Goal: Information Seeking & Learning: Learn about a topic

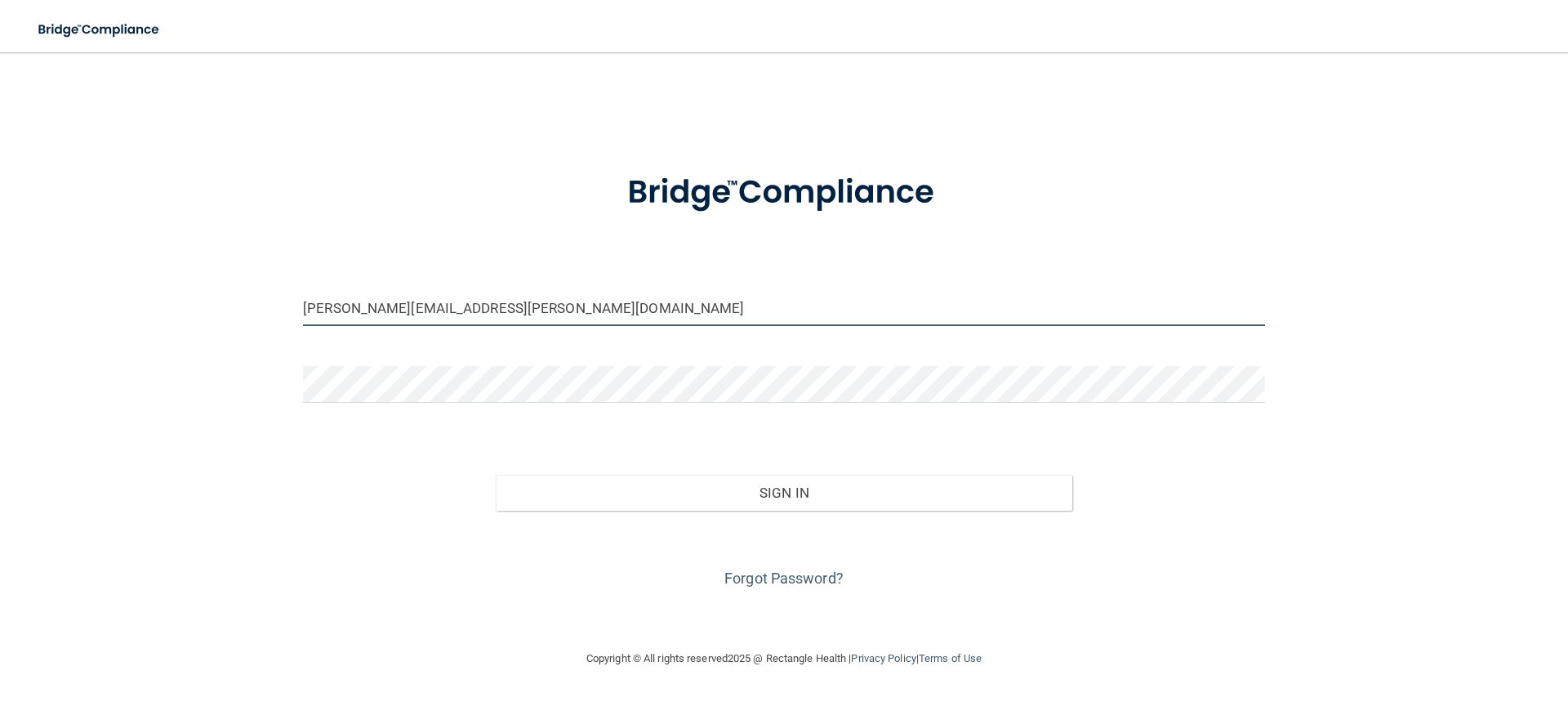
drag, startPoint x: 487, startPoint y: 302, endPoint x: 107, endPoint y: 340, distance: 381.9
click at [107, 340] on div "[PERSON_NAME][EMAIL_ADDRESS][PERSON_NAME][DOMAIN_NAME] Invalid email/password. …" at bounding box center [784, 350] width 1503 height 563
type input "m"
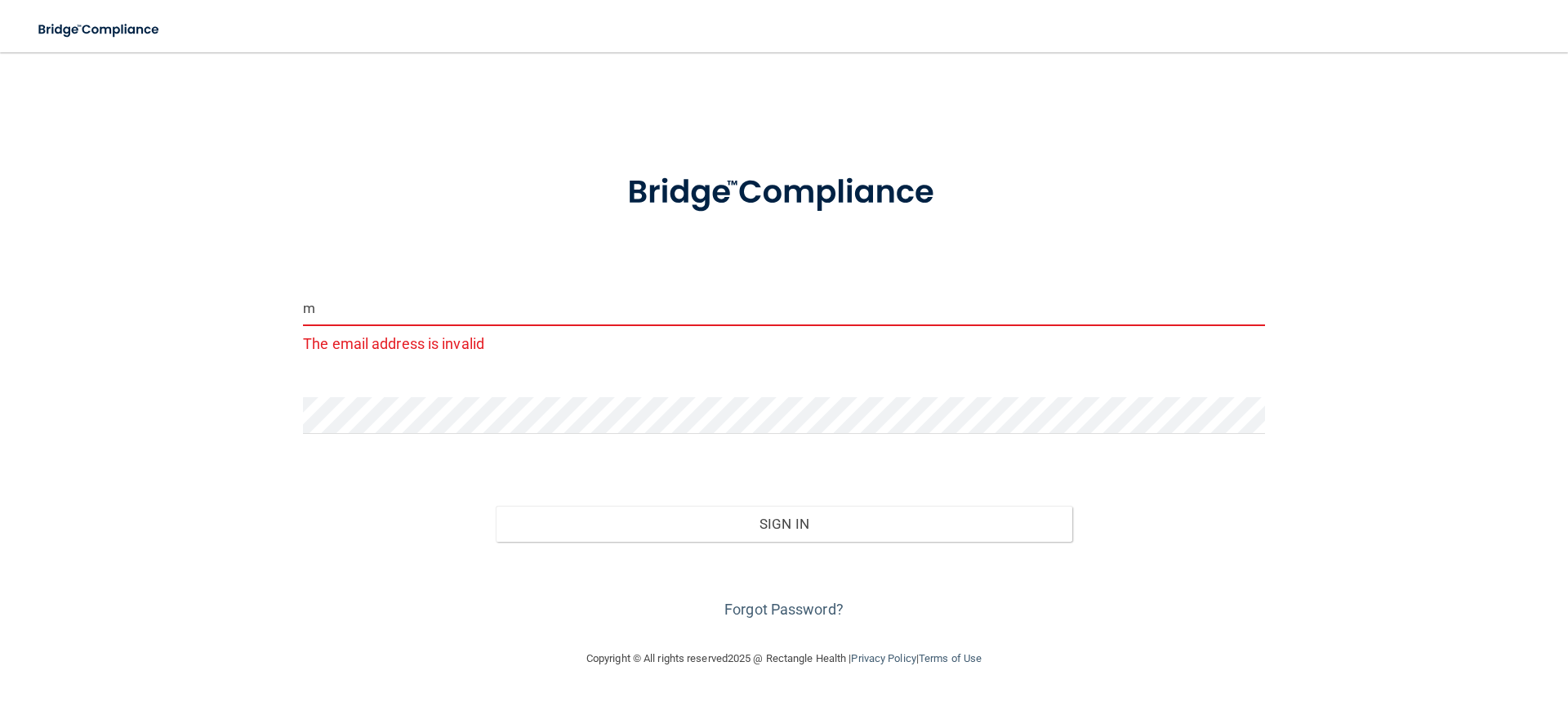
click at [416, 306] on input "m" at bounding box center [784, 307] width 962 height 37
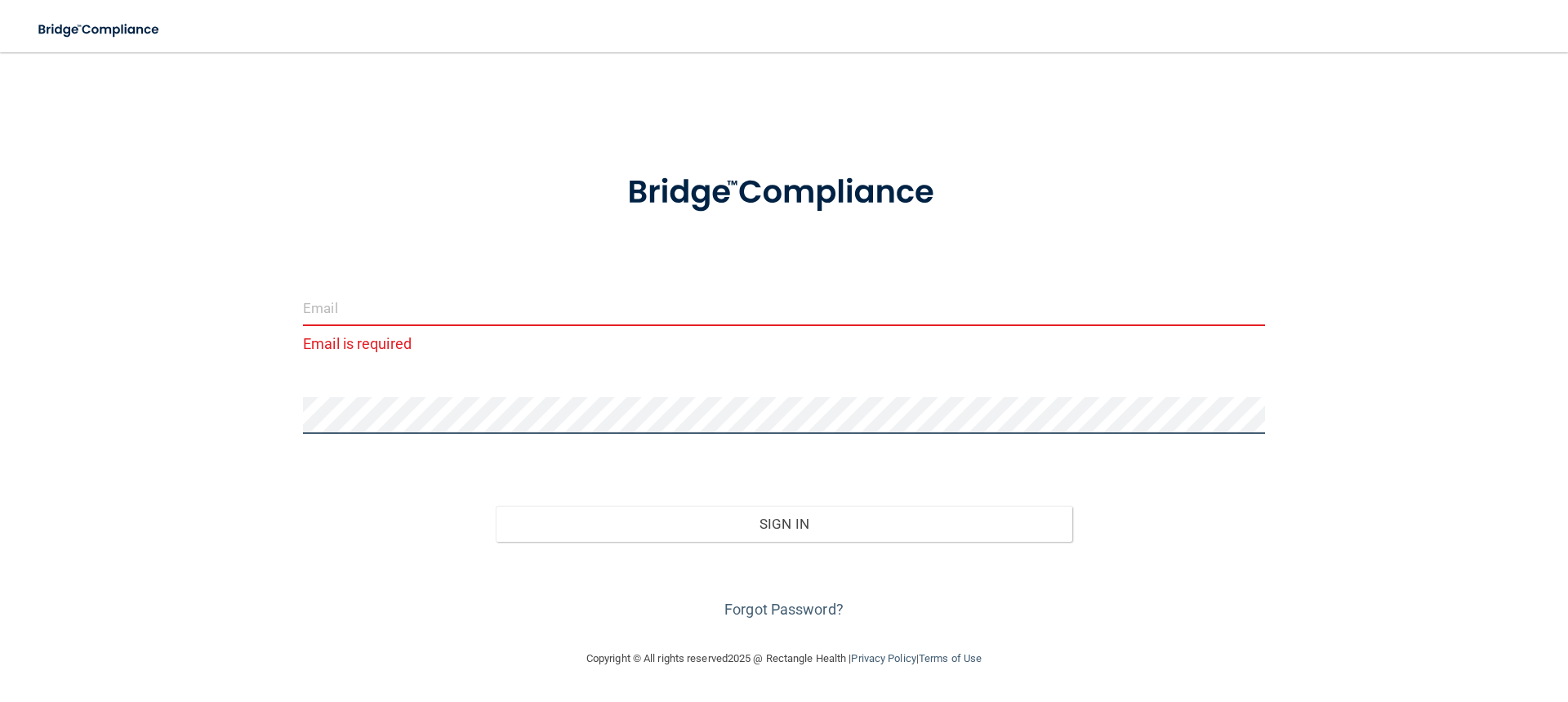
click at [199, 433] on div "Email is required Invalid email/password. You don't have permission to access t…" at bounding box center [784, 350] width 1503 height 563
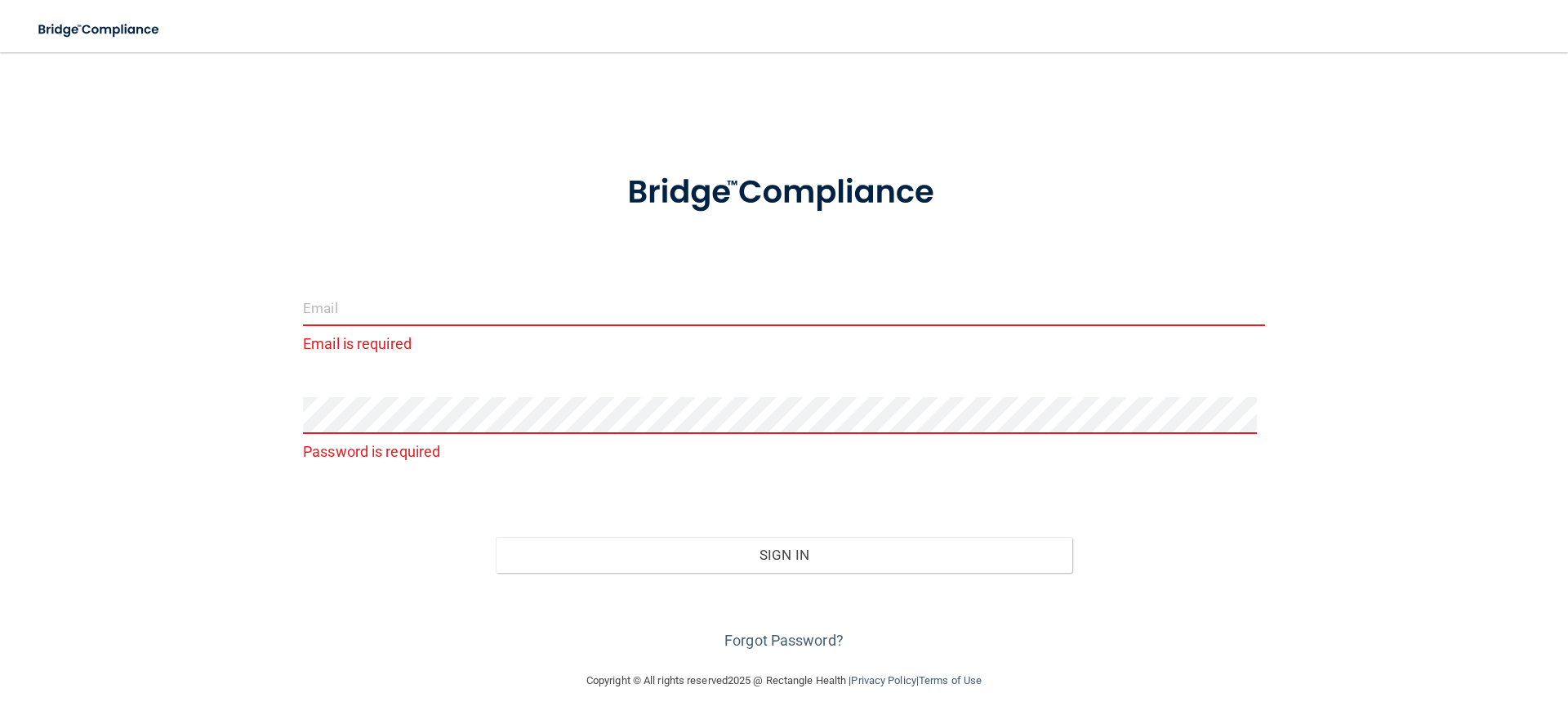
click at [113, 428] on div "Email is required Password is required Invalid email/password. You don't have p…" at bounding box center [784, 362] width 1503 height 586
click at [547, 296] on input "email" at bounding box center [784, 307] width 962 height 37
click at [137, 191] on div "Email is required Password is required Invalid email/password. You don't have p…" at bounding box center [784, 362] width 1503 height 586
drag, startPoint x: 144, startPoint y: 119, endPoint x: 775, endPoint y: 202, distance: 636.4
click at [771, 202] on div "Email is required Password is required Invalid email/password. You don't have p…" at bounding box center [784, 362] width 1503 height 586
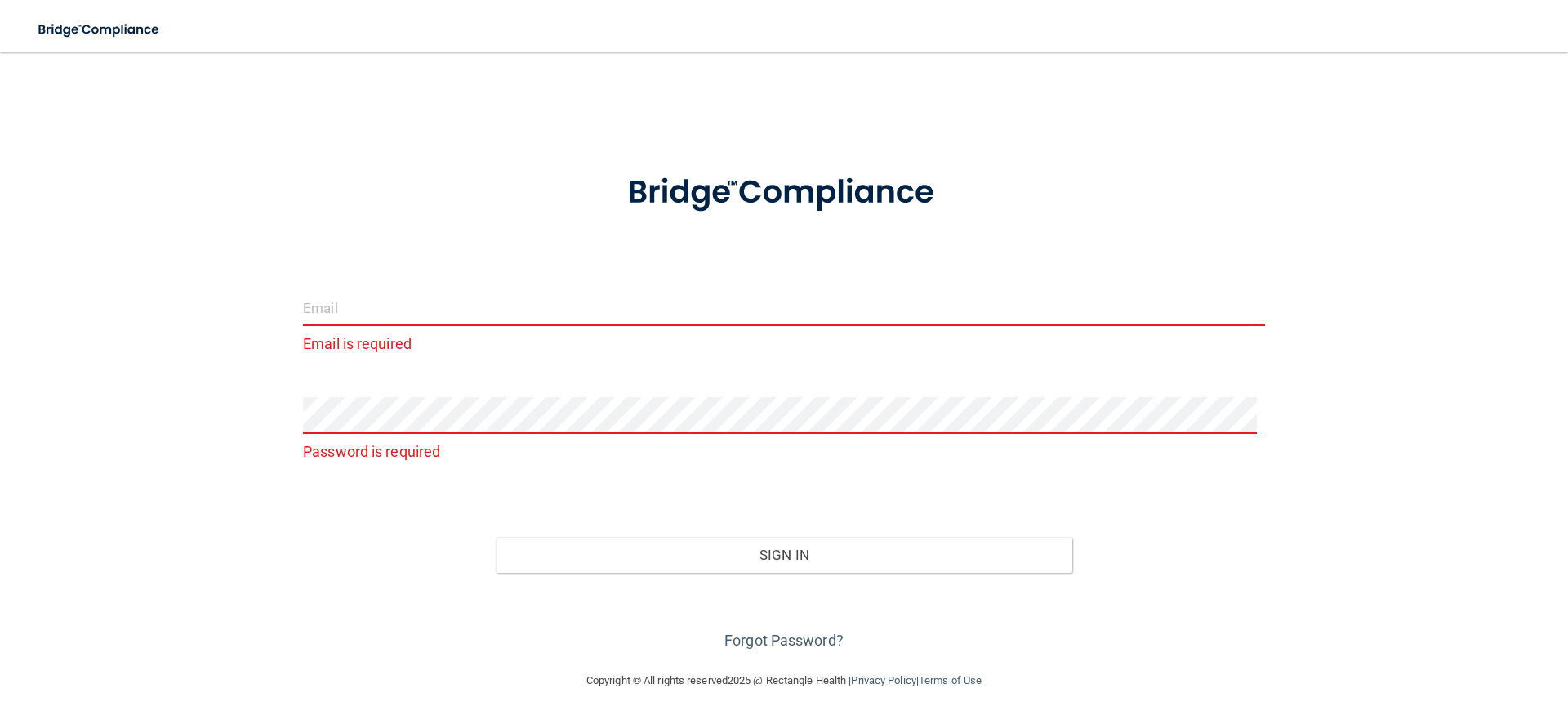
click at [777, 197] on img at bounding box center [783, 192] width 380 height 85
click at [654, 201] on img at bounding box center [783, 192] width 380 height 85
click at [783, 299] on input "email" at bounding box center [784, 307] width 962 height 37
type input "brianne.hilbert@massdent.com"
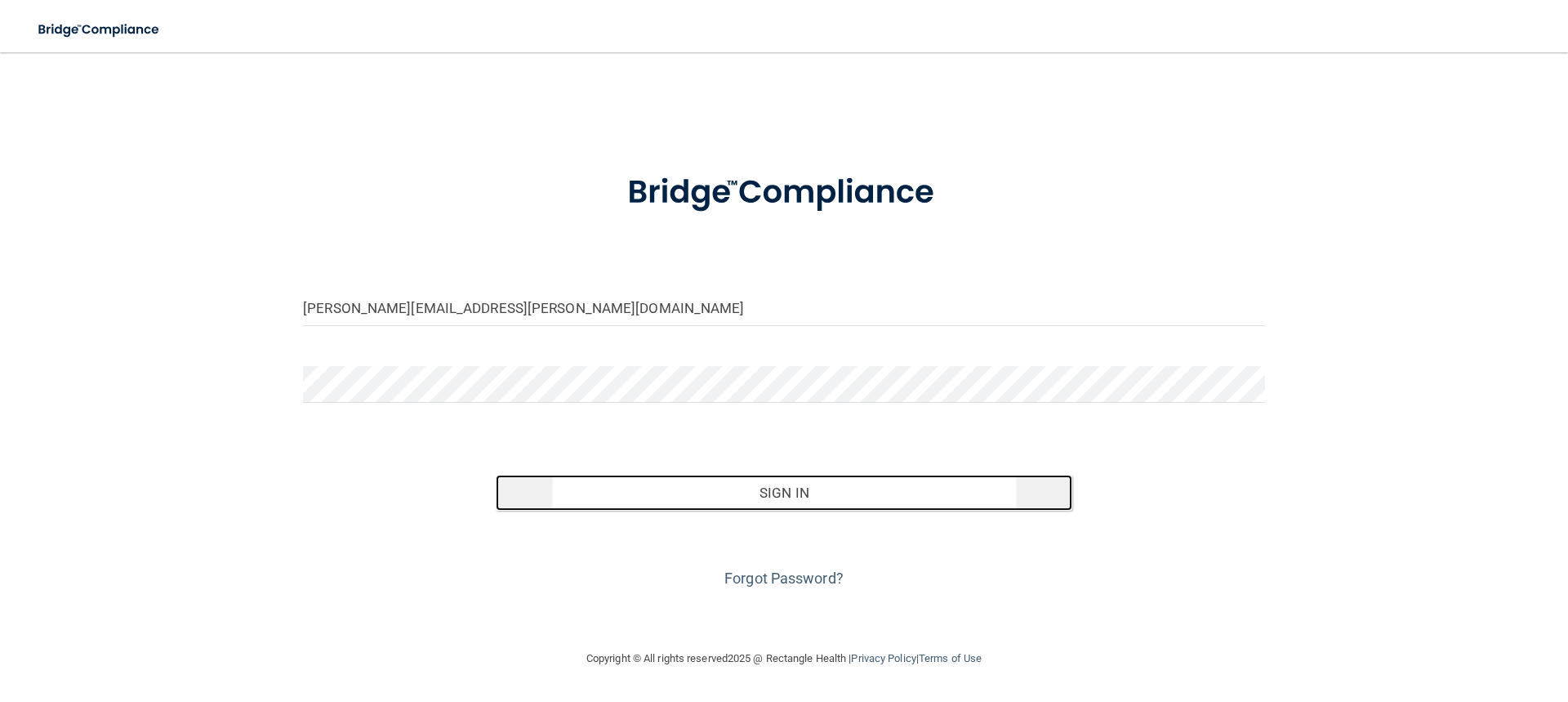
click at [815, 476] on button "Sign In" at bounding box center [785, 492] width 578 height 36
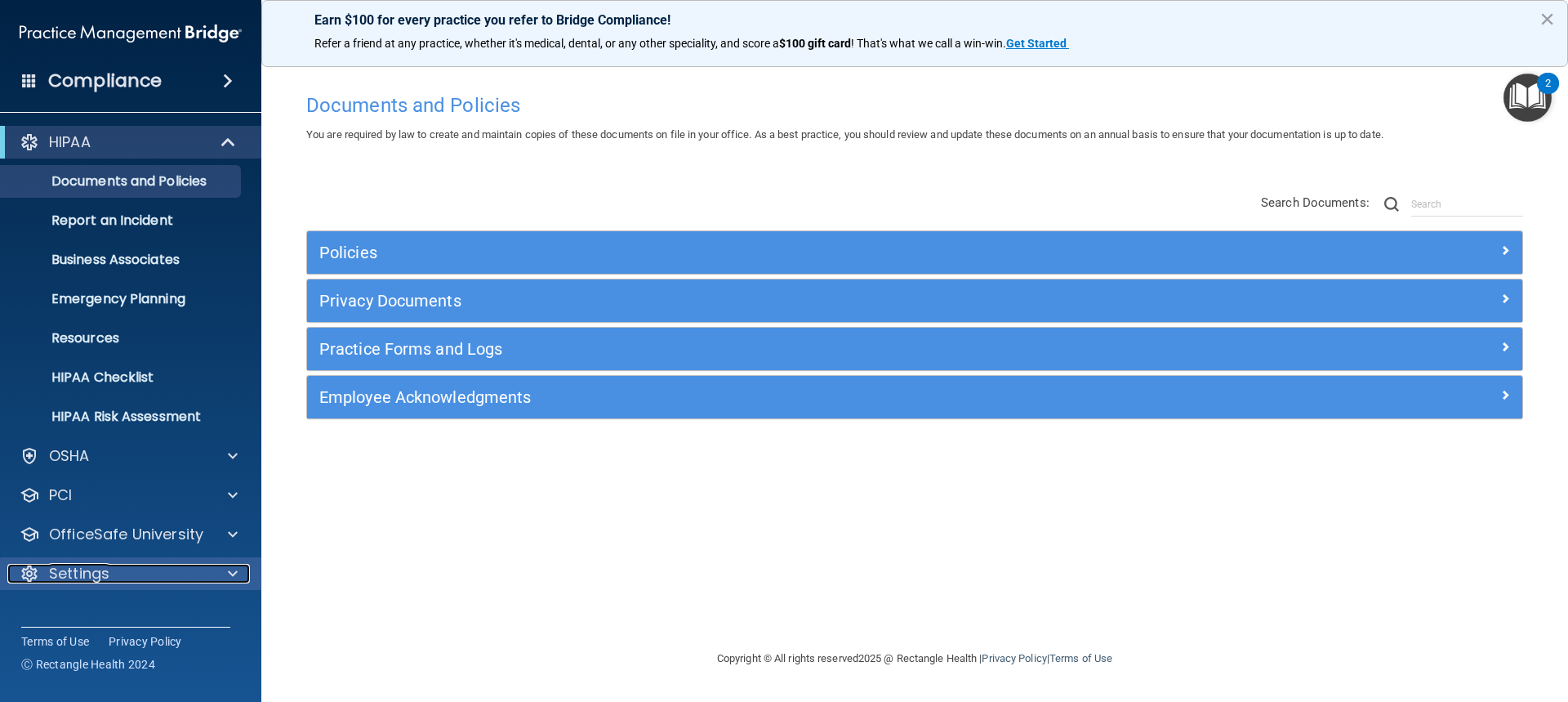
click at [119, 577] on div "Settings" at bounding box center [108, 573] width 202 height 19
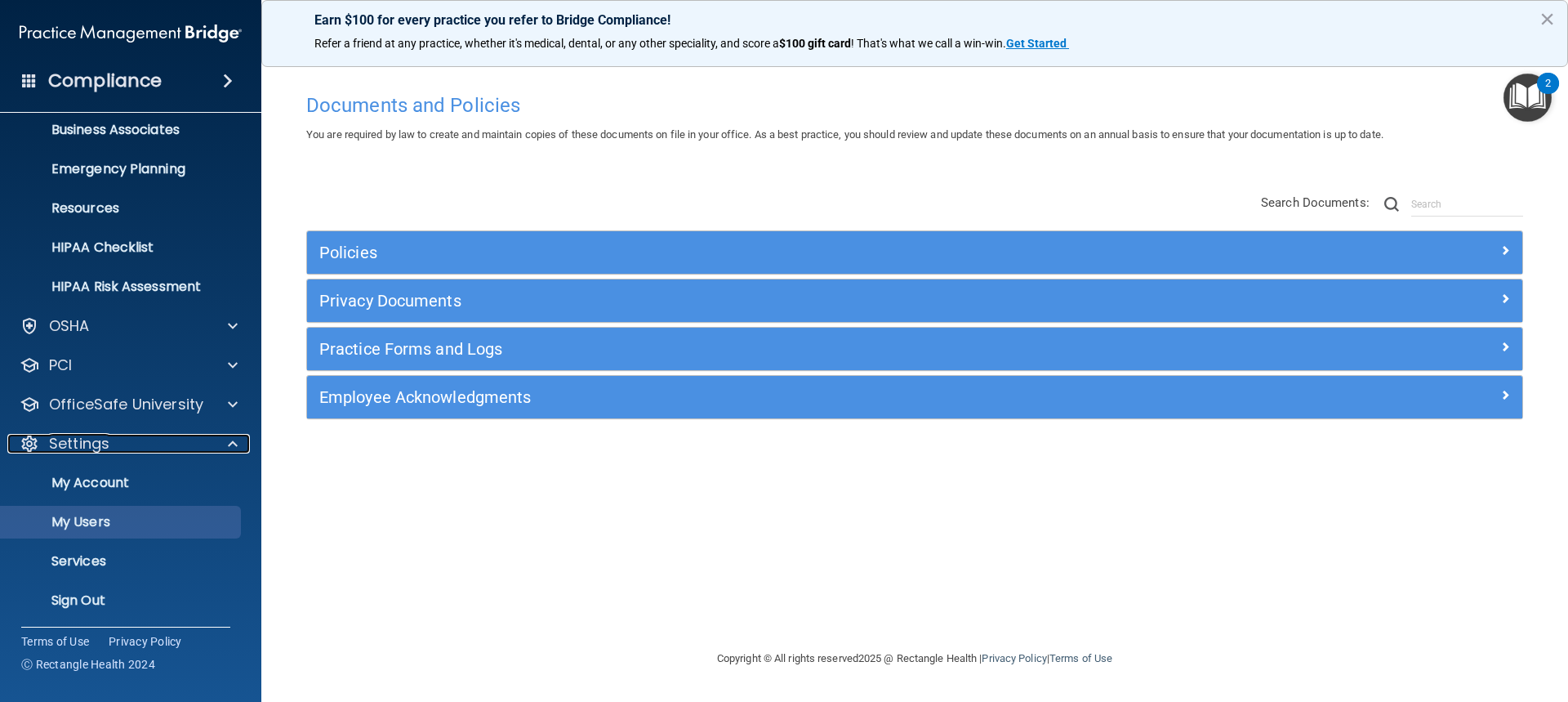
scroll to position [134, 0]
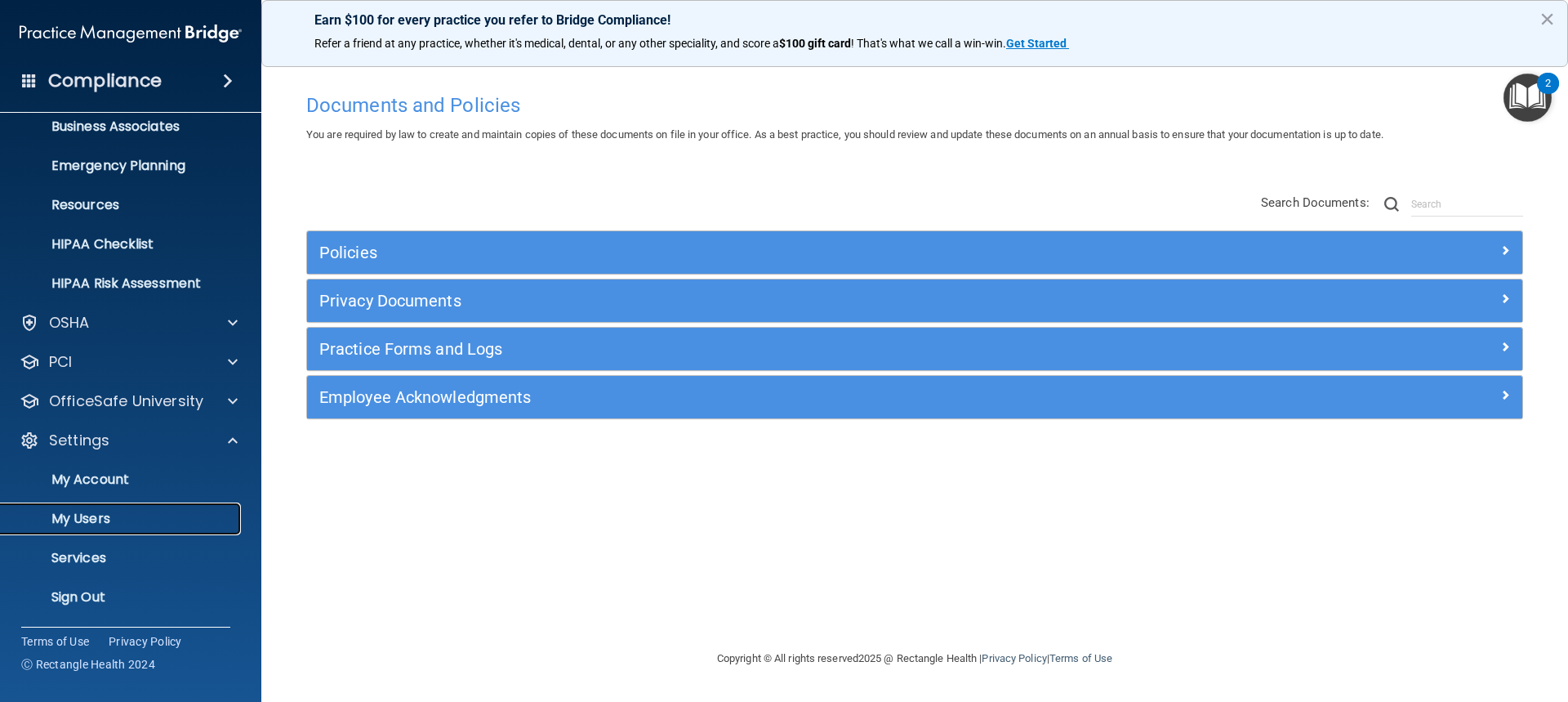
click at [58, 519] on p "My Users" at bounding box center [123, 518] width 223 height 16
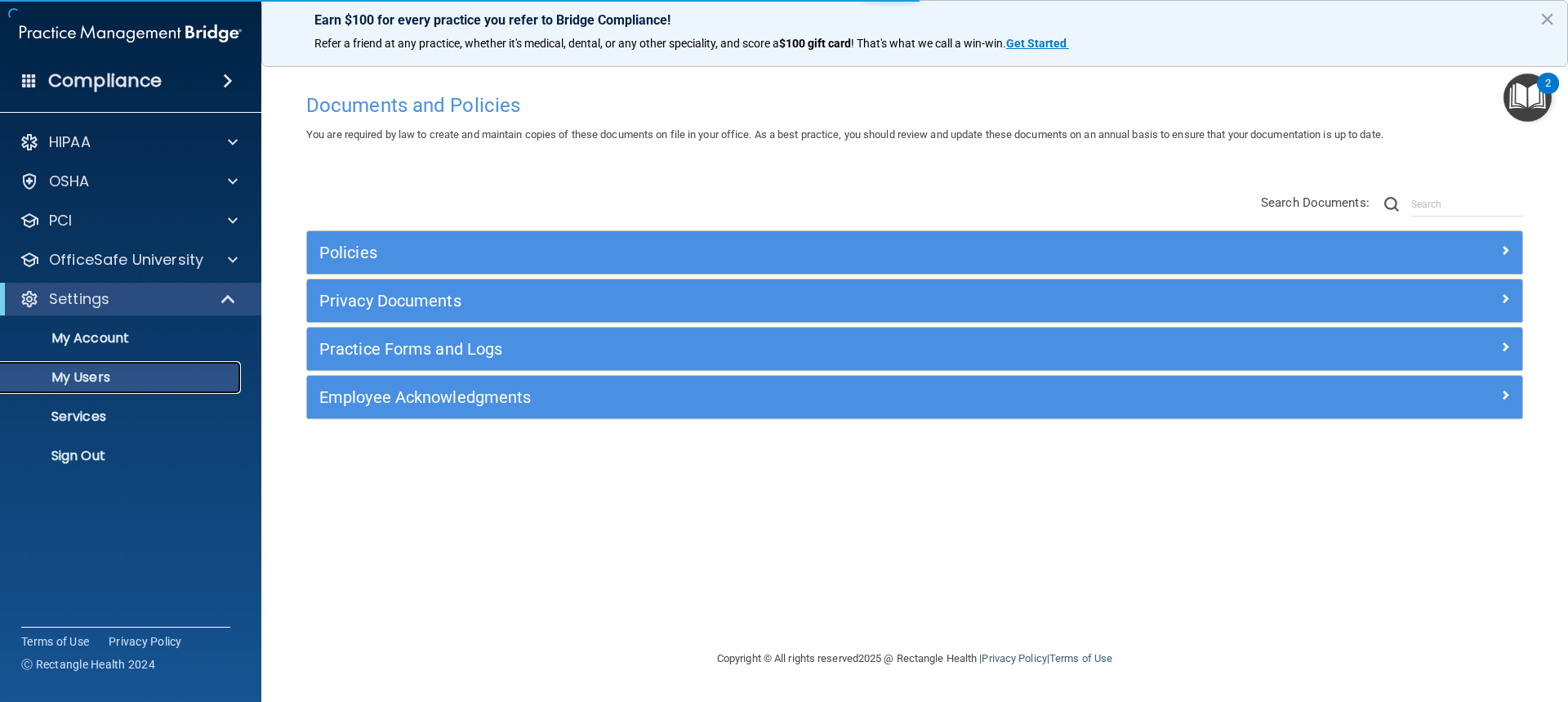
select select "20"
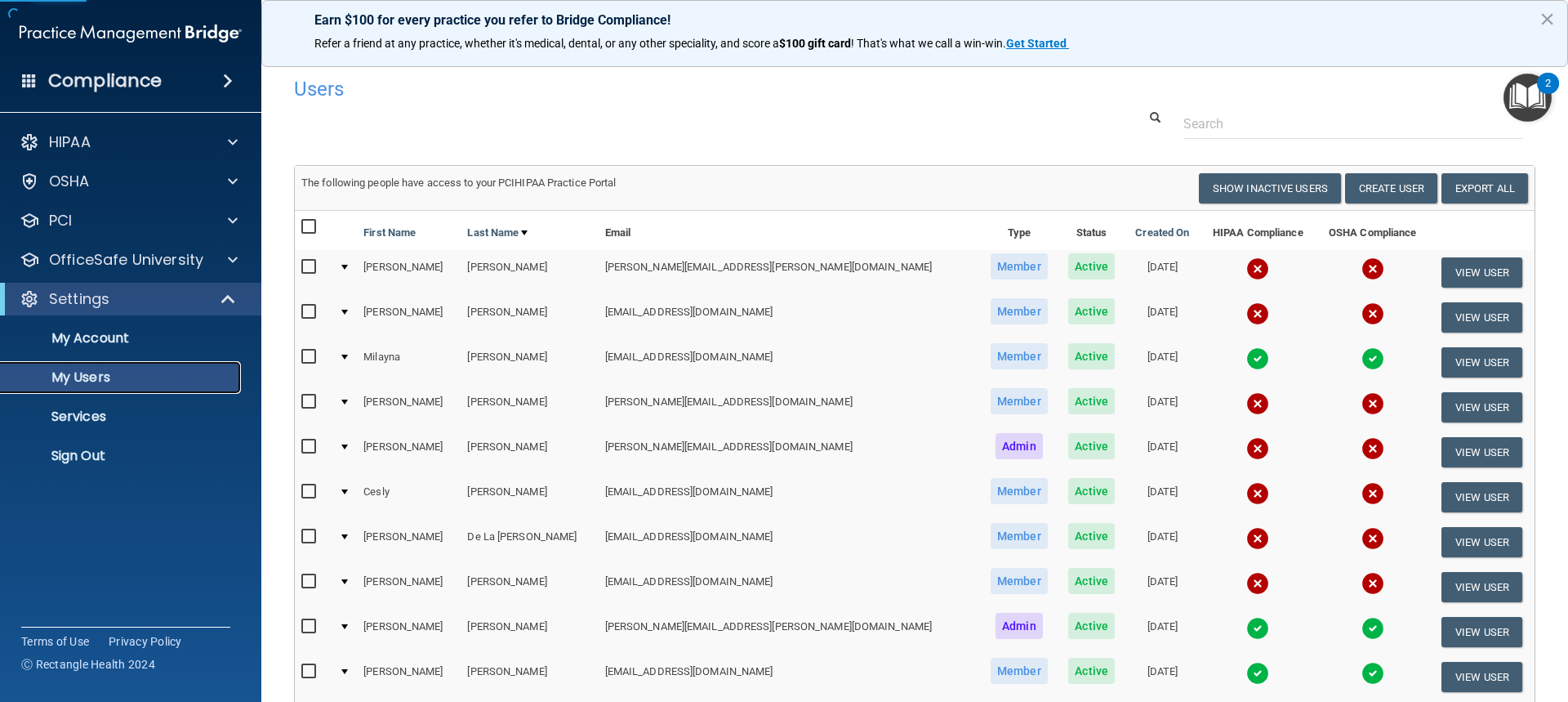
click at [76, 381] on p "My Users" at bounding box center [123, 377] width 223 height 16
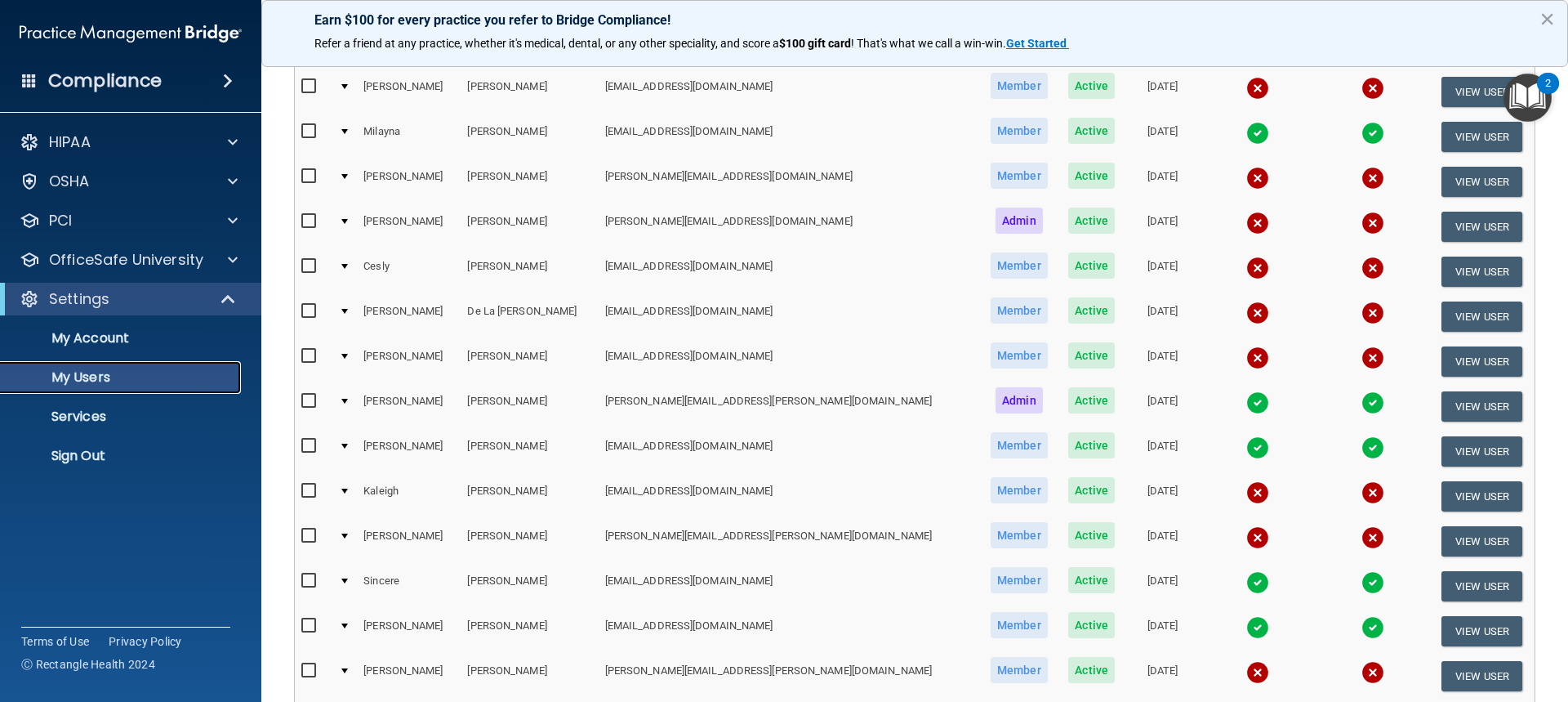
scroll to position [327, 0]
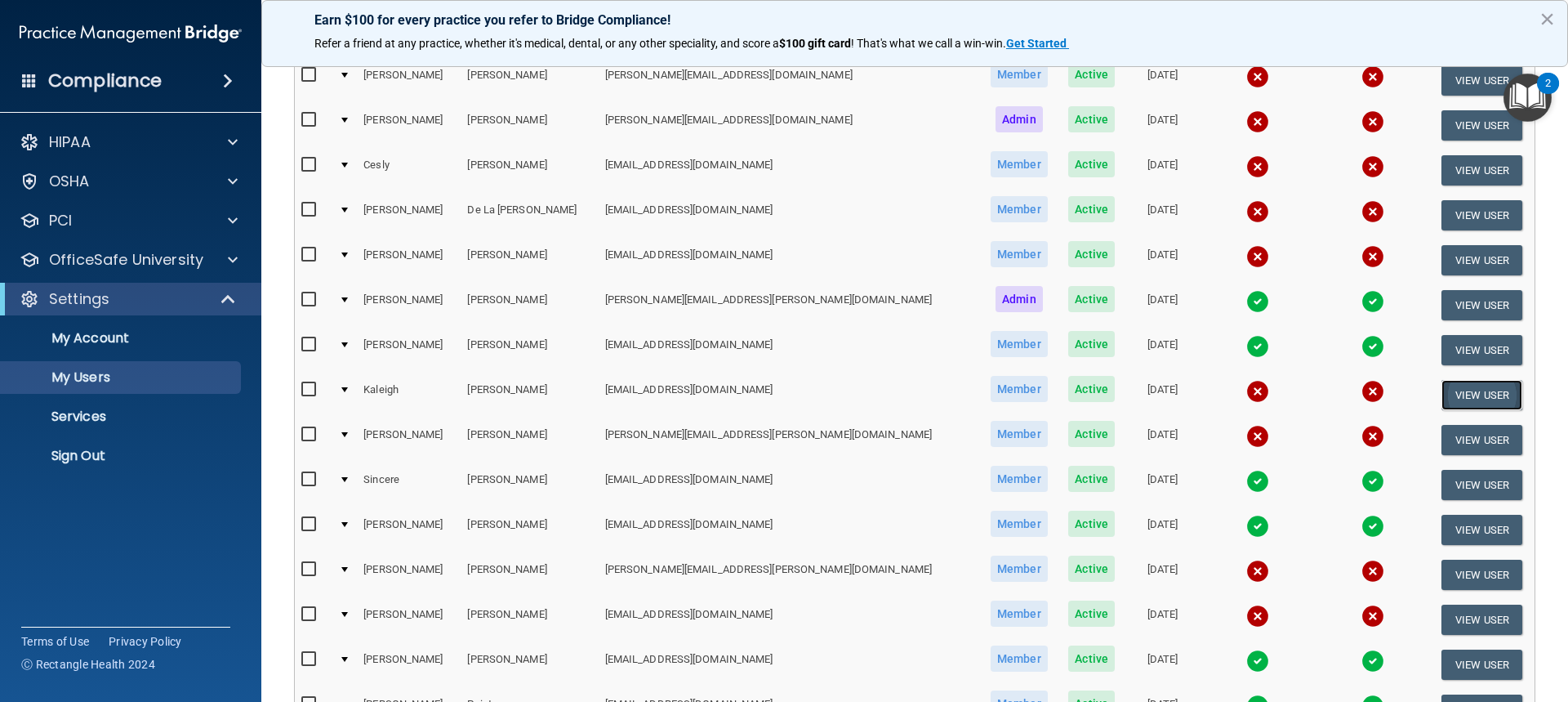
click at [1441, 390] on button "View User" at bounding box center [1482, 395] width 81 height 30
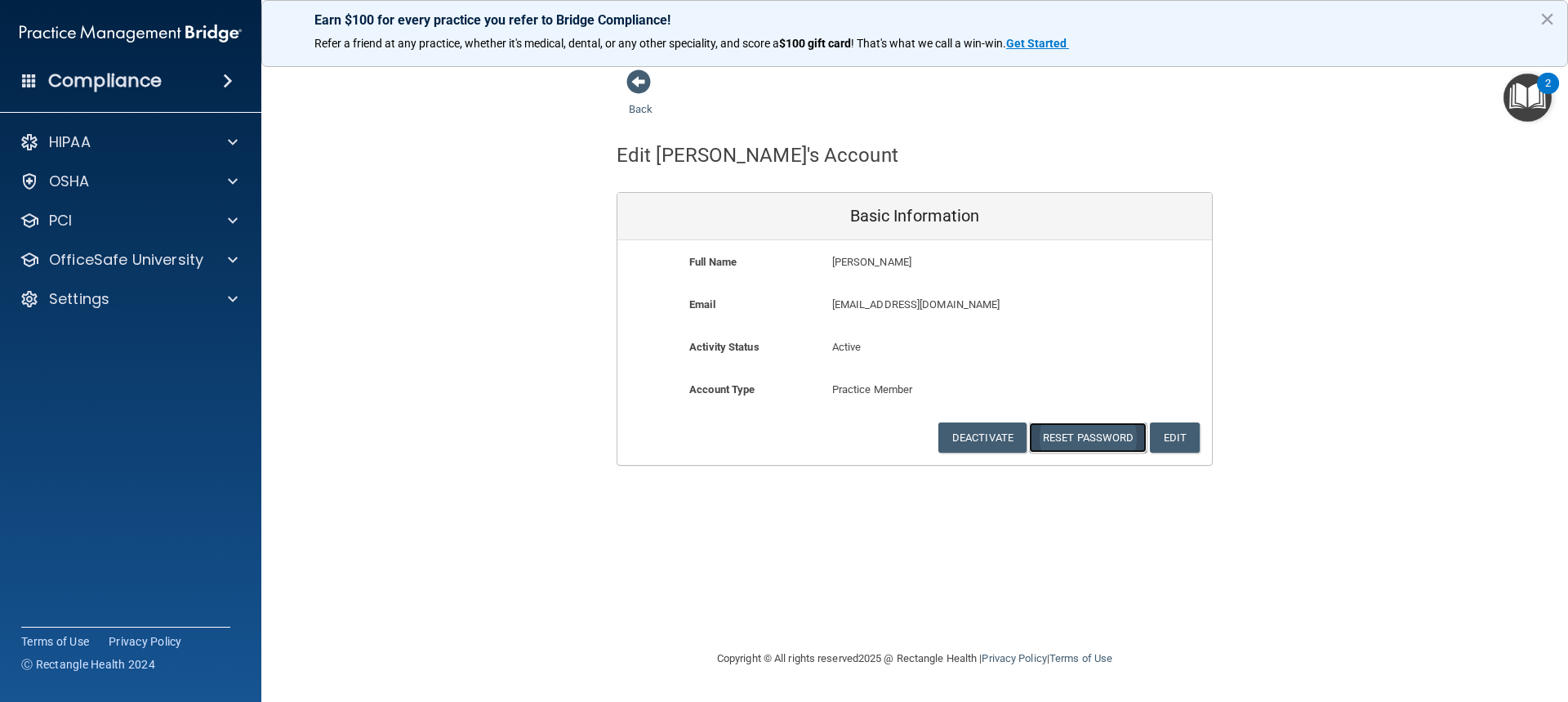
click at [1060, 425] on button "Reset Password" at bounding box center [1088, 437] width 118 height 30
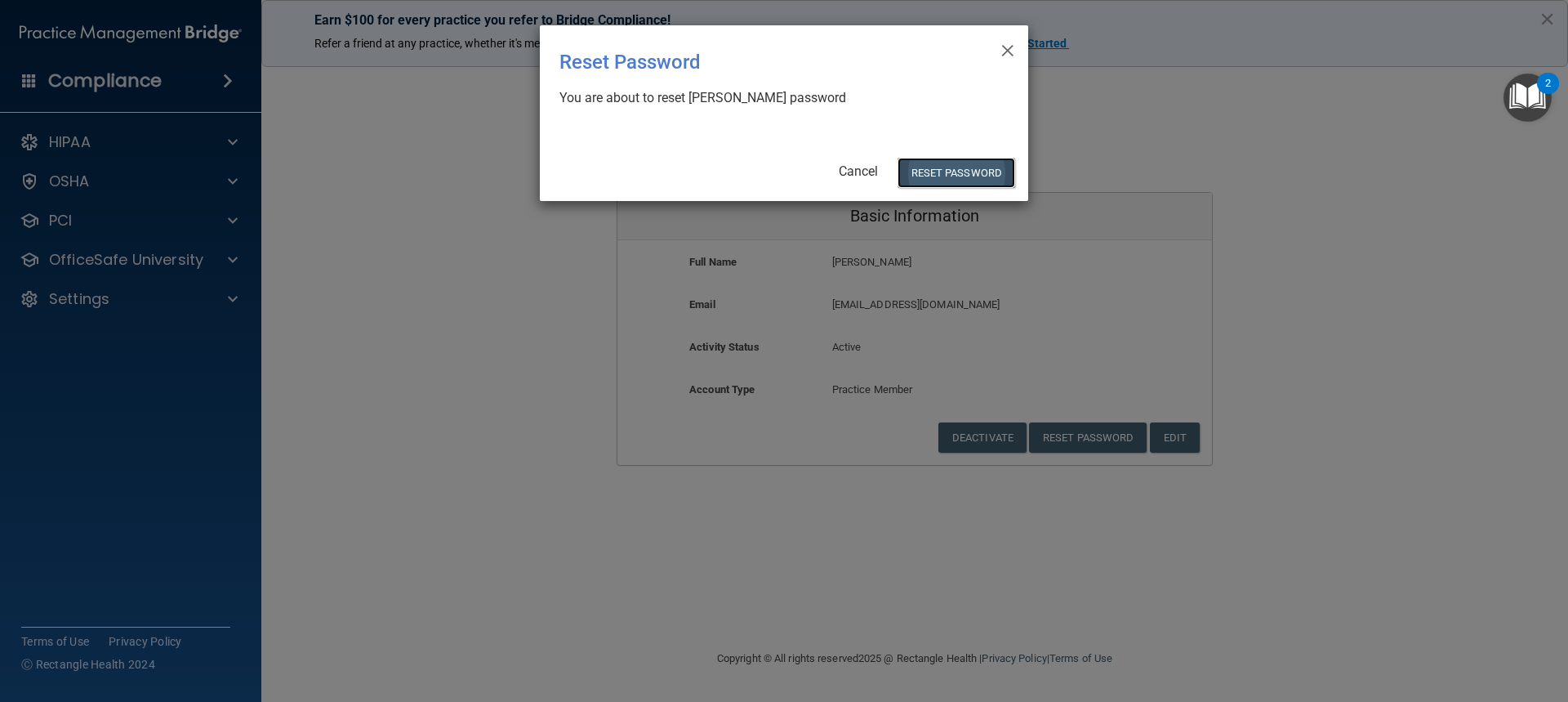
click at [924, 168] on button "Reset Password" at bounding box center [956, 173] width 118 height 30
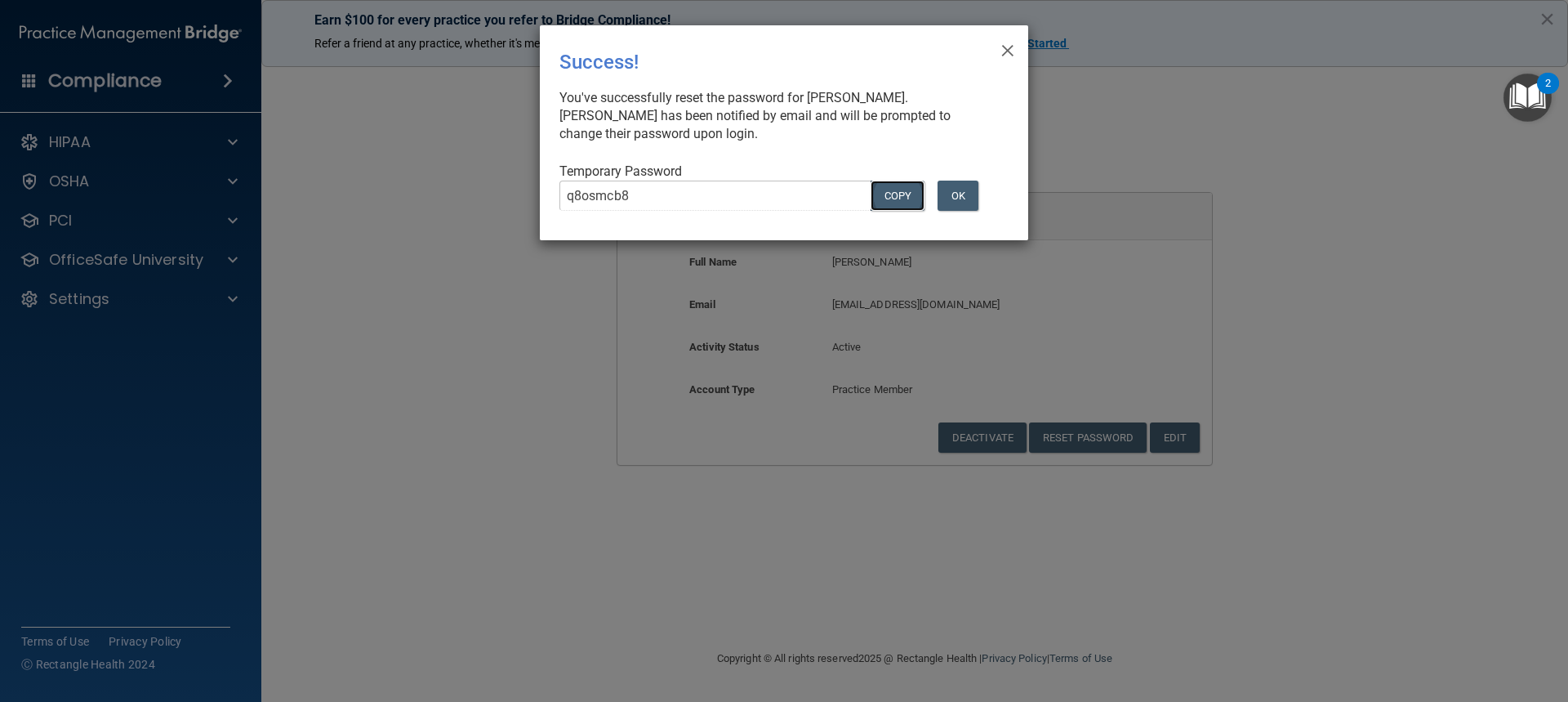
click at [908, 198] on button "COPY" at bounding box center [897, 196] width 54 height 30
drag, startPoint x: 969, startPoint y: 197, endPoint x: 988, endPoint y: 223, distance: 32.2
click at [970, 197] on button "OK" at bounding box center [958, 196] width 41 height 30
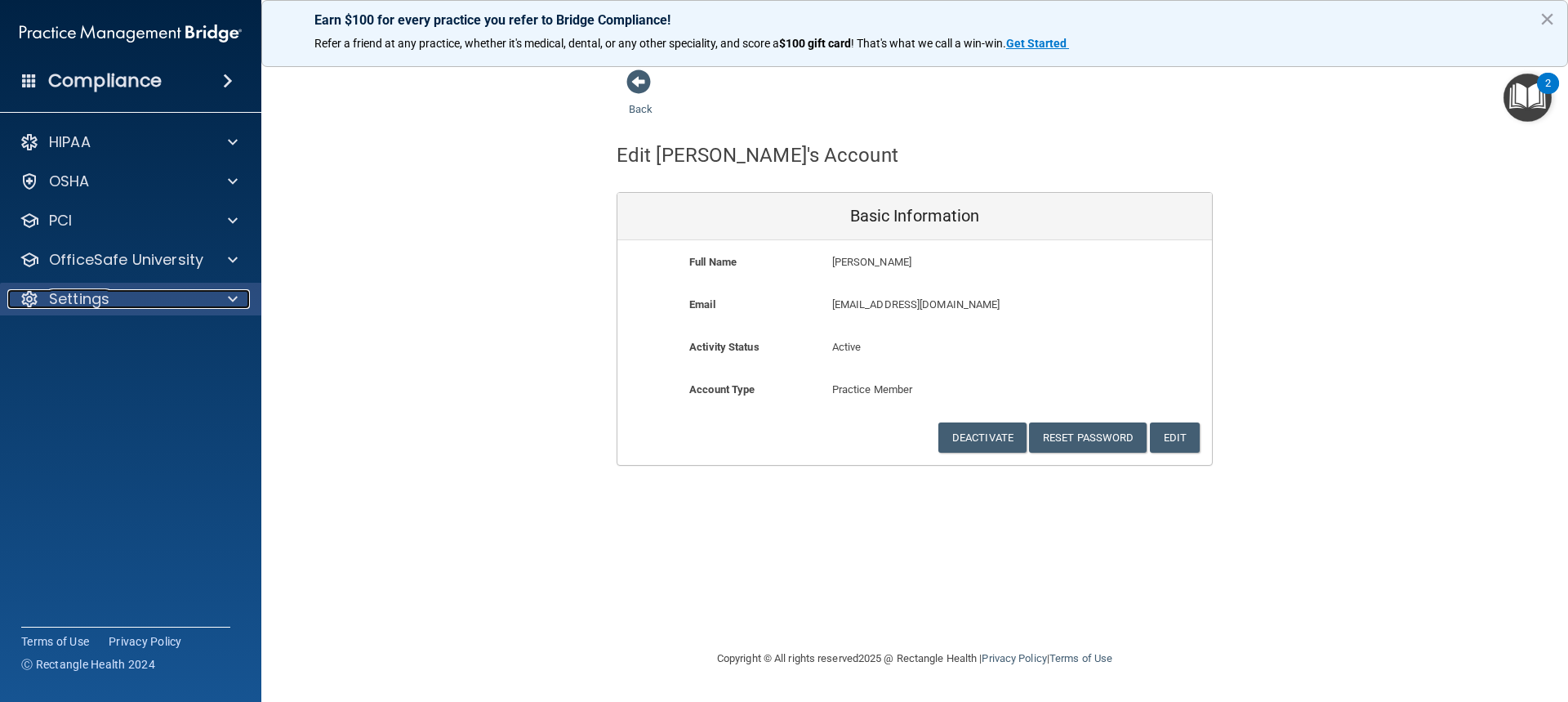
click at [205, 300] on div "Settings" at bounding box center [108, 298] width 202 height 19
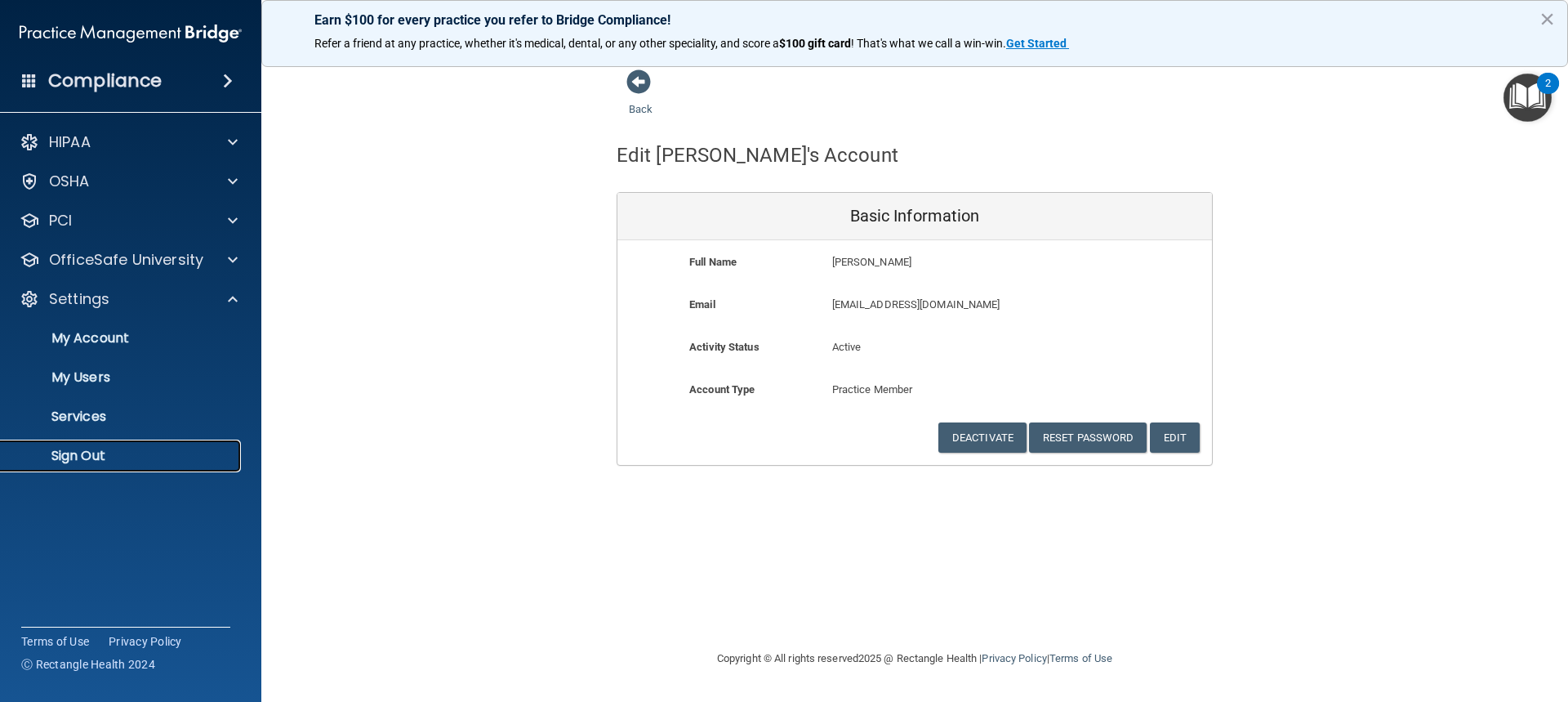
click at [107, 465] on link "Sign Out" at bounding box center [112, 455] width 258 height 33
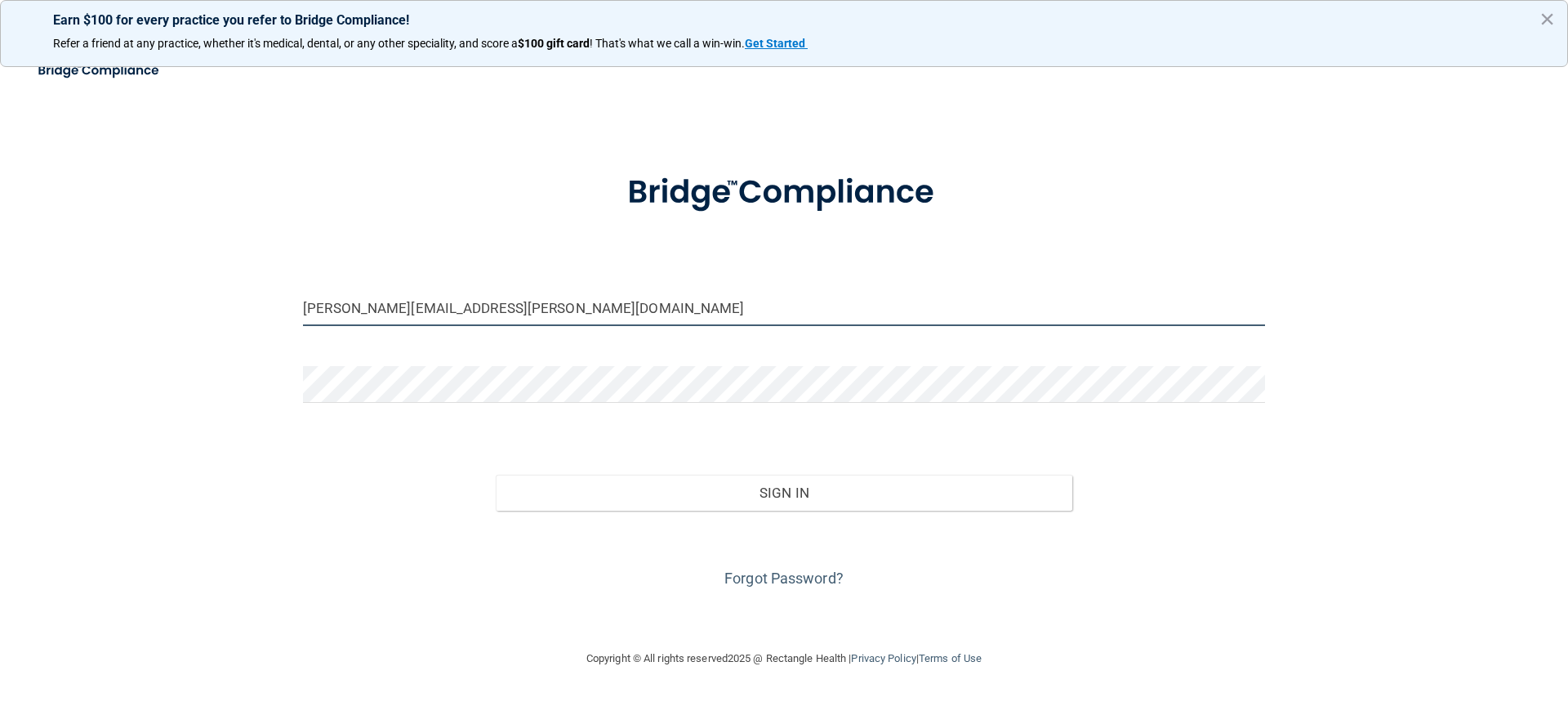
drag, startPoint x: 547, startPoint y: 302, endPoint x: 133, endPoint y: 317, distance: 414.3
click at [133, 317] on div "brianne.hilbert@massdent.com Invalid email/password. You don't have permission …" at bounding box center [784, 350] width 1503 height 563
type input "[EMAIL_ADDRESS][DOMAIN_NAME]"
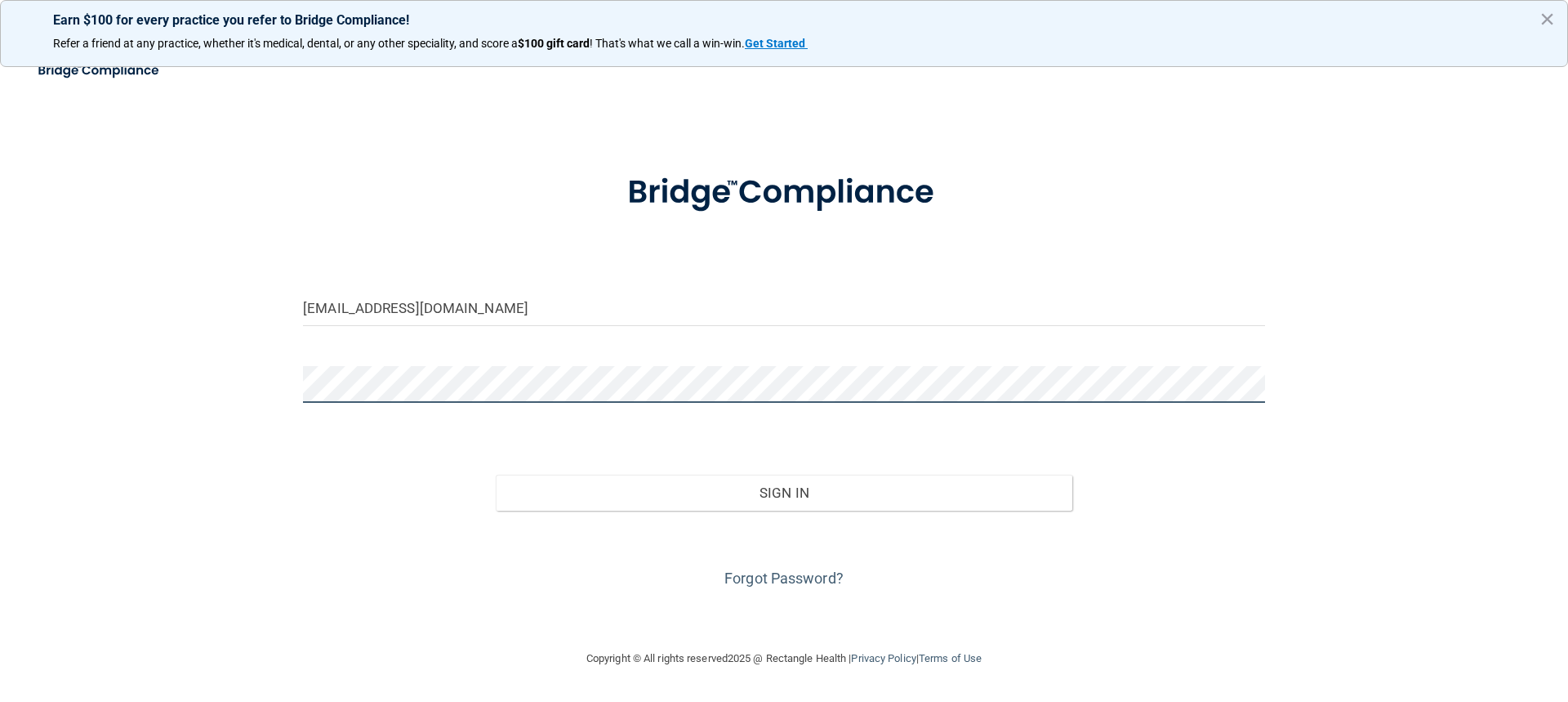
click at [496, 474] on button "Sign In" at bounding box center [785, 492] width 578 height 36
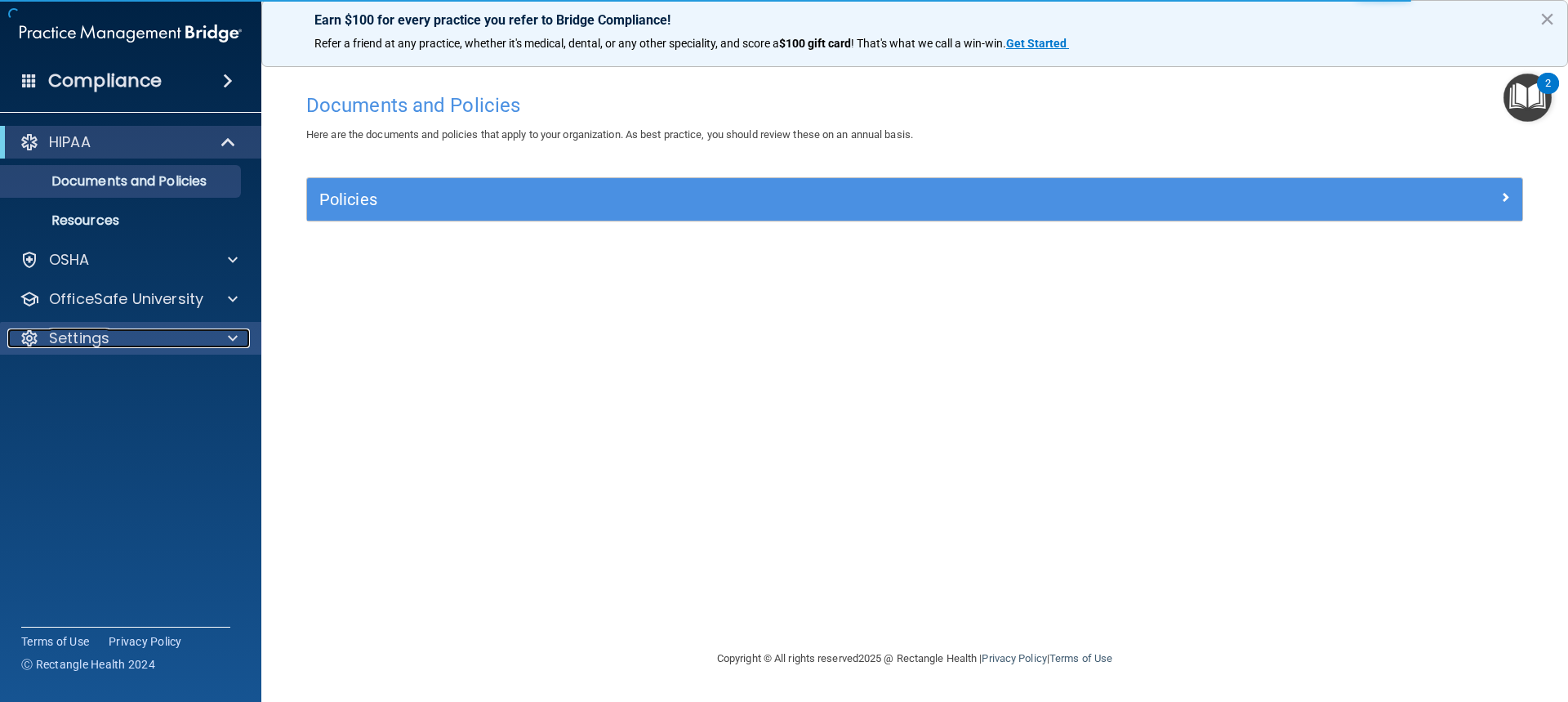
click at [122, 348] on div "Settings" at bounding box center [108, 338] width 202 height 19
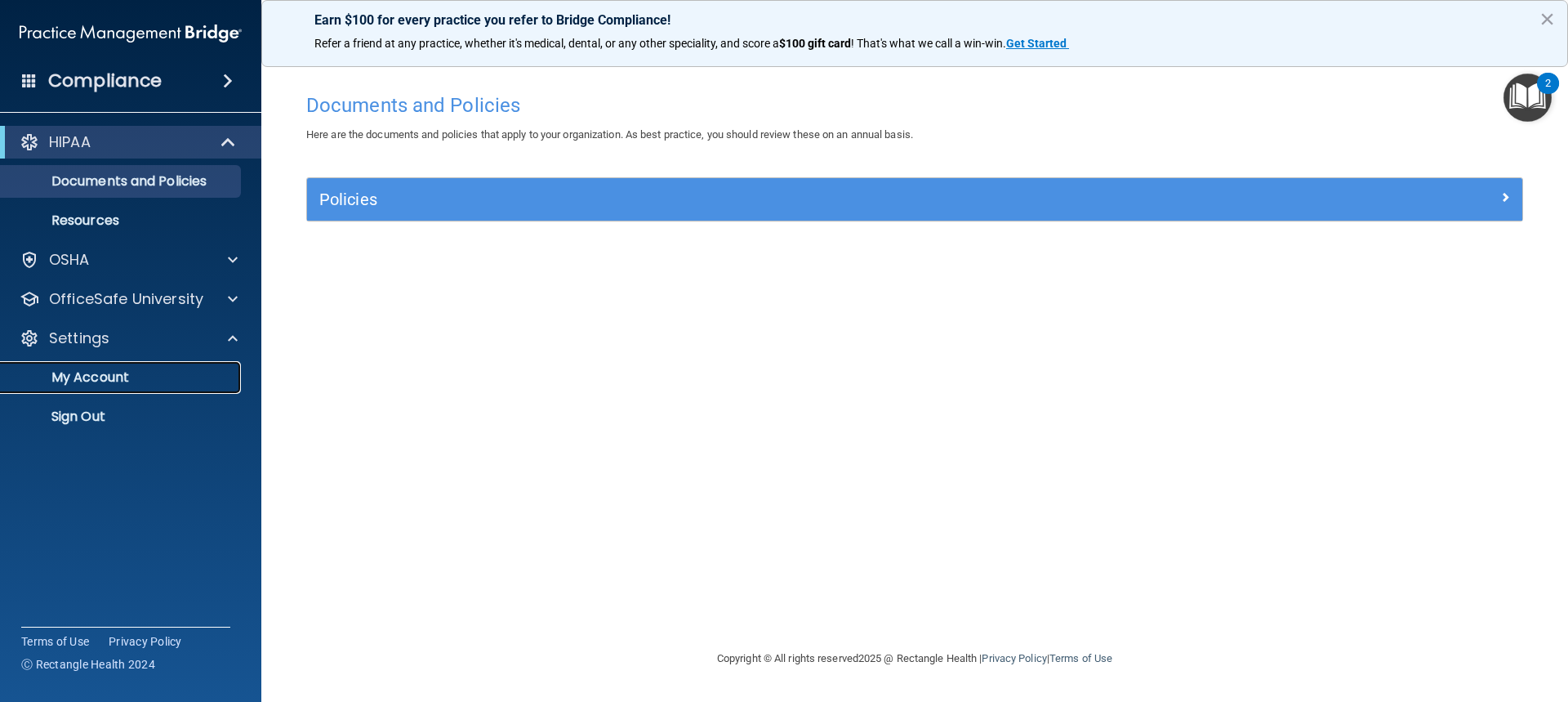
click at [98, 374] on p "My Account" at bounding box center [123, 377] width 223 height 16
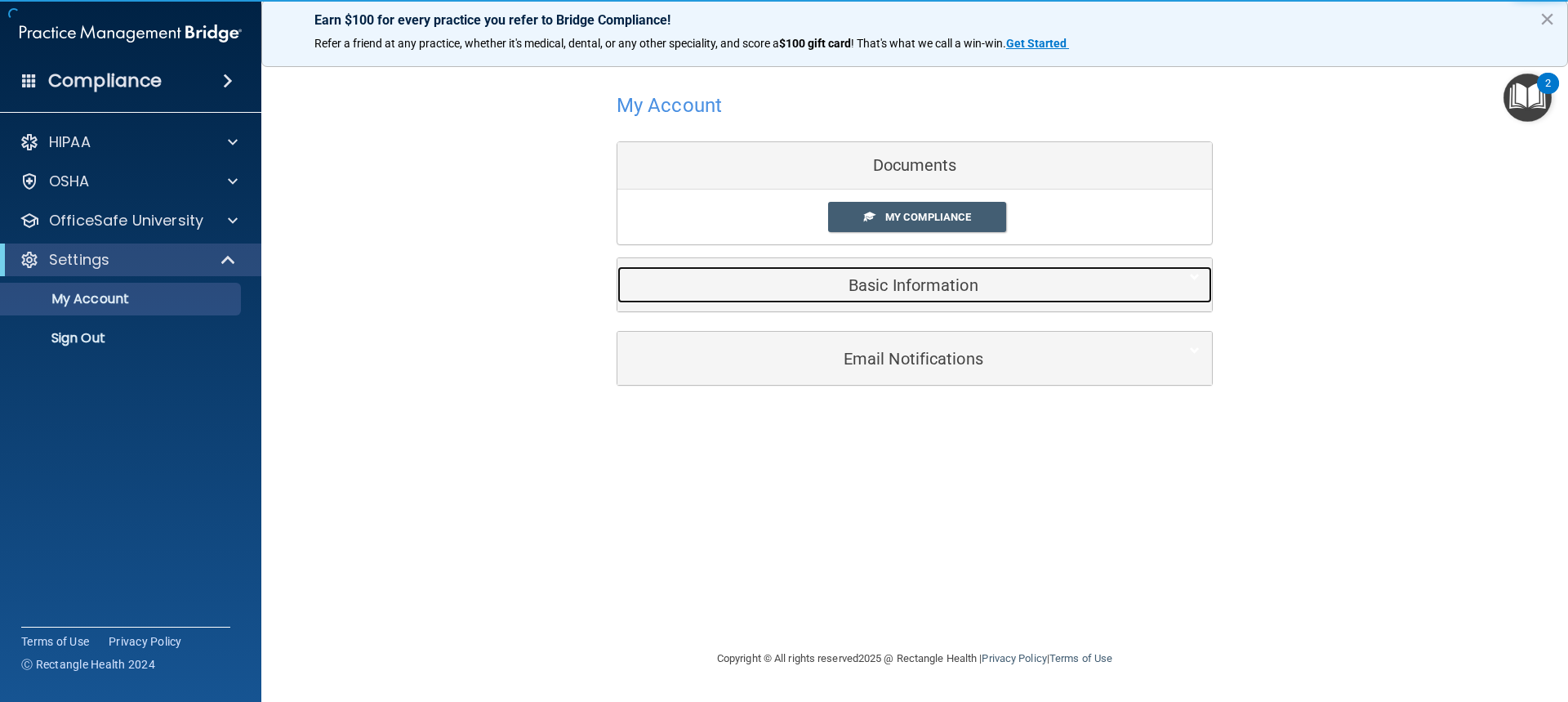
click at [914, 298] on div "Basic Information" at bounding box center [890, 285] width 545 height 37
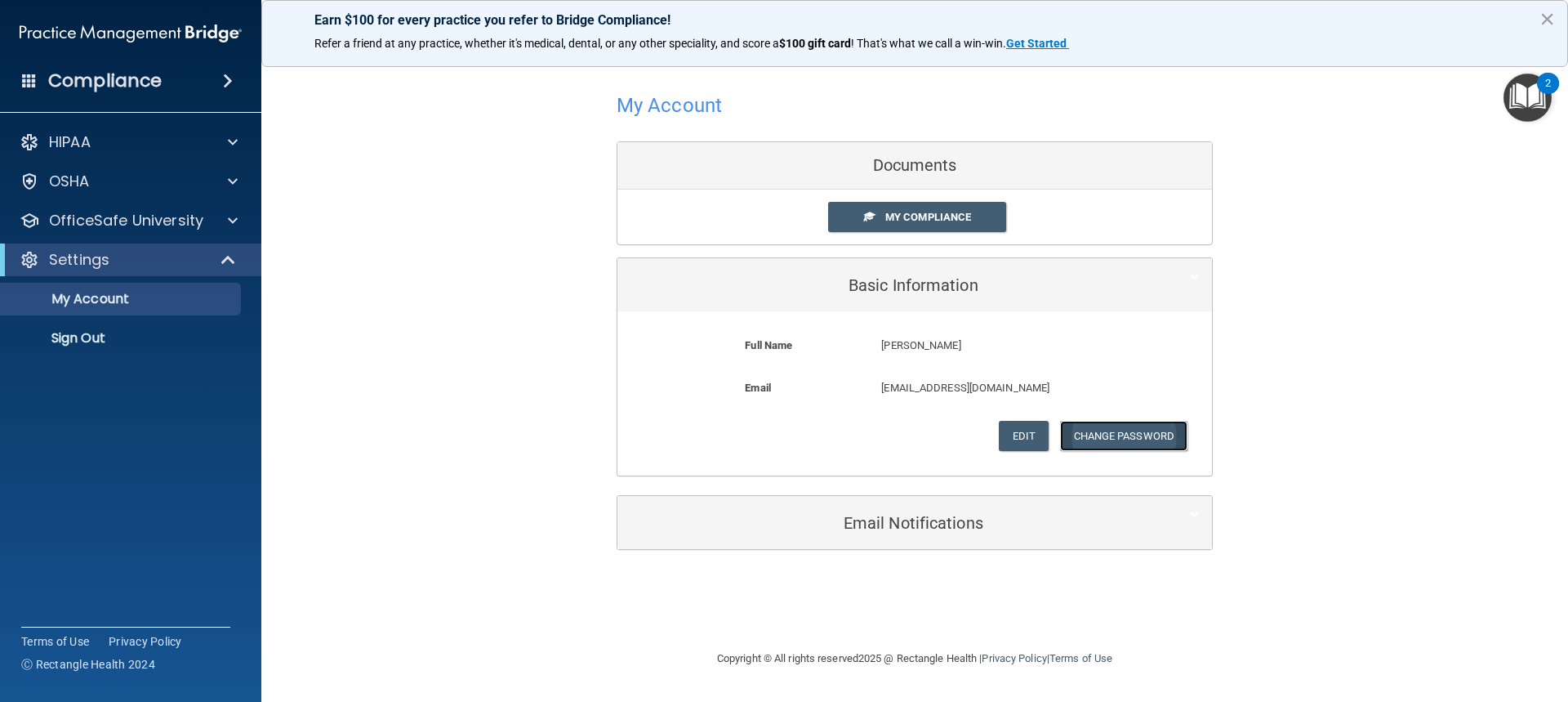
click at [1116, 434] on button "Change Password" at bounding box center [1124, 436] width 128 height 30
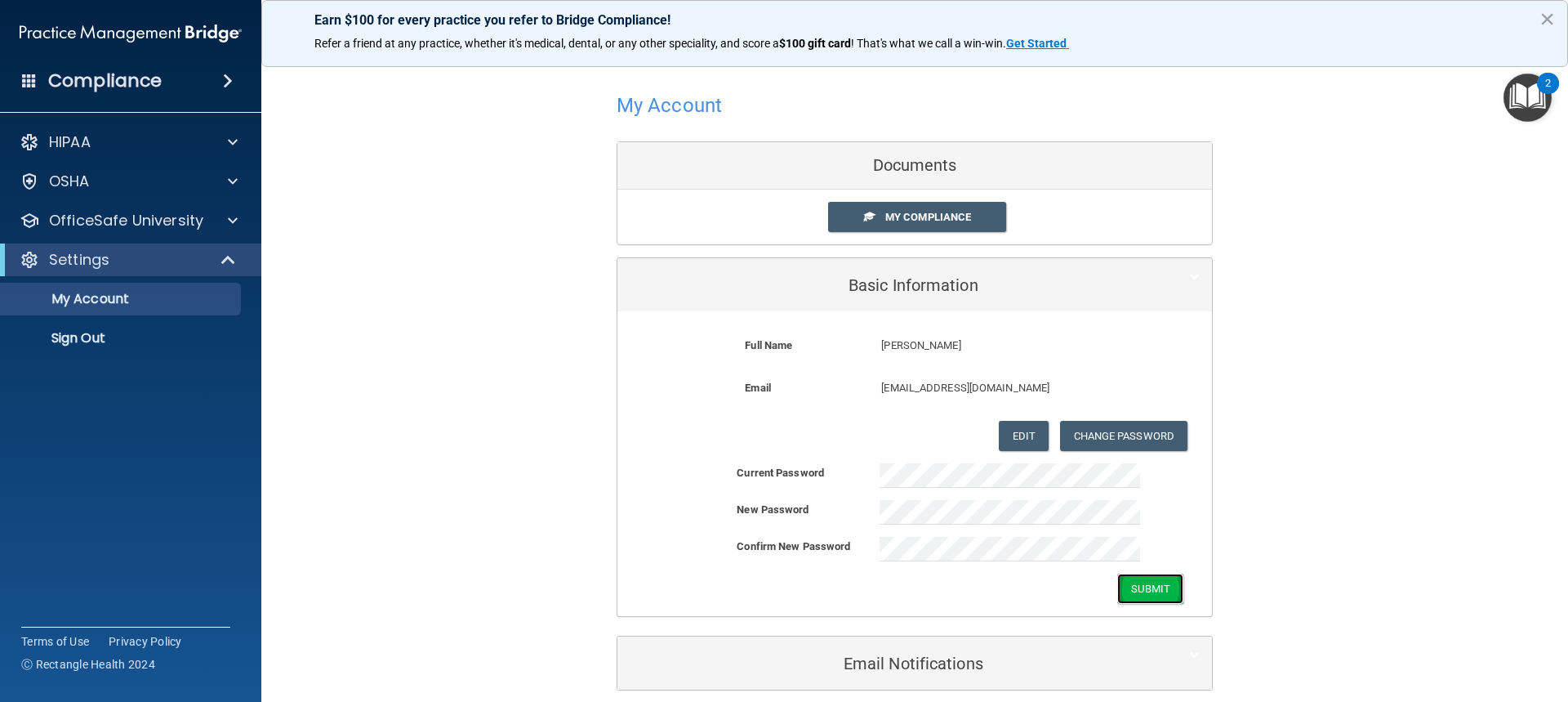
click at [1175, 592] on button "Submit" at bounding box center [1150, 589] width 66 height 30
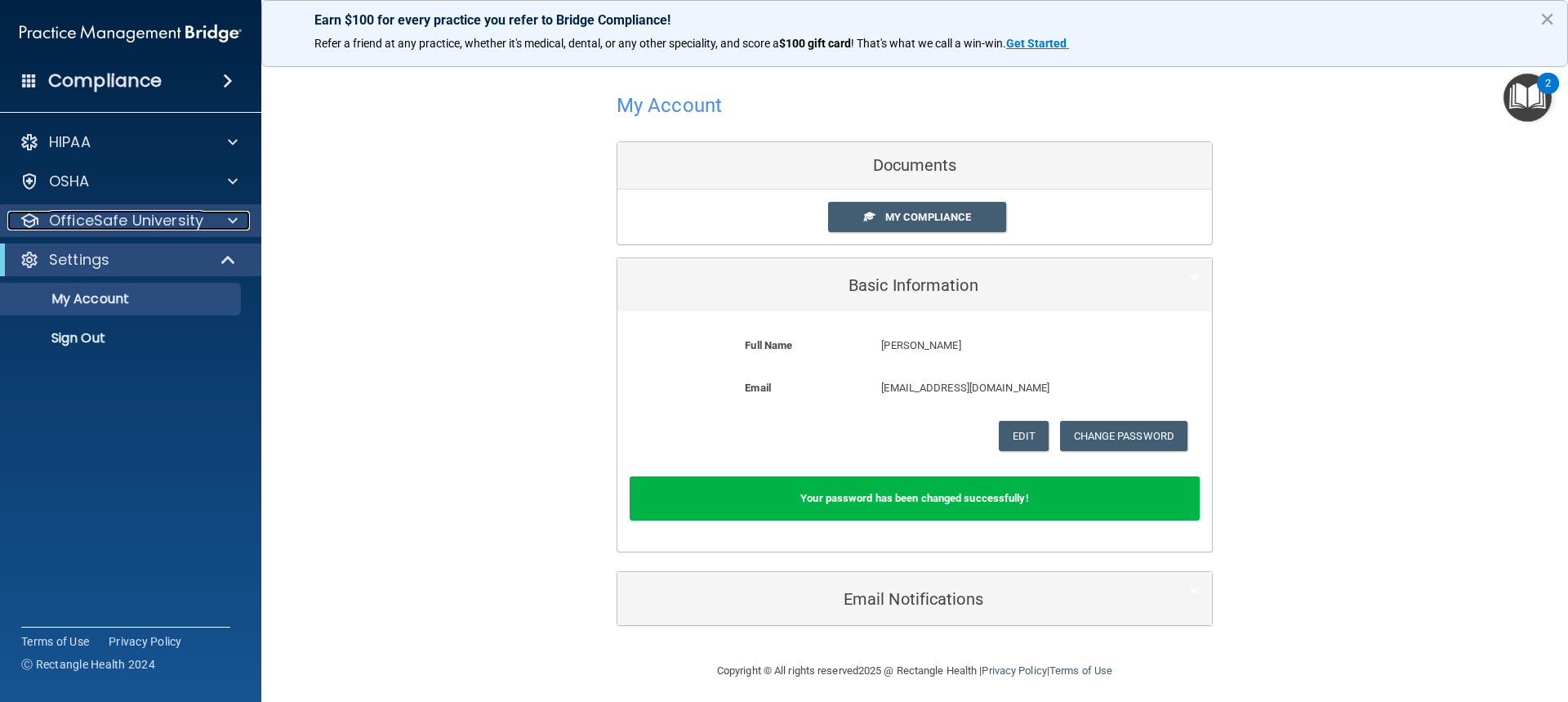
click at [103, 228] on p "OfficeSafe University" at bounding box center [126, 220] width 154 height 19
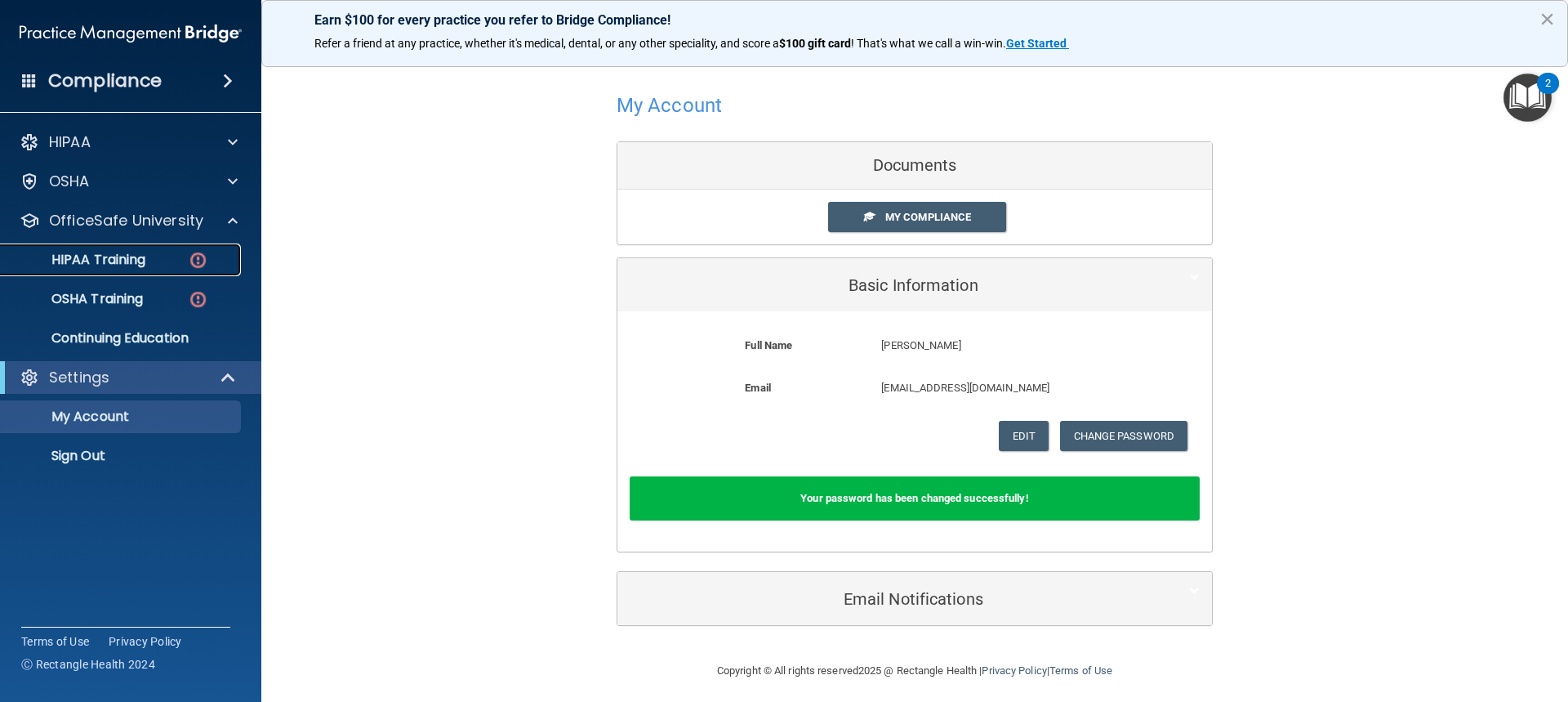
click at [159, 262] on div "HIPAA Training" at bounding box center [123, 259] width 223 height 16
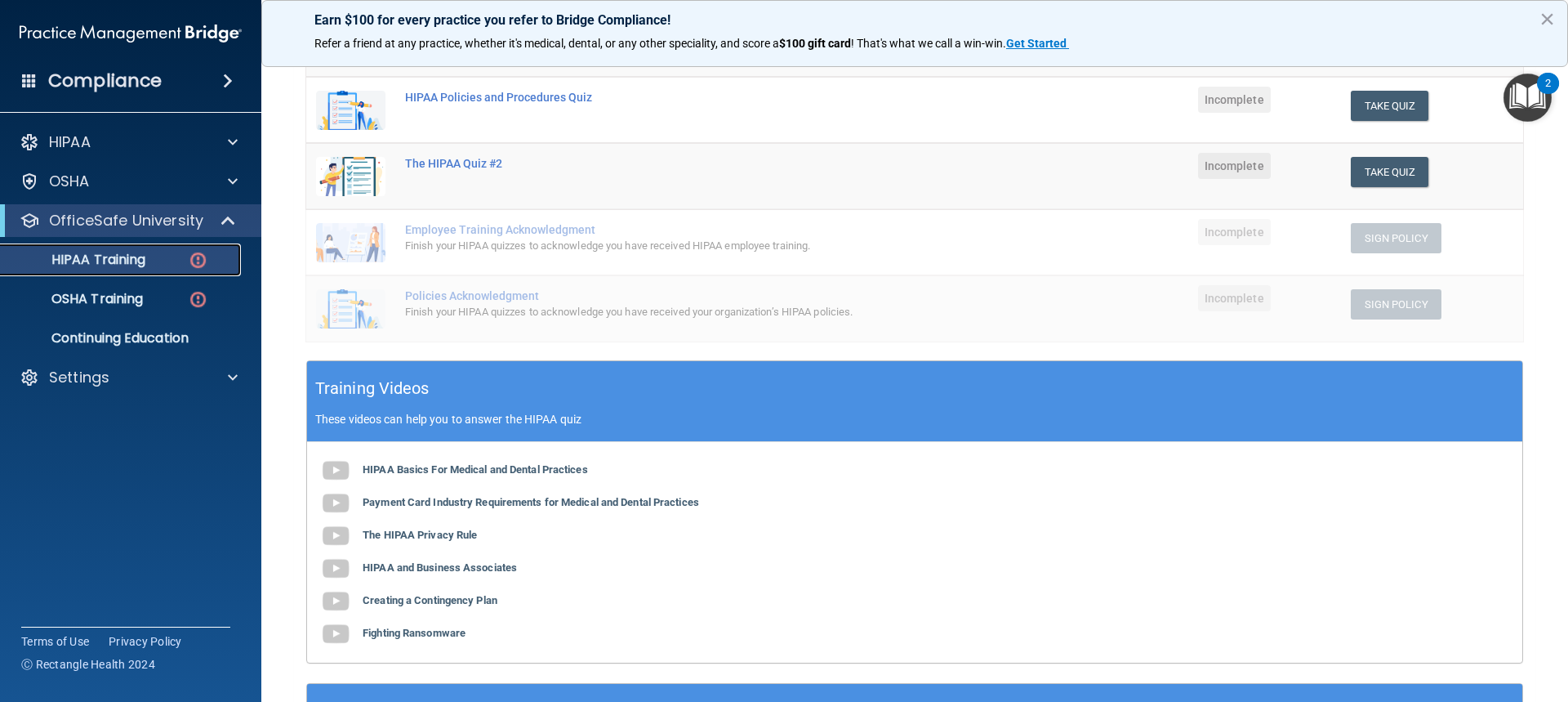
scroll to position [327, 0]
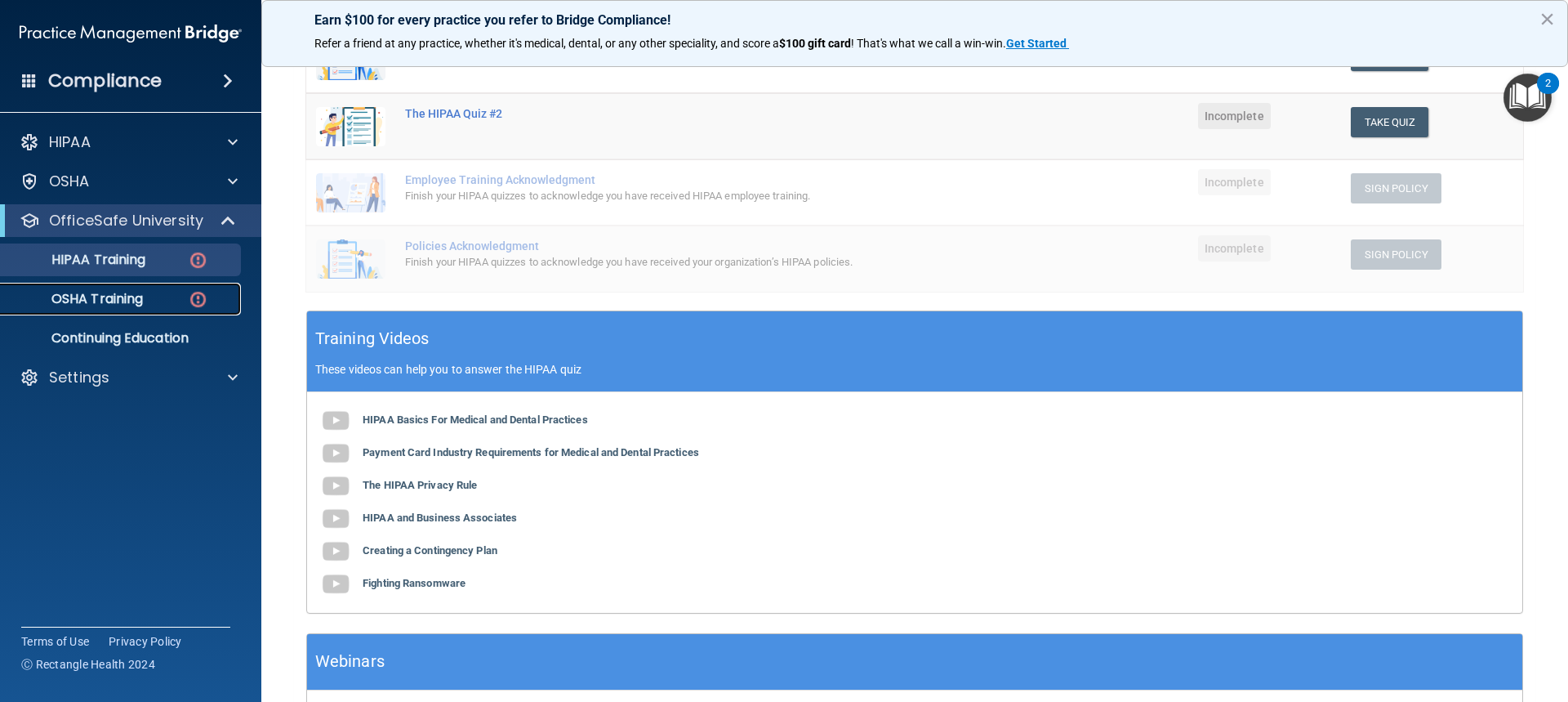
click at [160, 294] on div "OSHA Training" at bounding box center [123, 298] width 223 height 16
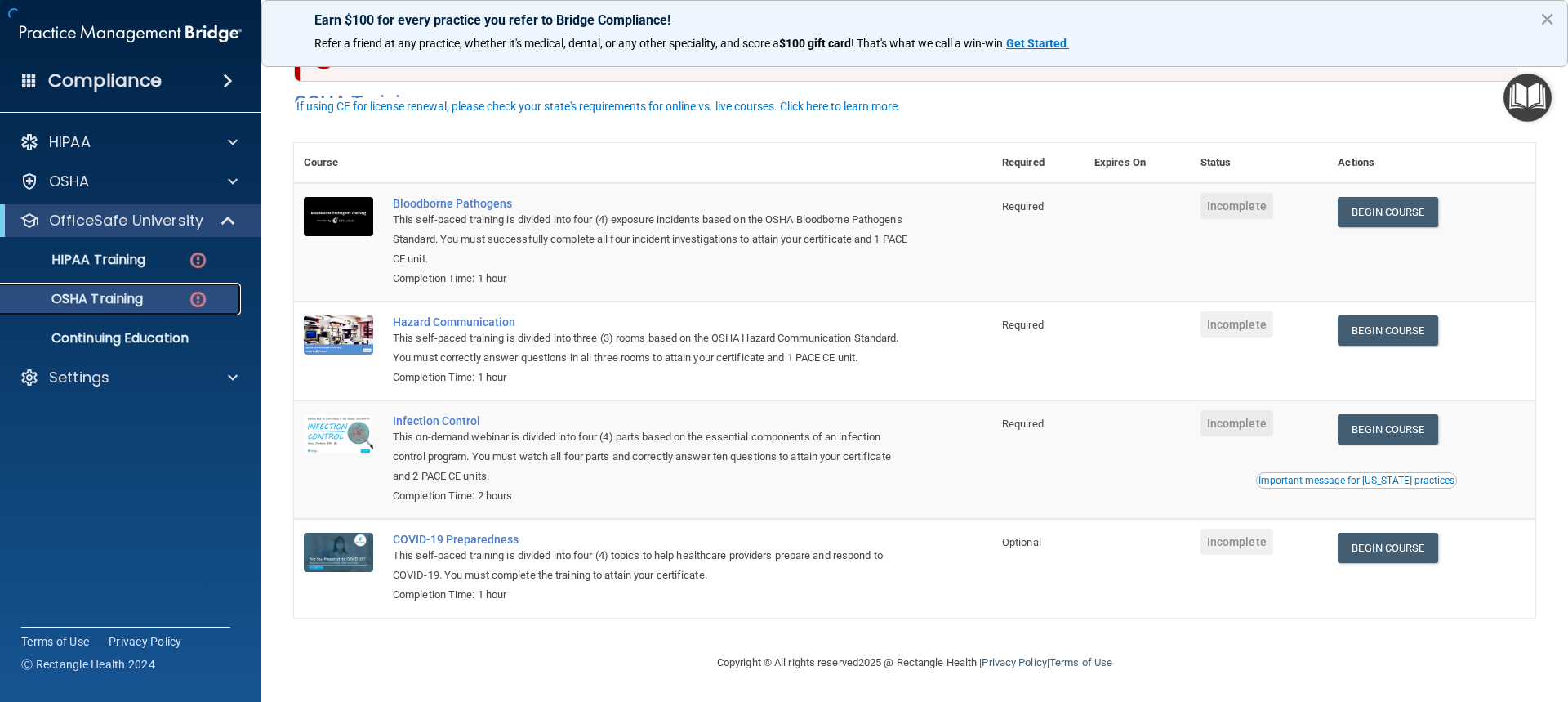
scroll to position [70, 0]
click at [217, 255] on div "HIPAA Training" at bounding box center [123, 259] width 223 height 16
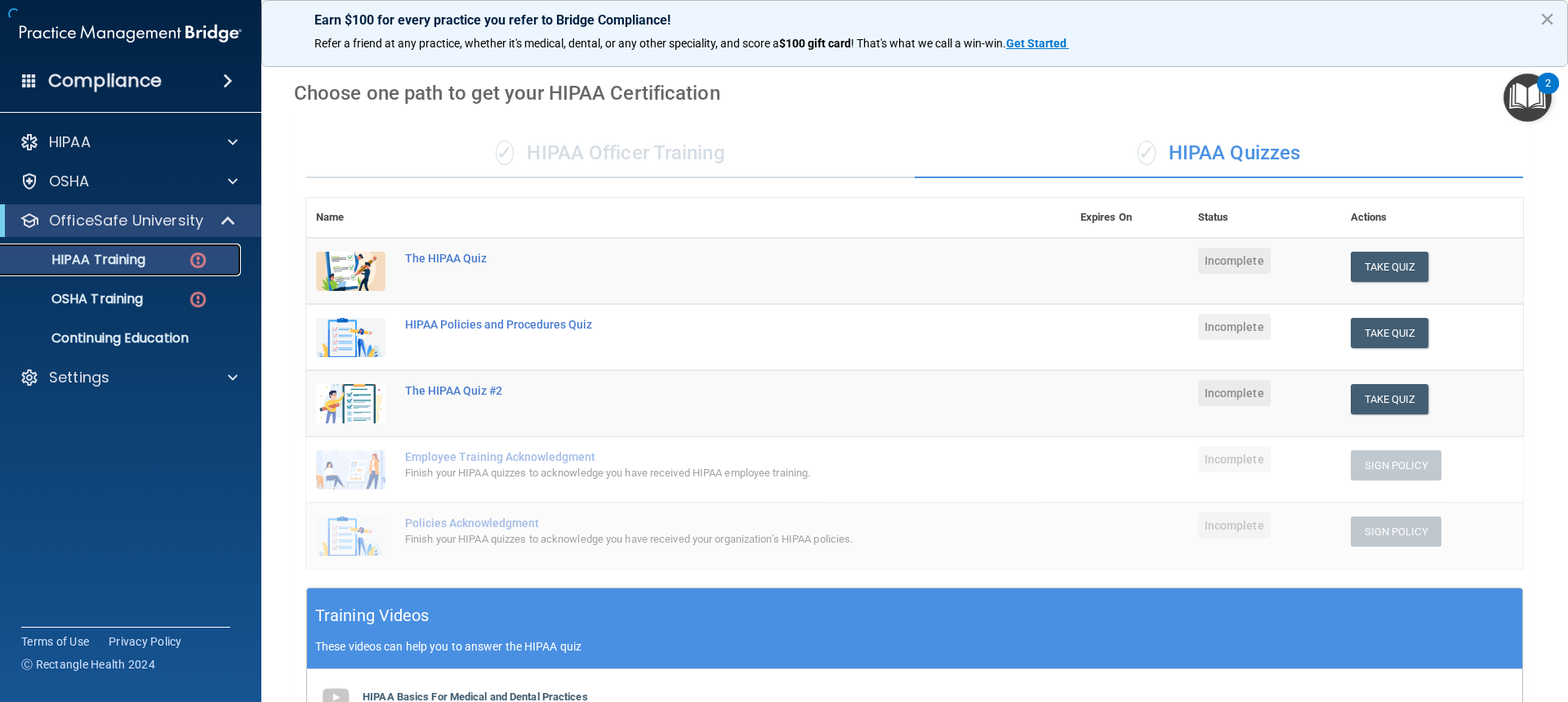
scroll to position [443, 0]
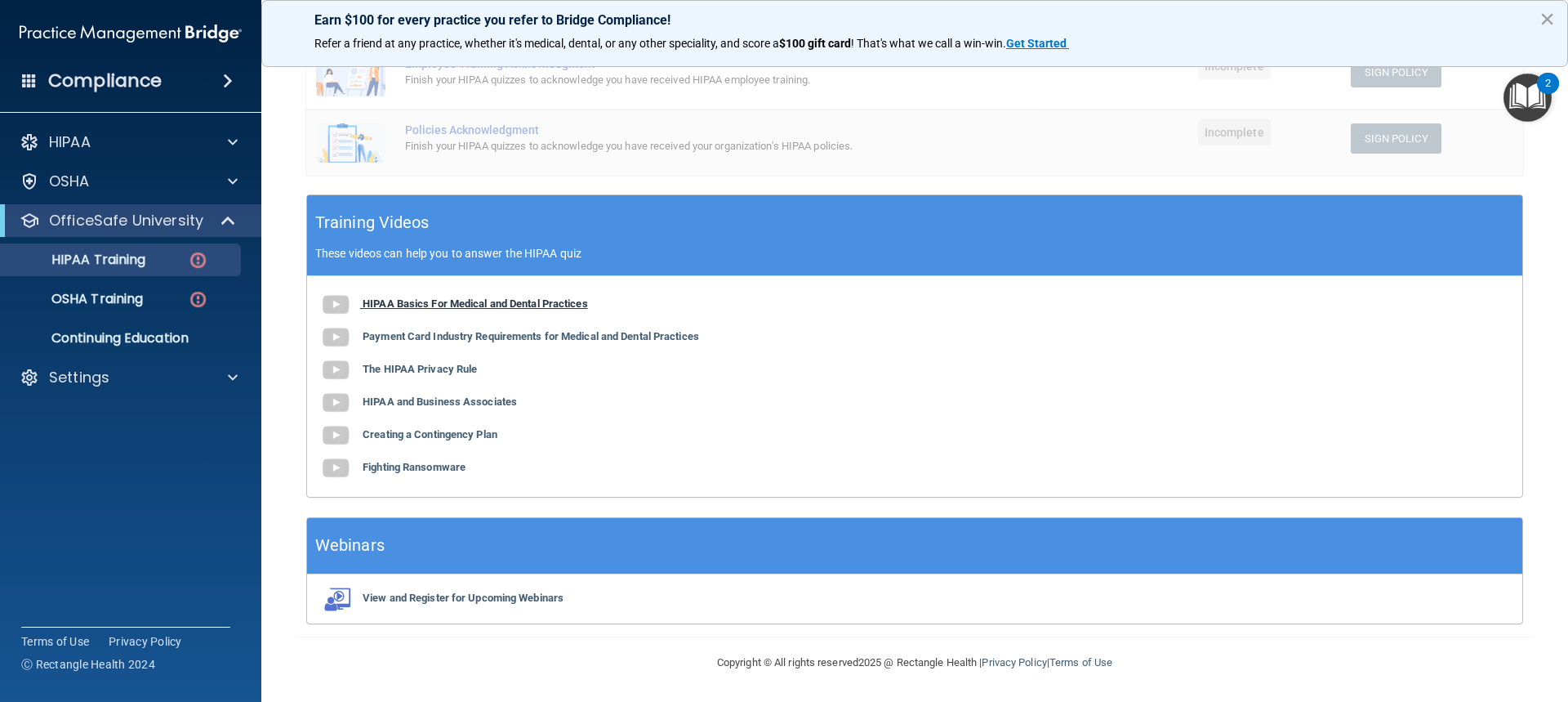
click at [464, 303] on b "HIPAA Basics For Medical and Dental Practices" at bounding box center [475, 303] width 226 height 13
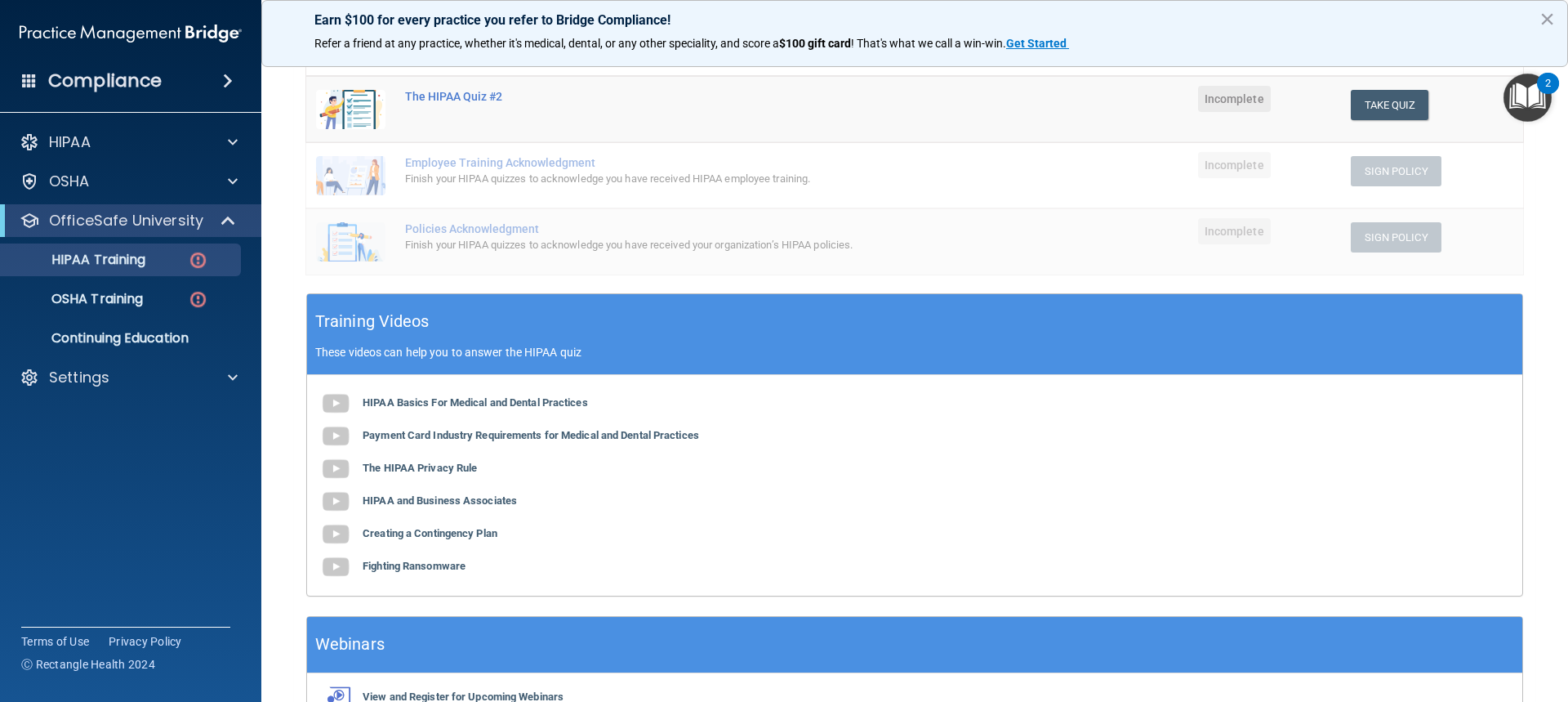
scroll to position [361, 0]
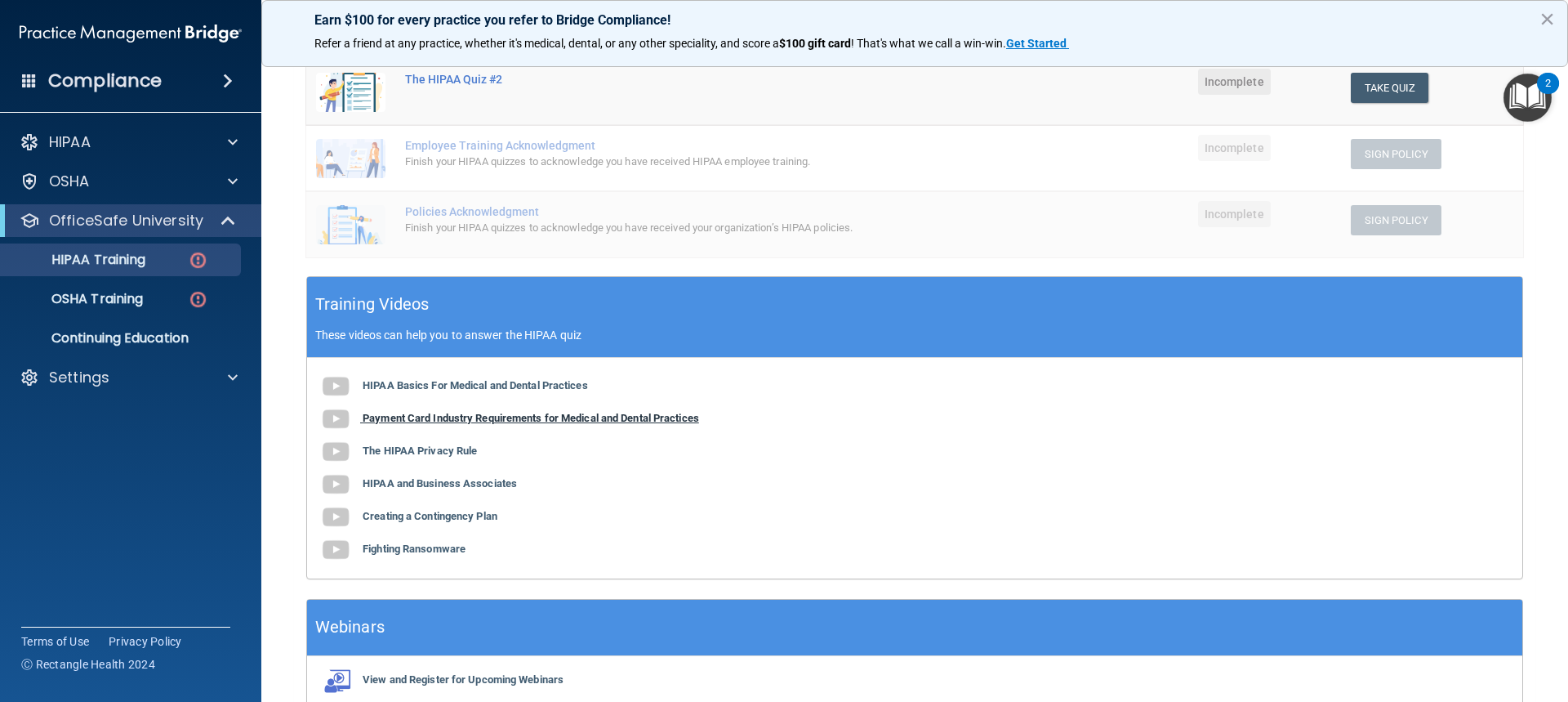
click at [579, 418] on b "Payment Card Industry Requirements for Medical and Dental Practices" at bounding box center [531, 417] width 337 height 13
click at [411, 451] on b "The HIPAA Privacy Rule" at bounding box center [420, 450] width 114 height 13
click at [457, 484] on b "HIPAA and Business Associates" at bounding box center [440, 483] width 154 height 13
click at [463, 517] on b "Creating a Contingency Plan" at bounding box center [430, 516] width 135 height 13
click at [414, 553] on b "Fighting Ransomware" at bounding box center [414, 548] width 103 height 13
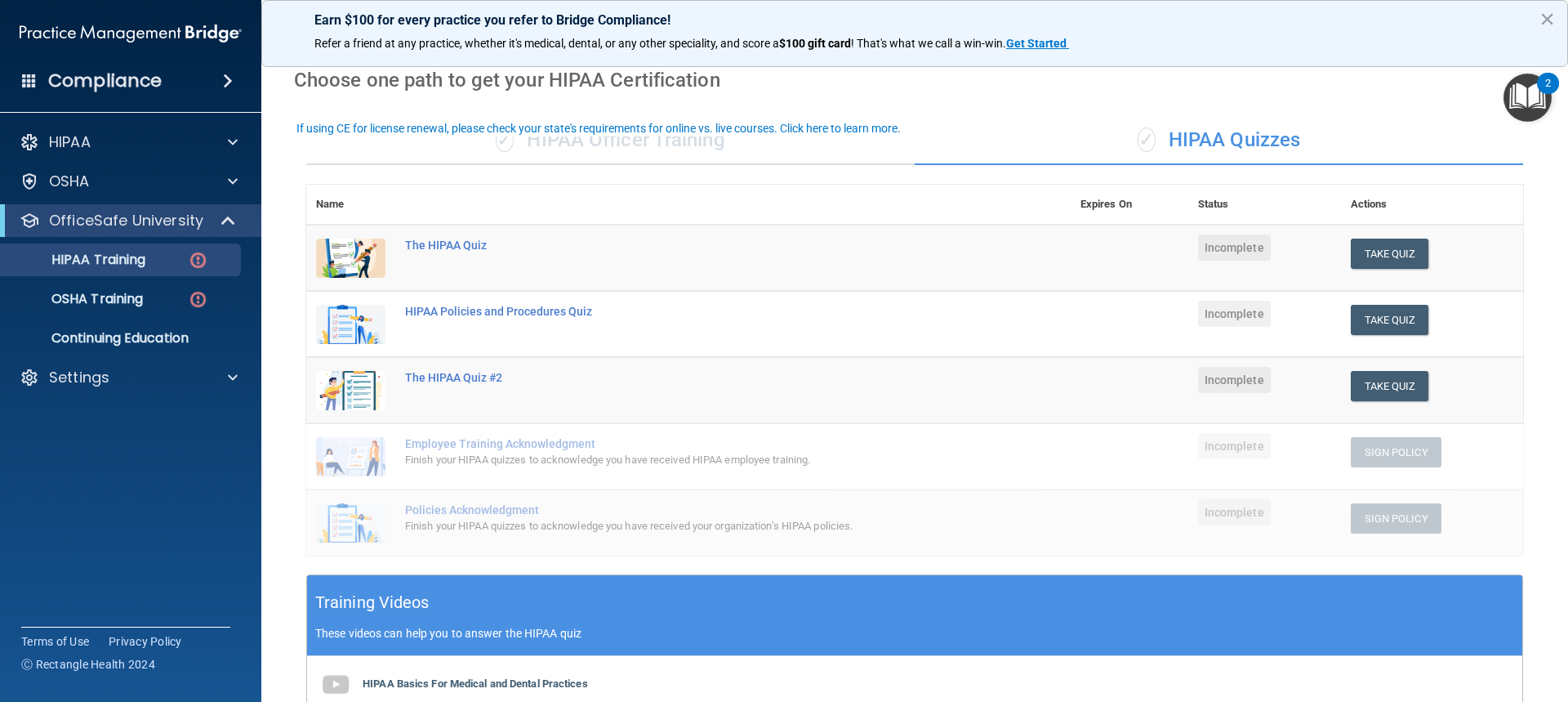
scroll to position [34, 0]
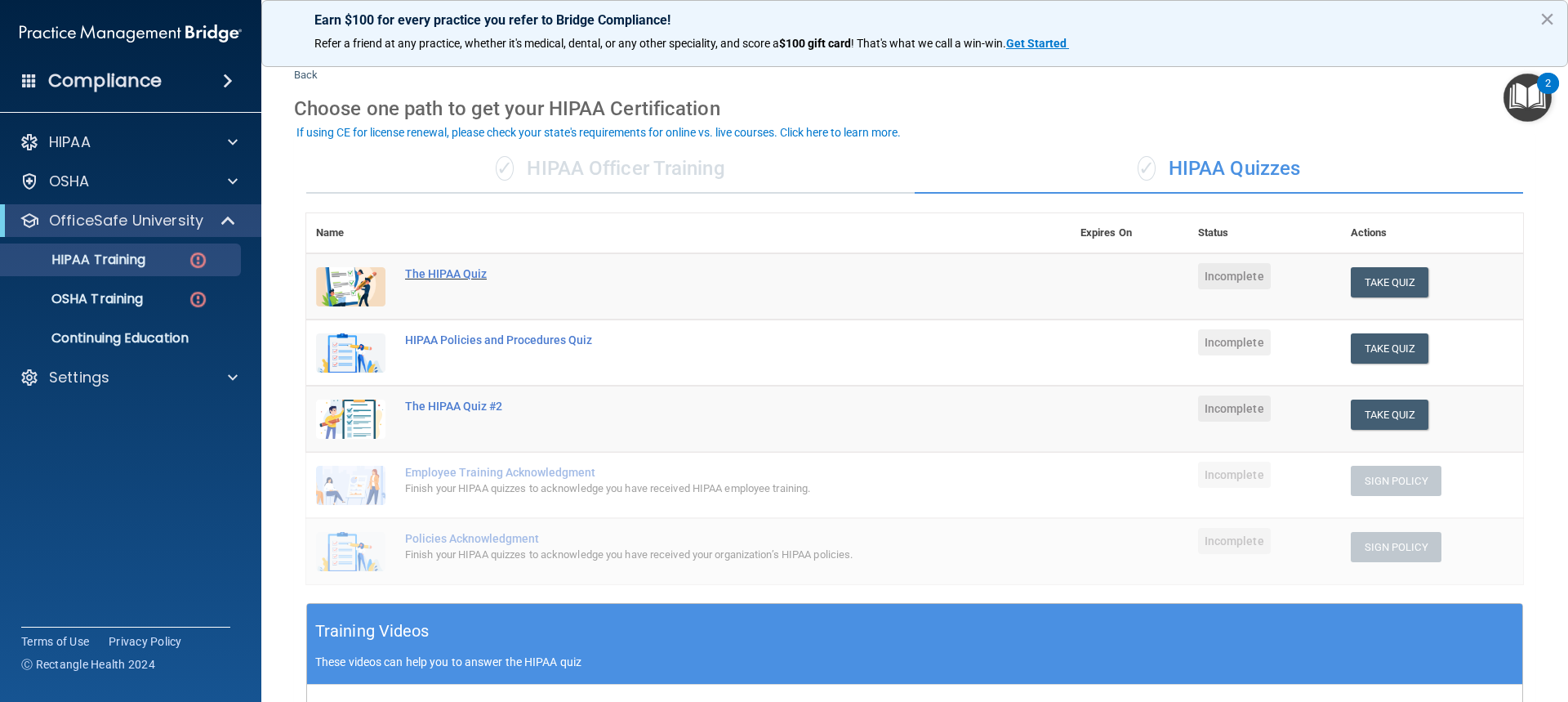
click at [452, 276] on div "The HIPAA Quiz" at bounding box center [698, 274] width 584 height 13
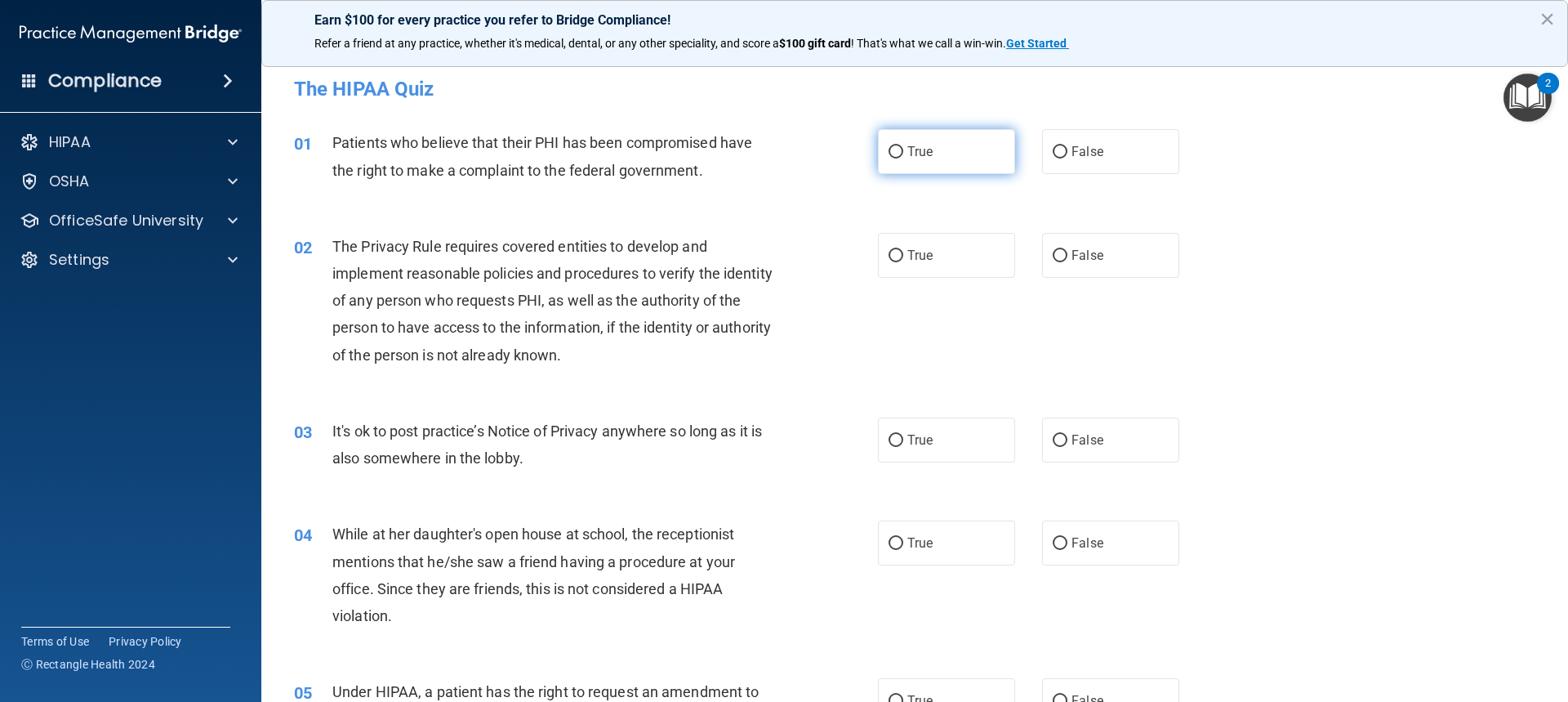
click at [889, 159] on input "True" at bounding box center [896, 152] width 15 height 13
radio input "true"
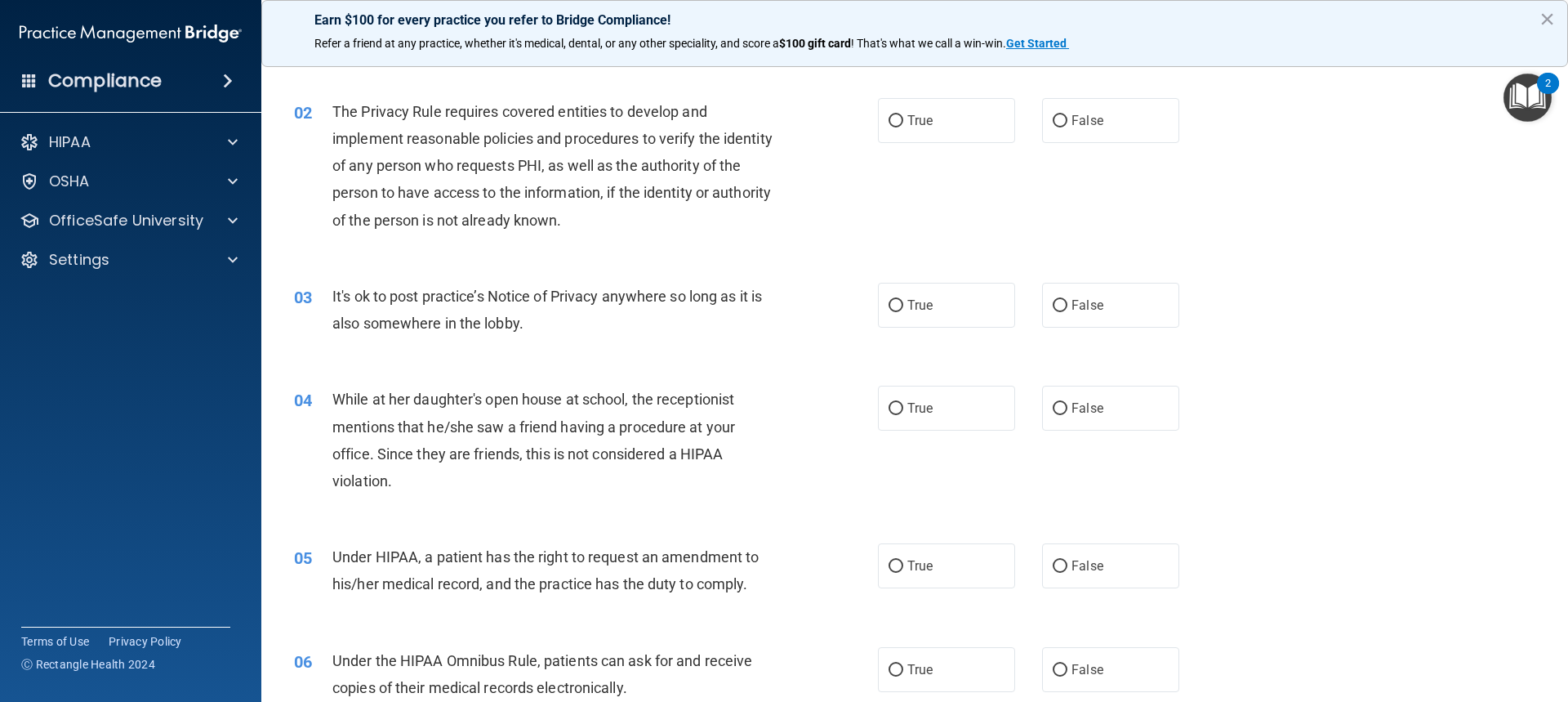
scroll to position [164, 0]
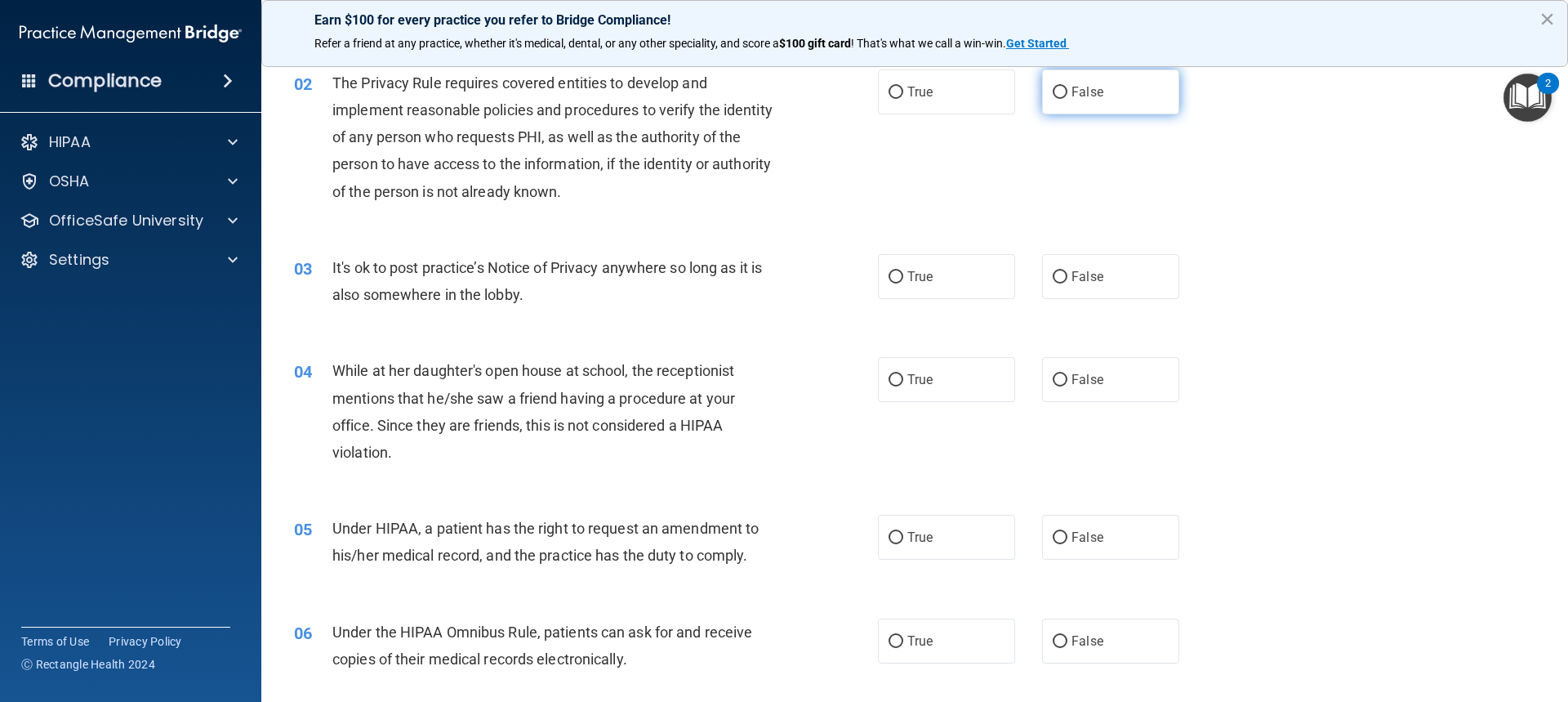
click at [1054, 86] on input "False" at bounding box center [1060, 92] width 15 height 13
radio input "true"
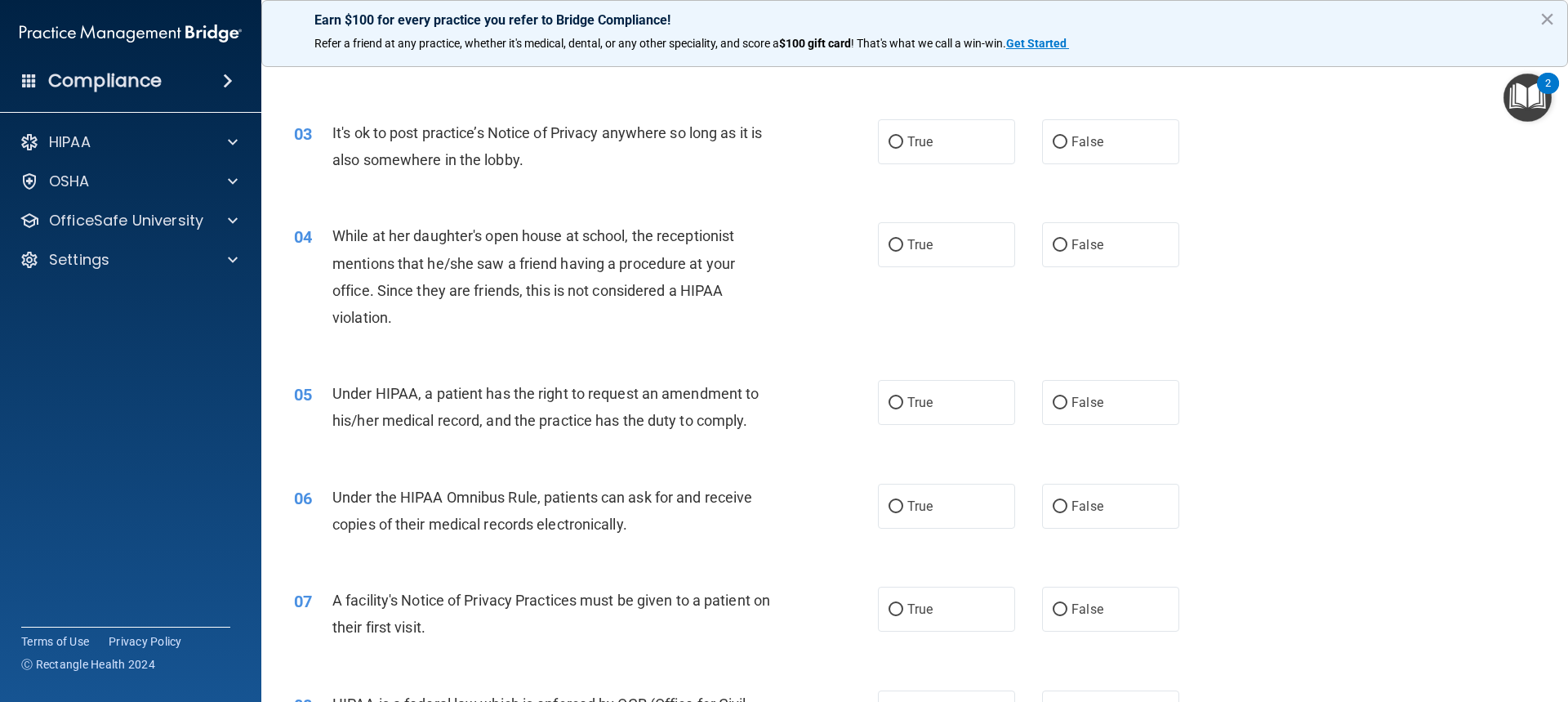
scroll to position [327, 0]
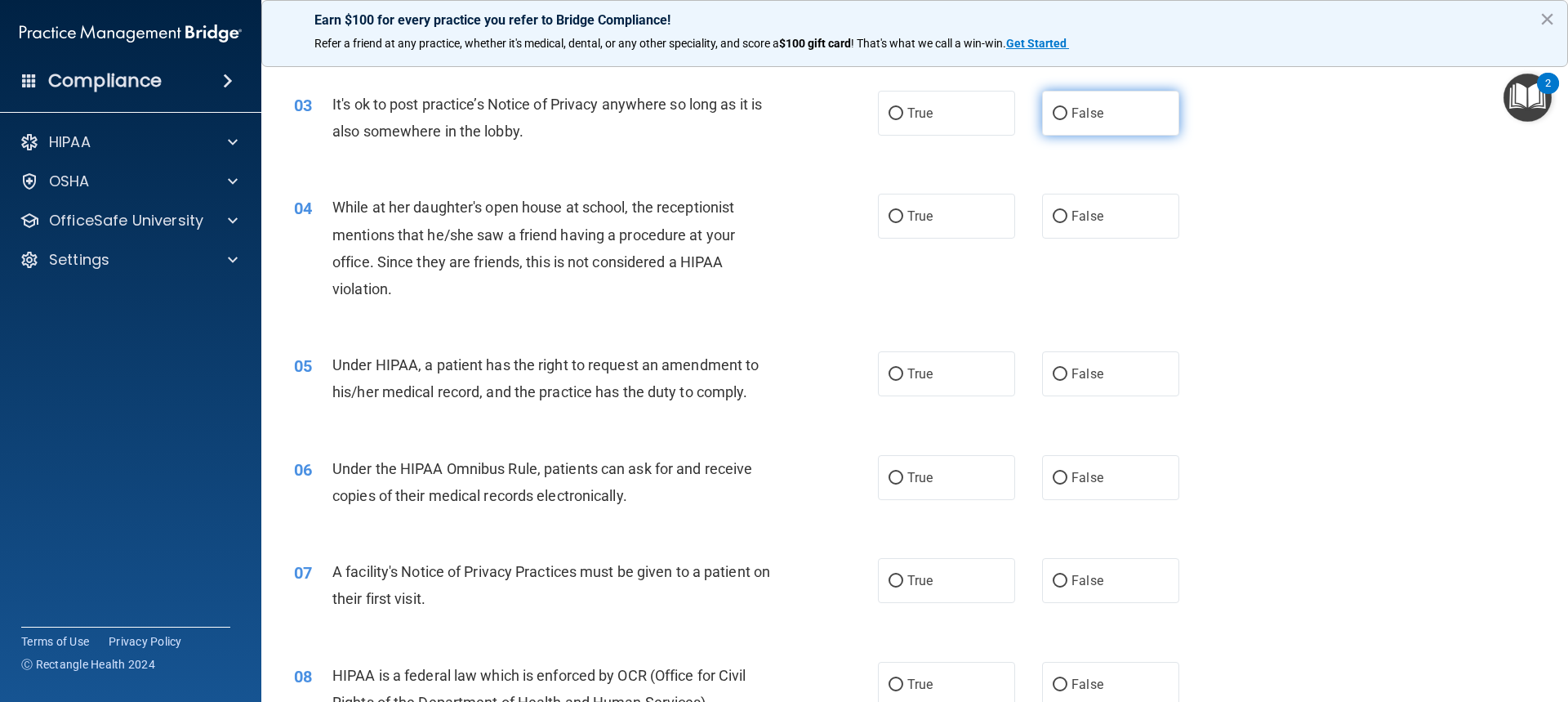
click at [1080, 111] on span "False" at bounding box center [1088, 113] width 32 height 15
click at [1068, 111] on input "False" at bounding box center [1060, 113] width 15 height 13
radio input "true"
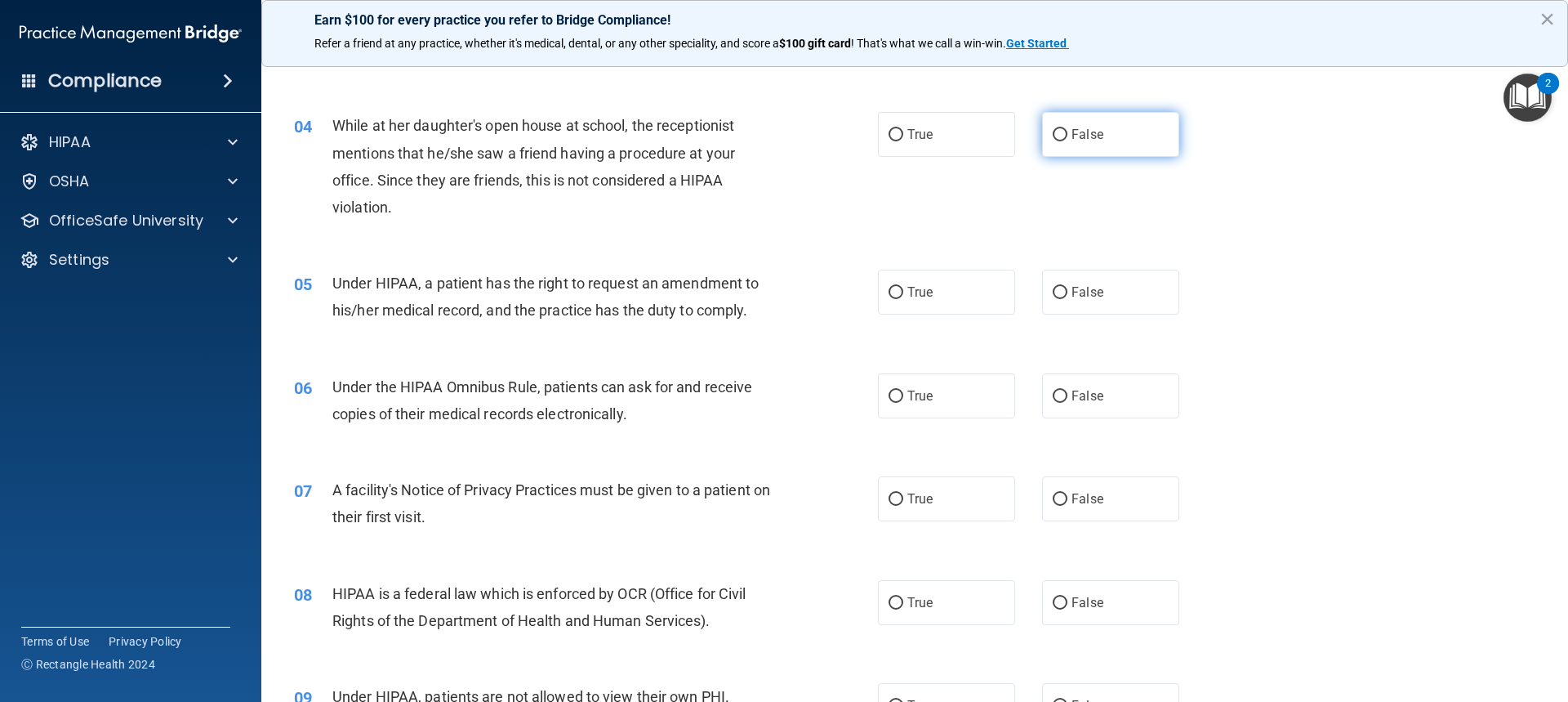
drag, startPoint x: 1101, startPoint y: 136, endPoint x: 1072, endPoint y: 138, distance: 29.1
click at [1099, 138] on label "False" at bounding box center [1111, 134] width 137 height 45
click at [1068, 138] on input "False" at bounding box center [1060, 135] width 15 height 13
radio input "true"
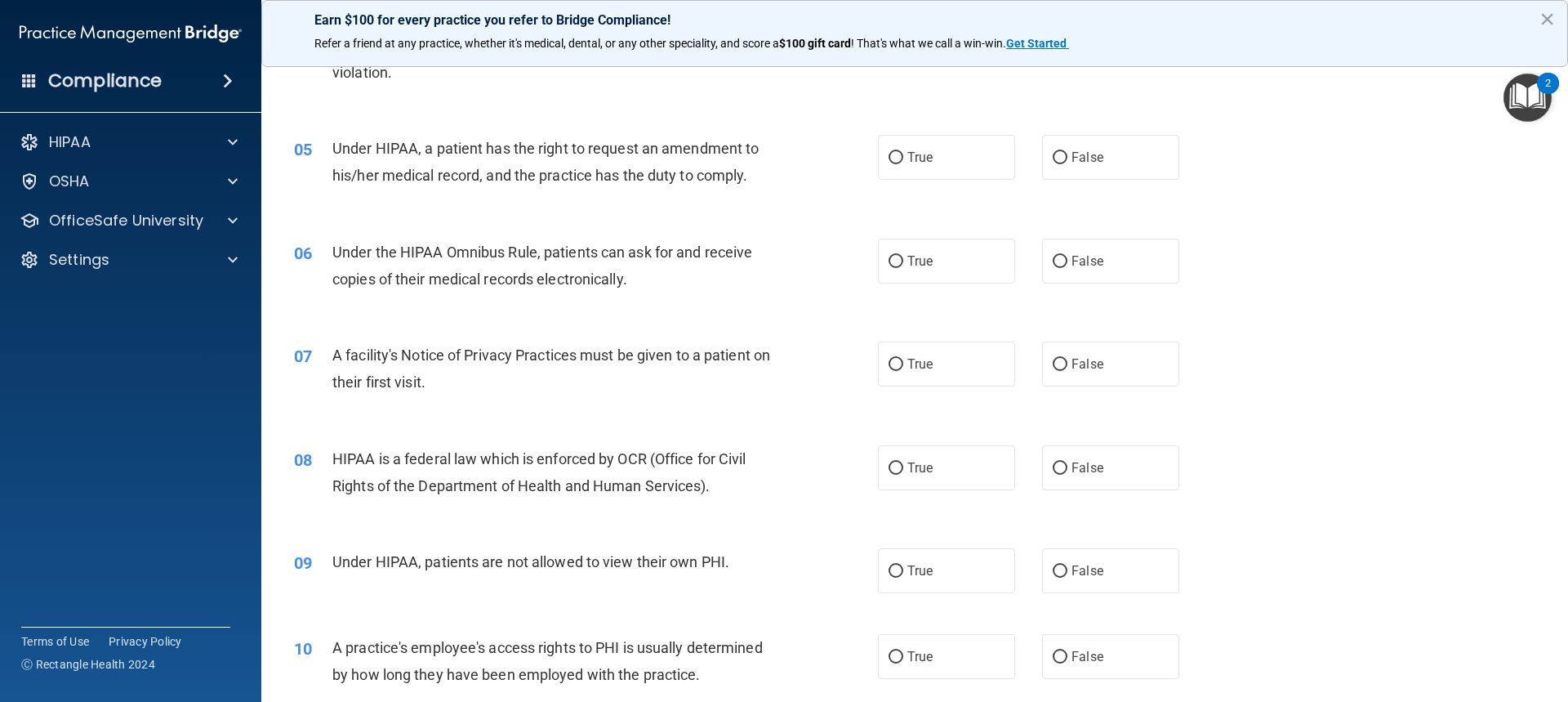
scroll to position [572, 0]
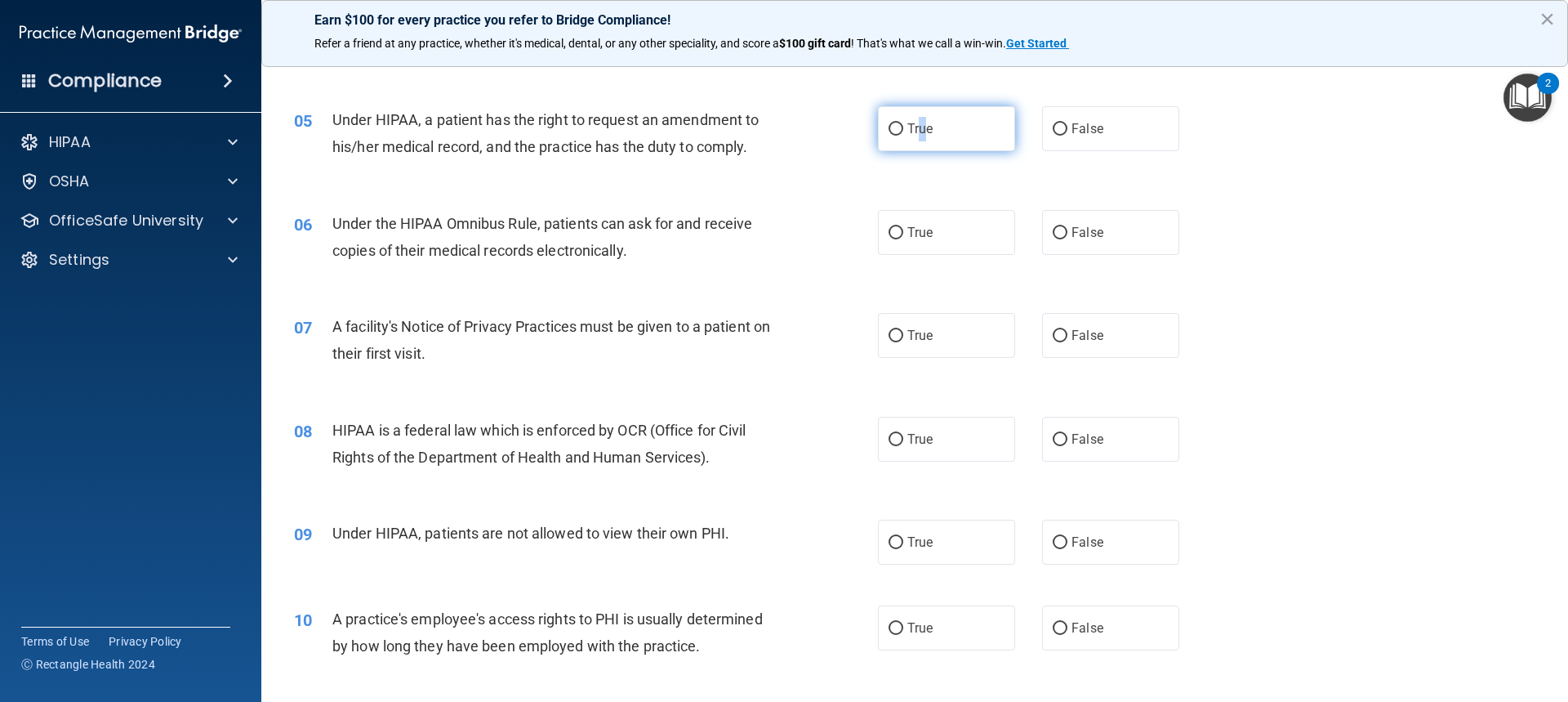
click at [918, 121] on span "True" at bounding box center [920, 128] width 25 height 15
click at [893, 123] on input "True" at bounding box center [896, 129] width 15 height 13
radio input "true"
click at [715, 169] on div "05 Under HIPAA, a patient has the right to request an amendment to his/her medi…" at bounding box center [915, 137] width 1266 height 103
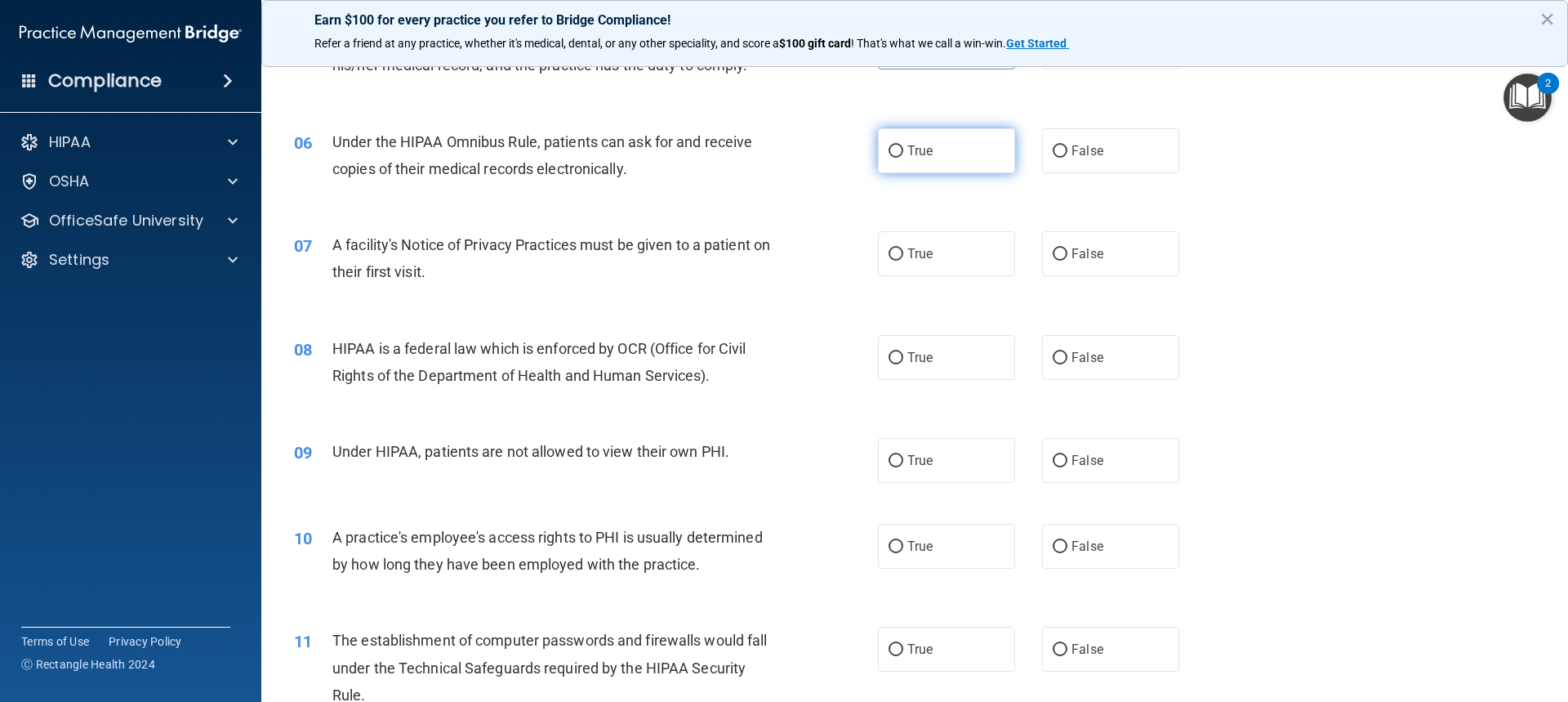
click at [907, 147] on span "True" at bounding box center [920, 150] width 25 height 15
click at [903, 147] on input "True" at bounding box center [896, 151] width 15 height 13
radio input "true"
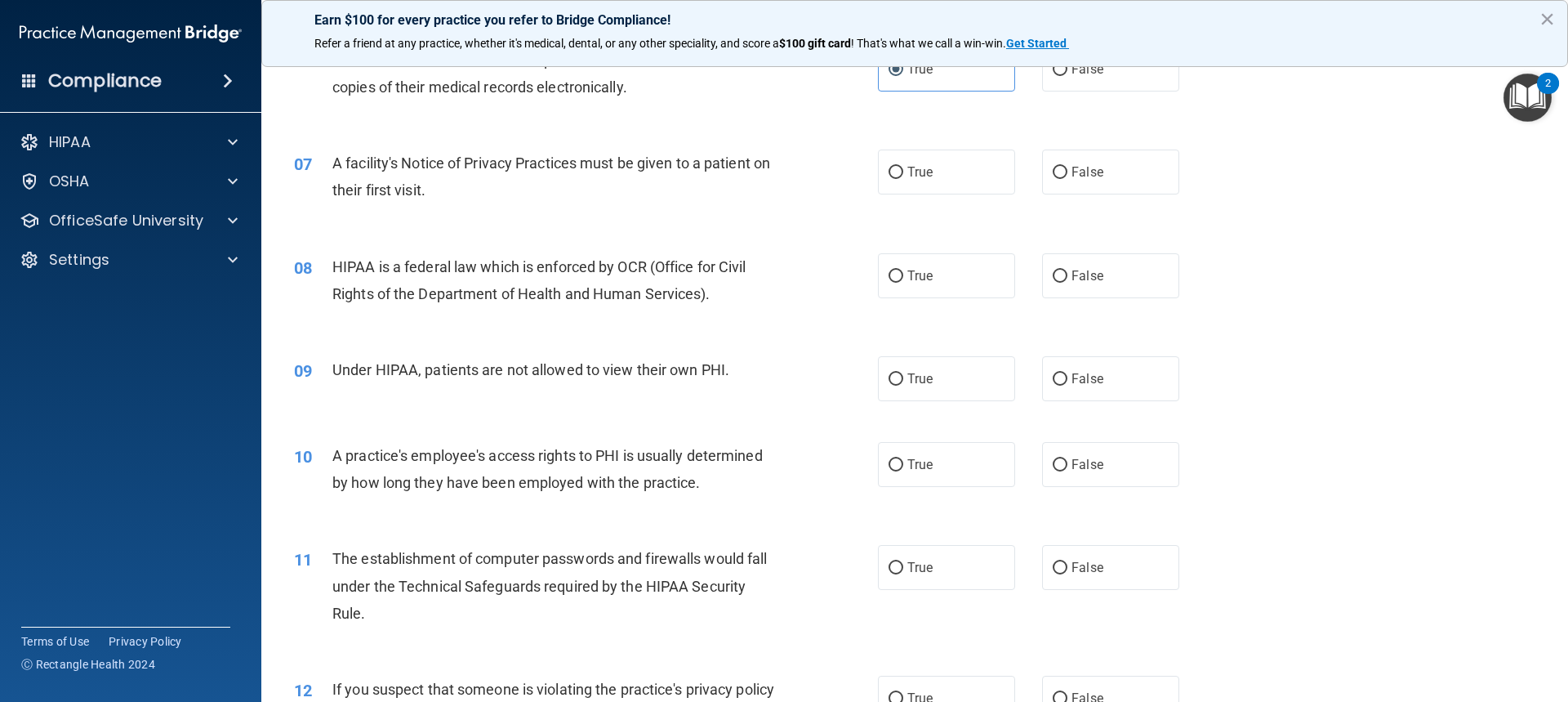
scroll to position [817, 0]
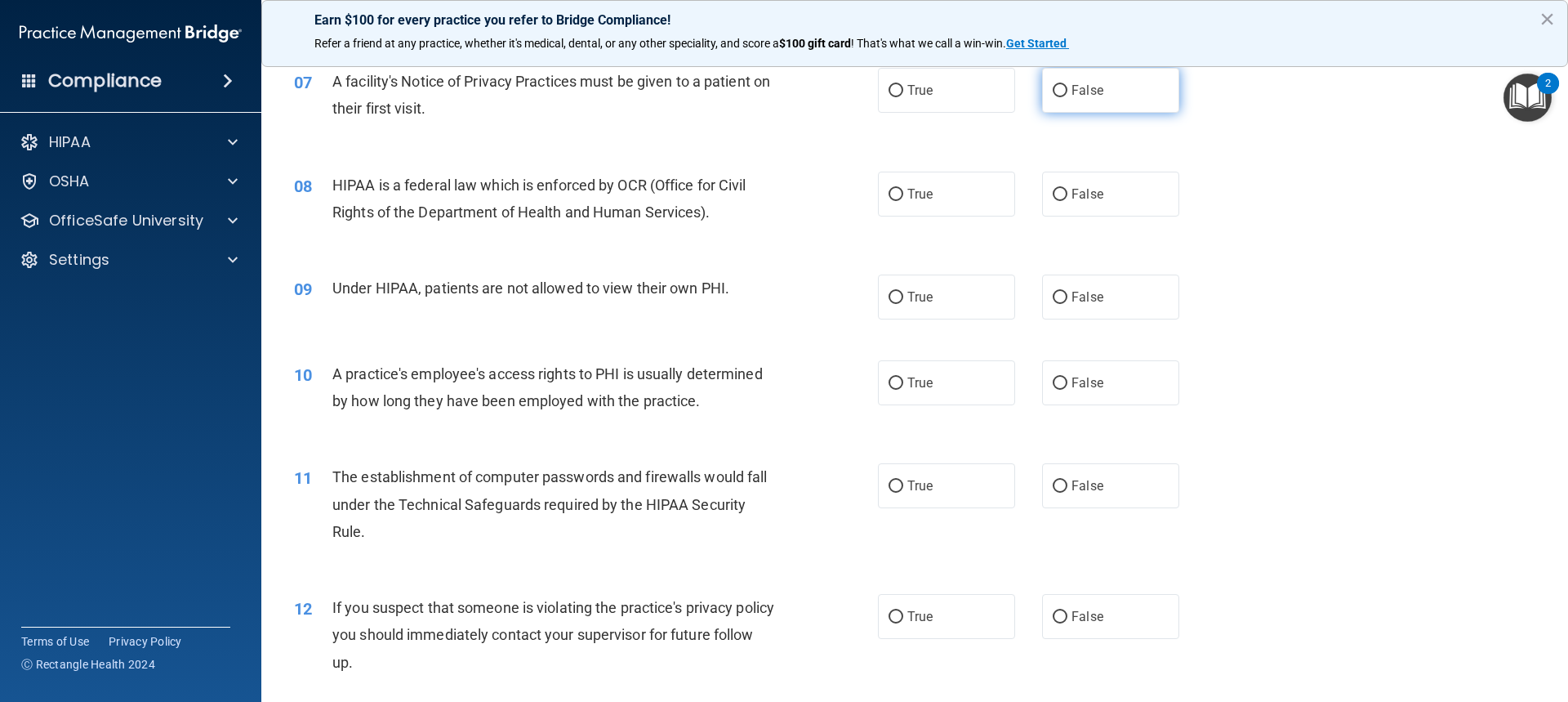
click at [1061, 80] on label "False" at bounding box center [1111, 91] width 137 height 45
click at [1061, 85] on input "False" at bounding box center [1060, 91] width 15 height 13
radio input "true"
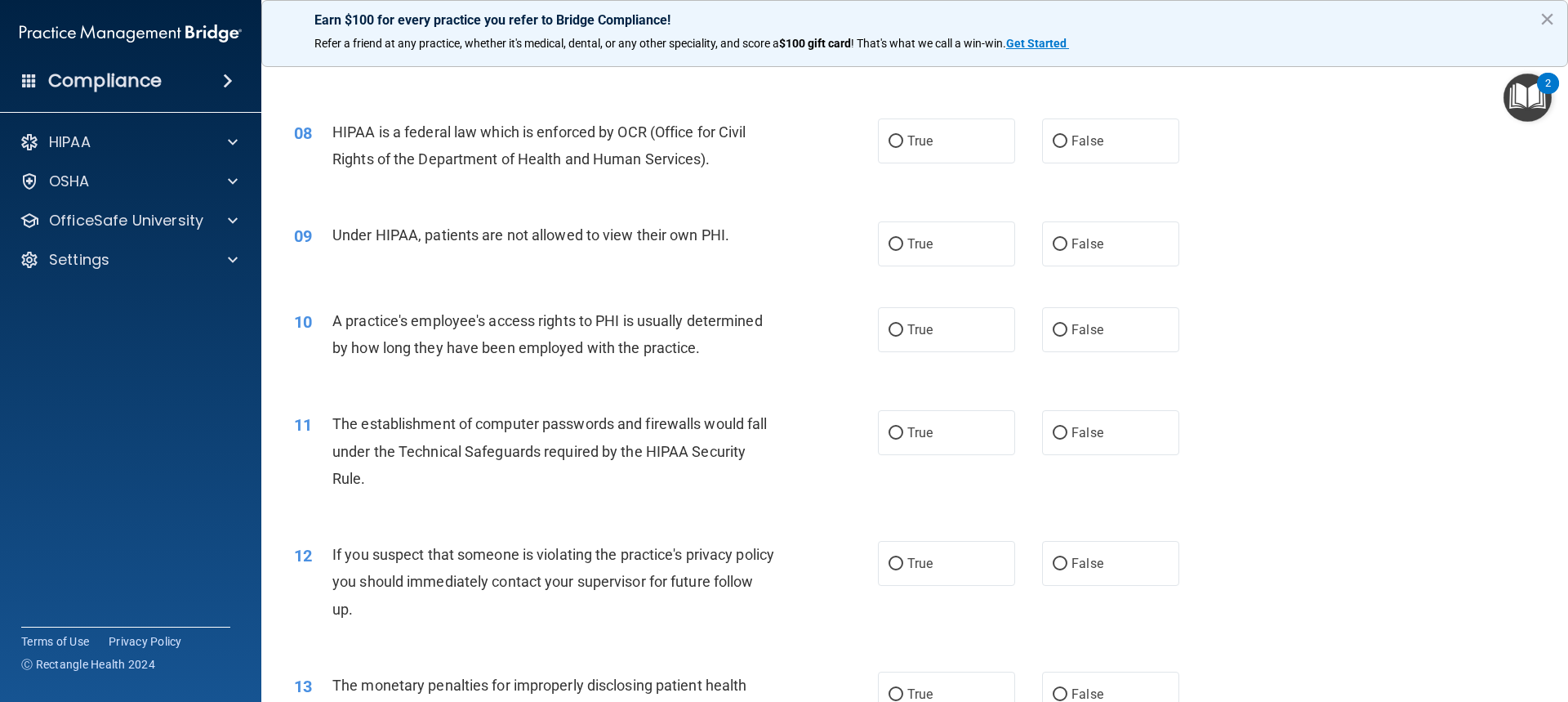
scroll to position [898, 0]
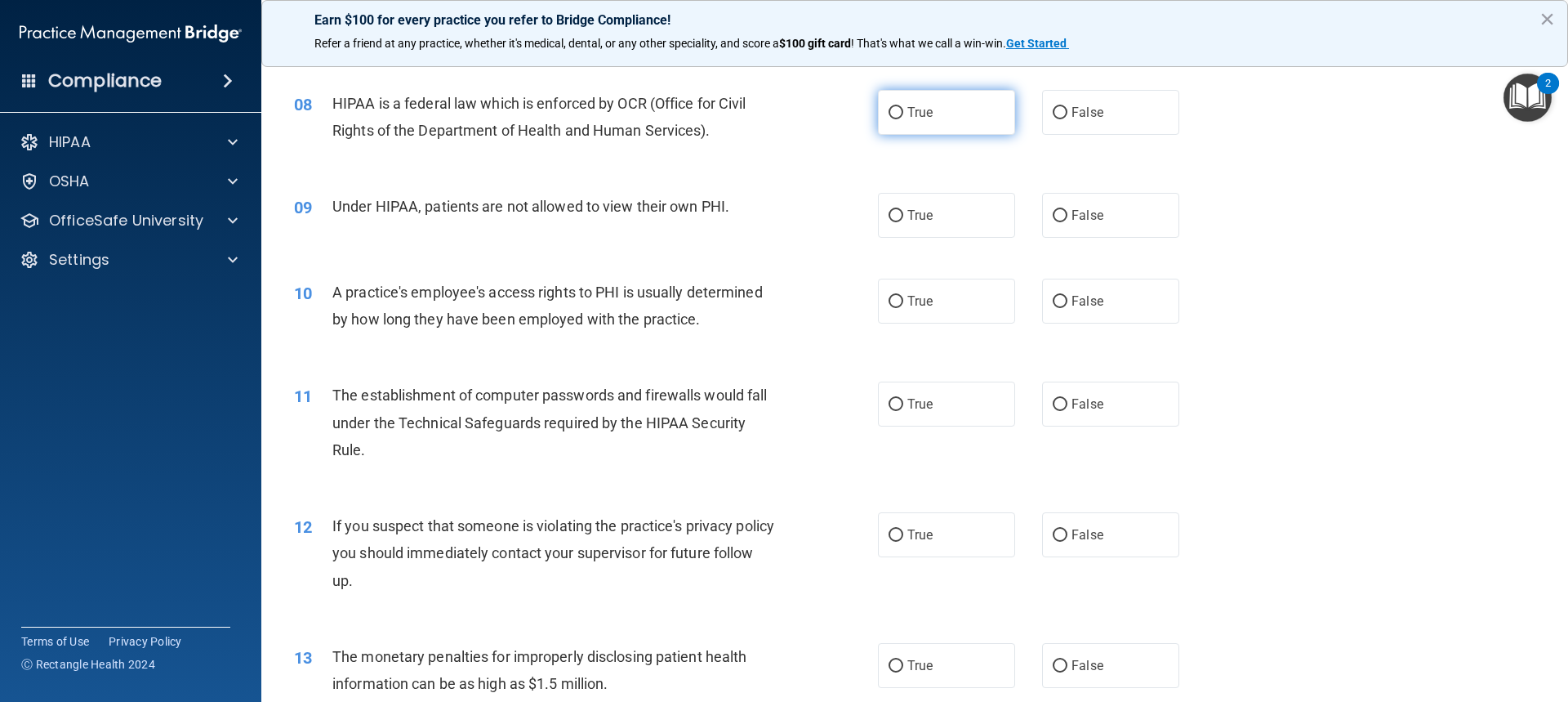
click at [921, 101] on label "True" at bounding box center [946, 113] width 137 height 45
click at [903, 107] on input "True" at bounding box center [896, 113] width 15 height 13
radio input "true"
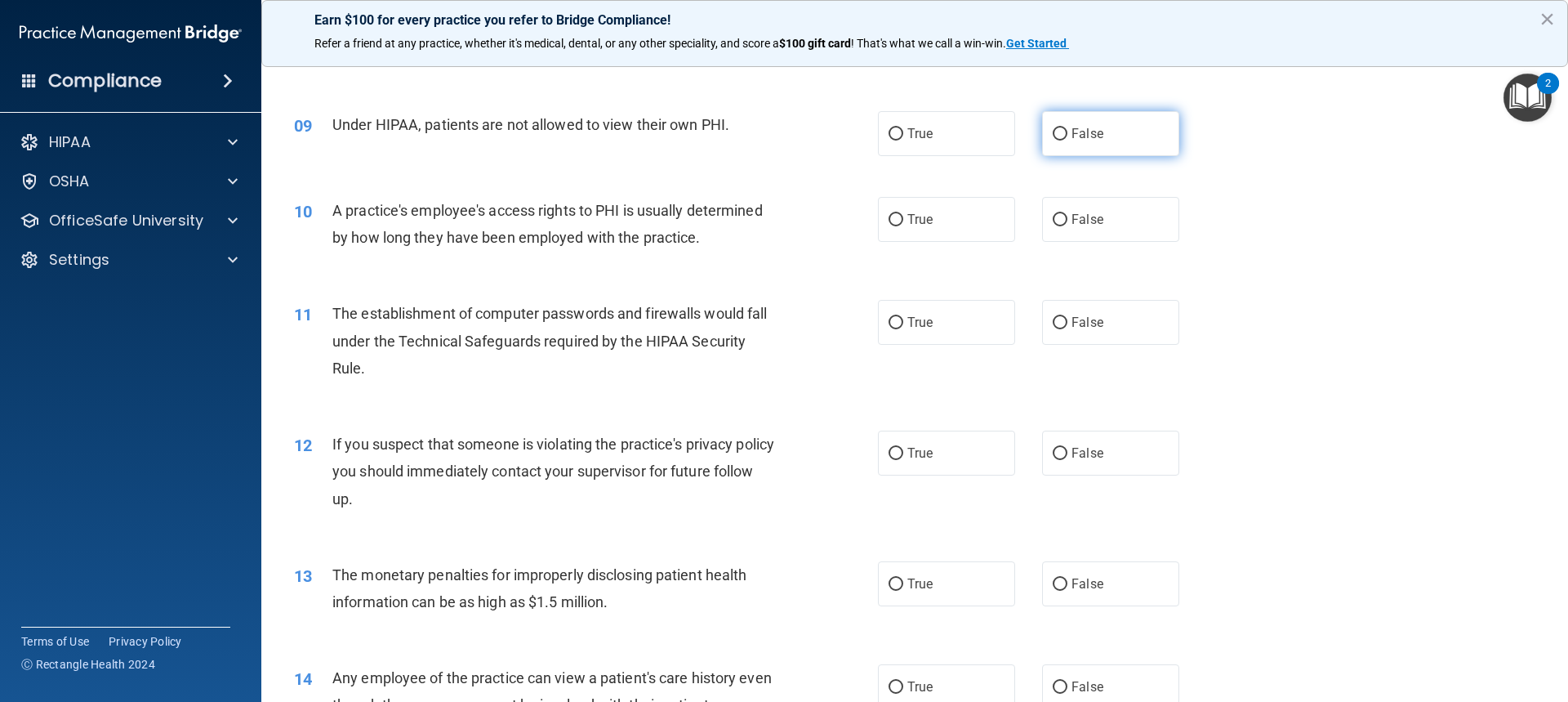
click at [1079, 121] on label "False" at bounding box center [1111, 134] width 137 height 45
click at [1068, 128] on input "False" at bounding box center [1060, 134] width 15 height 13
radio input "true"
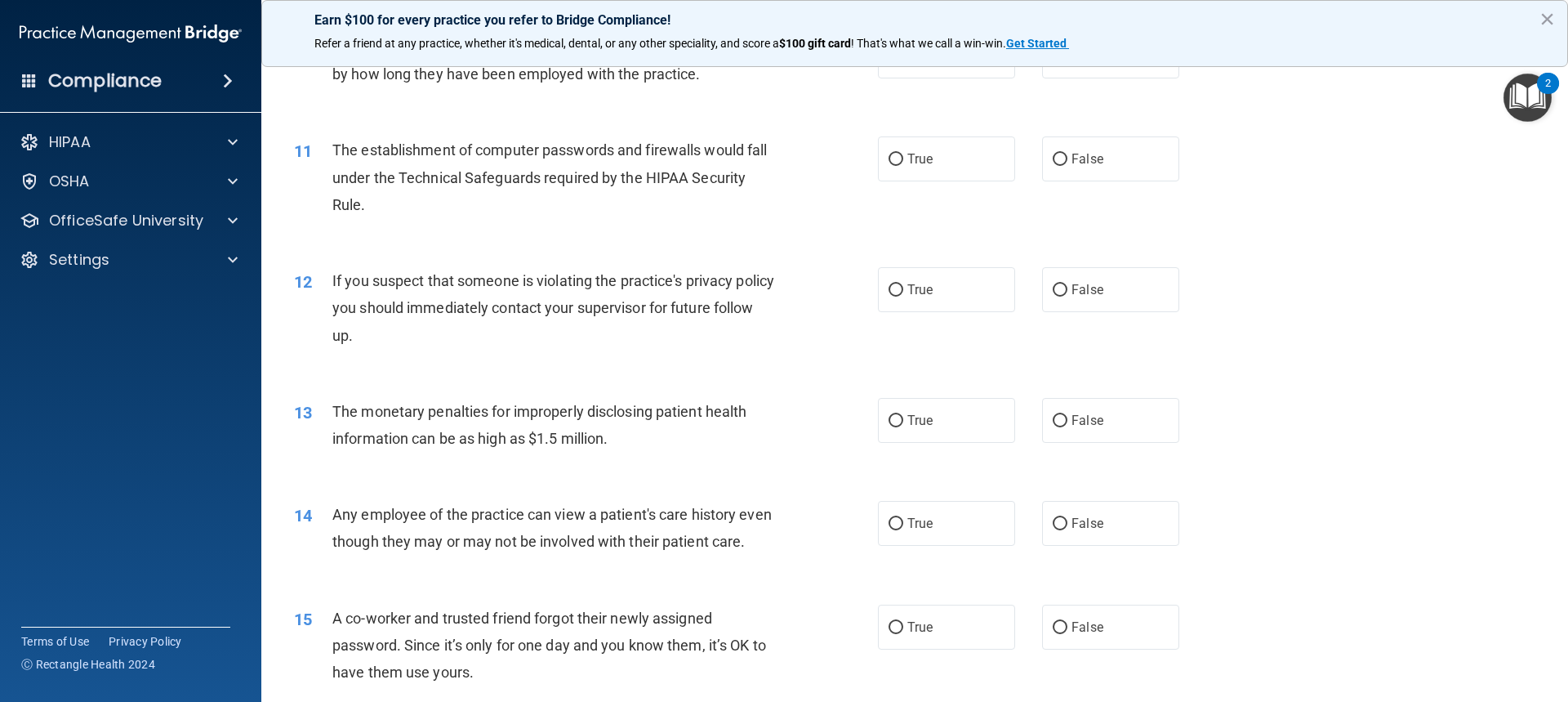
scroll to position [1062, 0]
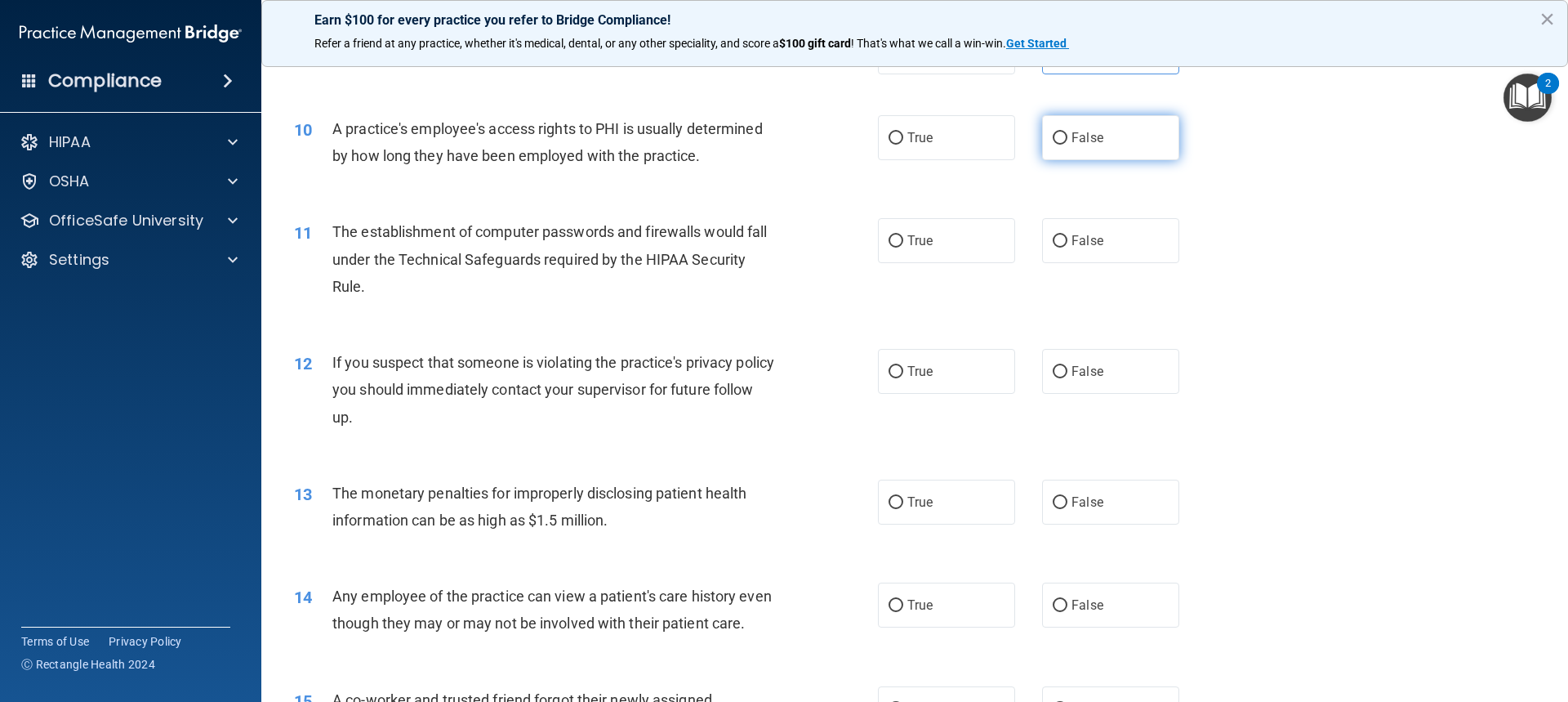
click at [1059, 155] on label "False" at bounding box center [1111, 138] width 137 height 45
click at [1059, 144] on input "False" at bounding box center [1060, 139] width 15 height 13
radio input "true"
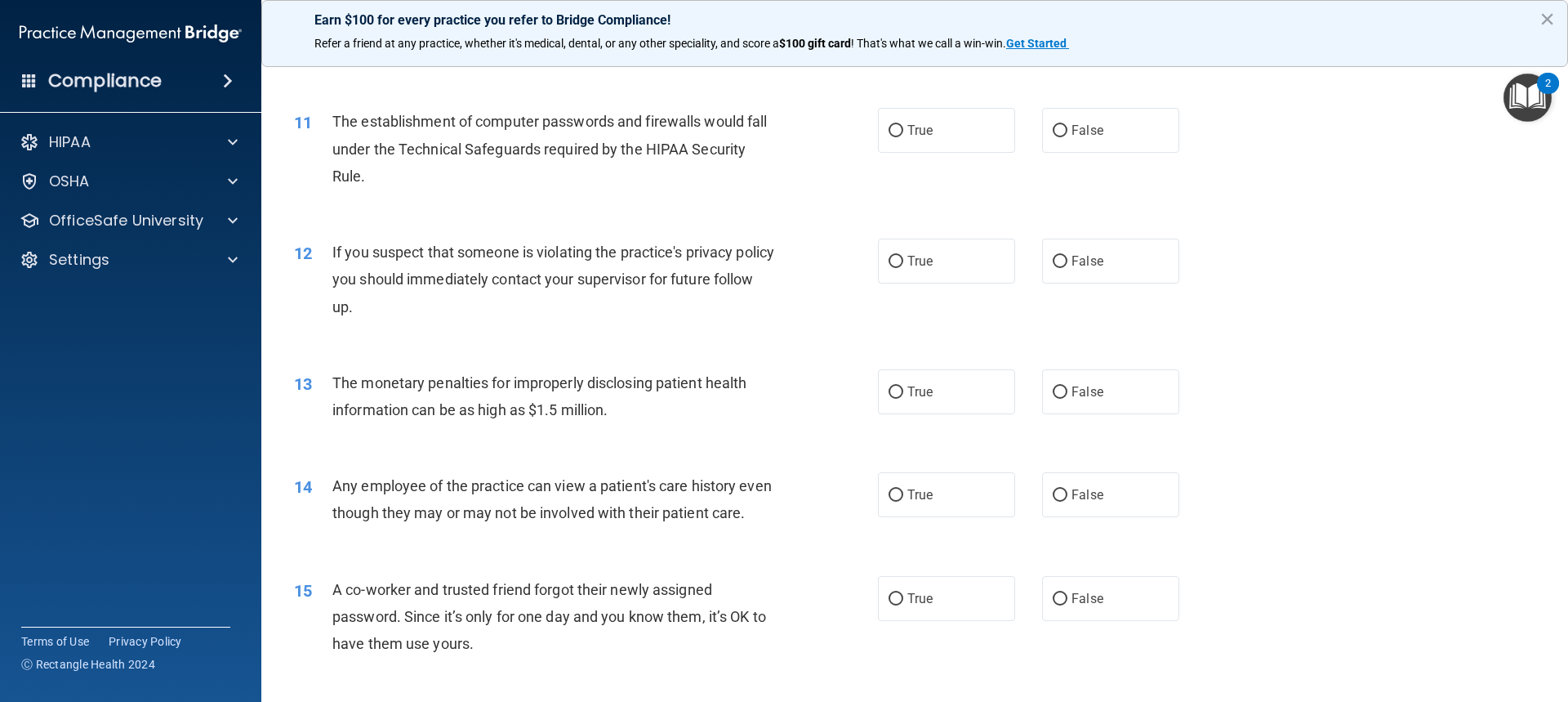
scroll to position [1144, 0]
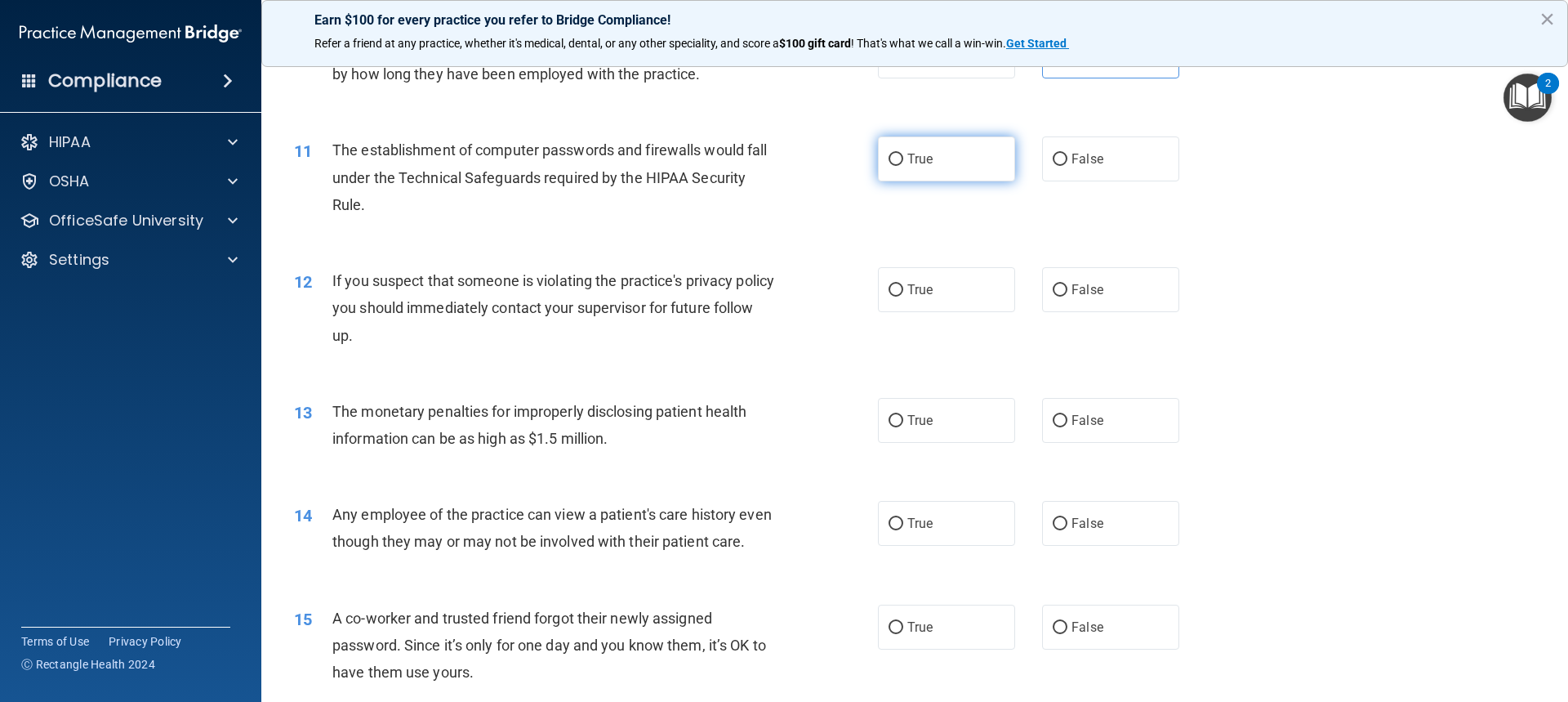
click at [965, 145] on label "True" at bounding box center [946, 159] width 137 height 45
click at [903, 154] on input "True" at bounding box center [896, 160] width 15 height 13
radio input "true"
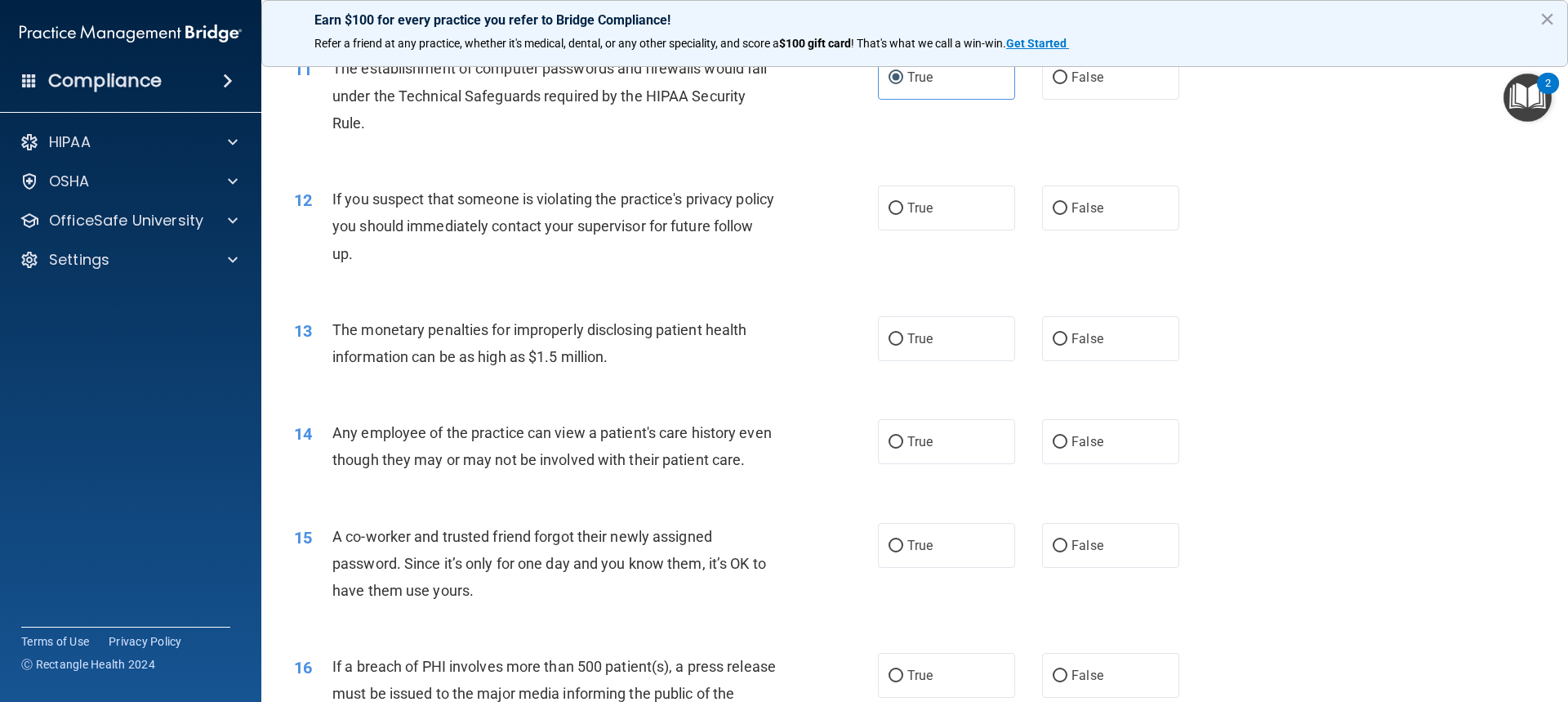
scroll to position [1307, 0]
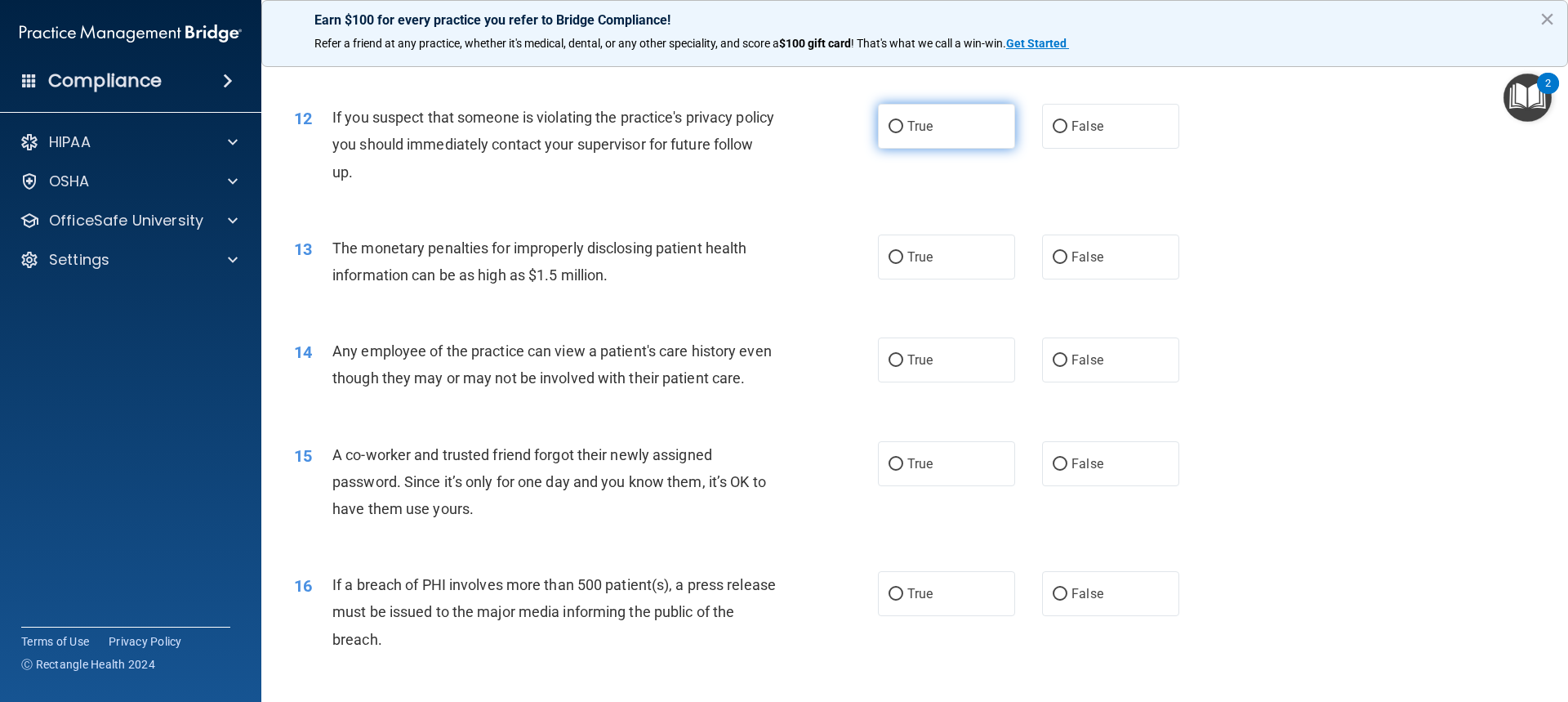
click at [923, 129] on span "True" at bounding box center [920, 126] width 25 height 15
click at [903, 129] on input "True" at bounding box center [896, 127] width 15 height 13
radio input "true"
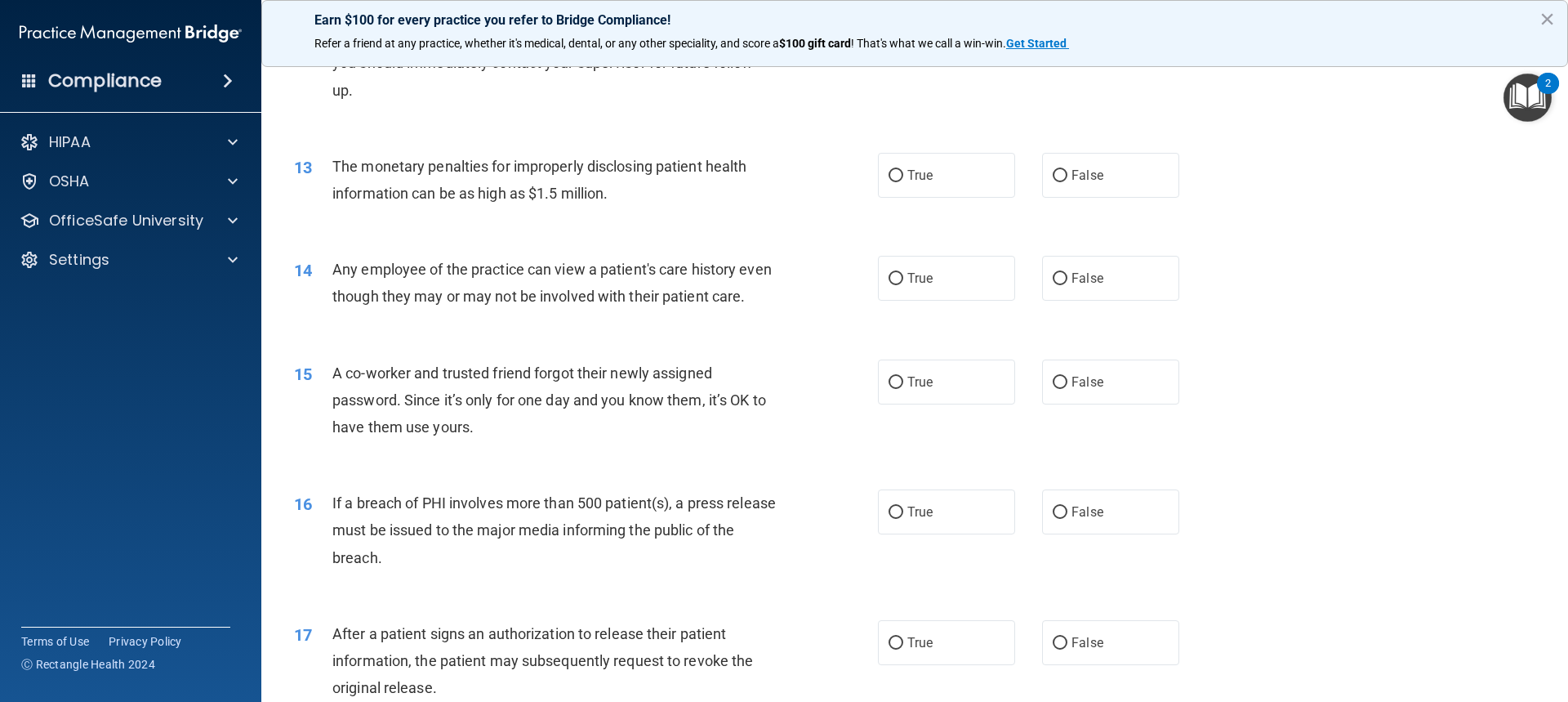
scroll to position [1470, 0]
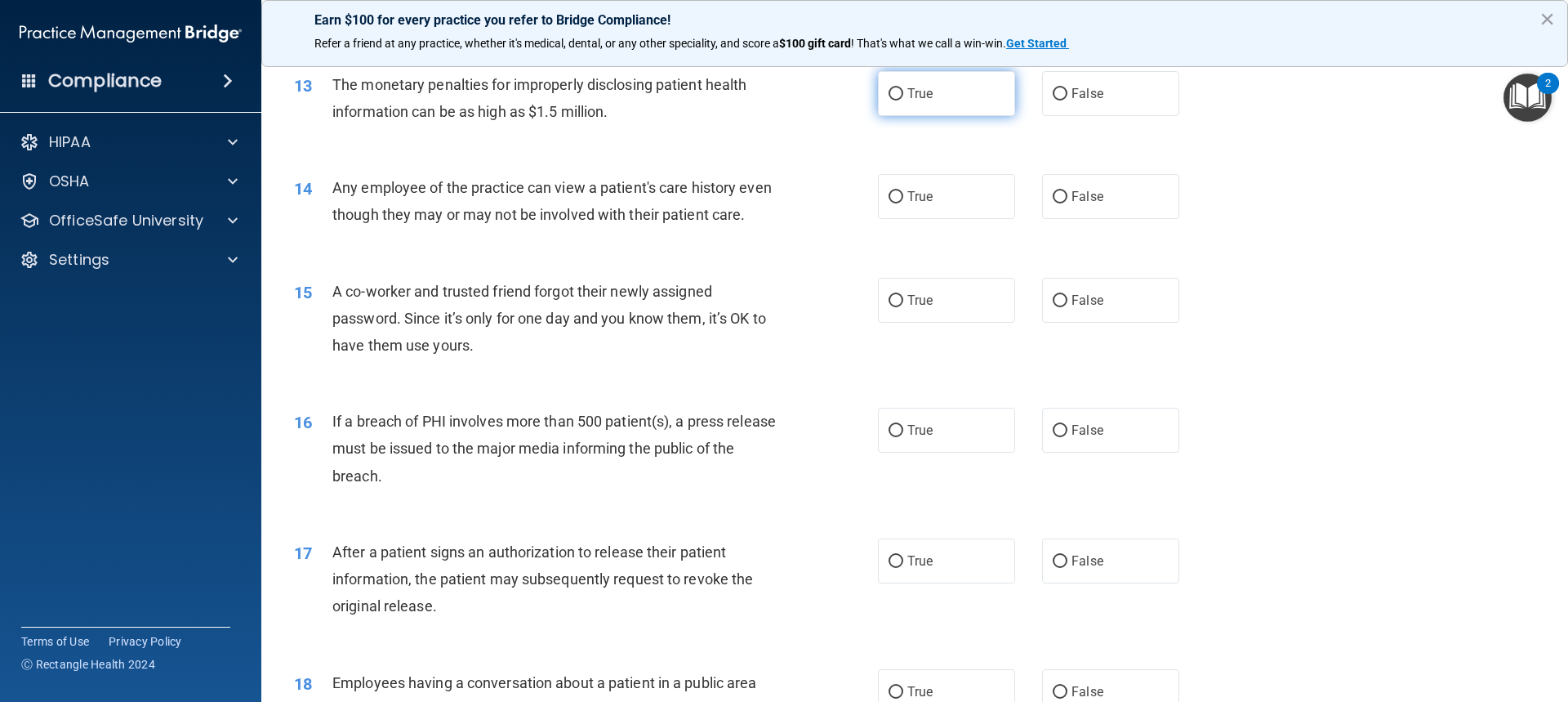
click at [935, 93] on label "True" at bounding box center [946, 94] width 137 height 45
click at [903, 93] on input "True" at bounding box center [896, 94] width 15 height 13
radio input "true"
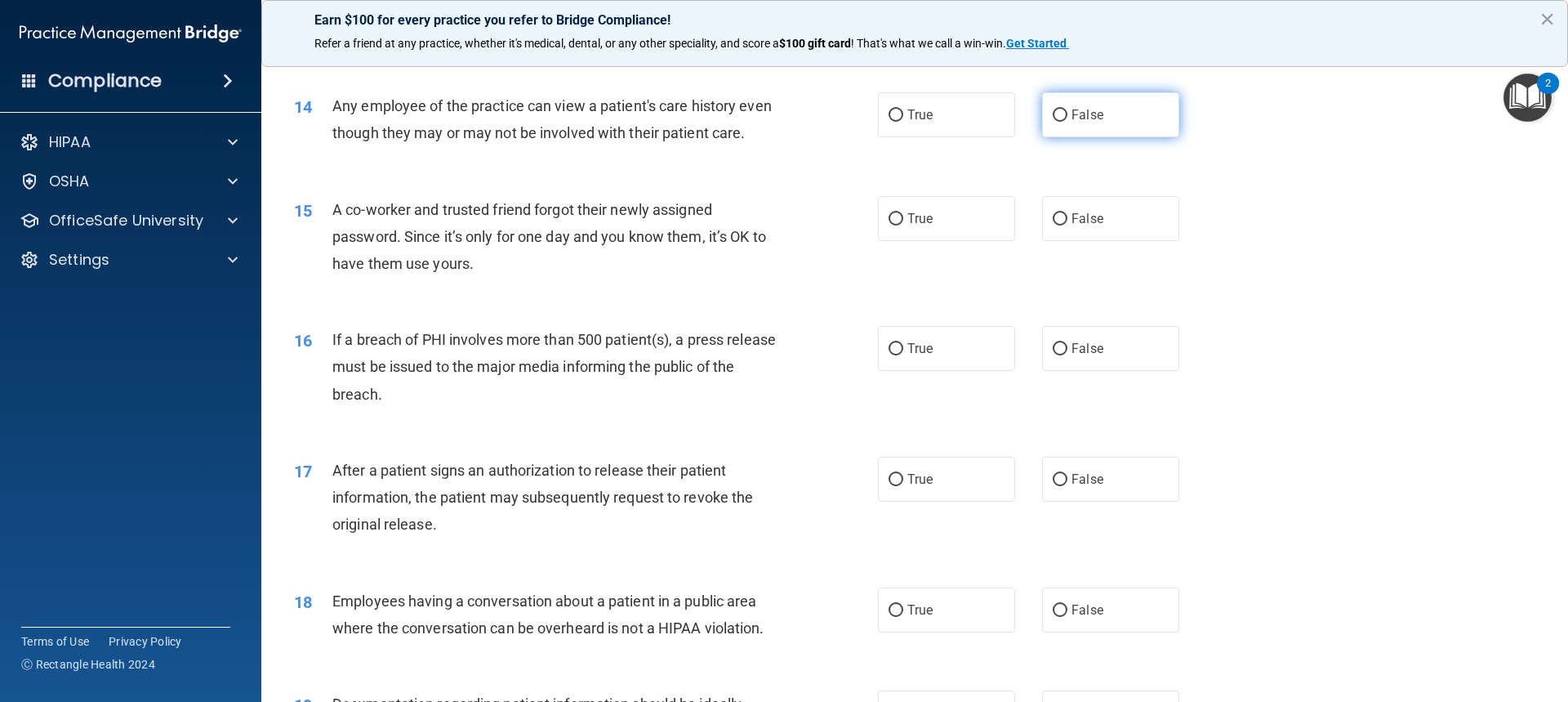
click at [1072, 113] on span "False" at bounding box center [1088, 114] width 32 height 15
click at [1064, 113] on input "False" at bounding box center [1060, 115] width 15 height 13
radio input "true"
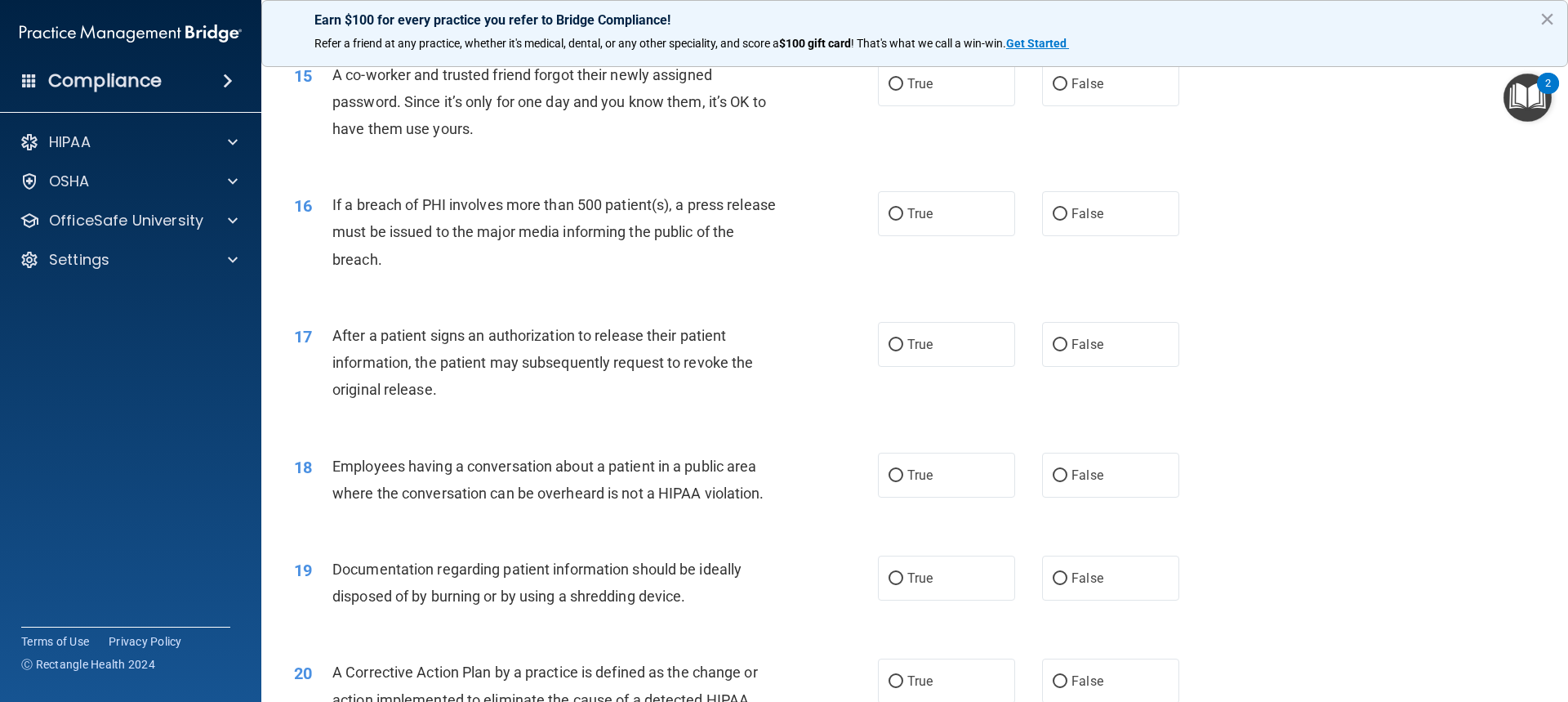
scroll to position [1716, 0]
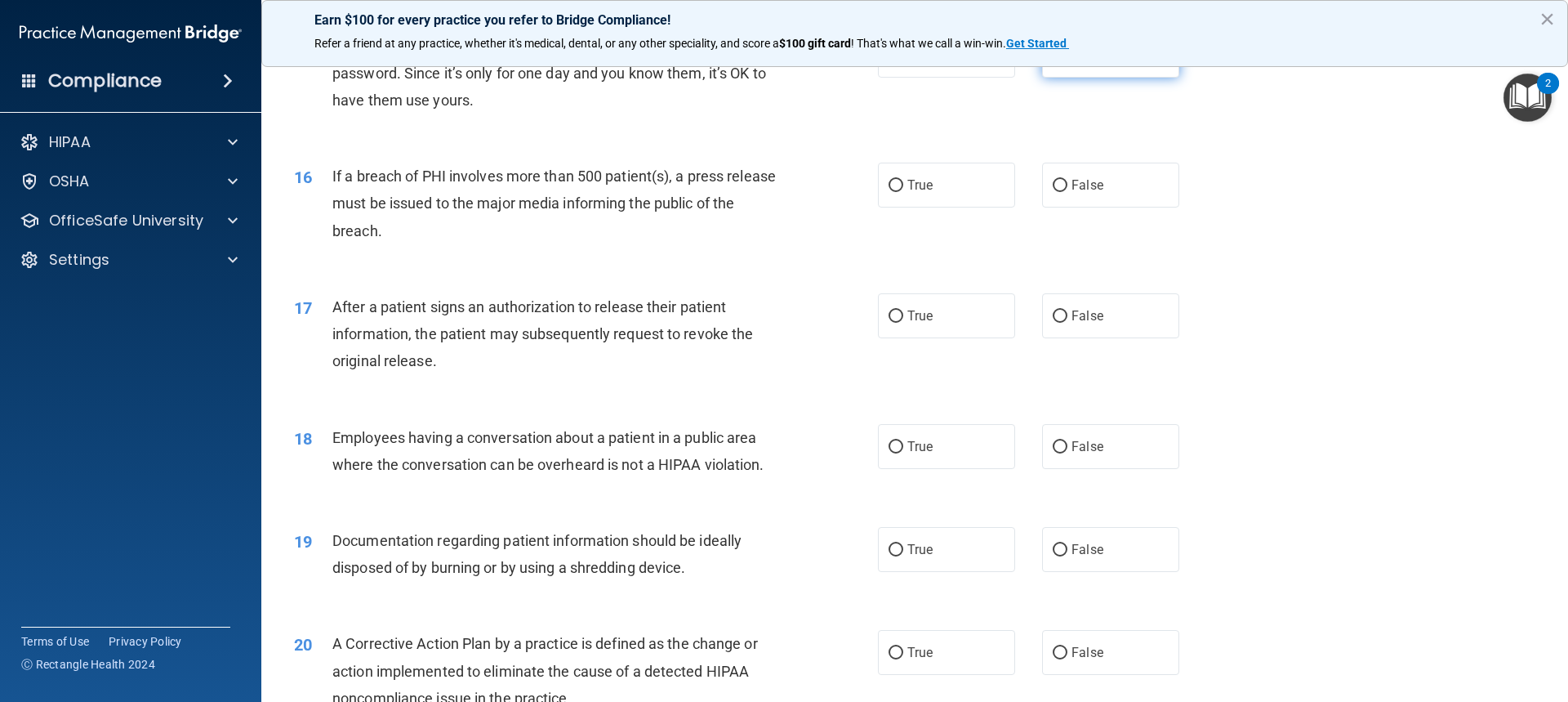
click at [1081, 73] on label "False" at bounding box center [1111, 55] width 137 height 45
click at [1068, 62] on input "False" at bounding box center [1060, 55] width 15 height 13
radio input "true"
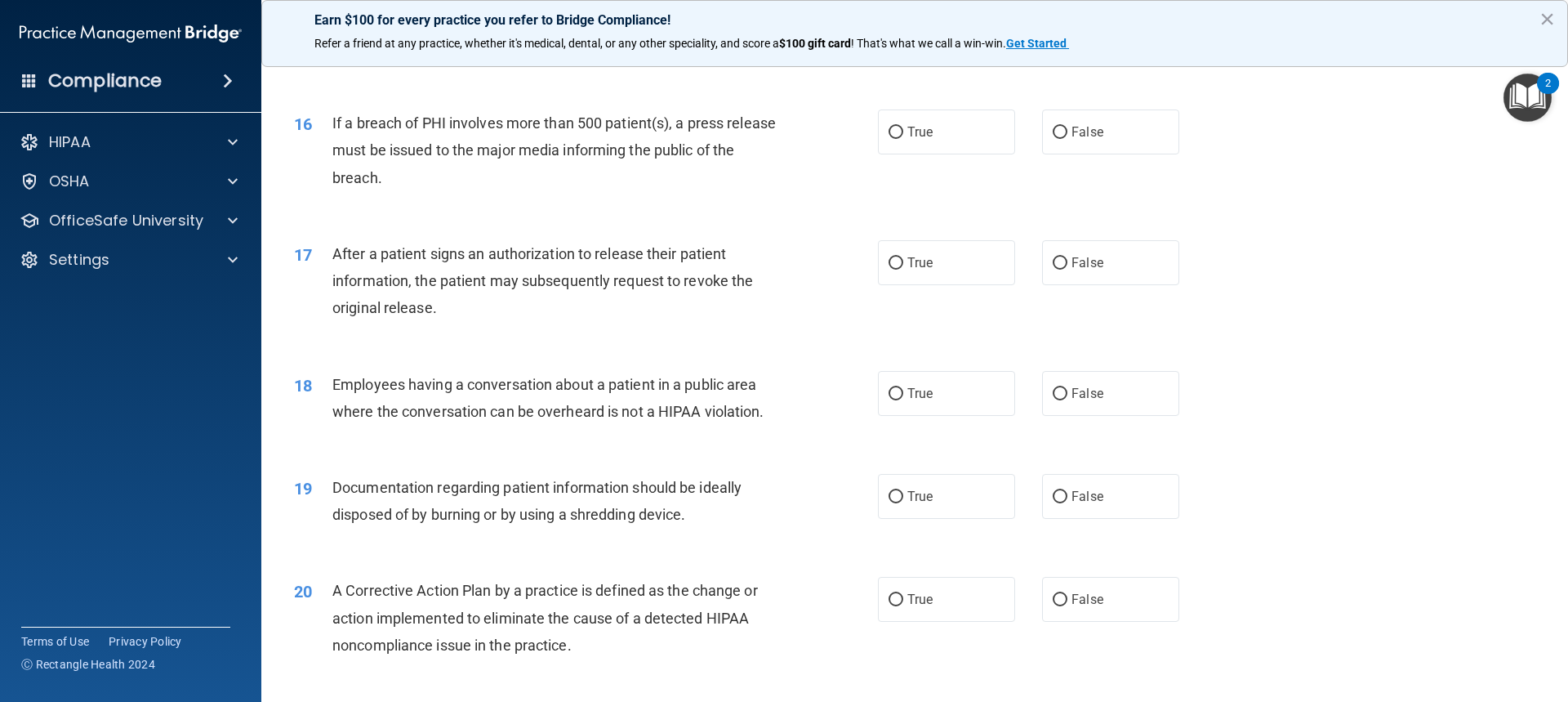
scroll to position [1798, 0]
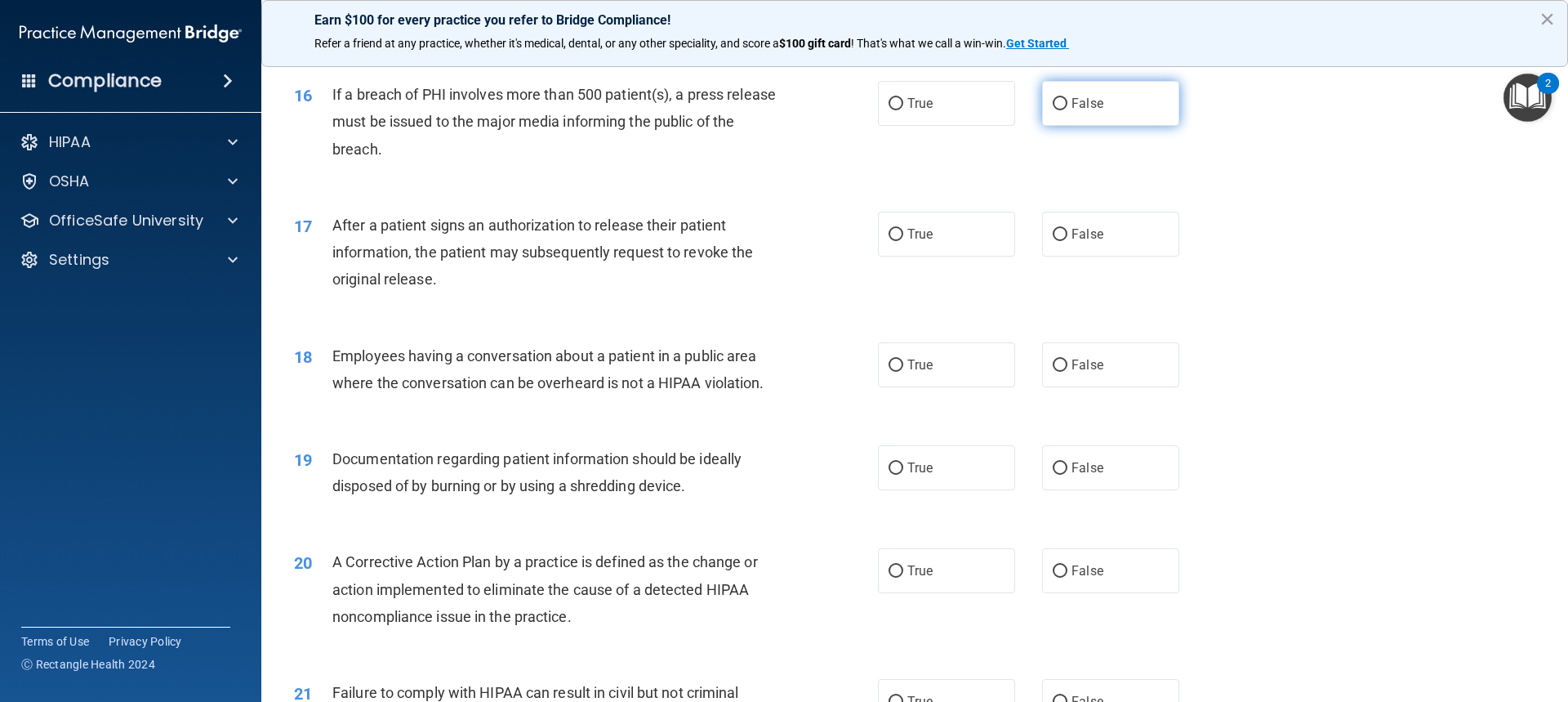
click at [1080, 118] on label "False" at bounding box center [1111, 103] width 137 height 45
click at [1068, 110] on input "False" at bounding box center [1060, 104] width 15 height 13
radio input "true"
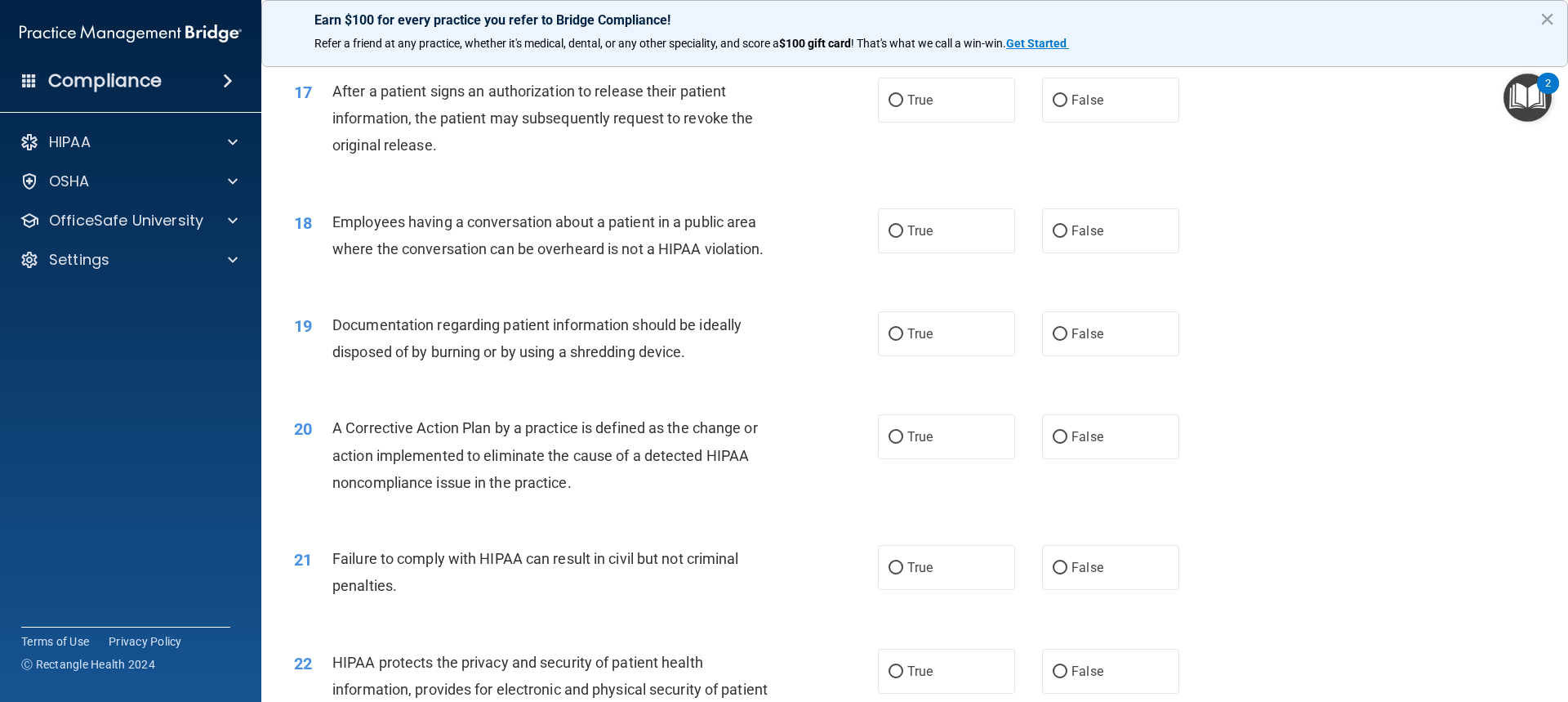
scroll to position [1961, 0]
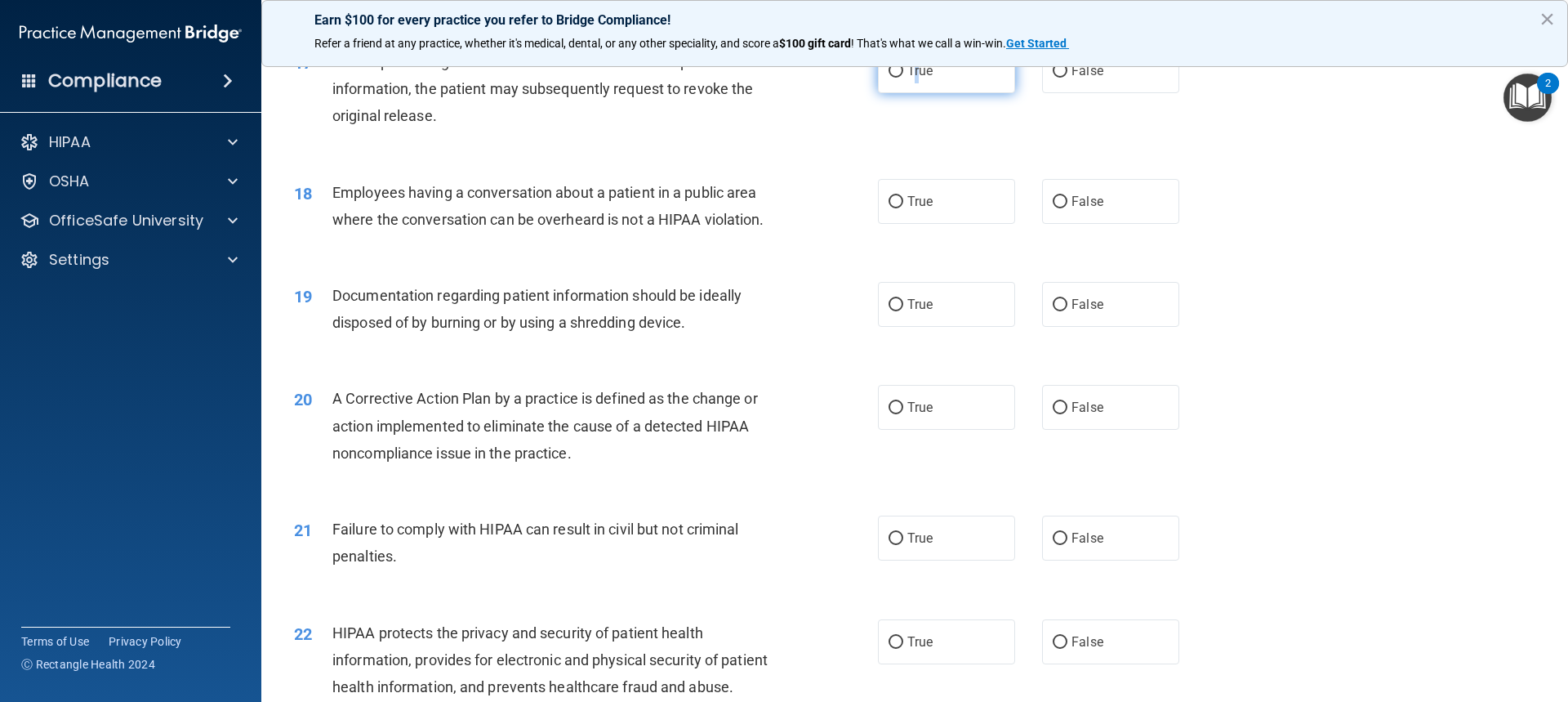
click at [915, 93] on label "True" at bounding box center [946, 71] width 137 height 45
click at [885, 93] on label "True" at bounding box center [946, 71] width 137 height 45
click at [889, 77] on input "True" at bounding box center [896, 71] width 15 height 13
radio input "true"
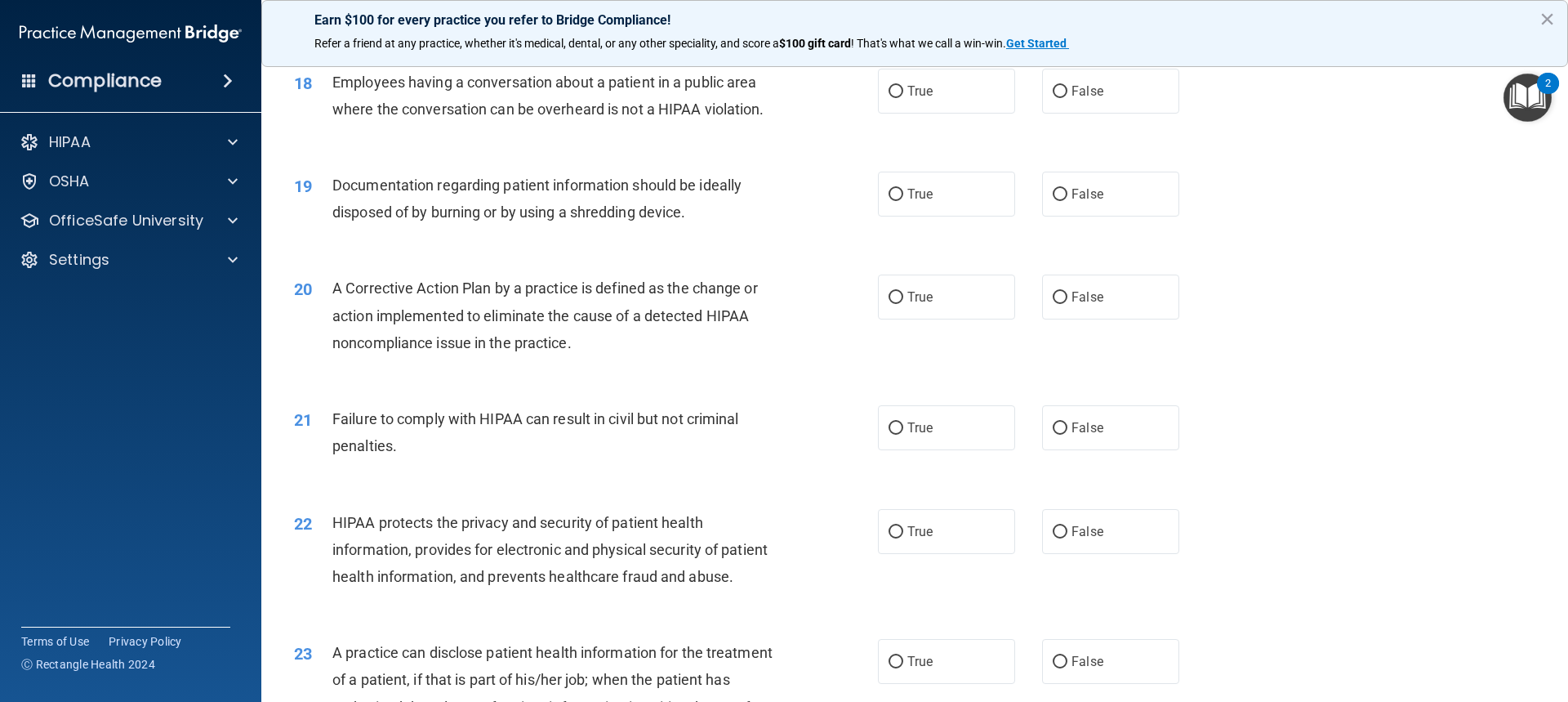
scroll to position [2043, 0]
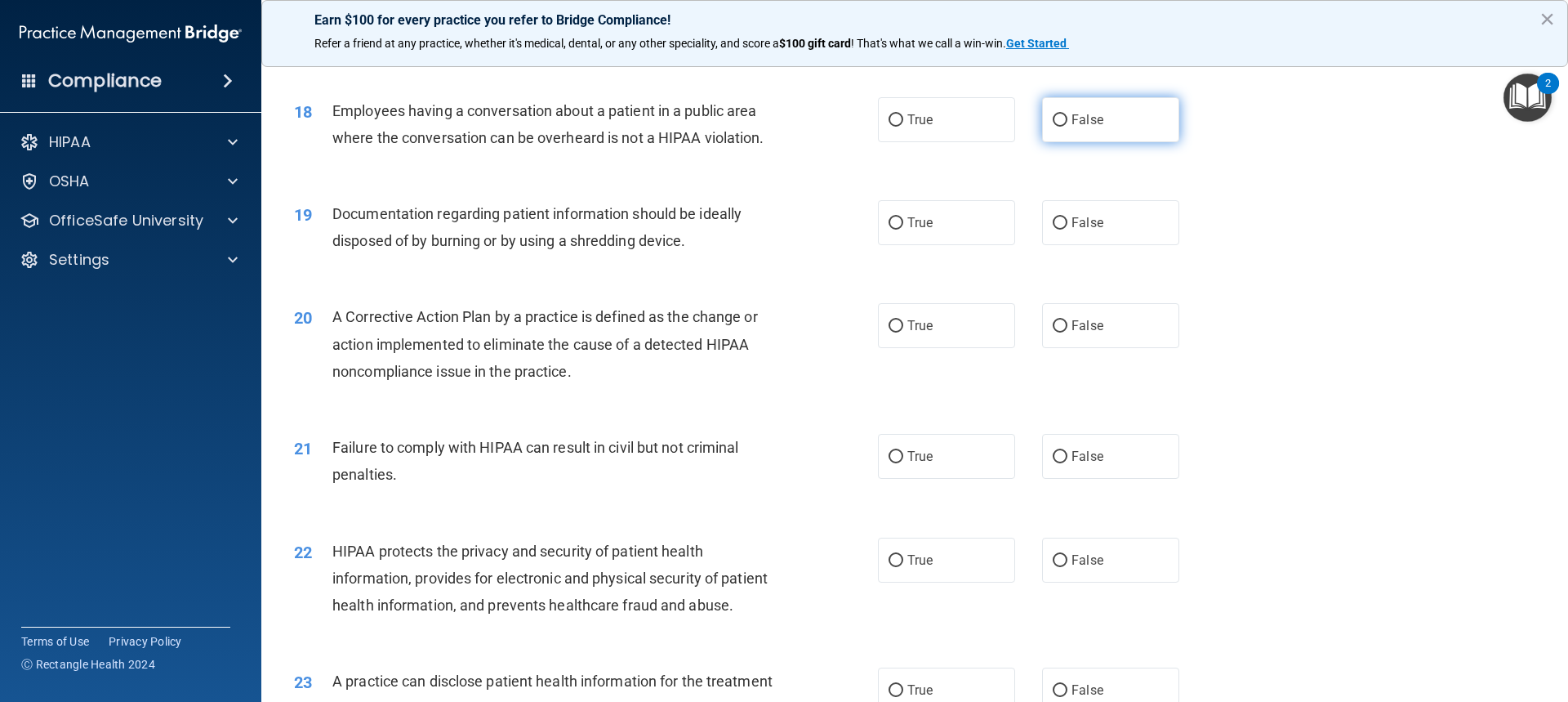
click at [1073, 128] on span "False" at bounding box center [1088, 119] width 32 height 15
click at [1068, 127] on input "False" at bounding box center [1060, 120] width 15 height 13
radio input "true"
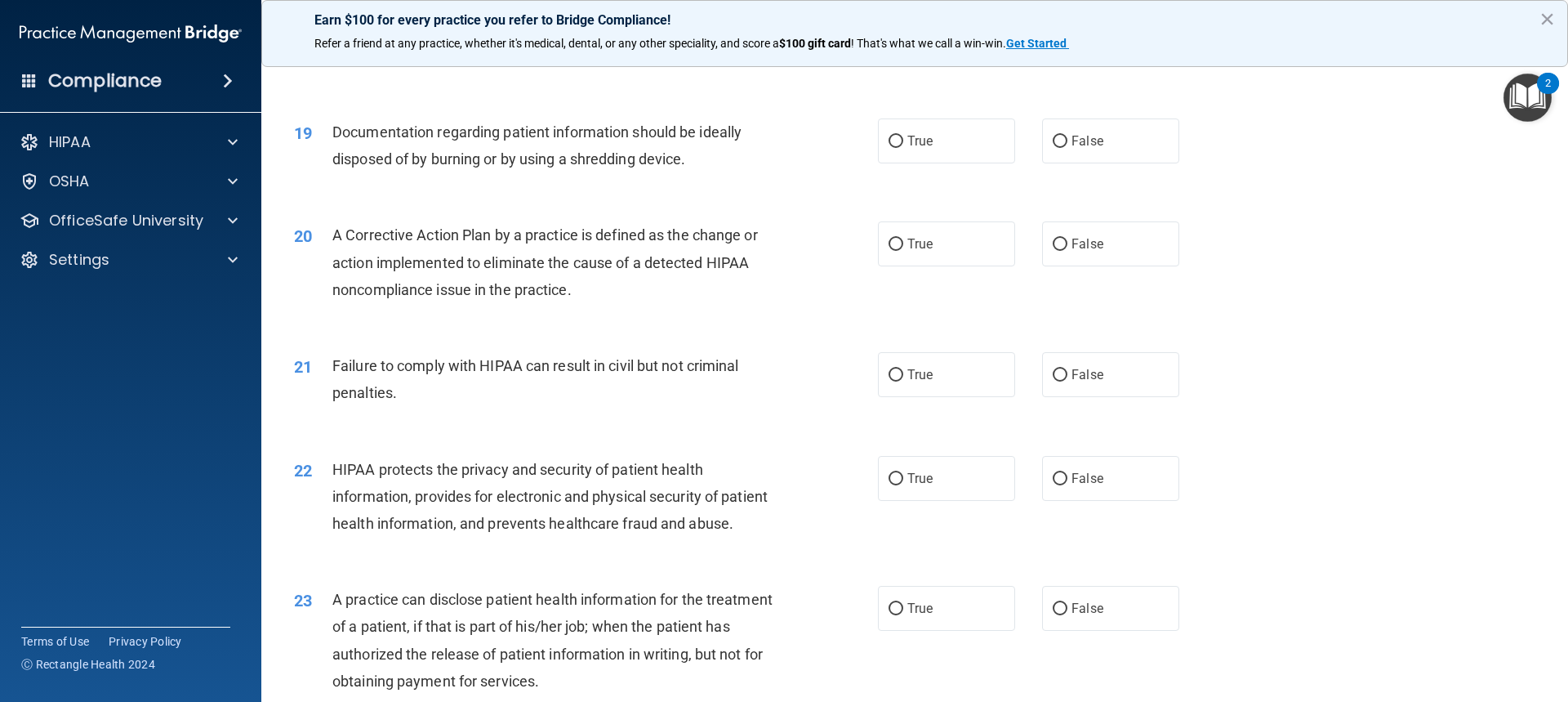
scroll to position [2206, 0]
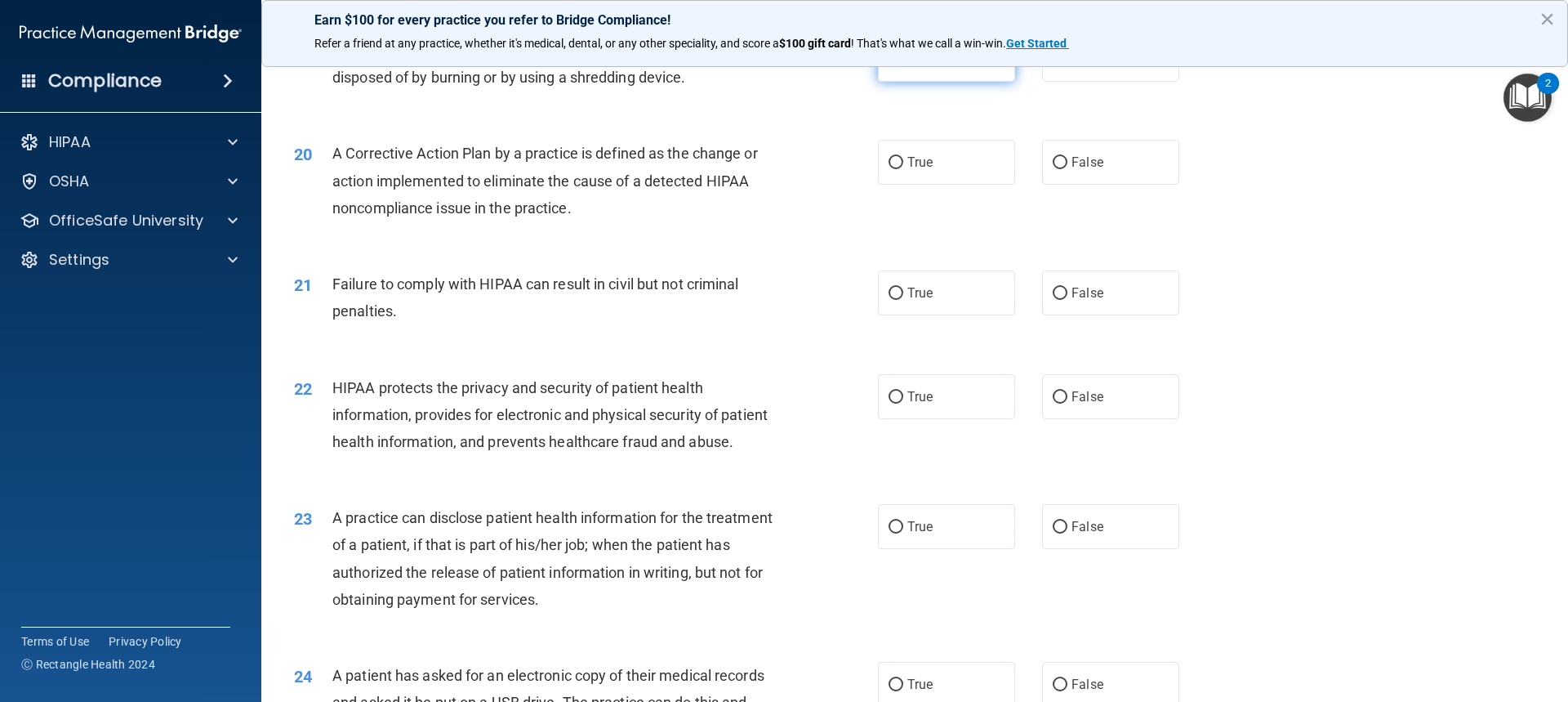
click at [928, 81] on label "True" at bounding box center [946, 60] width 137 height 45
click at [903, 66] on input "True" at bounding box center [896, 60] width 15 height 13
radio input "true"
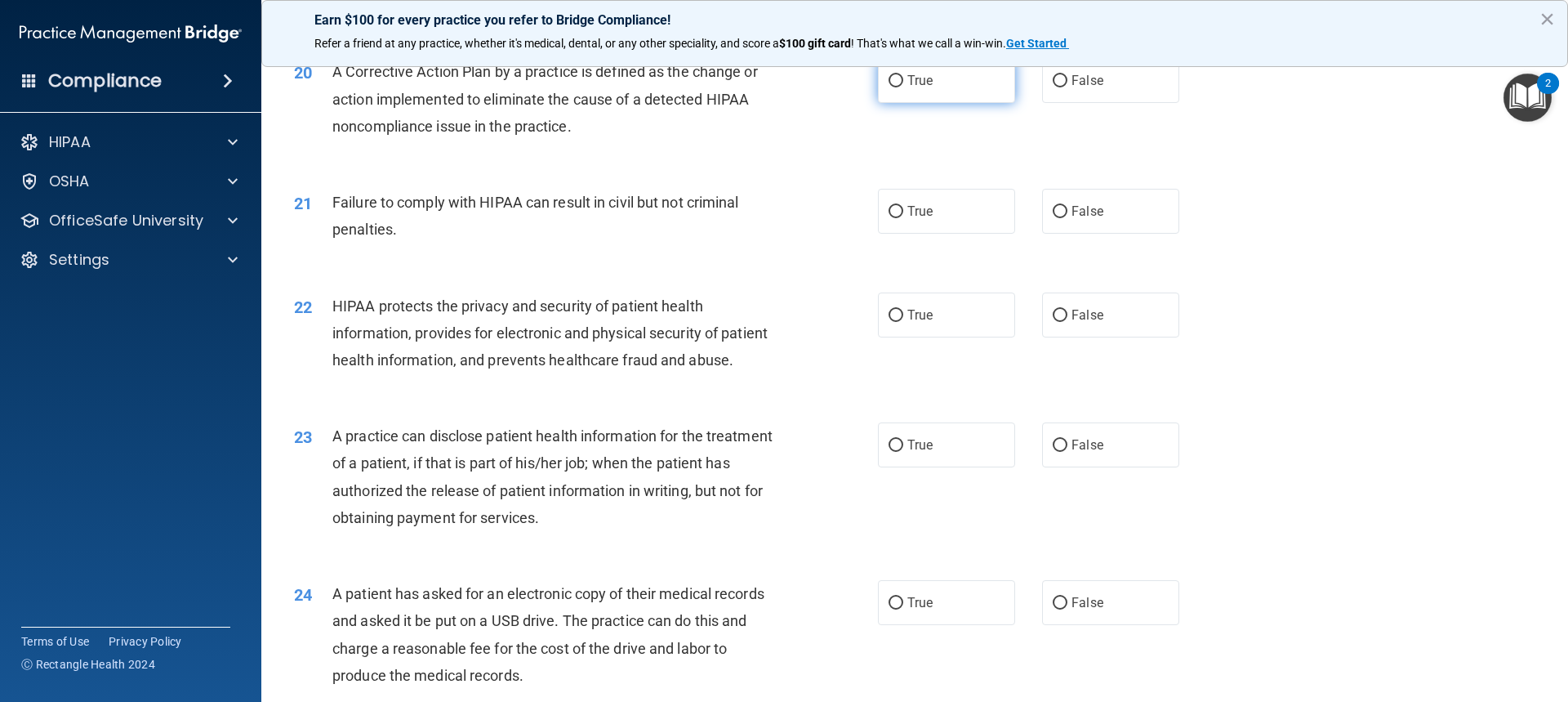
click at [996, 103] on label "True" at bounding box center [946, 81] width 137 height 45
click at [903, 87] on input "True" at bounding box center [896, 81] width 15 height 13
radio input "true"
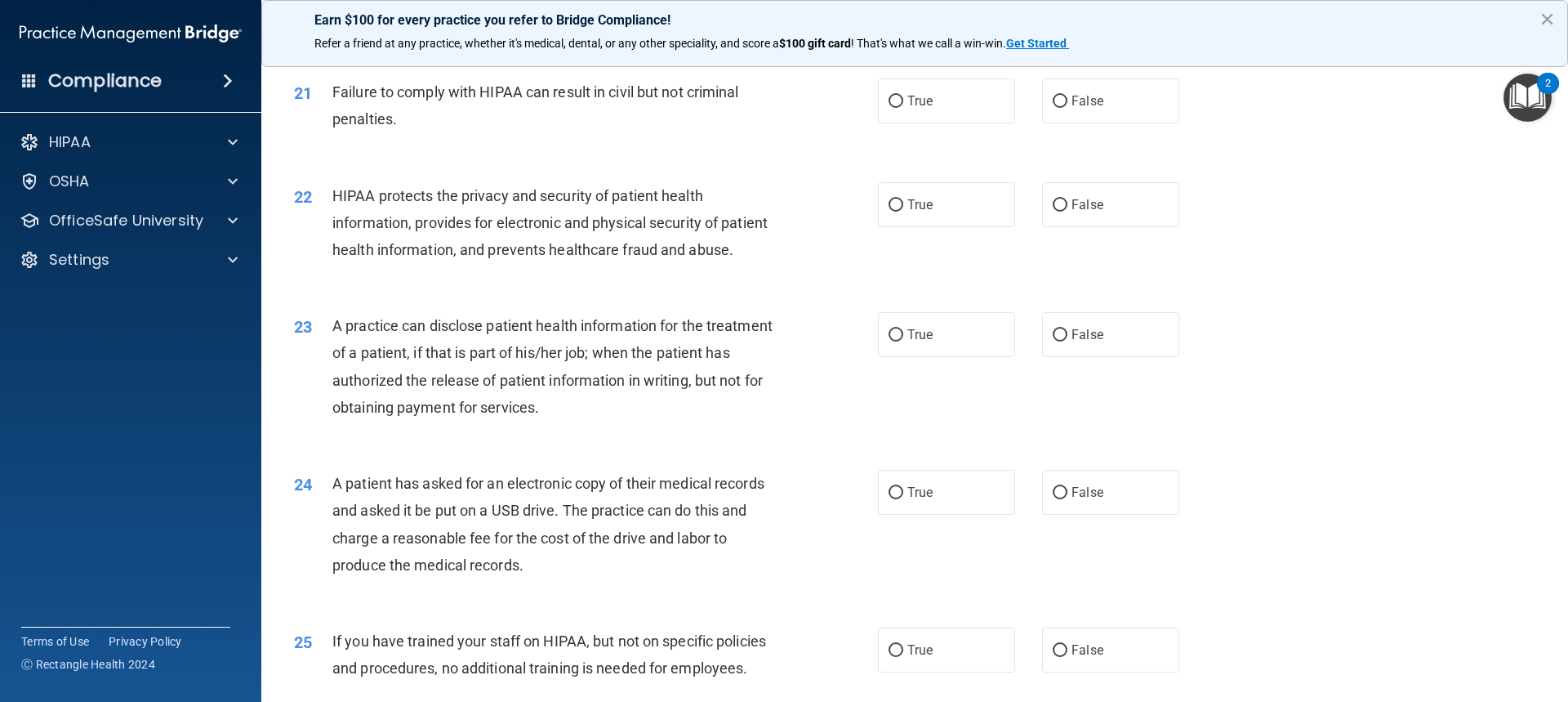
scroll to position [2370, 0]
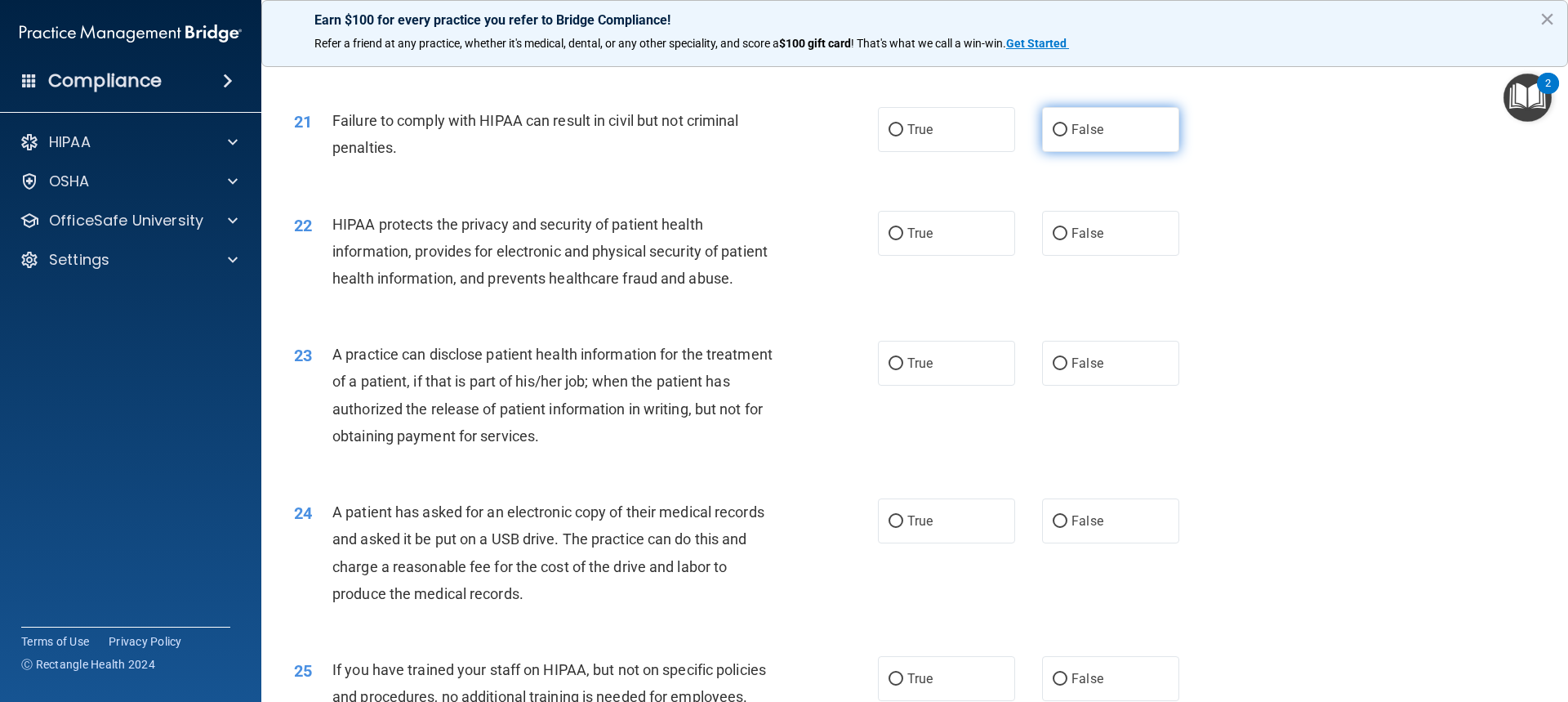
click at [1107, 136] on label "False" at bounding box center [1111, 129] width 137 height 45
click at [1068, 136] on input "False" at bounding box center [1060, 130] width 15 height 13
radio input "true"
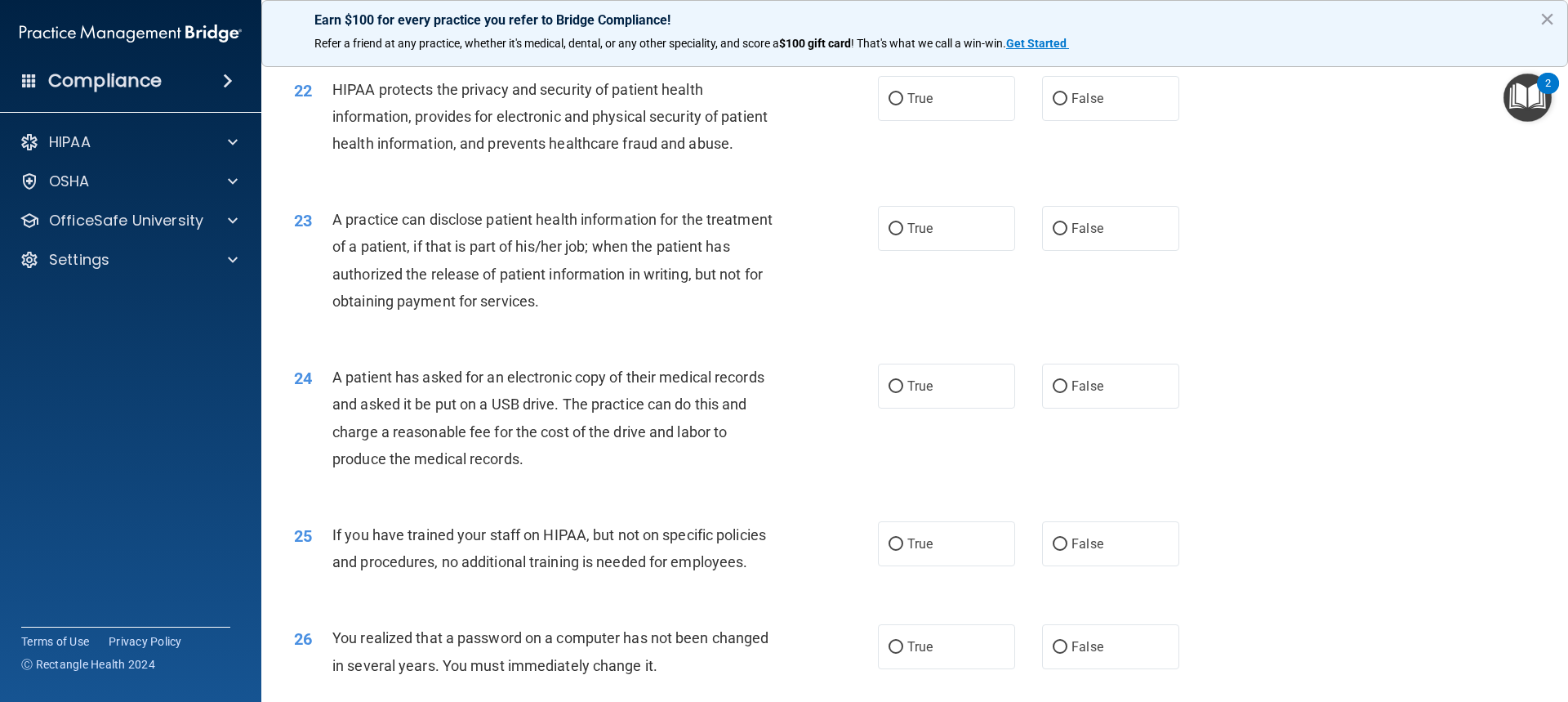
scroll to position [2533, 0]
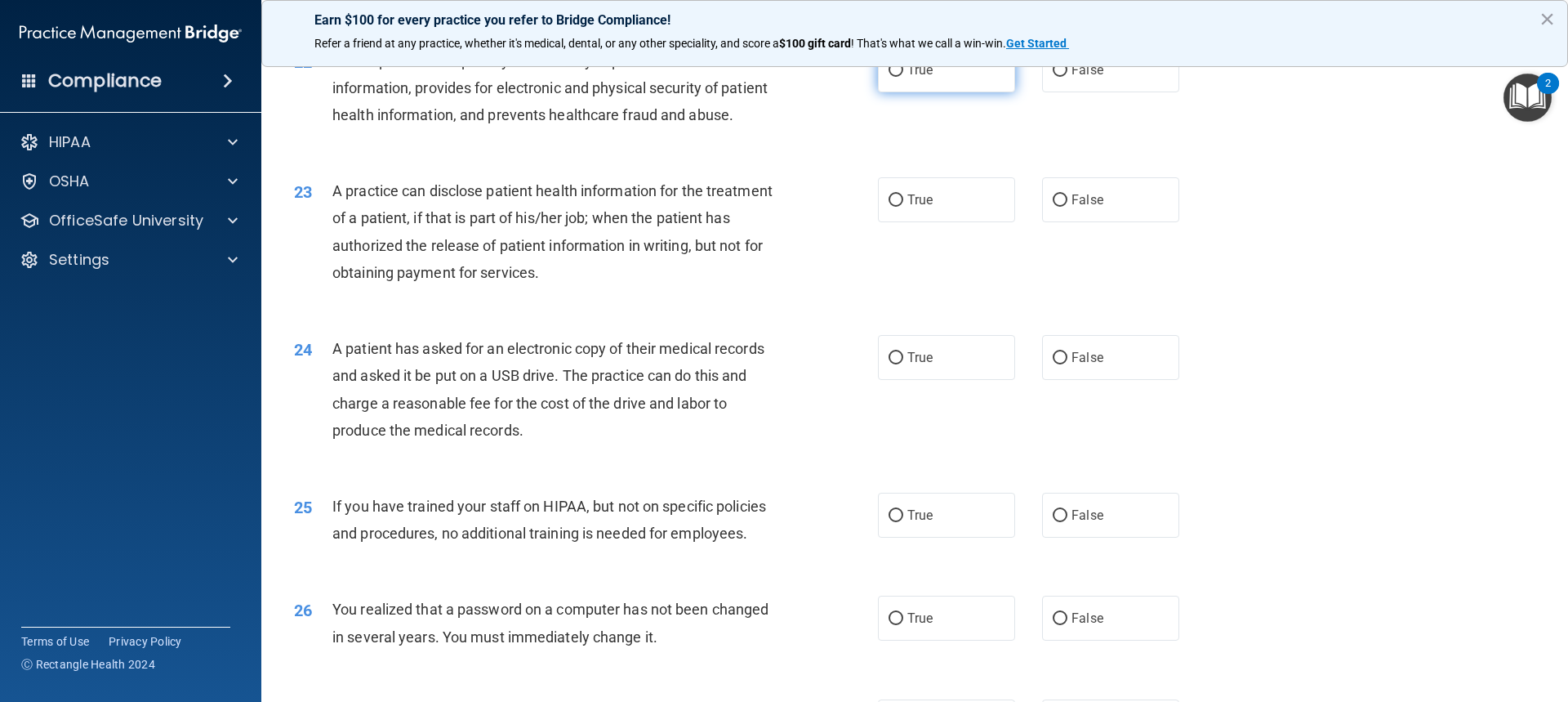
click at [886, 92] on label "True" at bounding box center [946, 70] width 137 height 45
click at [899, 92] on label "True" at bounding box center [946, 70] width 137 height 45
click at [899, 76] on input "True" at bounding box center [896, 71] width 15 height 13
radio input "true"
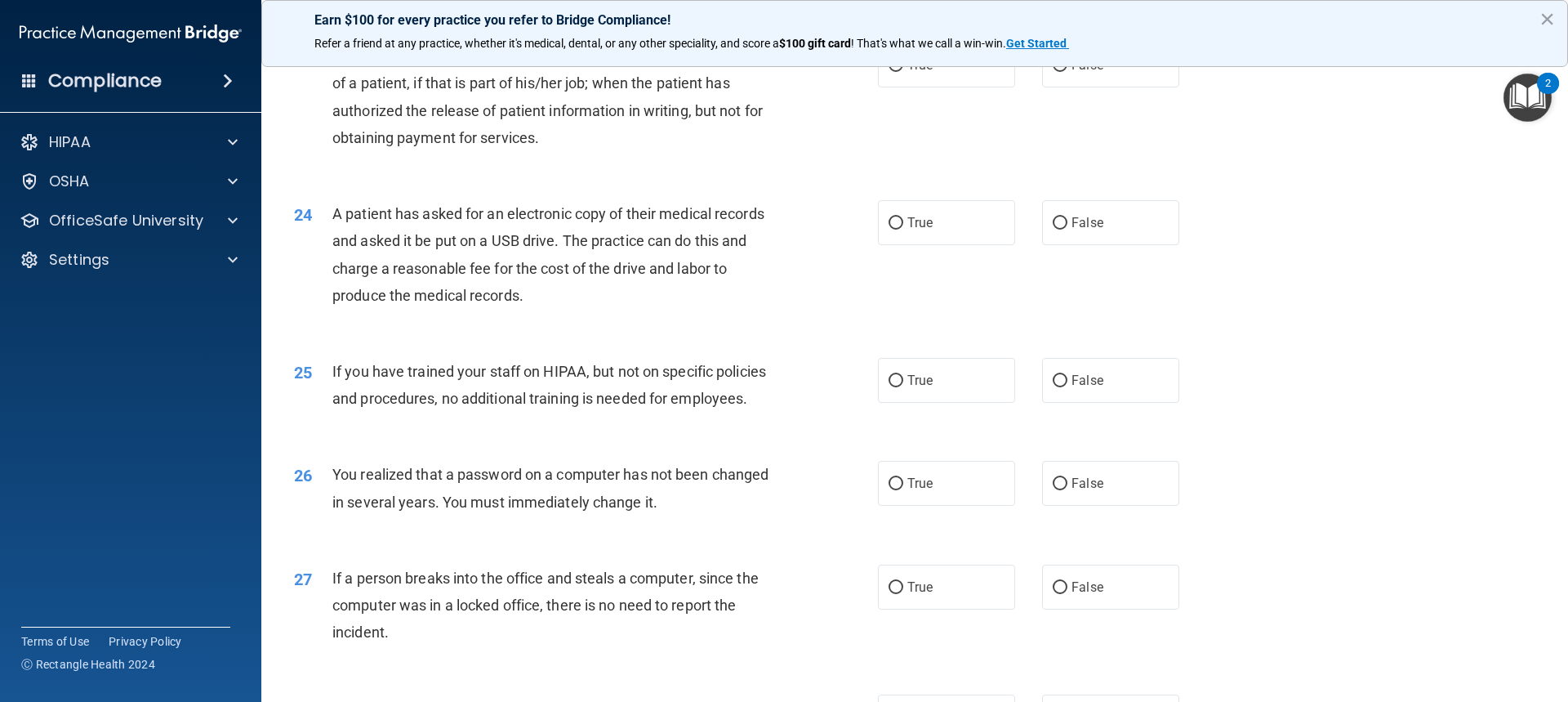
scroll to position [2696, 0]
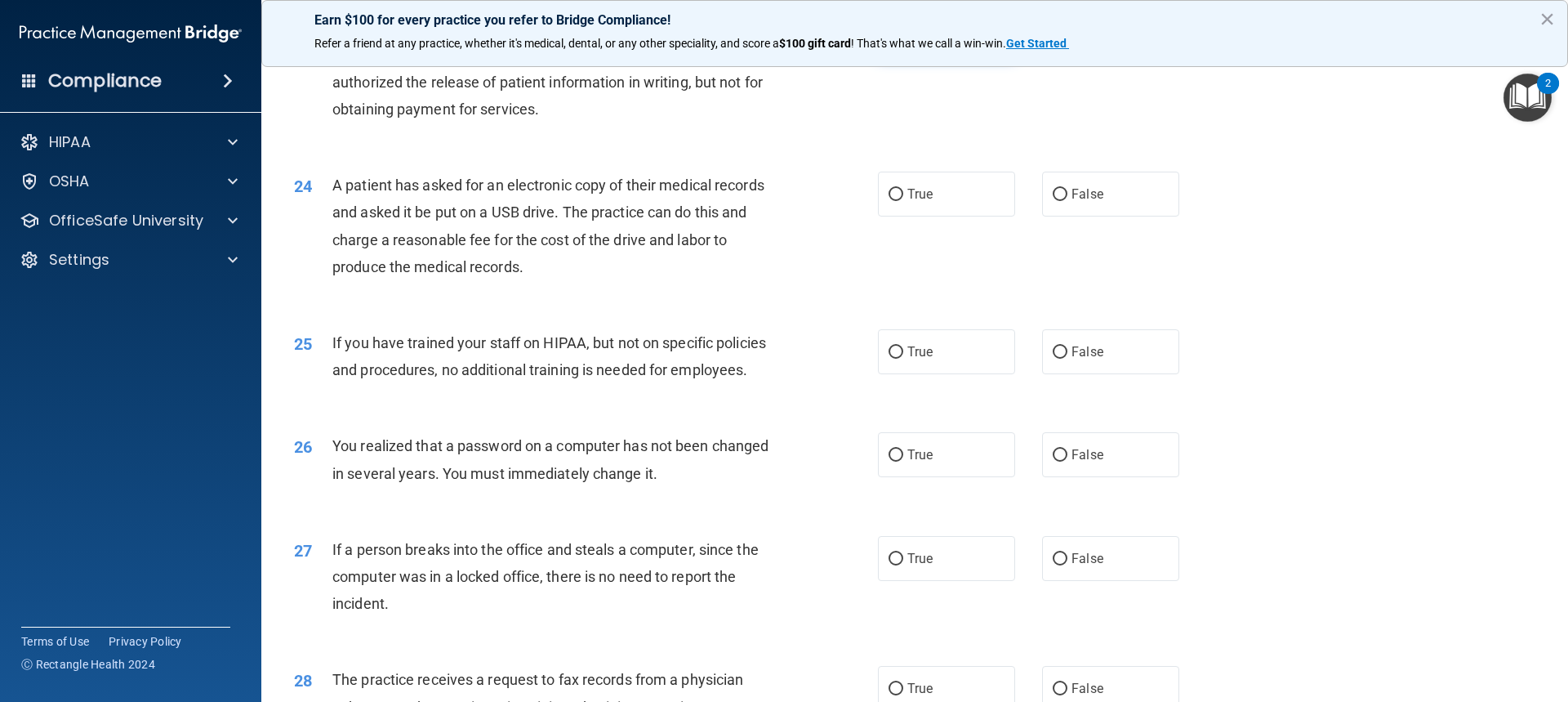
click at [907, 45] on span "True" at bounding box center [920, 36] width 25 height 15
click at [903, 44] on input "True" at bounding box center [896, 37] width 15 height 13
radio input "true"
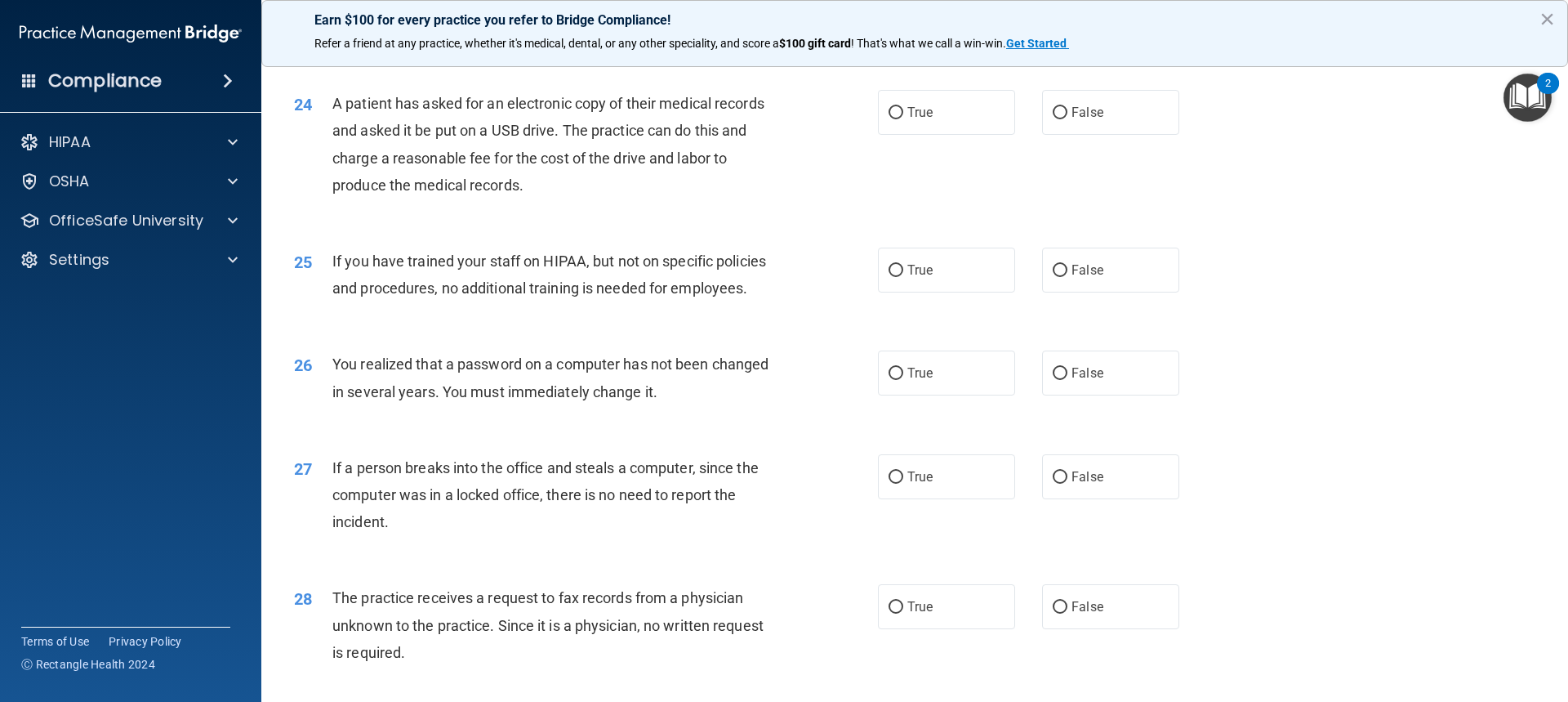
scroll to position [2860, 0]
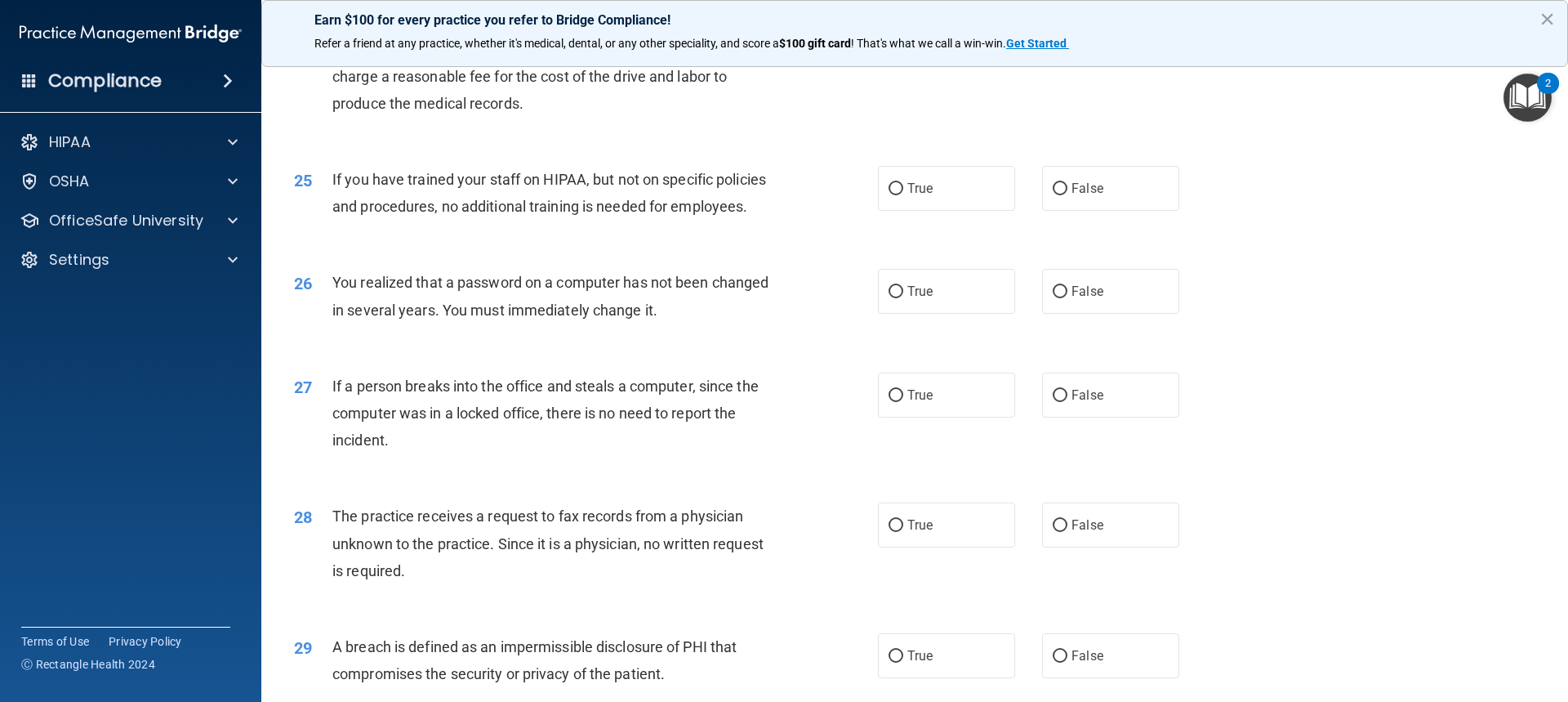
click at [909, 53] on label "True" at bounding box center [946, 31] width 137 height 45
click at [903, 38] on input "True" at bounding box center [896, 31] width 15 height 13
radio input "true"
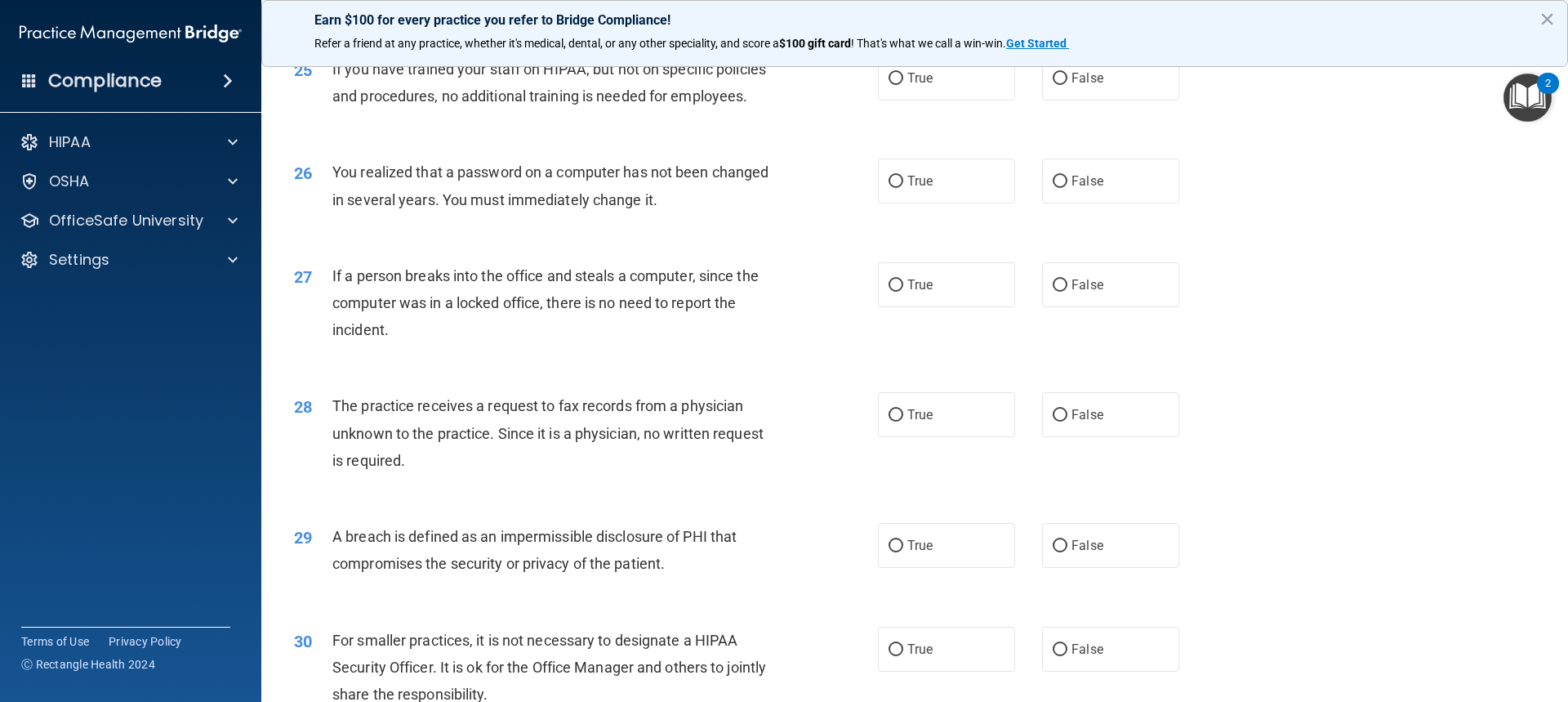
scroll to position [2942, 0]
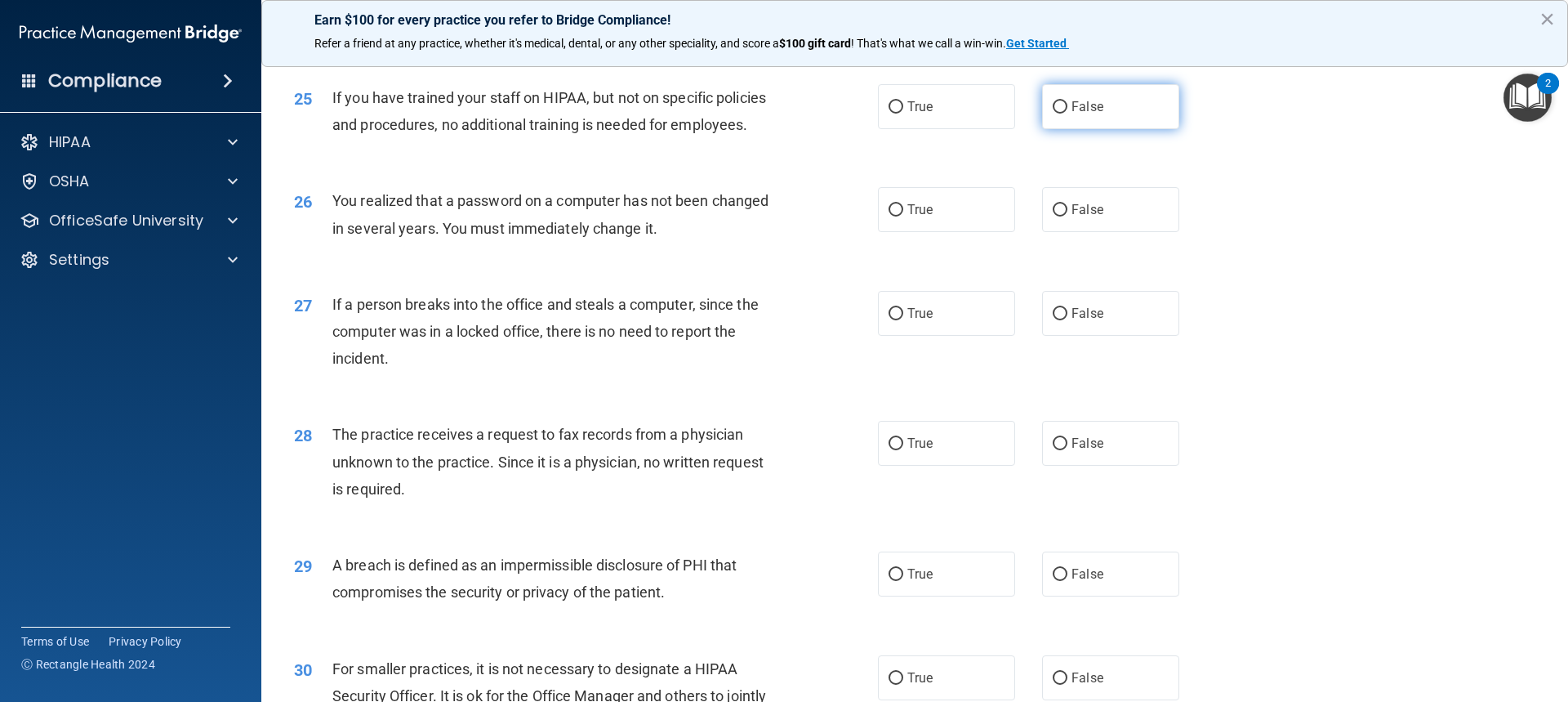
click at [1106, 129] on label "False" at bounding box center [1111, 107] width 137 height 45
click at [1068, 113] on input "False" at bounding box center [1060, 107] width 15 height 13
radio input "true"
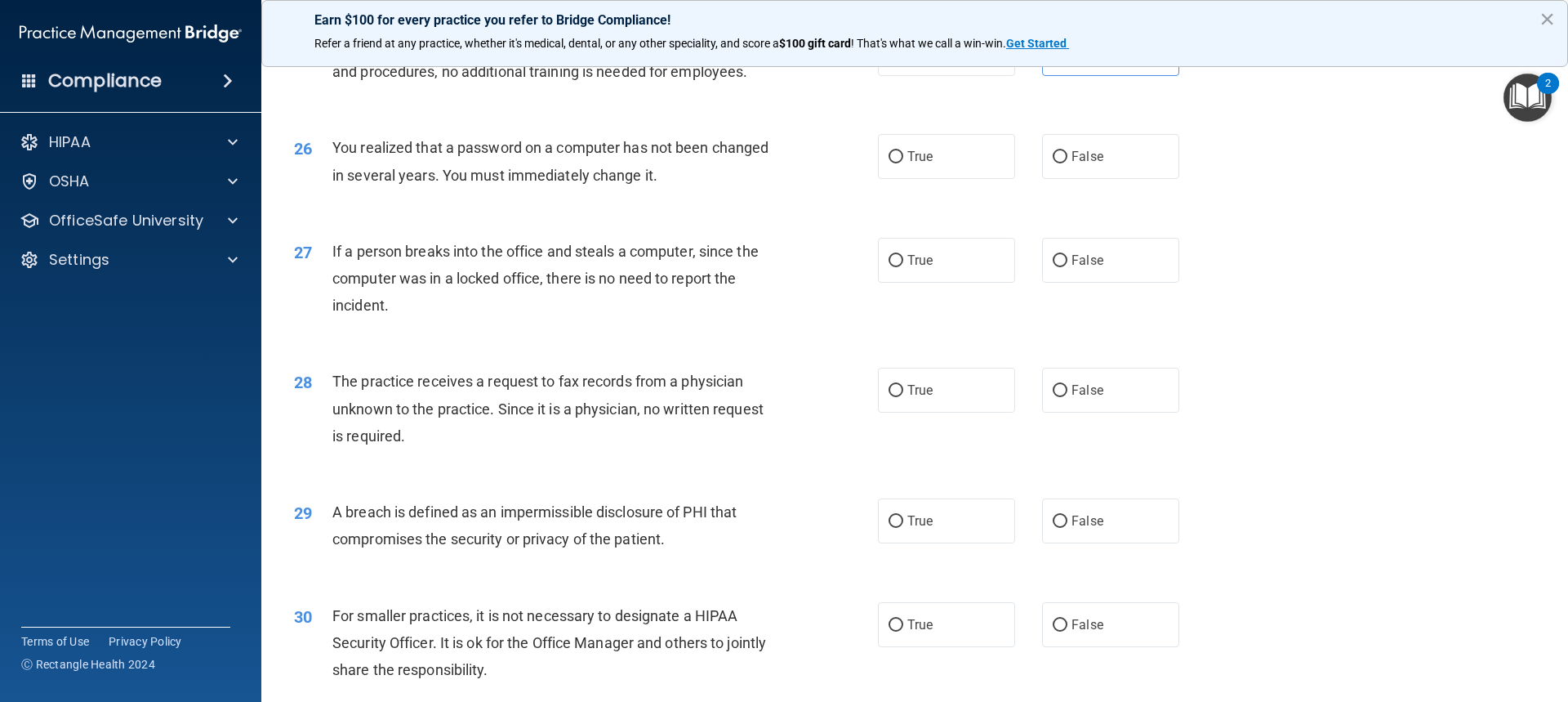
scroll to position [3023, 0]
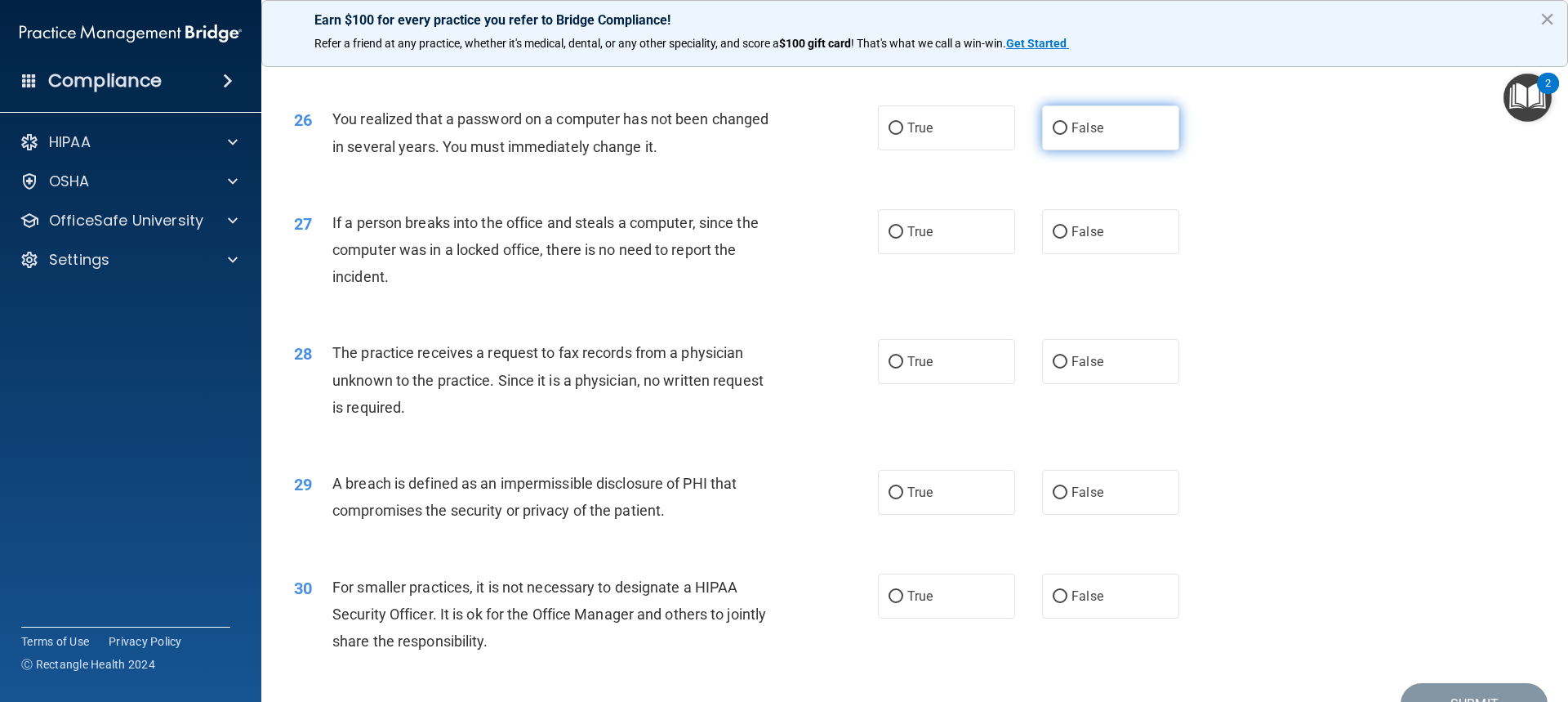
click at [1113, 150] on label "False" at bounding box center [1111, 128] width 137 height 45
click at [1068, 135] on input "False" at bounding box center [1060, 128] width 15 height 13
radio input "true"
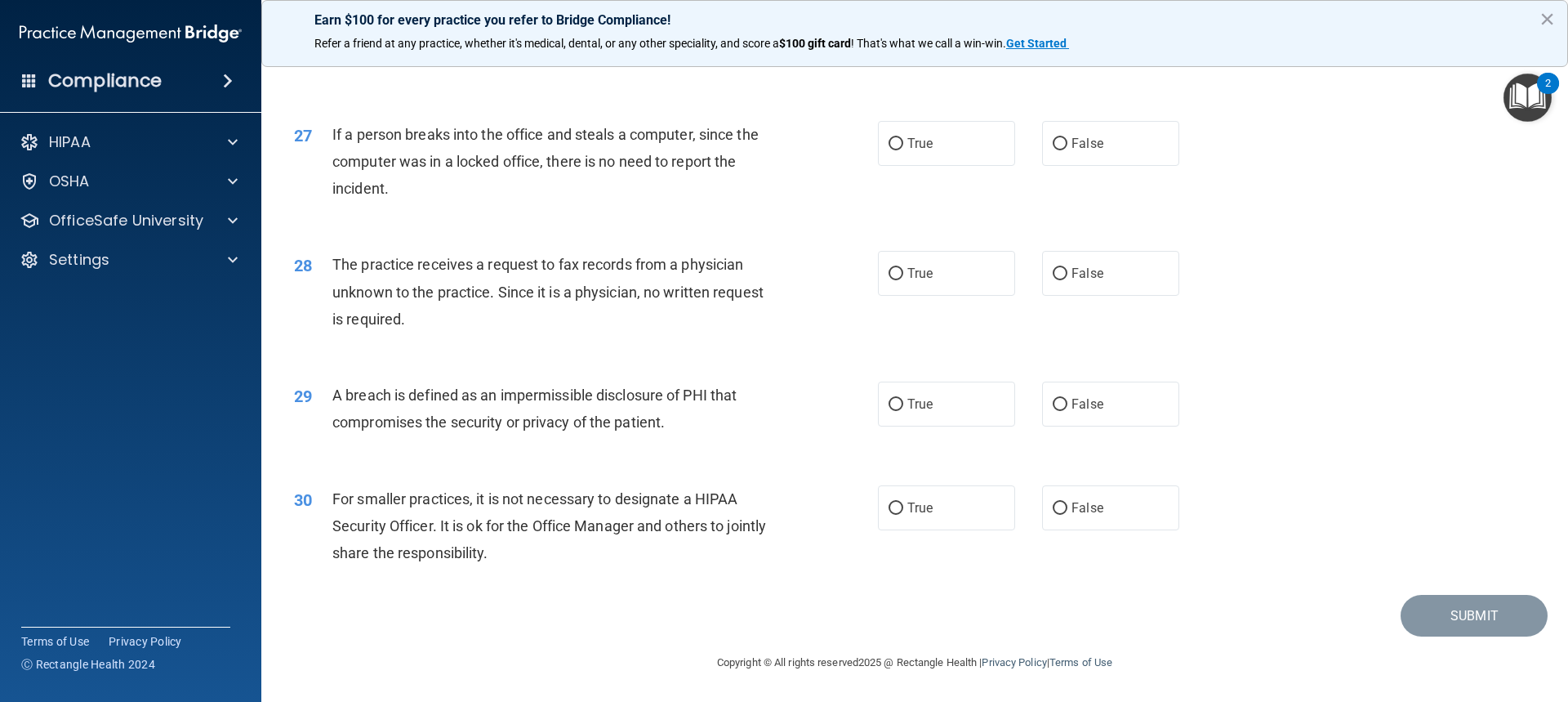
scroll to position [3166, 0]
click at [1119, 135] on label "False" at bounding box center [1111, 144] width 137 height 45
click at [1068, 138] on input "False" at bounding box center [1060, 144] width 15 height 13
radio input "true"
click at [1071, 264] on label "False" at bounding box center [1111, 274] width 137 height 45
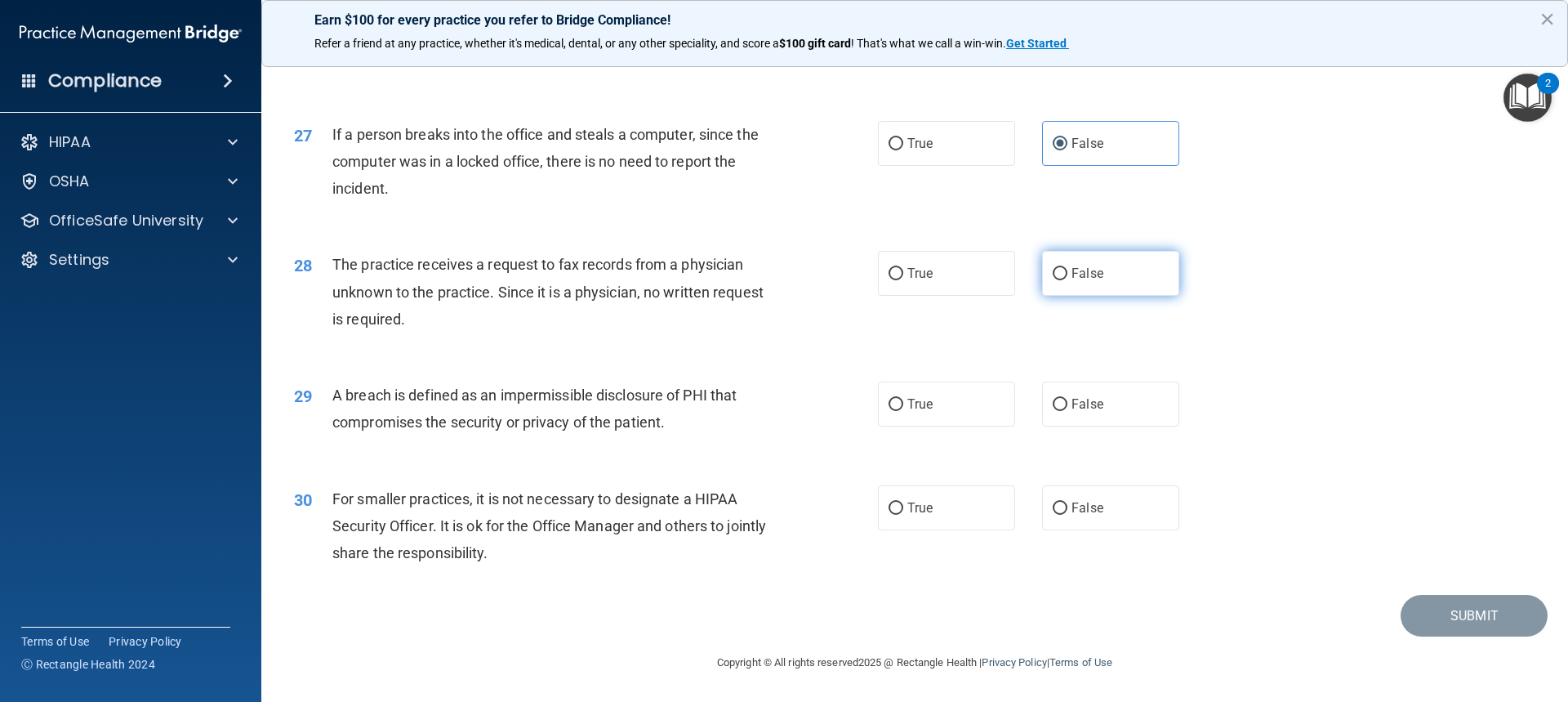
click at [1068, 268] on input "False" at bounding box center [1060, 274] width 15 height 13
radio input "true"
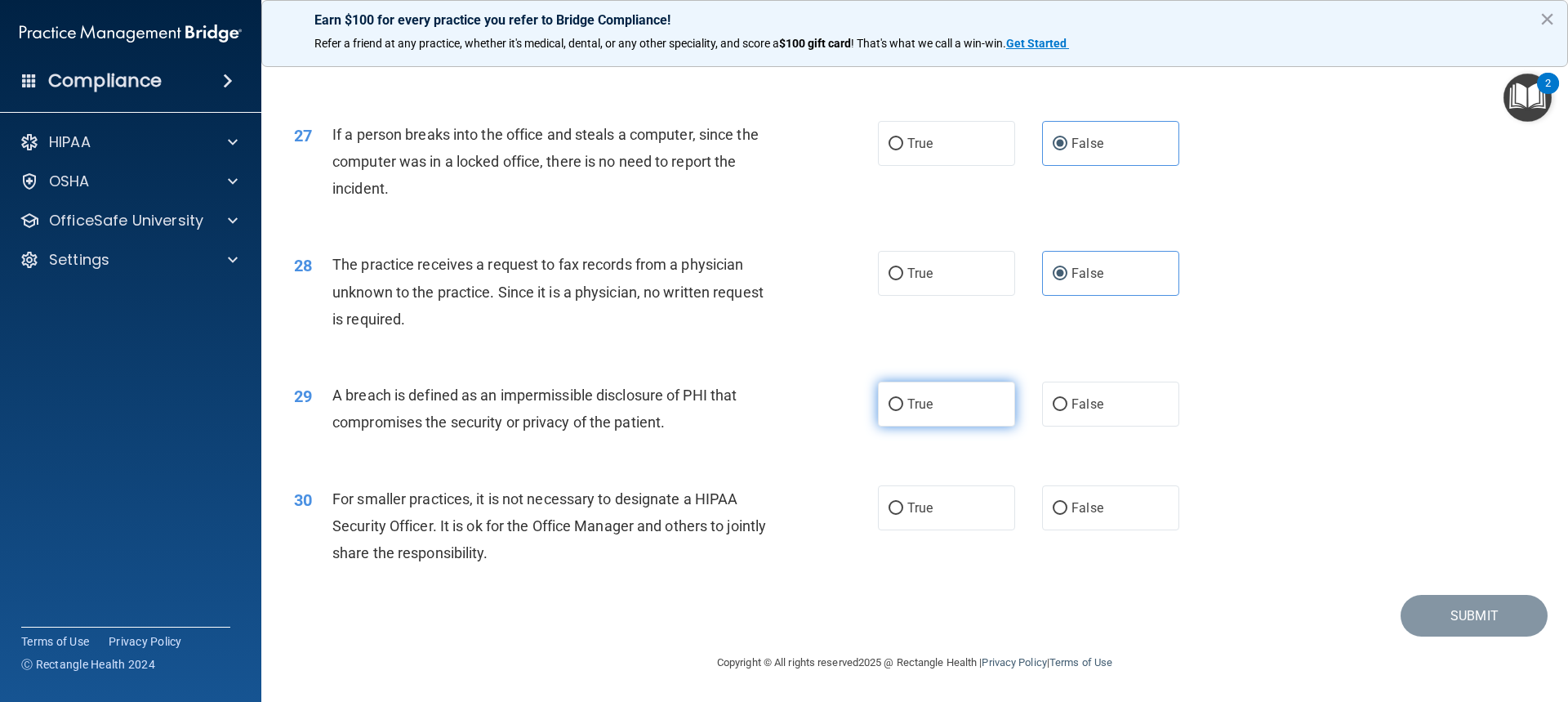
click at [983, 398] on label "True" at bounding box center [946, 404] width 137 height 45
click at [903, 399] on input "True" at bounding box center [896, 405] width 15 height 13
radio input "true"
click at [1061, 501] on label "False" at bounding box center [1111, 508] width 137 height 45
click at [1061, 502] on input "False" at bounding box center [1060, 508] width 15 height 13
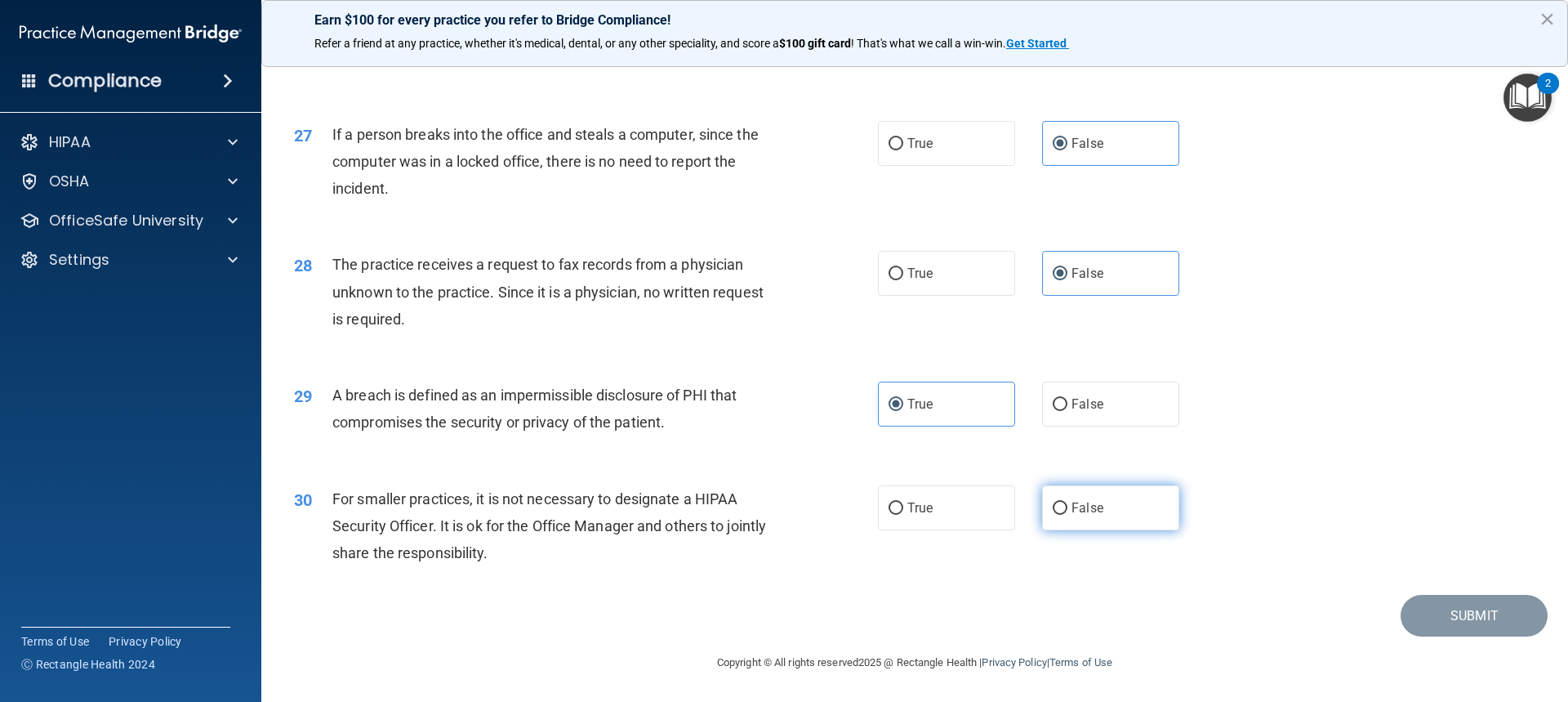
radio input "true"
click at [1453, 609] on button "Submit" at bounding box center [1474, 616] width 147 height 42
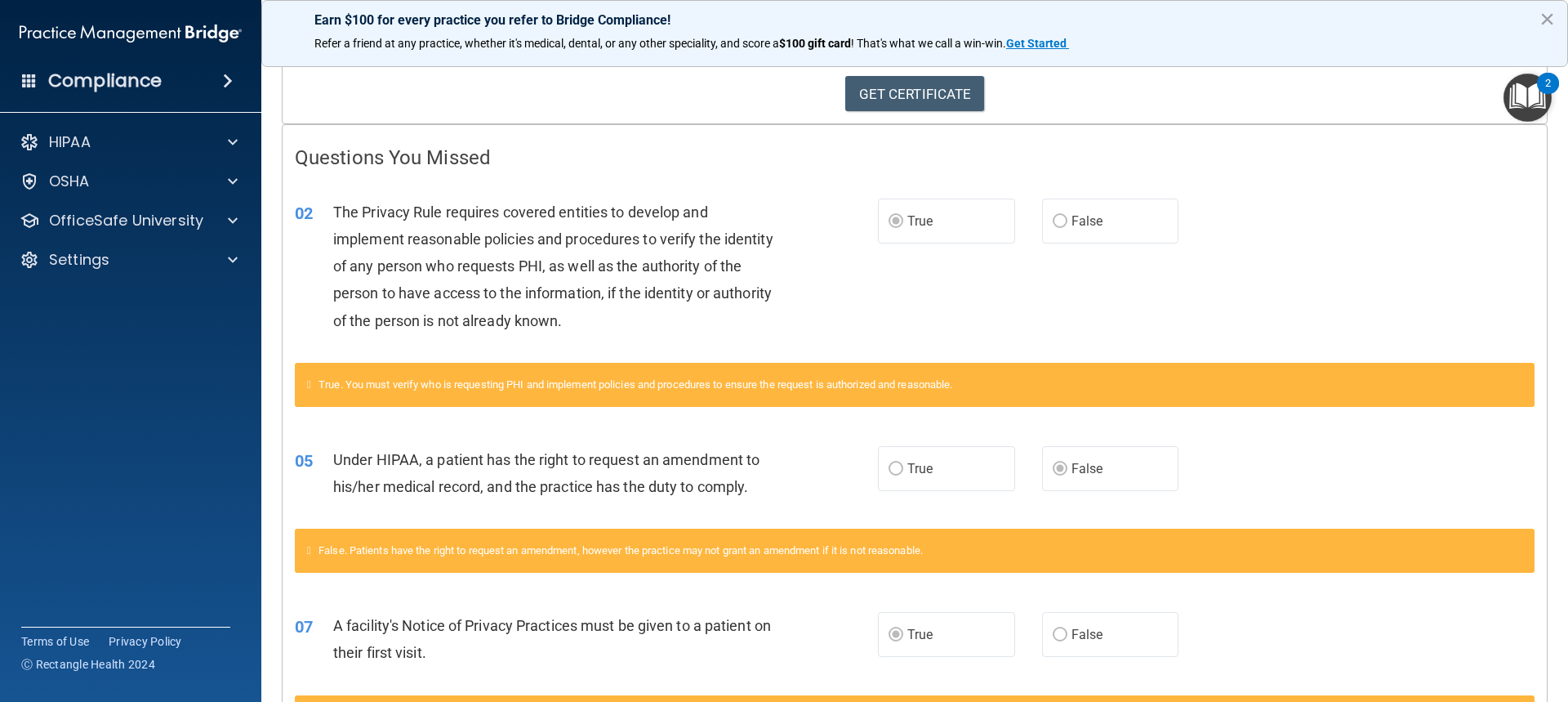
scroll to position [259, 0]
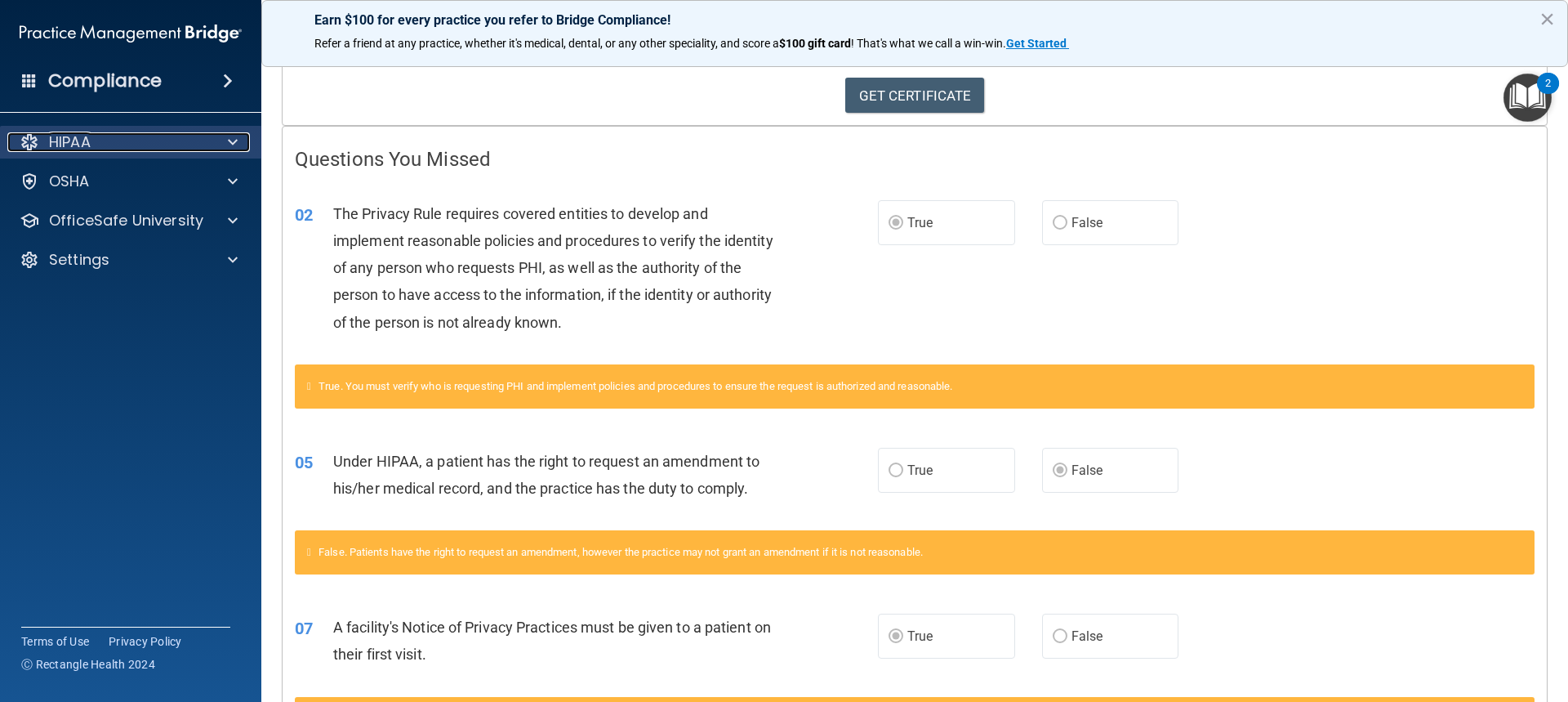
click at [238, 141] on div at bounding box center [230, 142] width 41 height 19
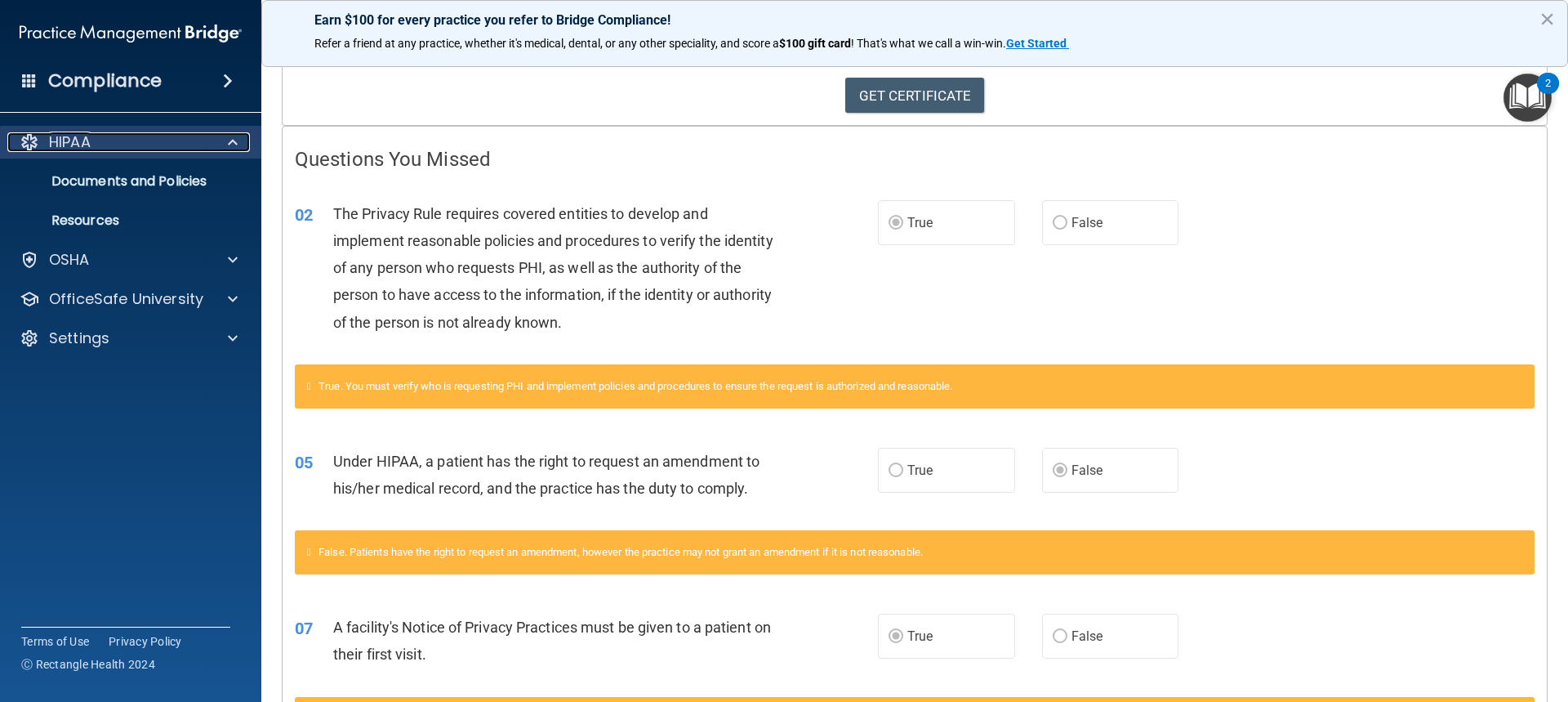
click at [232, 141] on span at bounding box center [233, 142] width 10 height 19
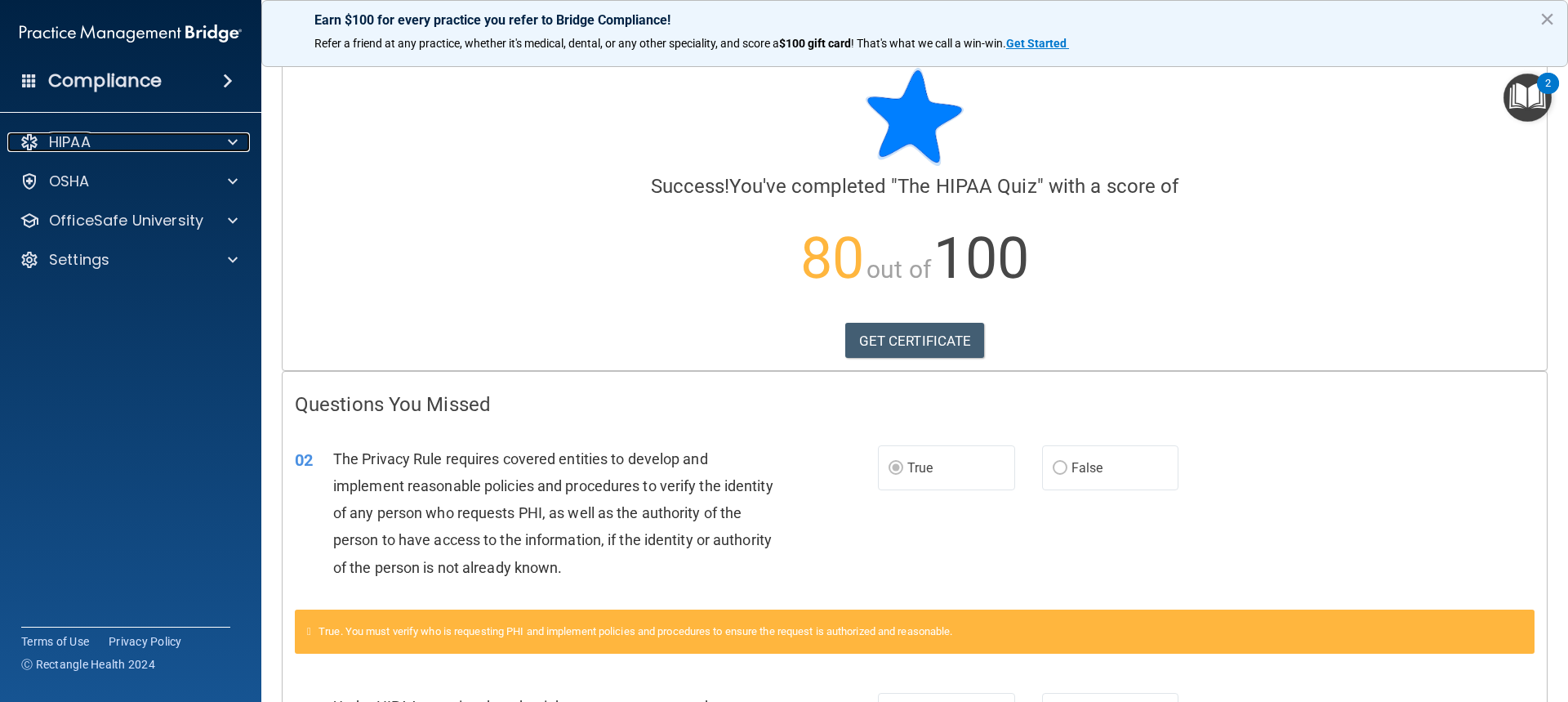
scroll to position [0, 0]
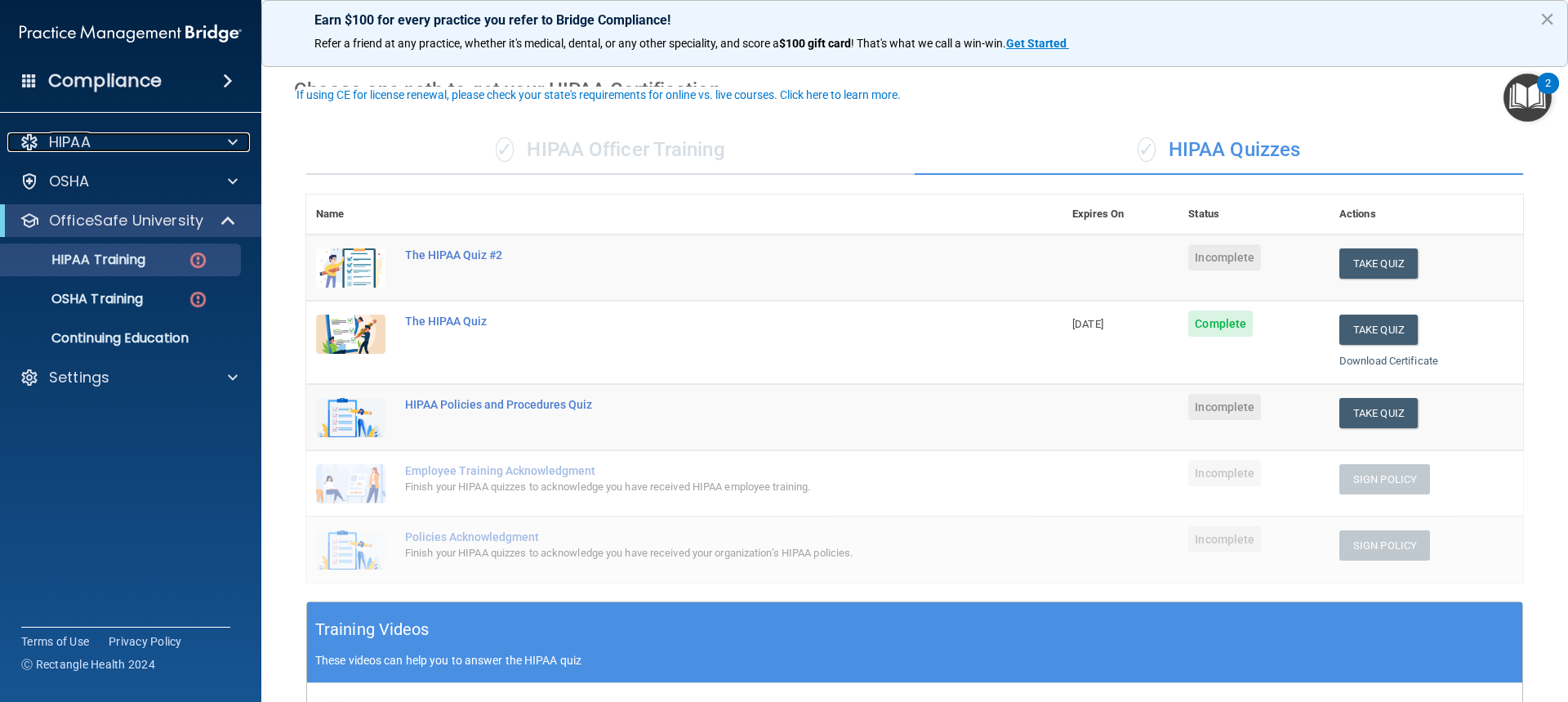
scroll to position [81, 0]
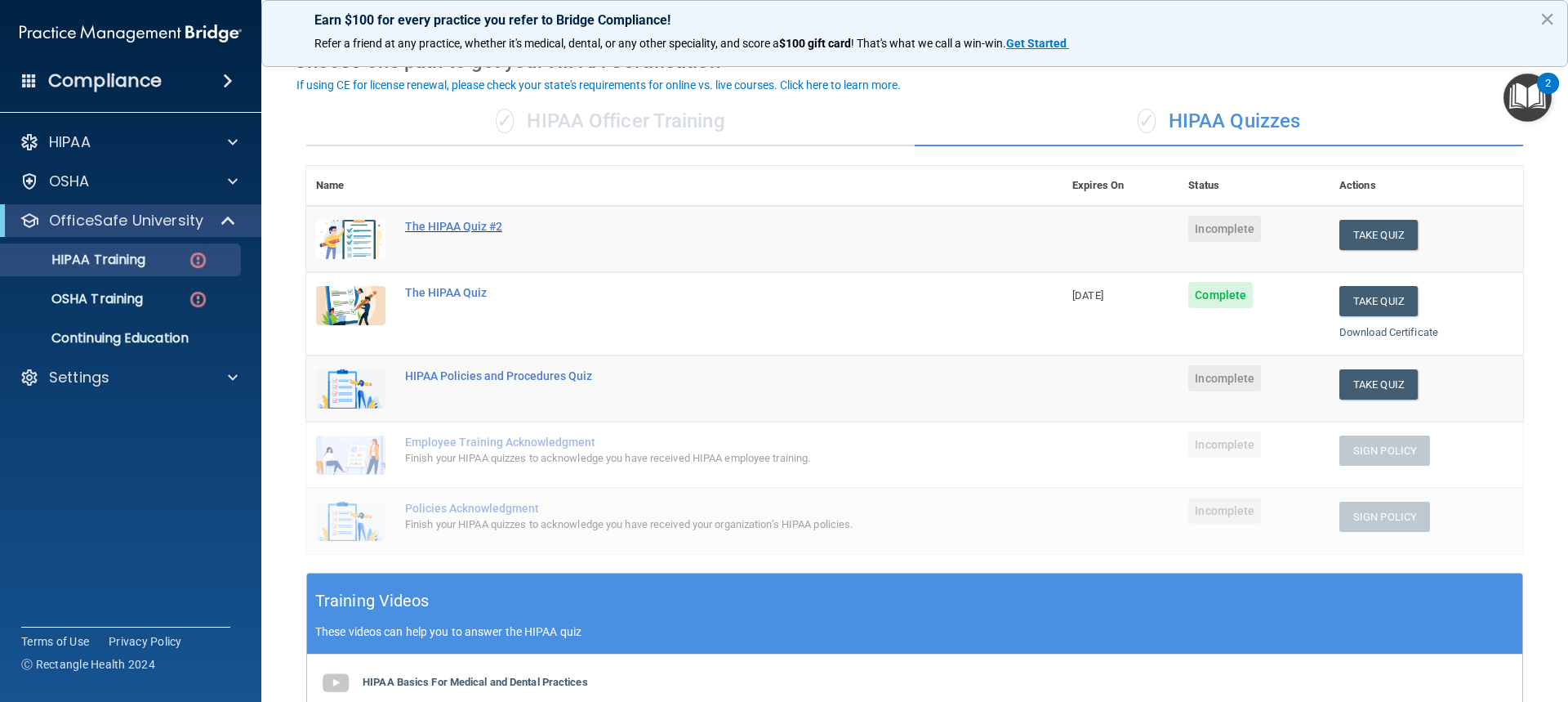
click at [483, 221] on div "The HIPAA Quiz #2" at bounding box center [693, 227] width 576 height 13
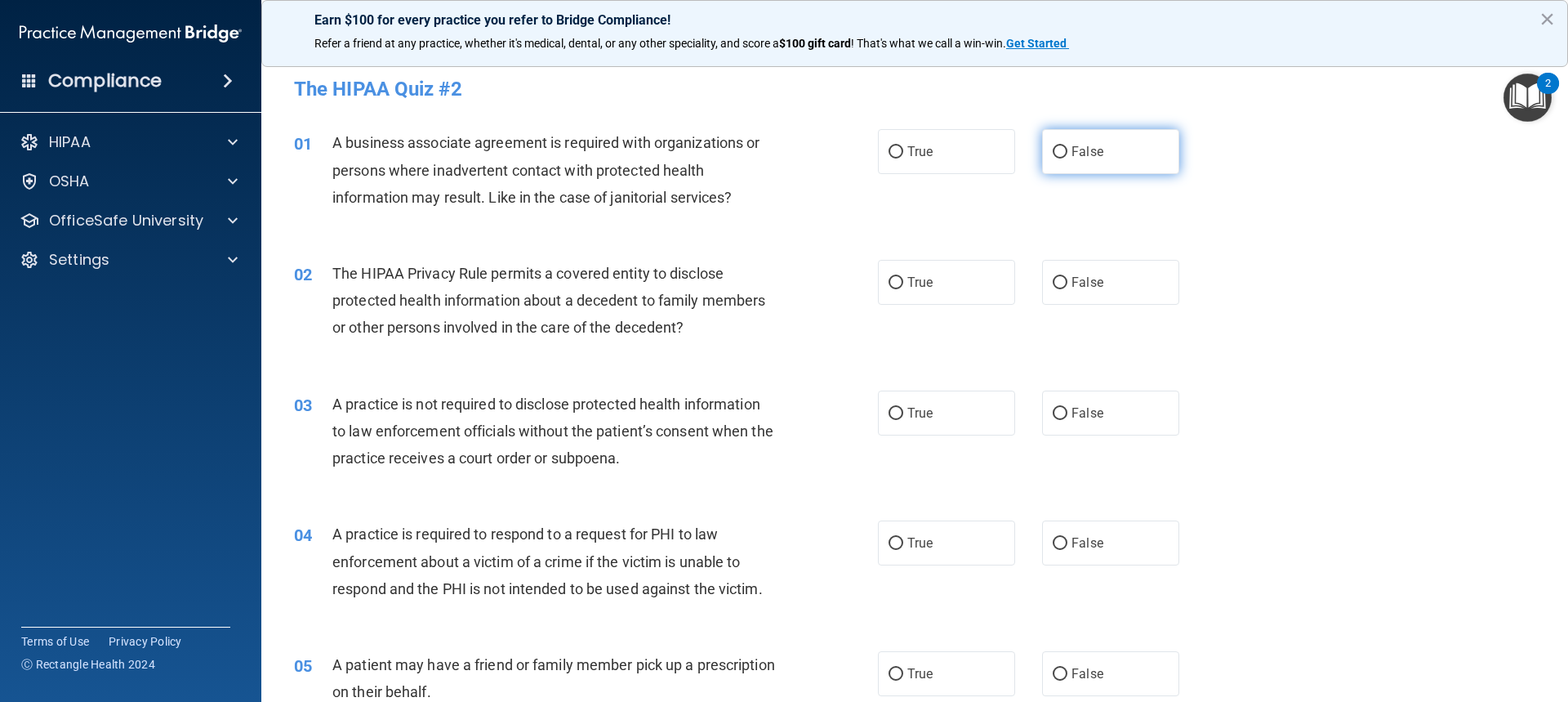
click at [1101, 158] on label "False" at bounding box center [1111, 152] width 137 height 45
click at [1068, 158] on input "False" at bounding box center [1060, 152] width 15 height 13
radio input "true"
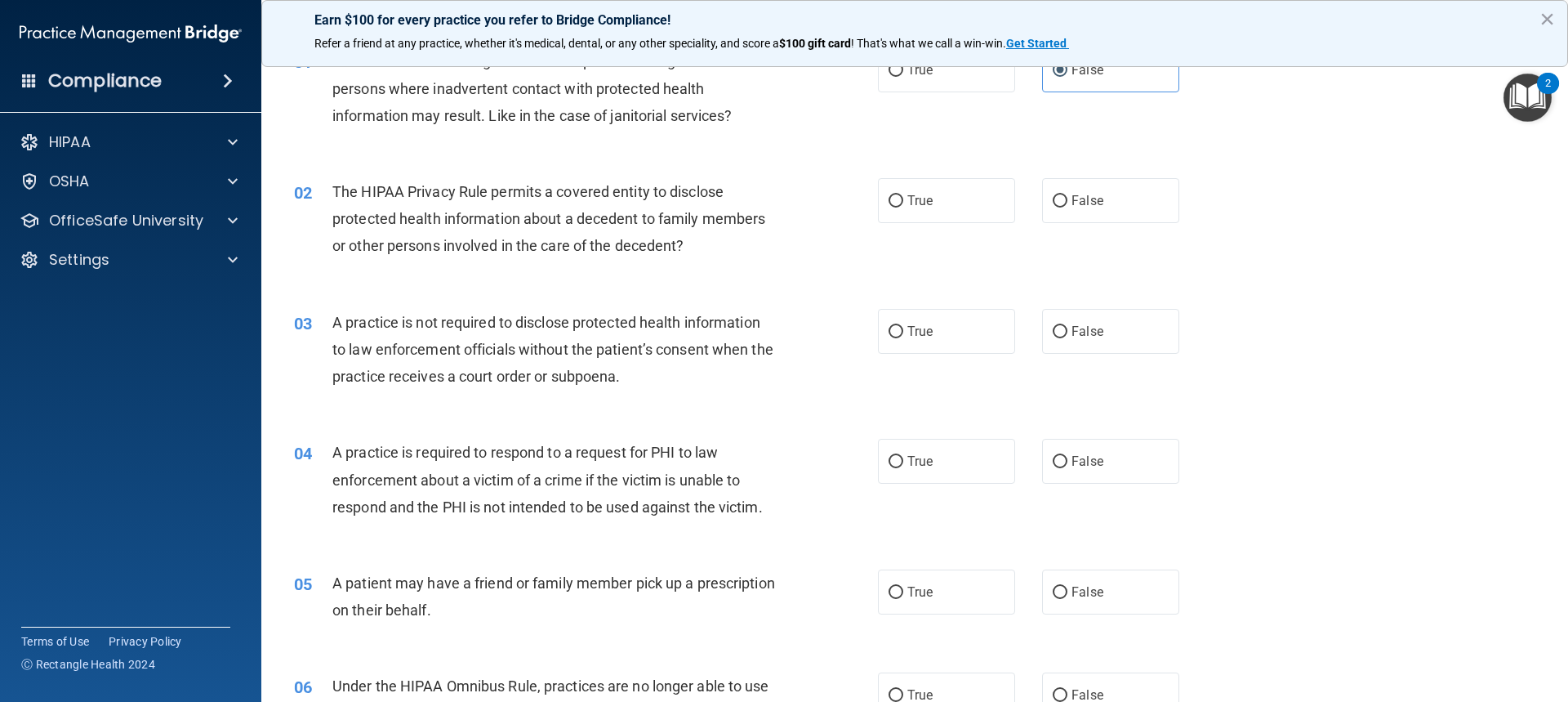
scroll to position [164, 0]
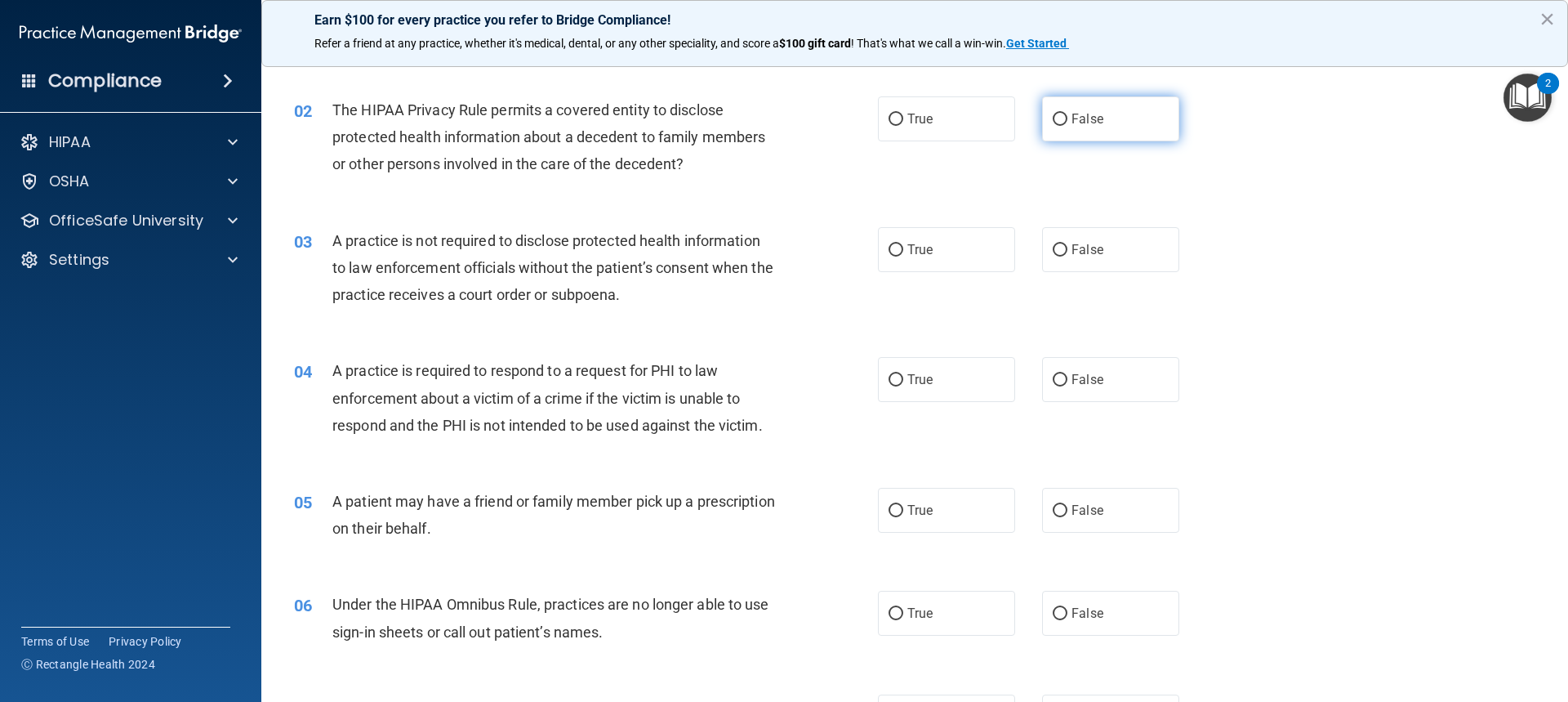
click at [1053, 118] on input "False" at bounding box center [1060, 119] width 15 height 13
radio input "true"
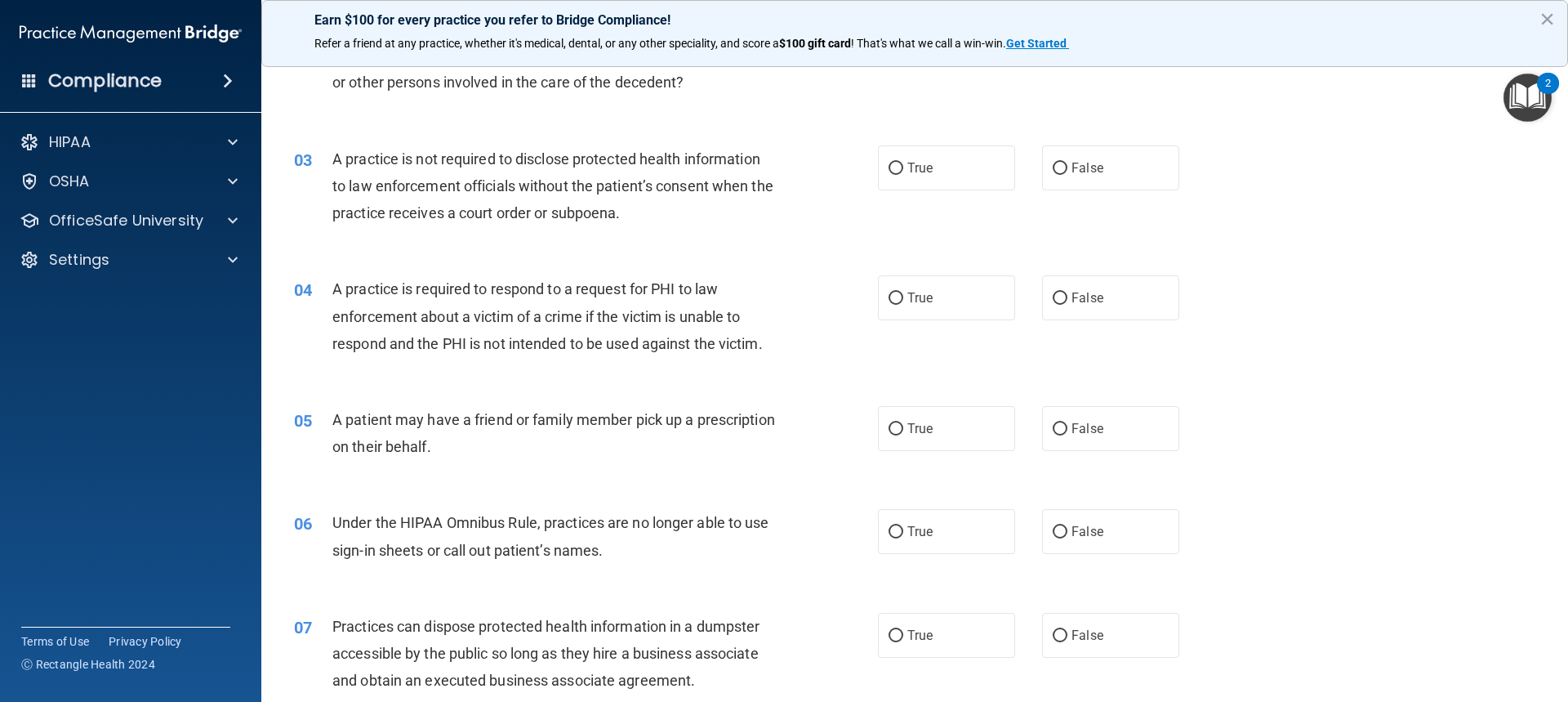
scroll to position [327, 0]
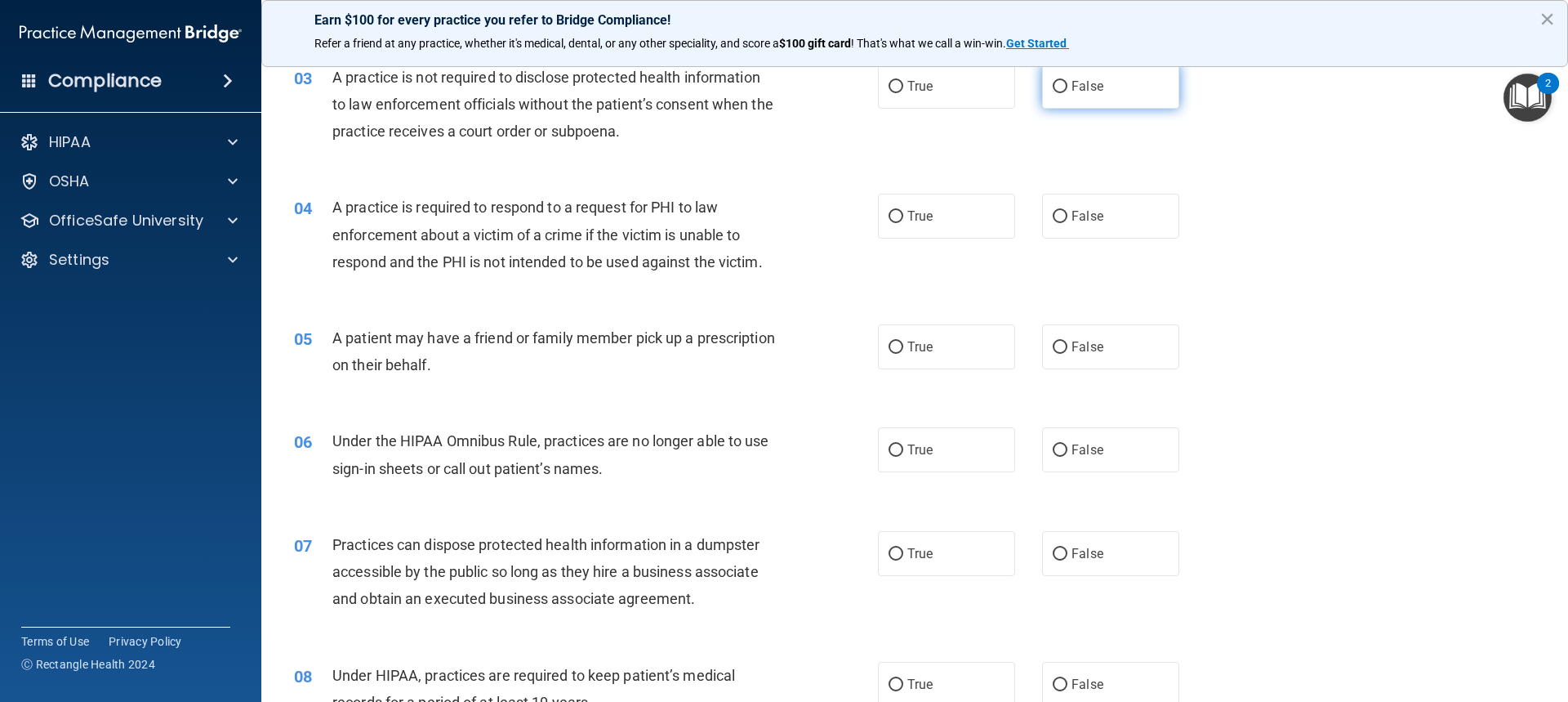
click at [1089, 77] on label "False" at bounding box center [1111, 86] width 137 height 45
click at [1068, 81] on input "False" at bounding box center [1060, 86] width 15 height 13
radio input "true"
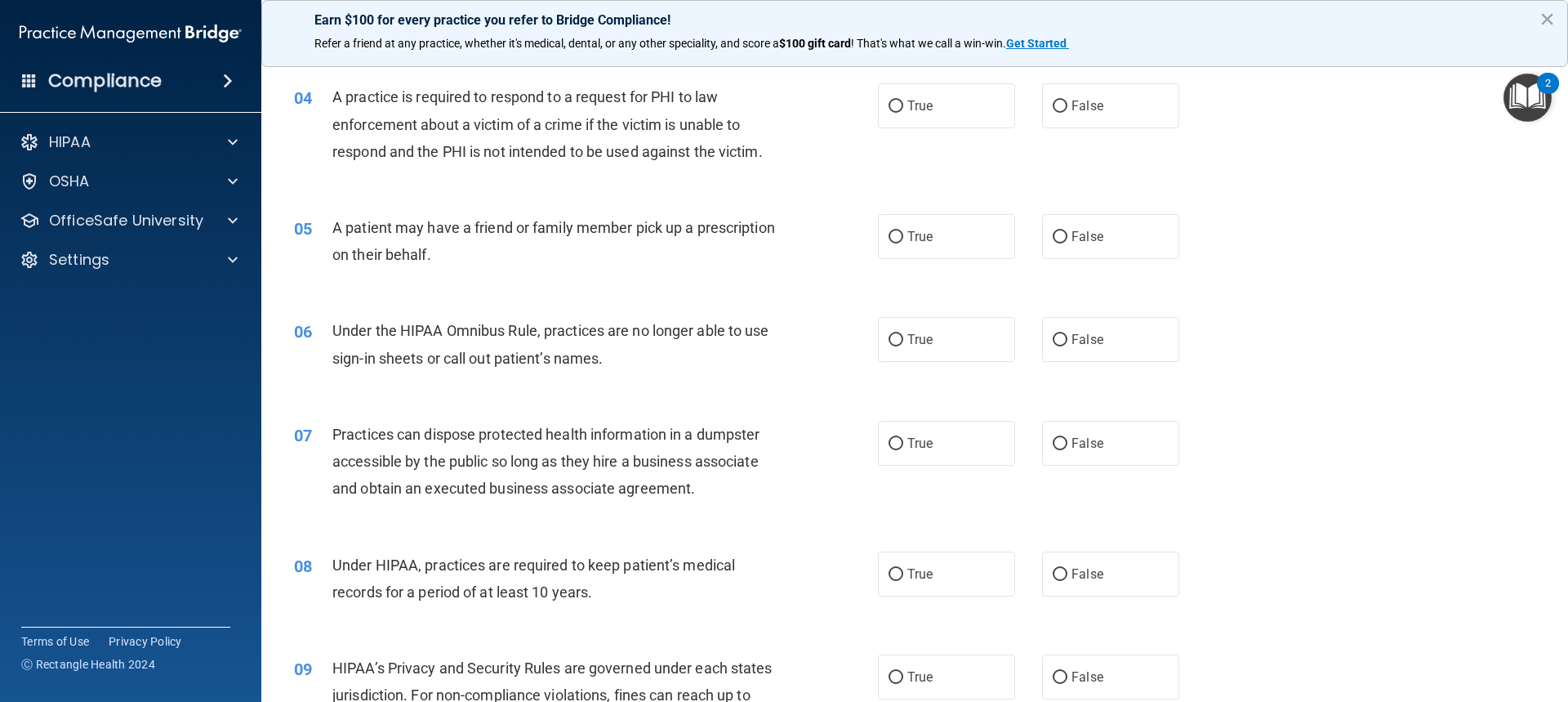
scroll to position [409, 0]
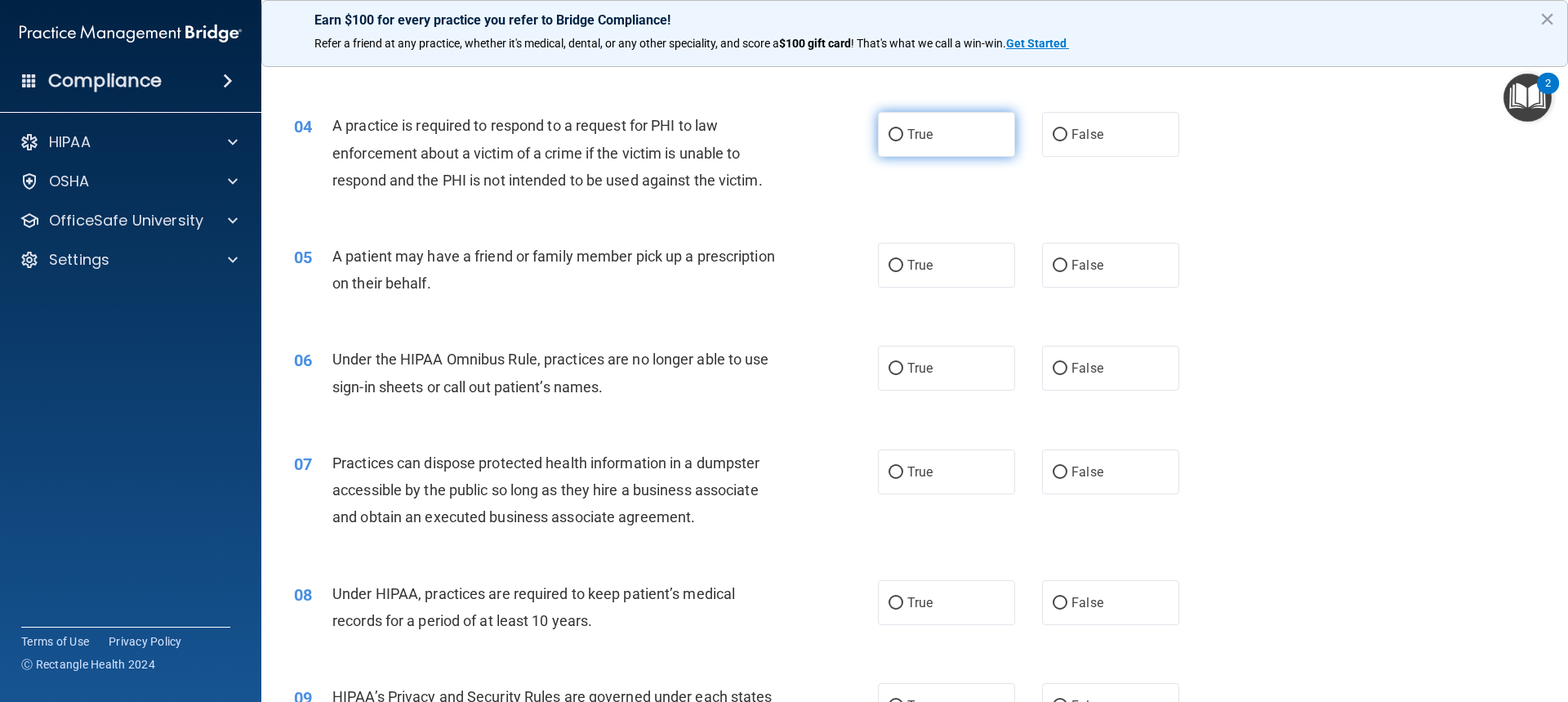
click at [916, 134] on span "True" at bounding box center [920, 134] width 25 height 15
click at [903, 134] on input "True" at bounding box center [896, 135] width 15 height 13
radio input "true"
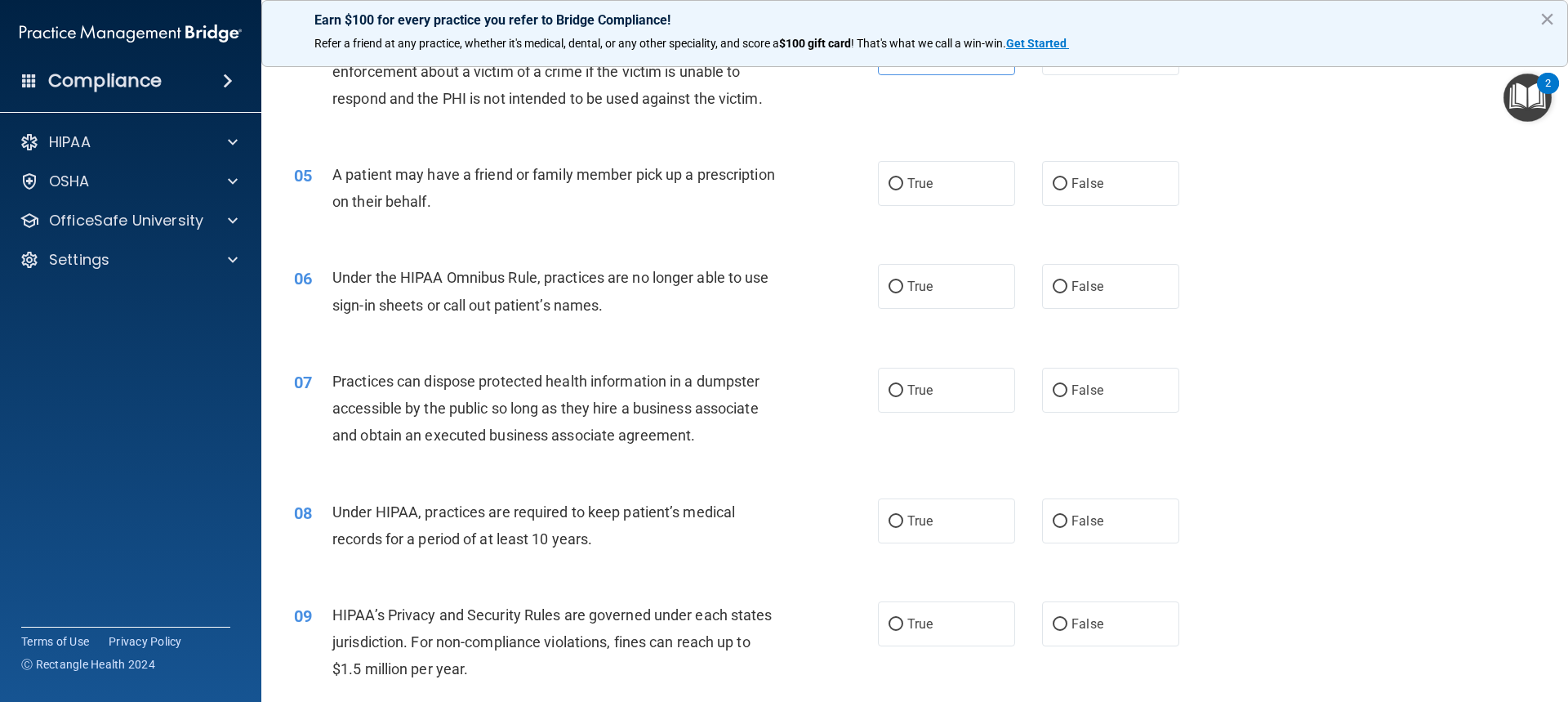
scroll to position [572, 0]
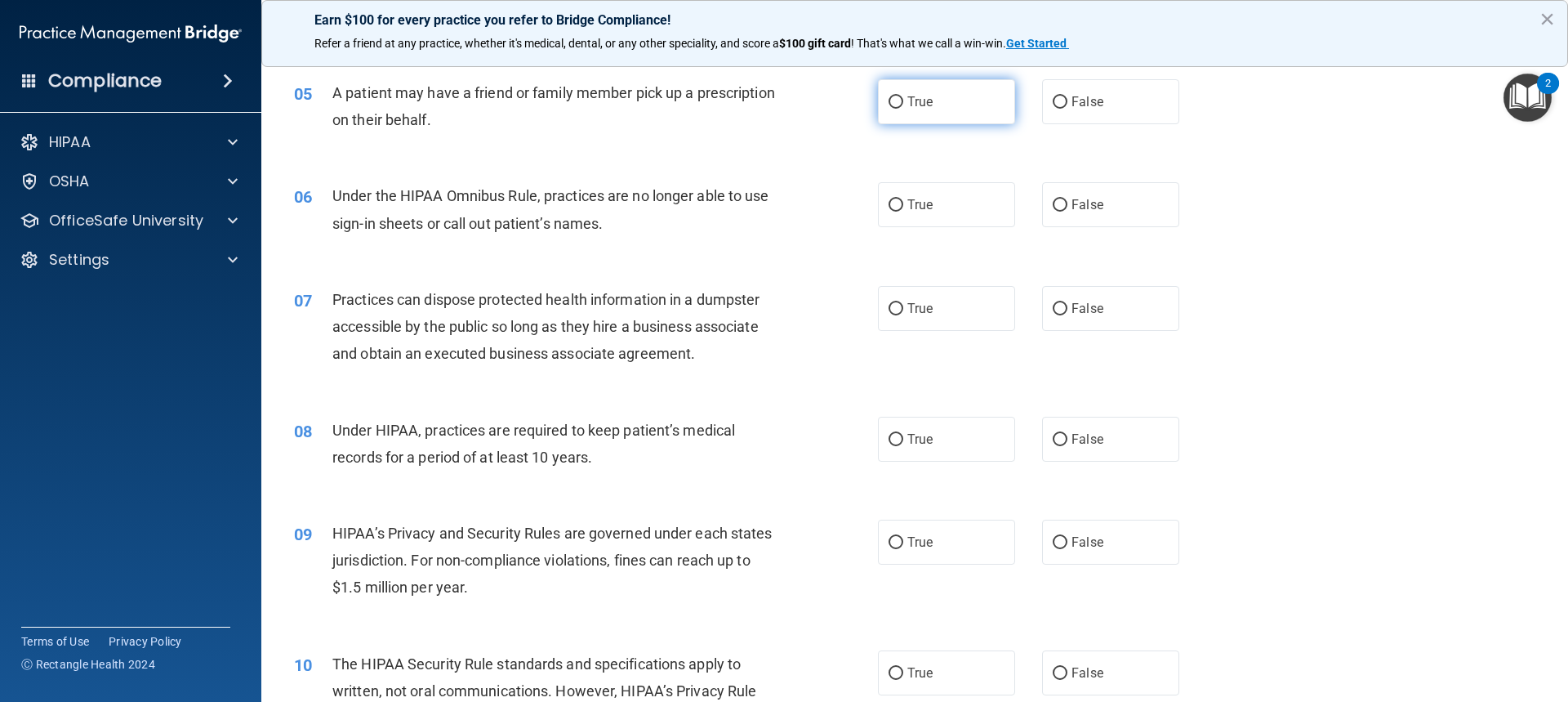
click at [942, 92] on label "True" at bounding box center [946, 102] width 137 height 45
click at [903, 97] on input "True" at bounding box center [896, 102] width 15 height 13
radio input "true"
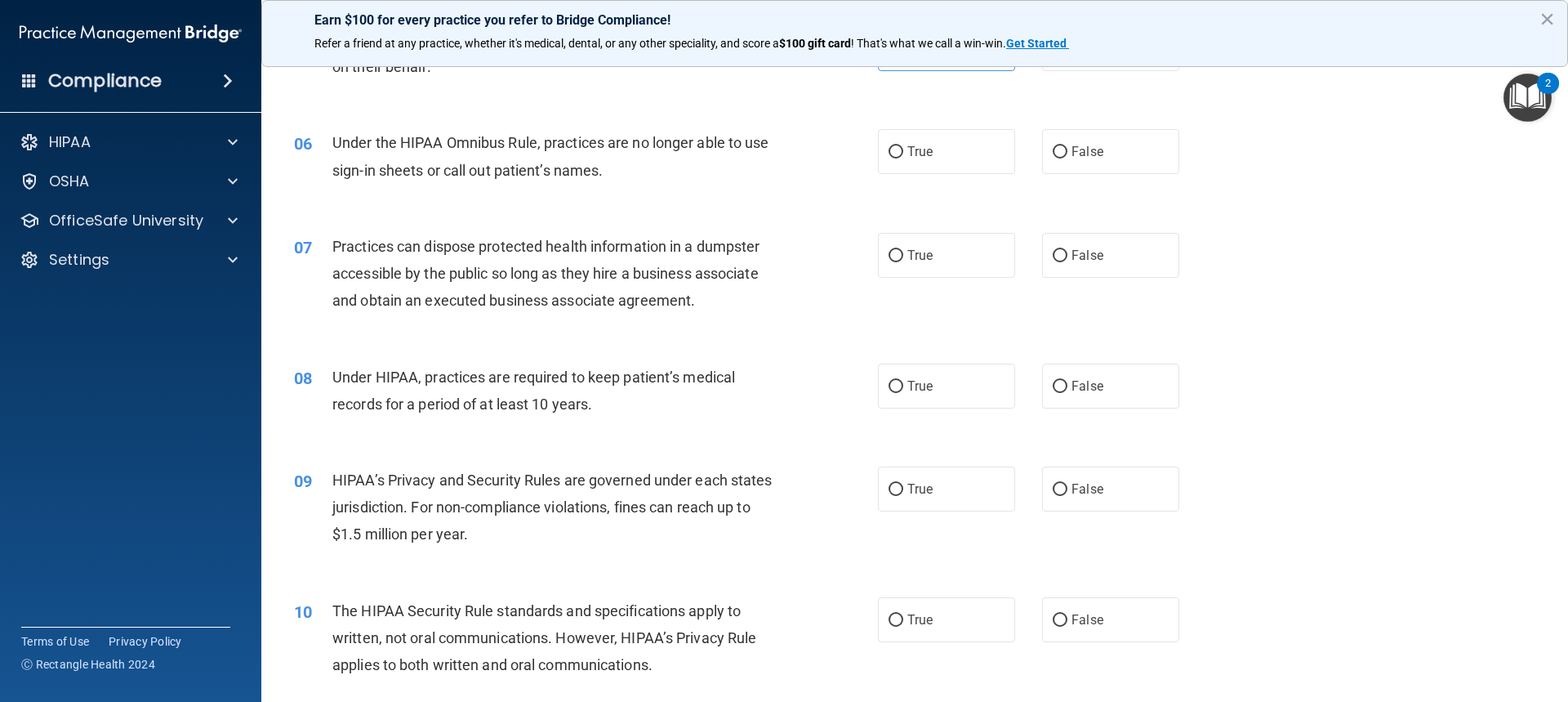
scroll to position [653, 0]
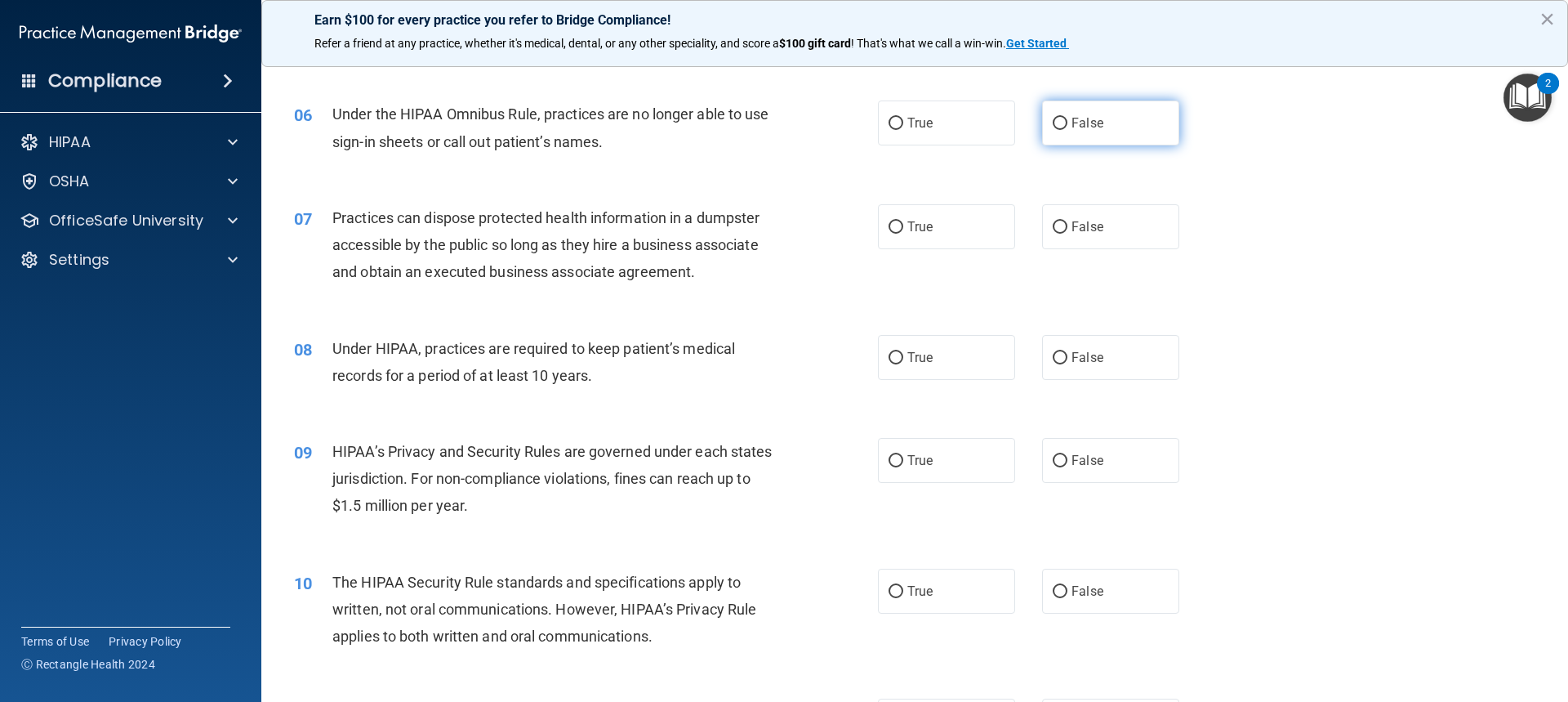
click at [1096, 121] on label "False" at bounding box center [1111, 123] width 137 height 45
click at [1068, 121] on input "False" at bounding box center [1060, 123] width 15 height 13
radio input "true"
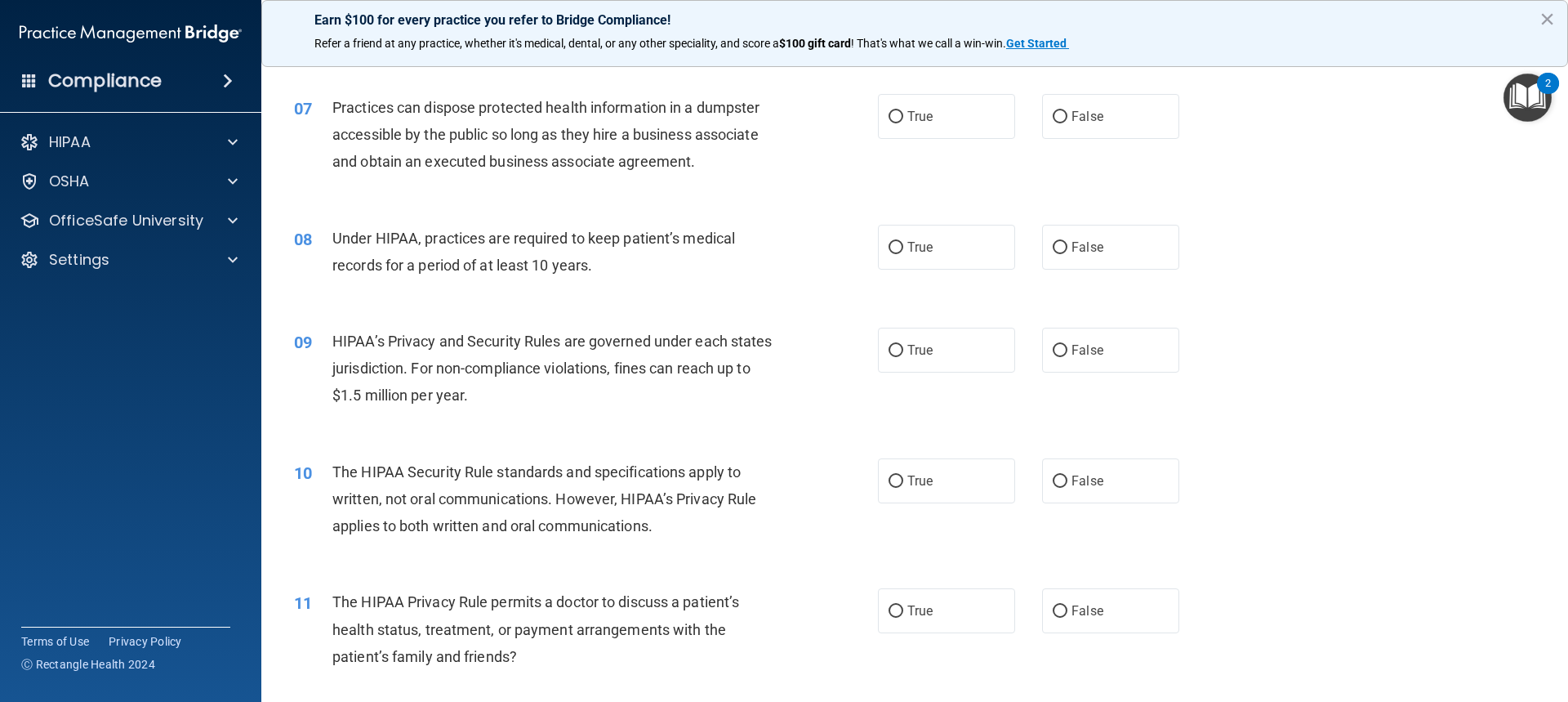
scroll to position [736, 0]
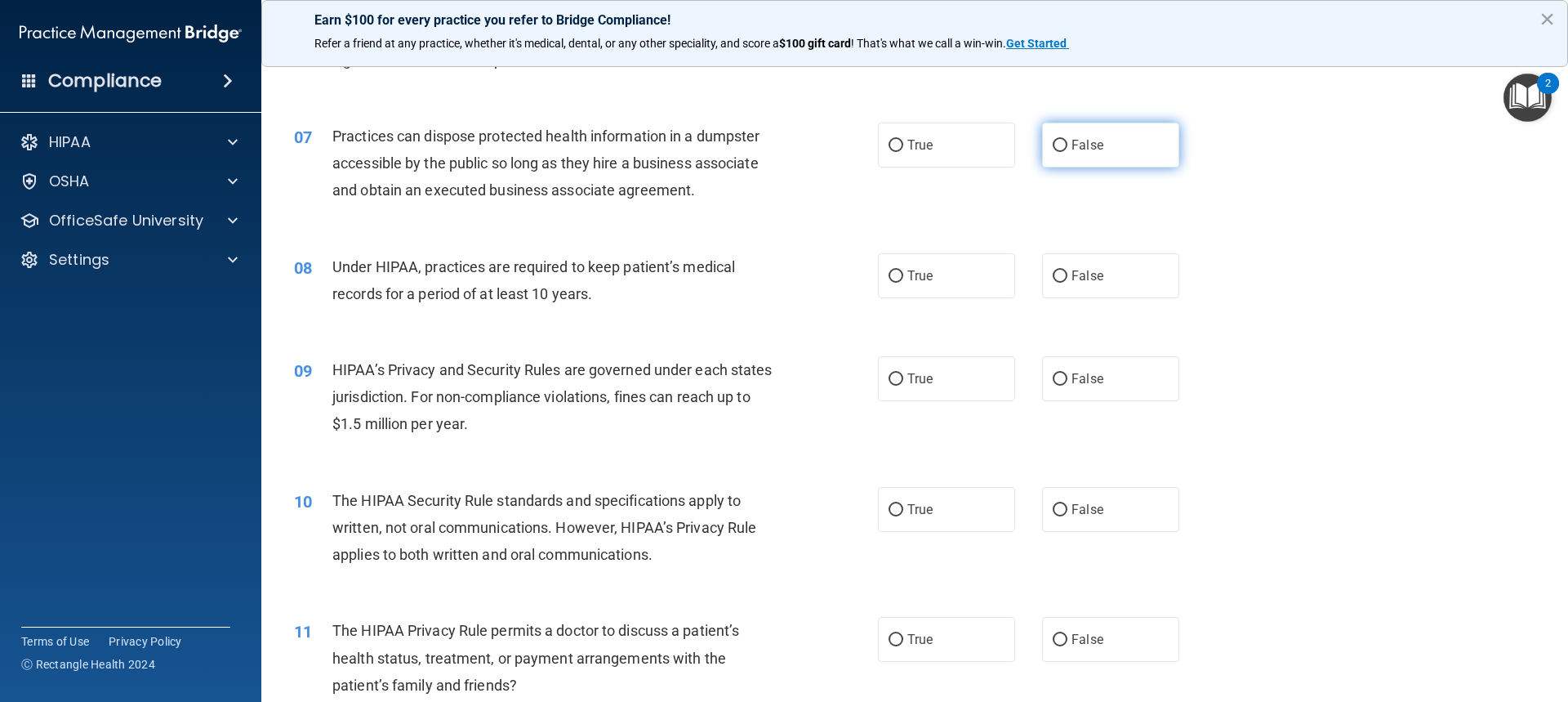
click at [1130, 136] on label "False" at bounding box center [1111, 145] width 137 height 45
click at [1068, 139] on input "False" at bounding box center [1060, 145] width 15 height 13
radio input "true"
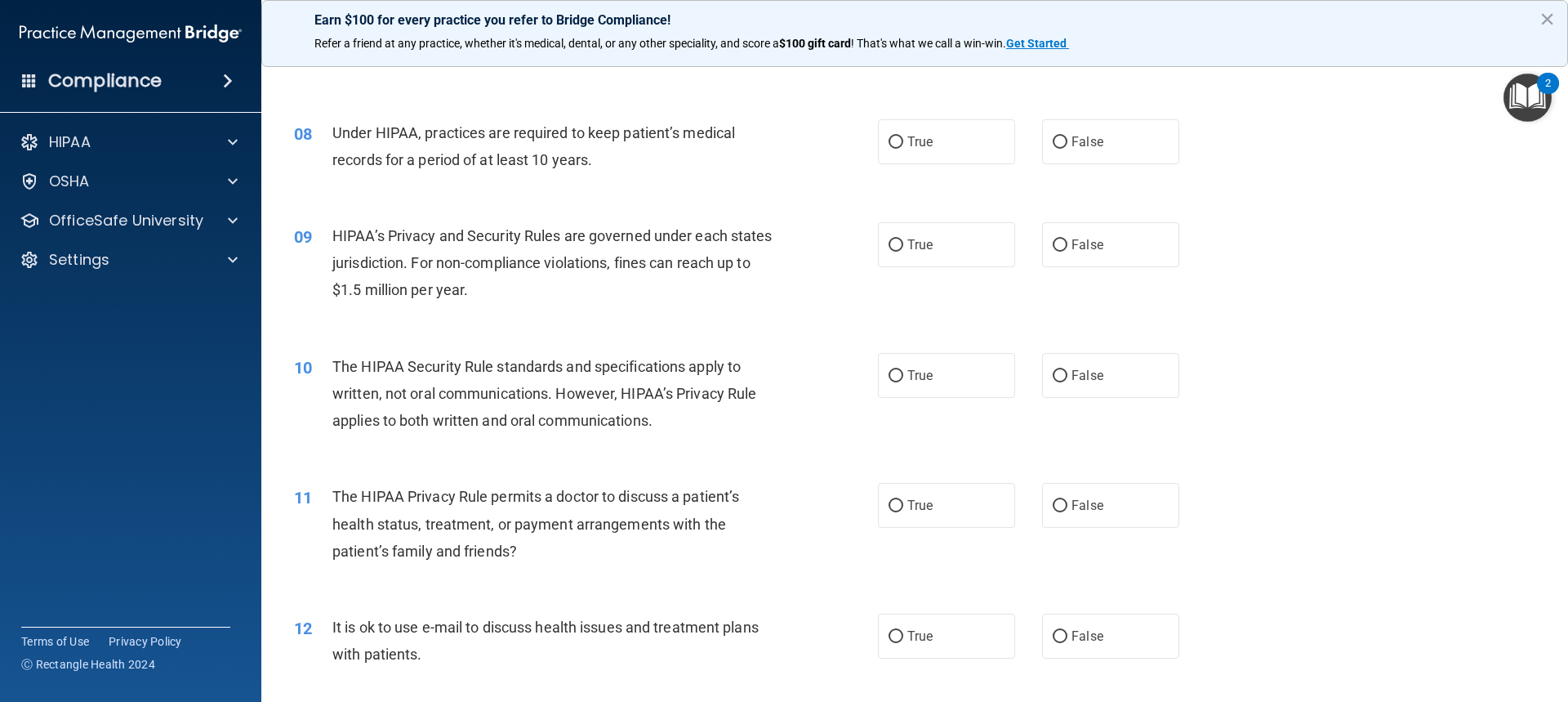
scroll to position [898, 0]
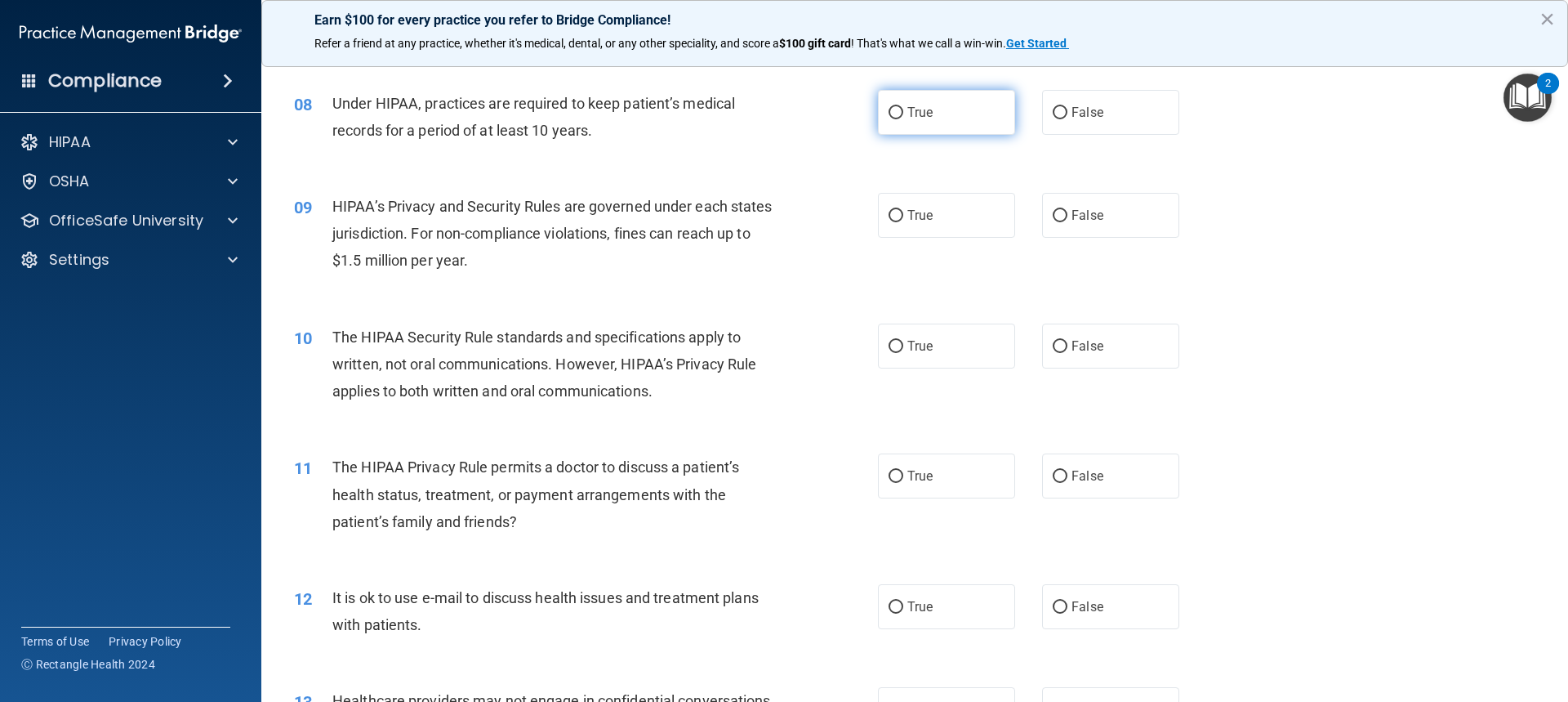
click at [952, 120] on label "True" at bounding box center [946, 113] width 137 height 45
click at [903, 119] on input "True" at bounding box center [896, 113] width 15 height 13
radio input "true"
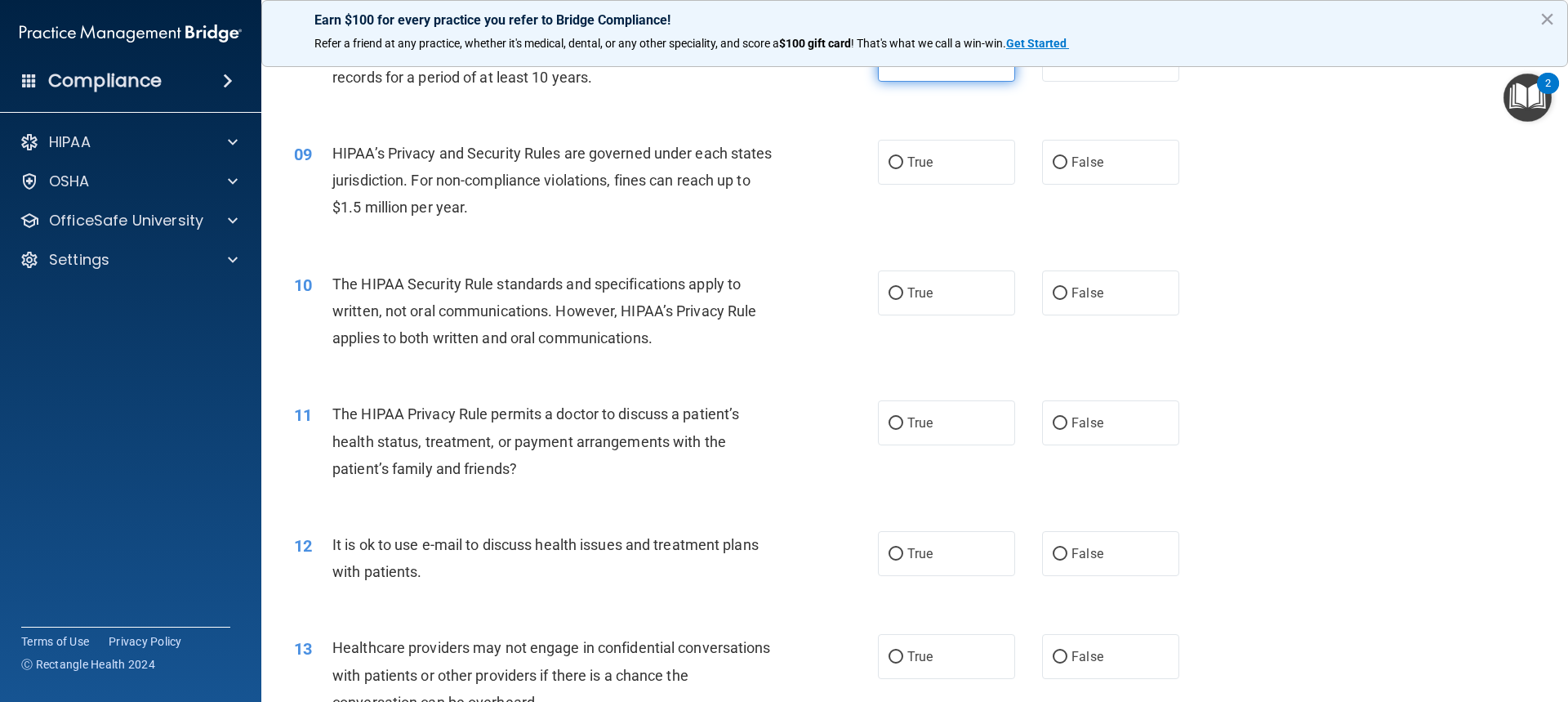
scroll to position [981, 0]
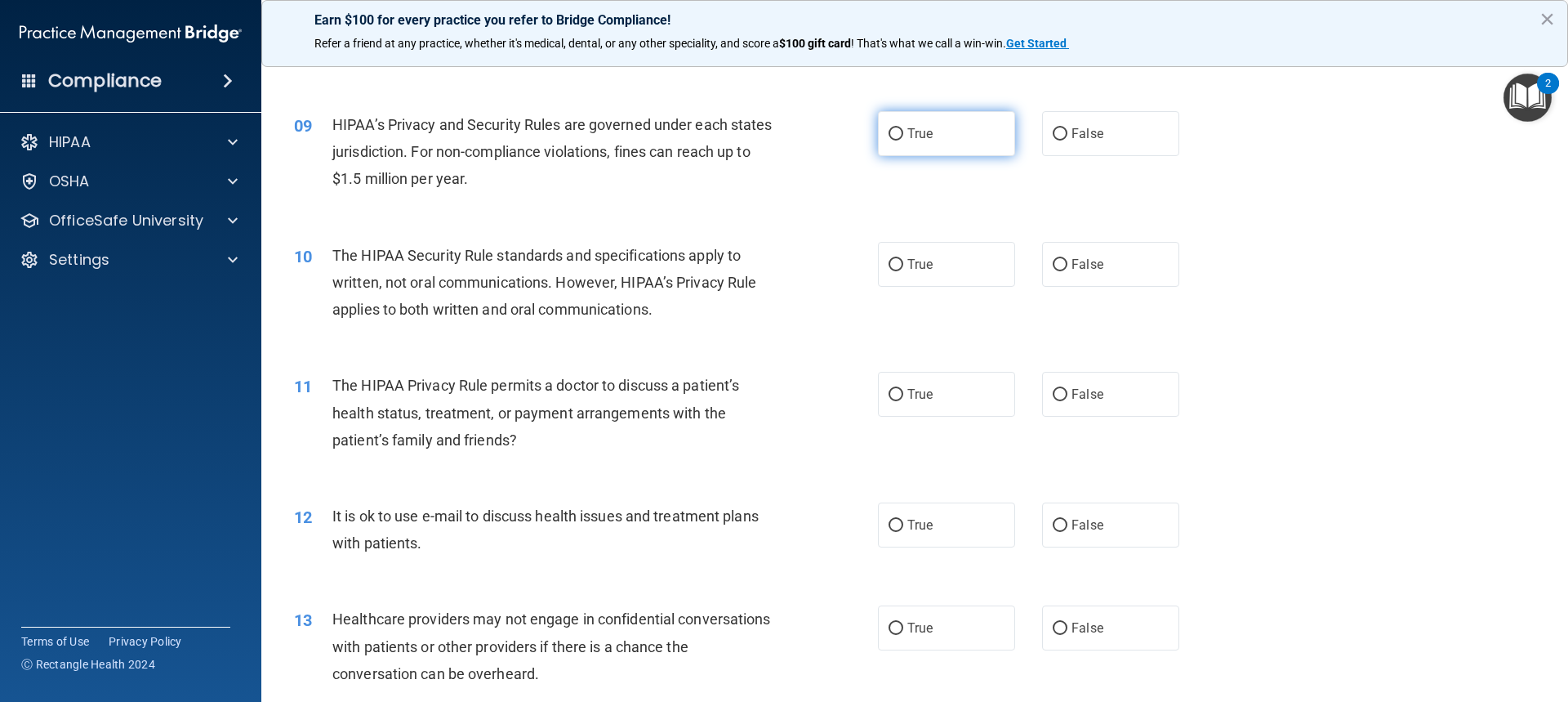
click at [949, 128] on label "True" at bounding box center [946, 134] width 137 height 45
click at [903, 128] on input "True" at bounding box center [896, 134] width 15 height 13
radio input "true"
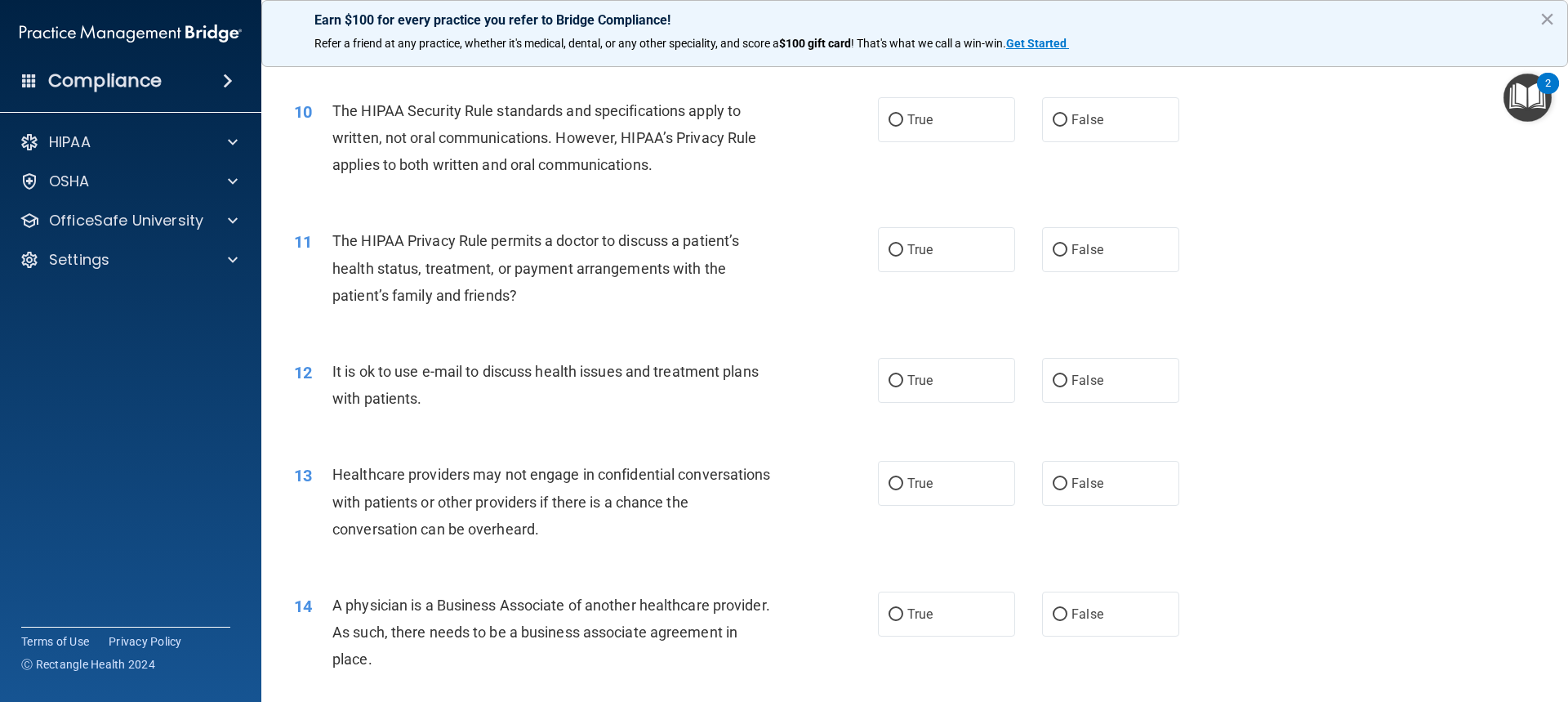
scroll to position [1144, 0]
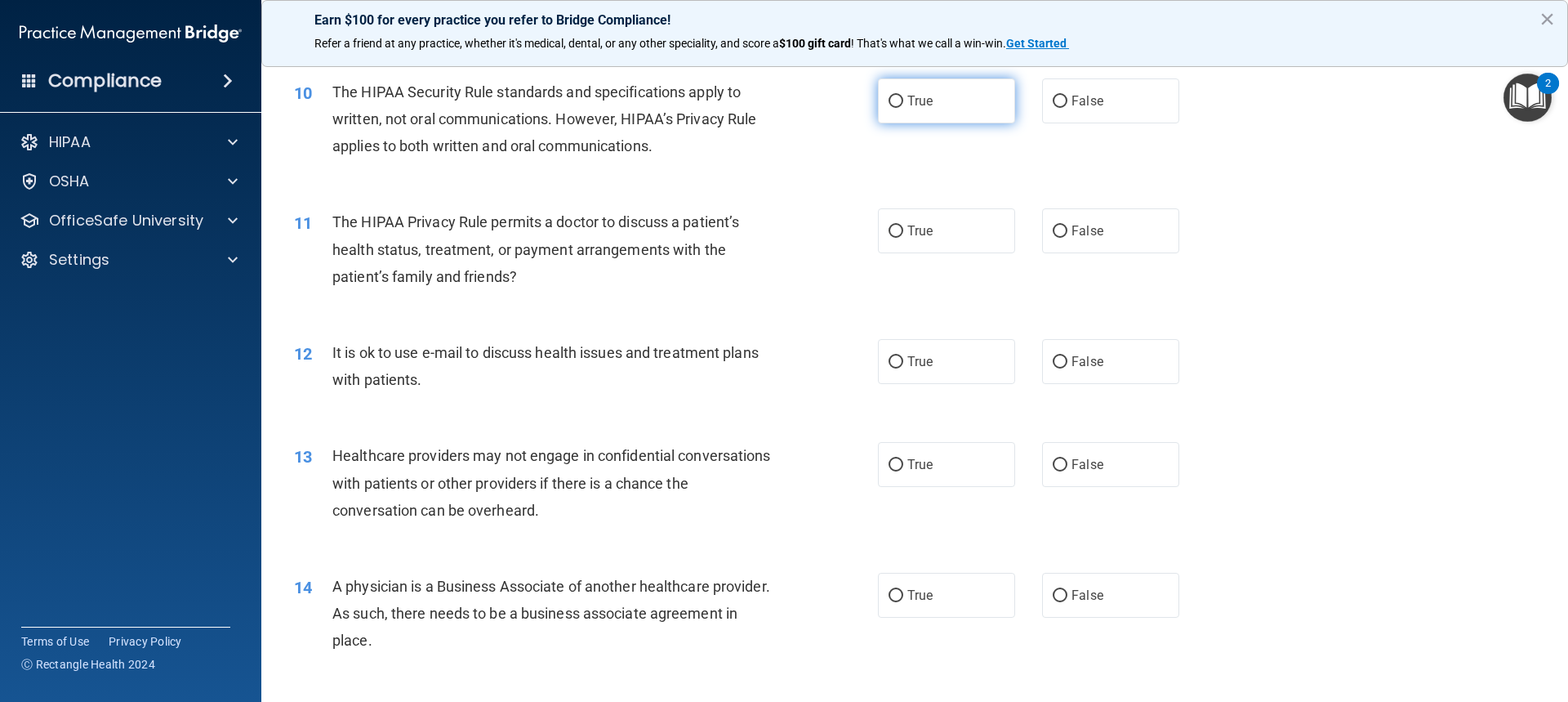
click at [889, 100] on input "True" at bounding box center [896, 102] width 15 height 13
radio input "true"
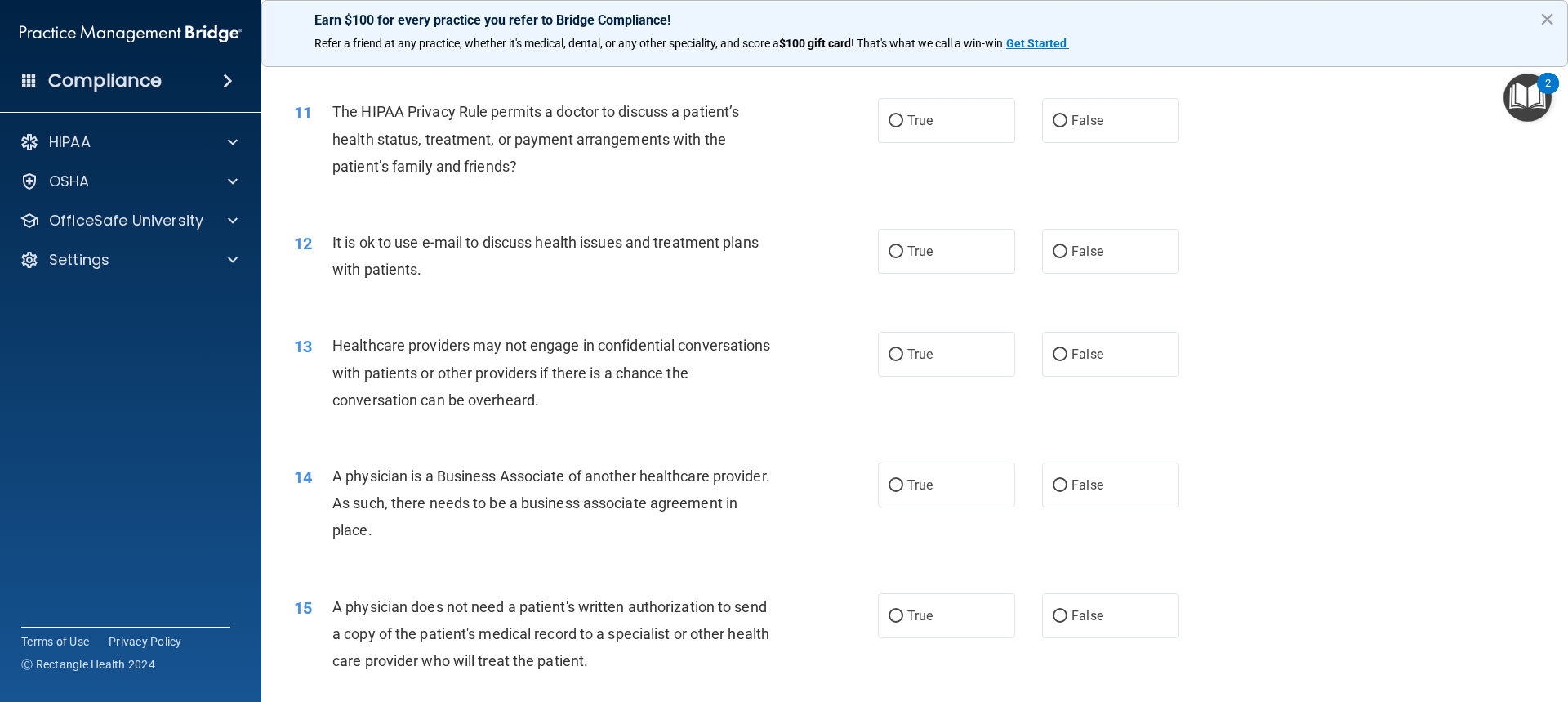
scroll to position [1226, 0]
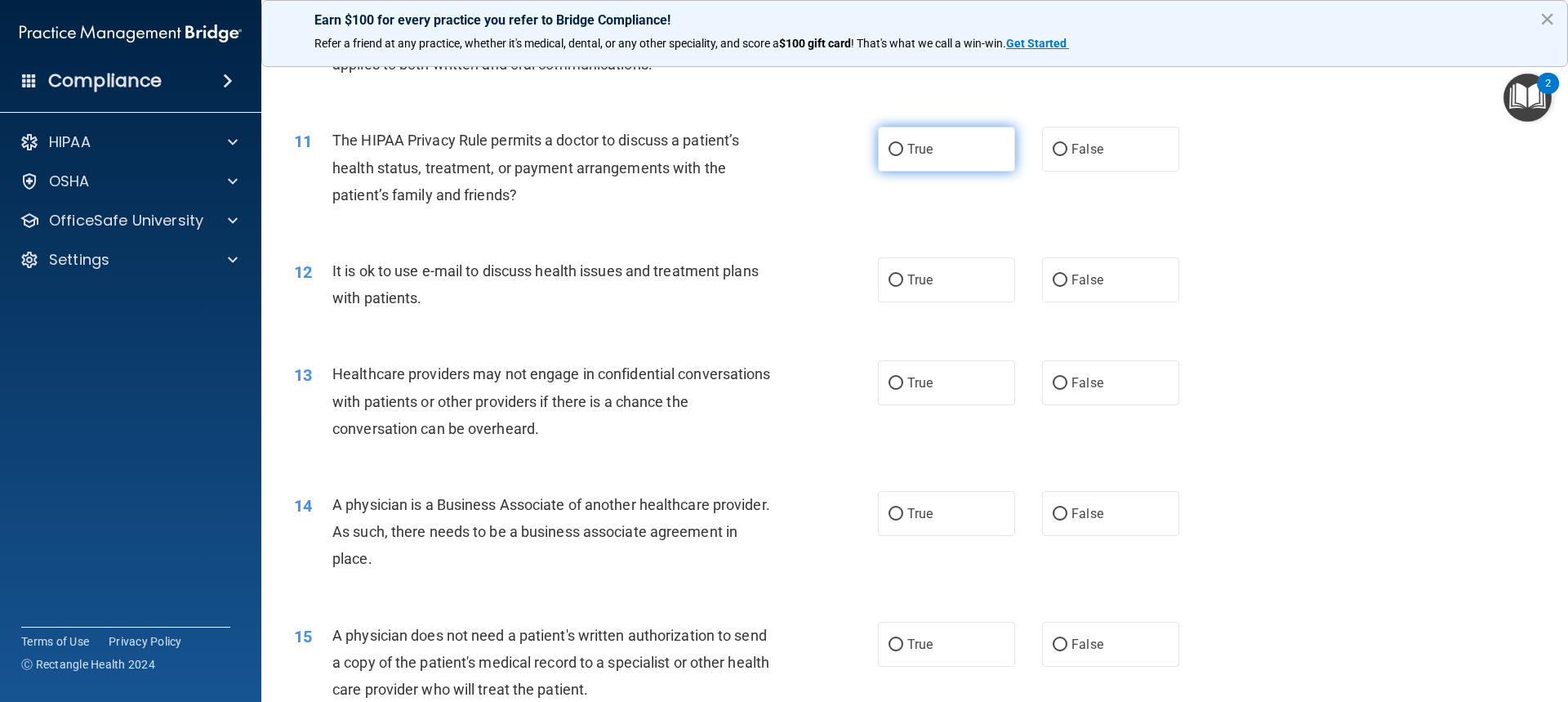
click at [953, 139] on label "True" at bounding box center [946, 149] width 137 height 45
click at [903, 144] on input "True" at bounding box center [896, 149] width 15 height 13
radio input "true"
click at [1087, 149] on span "False" at bounding box center [1088, 149] width 32 height 15
click at [1068, 149] on input "False" at bounding box center [1060, 149] width 15 height 13
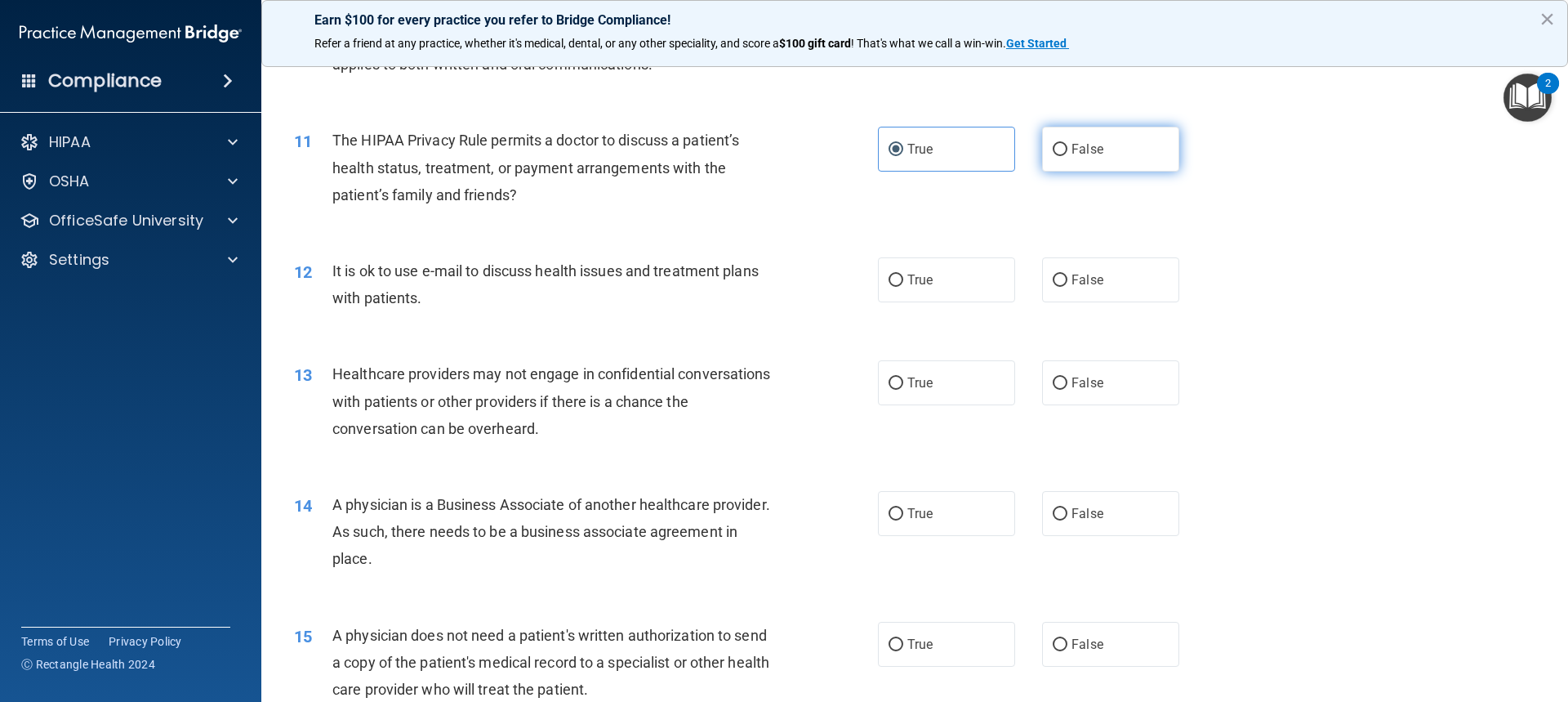
radio input "true"
radio input "false"
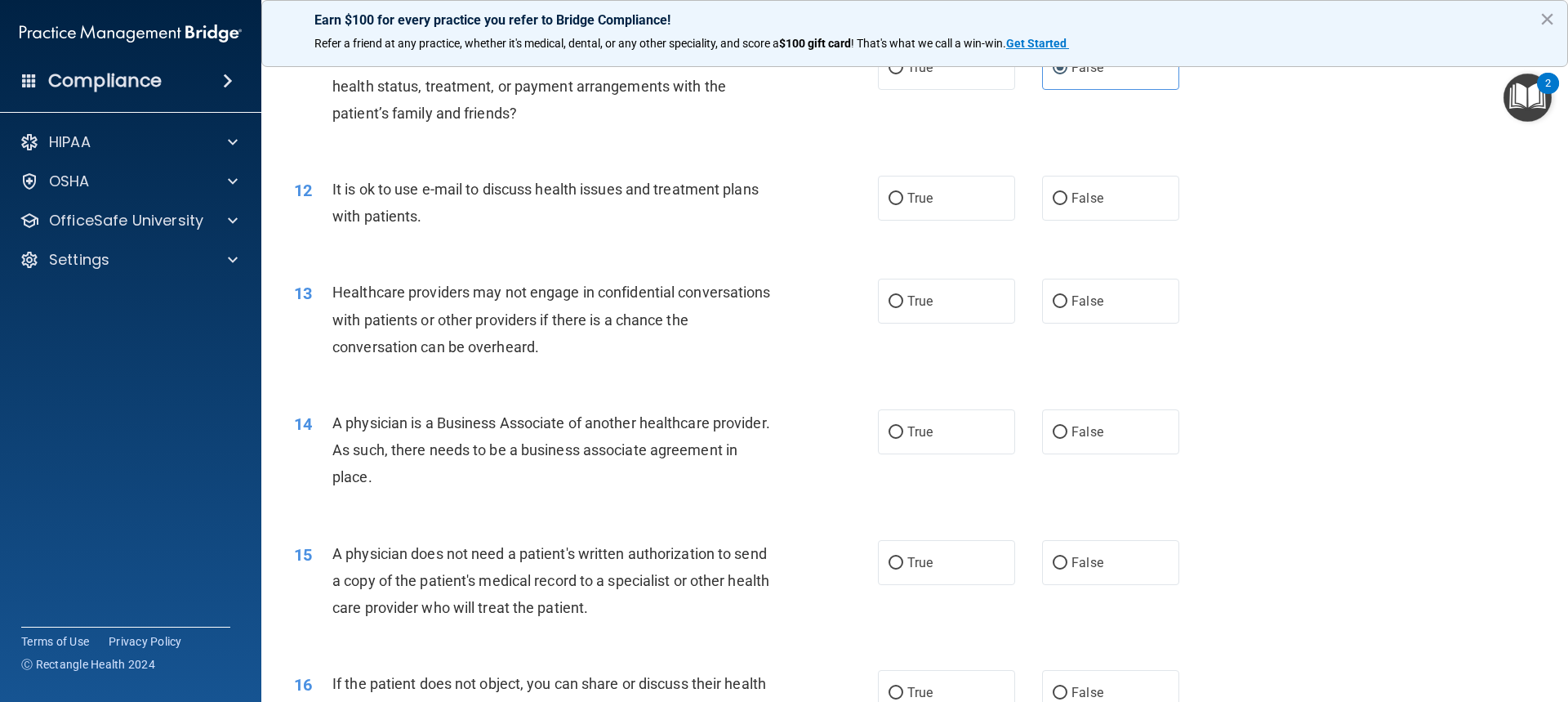
scroll to position [1389, 0]
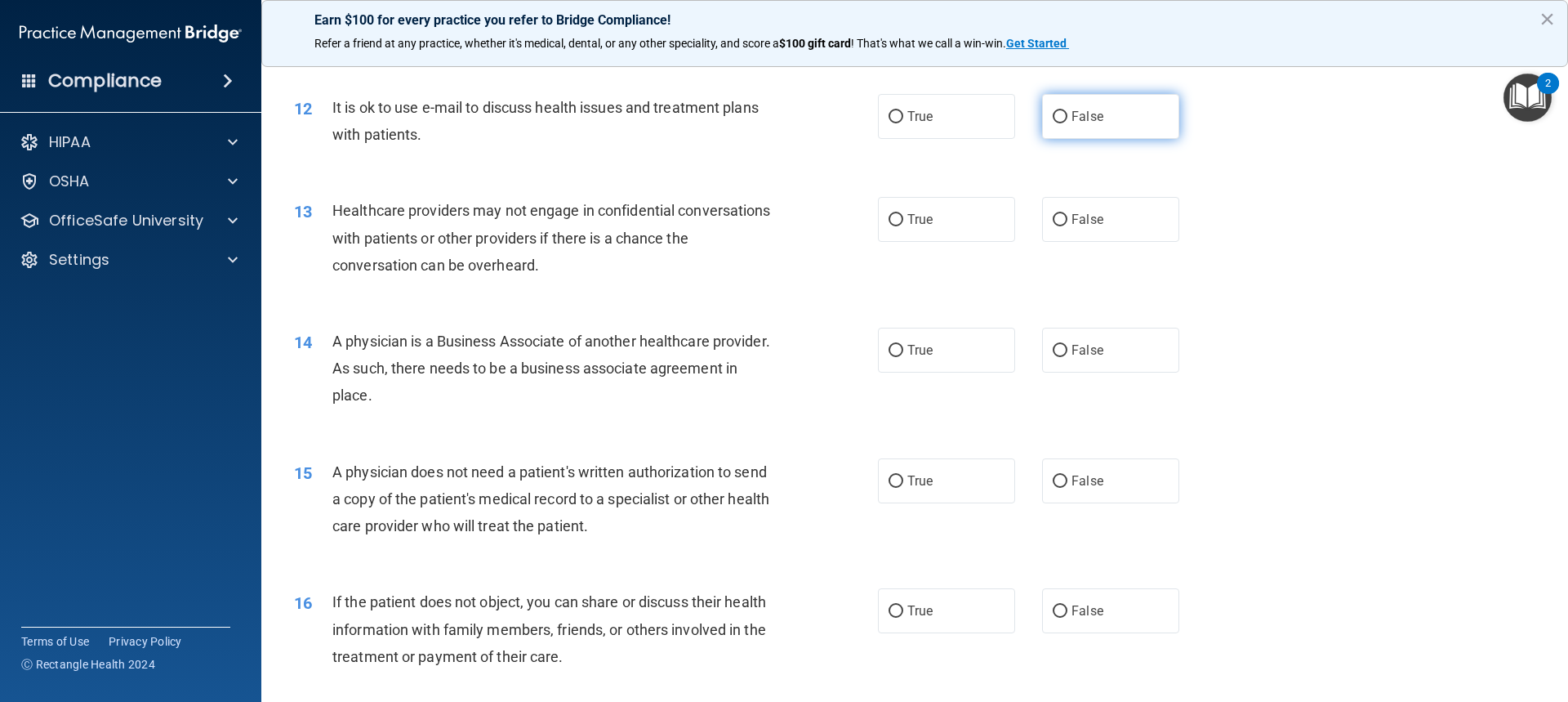
click at [1047, 131] on label "False" at bounding box center [1111, 117] width 137 height 45
click at [1053, 123] on input "False" at bounding box center [1060, 117] width 15 height 13
radio input "true"
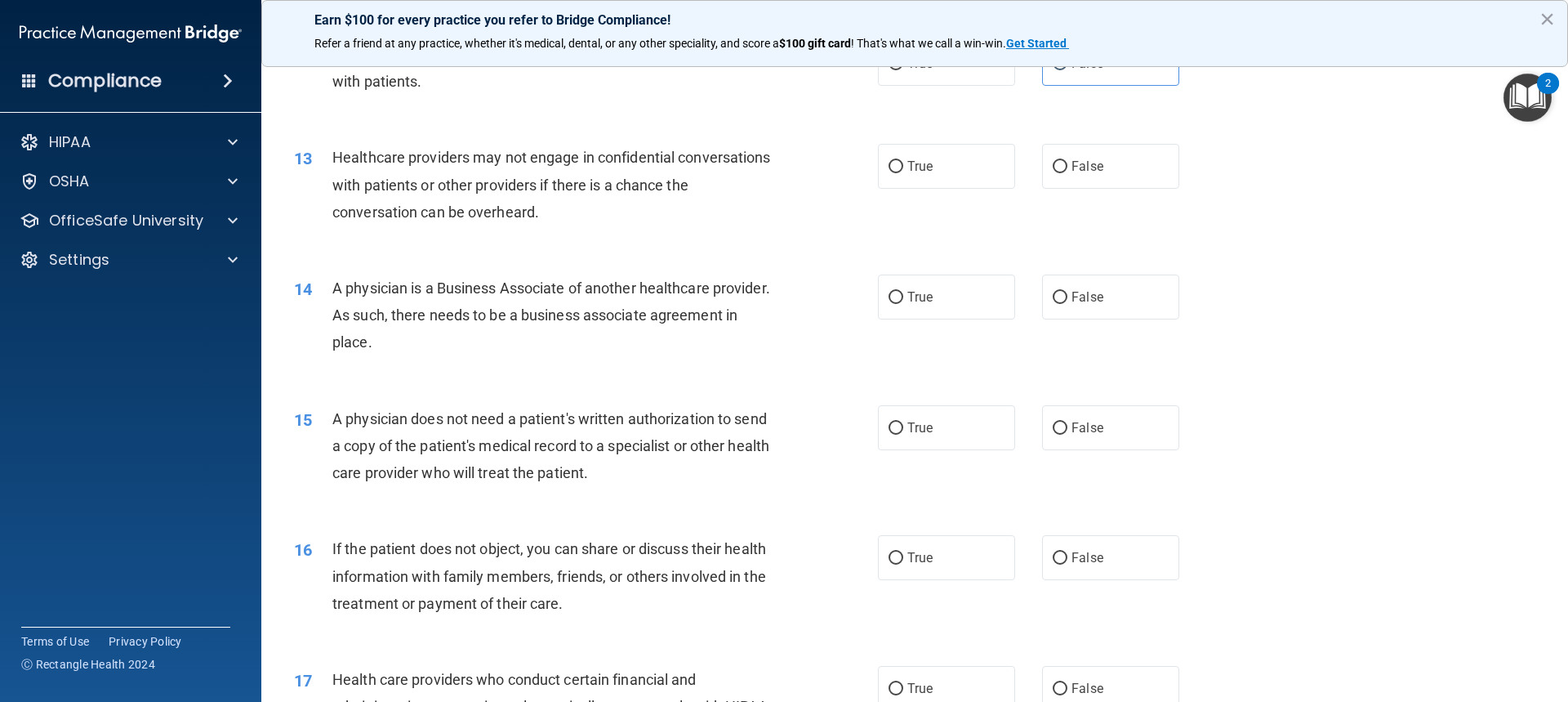
scroll to position [1470, 0]
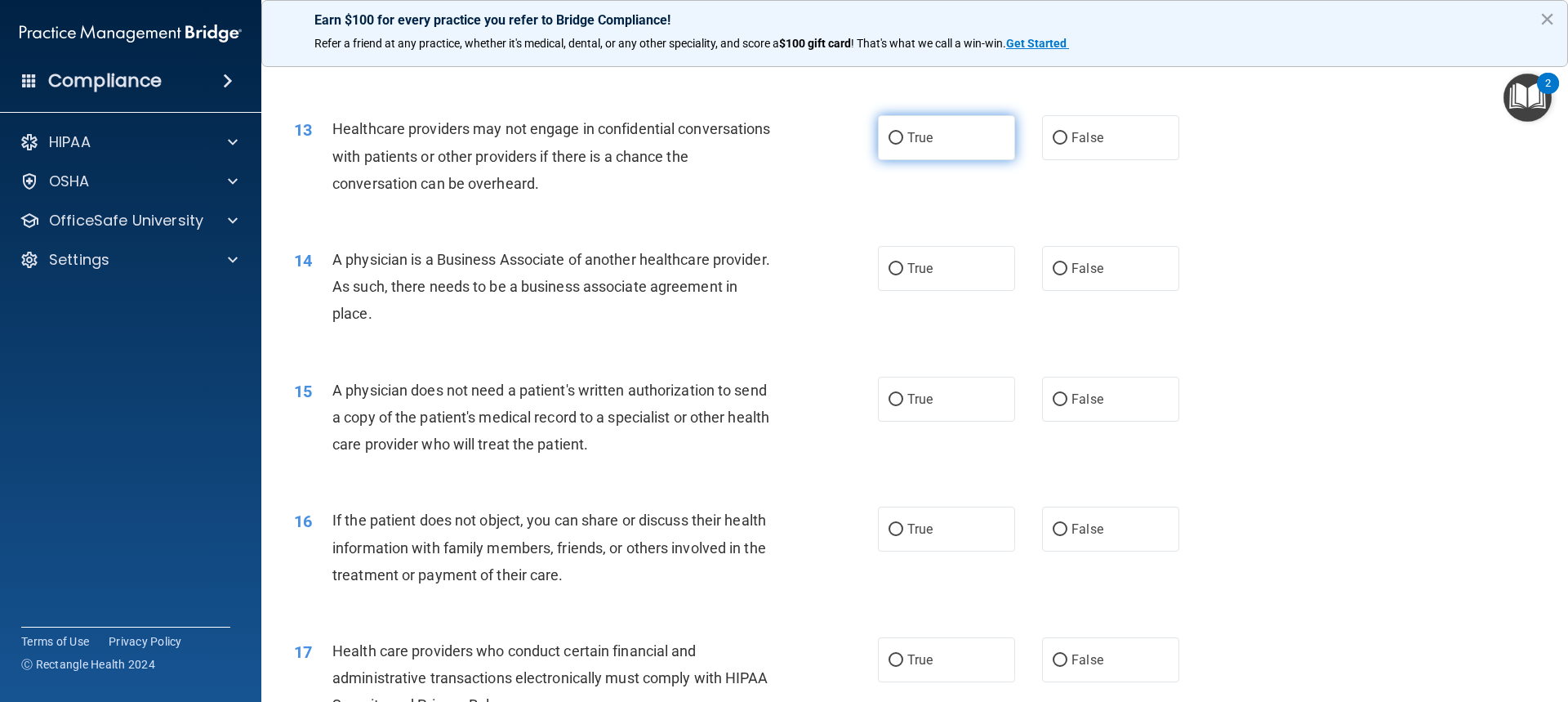
click at [899, 125] on label "True" at bounding box center [946, 138] width 137 height 45
click at [899, 133] on input "True" at bounding box center [896, 139] width 15 height 13
radio input "true"
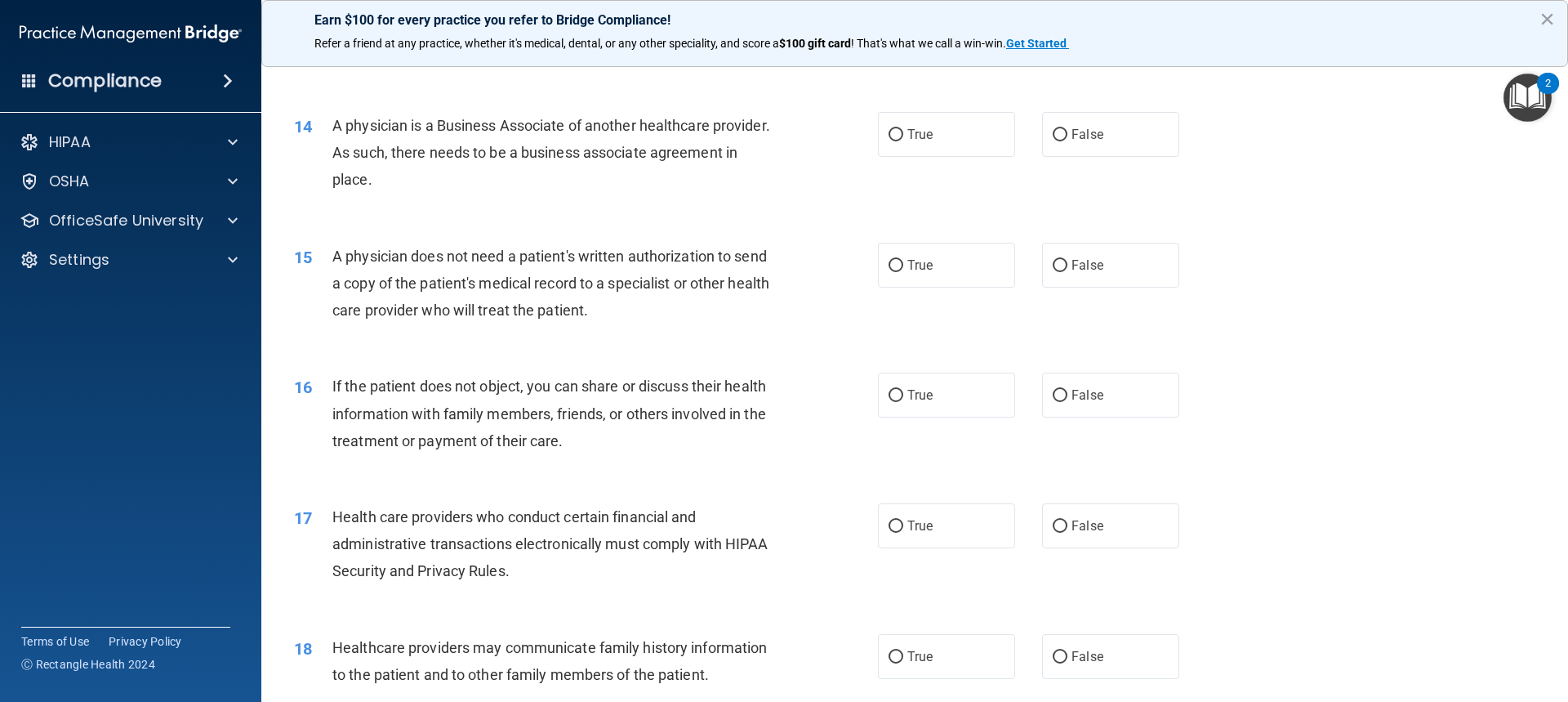
scroll to position [1634, 0]
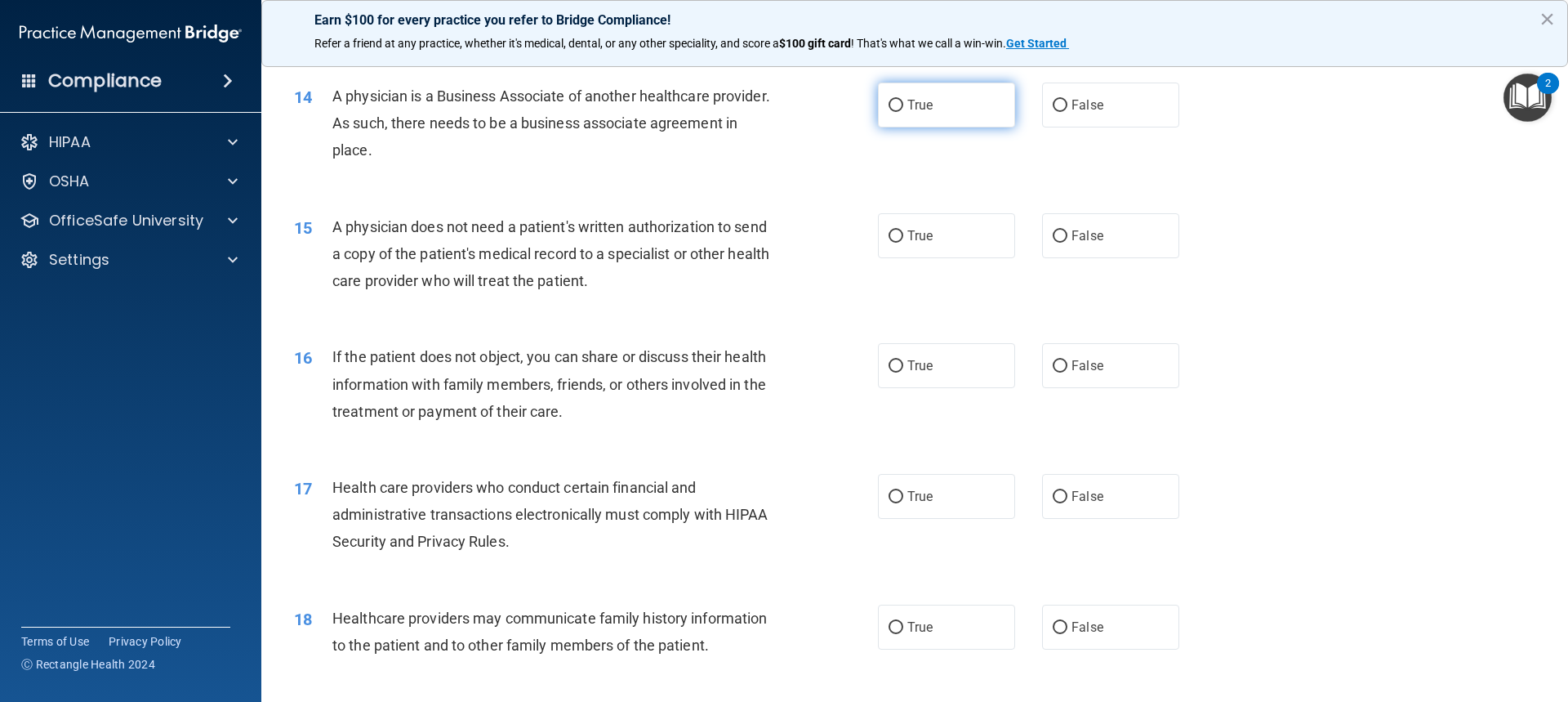
click at [946, 98] on label "True" at bounding box center [946, 105] width 137 height 45
click at [903, 100] on input "True" at bounding box center [896, 106] width 15 height 13
radio input "true"
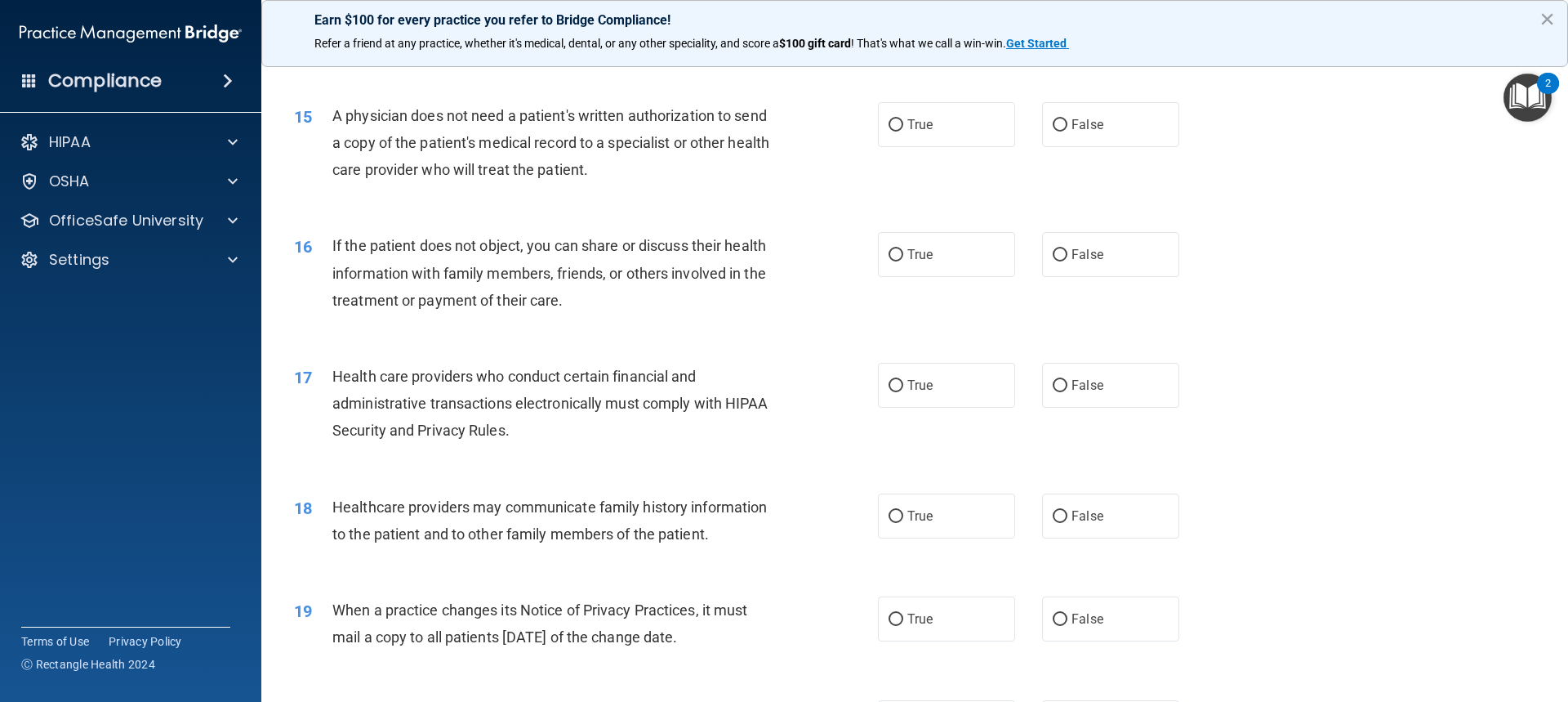
scroll to position [1716, 0]
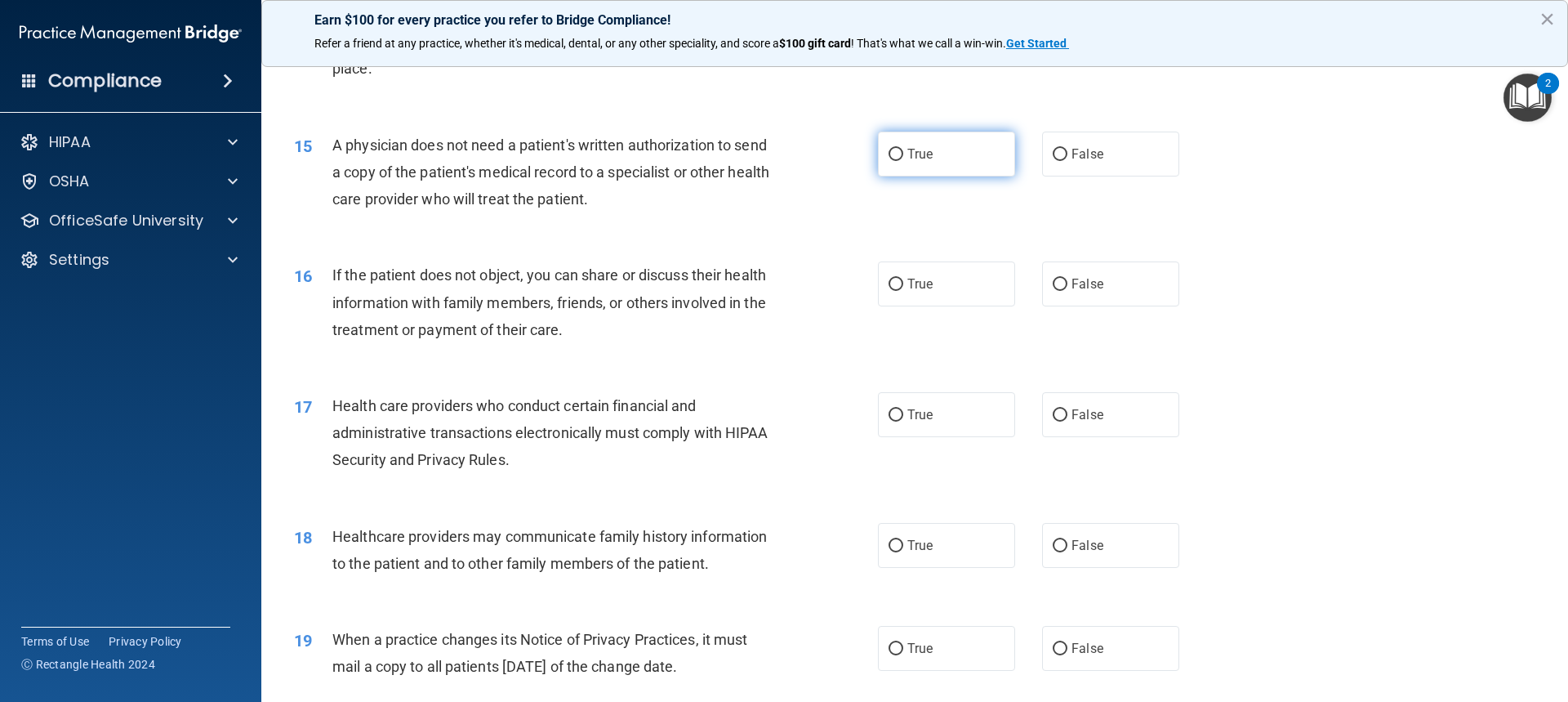
click at [896, 147] on label "True" at bounding box center [946, 155] width 137 height 45
click at [896, 149] on input "True" at bounding box center [896, 155] width 15 height 13
radio input "true"
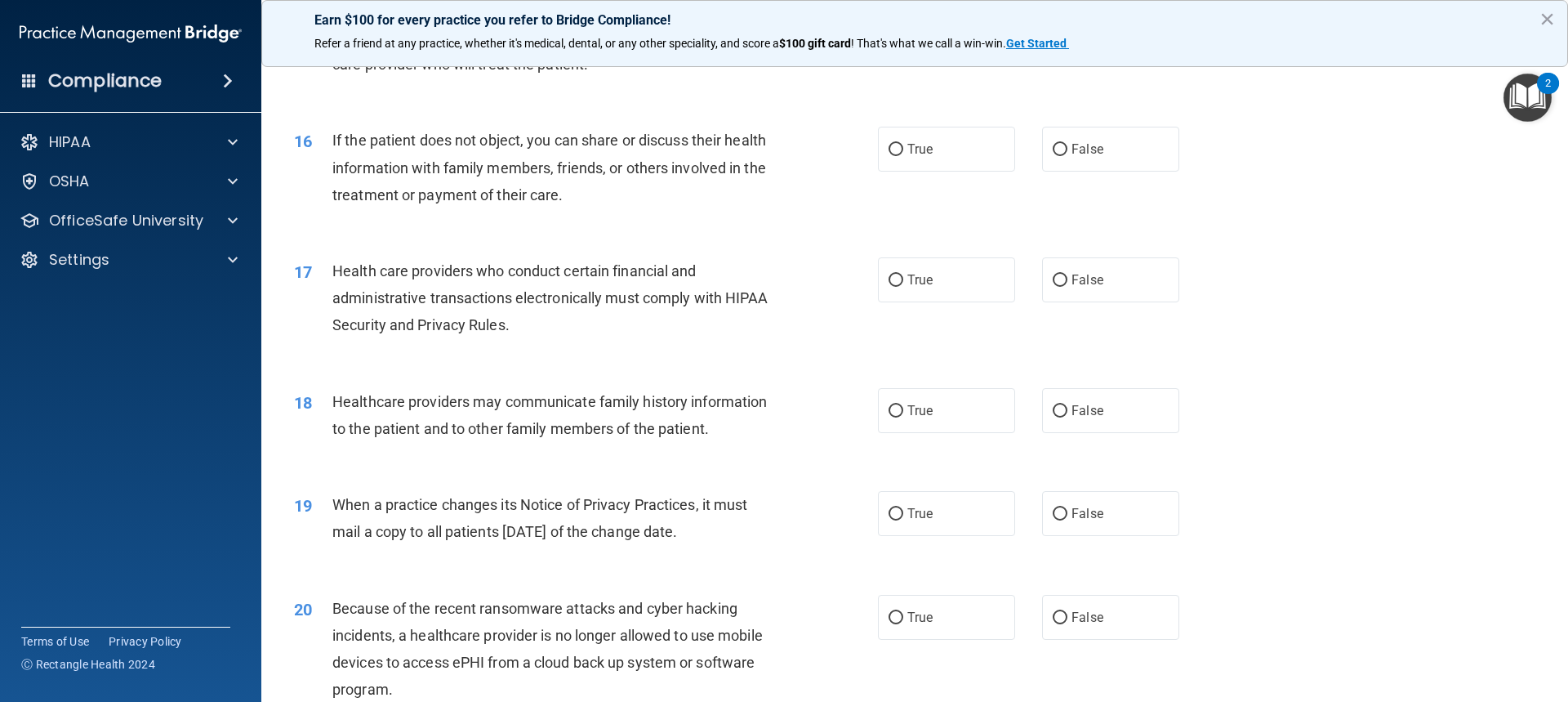
scroll to position [1879, 0]
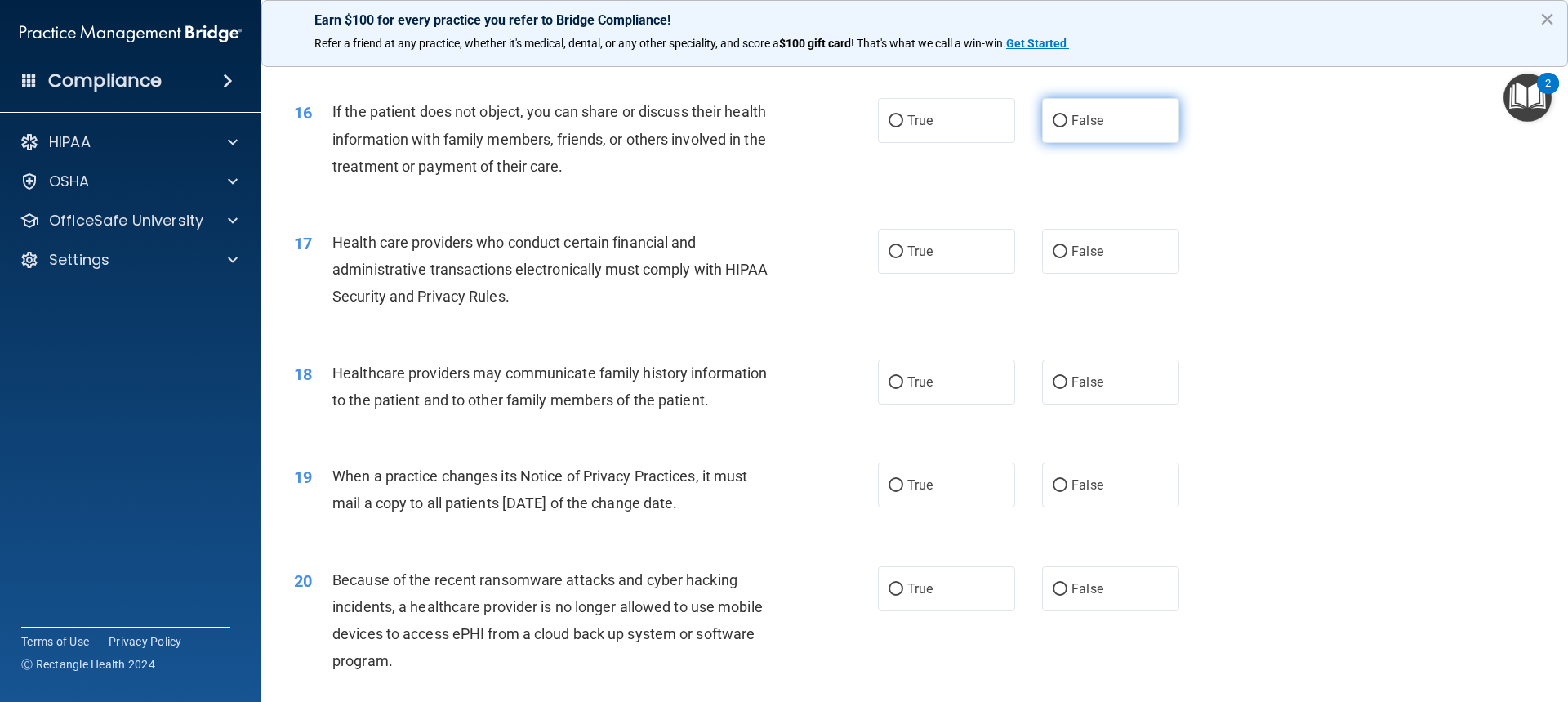
click at [1083, 130] on label "False" at bounding box center [1111, 121] width 137 height 45
click at [1068, 128] on input "False" at bounding box center [1060, 121] width 15 height 13
radio input "true"
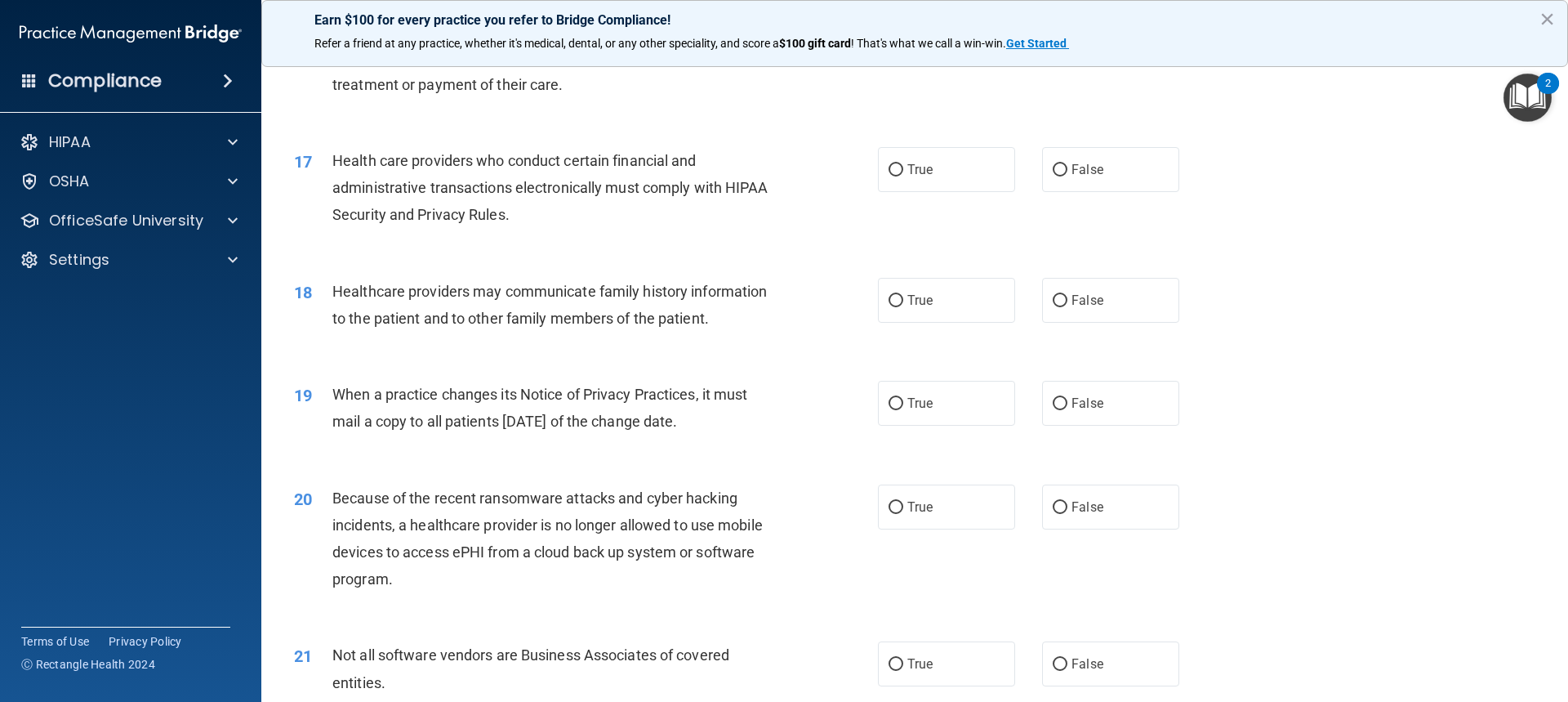
scroll to position [2043, 0]
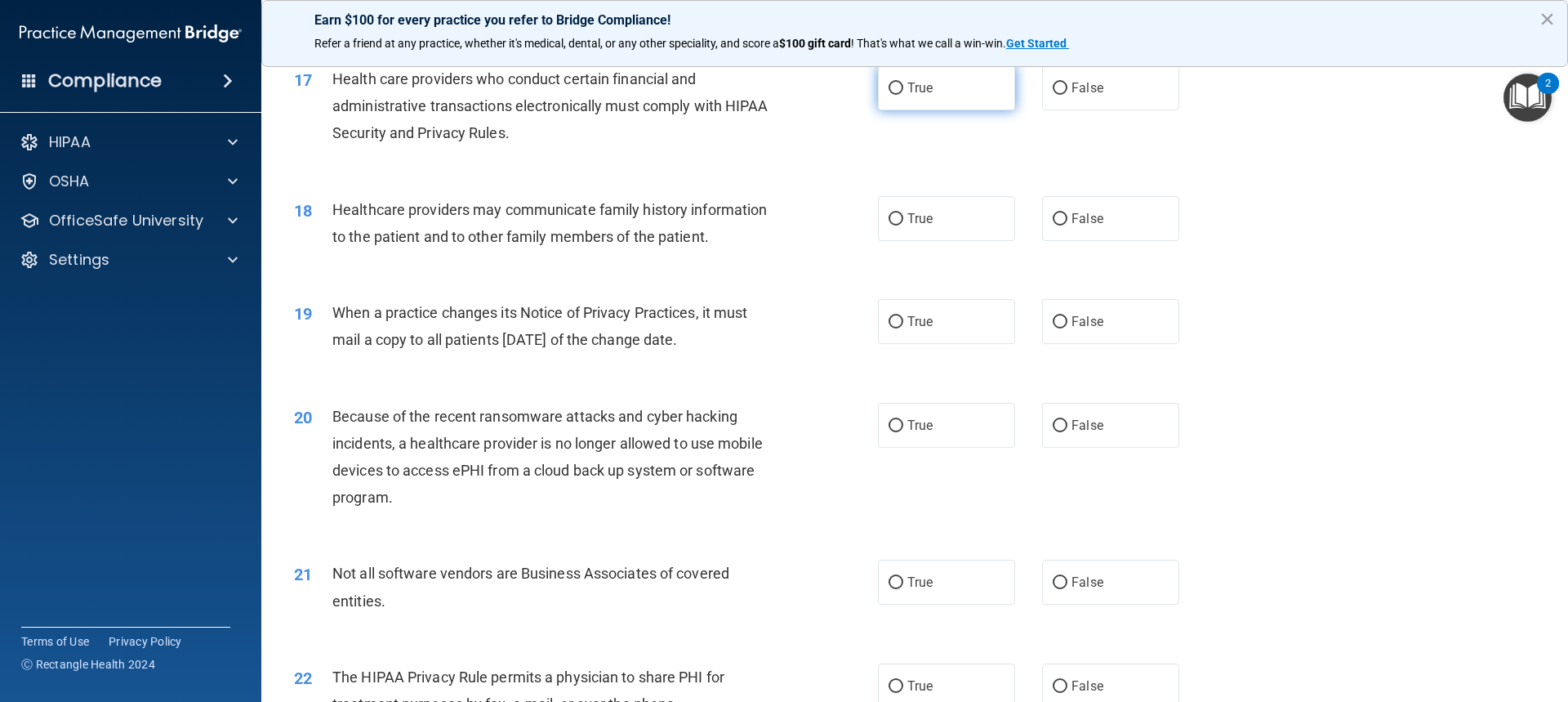
click at [940, 84] on label "True" at bounding box center [946, 88] width 137 height 45
click at [903, 84] on input "True" at bounding box center [896, 88] width 15 height 13
radio input "true"
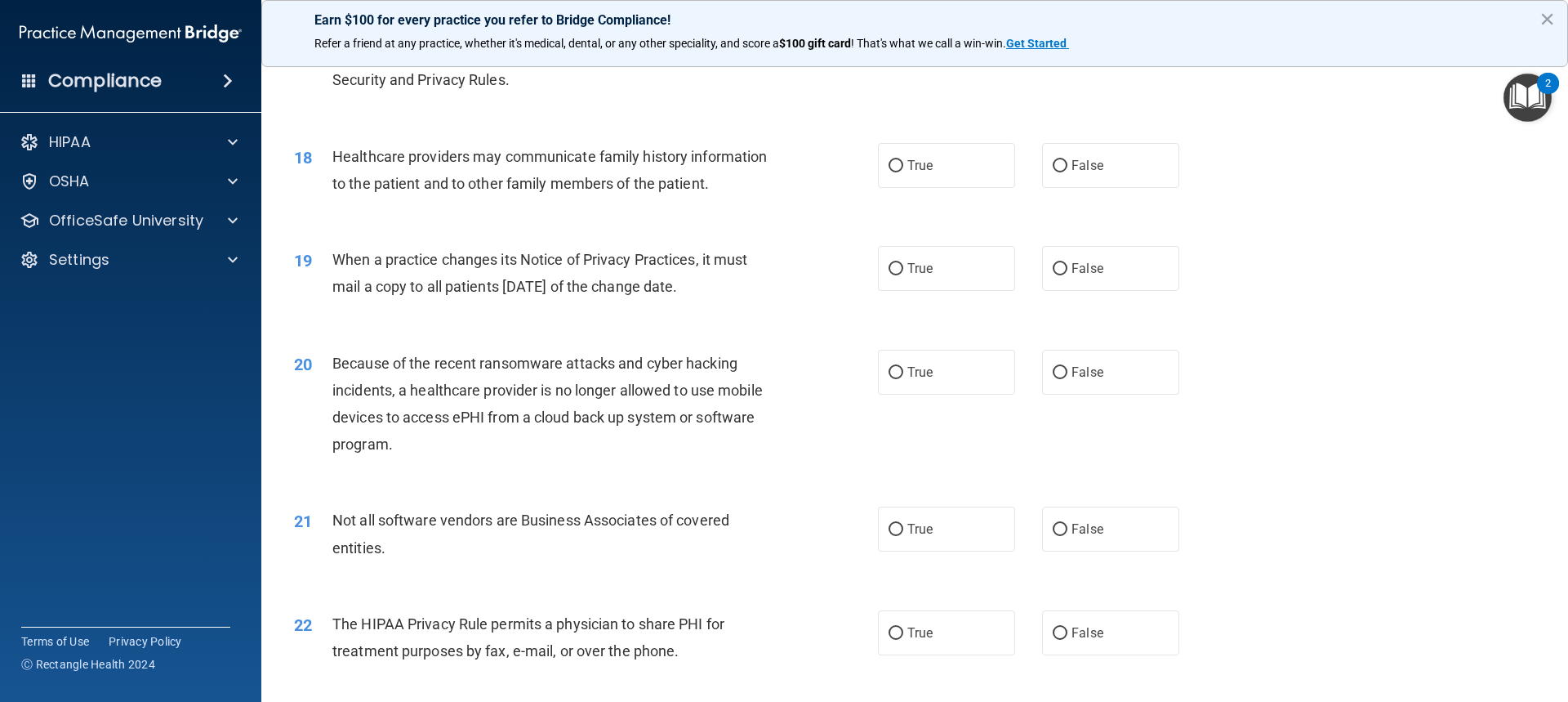
scroll to position [2124, 0]
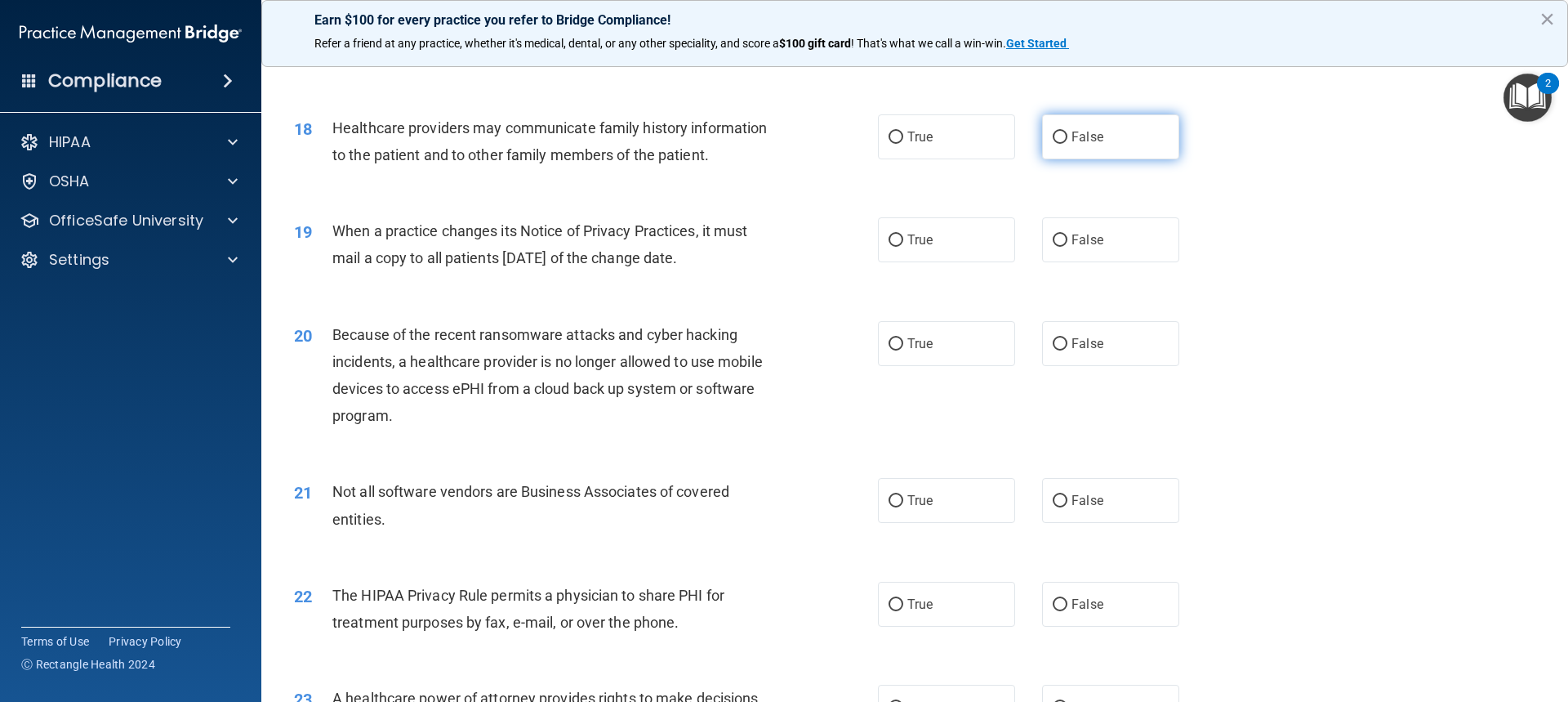
click at [1092, 134] on span "False" at bounding box center [1088, 137] width 32 height 15
click at [1068, 134] on input "False" at bounding box center [1060, 138] width 15 height 13
radio input "true"
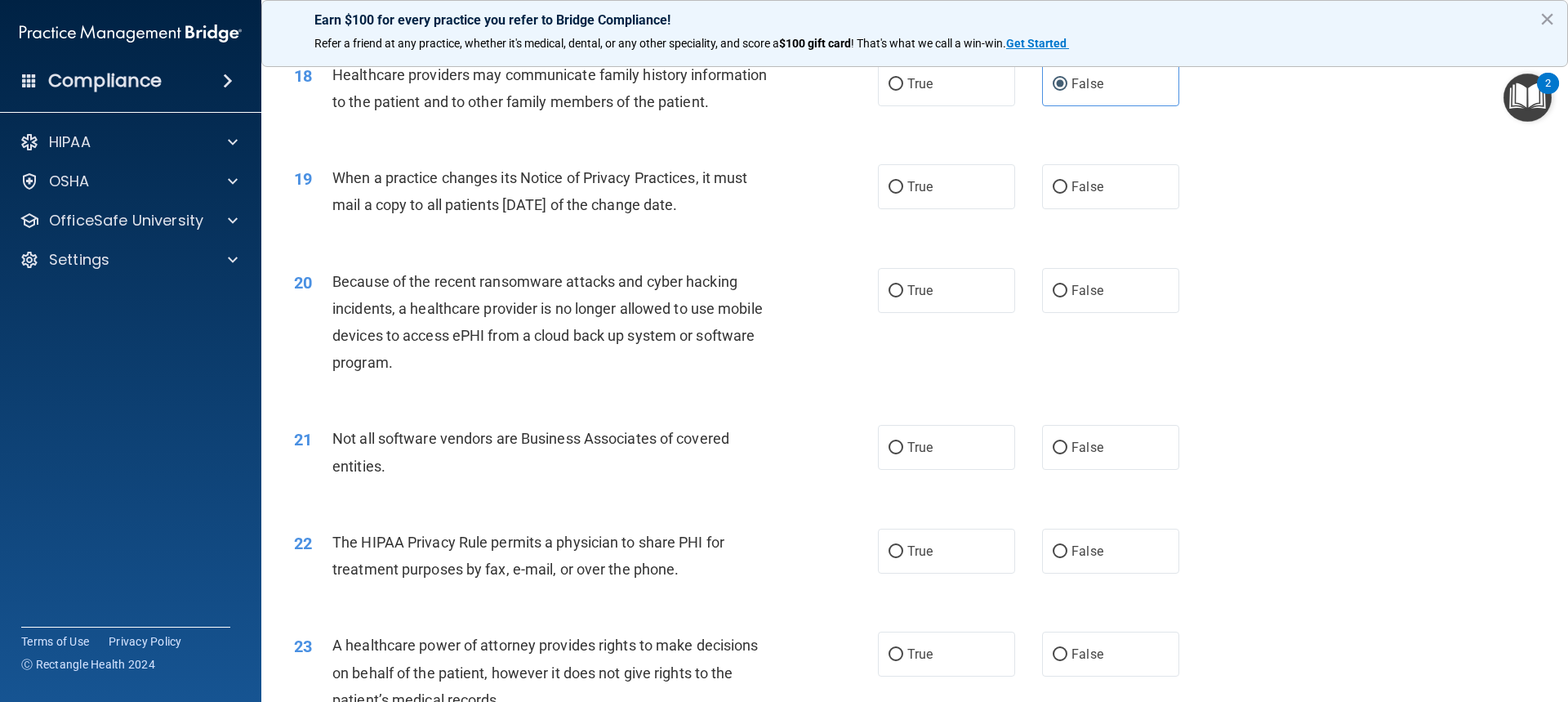
scroll to position [2206, 0]
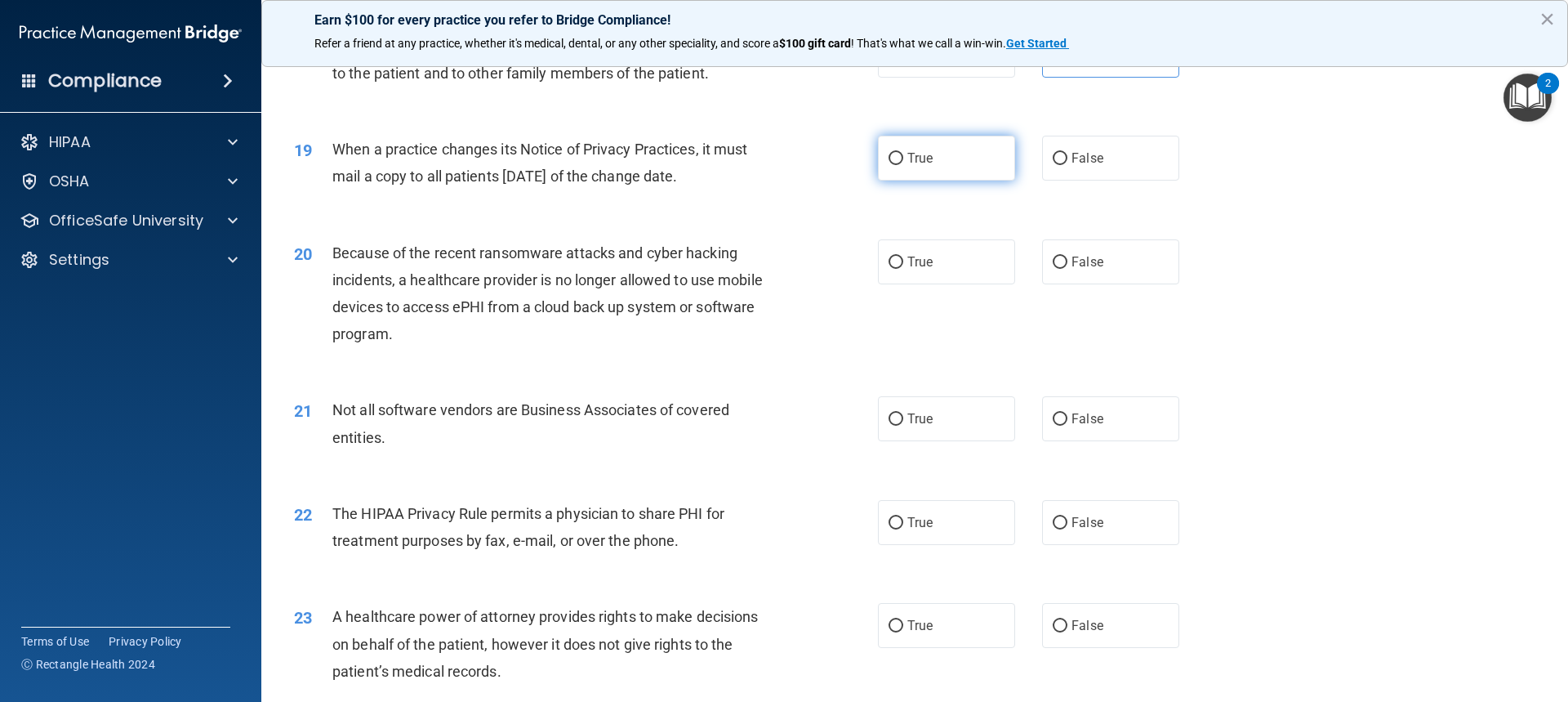
click at [969, 145] on label "True" at bounding box center [946, 159] width 137 height 45
click at [903, 153] on input "True" at bounding box center [896, 159] width 15 height 13
radio input "true"
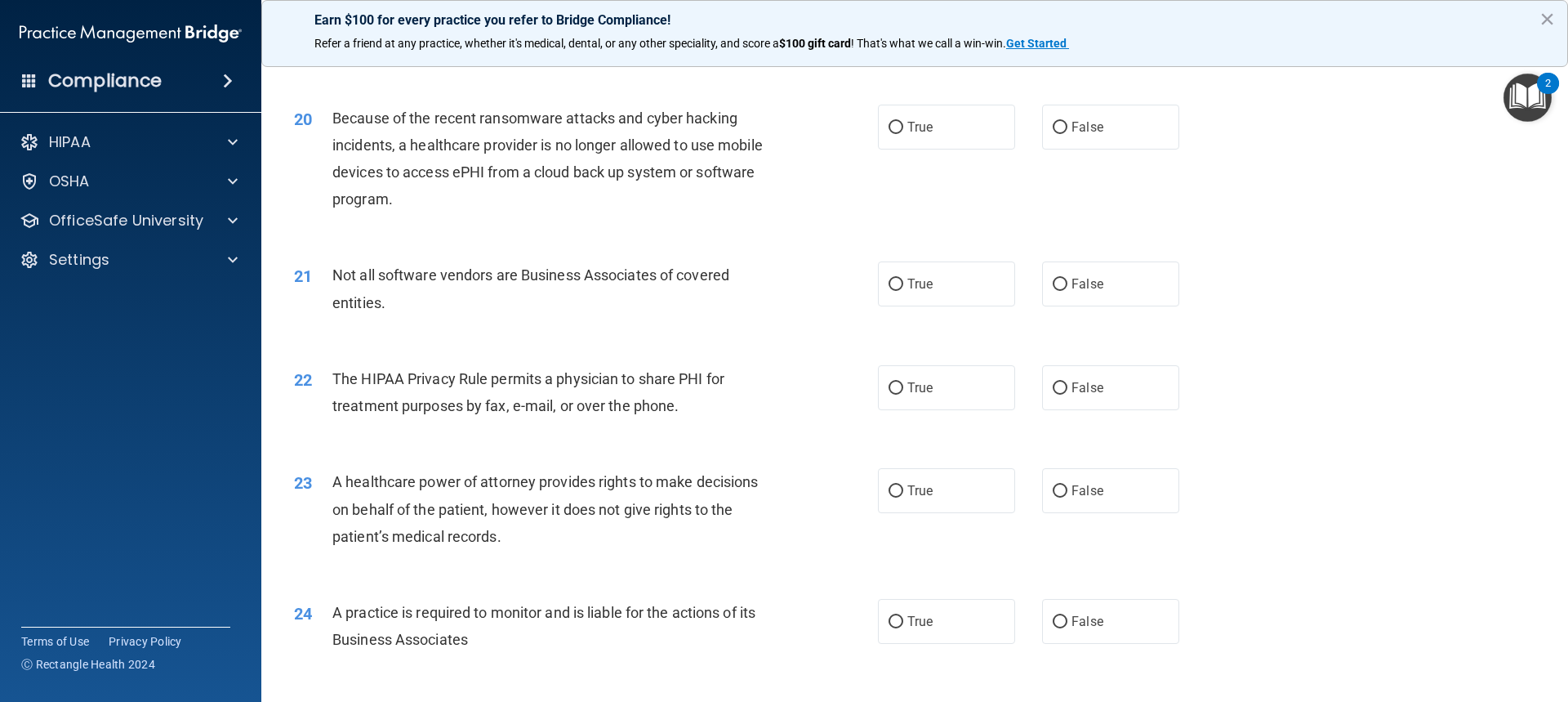
scroll to position [2370, 0]
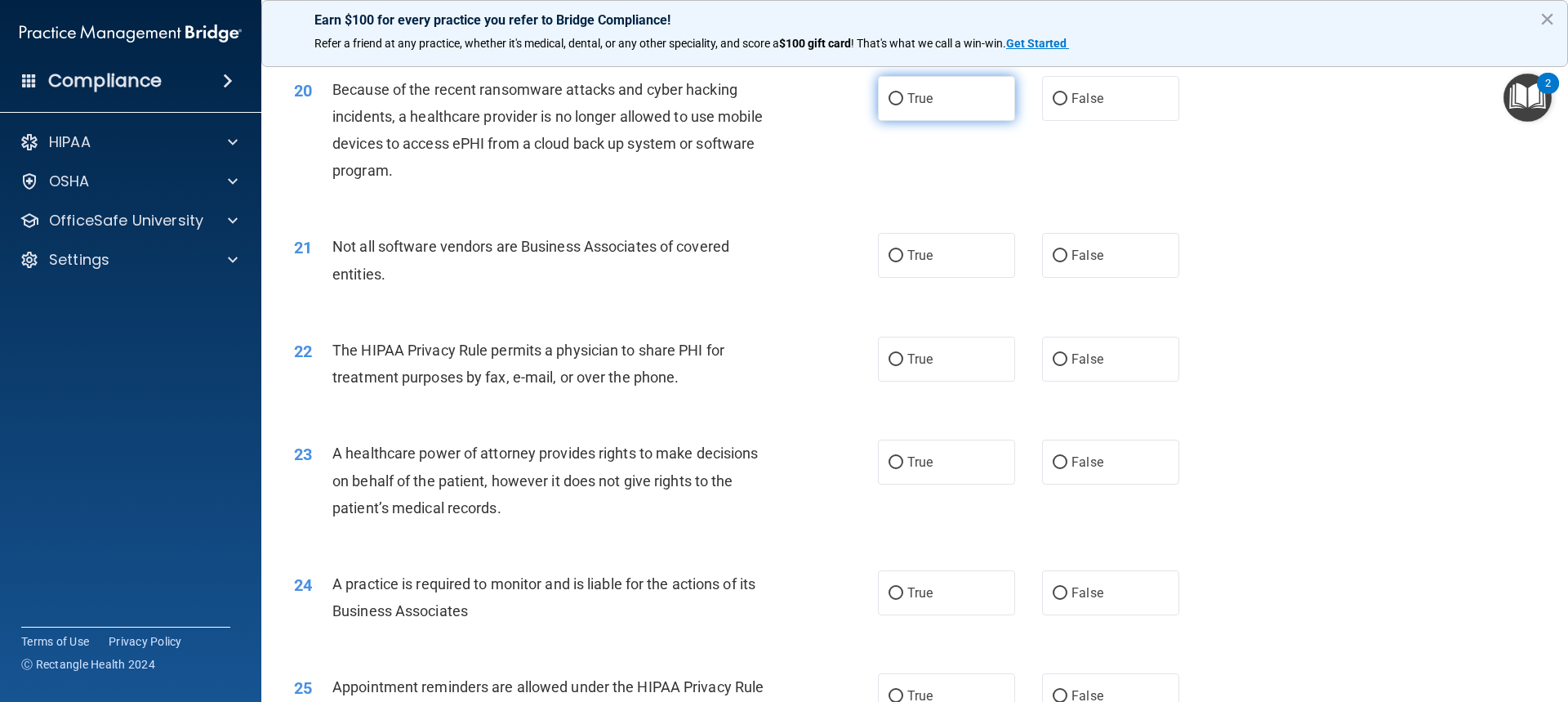
click at [955, 102] on label "True" at bounding box center [946, 98] width 137 height 45
click at [903, 102] on input "True" at bounding box center [896, 99] width 15 height 13
radio input "true"
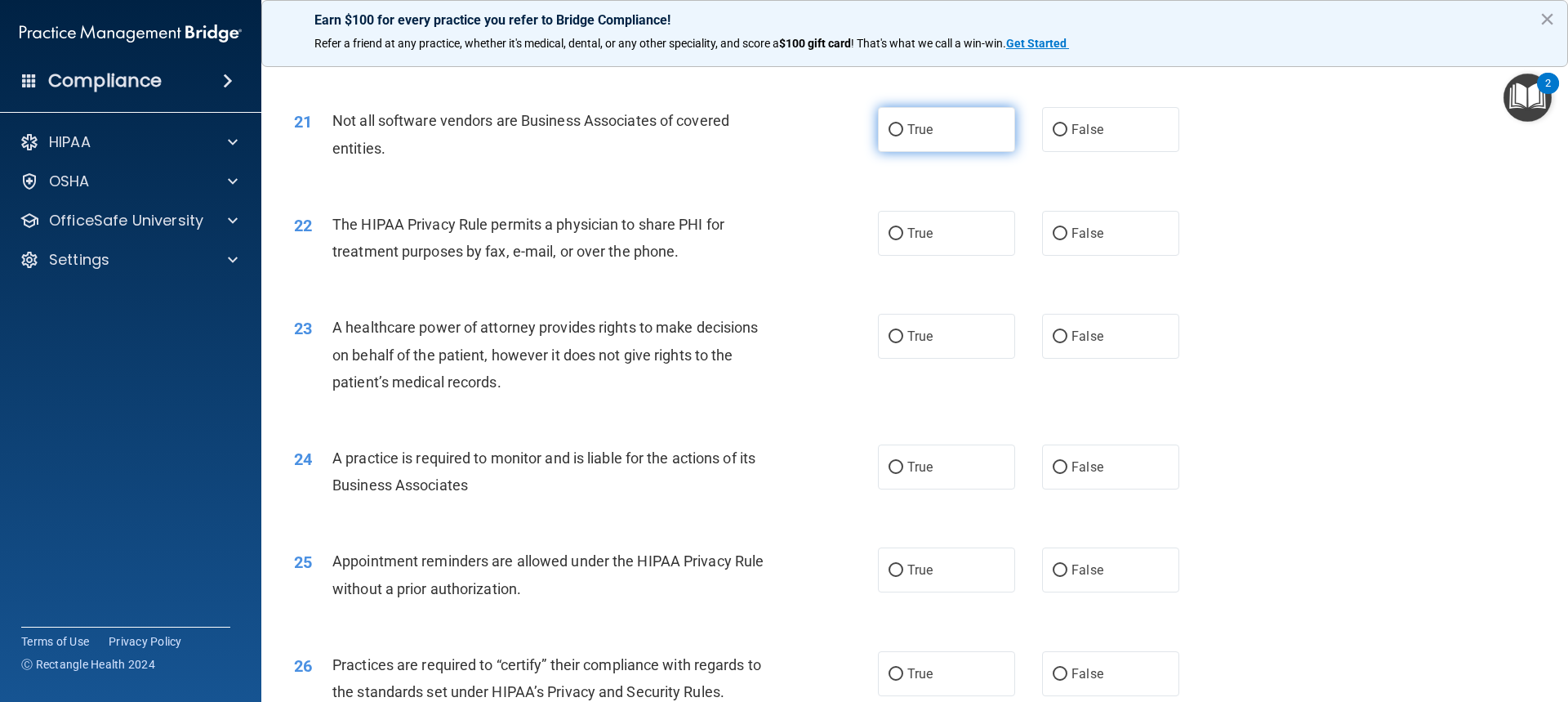
scroll to position [2533, 0]
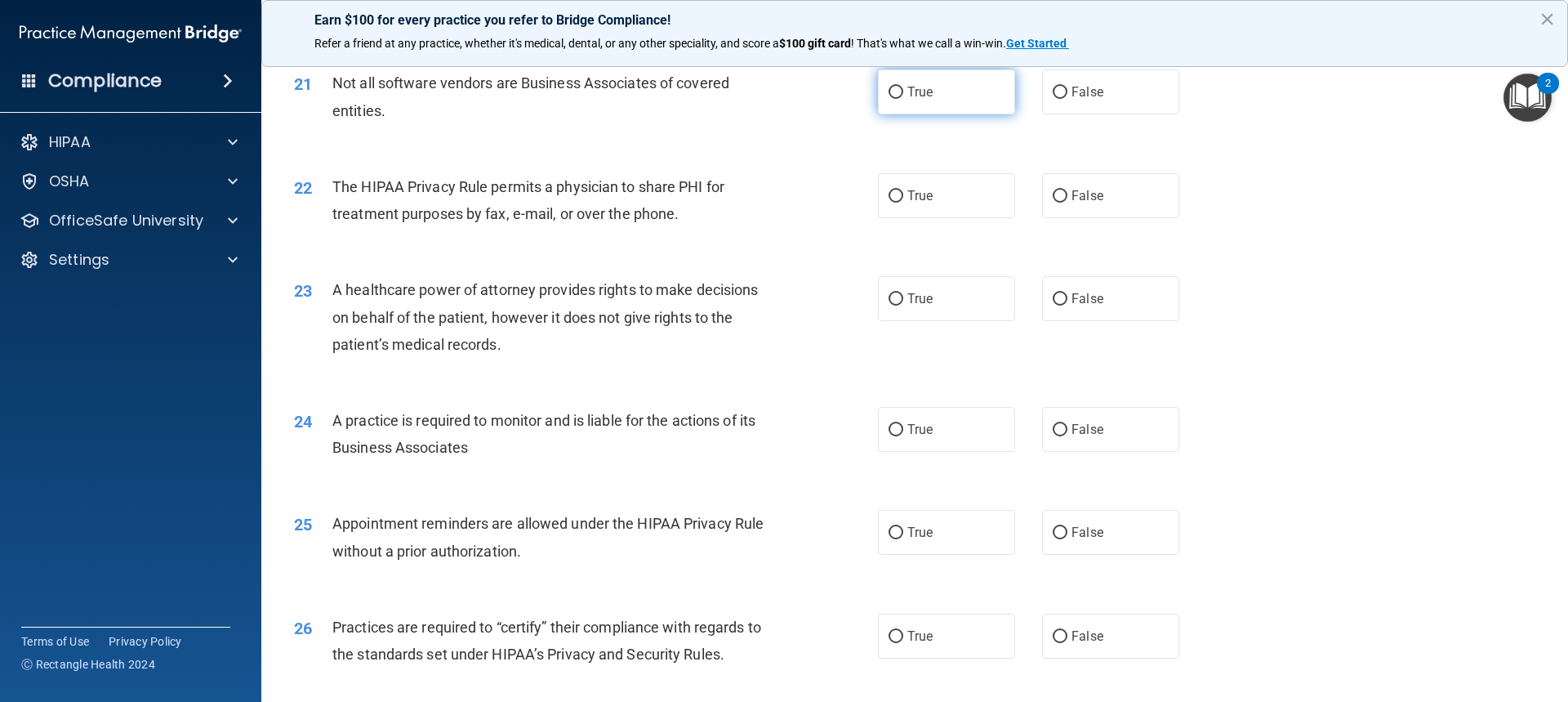
click at [954, 79] on label "True" at bounding box center [946, 92] width 137 height 45
click at [903, 86] on input "True" at bounding box center [896, 92] width 15 height 13
radio input "true"
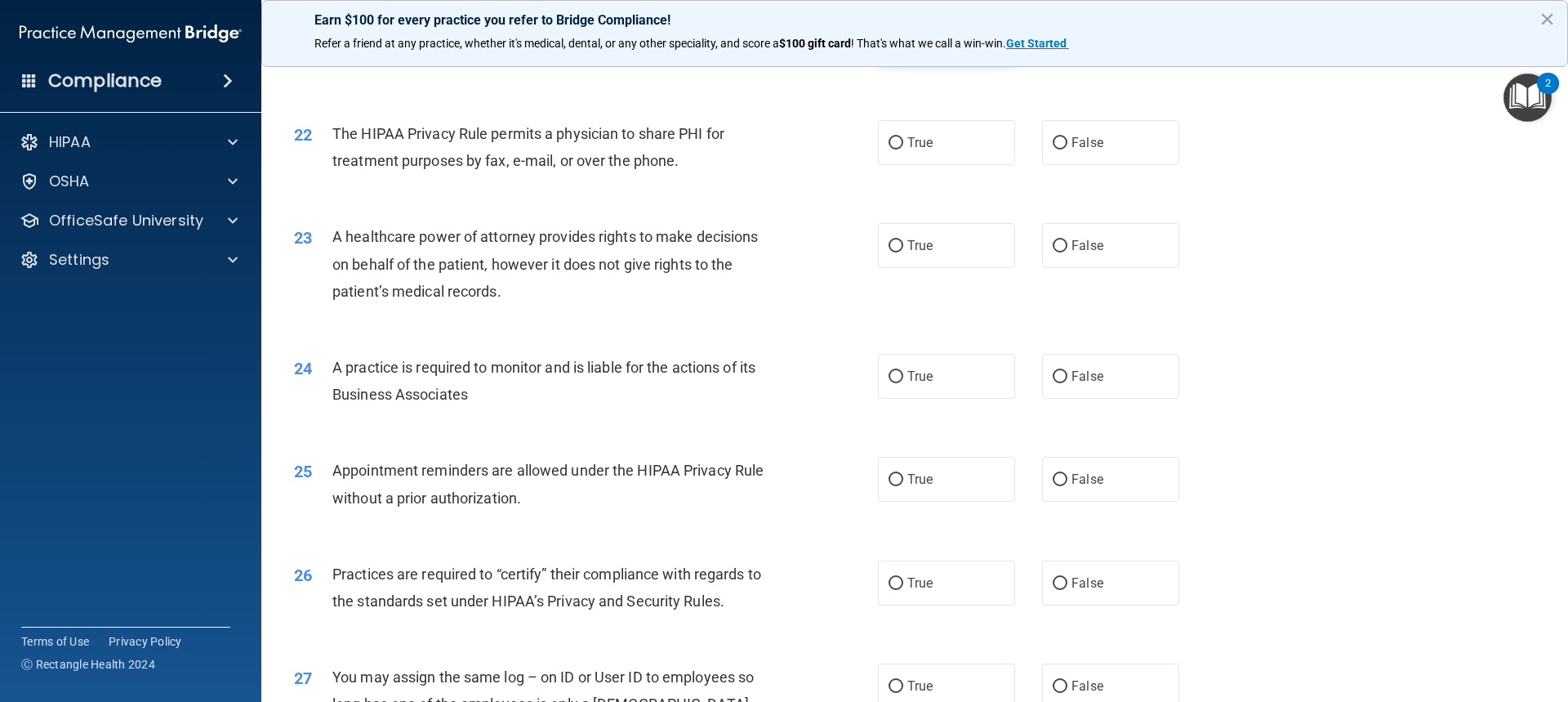
scroll to position [2615, 0]
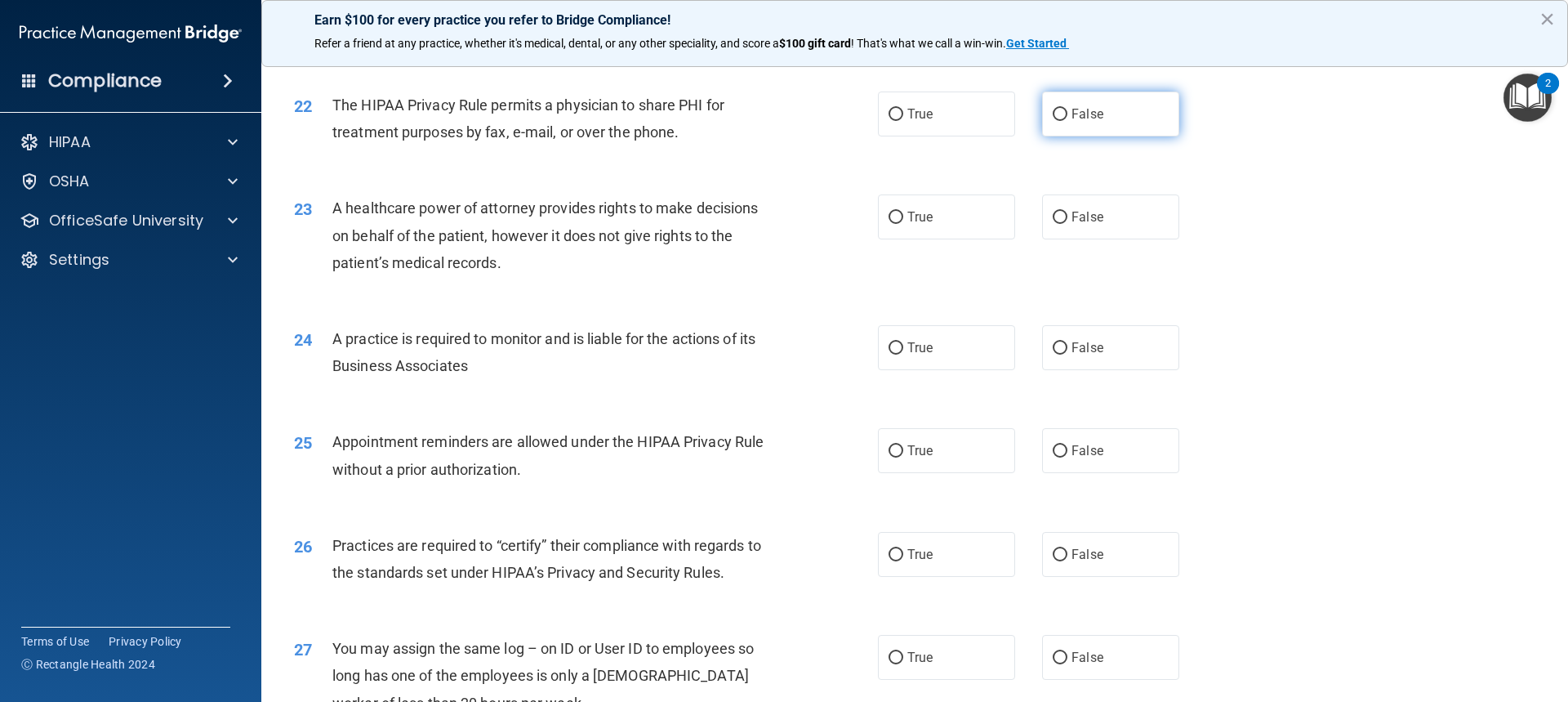
click at [1076, 119] on span "False" at bounding box center [1088, 113] width 32 height 15
click at [1068, 119] on input "False" at bounding box center [1060, 114] width 15 height 13
radio input "true"
click at [928, 123] on label "True" at bounding box center [946, 114] width 137 height 45
click at [903, 121] on input "True" at bounding box center [896, 114] width 15 height 13
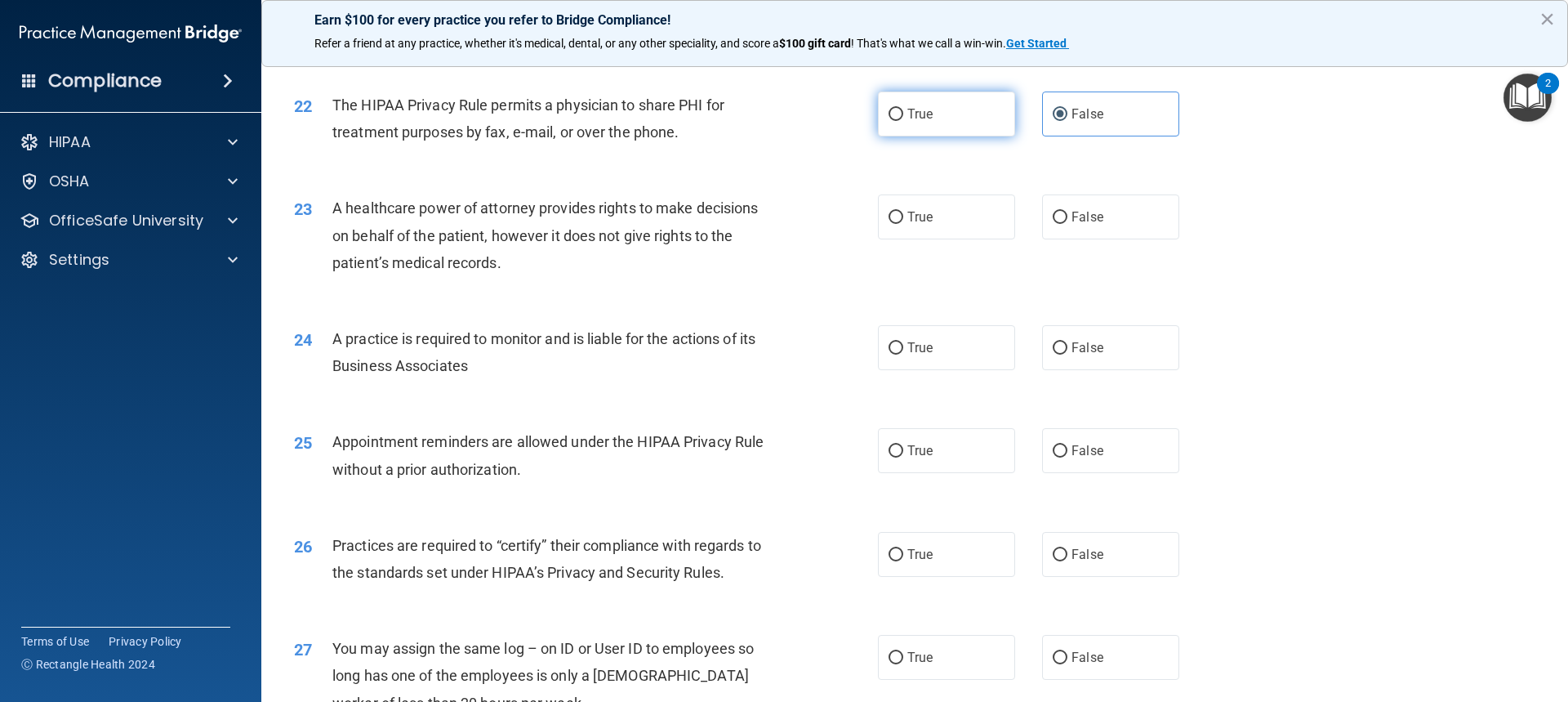
radio input "true"
radio input "false"
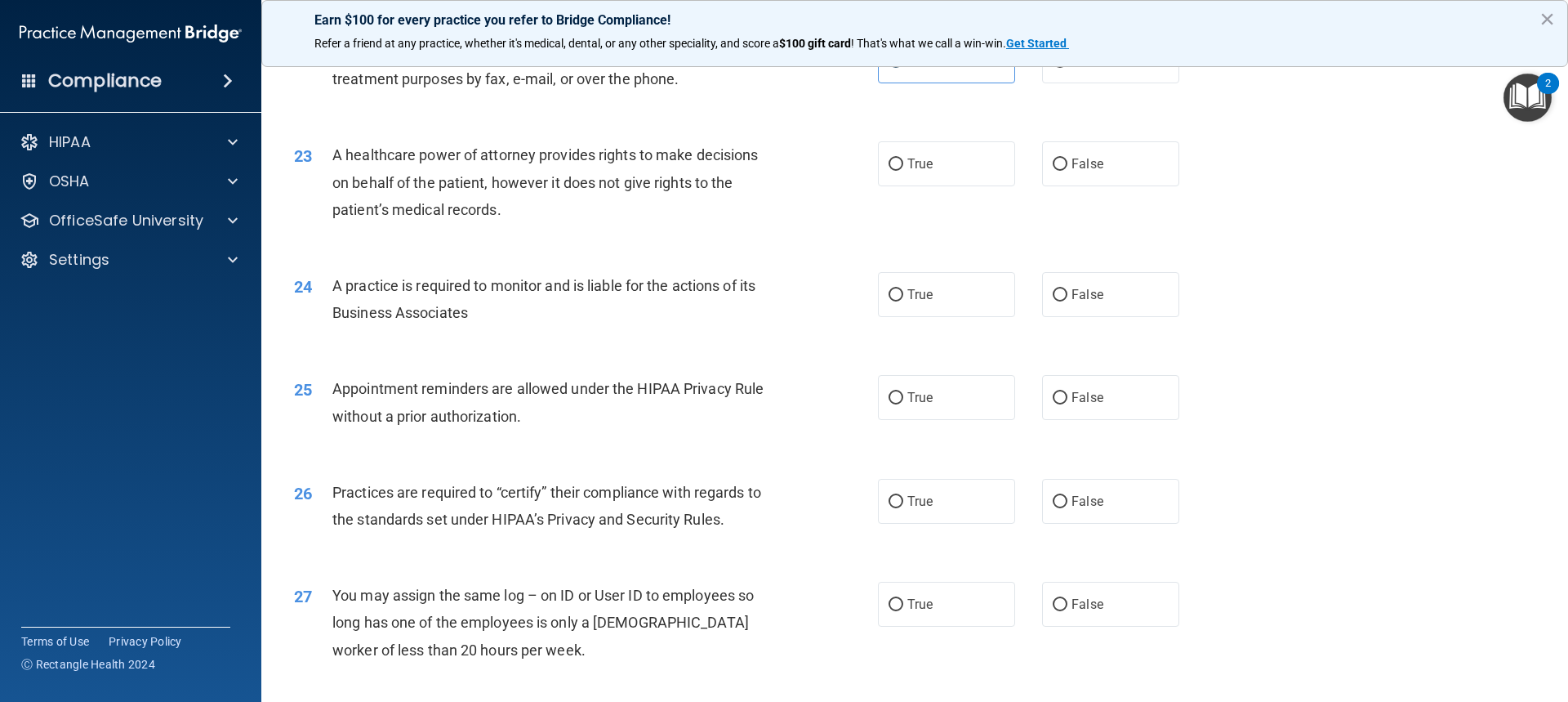
scroll to position [2696, 0]
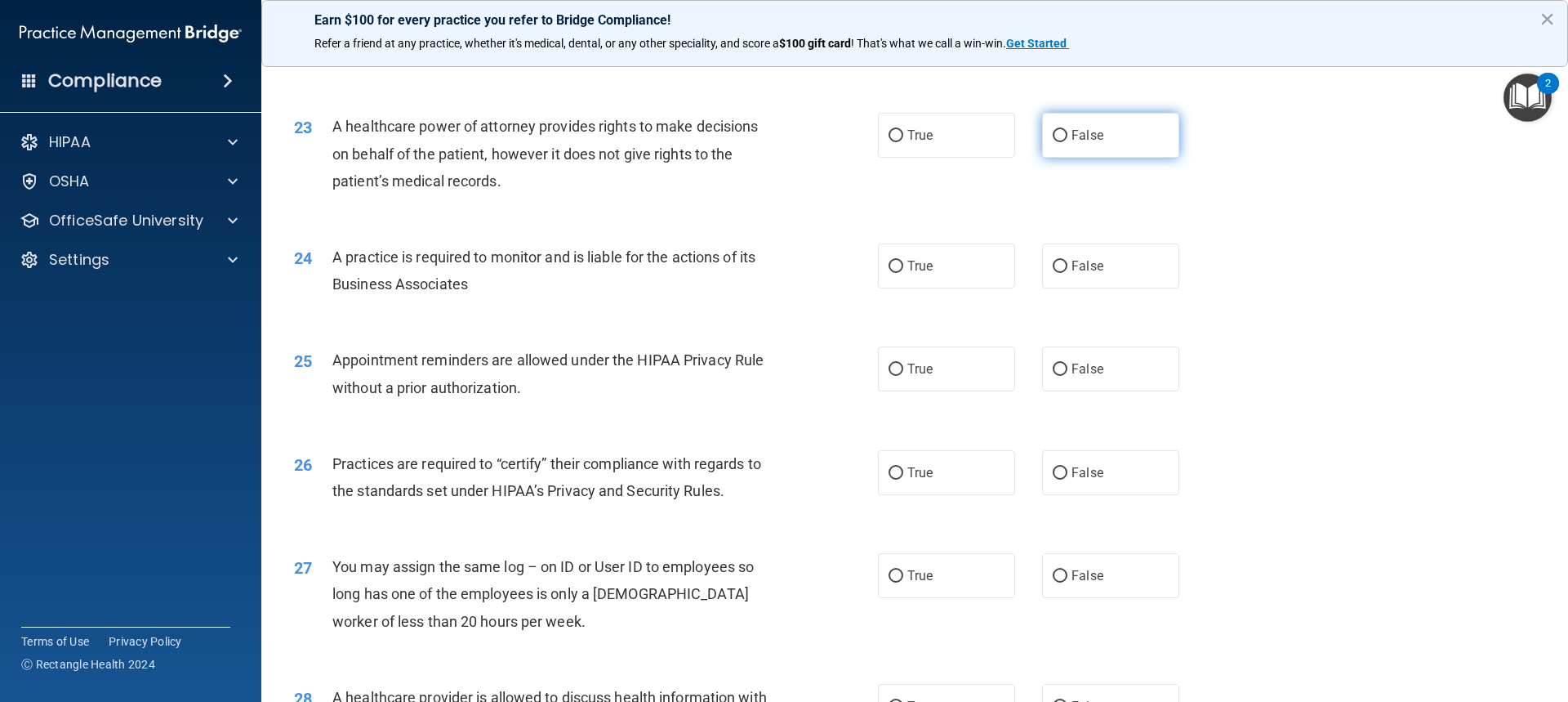
click at [1120, 130] on label "False" at bounding box center [1111, 135] width 137 height 45
click at [1068, 130] on input "False" at bounding box center [1060, 136] width 15 height 13
radio input "true"
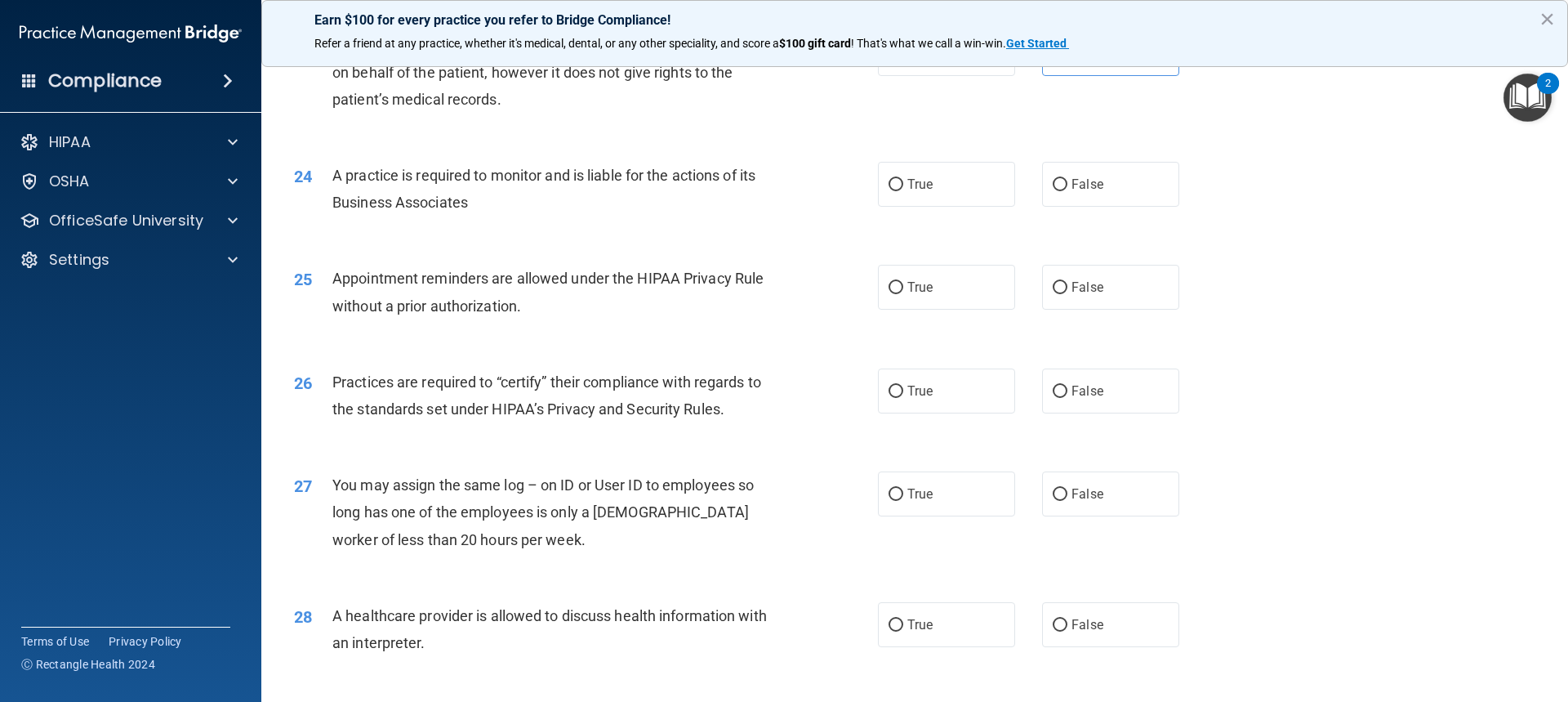
scroll to position [2860, 0]
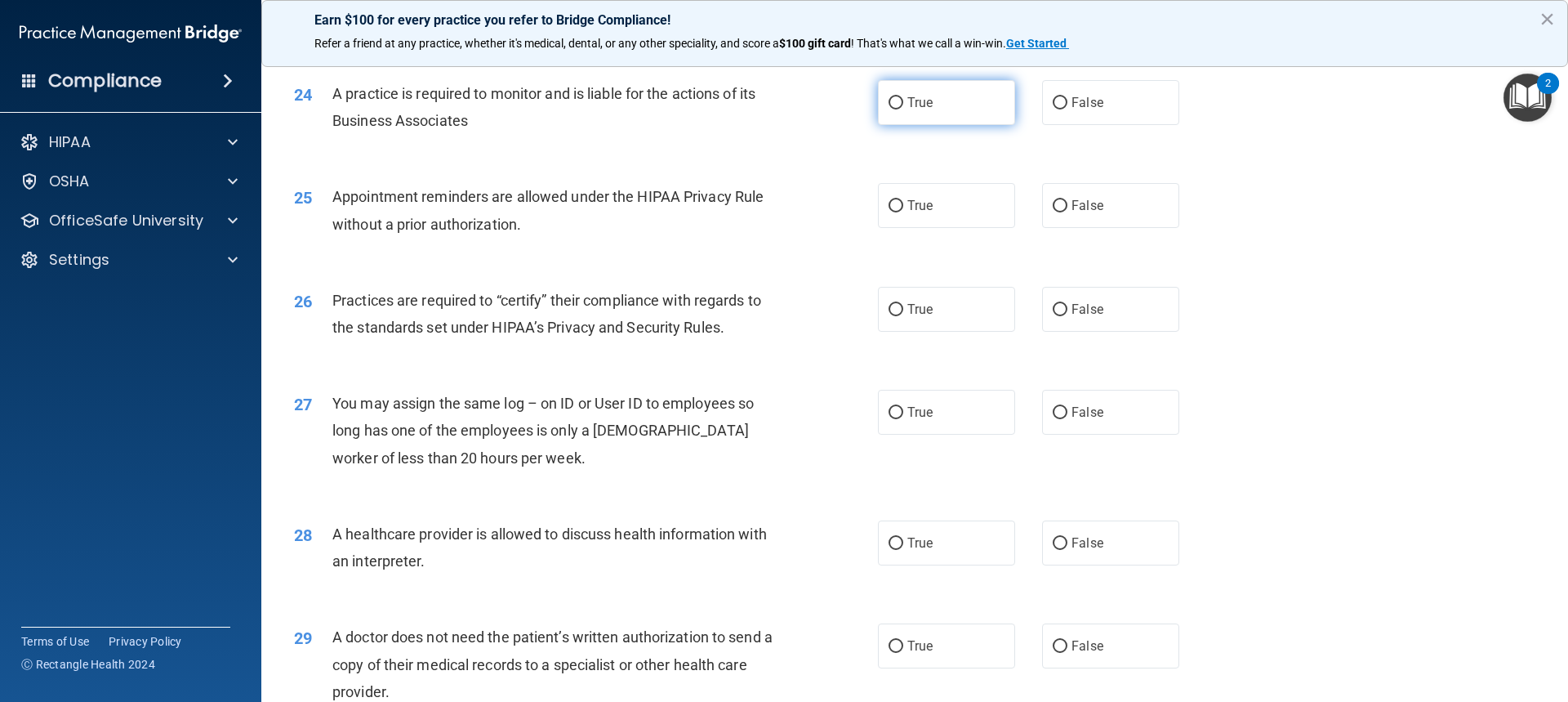
click at [892, 107] on input "True" at bounding box center [896, 103] width 15 height 13
radio input "true"
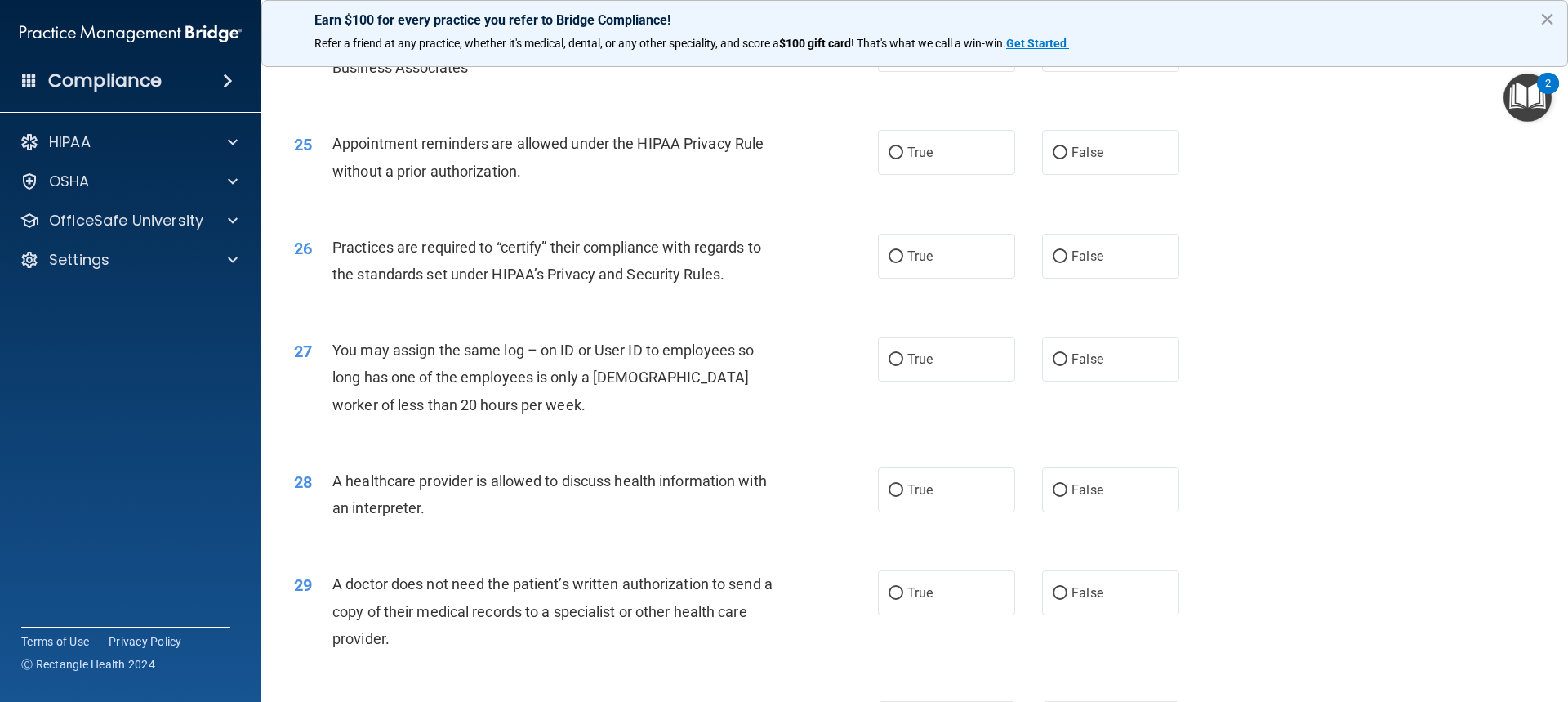
scroll to position [2942, 0]
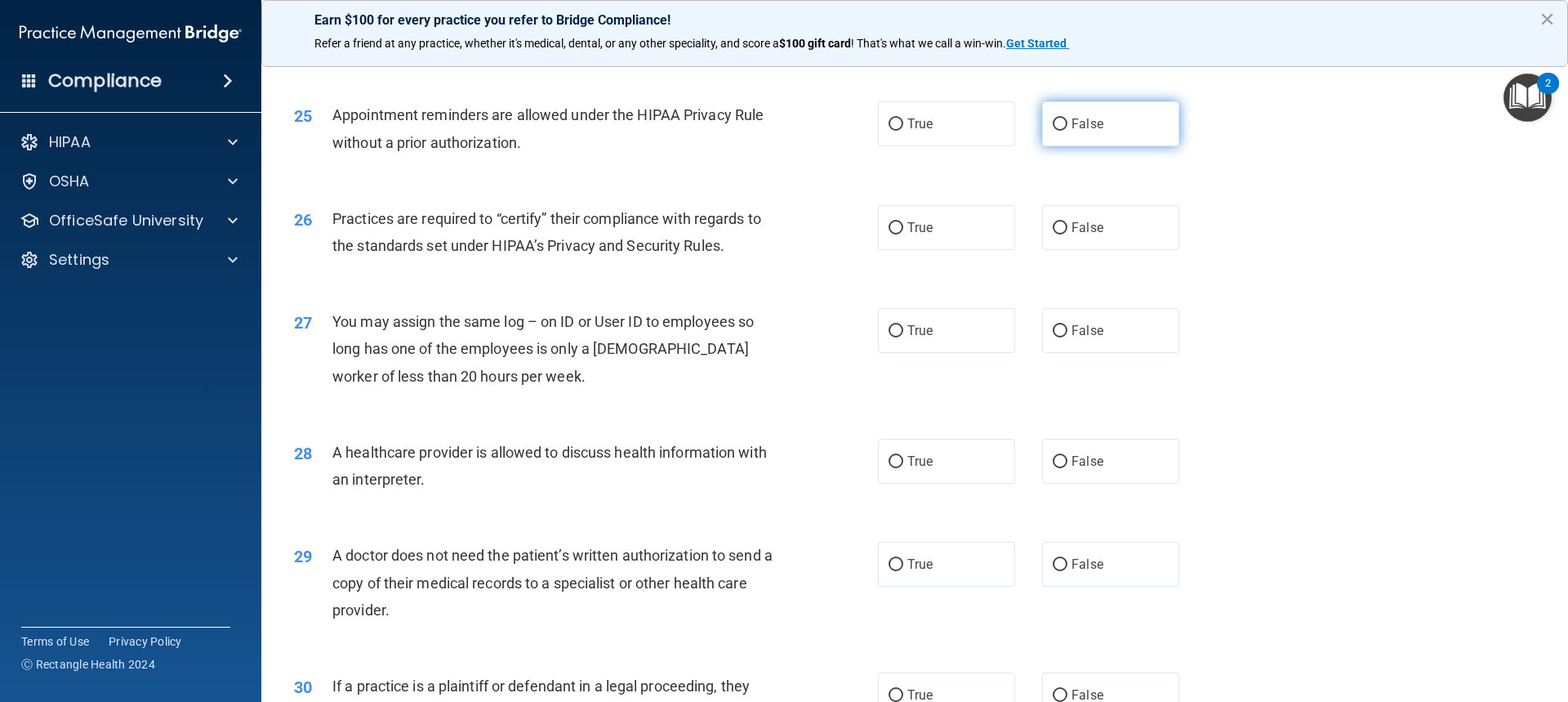
click at [1096, 118] on label "False" at bounding box center [1111, 124] width 137 height 45
click at [1068, 118] on input "False" at bounding box center [1060, 124] width 15 height 13
radio input "true"
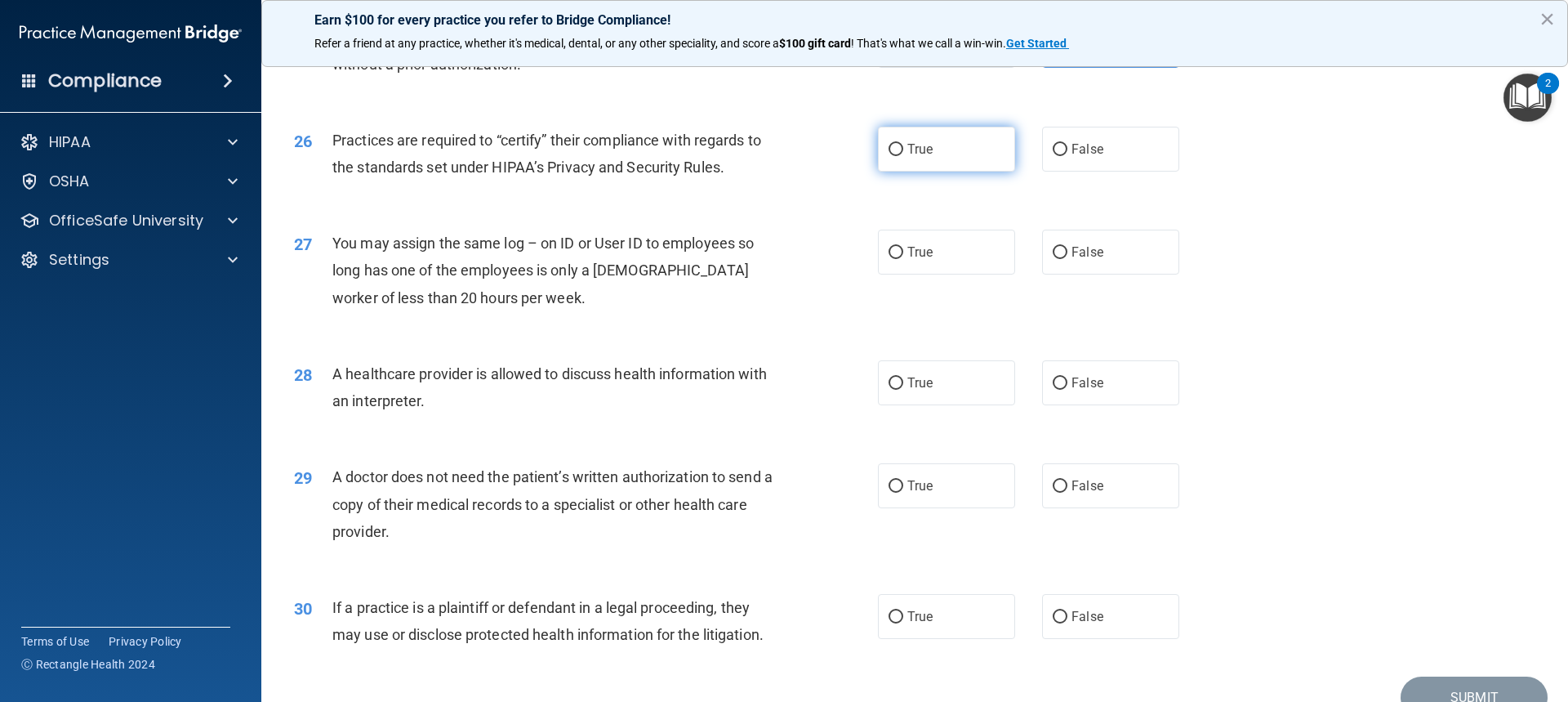
click at [912, 143] on span "True" at bounding box center [920, 149] width 25 height 15
click at [903, 144] on input "True" at bounding box center [896, 149] width 15 height 13
radio input "true"
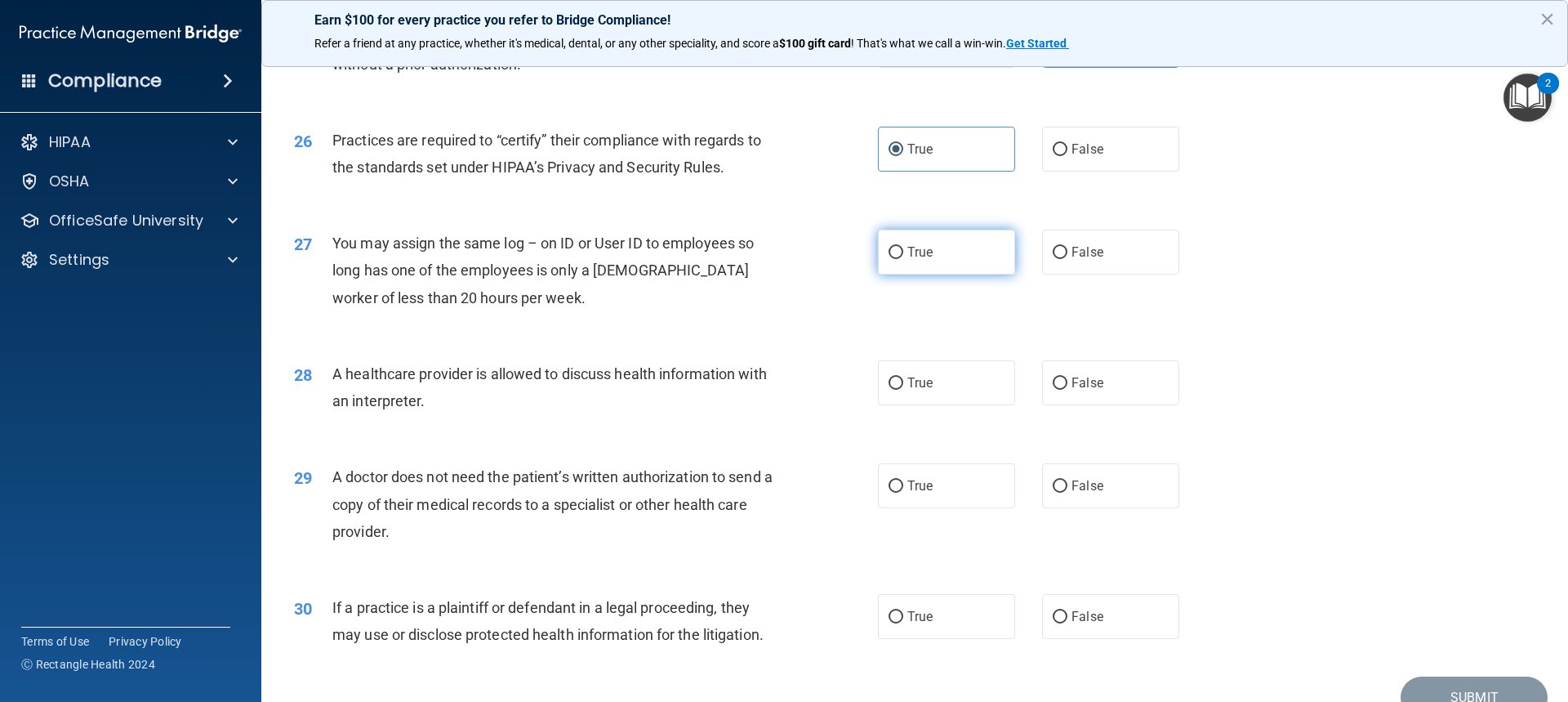
scroll to position [3102, 0]
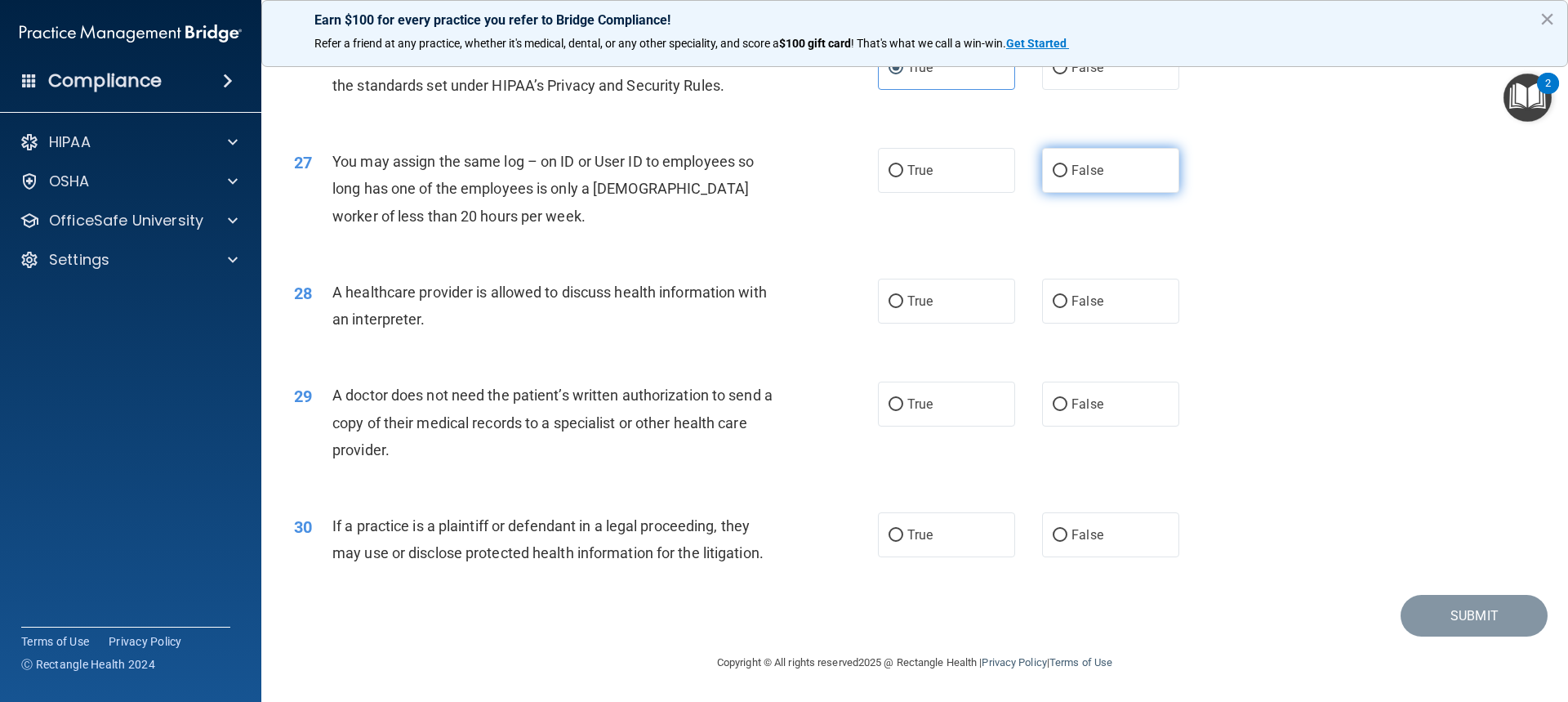
click at [1085, 165] on span "False" at bounding box center [1088, 170] width 32 height 15
click at [1068, 165] on input "False" at bounding box center [1060, 171] width 15 height 13
radio input "true"
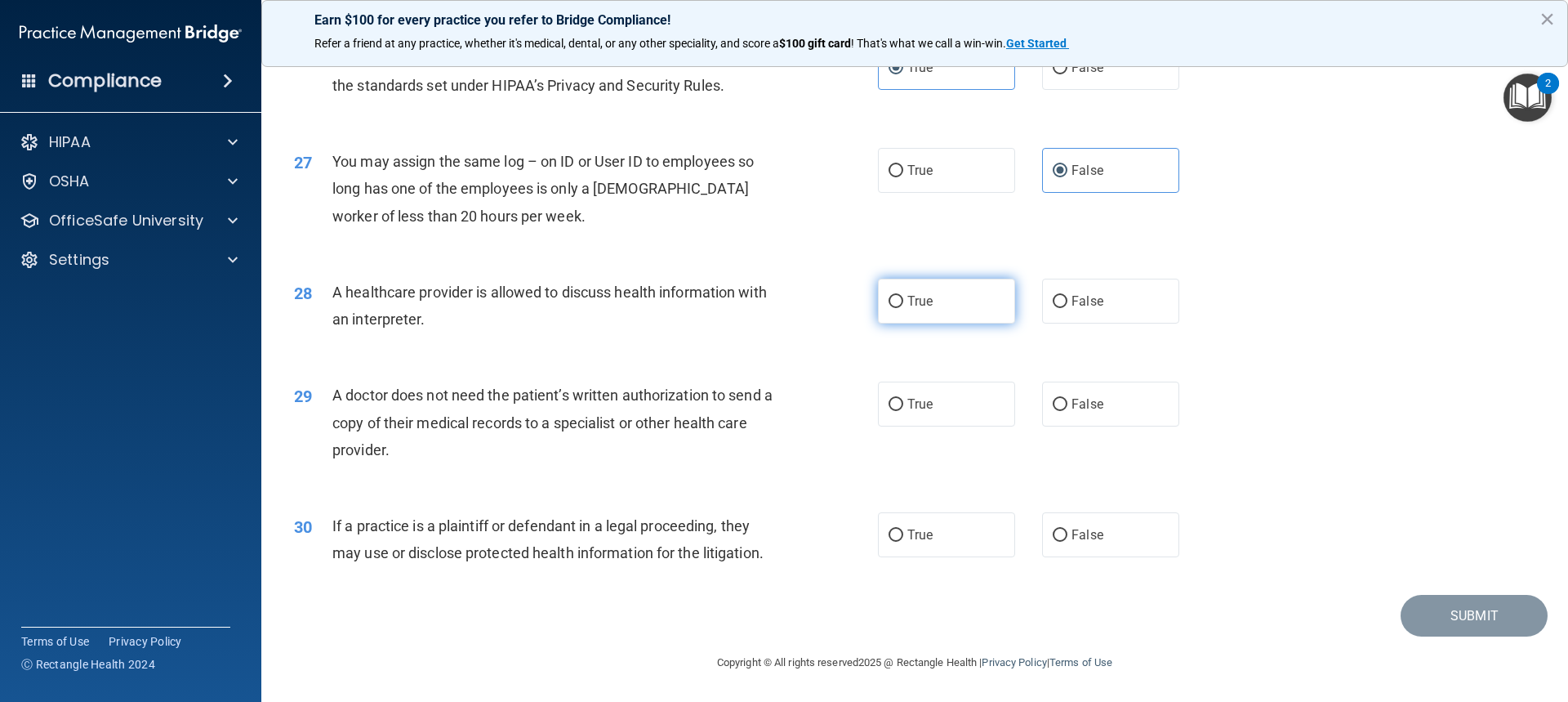
click at [994, 293] on label "True" at bounding box center [946, 301] width 137 height 45
click at [903, 296] on input "True" at bounding box center [896, 301] width 15 height 13
radio input "true"
click at [1083, 310] on label "False" at bounding box center [1111, 301] width 137 height 45
click at [1068, 308] on input "False" at bounding box center [1060, 301] width 15 height 13
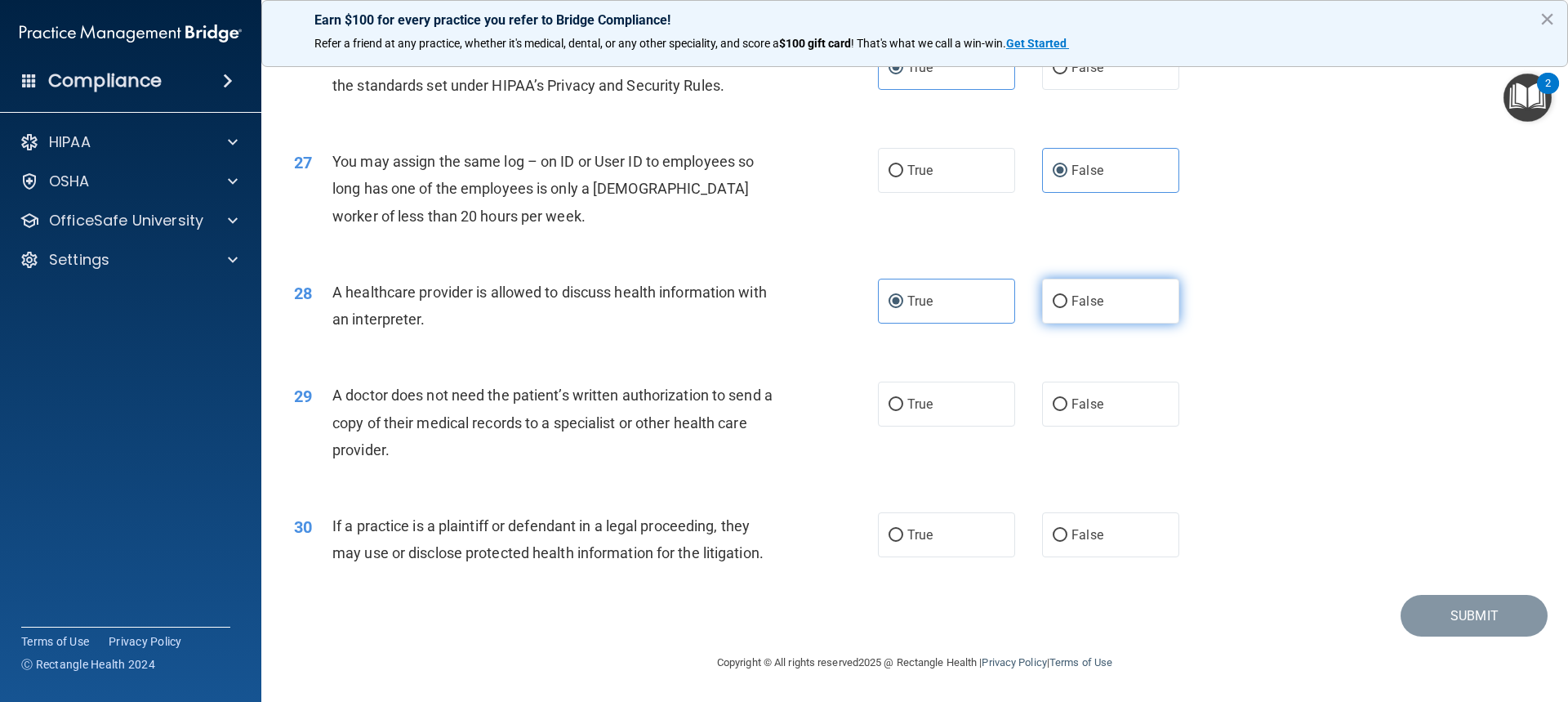
radio input "true"
radio input "false"
click at [895, 394] on label "True" at bounding box center [946, 404] width 137 height 45
click at [895, 399] on input "True" at bounding box center [896, 405] width 15 height 13
radio input "true"
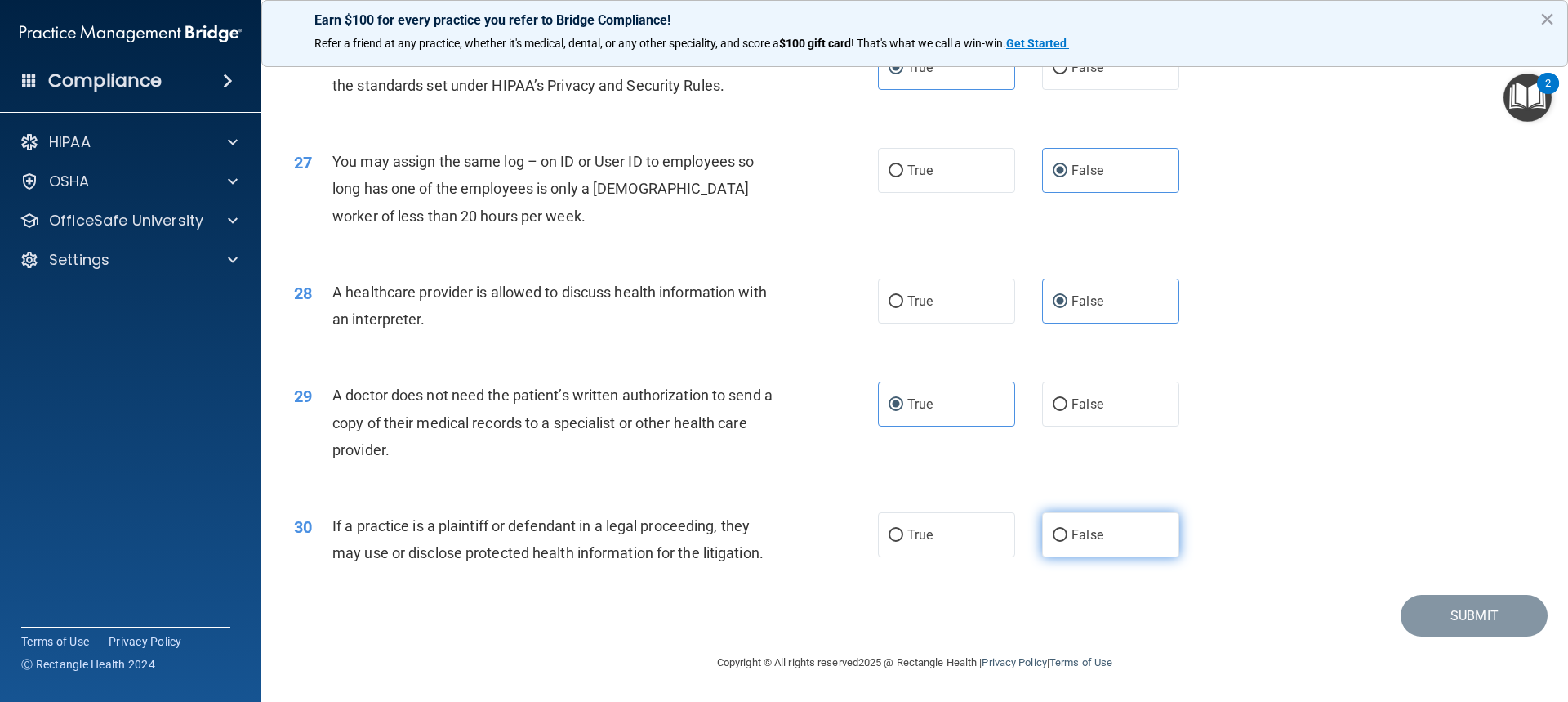
click at [1076, 530] on span "False" at bounding box center [1088, 535] width 32 height 15
click at [1068, 530] on input "False" at bounding box center [1060, 536] width 15 height 13
radio input "true"
click at [1435, 613] on button "Submit" at bounding box center [1474, 616] width 147 height 42
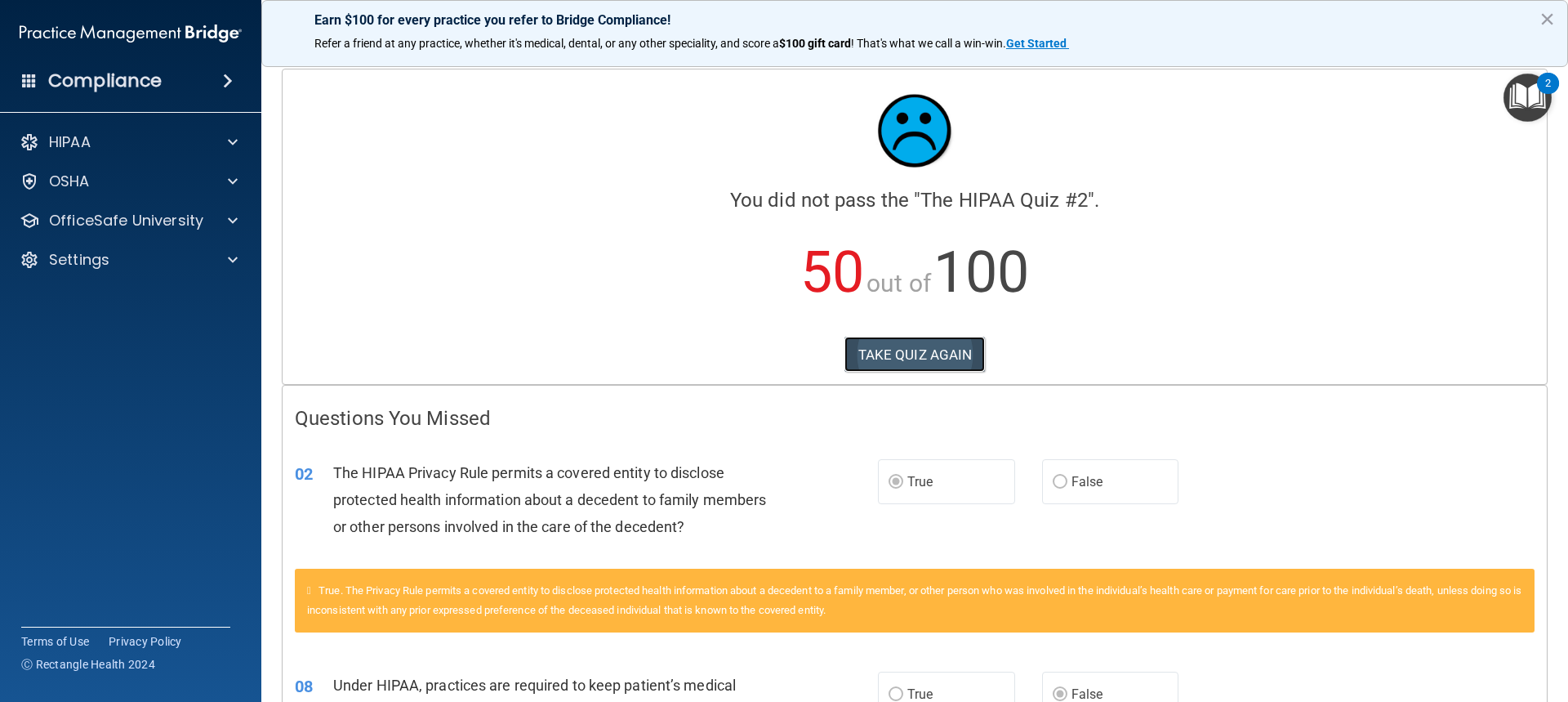
click at [935, 349] on button "TAKE QUIZ AGAIN" at bounding box center [915, 354] width 141 height 36
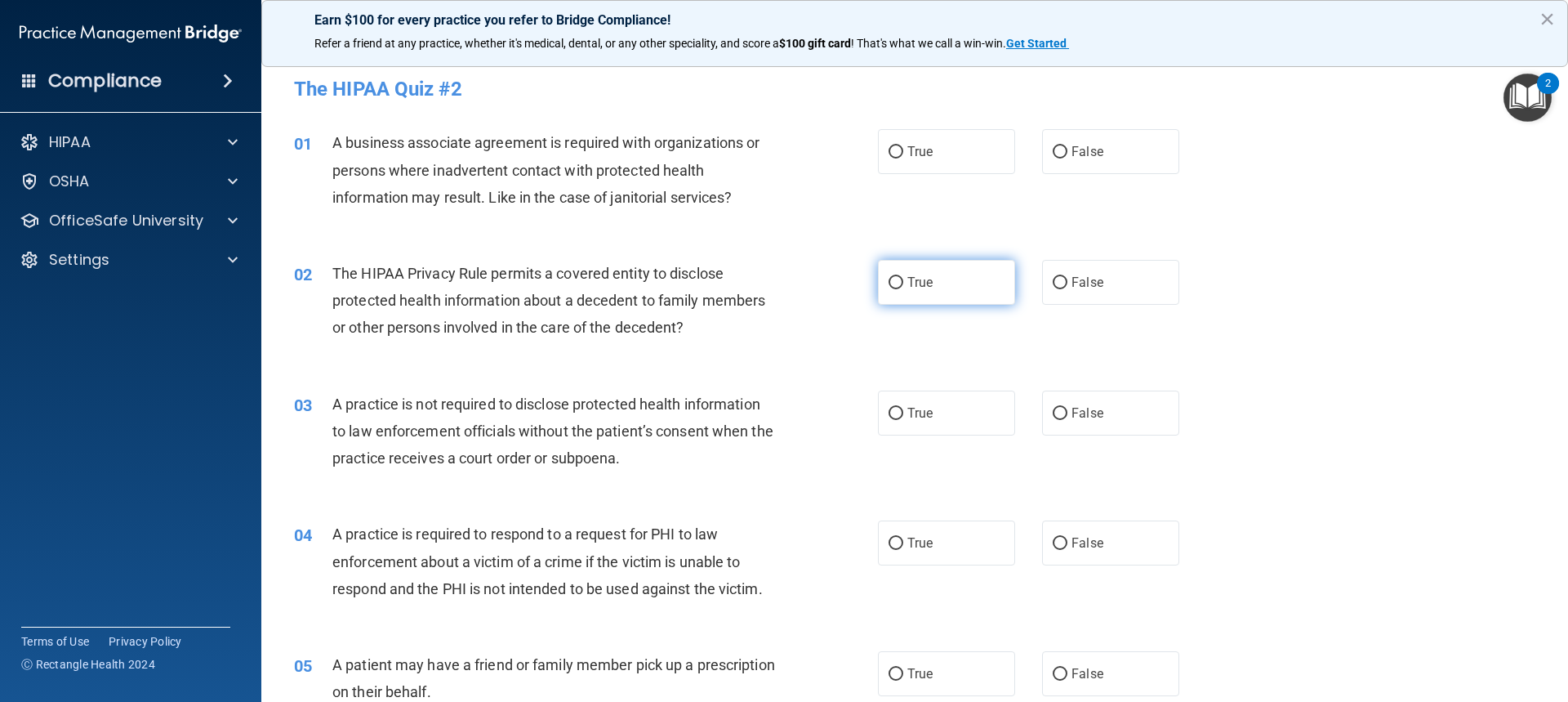
click at [917, 286] on span "True" at bounding box center [920, 282] width 25 height 15
click at [903, 286] on input "True" at bounding box center [896, 283] width 15 height 13
radio input "true"
click at [1115, 154] on label "False" at bounding box center [1111, 152] width 137 height 45
click at [1068, 154] on input "False" at bounding box center [1060, 152] width 15 height 13
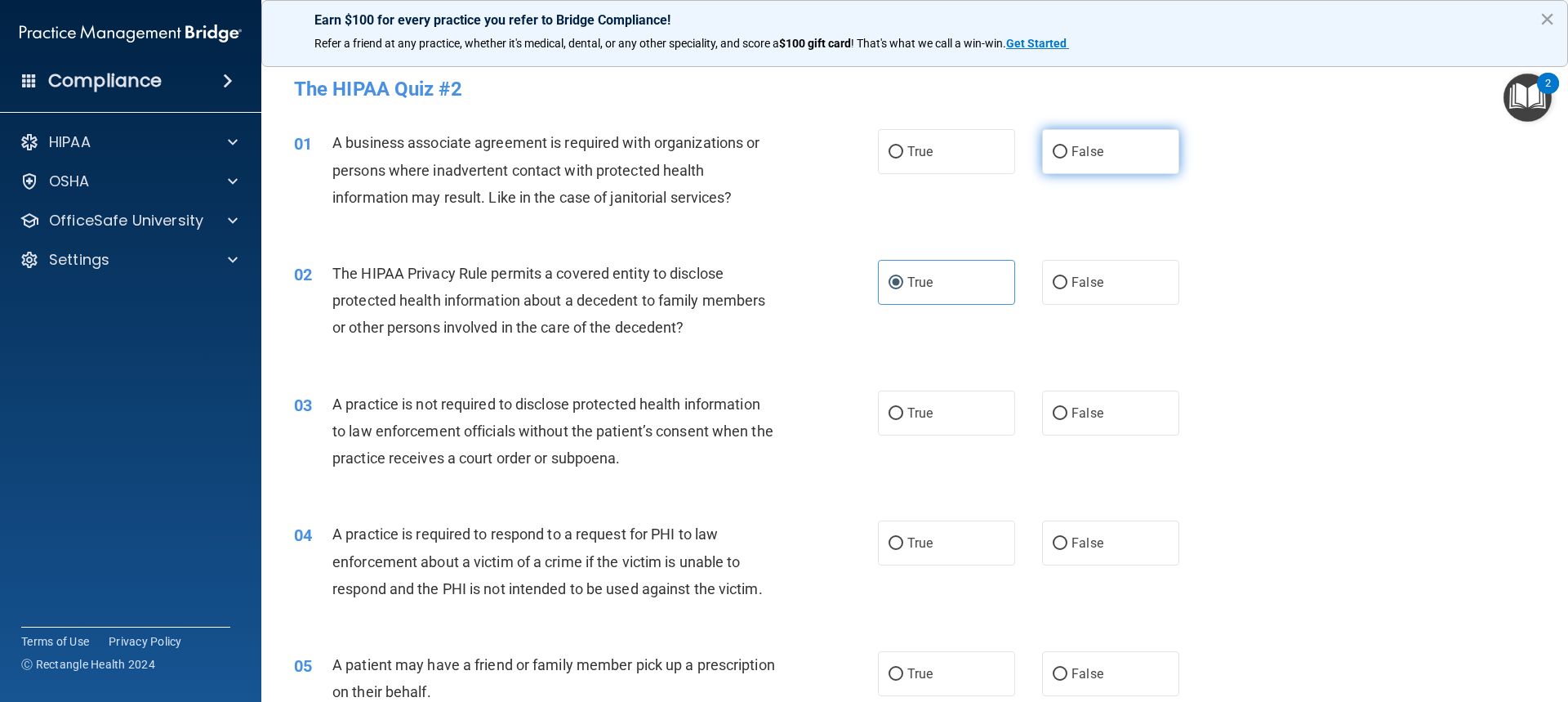
radio input "true"
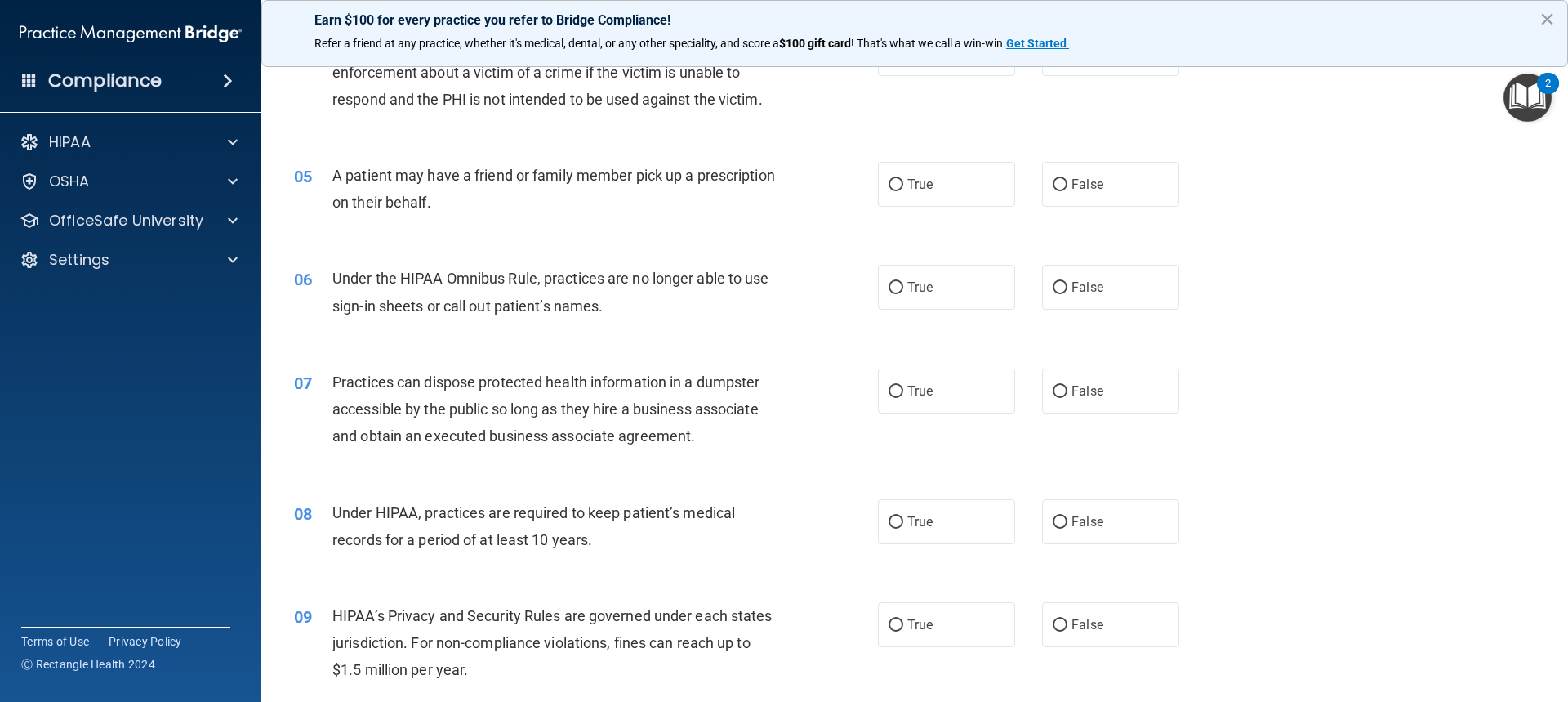
scroll to position [490, 0]
click at [1059, 529] on label "False" at bounding box center [1111, 521] width 137 height 45
click at [1059, 528] on input "False" at bounding box center [1060, 521] width 15 height 13
radio input "true"
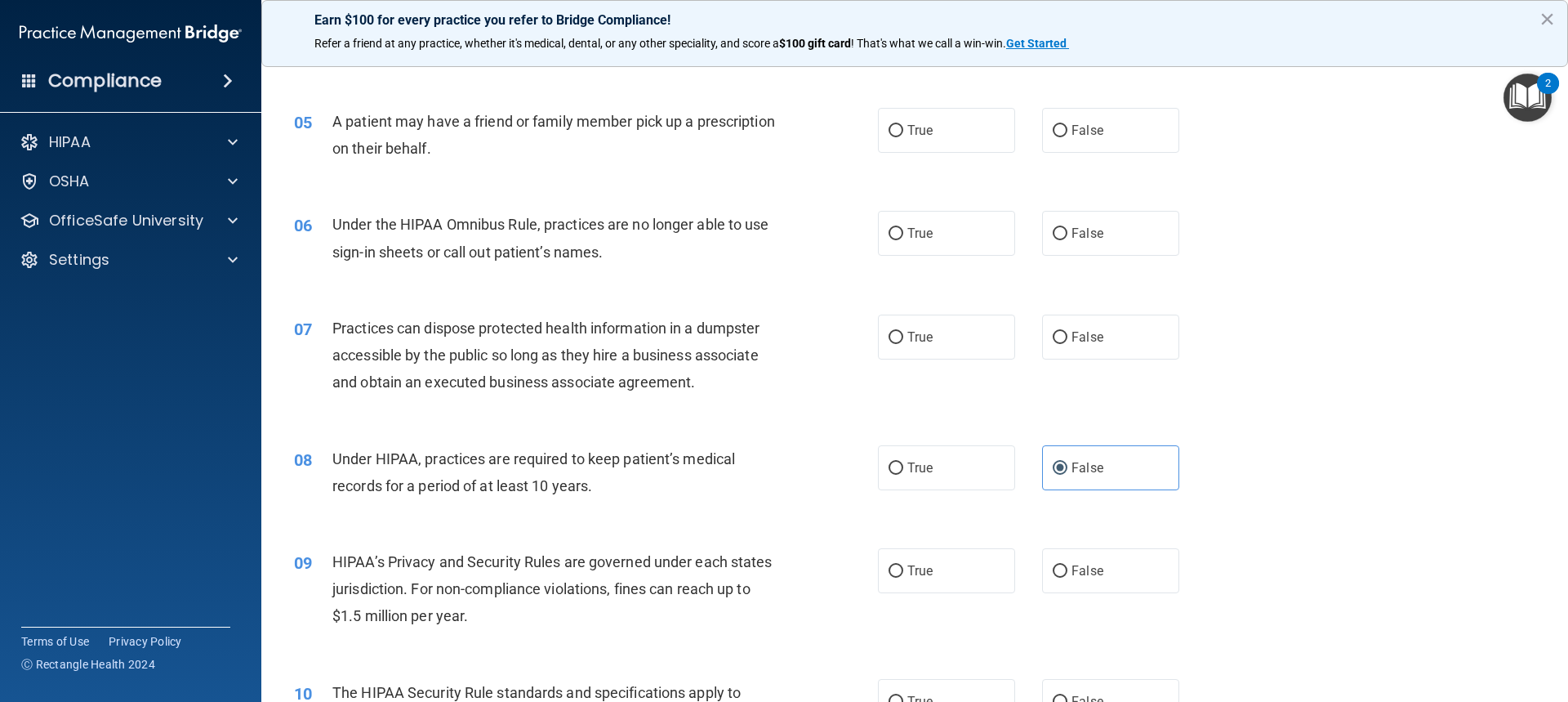
scroll to position [572, 0]
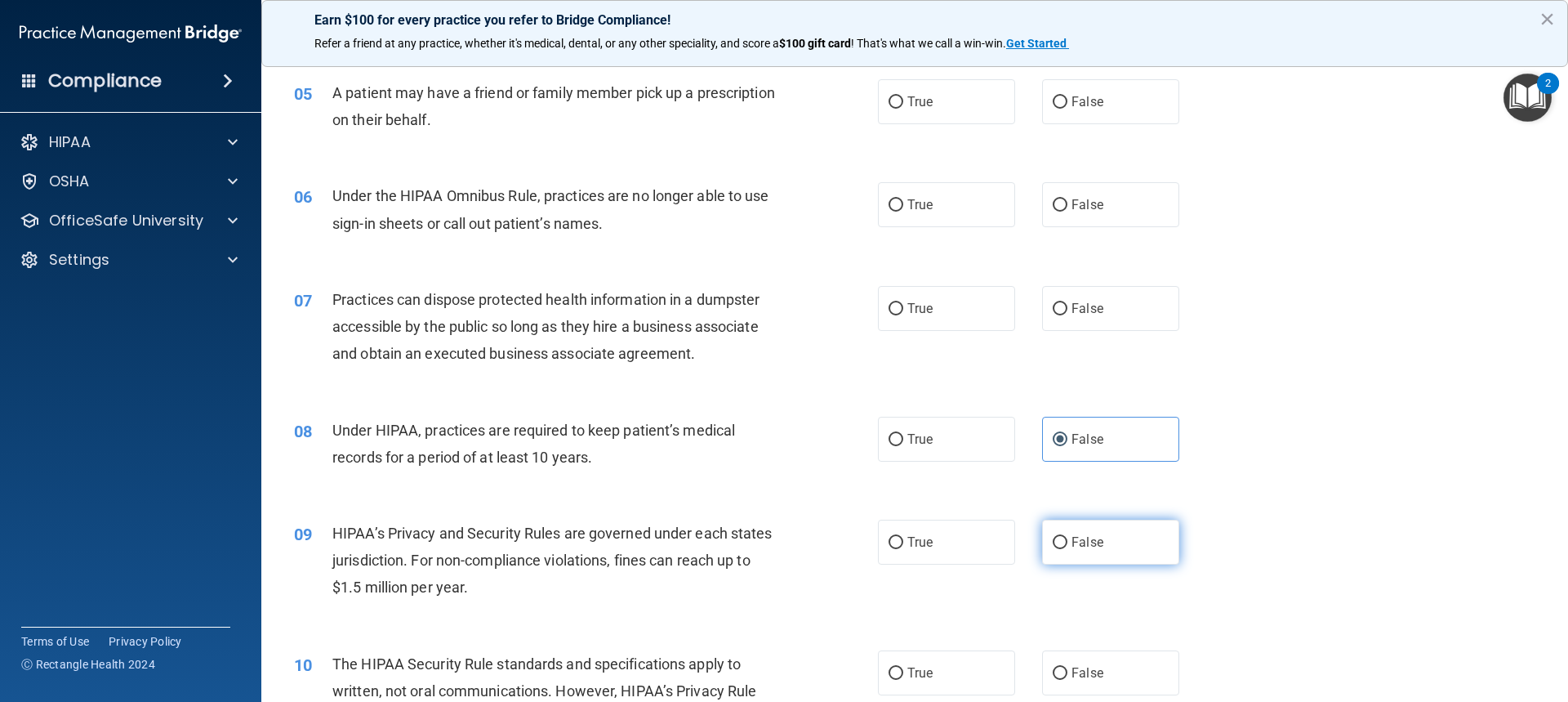
click at [1098, 549] on label "False" at bounding box center [1111, 542] width 137 height 45
click at [1068, 549] on input "False" at bounding box center [1060, 542] width 15 height 13
radio input "true"
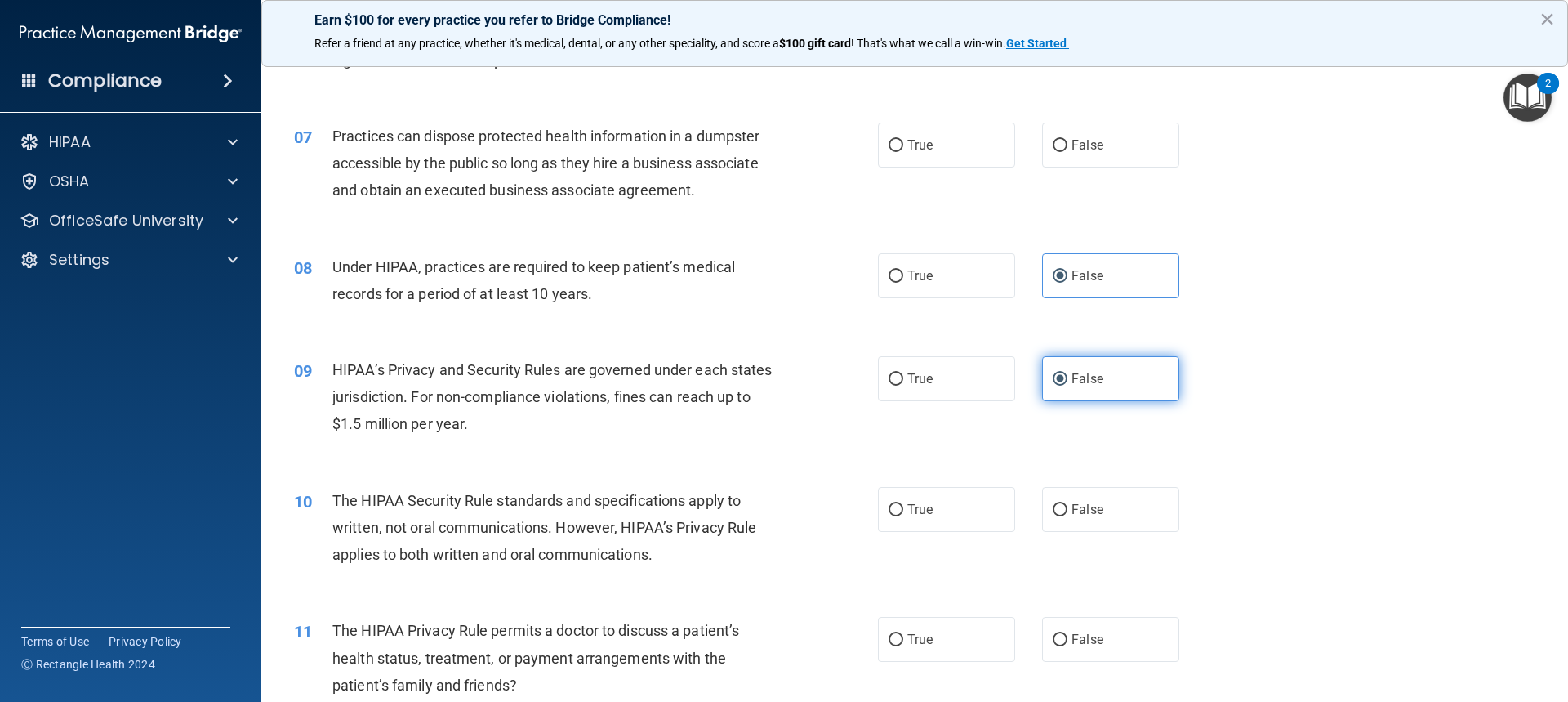
scroll to position [817, 0]
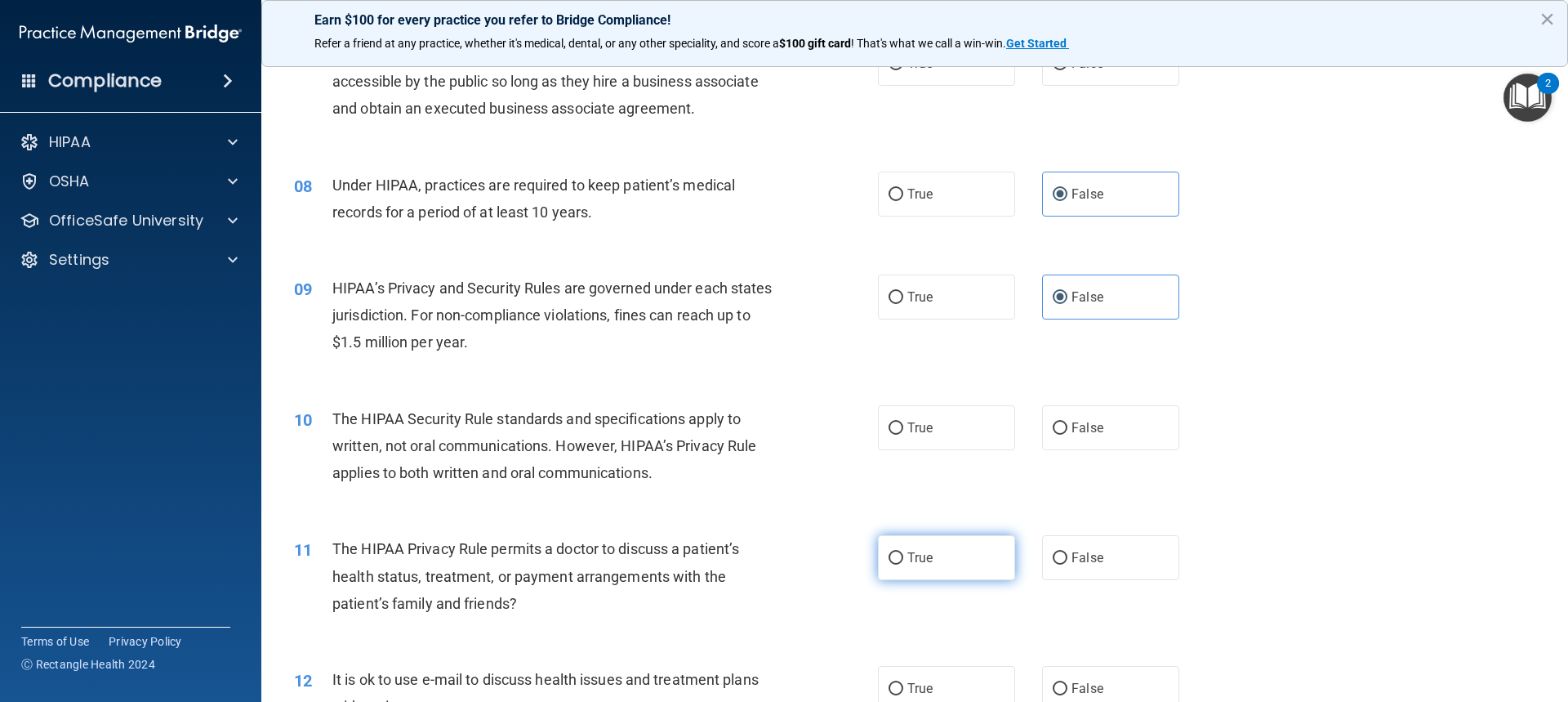
click at [910, 554] on span "True" at bounding box center [920, 558] width 25 height 15
click at [903, 554] on input "True" at bounding box center [896, 558] width 15 height 13
radio input "true"
click at [895, 429] on input "True" at bounding box center [896, 428] width 15 height 13
radio input "true"
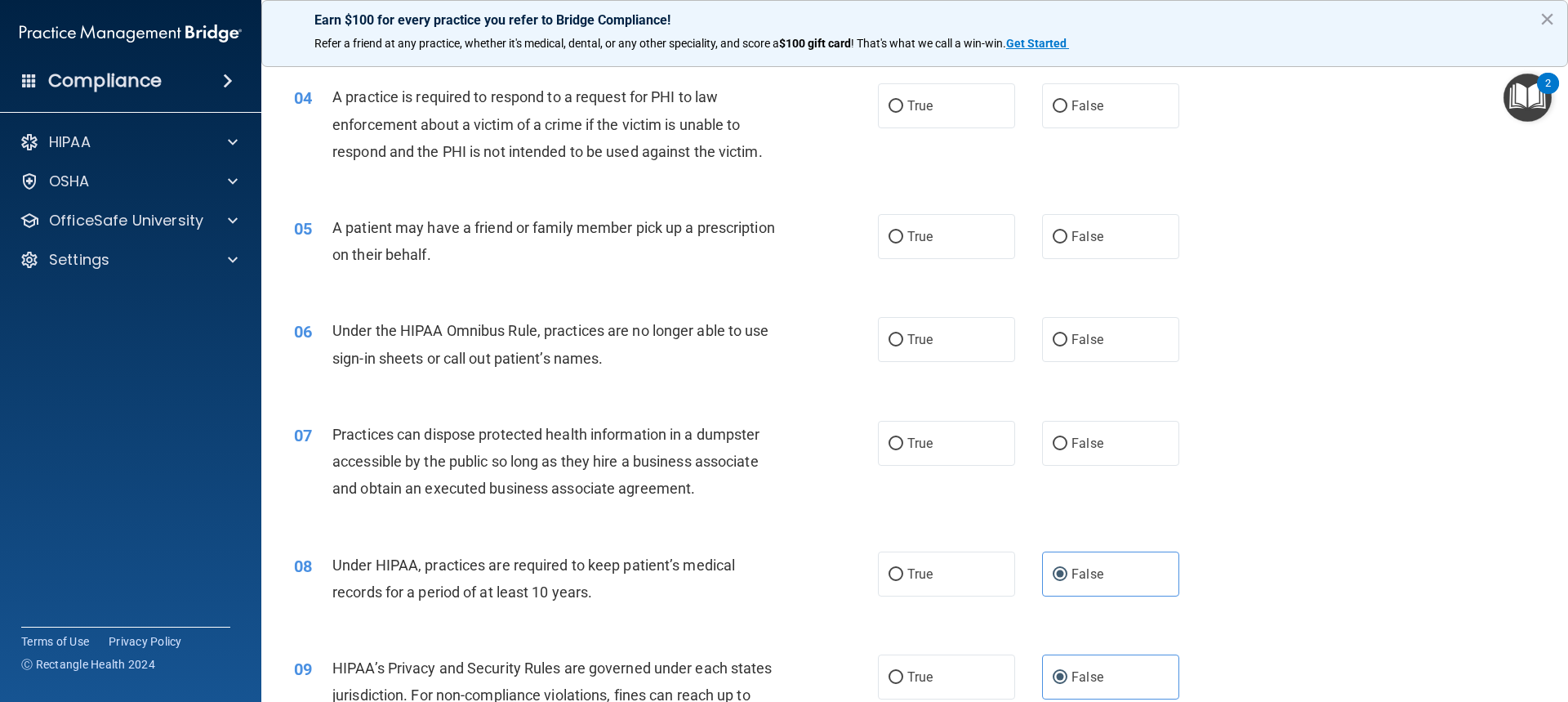
scroll to position [409, 0]
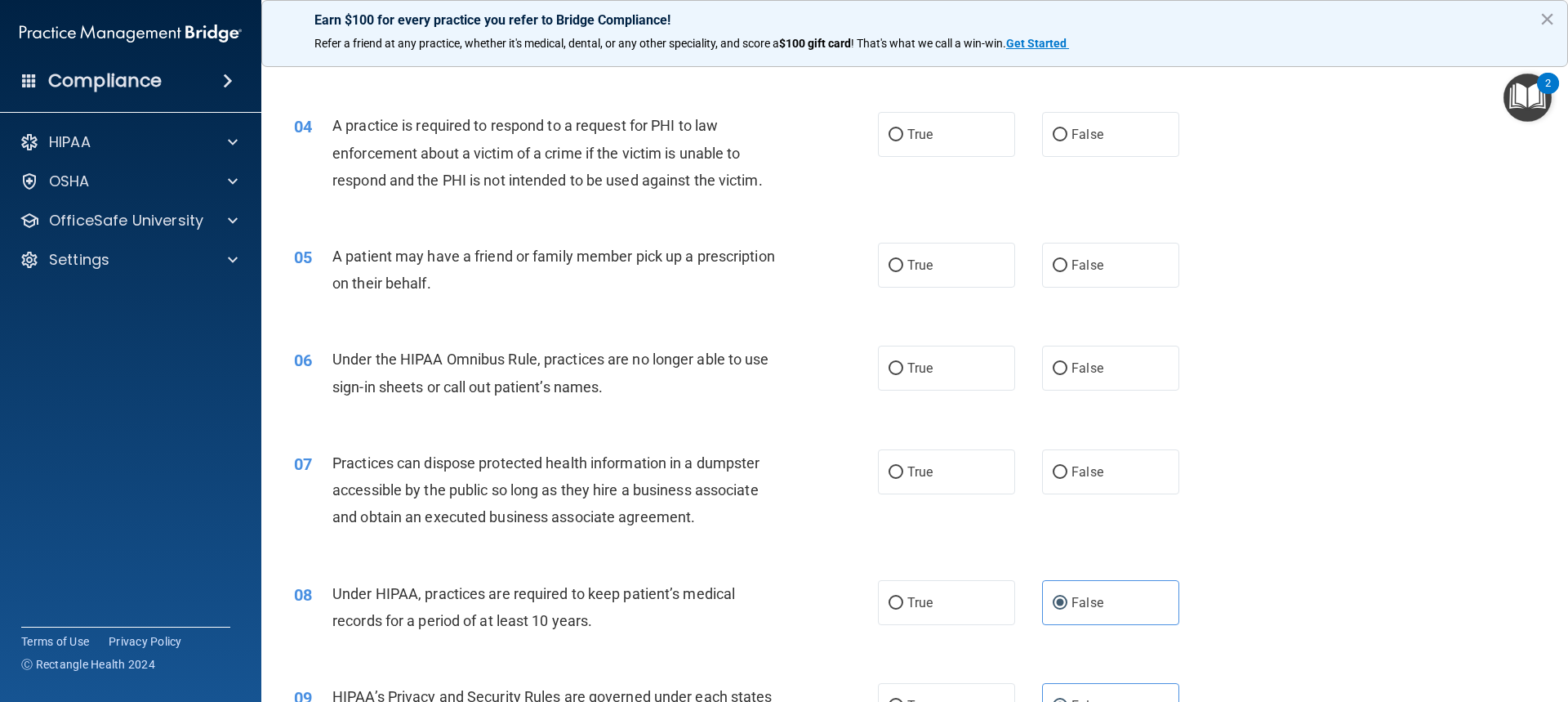
click at [938, 301] on div "05 A patient may have a friend or family member pick up a prescription on their…" at bounding box center [915, 274] width 1266 height 103
click at [913, 264] on span "True" at bounding box center [920, 265] width 25 height 15
click at [903, 264] on input "True" at bounding box center [896, 265] width 15 height 13
radio input "true"
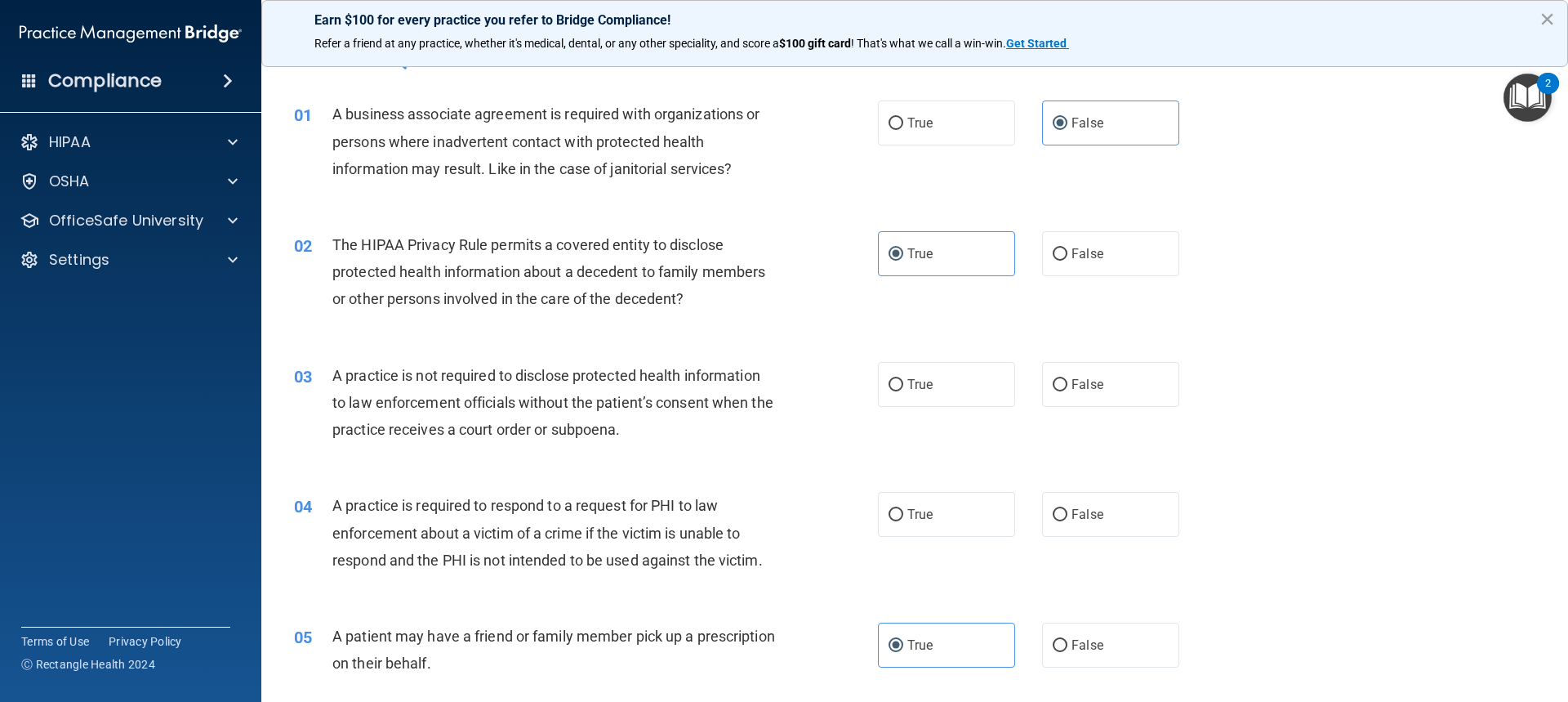
scroll to position [0, 0]
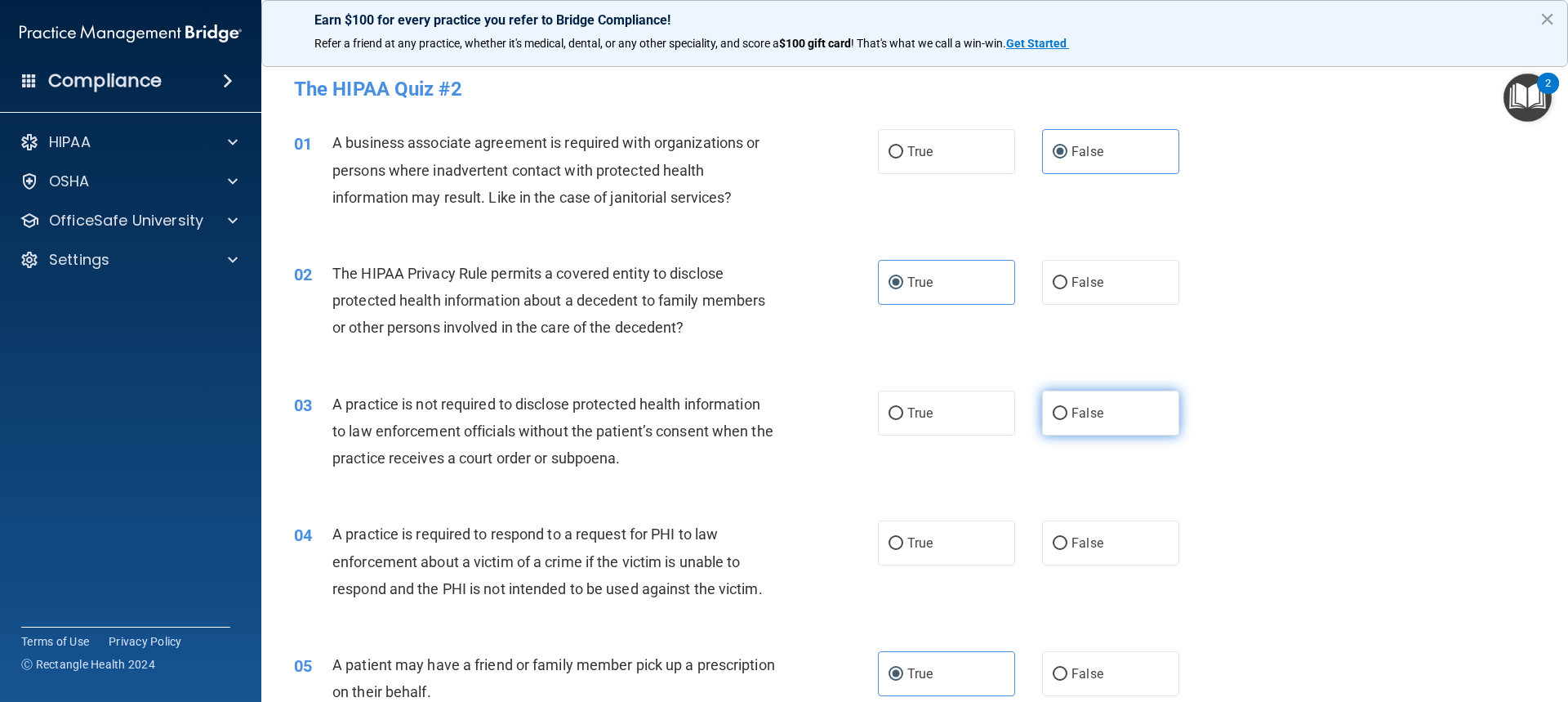
click at [1132, 407] on label "False" at bounding box center [1111, 413] width 137 height 45
click at [1068, 408] on input "False" at bounding box center [1060, 414] width 15 height 13
radio input "true"
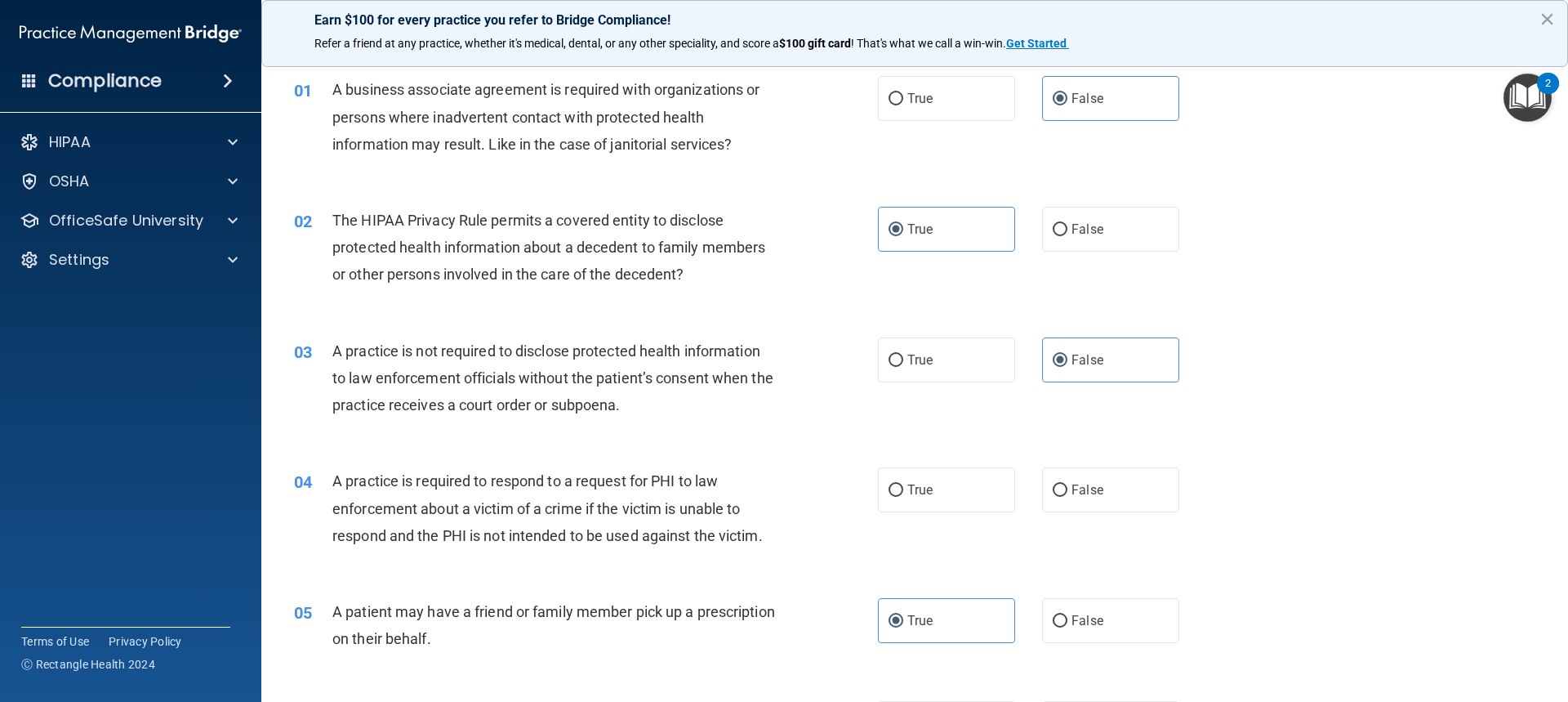
scroll to position [81, 0]
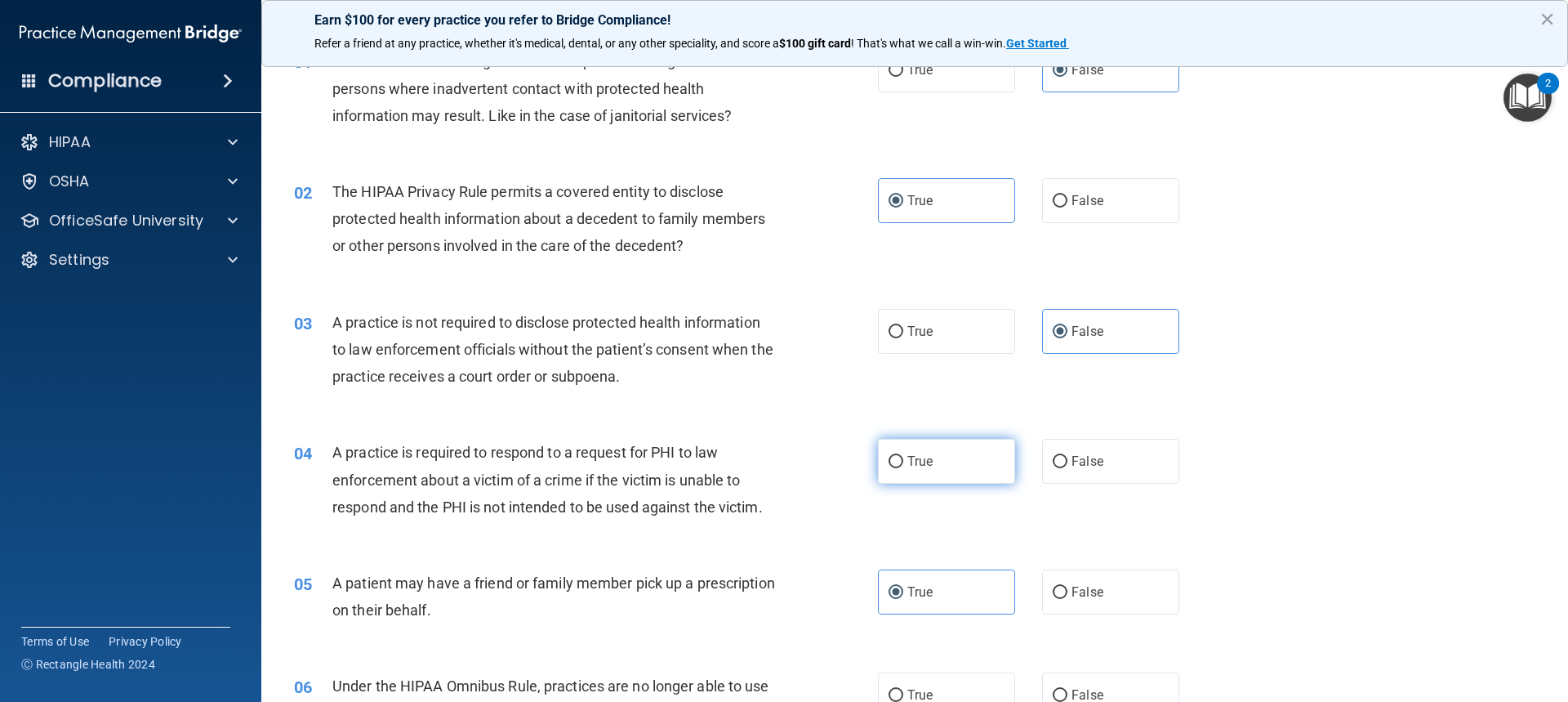
click at [889, 466] on input "True" at bounding box center [896, 462] width 15 height 13
radio input "true"
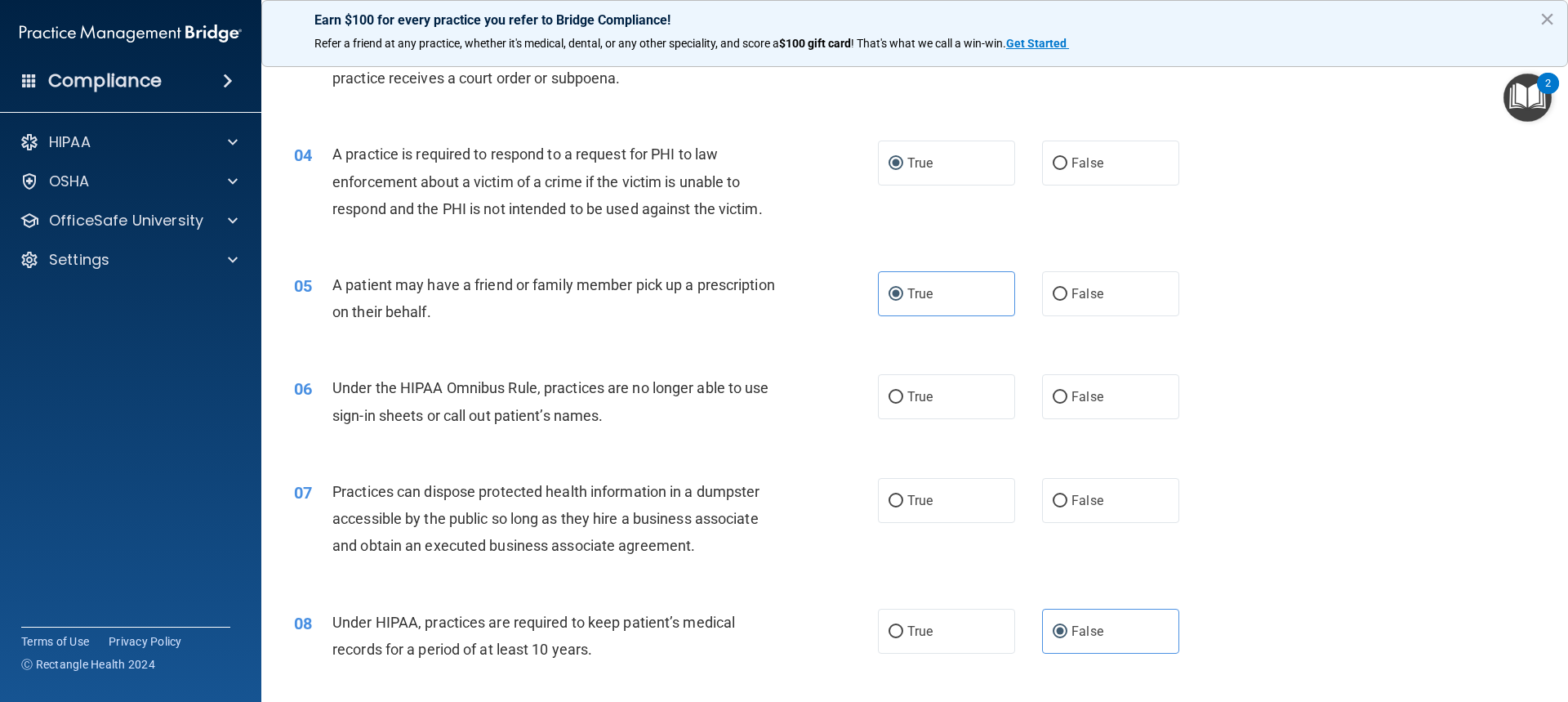
scroll to position [409, 0]
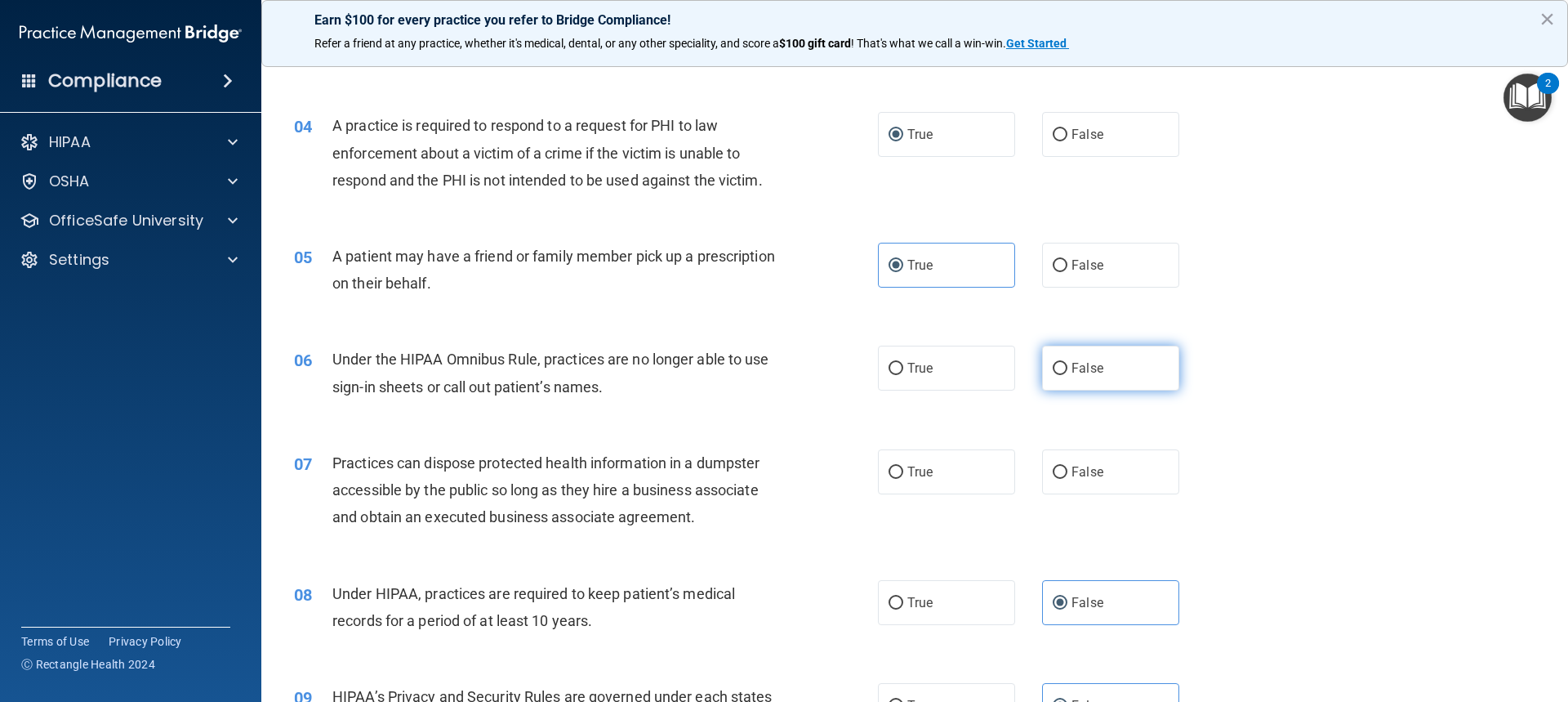
click at [1056, 364] on input "False" at bounding box center [1060, 369] width 15 height 13
radio input "true"
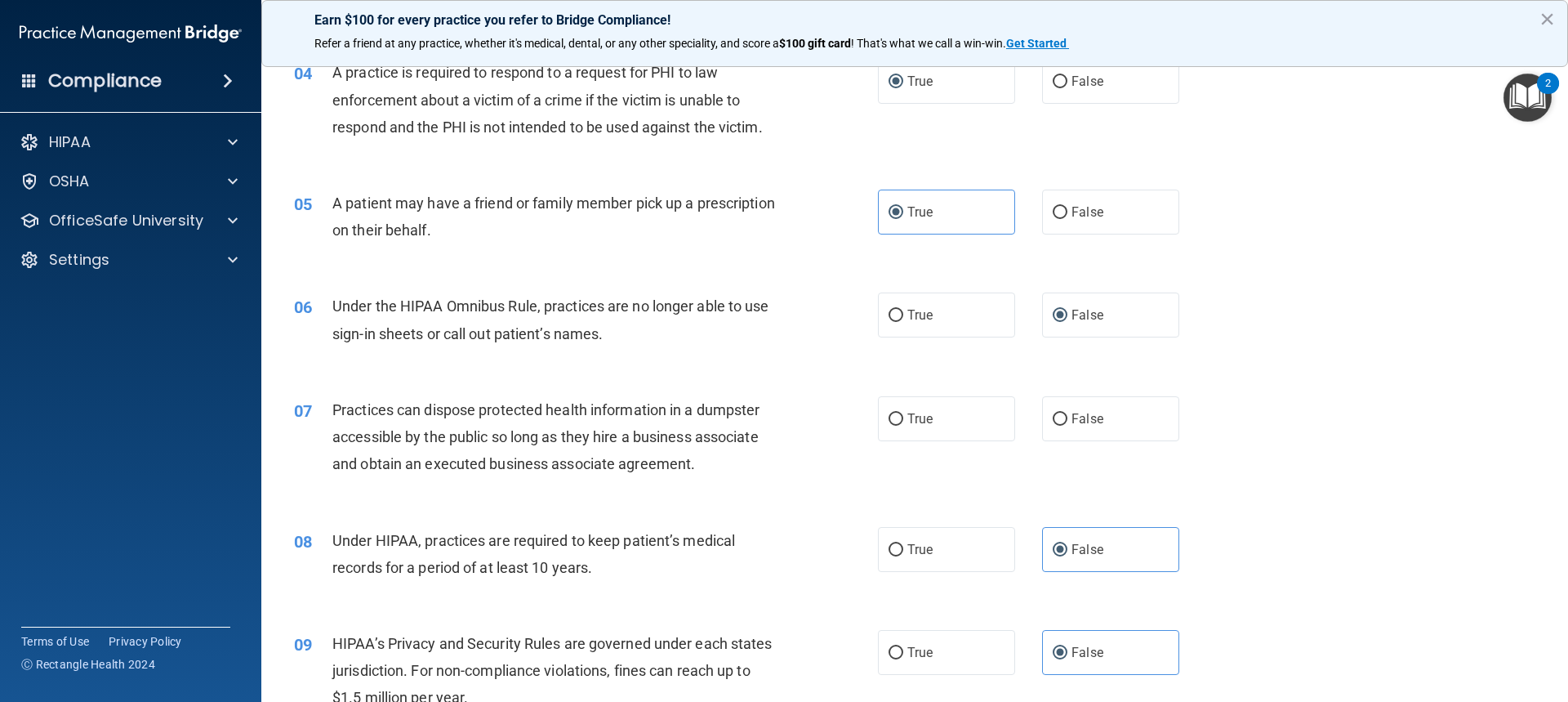
scroll to position [490, 0]
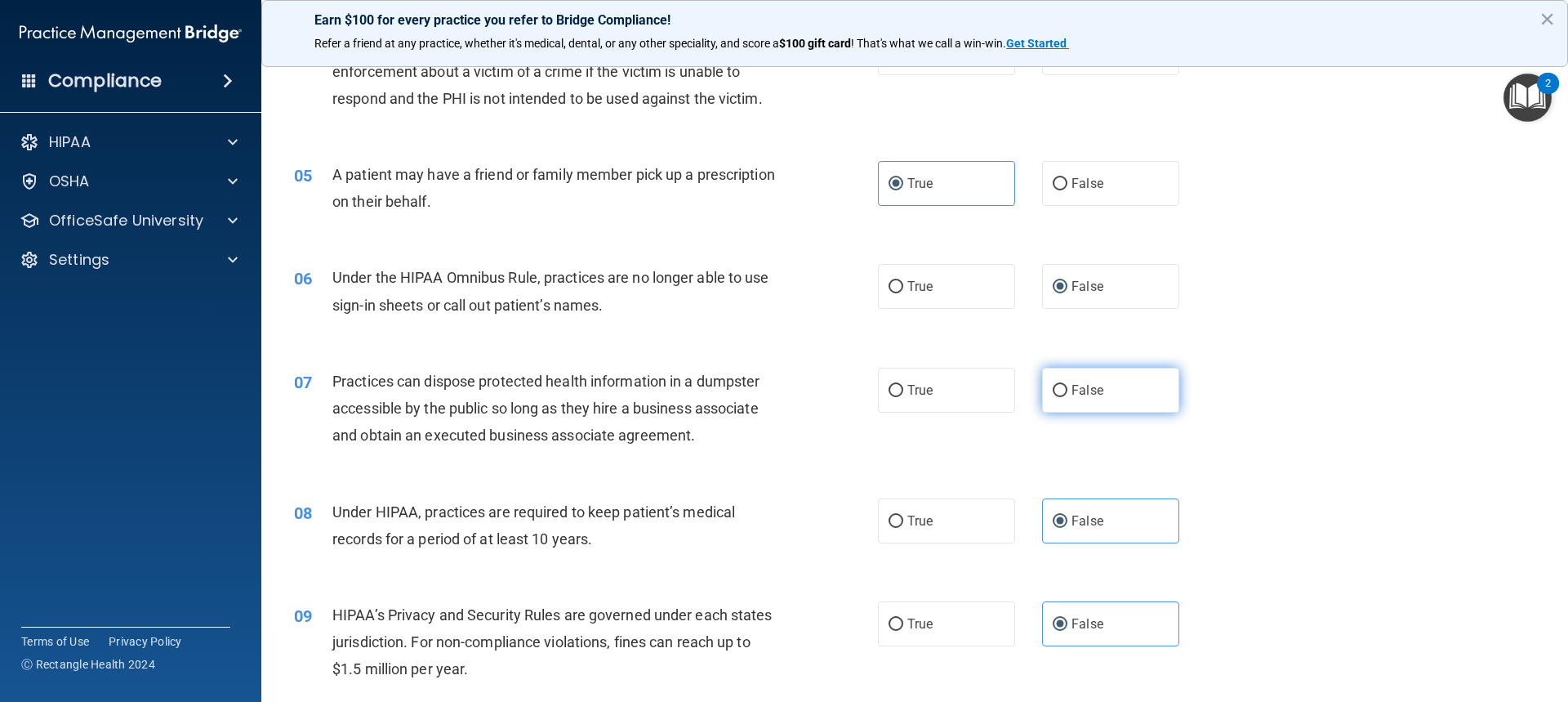
click at [1079, 395] on span "False" at bounding box center [1088, 390] width 32 height 15
click at [1068, 395] on input "False" at bounding box center [1060, 390] width 15 height 13
radio input "true"
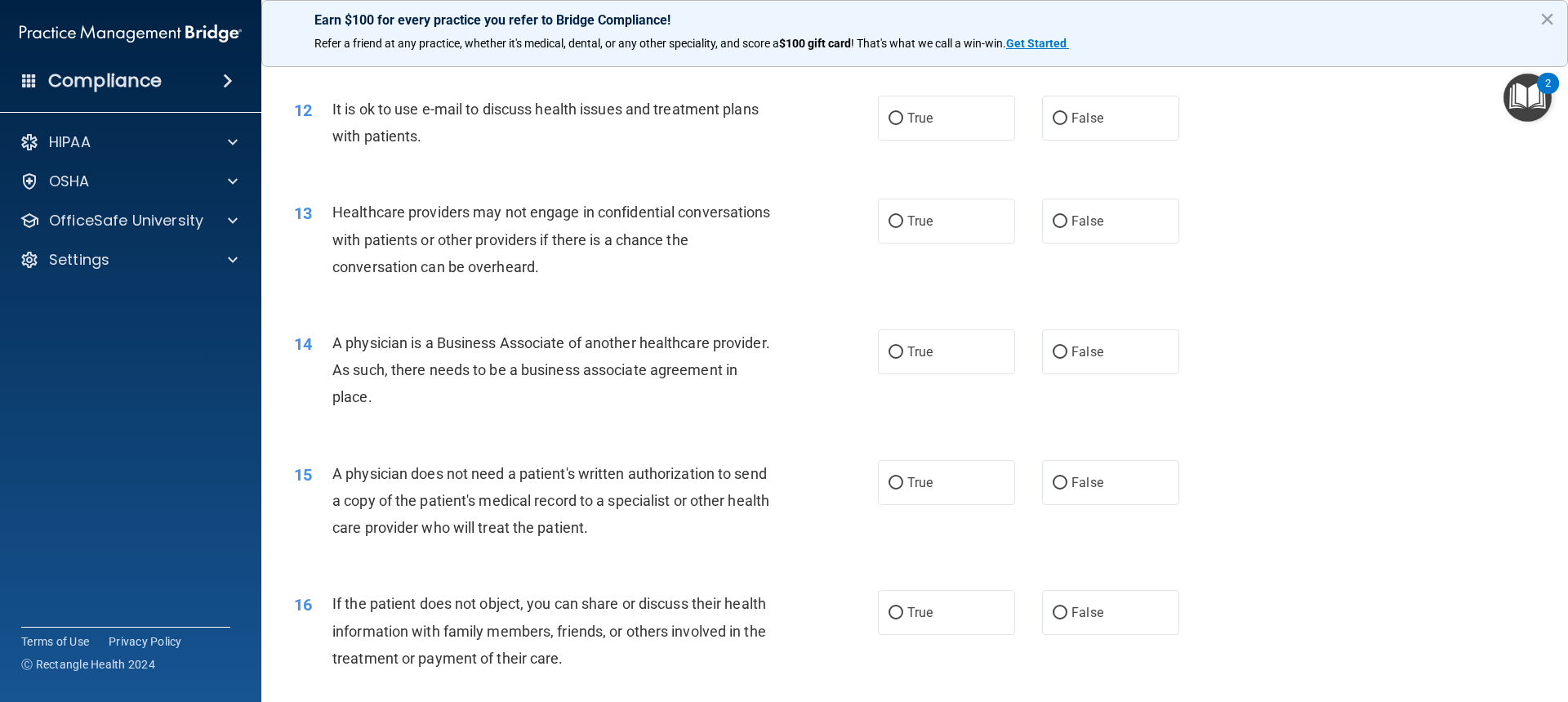
scroll to position [1389, 0]
click at [943, 101] on label "True" at bounding box center [946, 117] width 137 height 45
click at [903, 111] on input "True" at bounding box center [896, 117] width 15 height 13
radio input "true"
click at [943, 207] on label "True" at bounding box center [946, 220] width 137 height 45
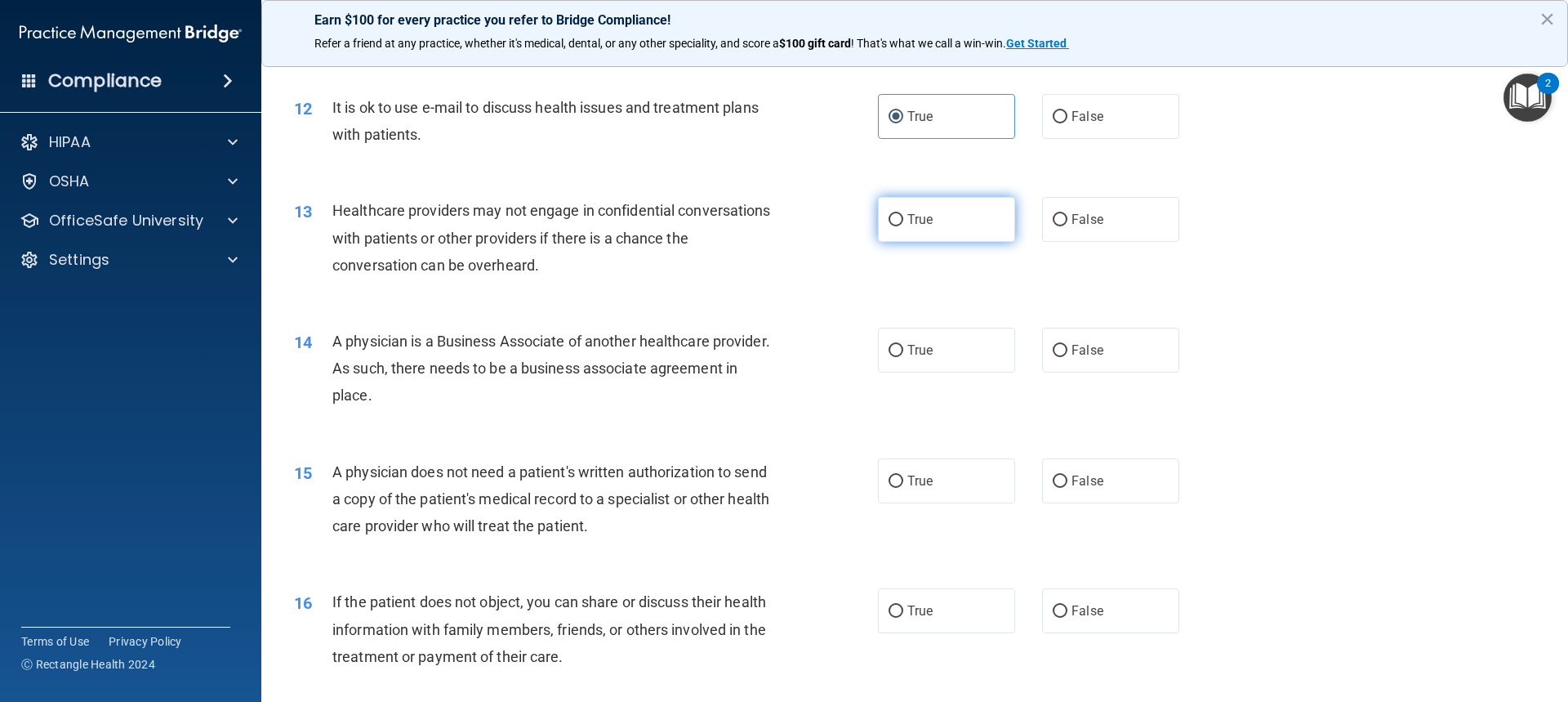
click at [903, 214] on input "True" at bounding box center [896, 220] width 15 height 13
radio input "true"
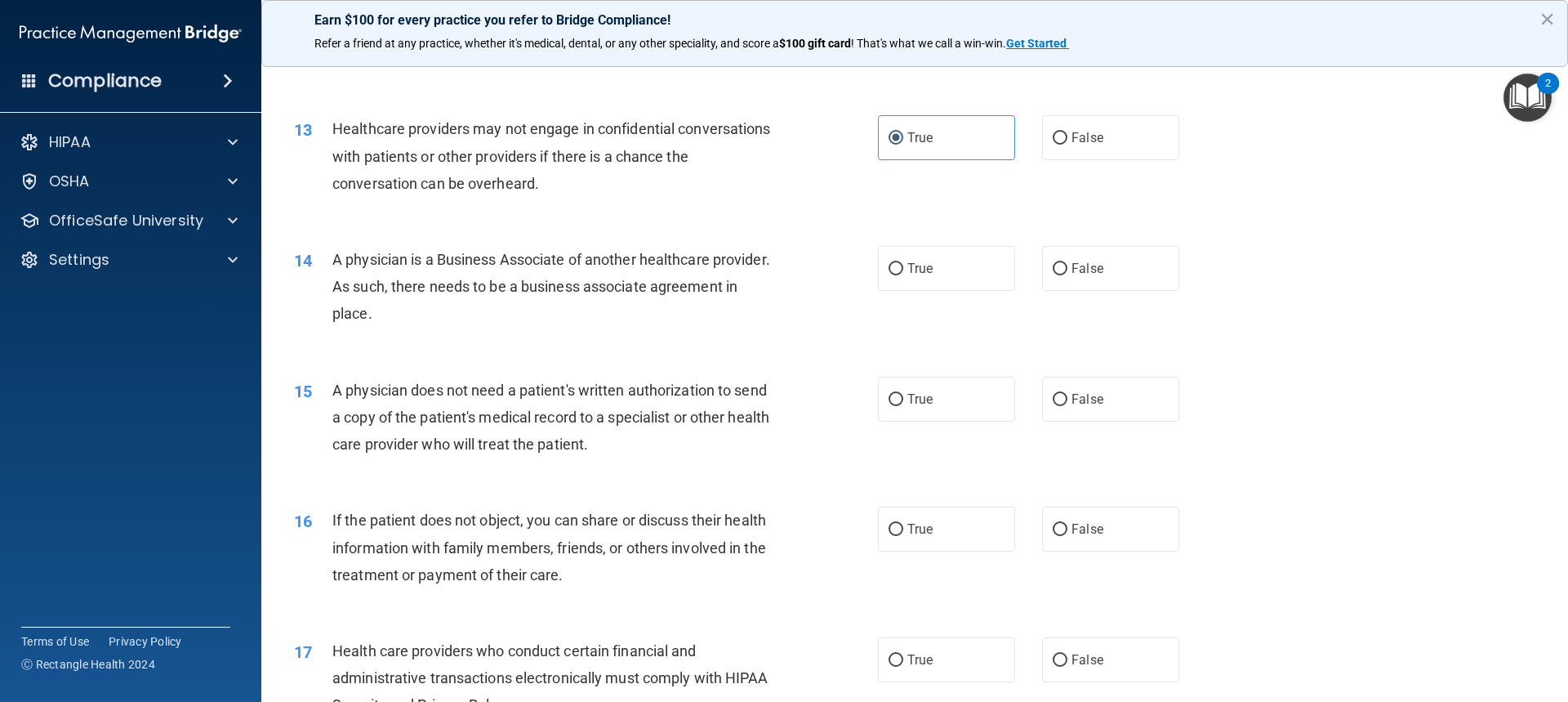
scroll to position [1553, 0]
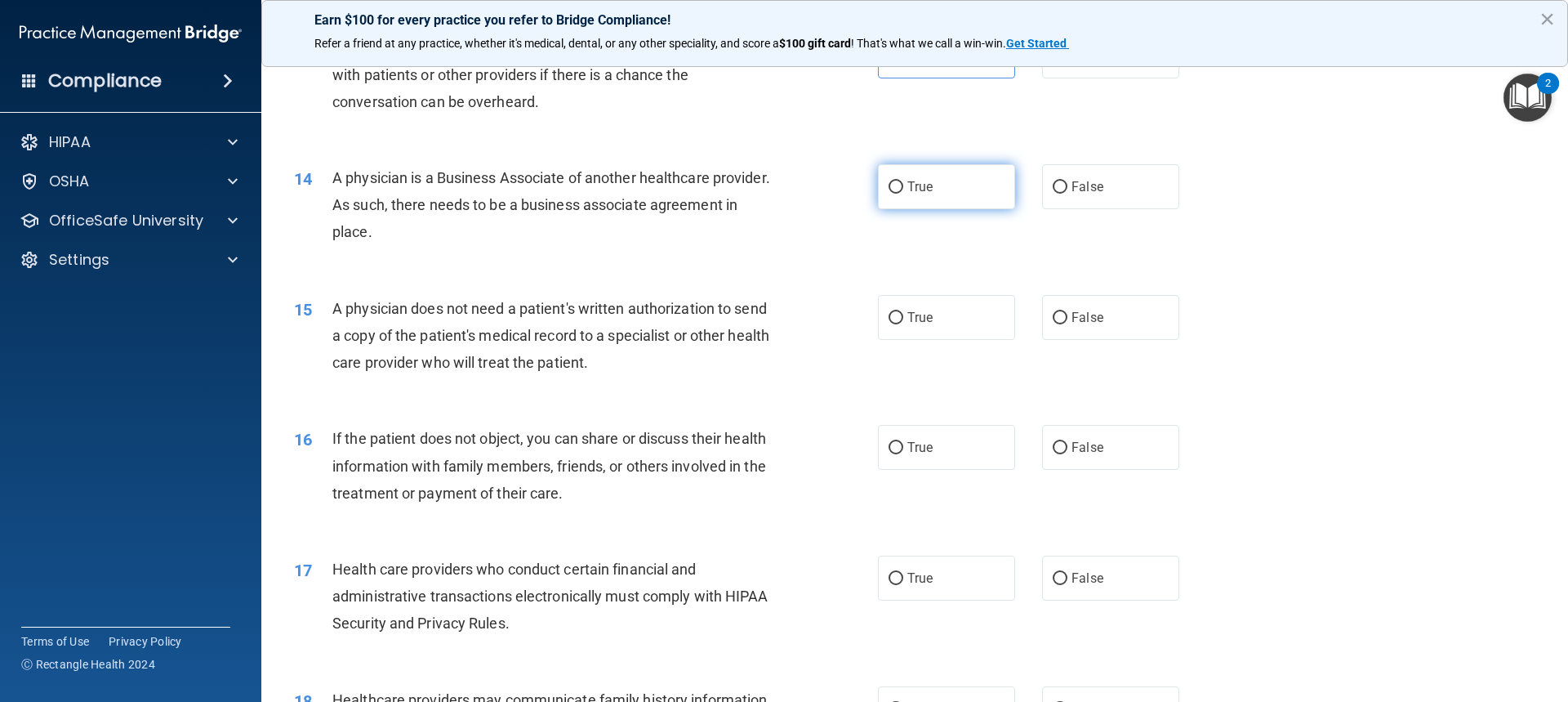
click at [949, 183] on label "True" at bounding box center [946, 187] width 137 height 45
click at [903, 183] on input "True" at bounding box center [896, 187] width 15 height 13
radio input "true"
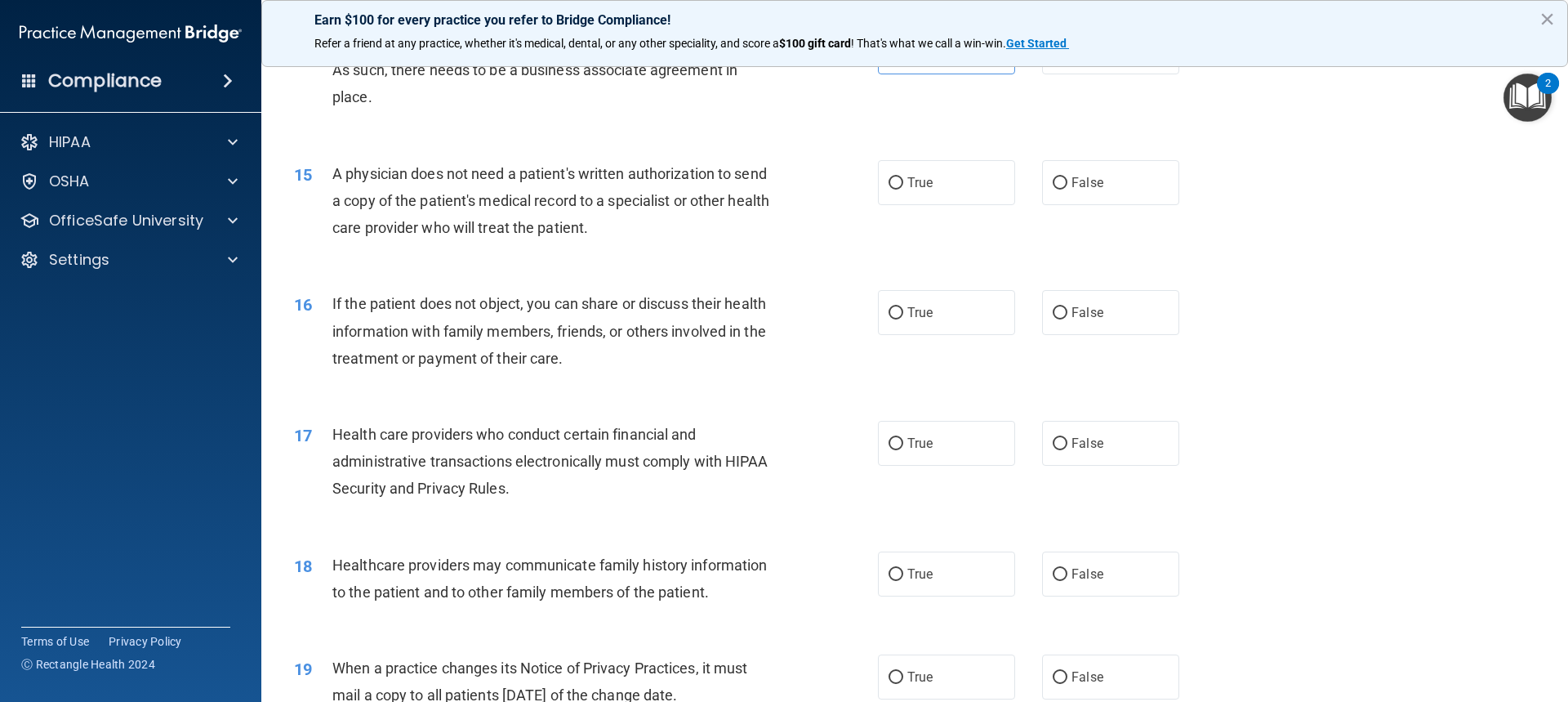
scroll to position [1716, 0]
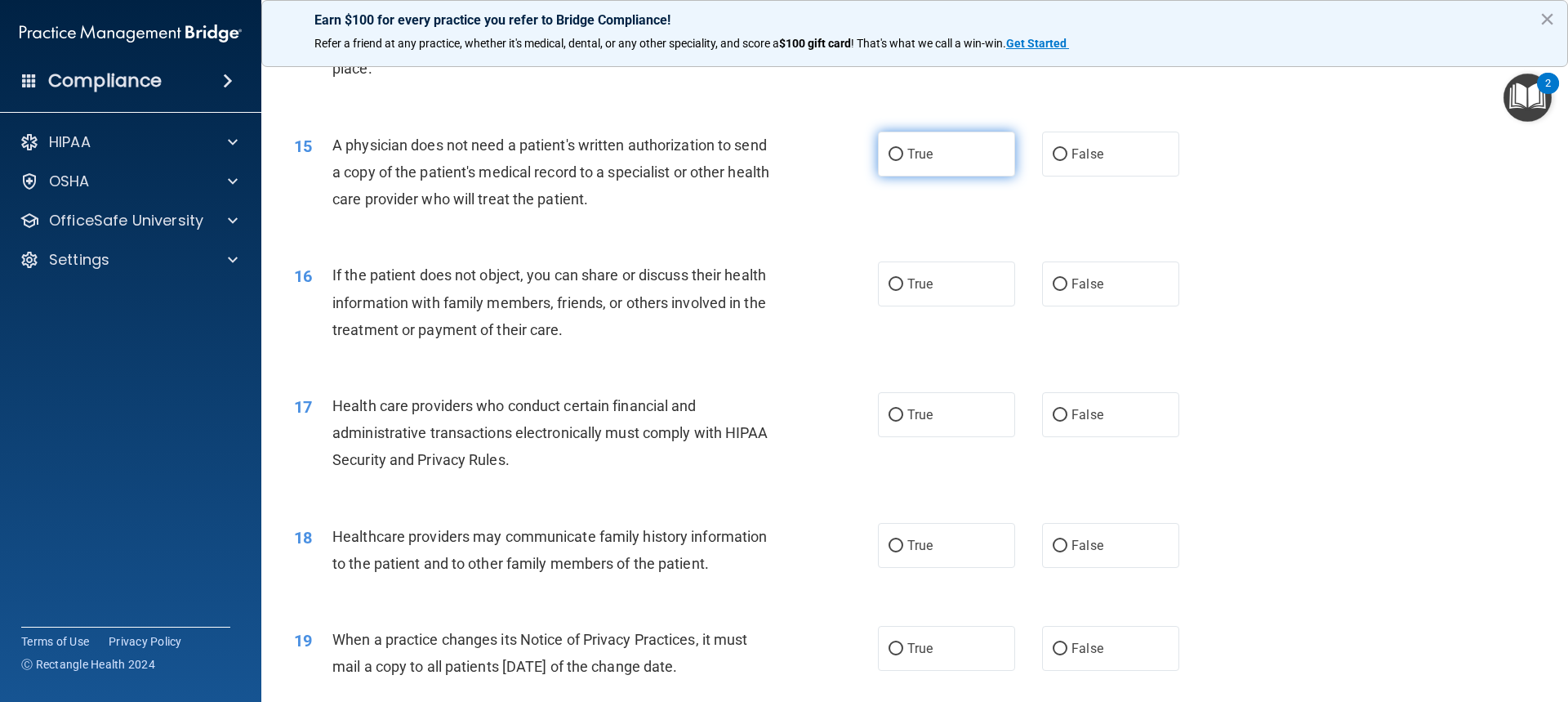
click at [949, 144] on label "True" at bounding box center [946, 155] width 137 height 45
click at [903, 149] on input "True" at bounding box center [896, 155] width 15 height 13
radio input "true"
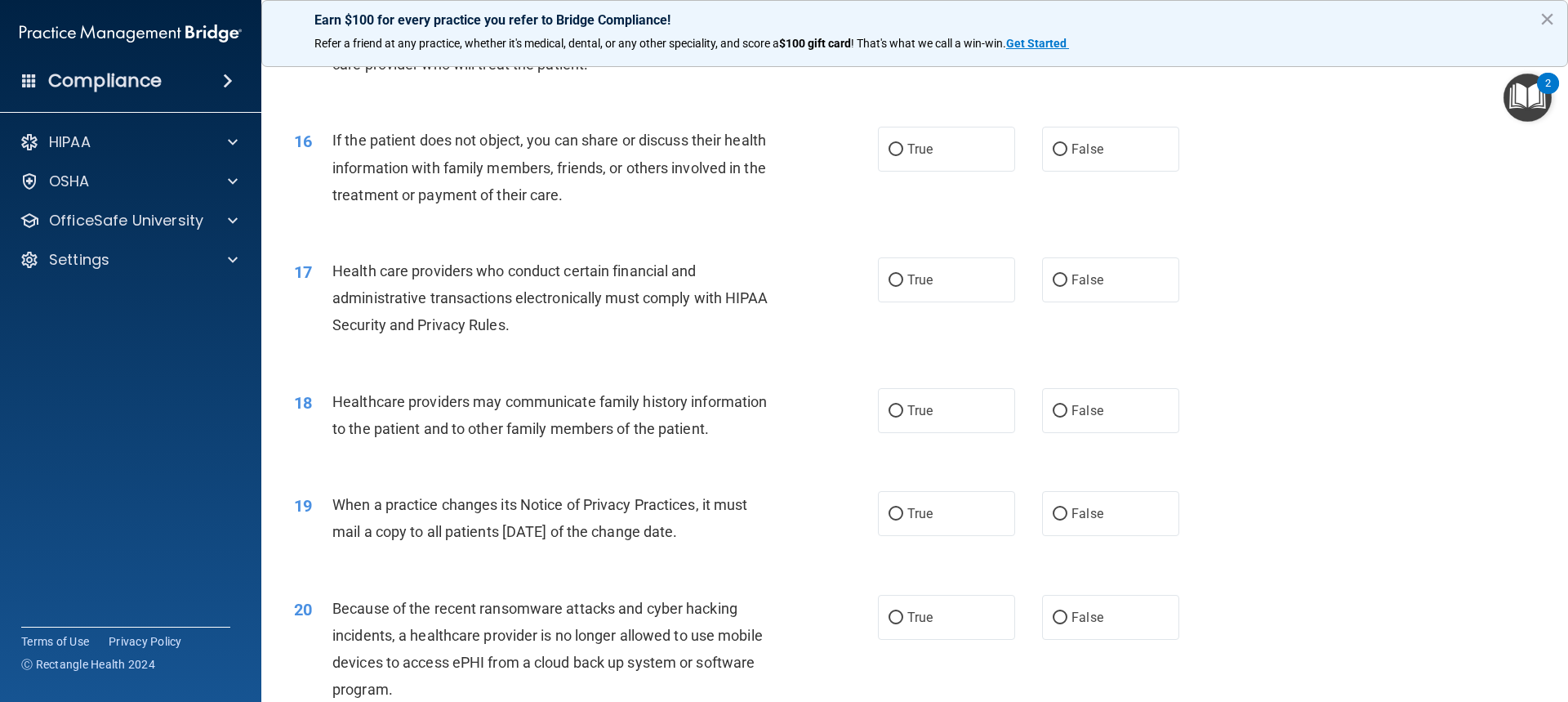
scroll to position [1879, 0]
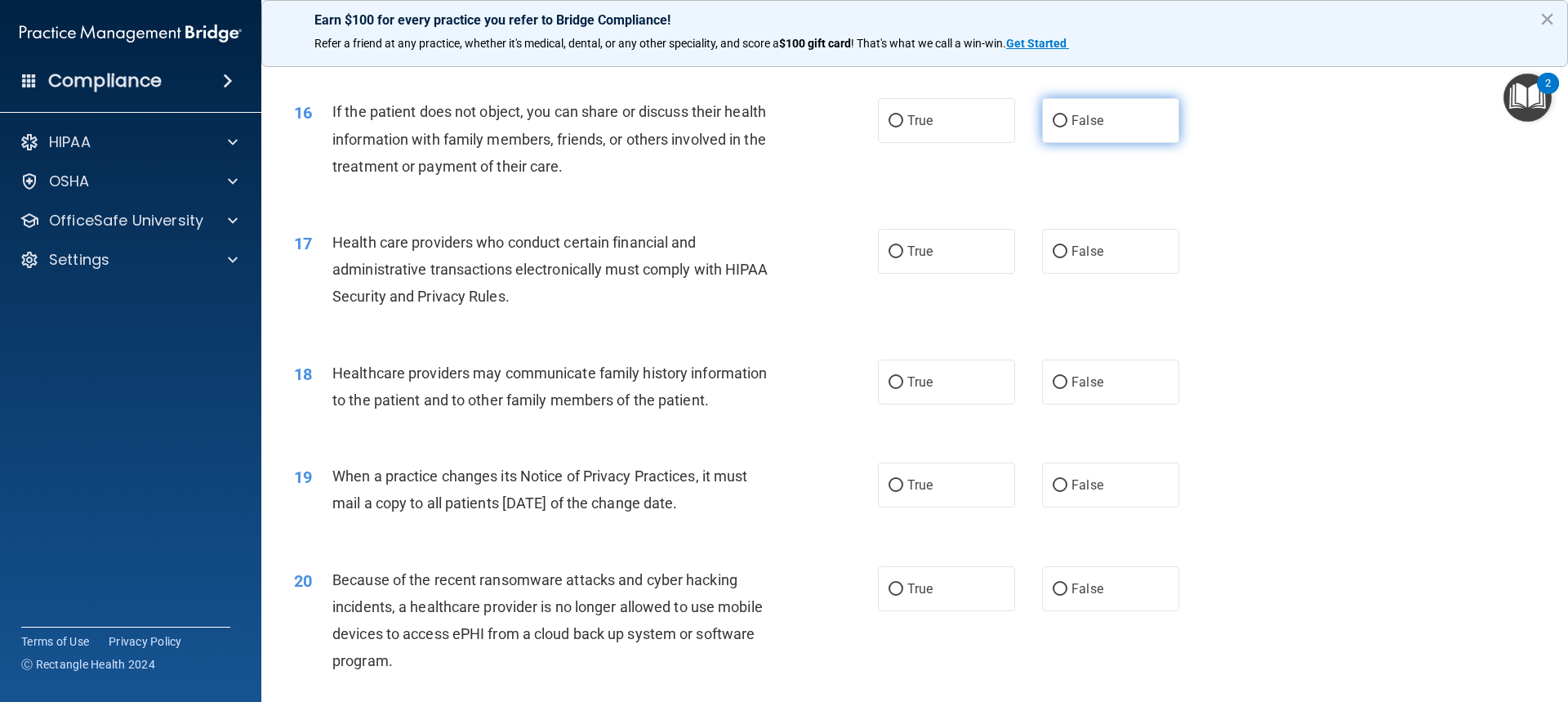
click at [1064, 121] on label "False" at bounding box center [1111, 121] width 137 height 45
click at [1064, 121] on input "False" at bounding box center [1060, 121] width 15 height 13
radio input "true"
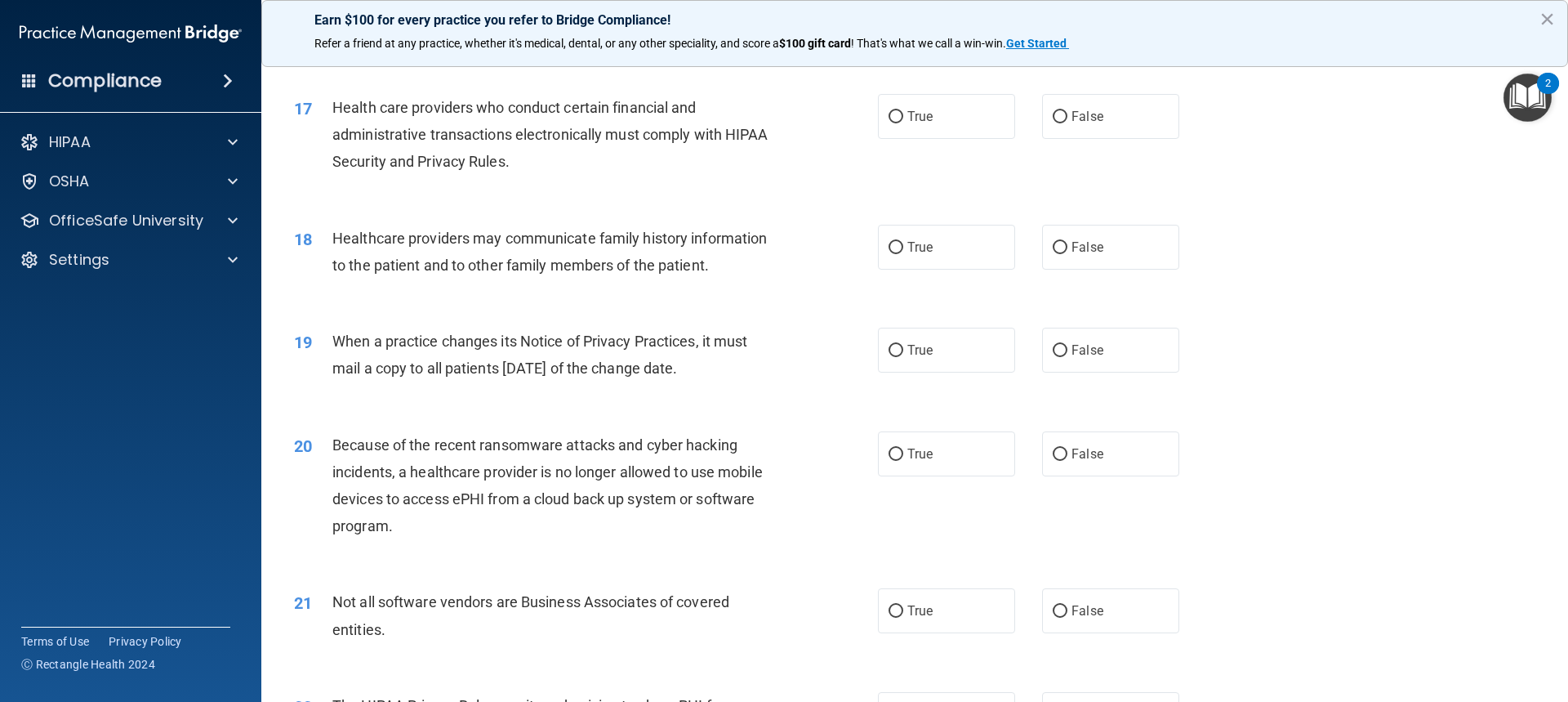
scroll to position [2043, 0]
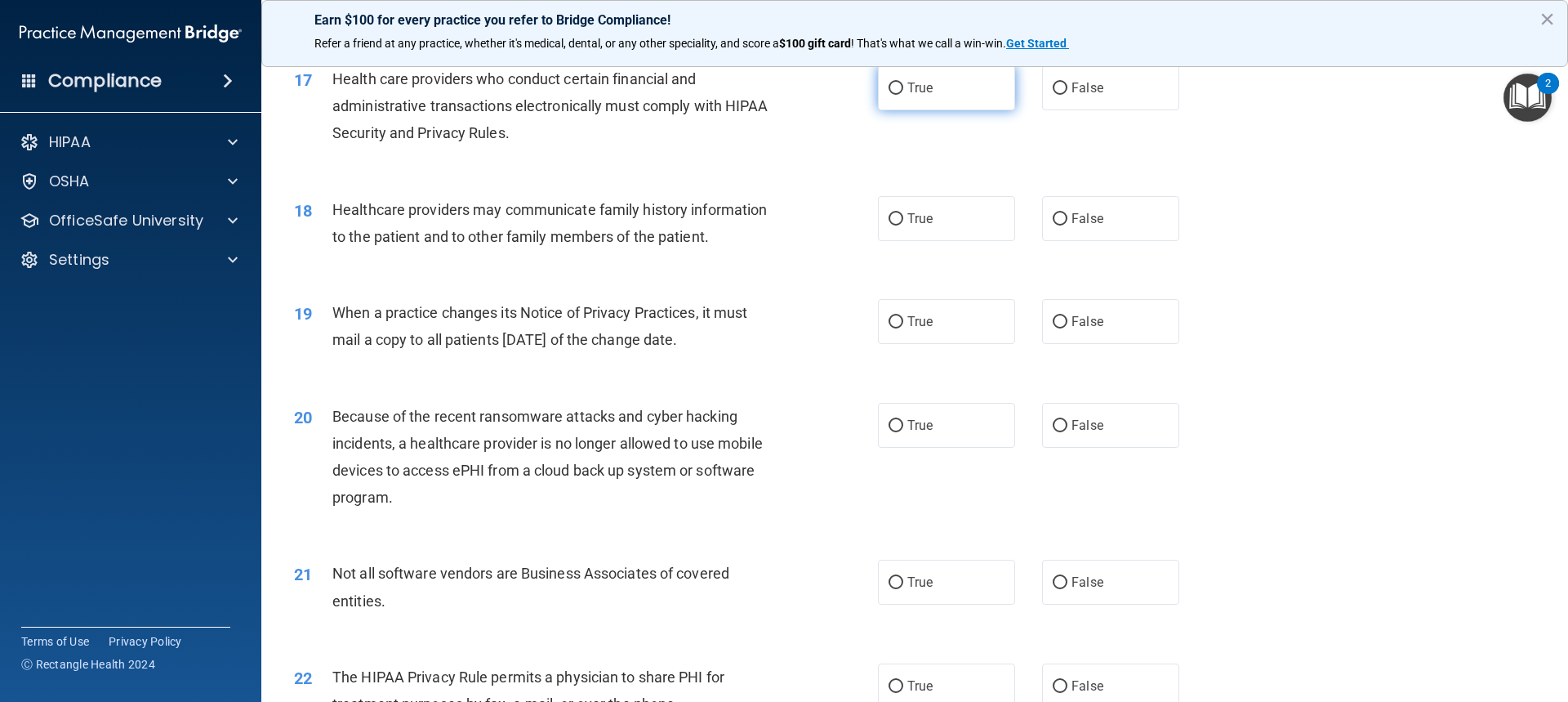
click at [908, 83] on span "True" at bounding box center [920, 87] width 25 height 15
click at [903, 83] on input "True" at bounding box center [896, 88] width 15 height 13
radio input "true"
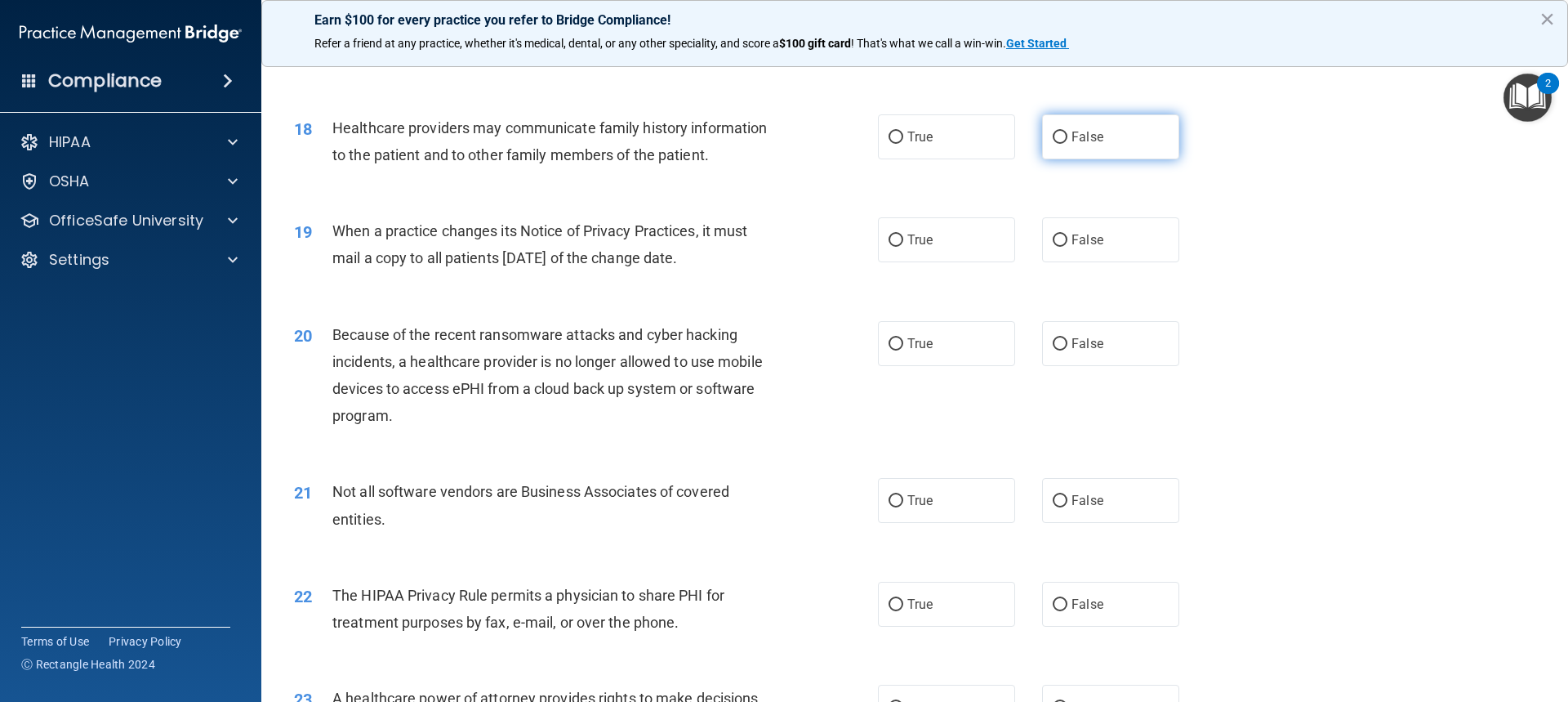
click at [1093, 125] on label "False" at bounding box center [1111, 137] width 137 height 45
click at [1068, 132] on input "False" at bounding box center [1060, 138] width 15 height 13
radio input "true"
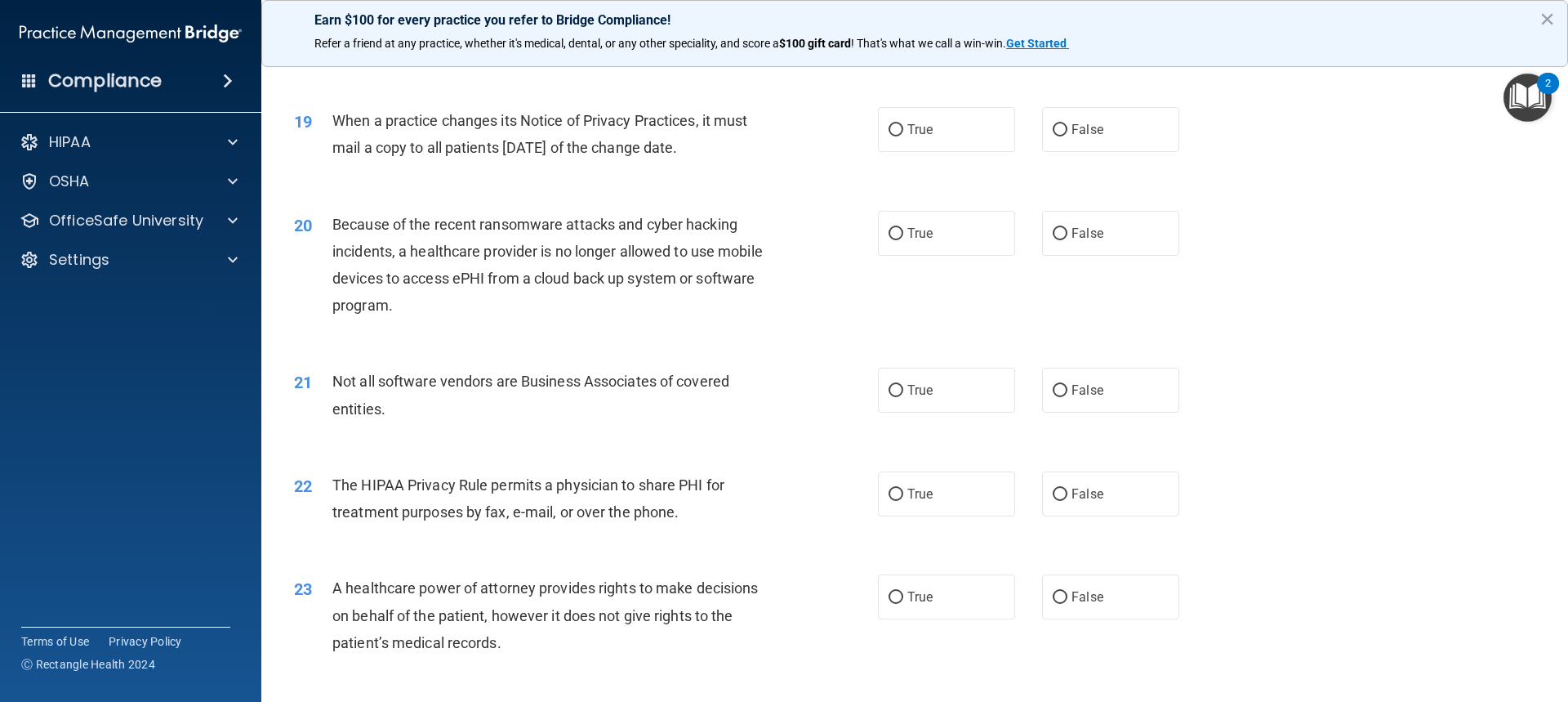
scroll to position [2206, 0]
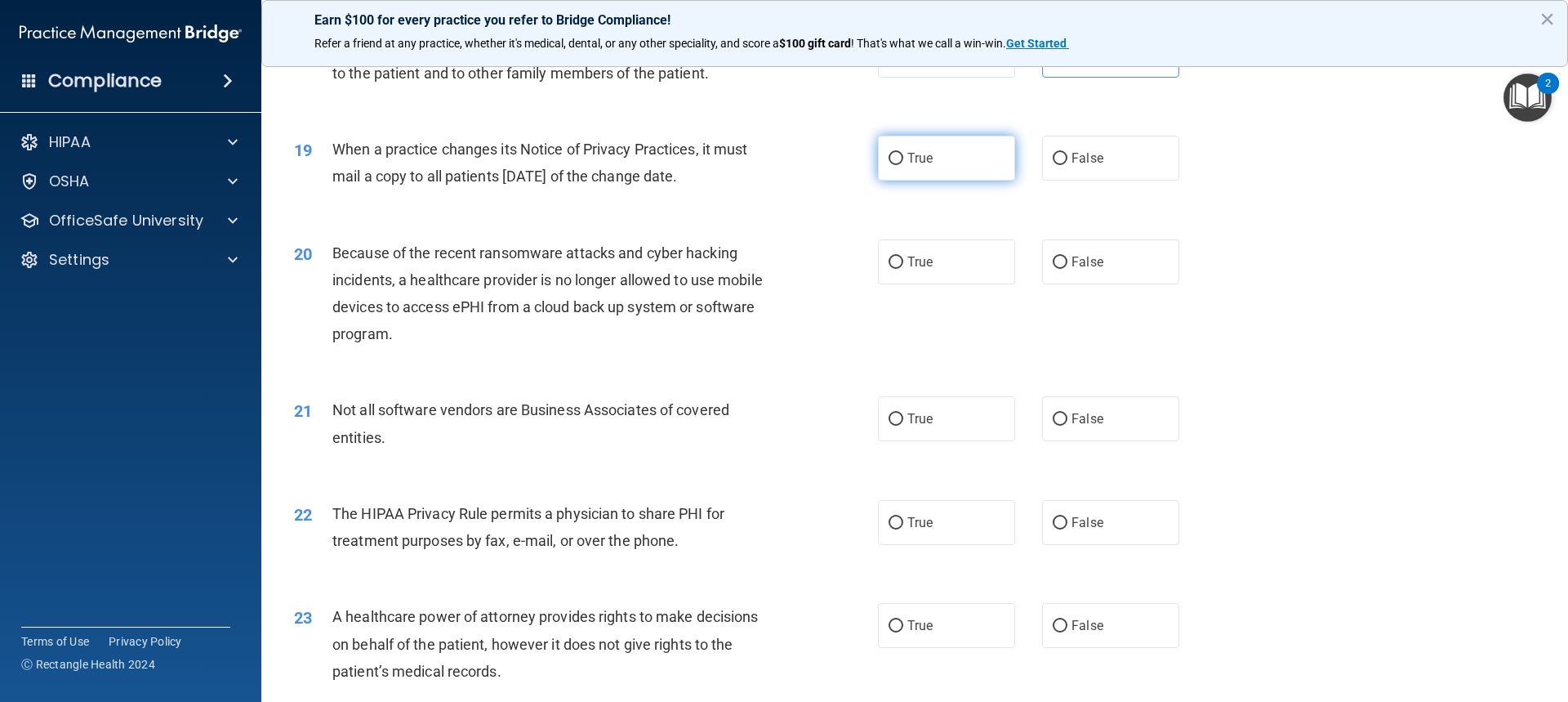
click at [935, 151] on label "True" at bounding box center [946, 159] width 137 height 45
click at [903, 153] on input "True" at bounding box center [896, 159] width 15 height 13
radio input "true"
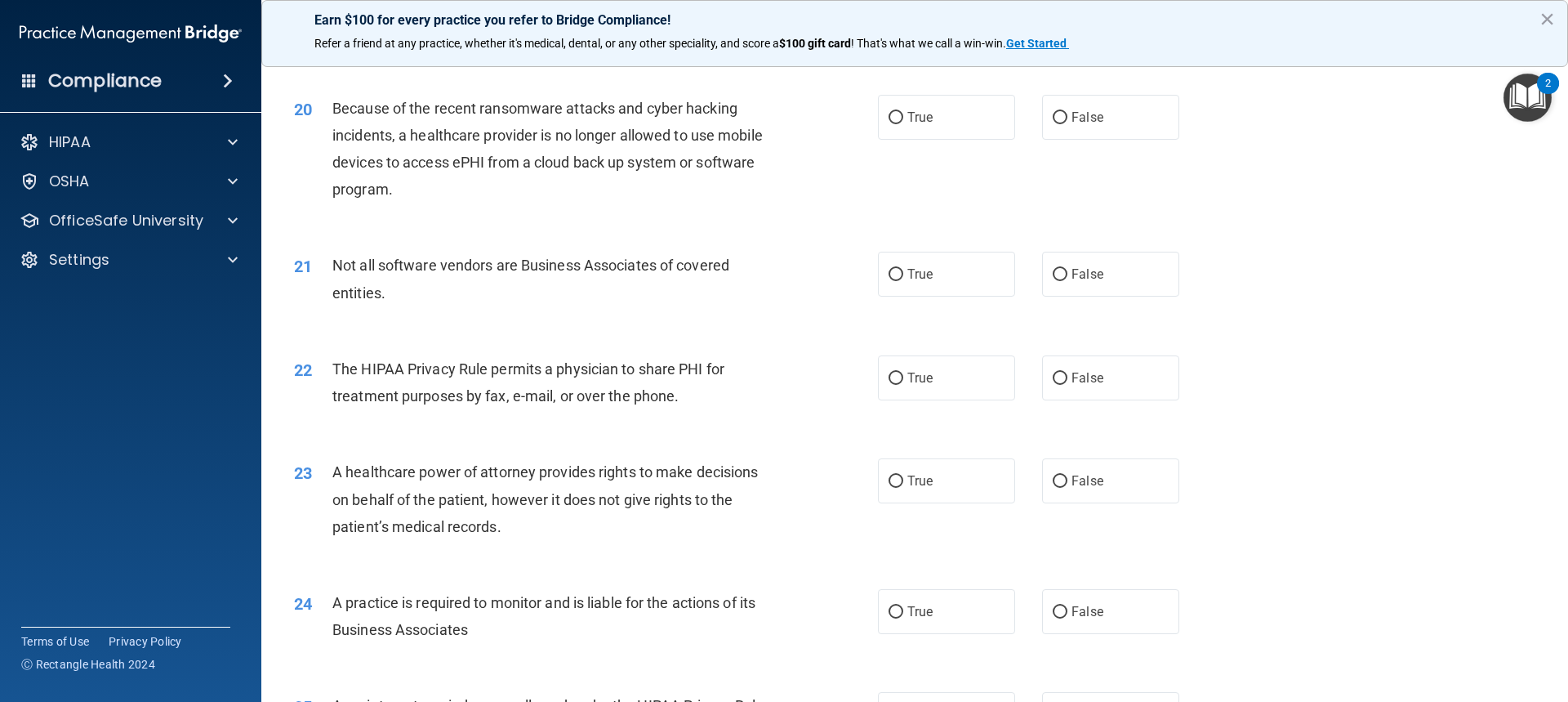
scroll to position [2370, 0]
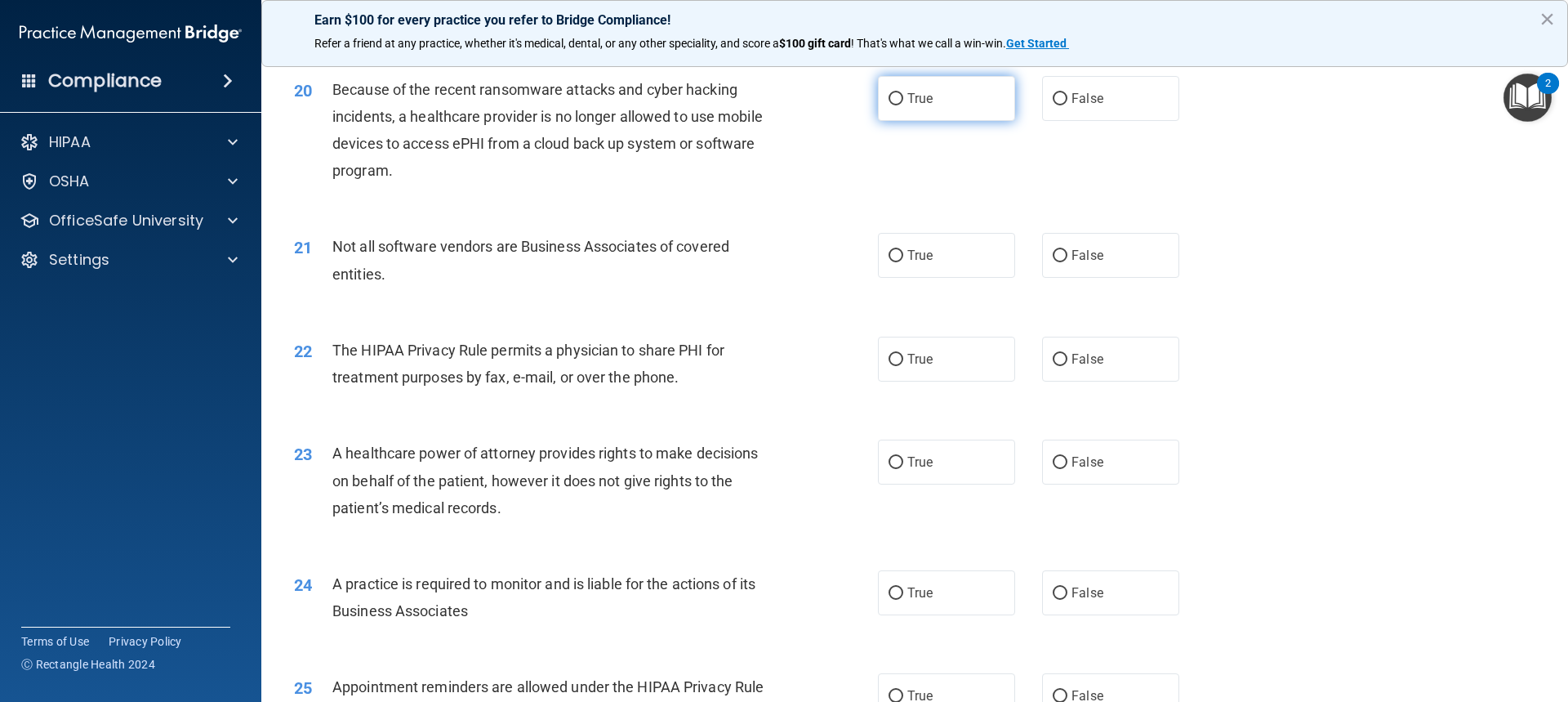
click at [944, 92] on label "True" at bounding box center [946, 98] width 137 height 45
click at [903, 93] on input "True" at bounding box center [896, 99] width 15 height 13
radio input "true"
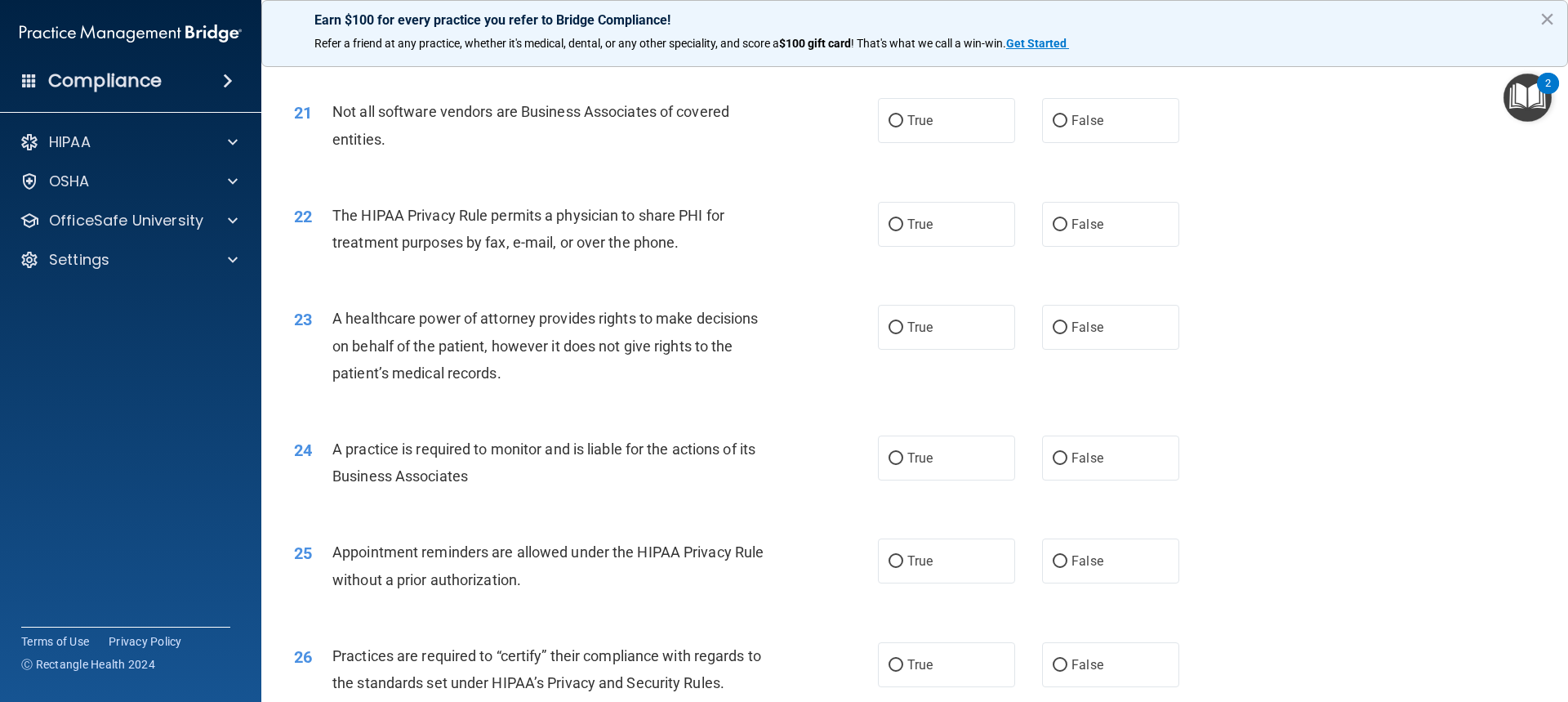
scroll to position [2533, 0]
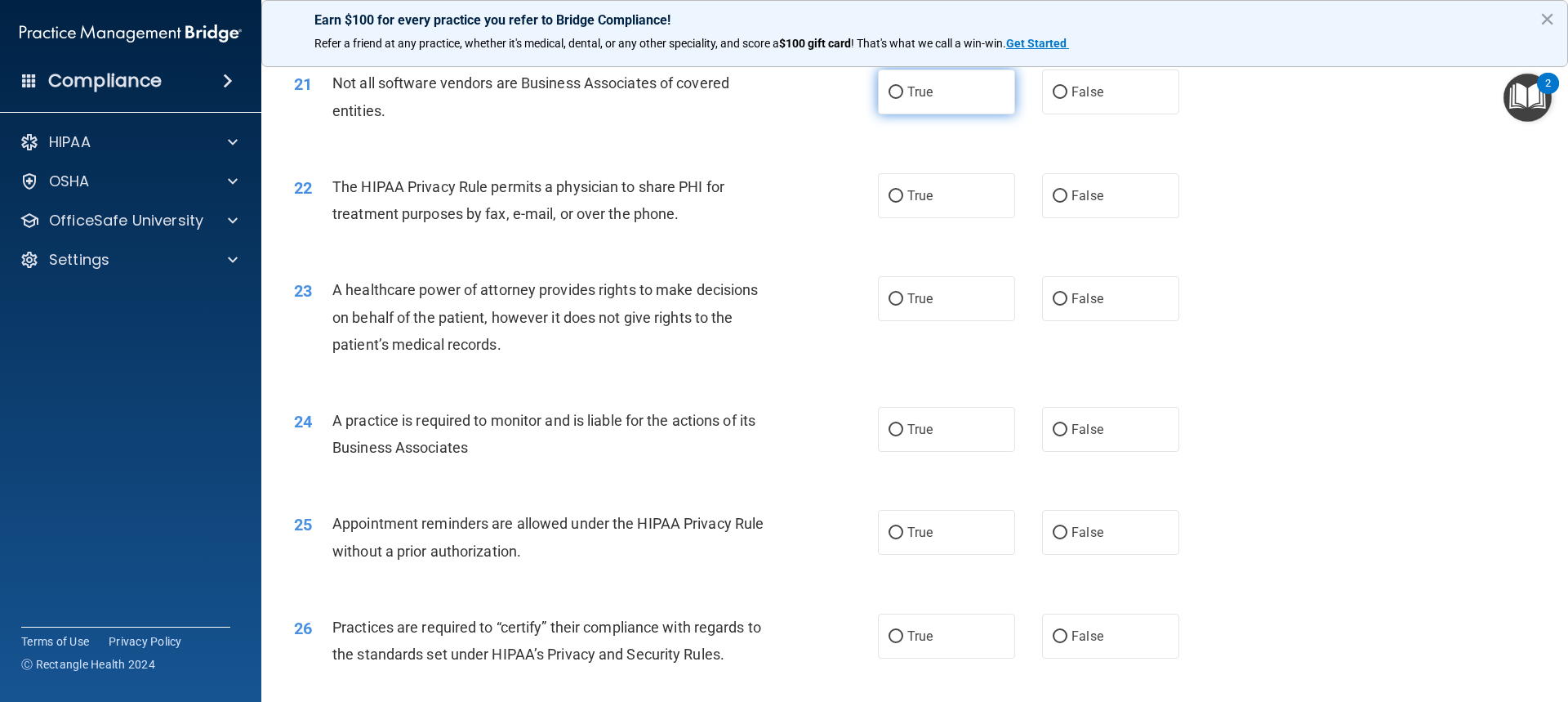
click at [948, 103] on label "True" at bounding box center [946, 92] width 137 height 45
click at [903, 99] on input "True" at bounding box center [896, 92] width 15 height 13
radio input "true"
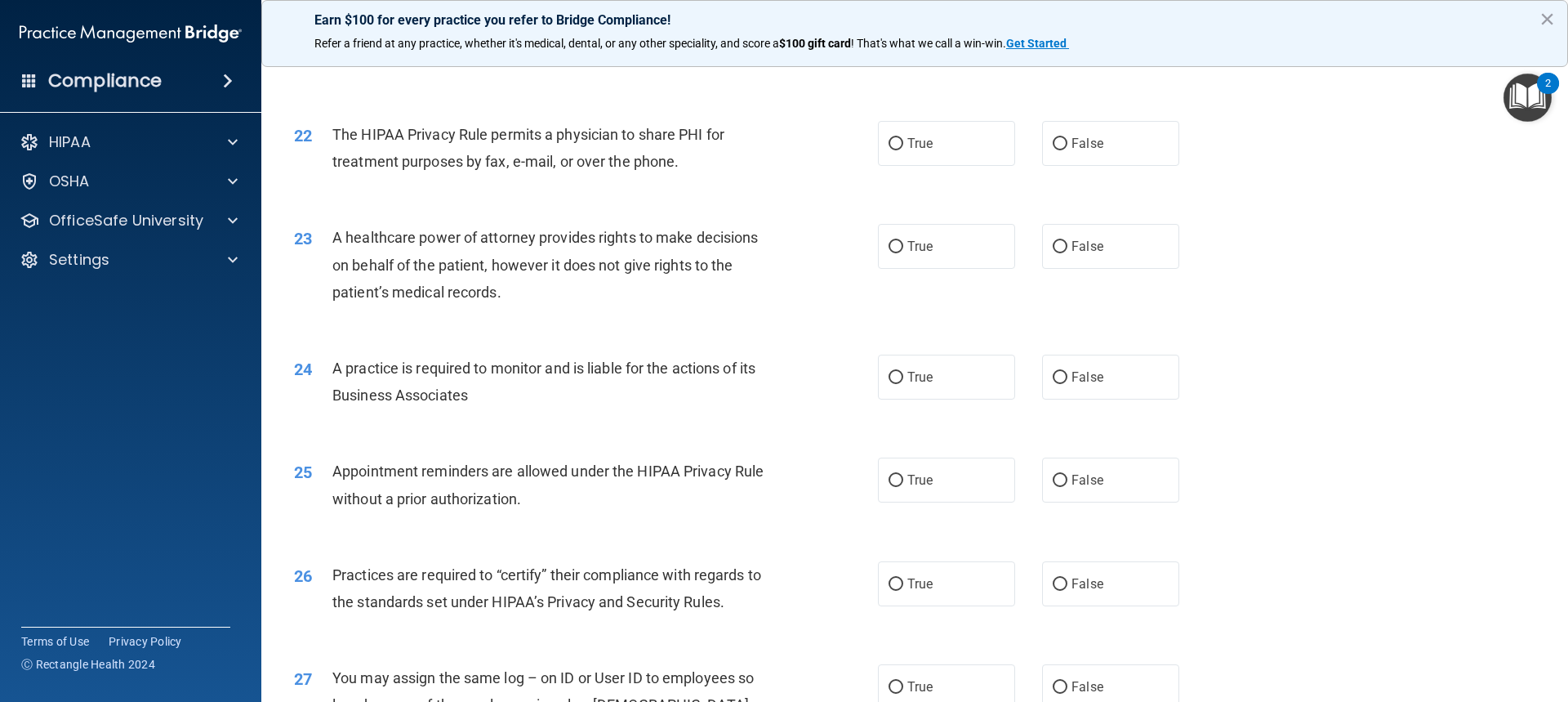
scroll to position [2615, 0]
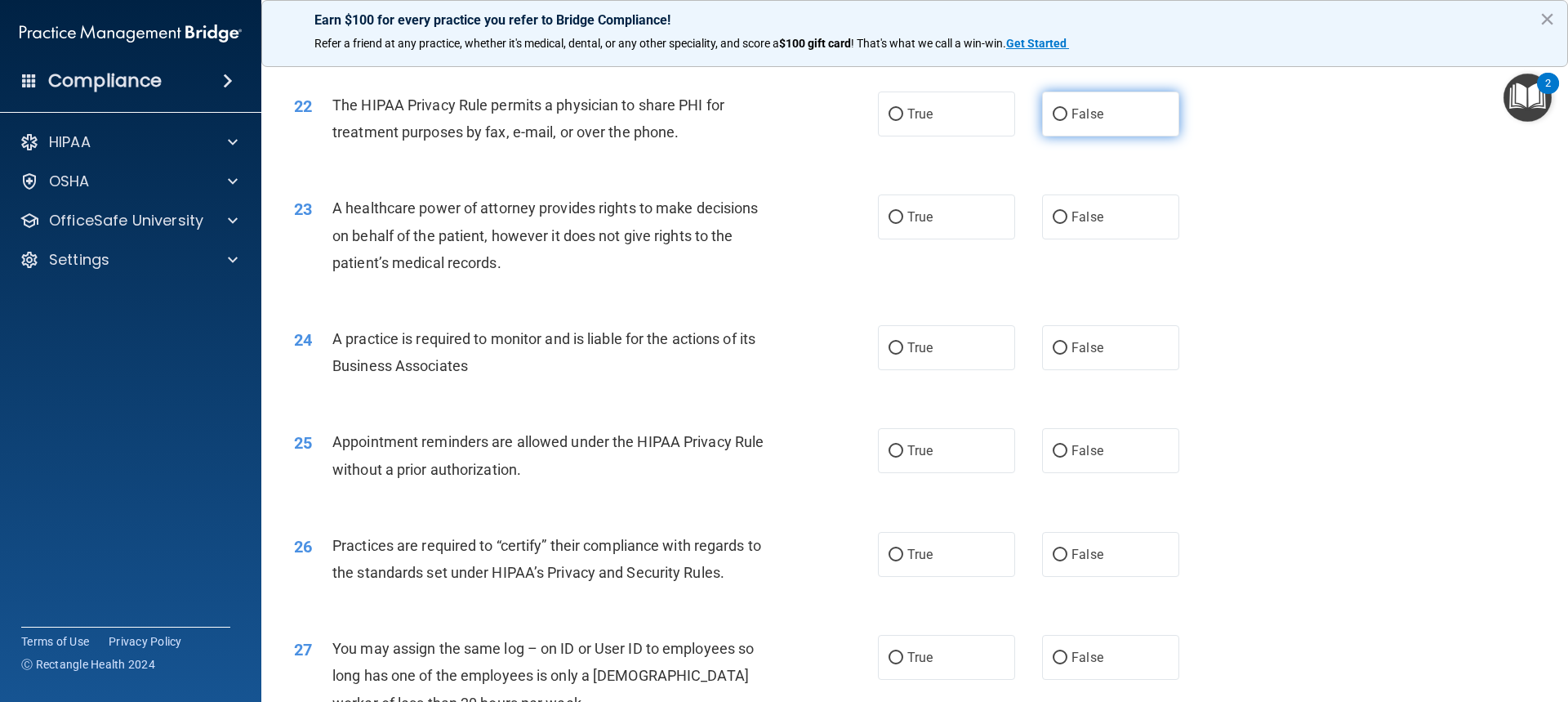
click at [1105, 102] on label "False" at bounding box center [1111, 114] width 137 height 45
click at [1068, 108] on input "False" at bounding box center [1060, 114] width 15 height 13
radio input "true"
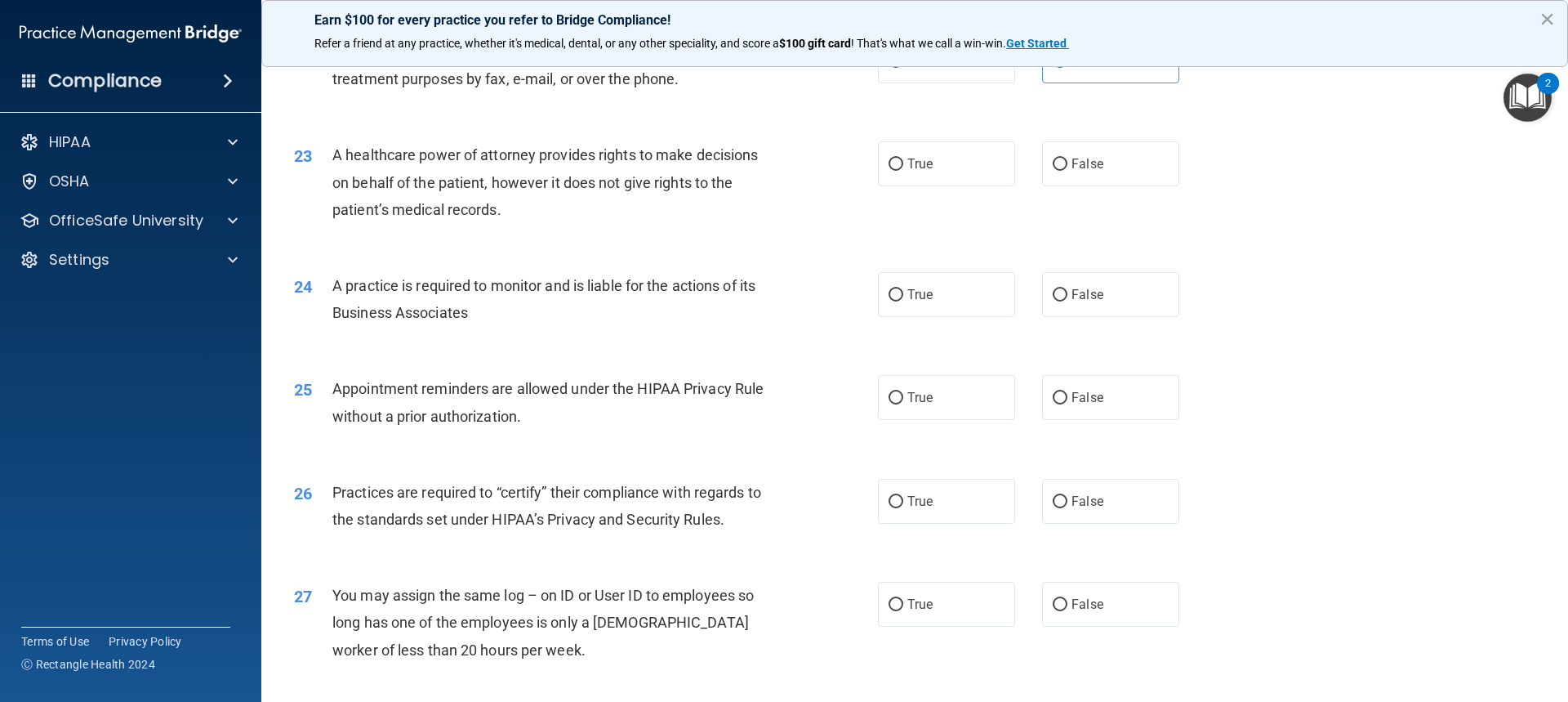
scroll to position [2696, 0]
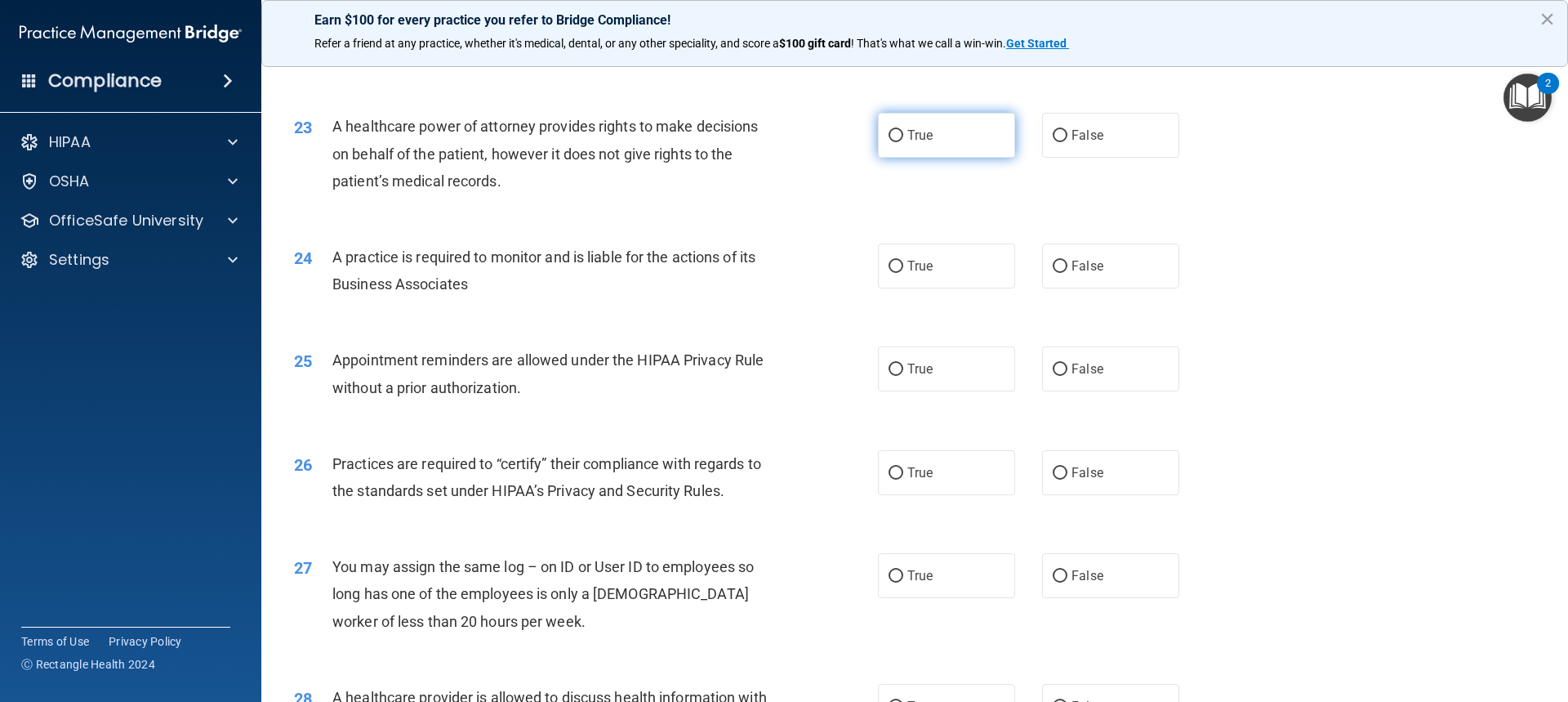
click at [942, 132] on label "True" at bounding box center [946, 135] width 137 height 45
click at [903, 132] on input "True" at bounding box center [896, 136] width 15 height 13
radio input "true"
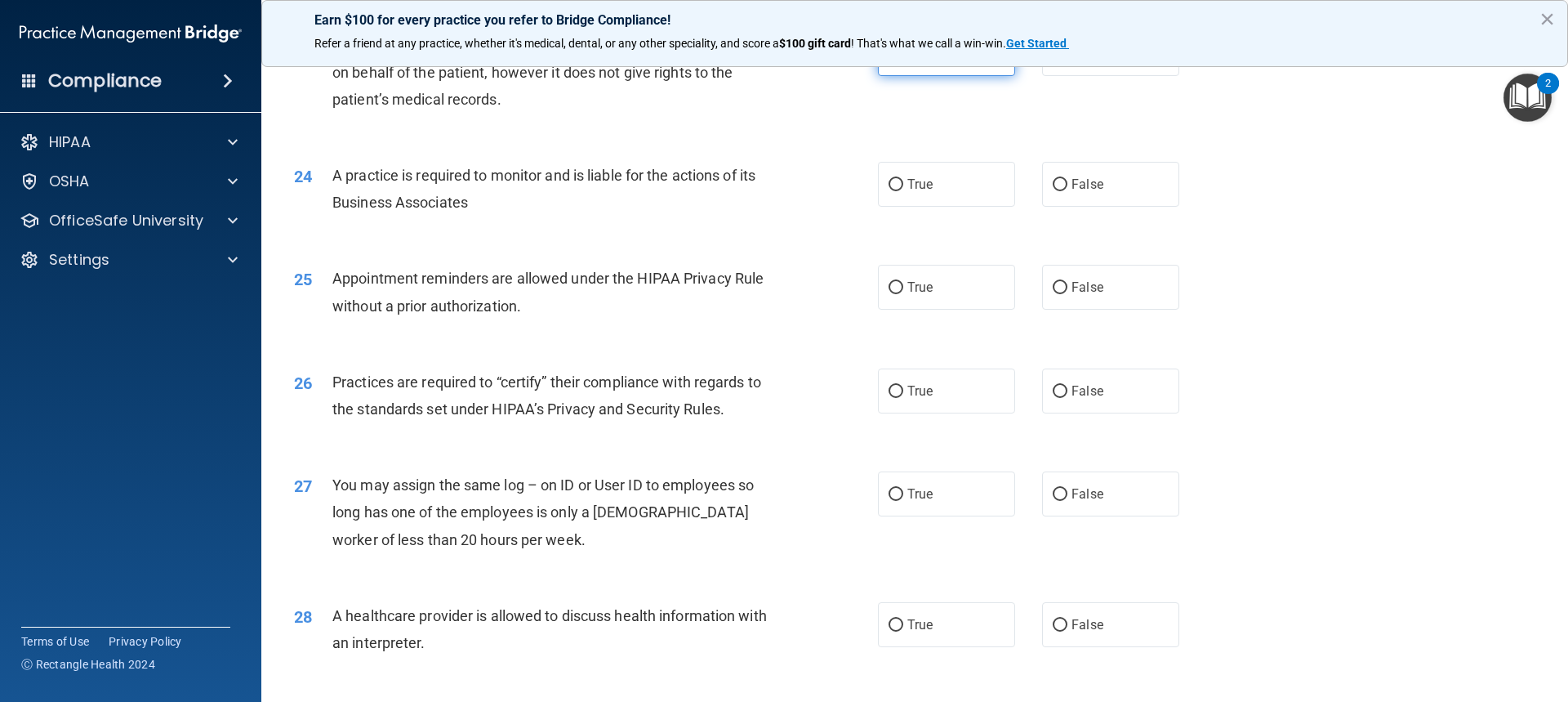
scroll to position [2860, 0]
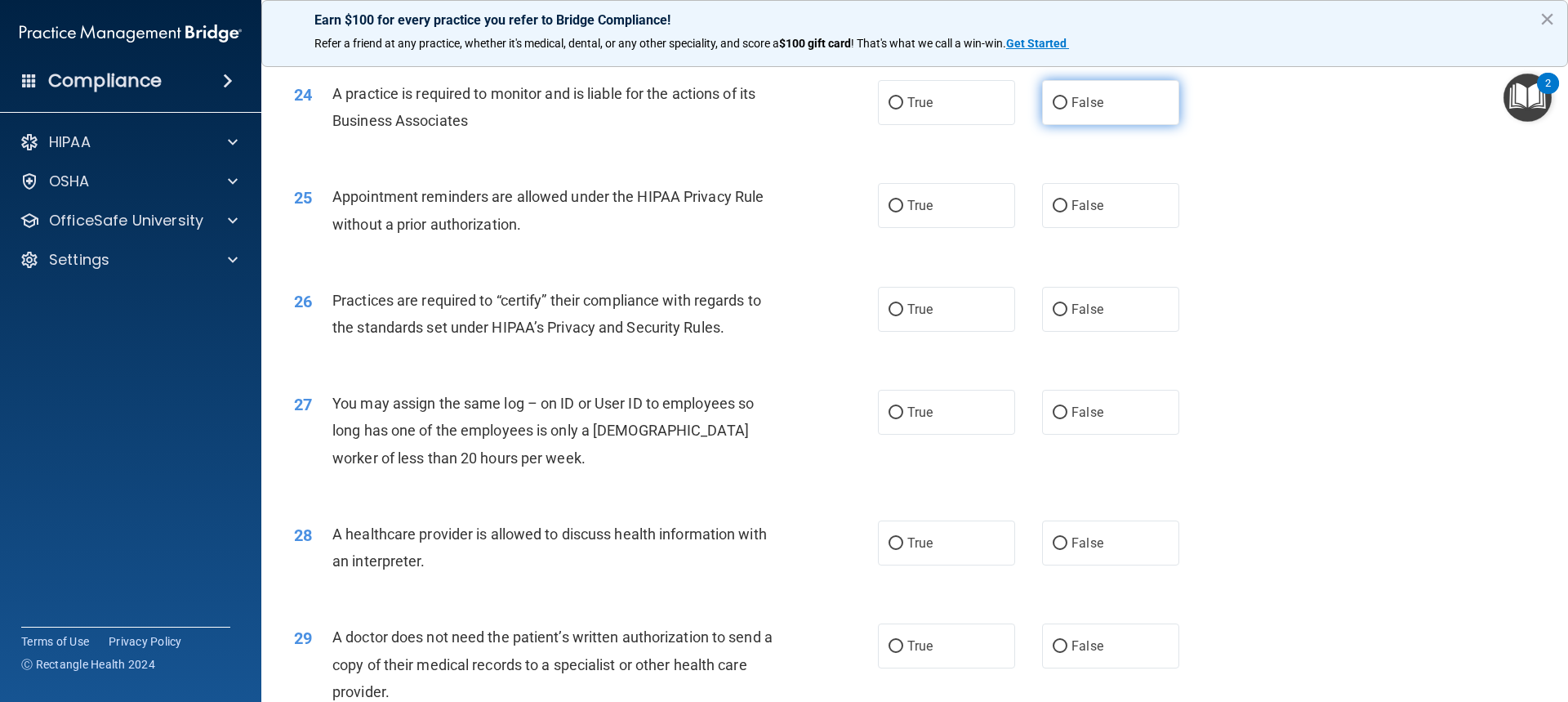
click at [1064, 93] on label "False" at bounding box center [1111, 102] width 137 height 45
click at [1064, 97] on input "False" at bounding box center [1060, 103] width 15 height 13
radio input "true"
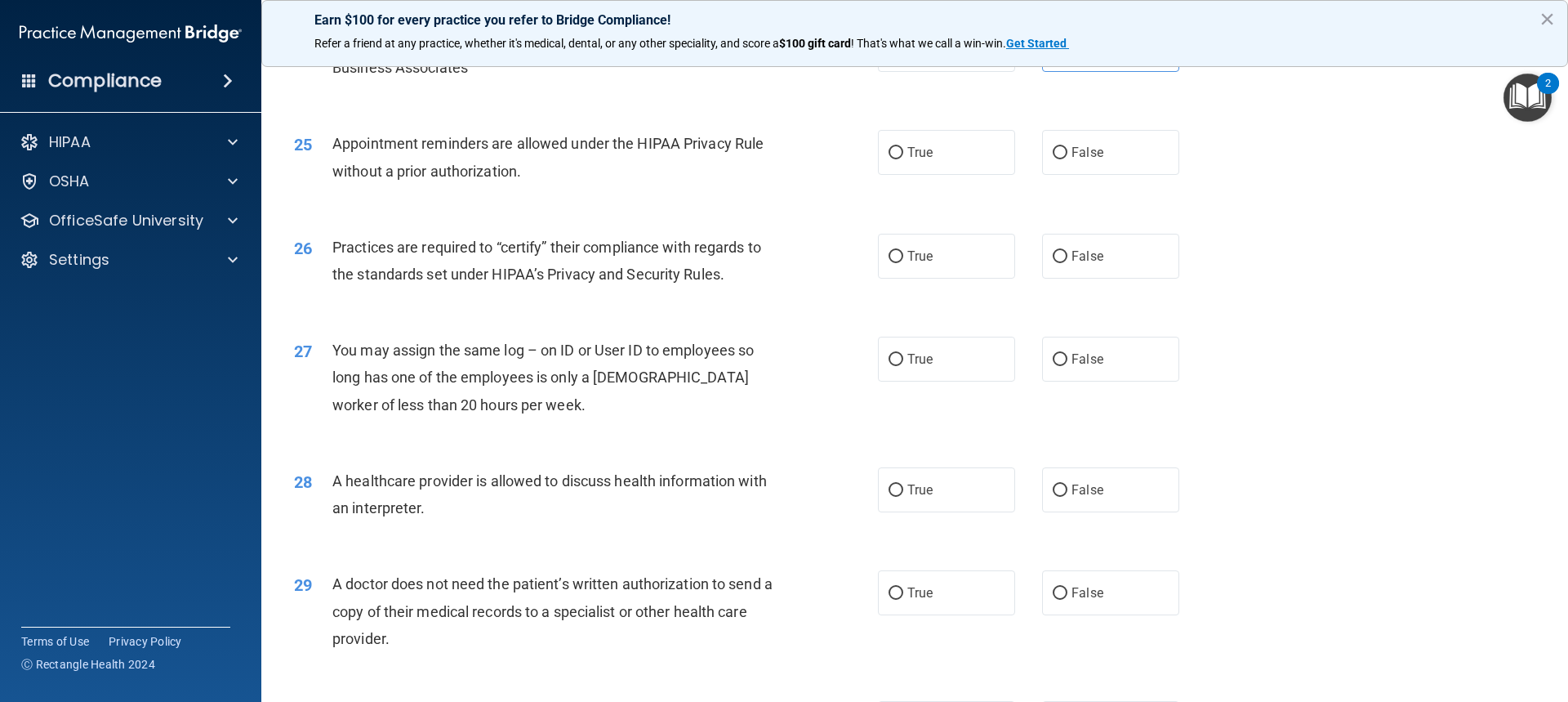
scroll to position [2942, 0]
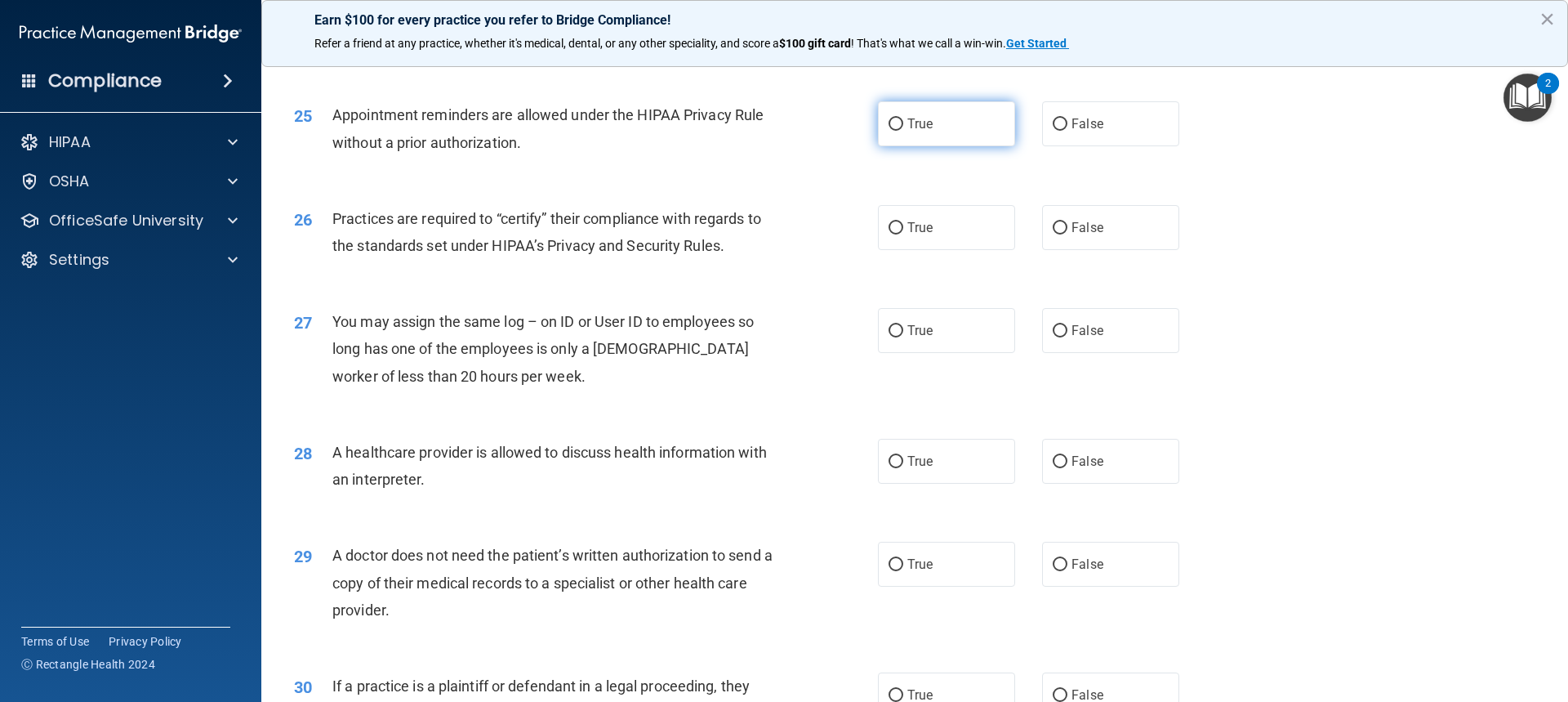
click at [928, 106] on label "True" at bounding box center [946, 124] width 137 height 45
click at [903, 118] on input "True" at bounding box center [896, 124] width 15 height 13
radio input "true"
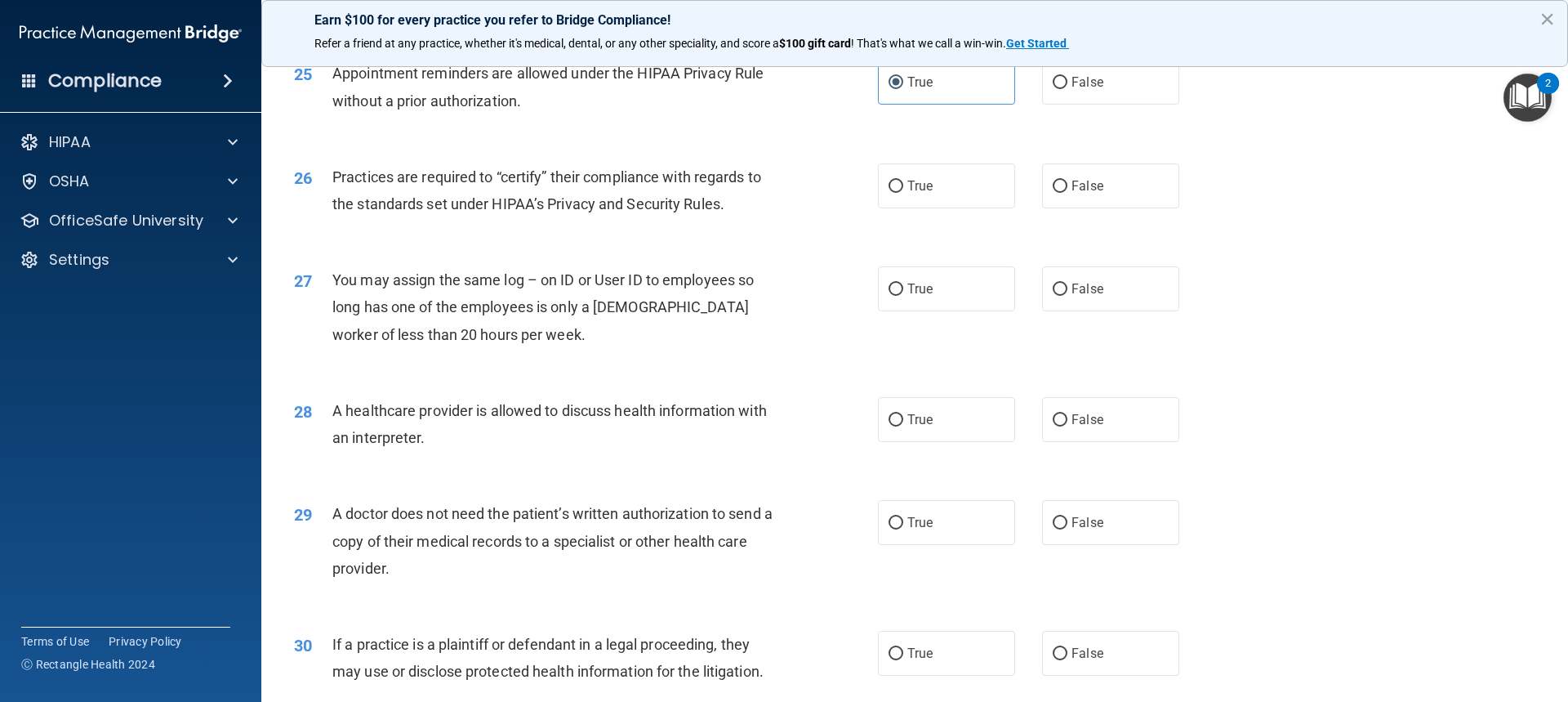
scroll to position [3023, 0]
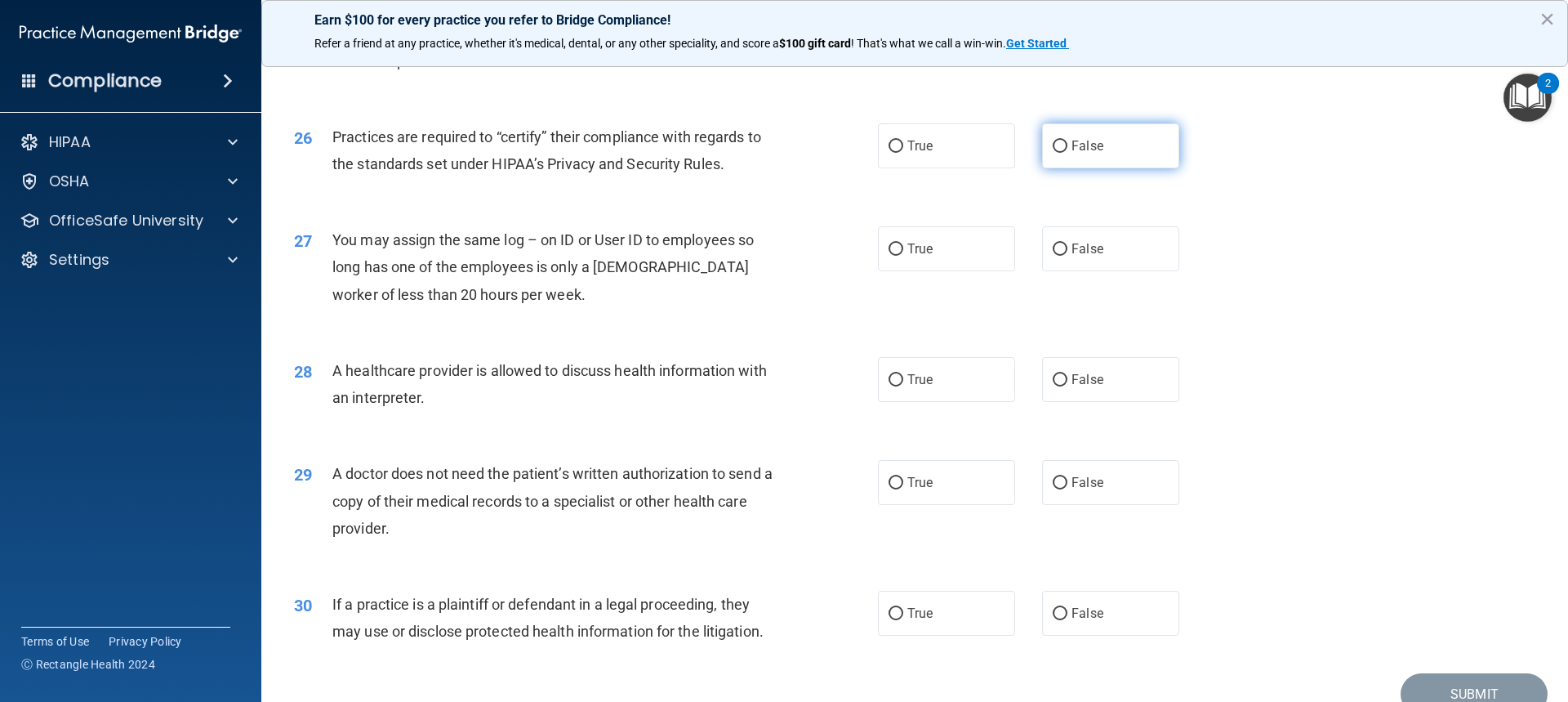
click at [1105, 152] on label "False" at bounding box center [1111, 146] width 137 height 45
click at [1068, 152] on input "False" at bounding box center [1060, 146] width 15 height 13
radio input "true"
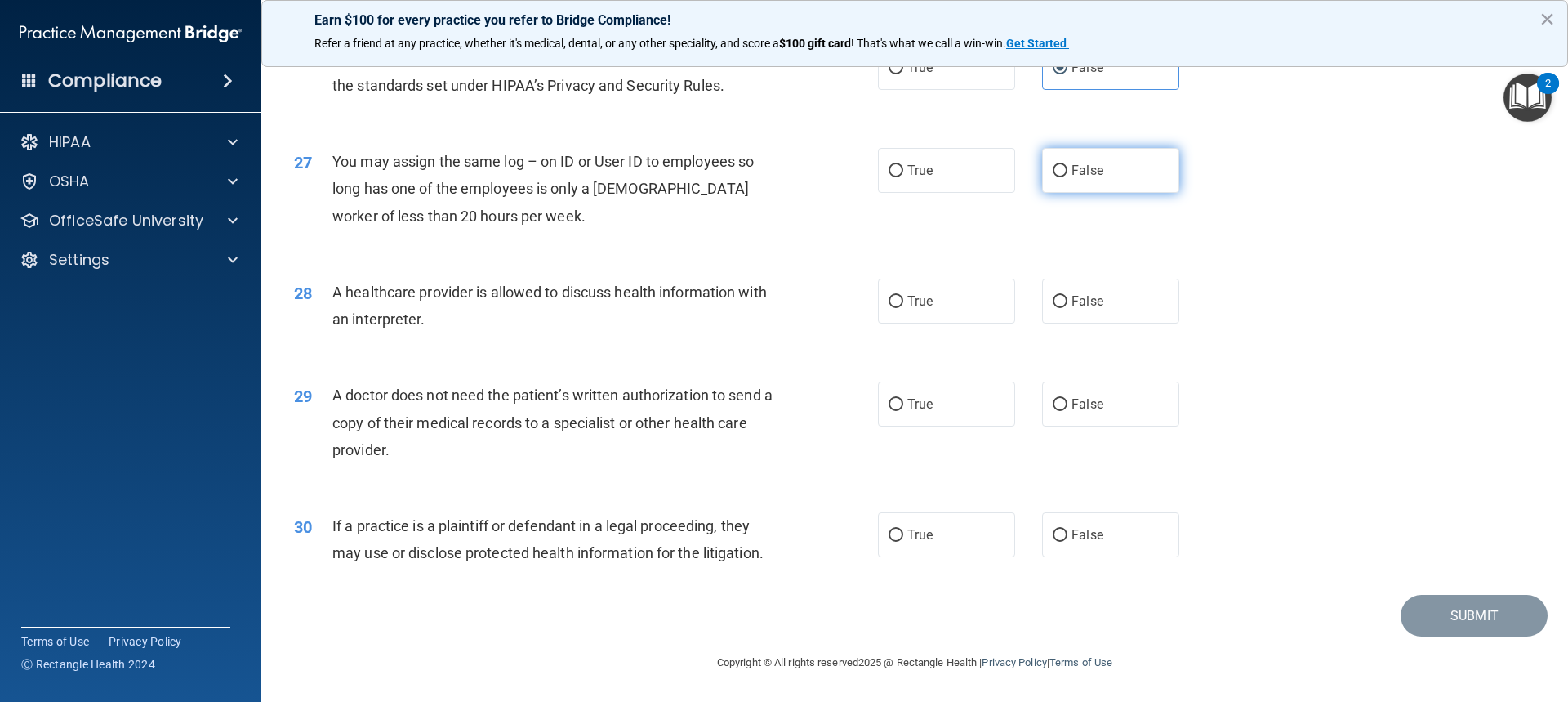
click at [1116, 162] on label "False" at bounding box center [1111, 170] width 137 height 45
click at [1068, 165] on input "False" at bounding box center [1060, 171] width 15 height 13
radio input "true"
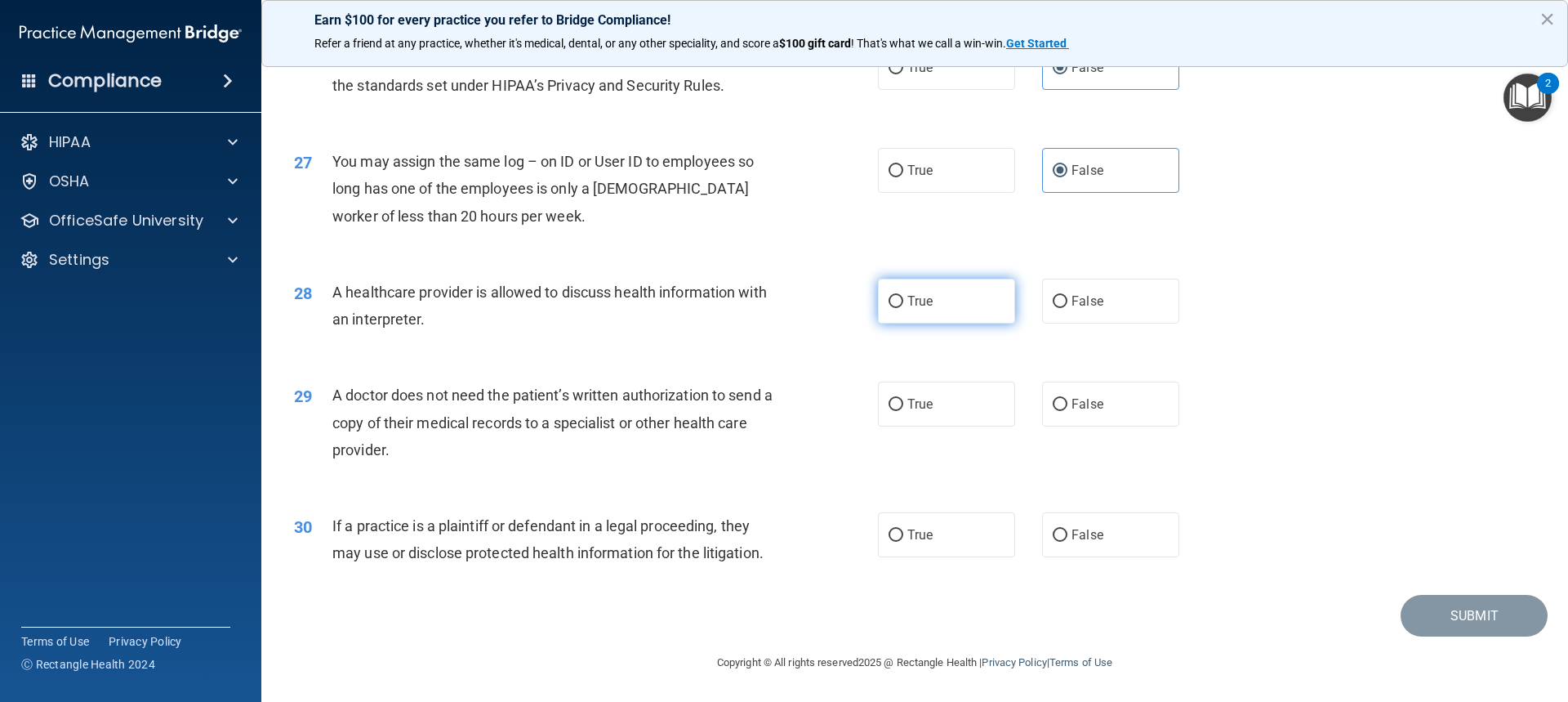
click at [937, 298] on label "True" at bounding box center [946, 301] width 137 height 45
click at [903, 298] on input "True" at bounding box center [896, 301] width 15 height 13
radio input "true"
click at [907, 409] on span "True" at bounding box center [920, 404] width 25 height 15
click at [903, 409] on input "True" at bounding box center [896, 405] width 15 height 13
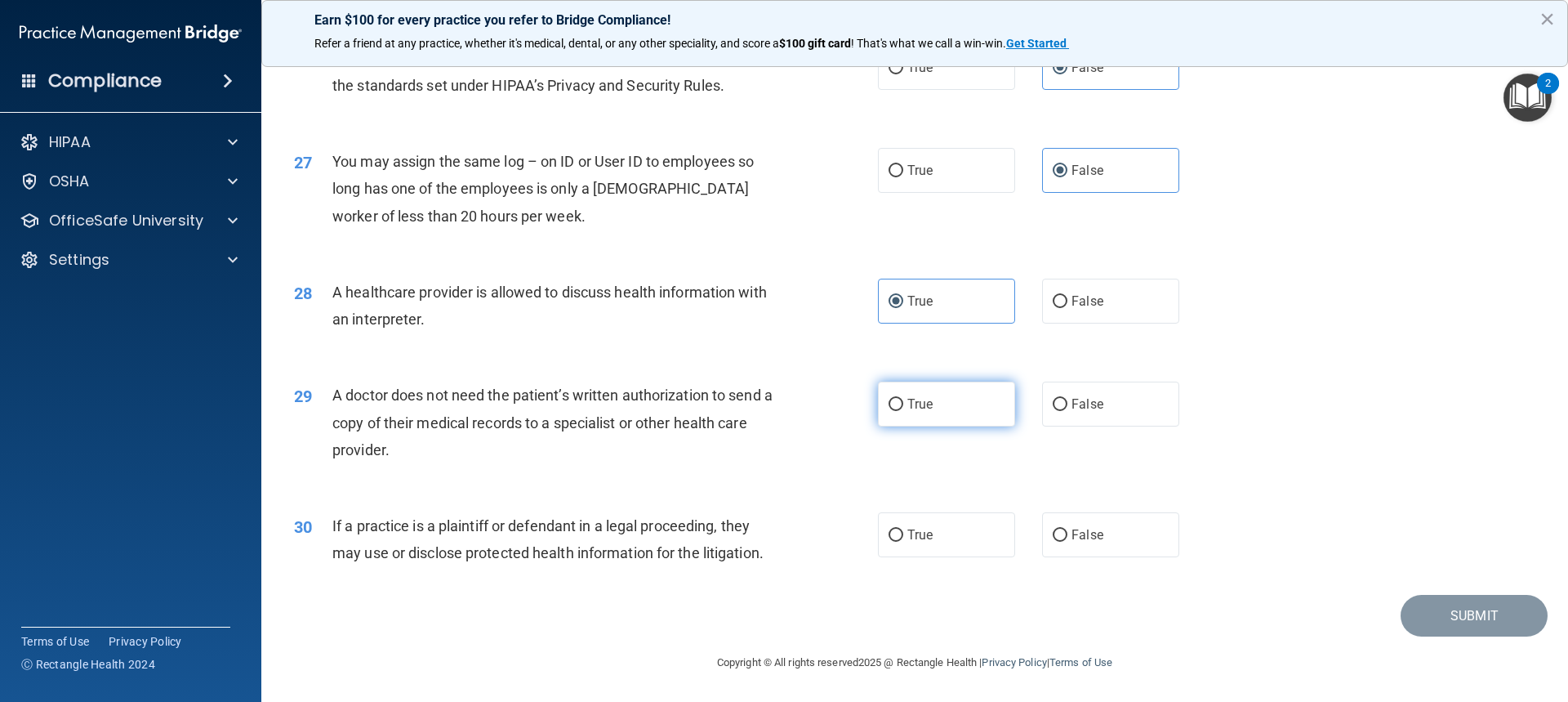
radio input "true"
click at [1072, 533] on span "False" at bounding box center [1088, 535] width 32 height 15
drag, startPoint x: 1072, startPoint y: 530, endPoint x: 1063, endPoint y: 532, distance: 9.2
click at [1072, 531] on span "False" at bounding box center [1088, 535] width 32 height 15
click at [1068, 531] on input "False" at bounding box center [1060, 536] width 15 height 13
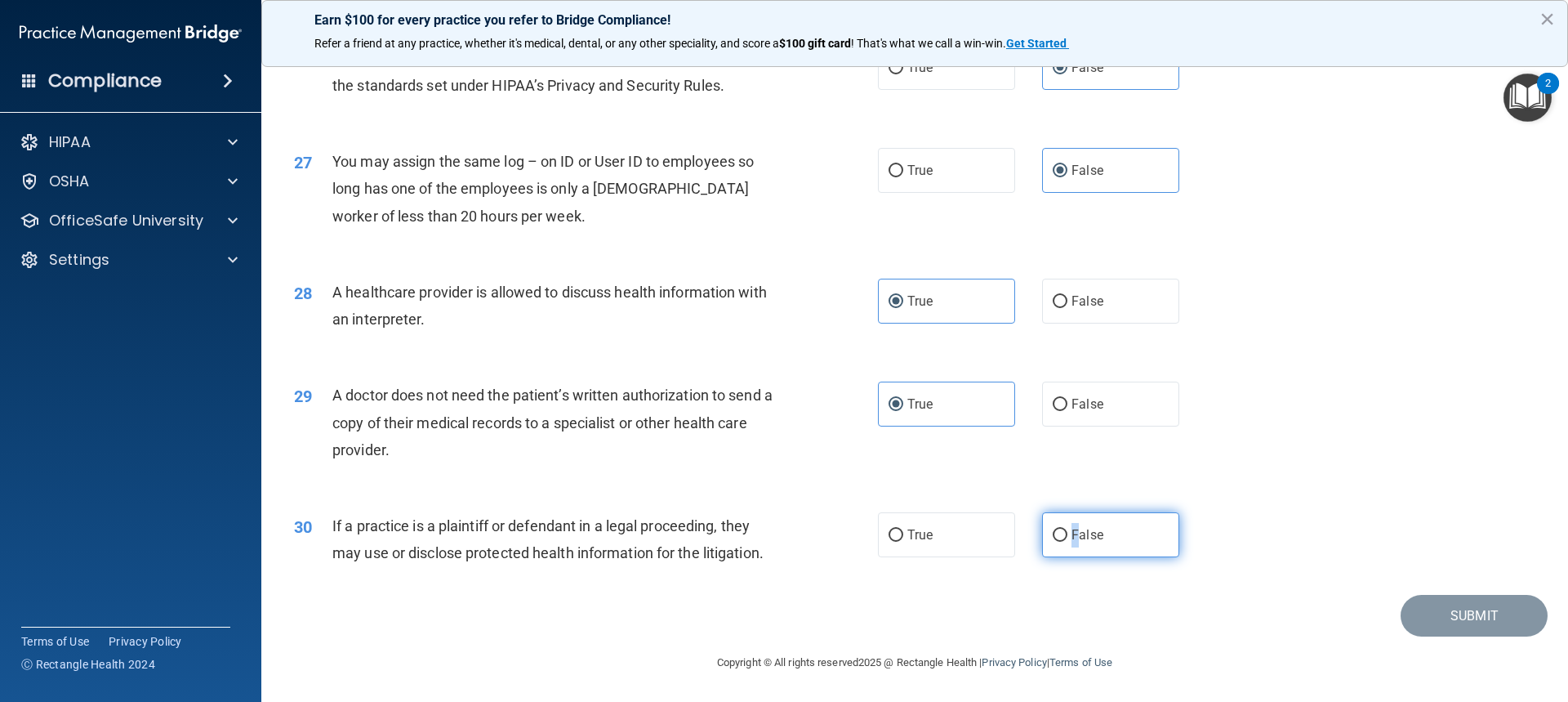
radio input "true"
click at [1414, 612] on button "Submit" at bounding box center [1474, 616] width 147 height 42
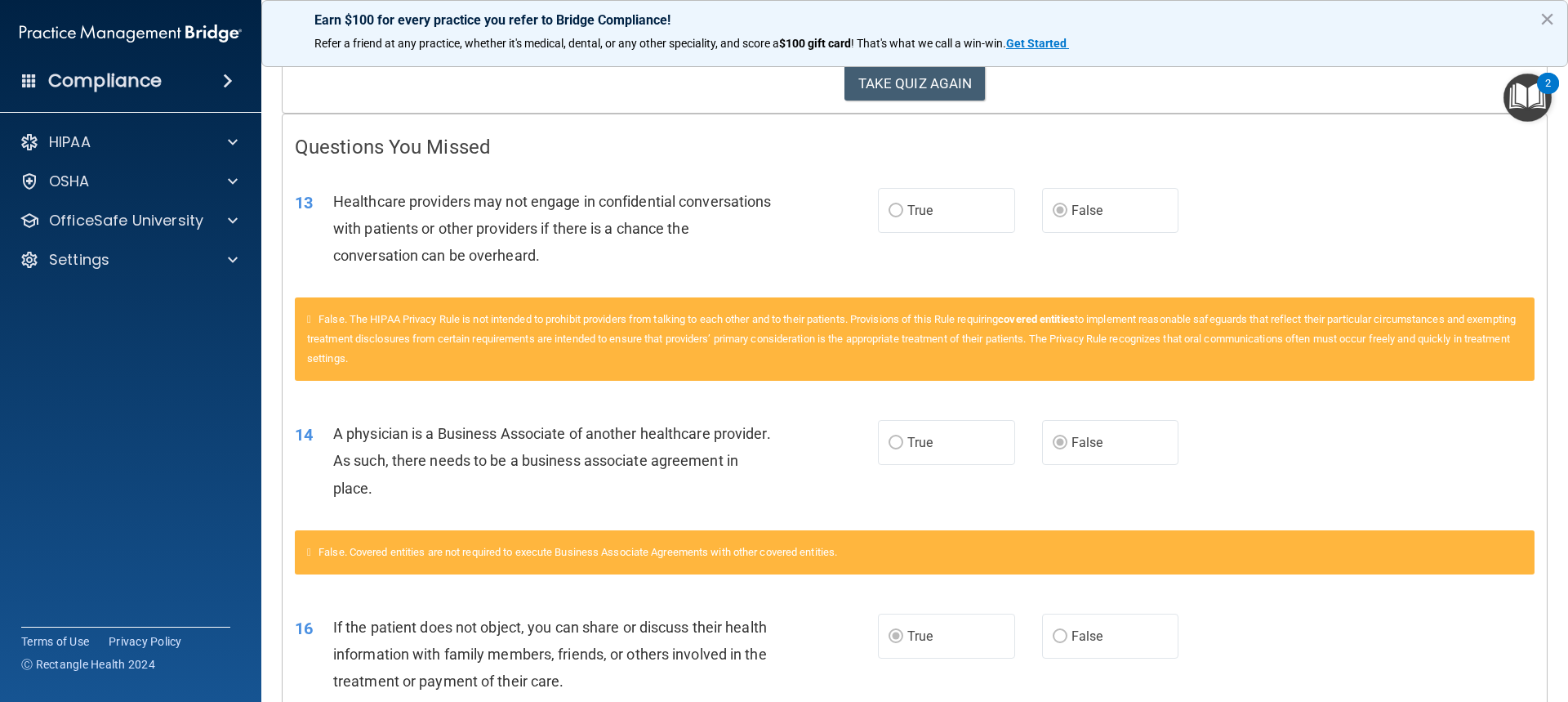
scroll to position [278, 0]
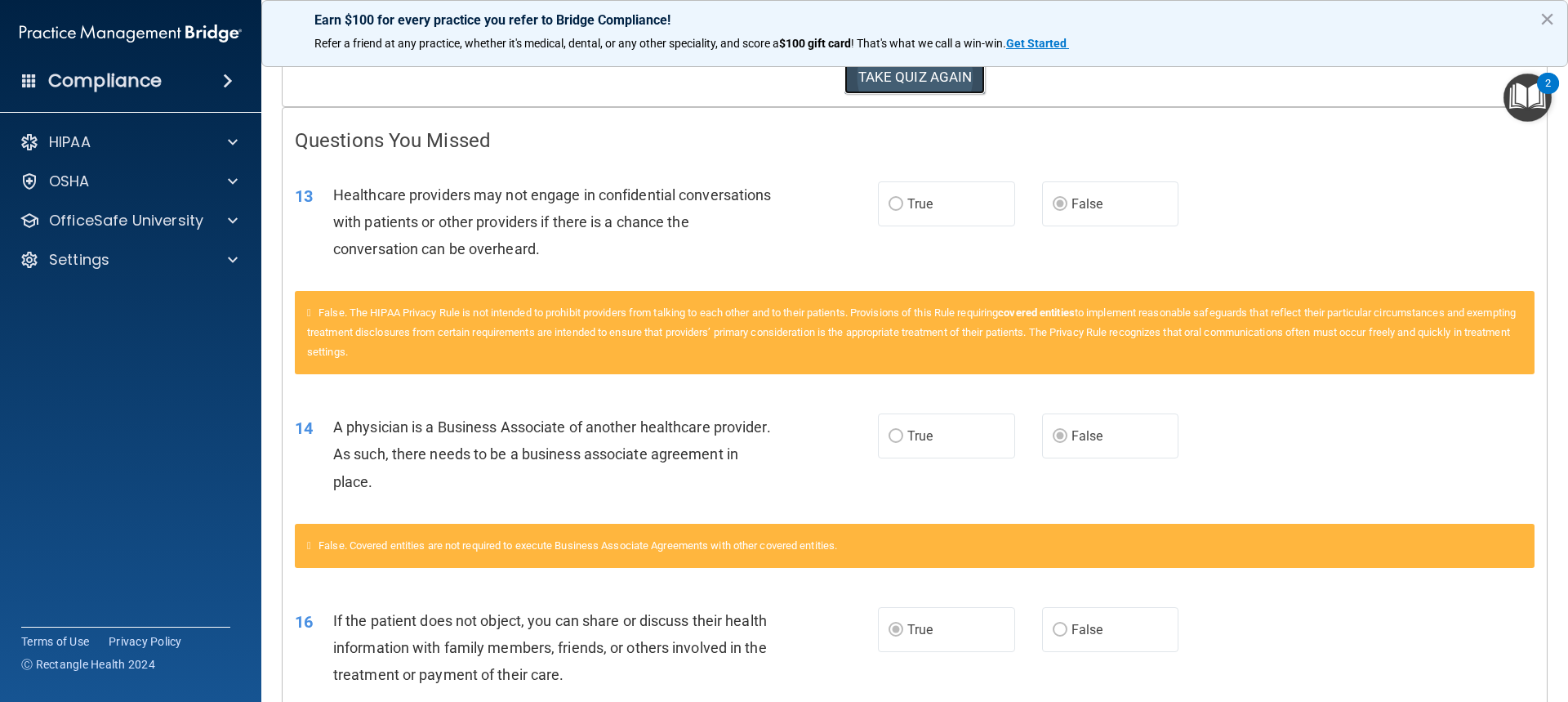
click at [883, 76] on button "TAKE QUIZ AGAIN" at bounding box center [915, 76] width 141 height 36
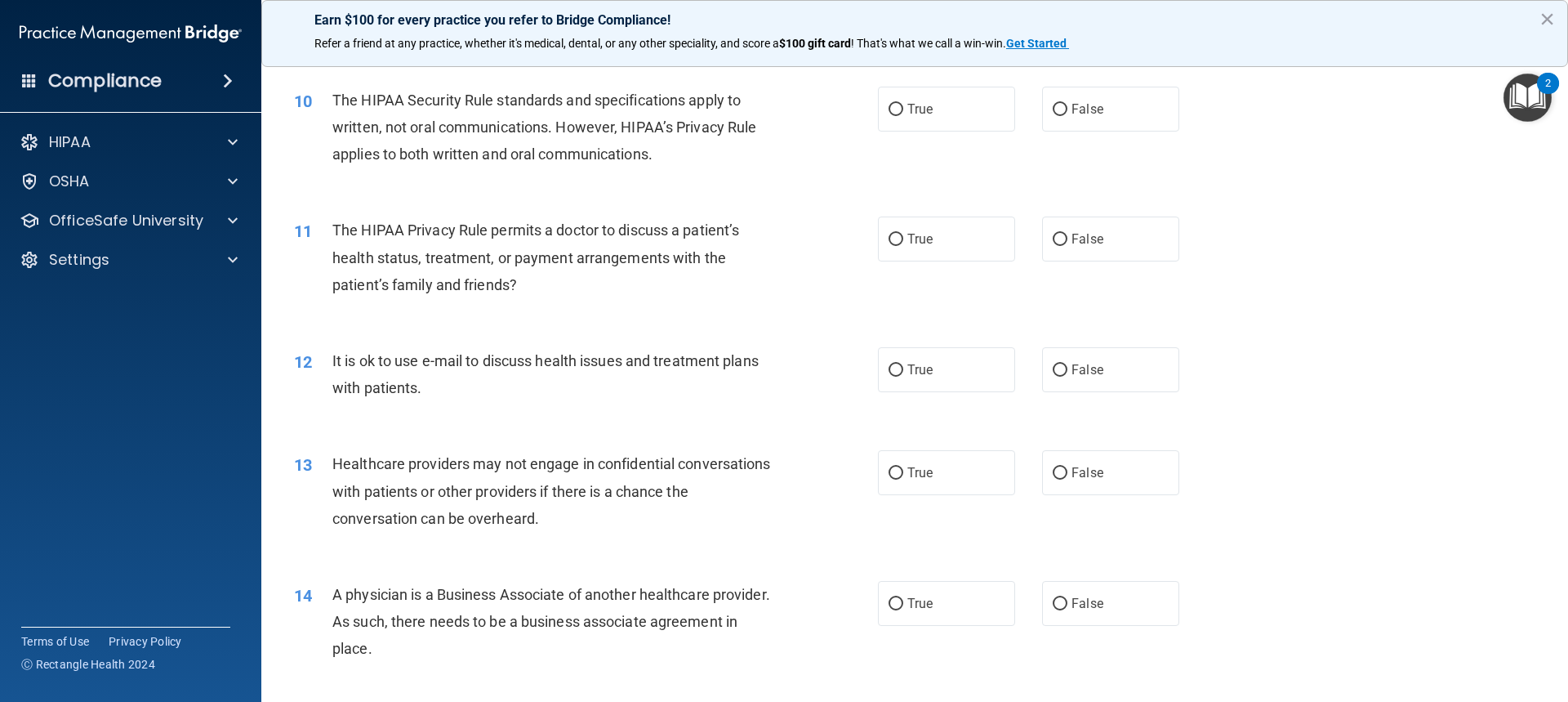
scroll to position [1176, 0]
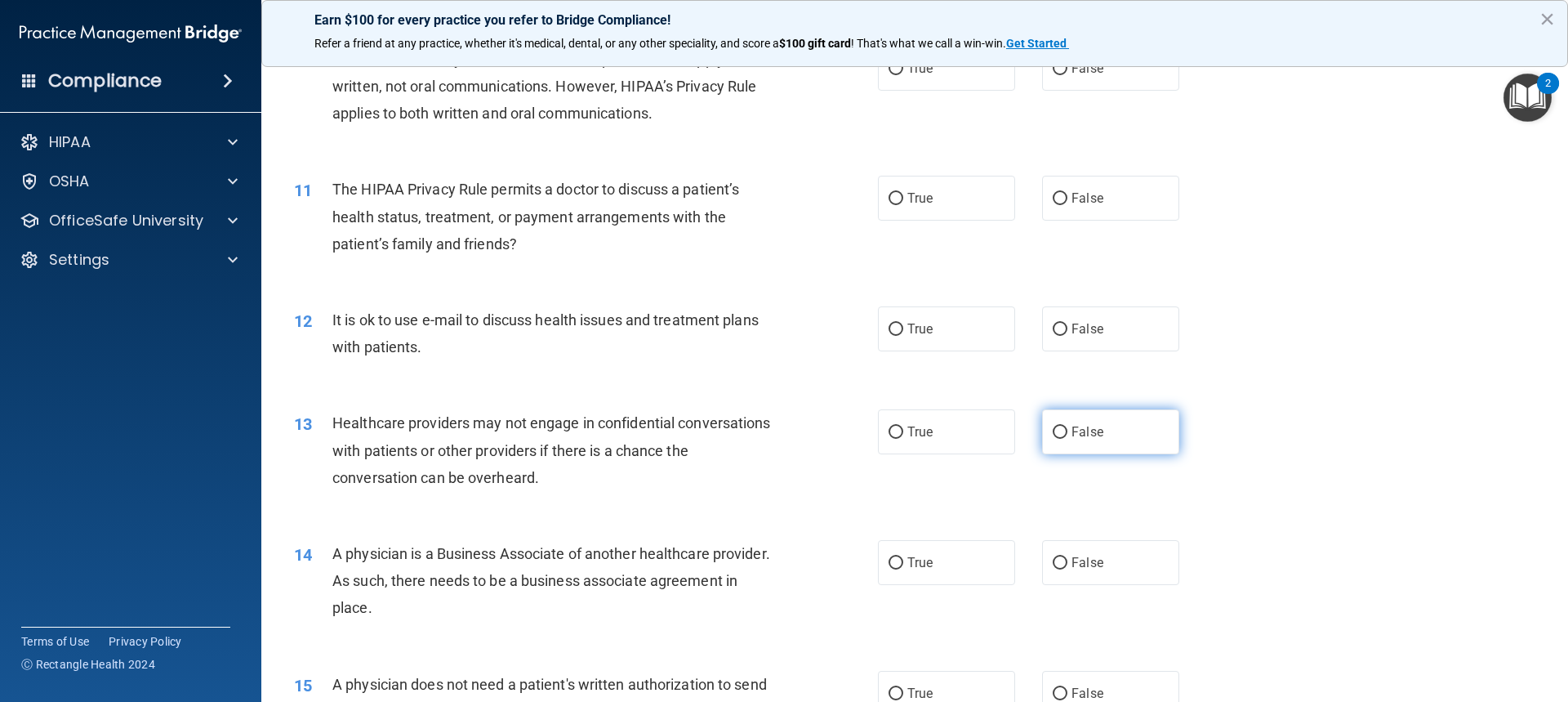
click at [1079, 426] on span "False" at bounding box center [1088, 432] width 32 height 15
click at [1068, 427] on input "False" at bounding box center [1060, 432] width 15 height 13
radio input "true"
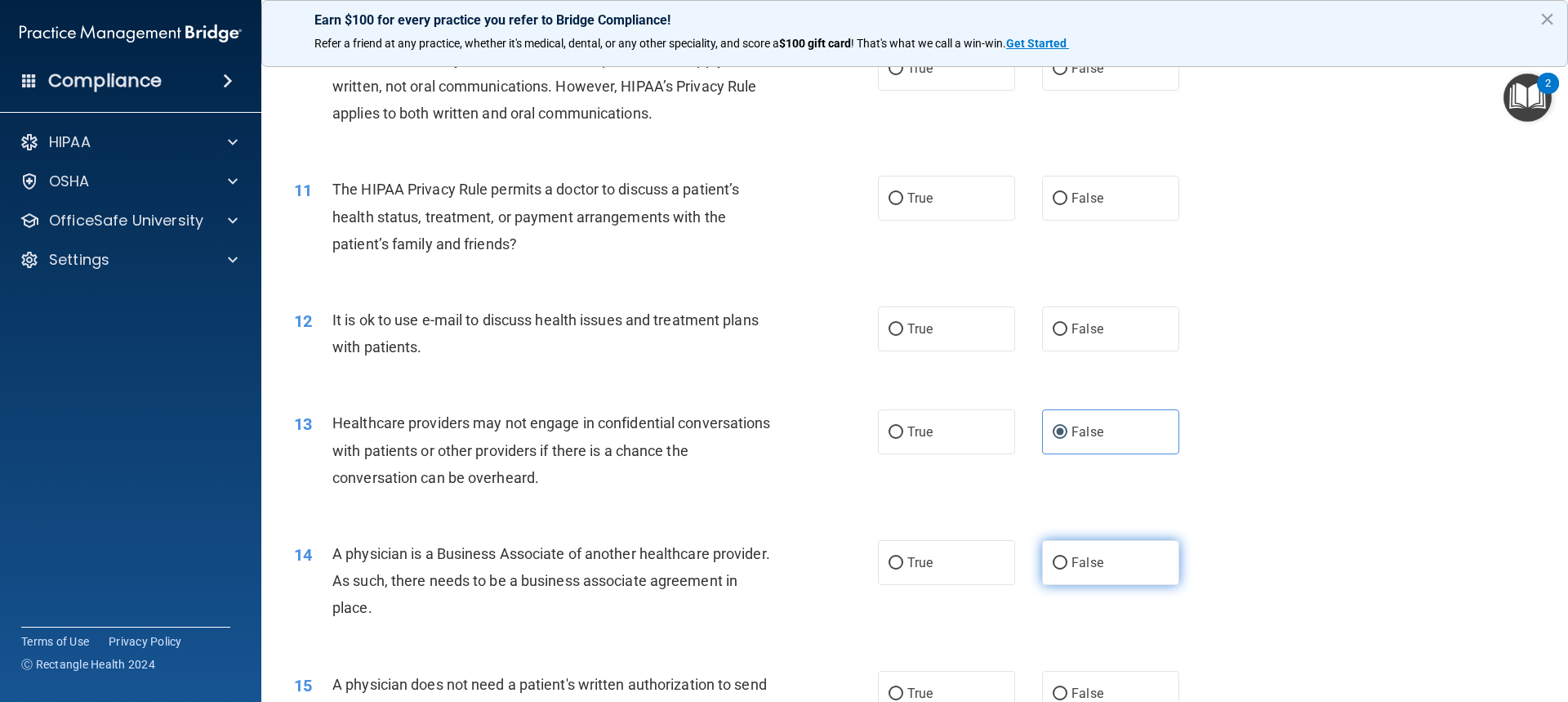
click at [1064, 562] on label "False" at bounding box center [1111, 563] width 137 height 45
click at [1064, 562] on input "False" at bounding box center [1060, 563] width 15 height 13
radio input "true"
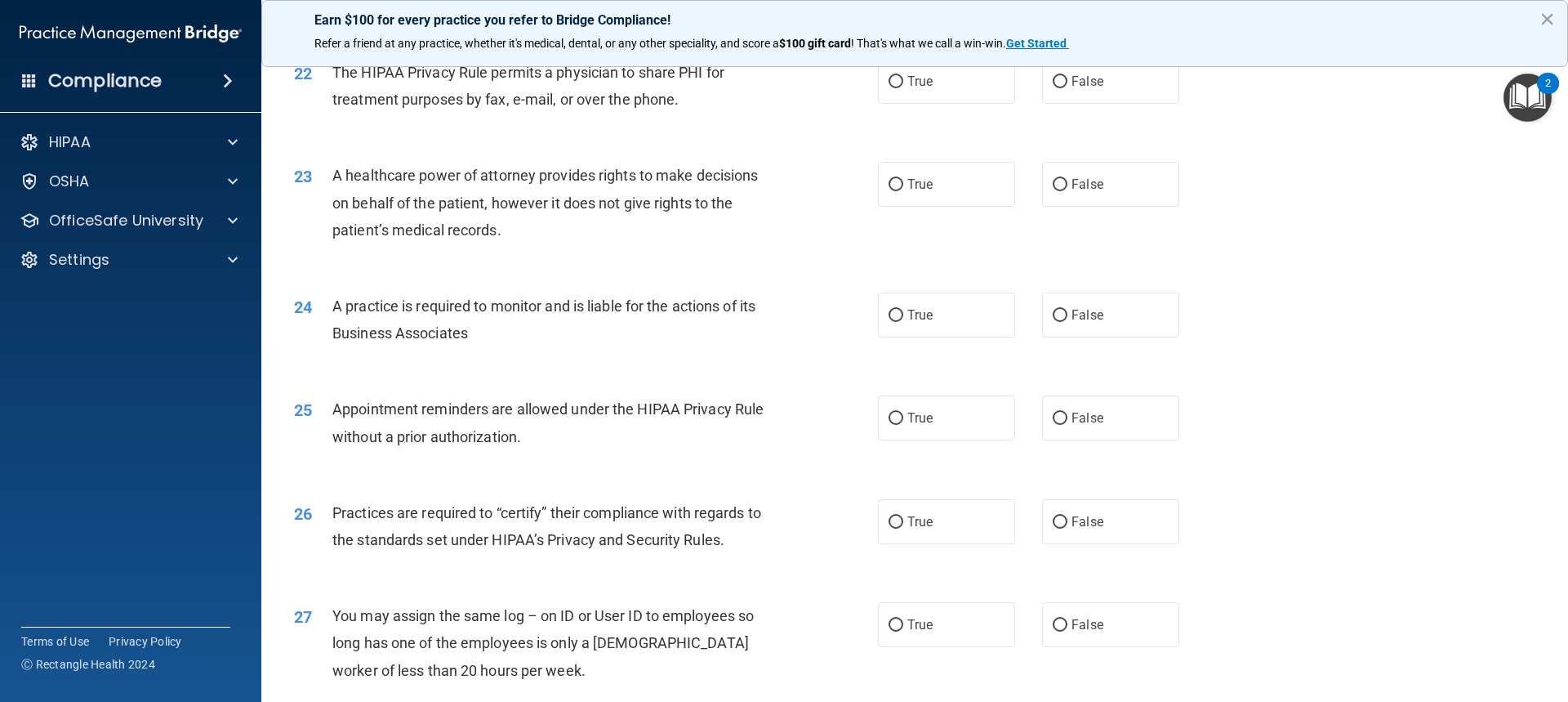
scroll to position [3102, 0]
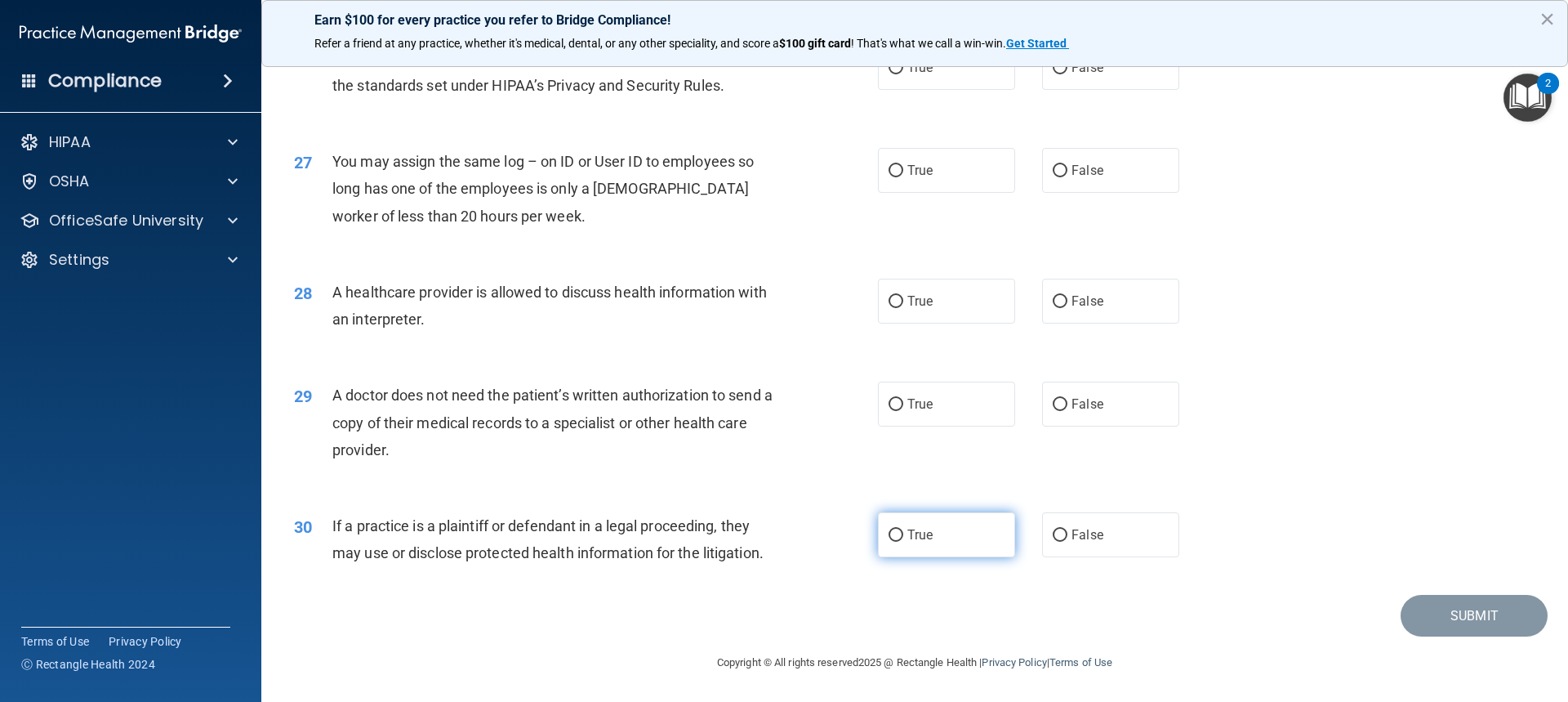
click at [881, 537] on label "True" at bounding box center [946, 535] width 137 height 45
click at [889, 537] on input "True" at bounding box center [896, 536] width 15 height 13
radio input "true"
click at [931, 386] on label "True" at bounding box center [946, 404] width 137 height 45
click at [903, 399] on input "True" at bounding box center [896, 405] width 15 height 13
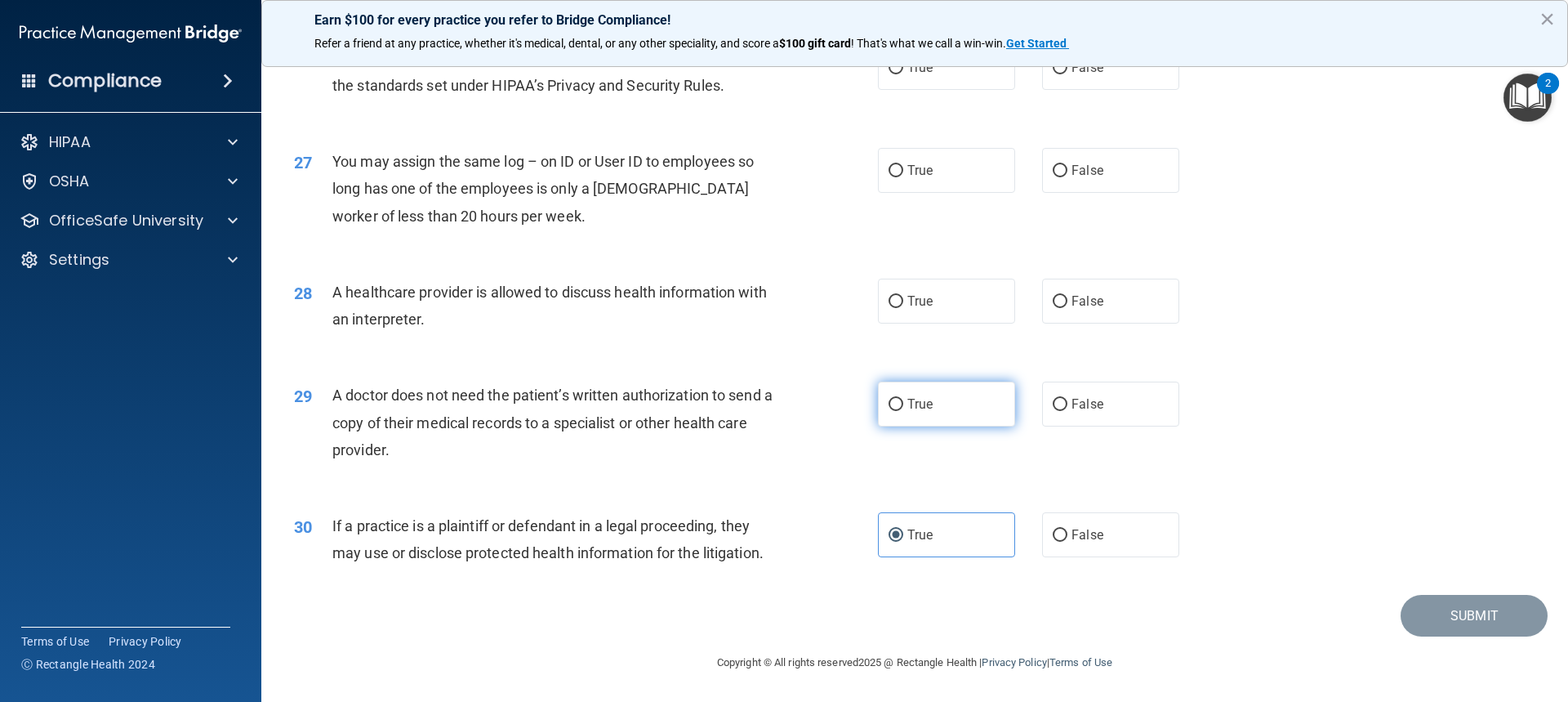
radio input "true"
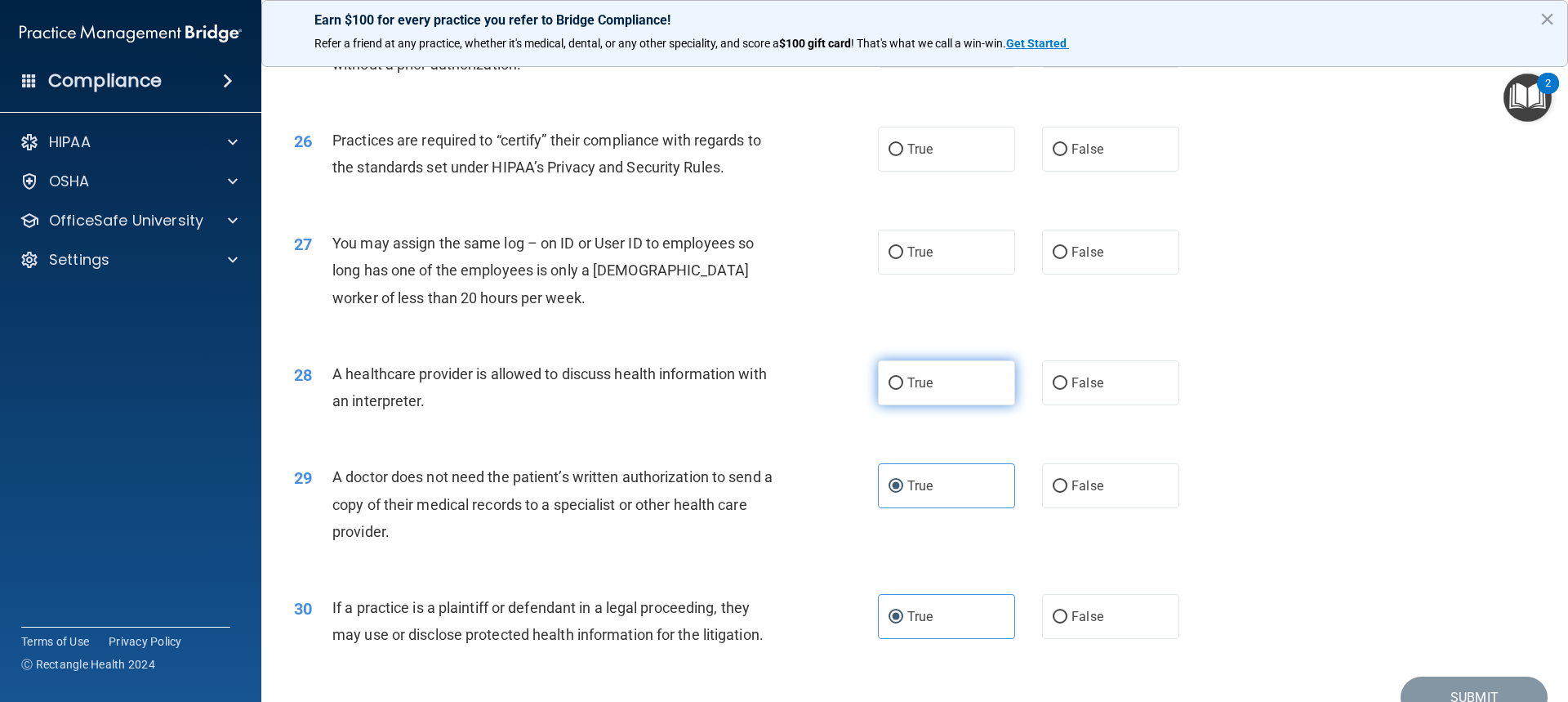
click at [924, 375] on span "True" at bounding box center [920, 383] width 25 height 15
click at [903, 378] on input "True" at bounding box center [896, 384] width 15 height 13
radio input "true"
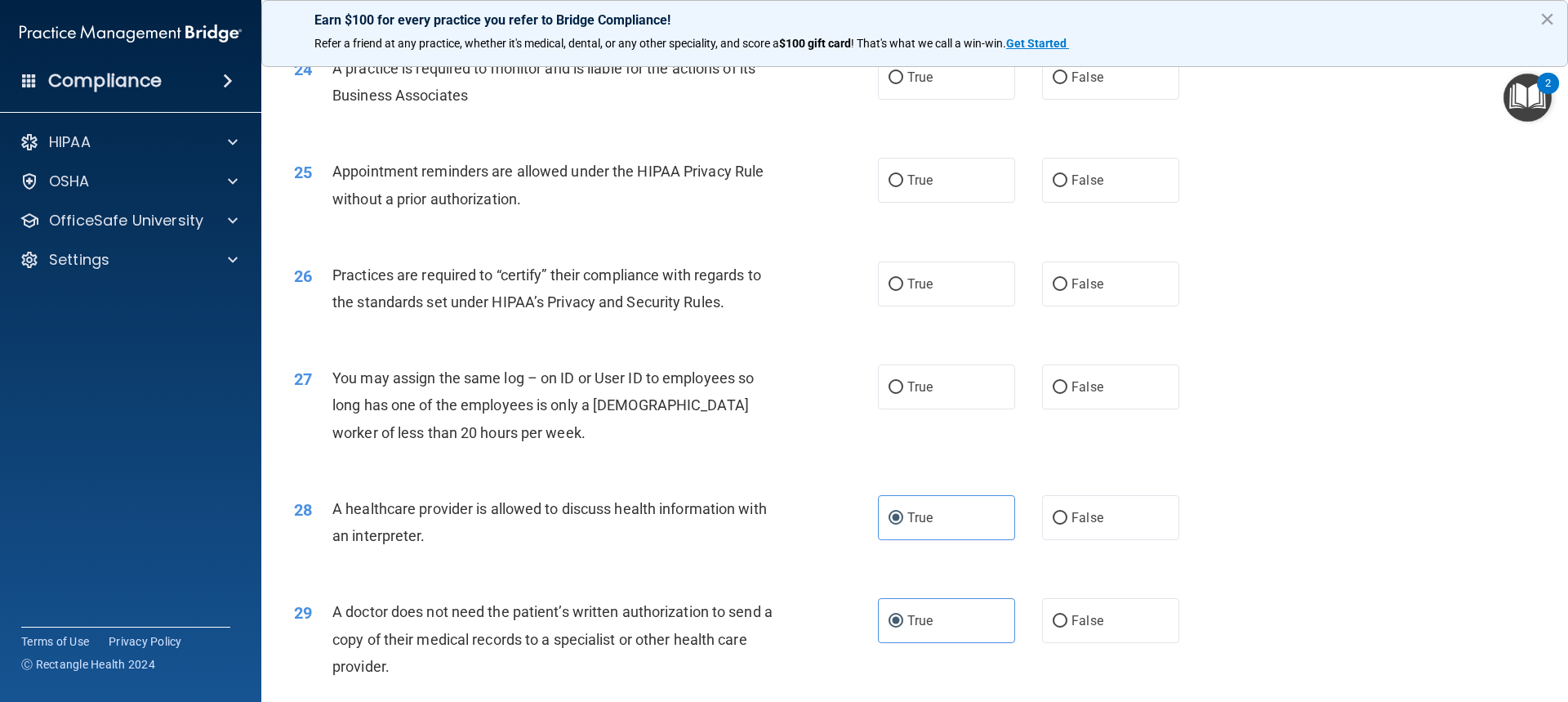
scroll to position [2857, 0]
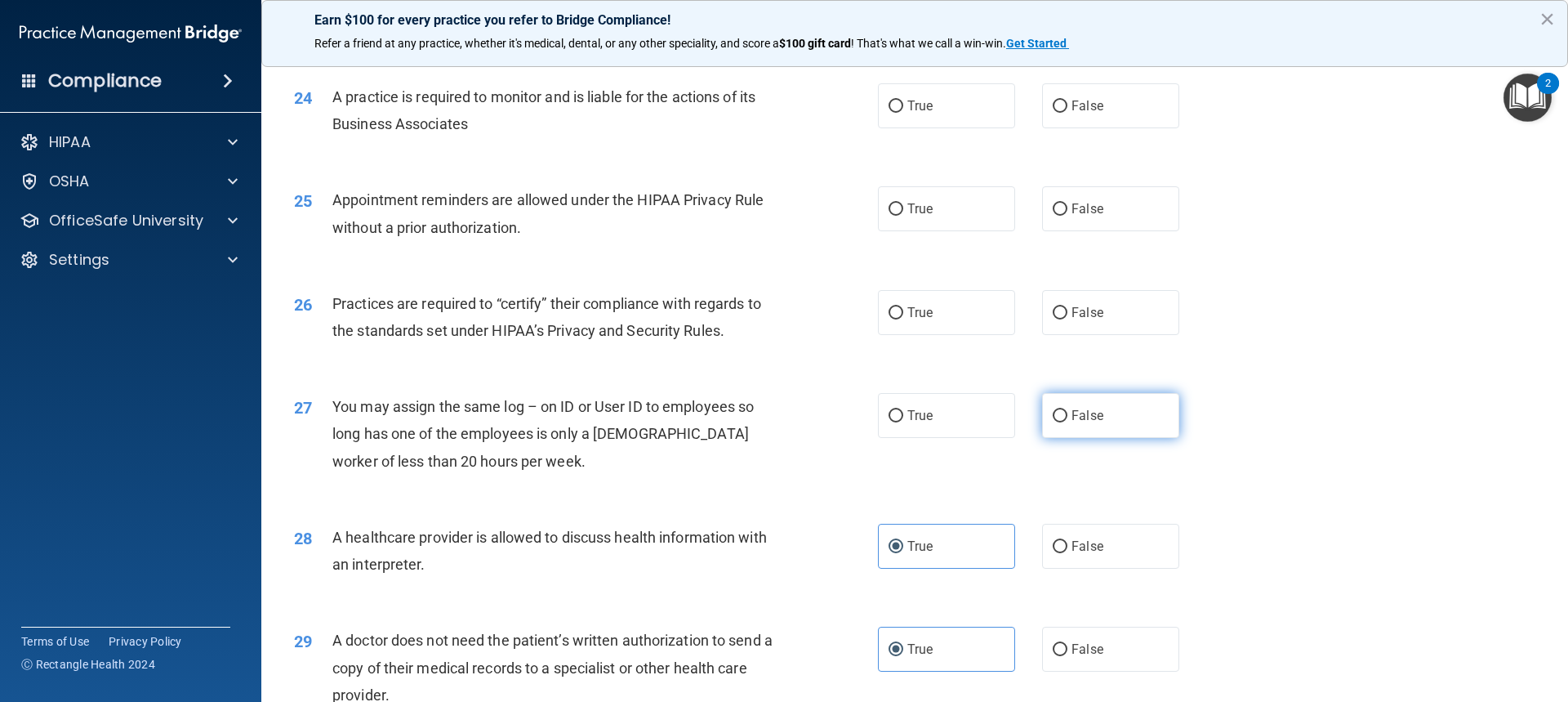
click at [1114, 406] on label "False" at bounding box center [1111, 416] width 137 height 45
click at [1068, 410] on input "False" at bounding box center [1060, 416] width 15 height 13
radio input "true"
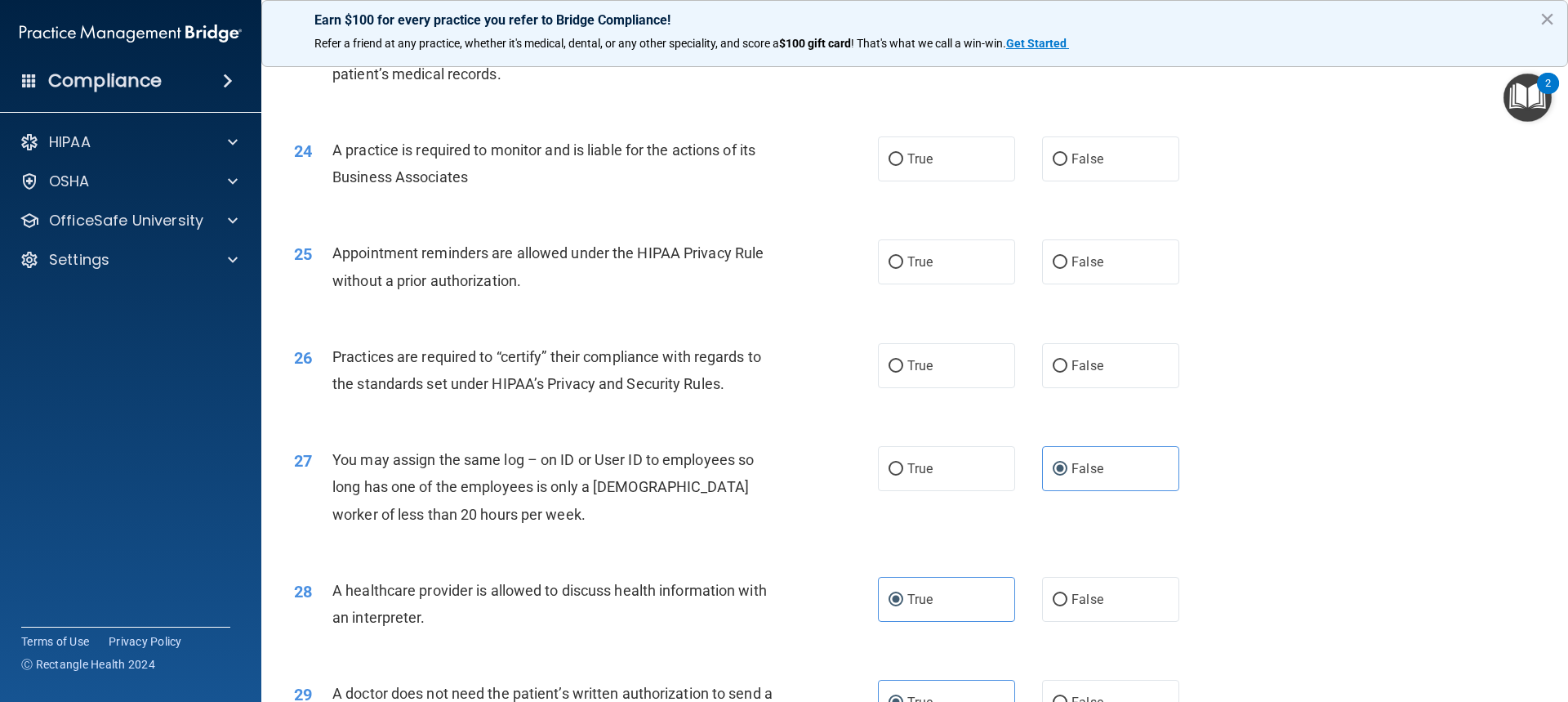
scroll to position [2774, 0]
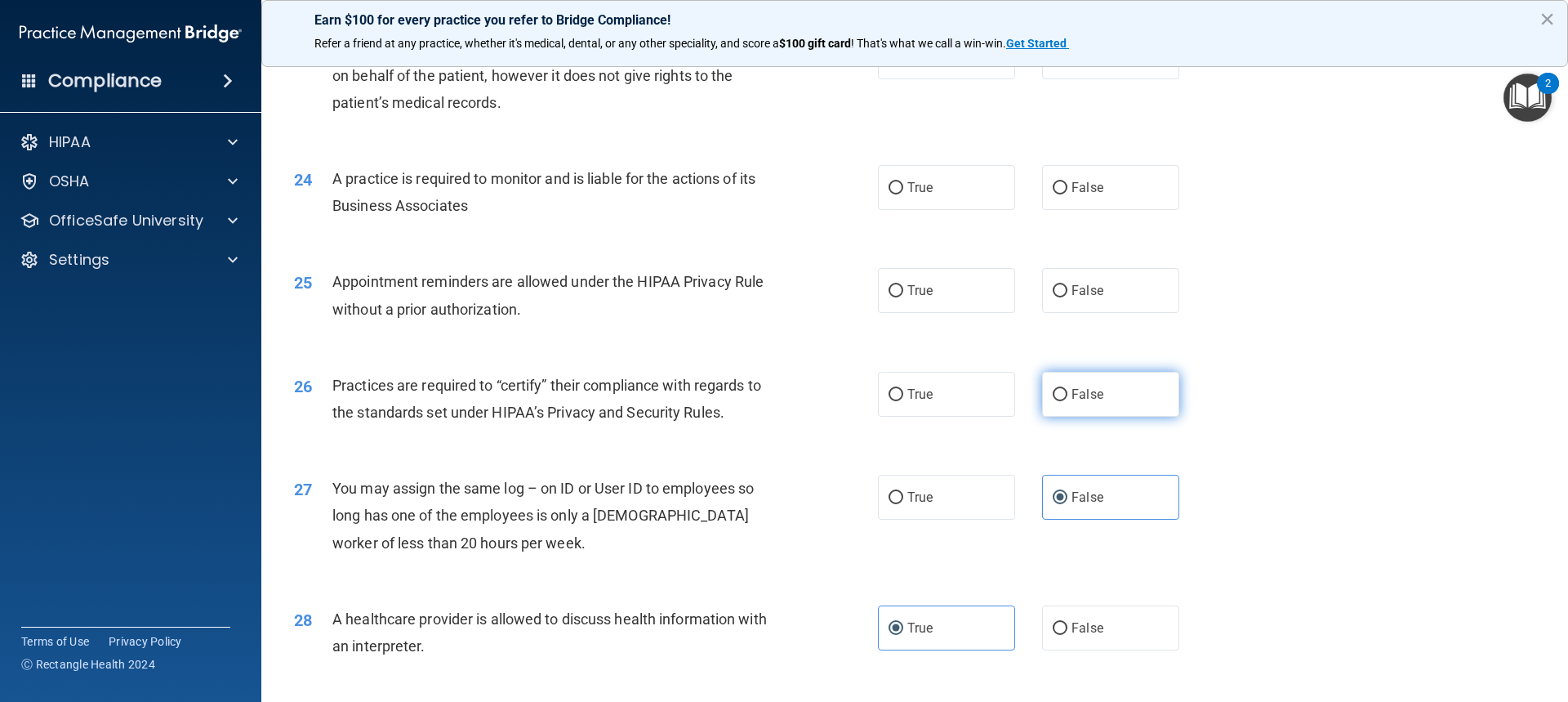
click at [1057, 399] on input "False" at bounding box center [1060, 395] width 15 height 13
radio input "true"
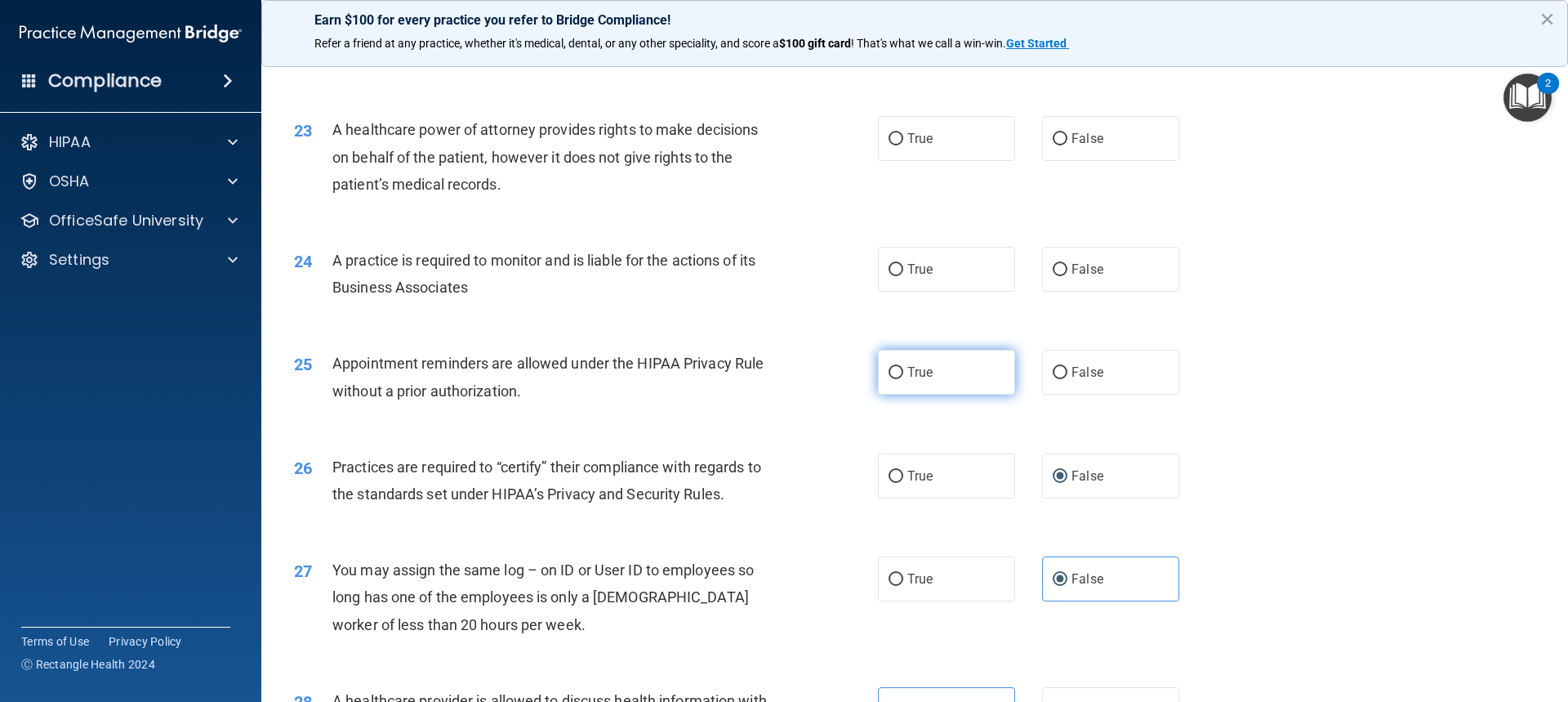
click at [919, 379] on label "True" at bounding box center [946, 372] width 137 height 45
click at [903, 379] on input "True" at bounding box center [896, 373] width 15 height 13
radio input "true"
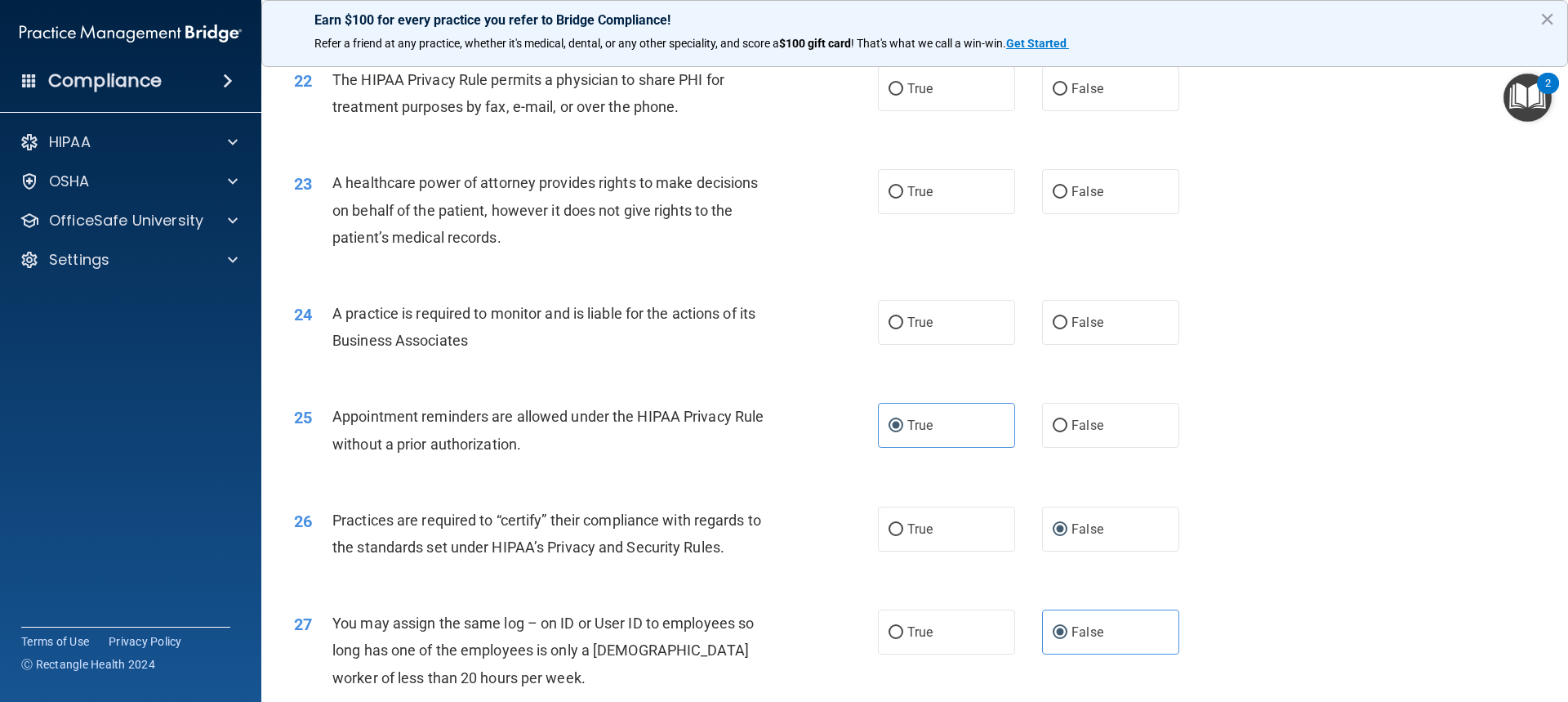
scroll to position [2612, 0]
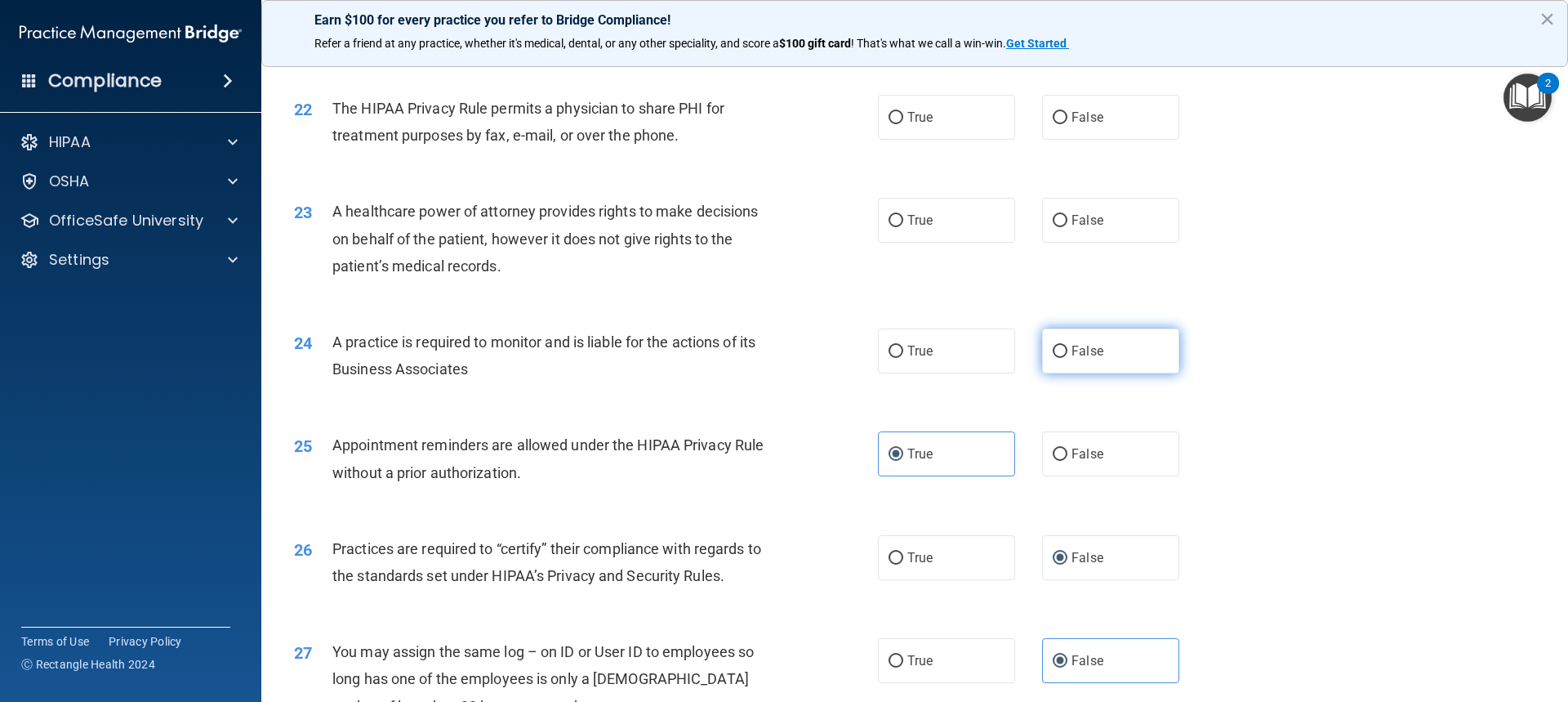
click at [1142, 354] on label "False" at bounding box center [1111, 351] width 137 height 45
click at [1068, 354] on input "False" at bounding box center [1060, 352] width 15 height 13
radio input "true"
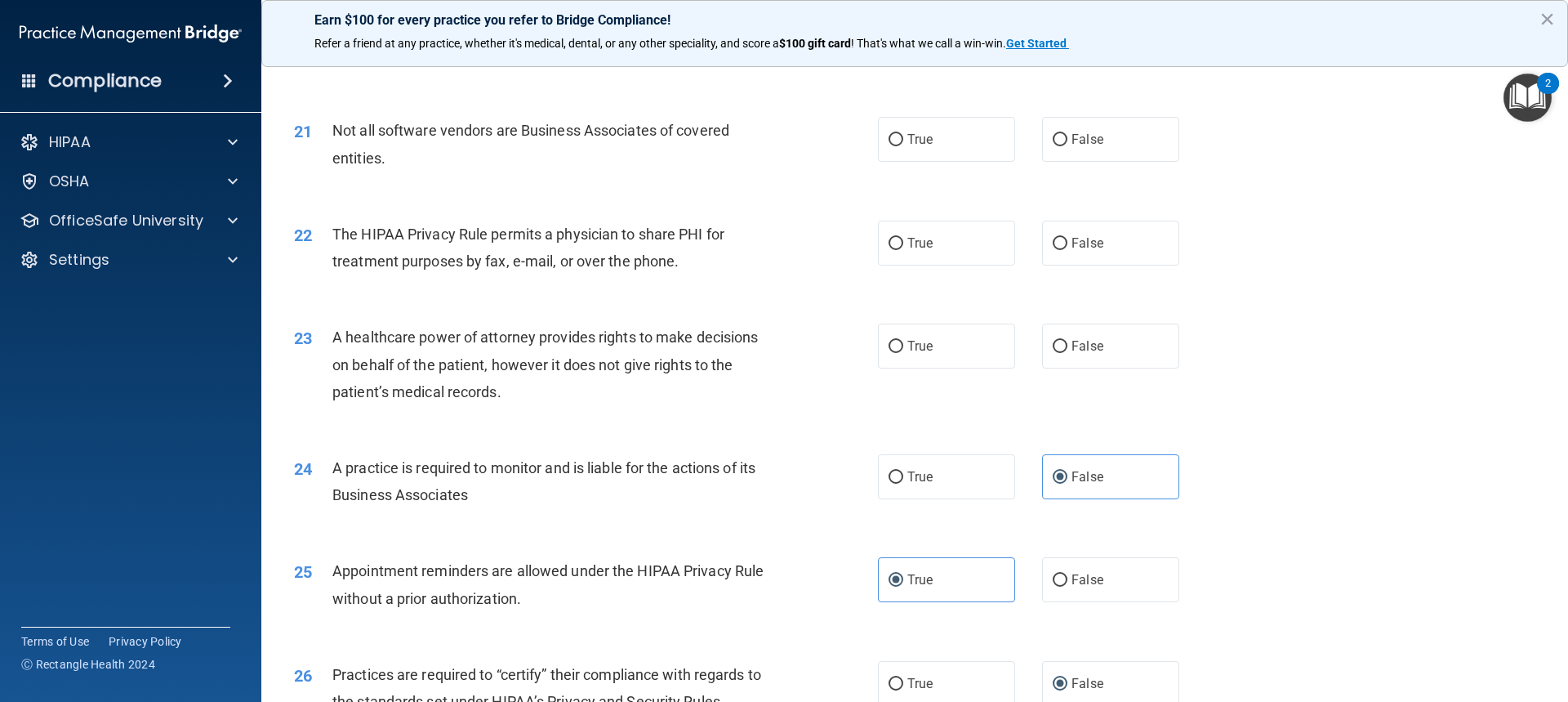
scroll to position [2448, 0]
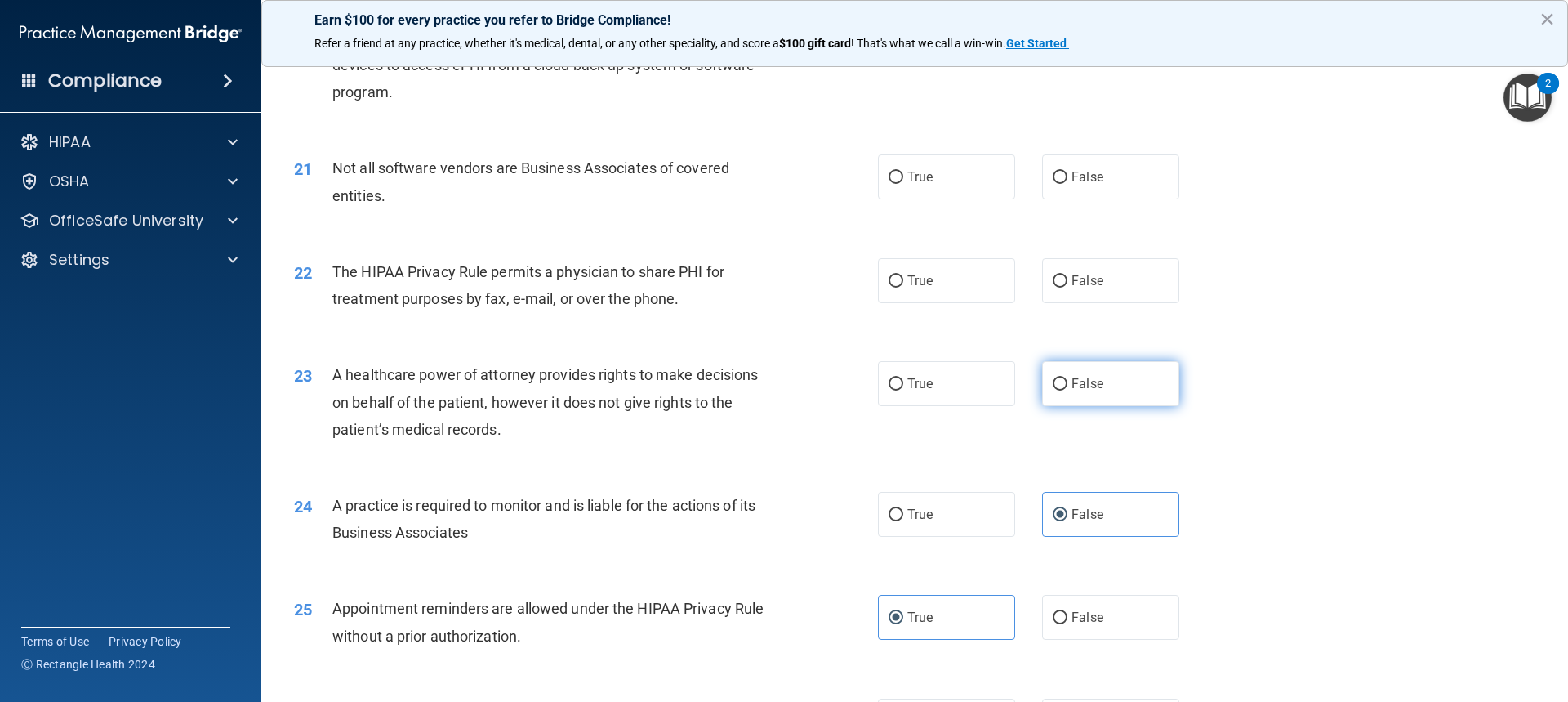
click at [1142, 369] on label "False" at bounding box center [1111, 384] width 137 height 45
click at [1068, 379] on input "False" at bounding box center [1060, 385] width 15 height 13
radio input "true"
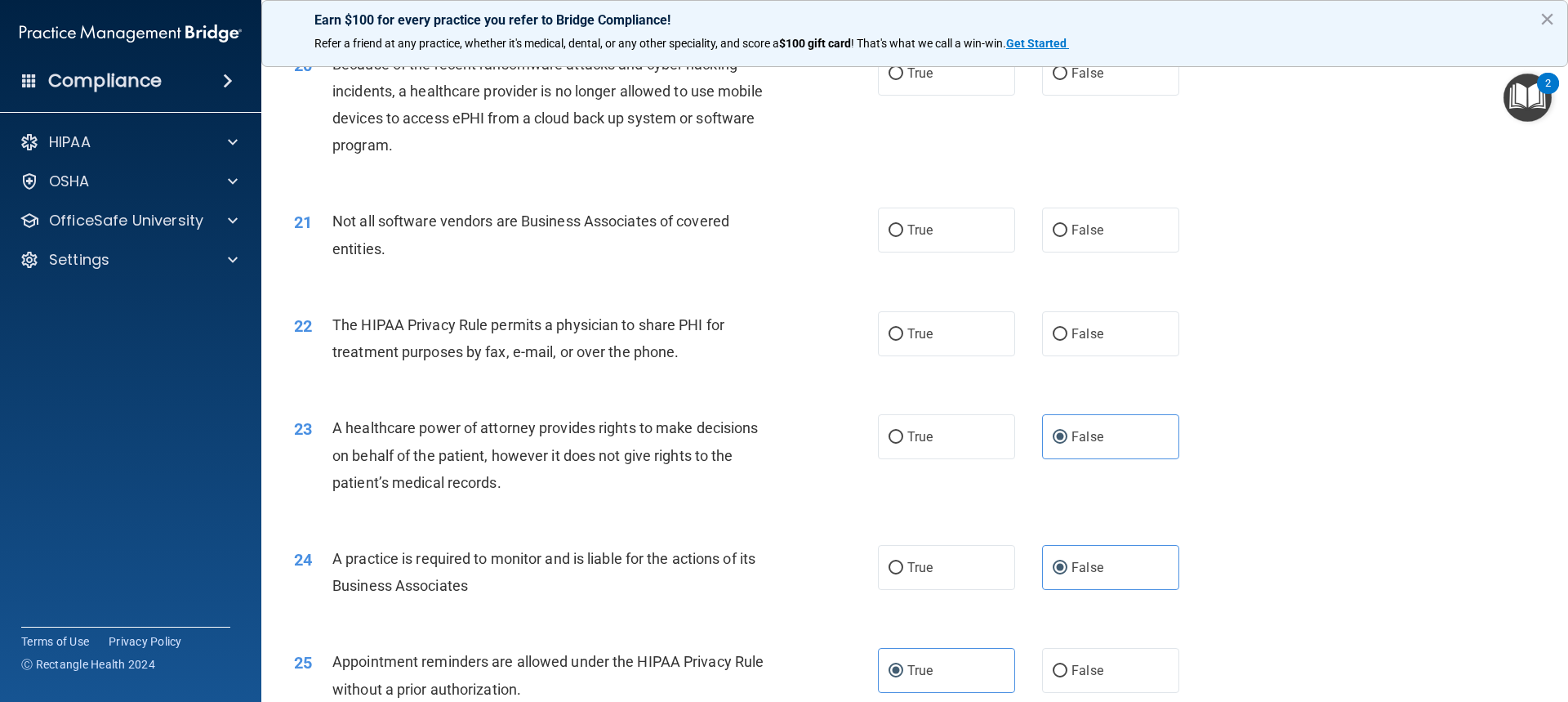
scroll to position [2366, 0]
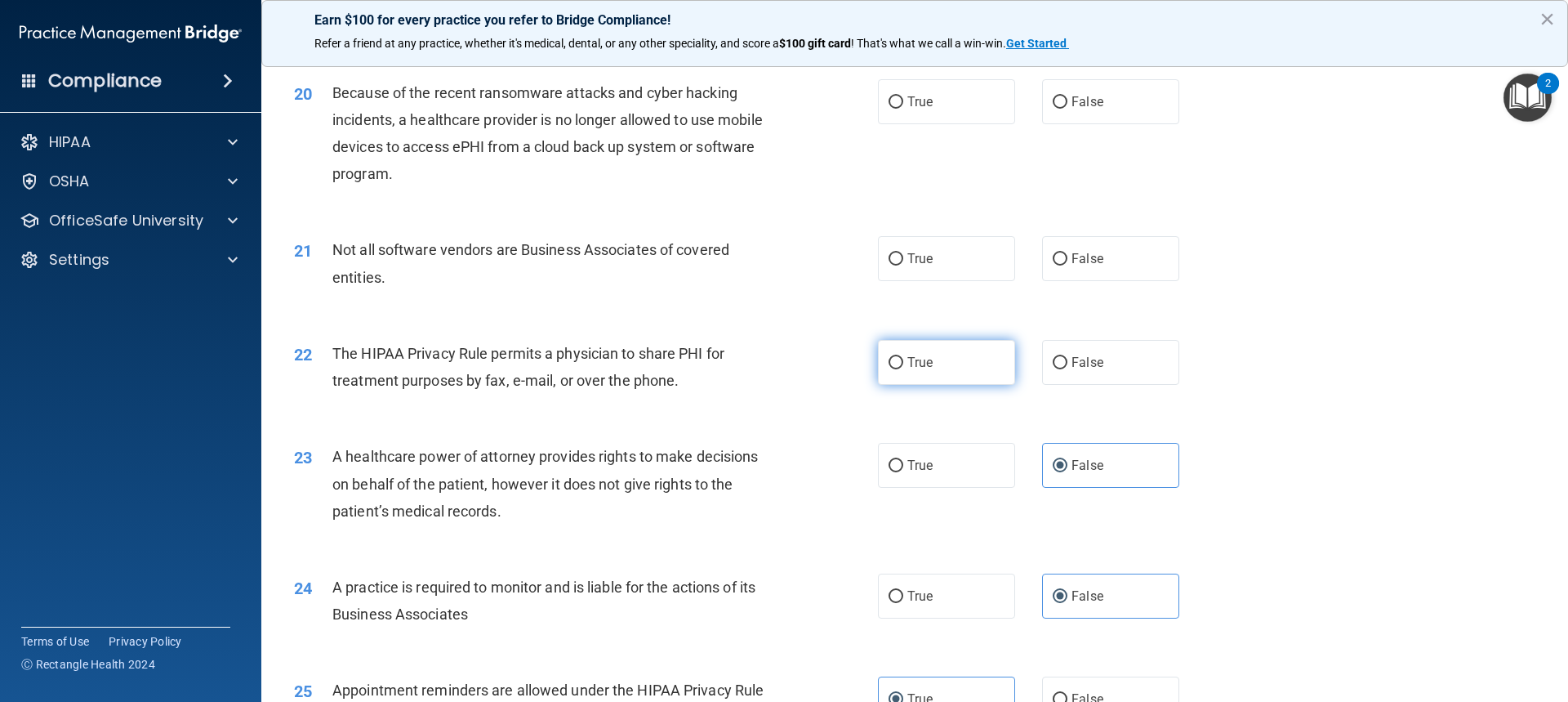
click at [912, 357] on span "True" at bounding box center [920, 362] width 25 height 15
click at [925, 350] on label "True" at bounding box center [946, 363] width 137 height 45
click at [903, 357] on input "True" at bounding box center [896, 363] width 15 height 13
radio input "true"
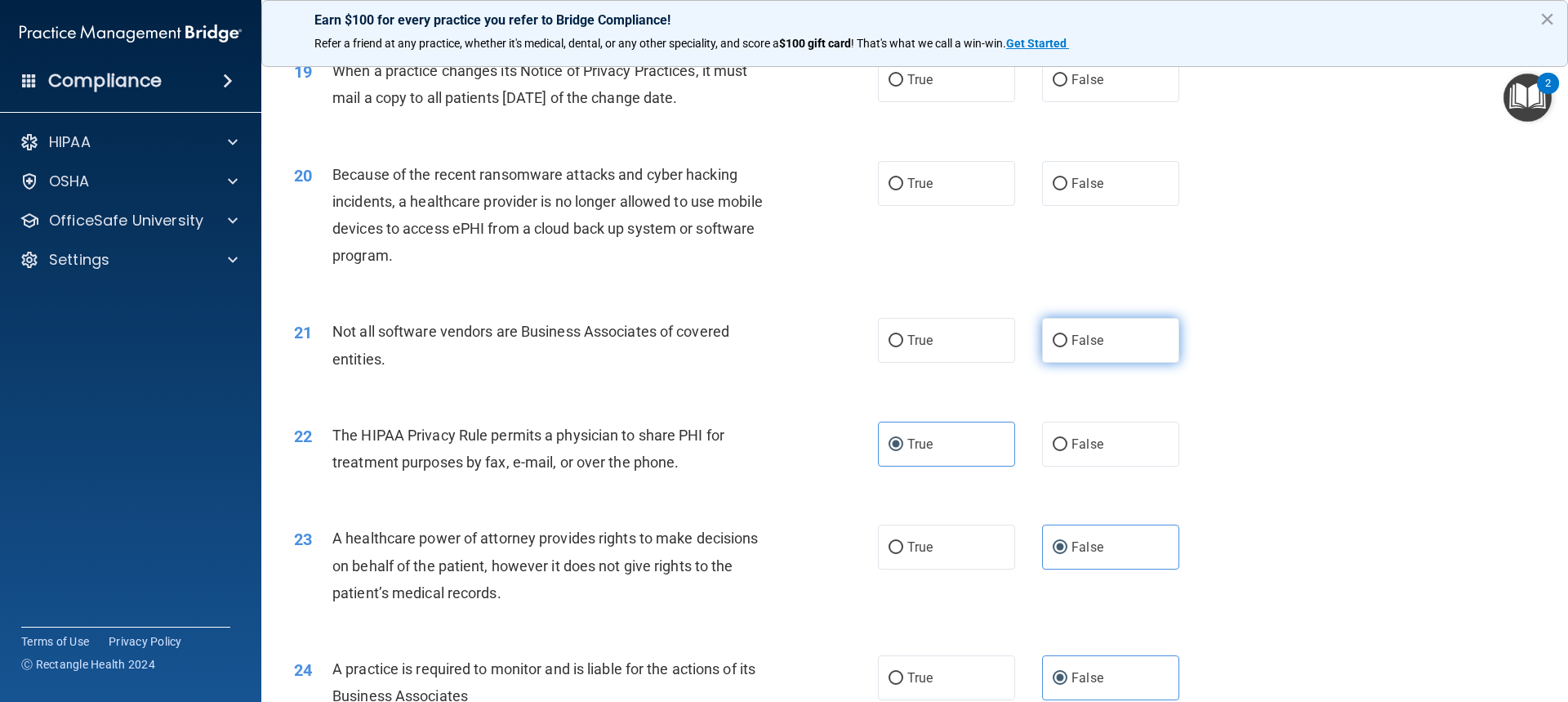
click at [1095, 339] on span "False" at bounding box center [1088, 340] width 32 height 15
click at [1068, 339] on input "False" at bounding box center [1060, 341] width 15 height 13
radio input "true"
click at [924, 348] on span "True" at bounding box center [920, 340] width 25 height 15
click at [903, 348] on input "True" at bounding box center [896, 341] width 15 height 13
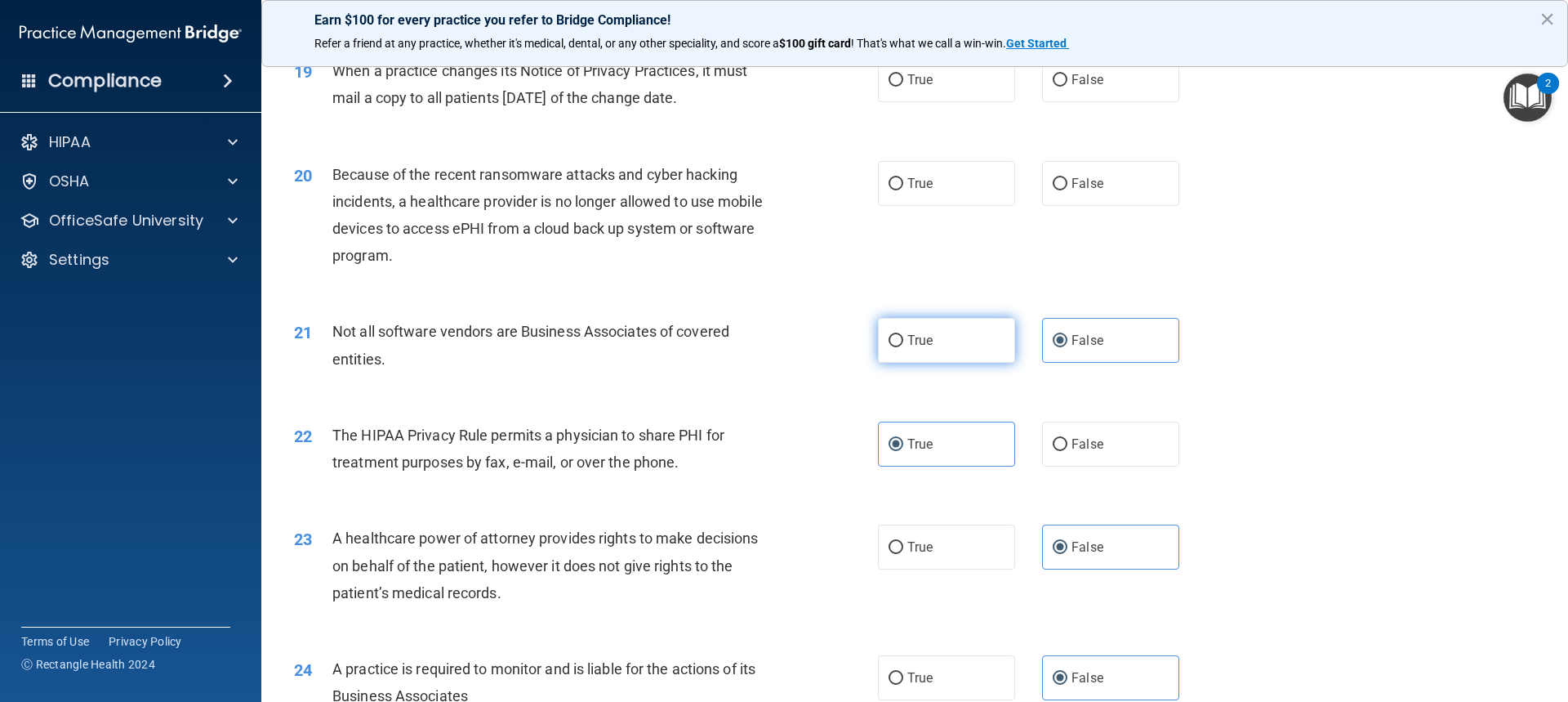
radio input "true"
radio input "false"
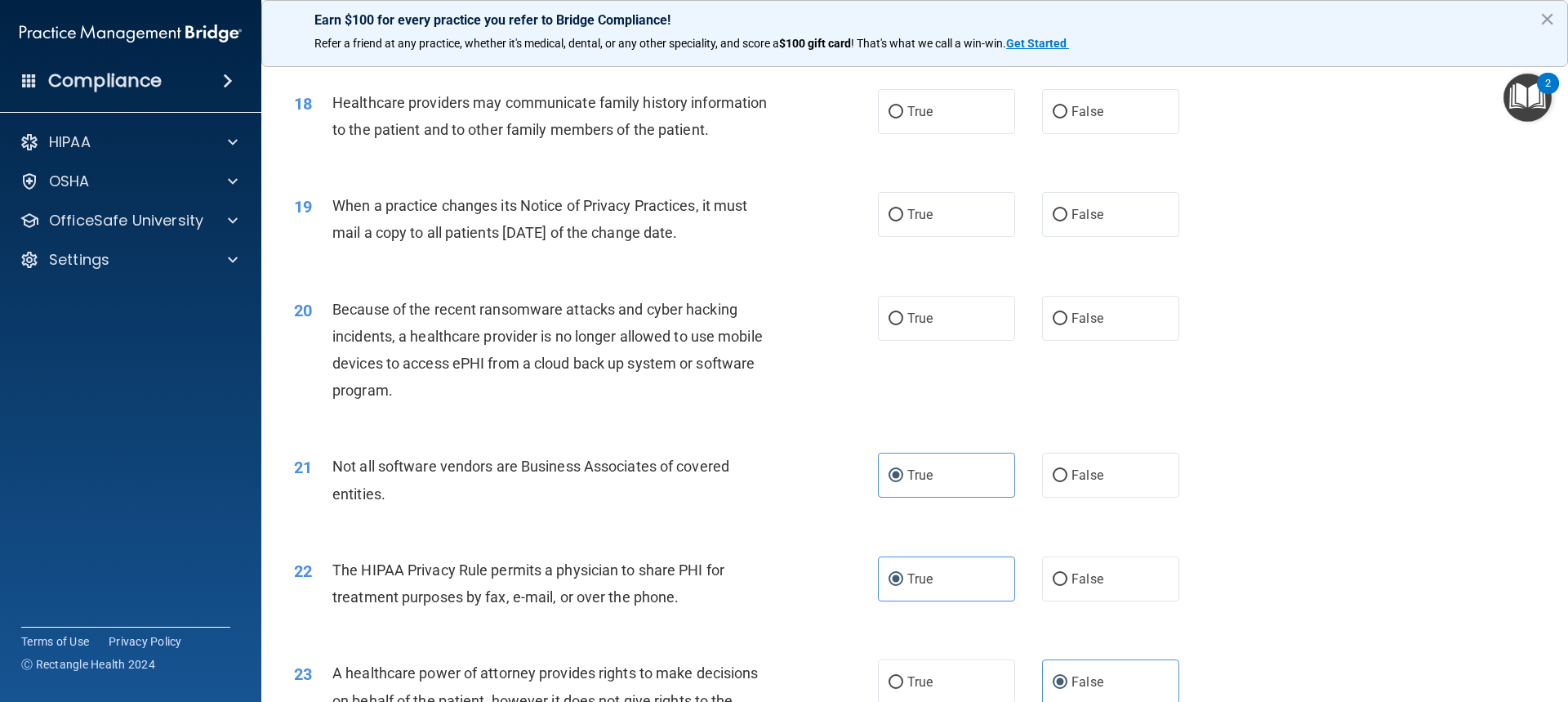
scroll to position [2121, 0]
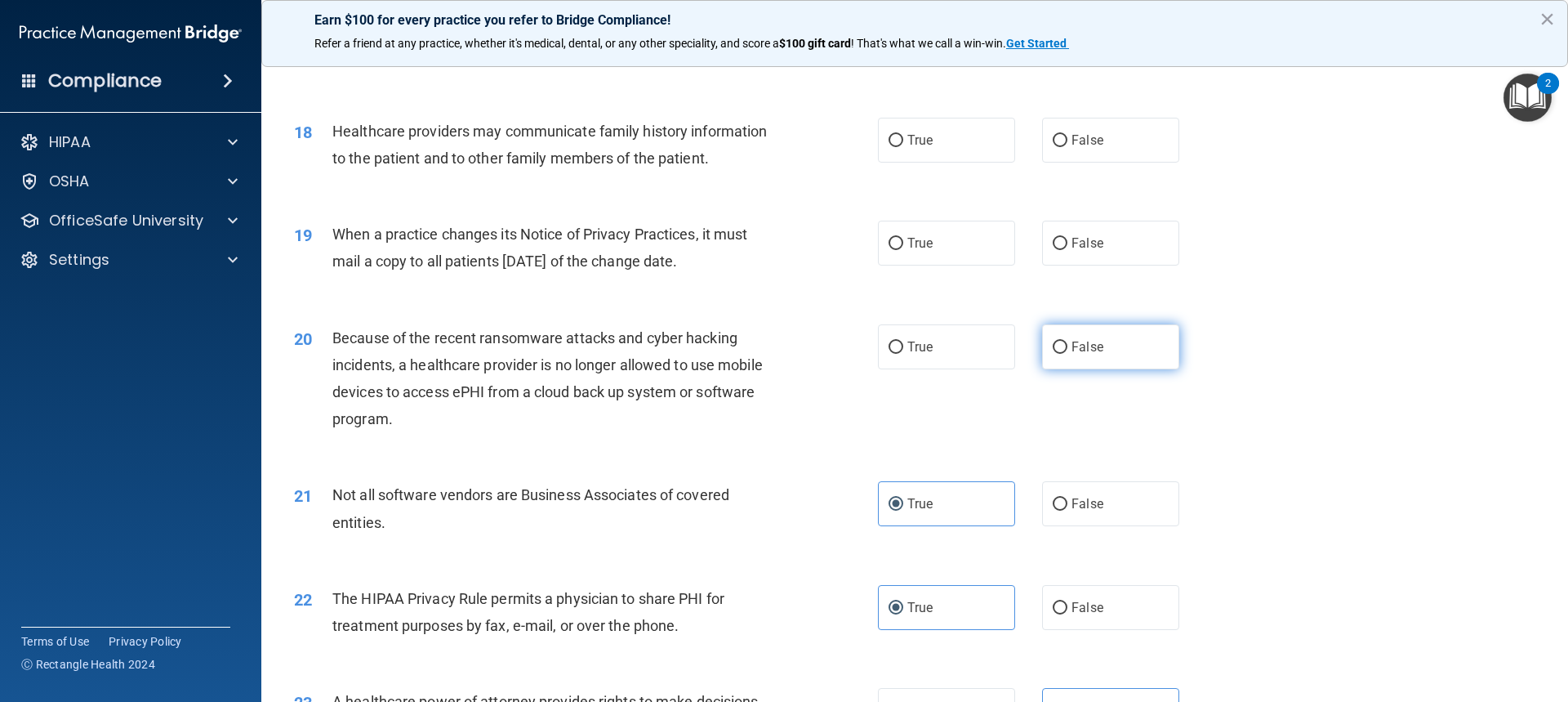
click at [1045, 338] on label "False" at bounding box center [1111, 347] width 137 height 45
click at [1053, 342] on input "False" at bounding box center [1060, 348] width 15 height 13
radio input "true"
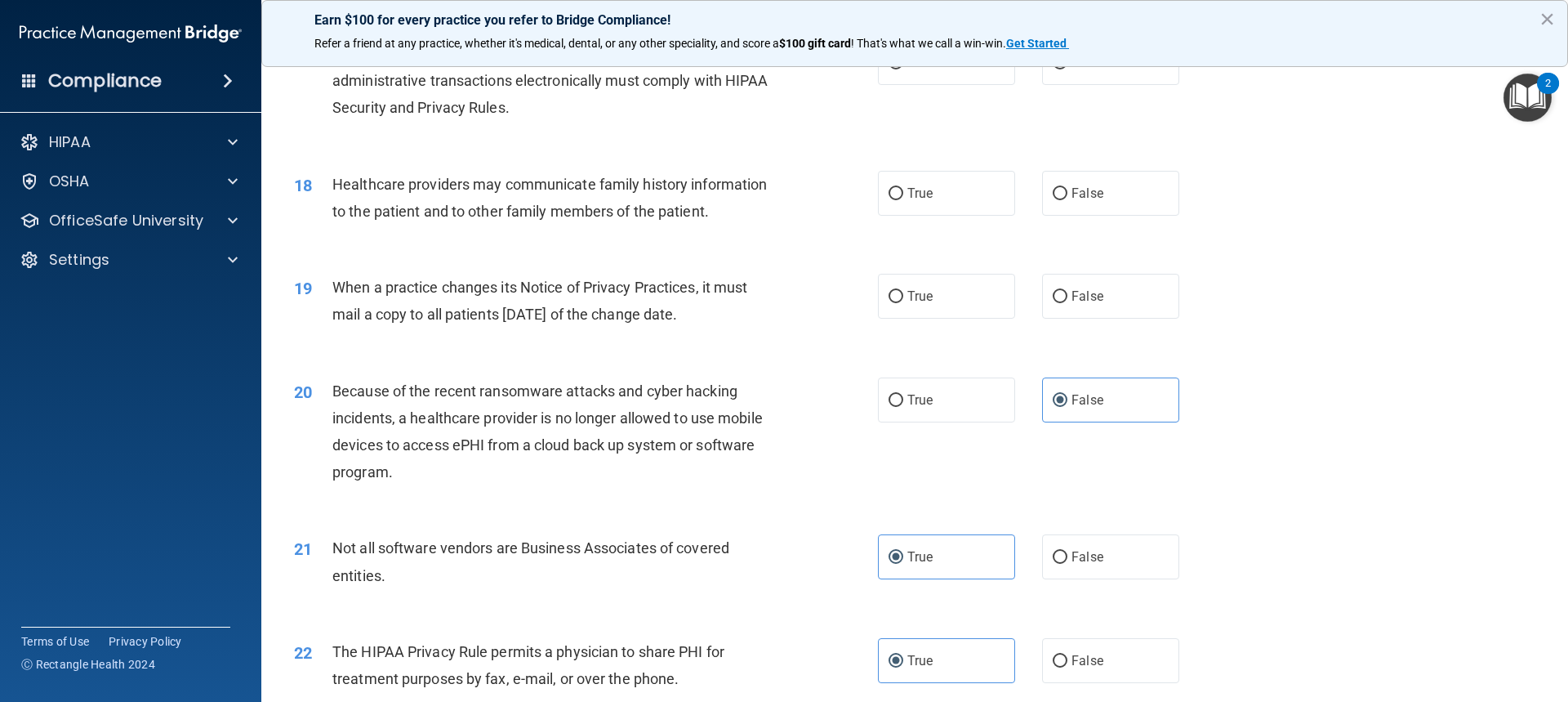
scroll to position [2040, 0]
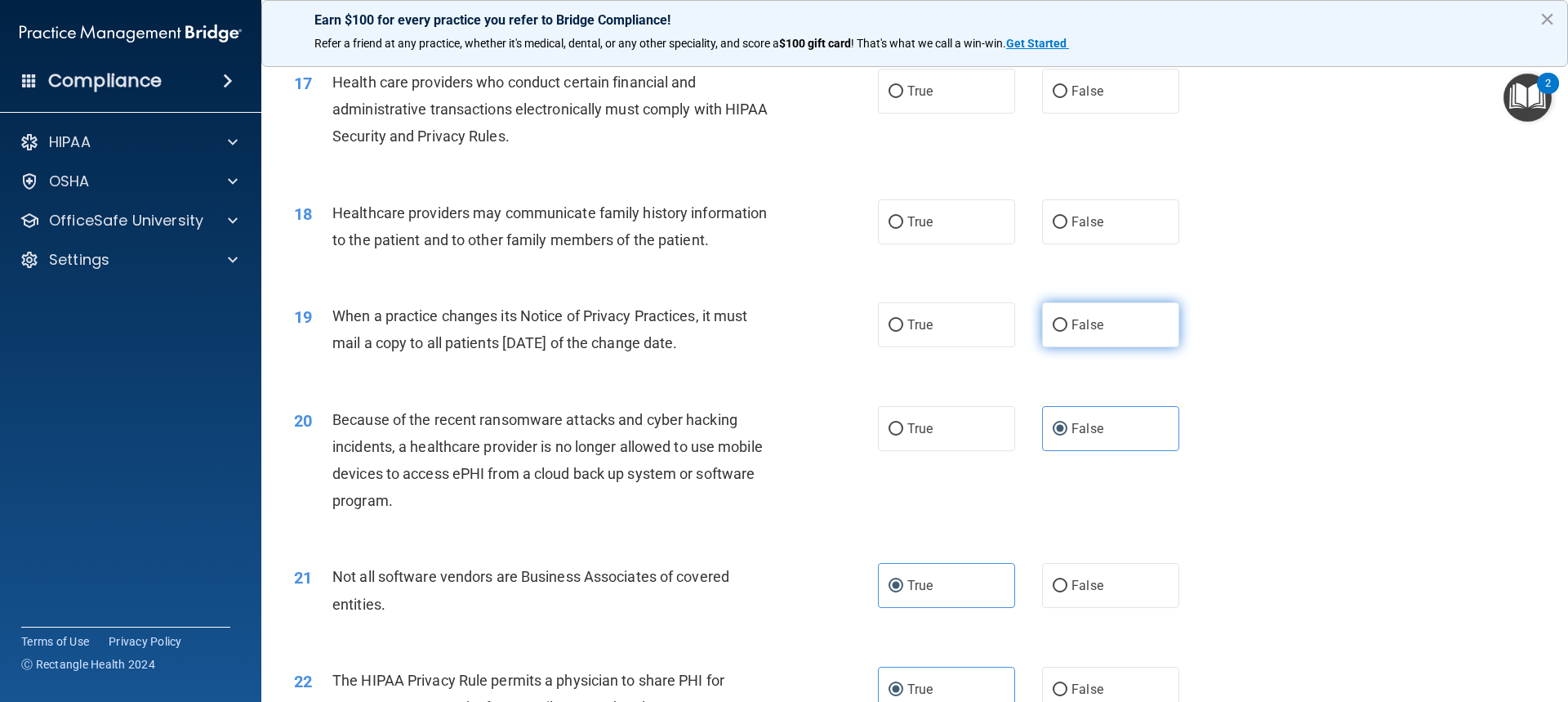
click at [1088, 323] on span "False" at bounding box center [1088, 325] width 32 height 15
click at [1068, 323] on input "False" at bounding box center [1060, 325] width 15 height 13
radio input "true"
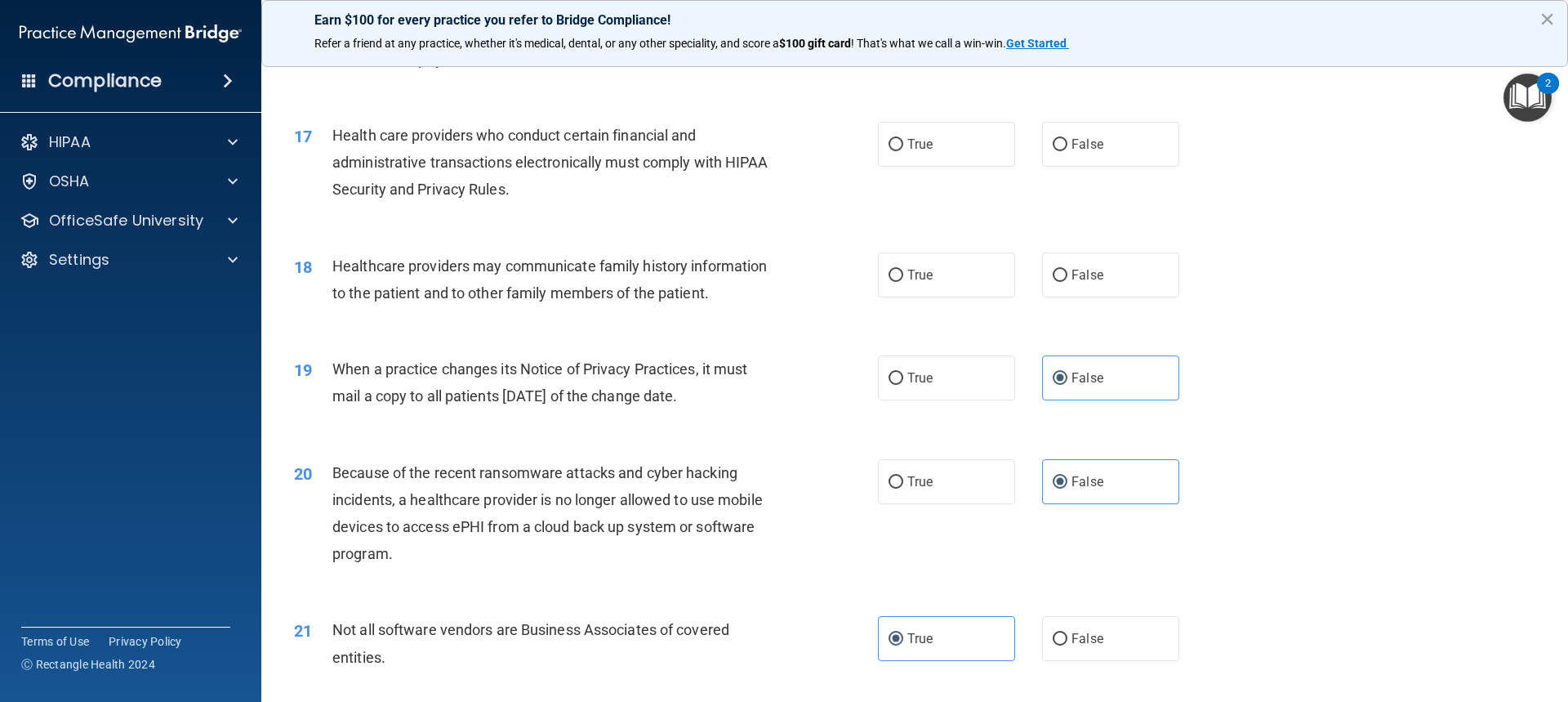
scroll to position [1957, 0]
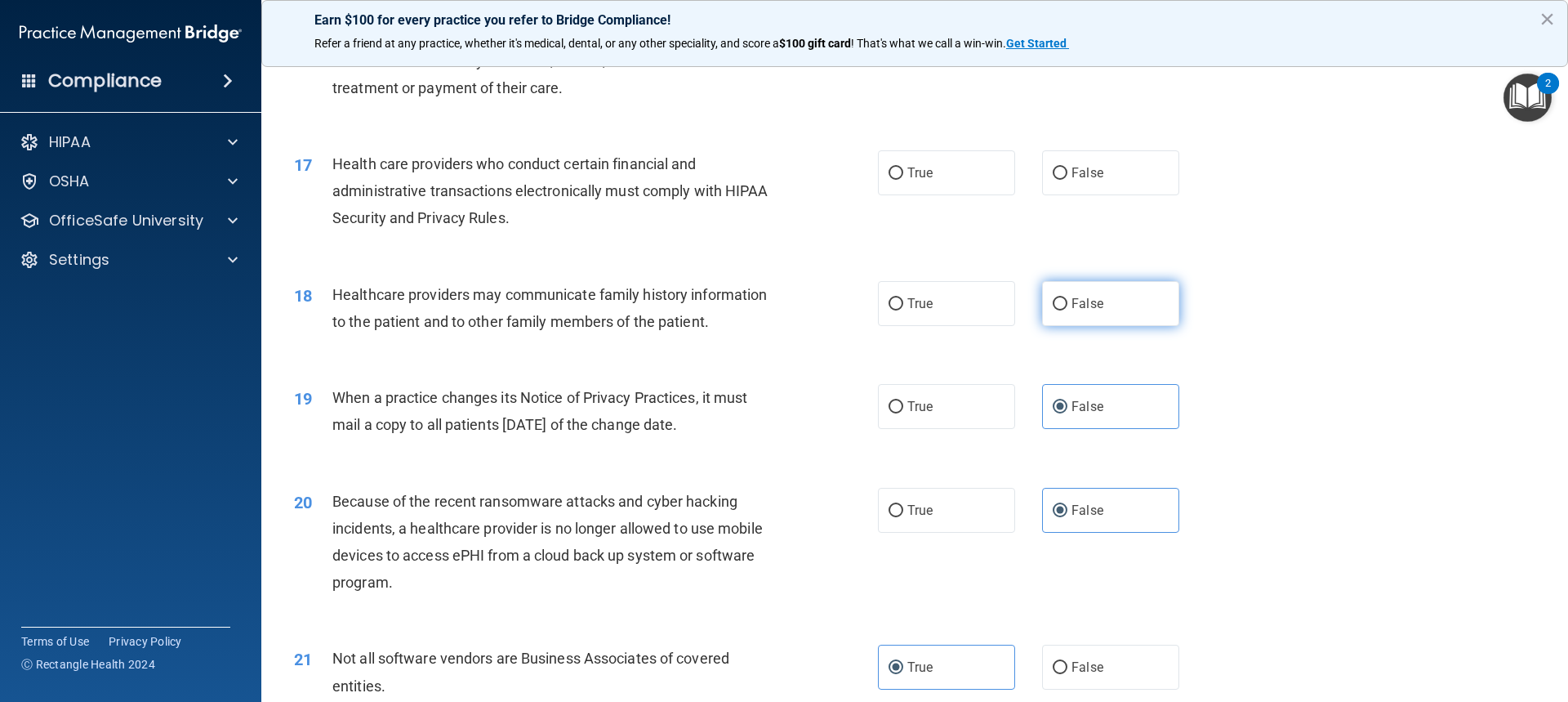
click at [1120, 292] on label "False" at bounding box center [1111, 304] width 137 height 45
click at [1068, 298] on input "False" at bounding box center [1060, 304] width 15 height 13
radio input "true"
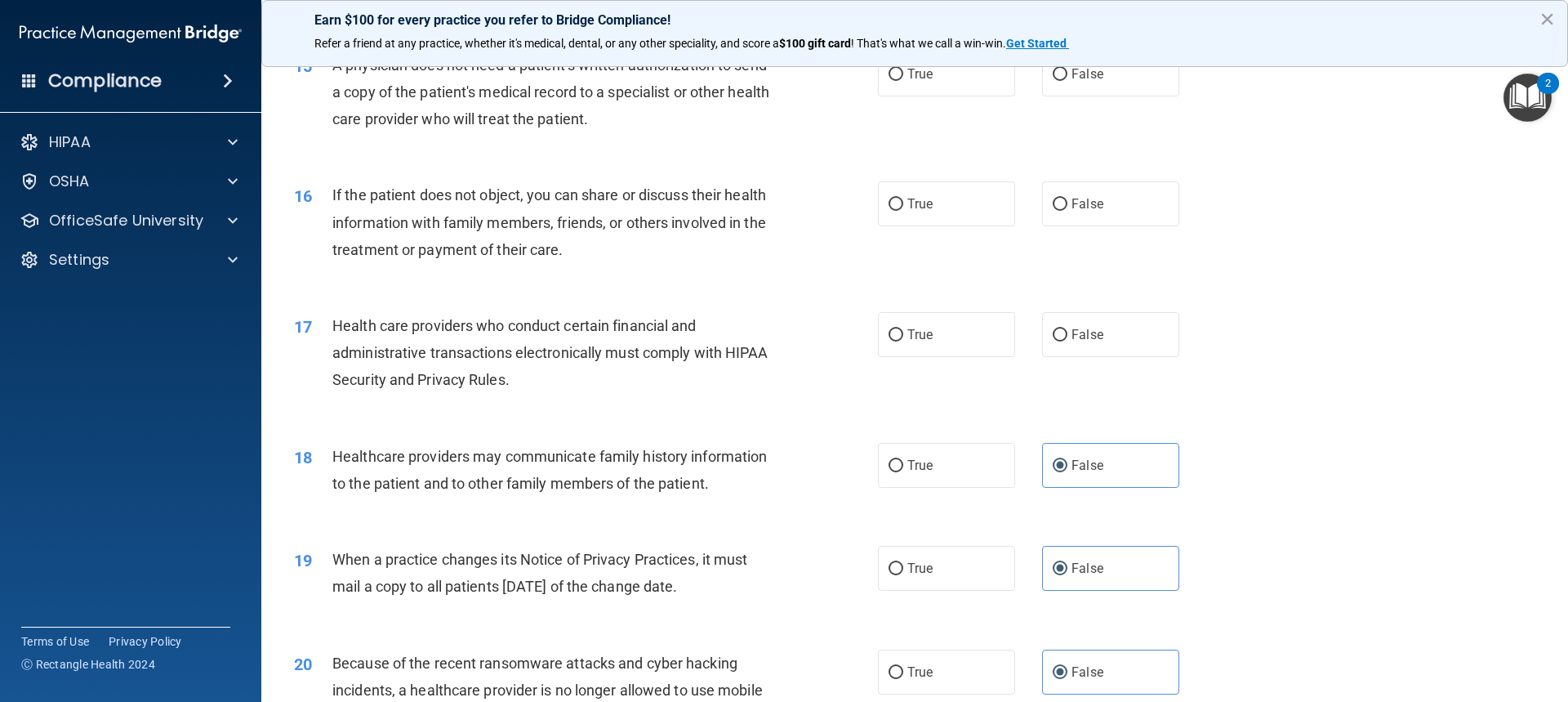
scroll to position [1794, 0]
click at [917, 324] on label "True" at bounding box center [946, 337] width 137 height 45
click at [903, 331] on input "True" at bounding box center [896, 337] width 15 height 13
radio input "true"
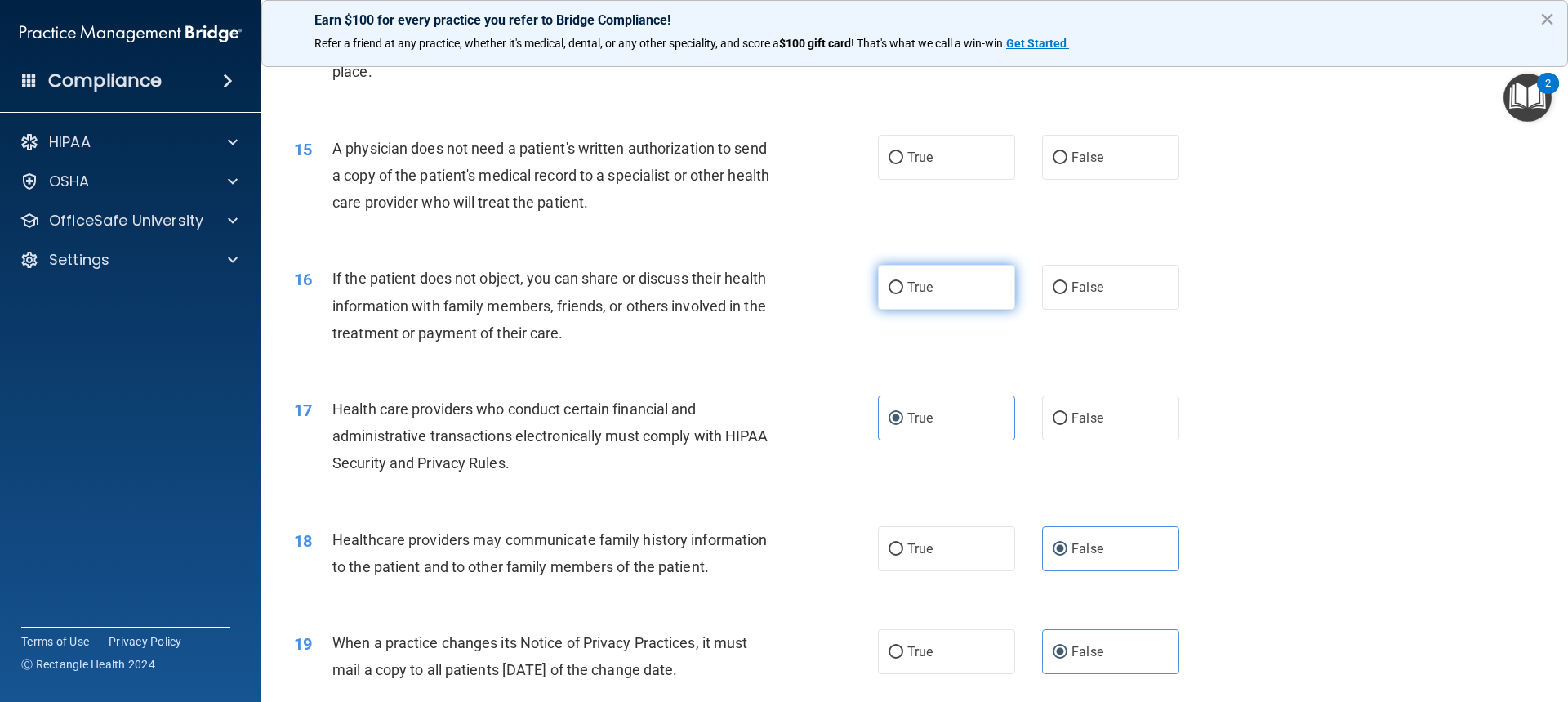
click at [900, 279] on label "True" at bounding box center [946, 287] width 137 height 45
click at [900, 282] on input "True" at bounding box center [896, 288] width 15 height 13
radio input "true"
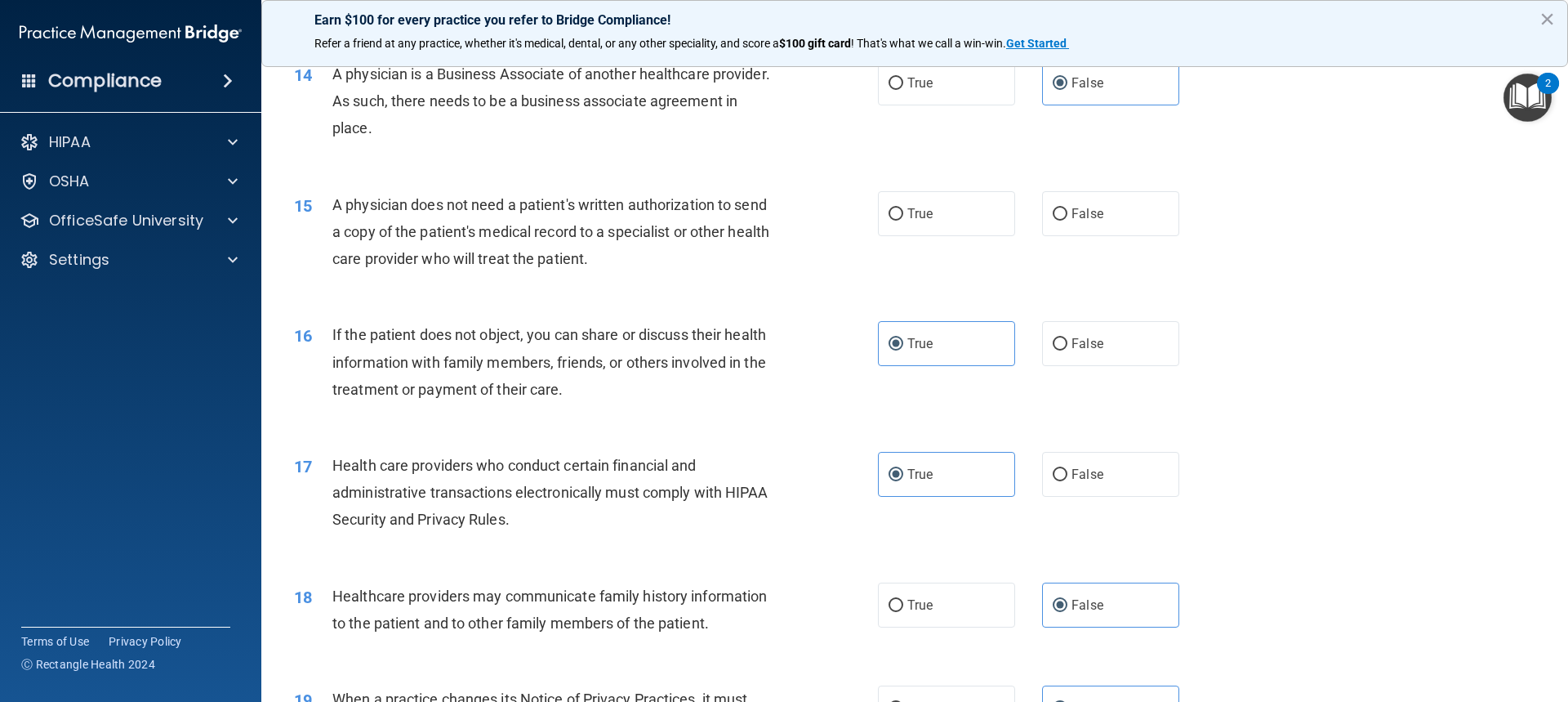
scroll to position [1549, 0]
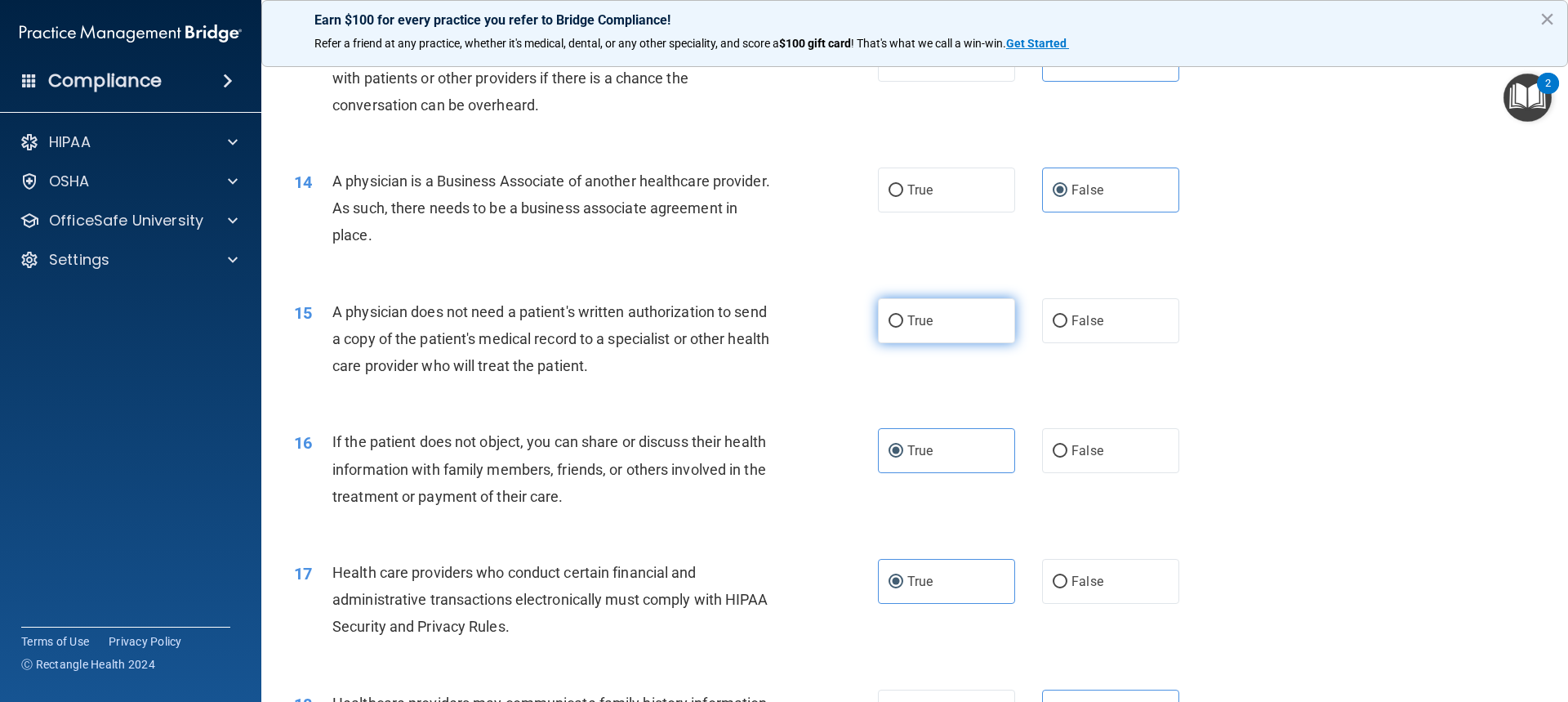
click at [938, 319] on label "True" at bounding box center [946, 321] width 137 height 45
click at [903, 319] on input "True" at bounding box center [896, 322] width 15 height 13
radio input "true"
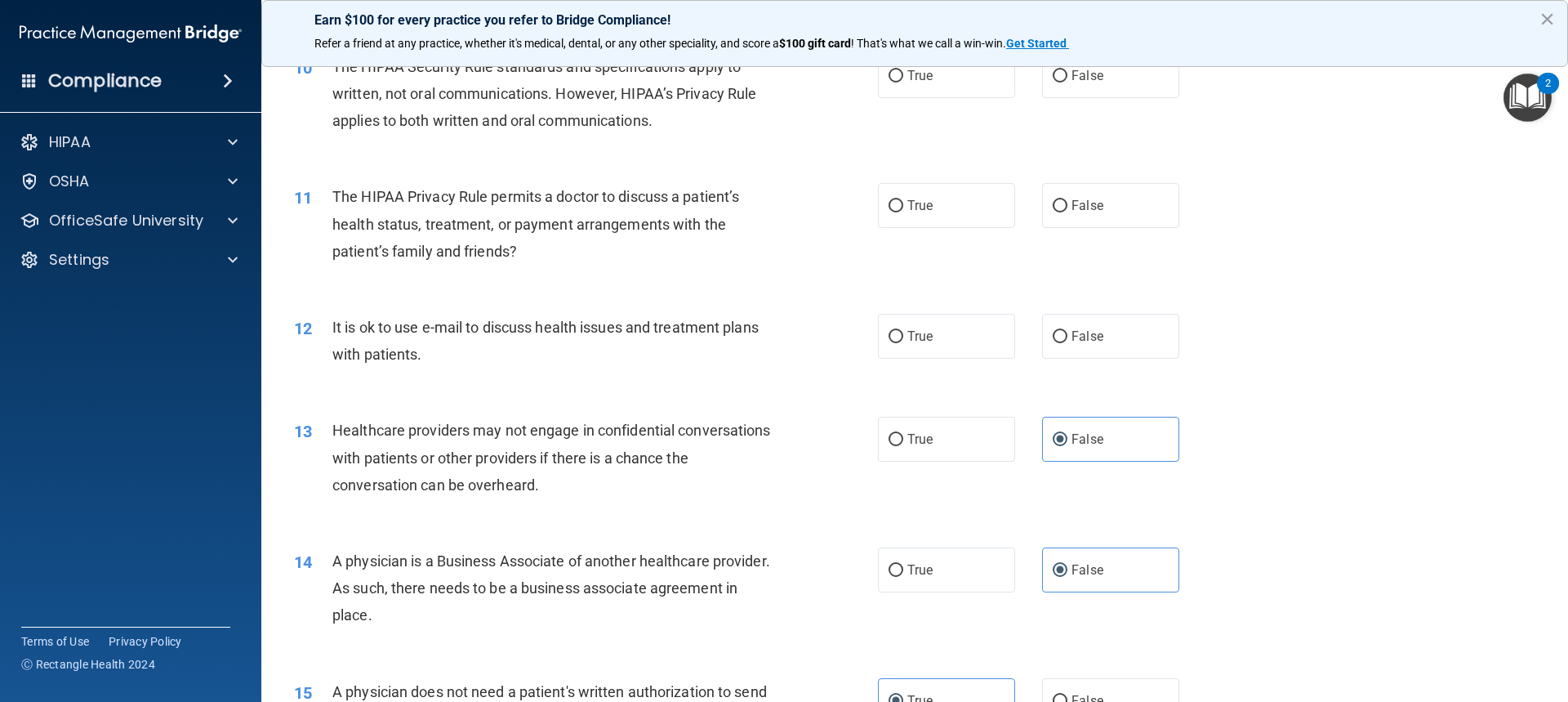
scroll to position [1140, 0]
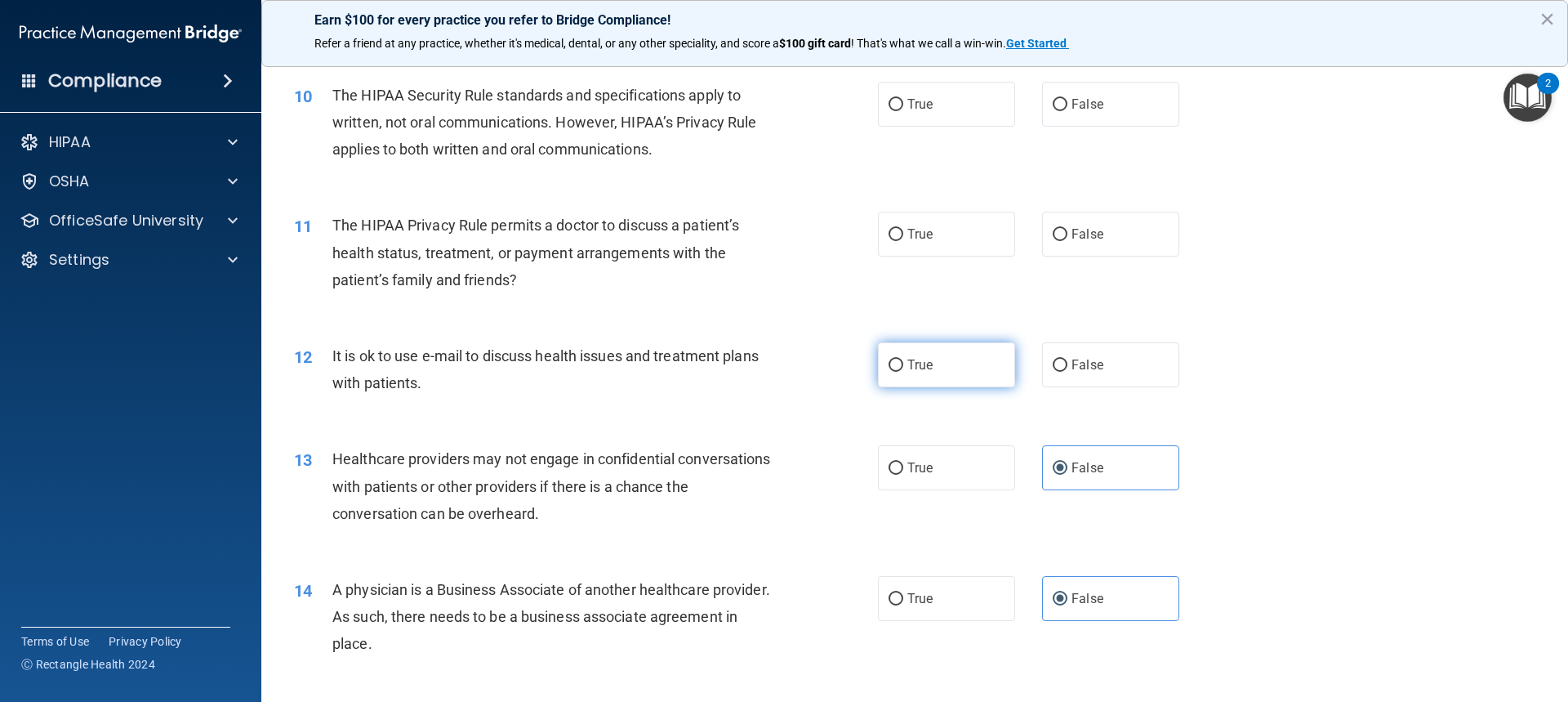
click at [889, 360] on input "True" at bounding box center [896, 365] width 15 height 13
radio input "true"
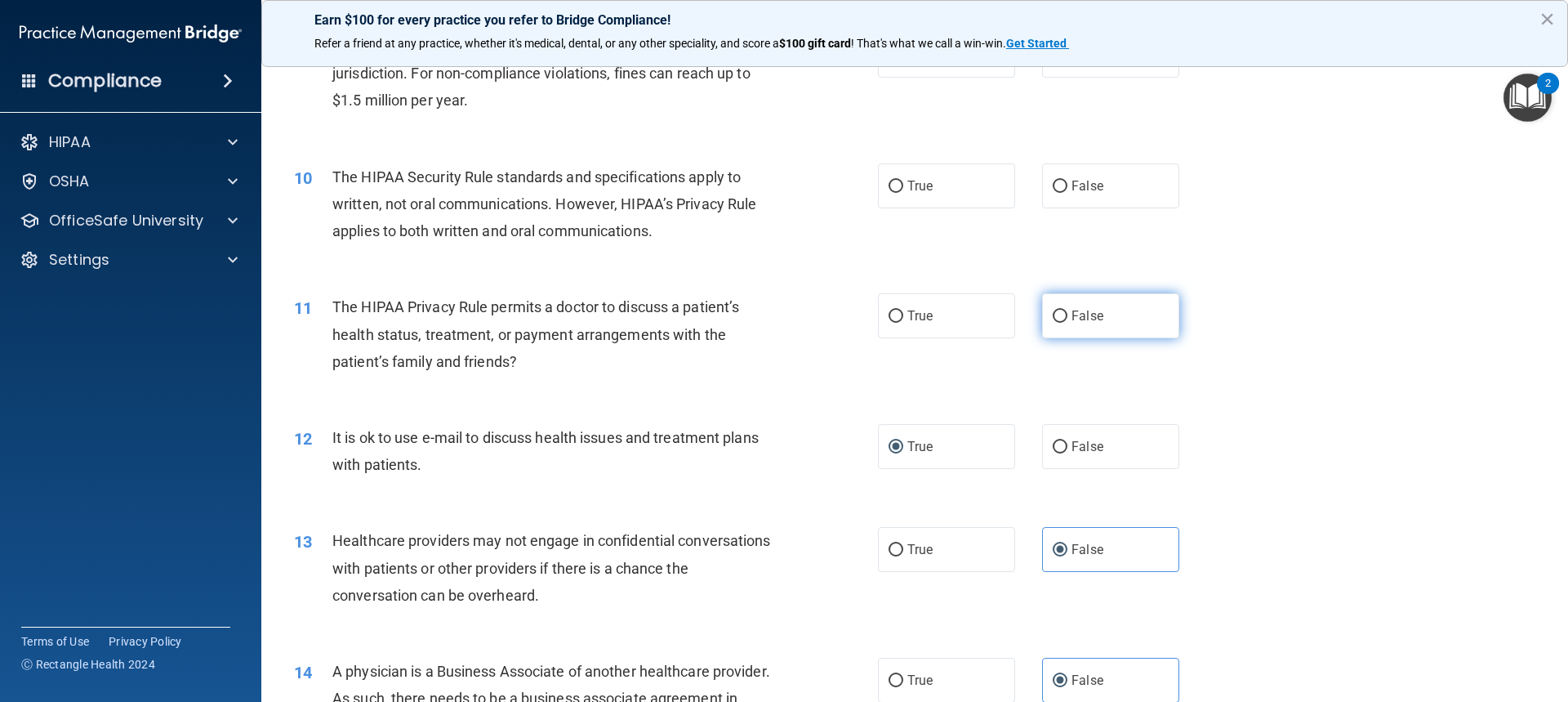
click at [1078, 312] on span "False" at bounding box center [1088, 316] width 32 height 15
click at [1068, 312] on input "False" at bounding box center [1060, 317] width 15 height 13
radio input "true"
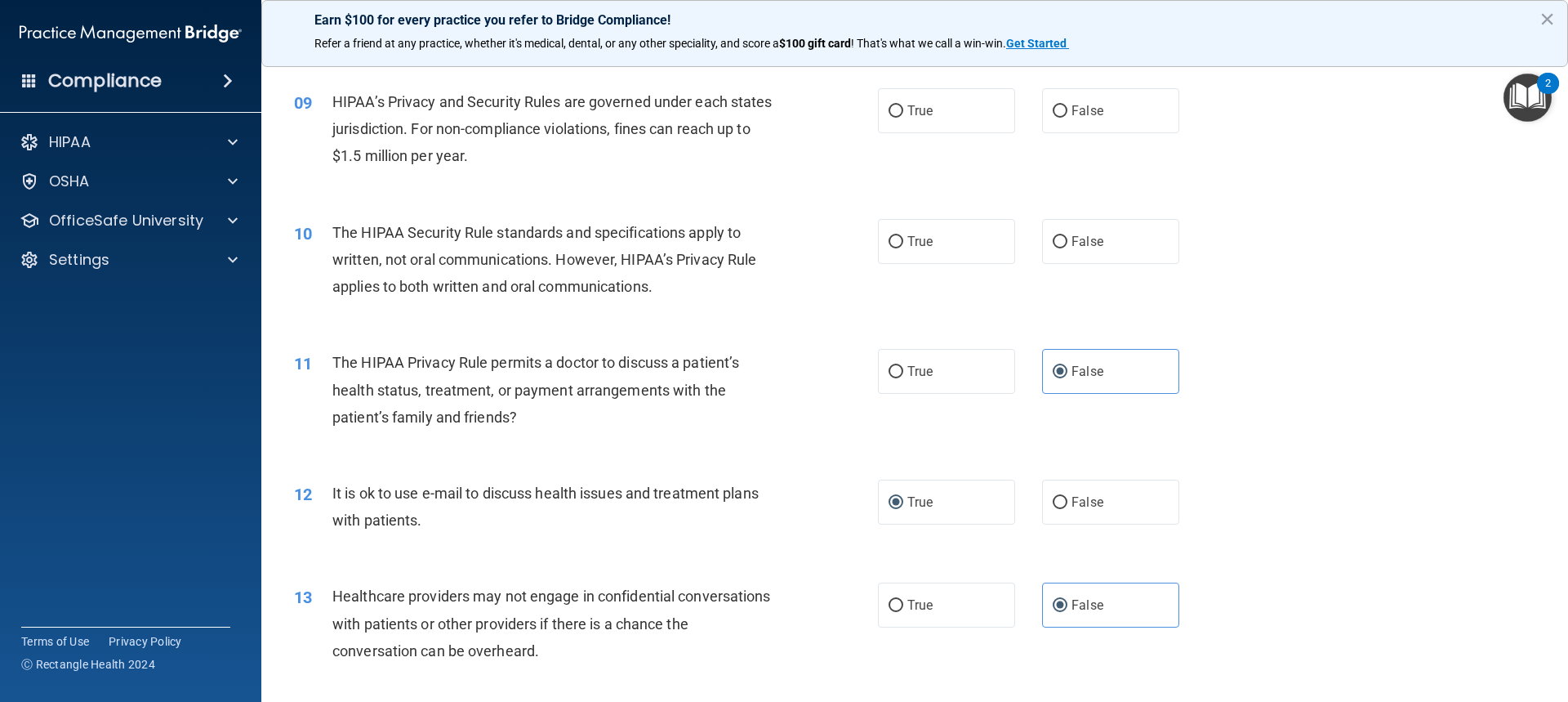
scroll to position [895, 0]
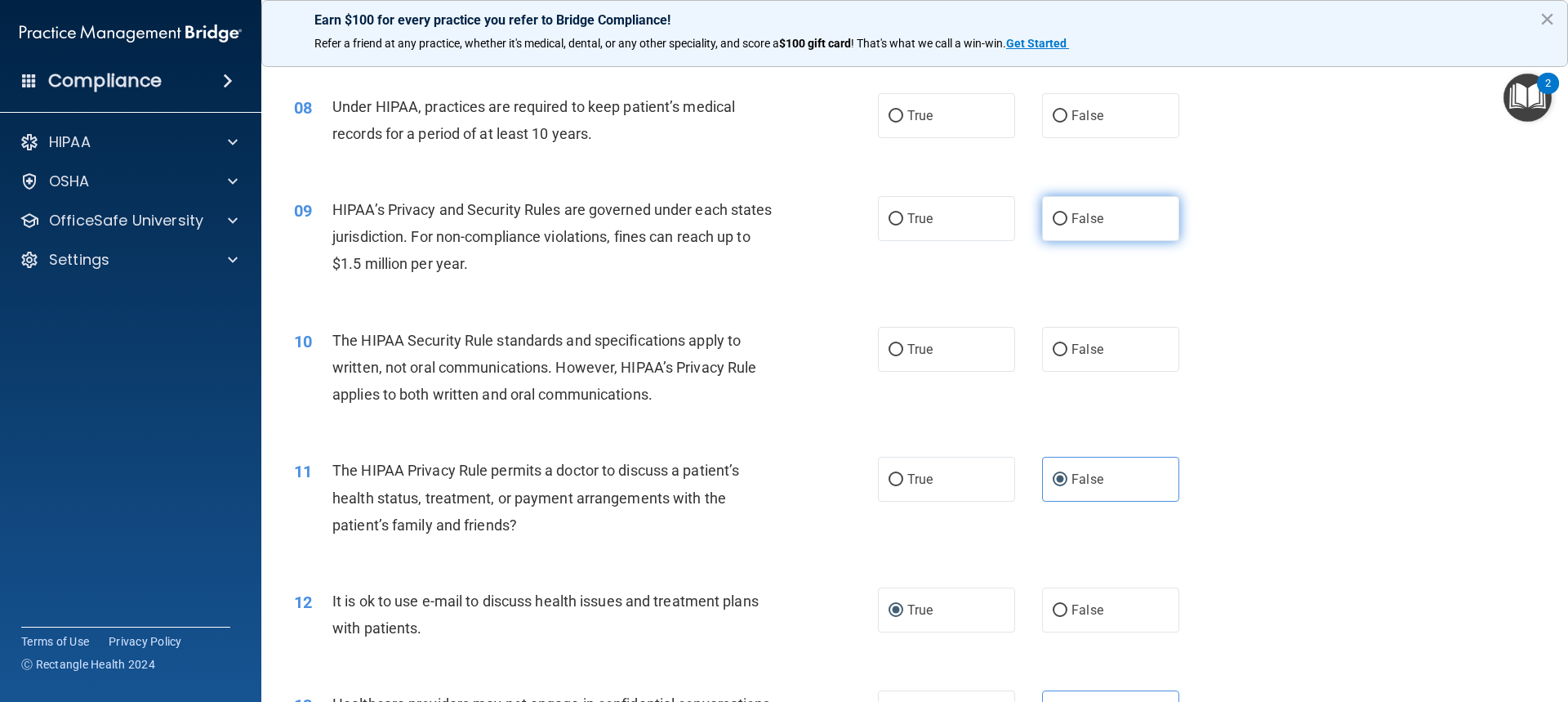
click at [1086, 208] on label "False" at bounding box center [1111, 219] width 137 height 45
click at [1068, 213] on input "False" at bounding box center [1060, 219] width 15 height 13
radio input "true"
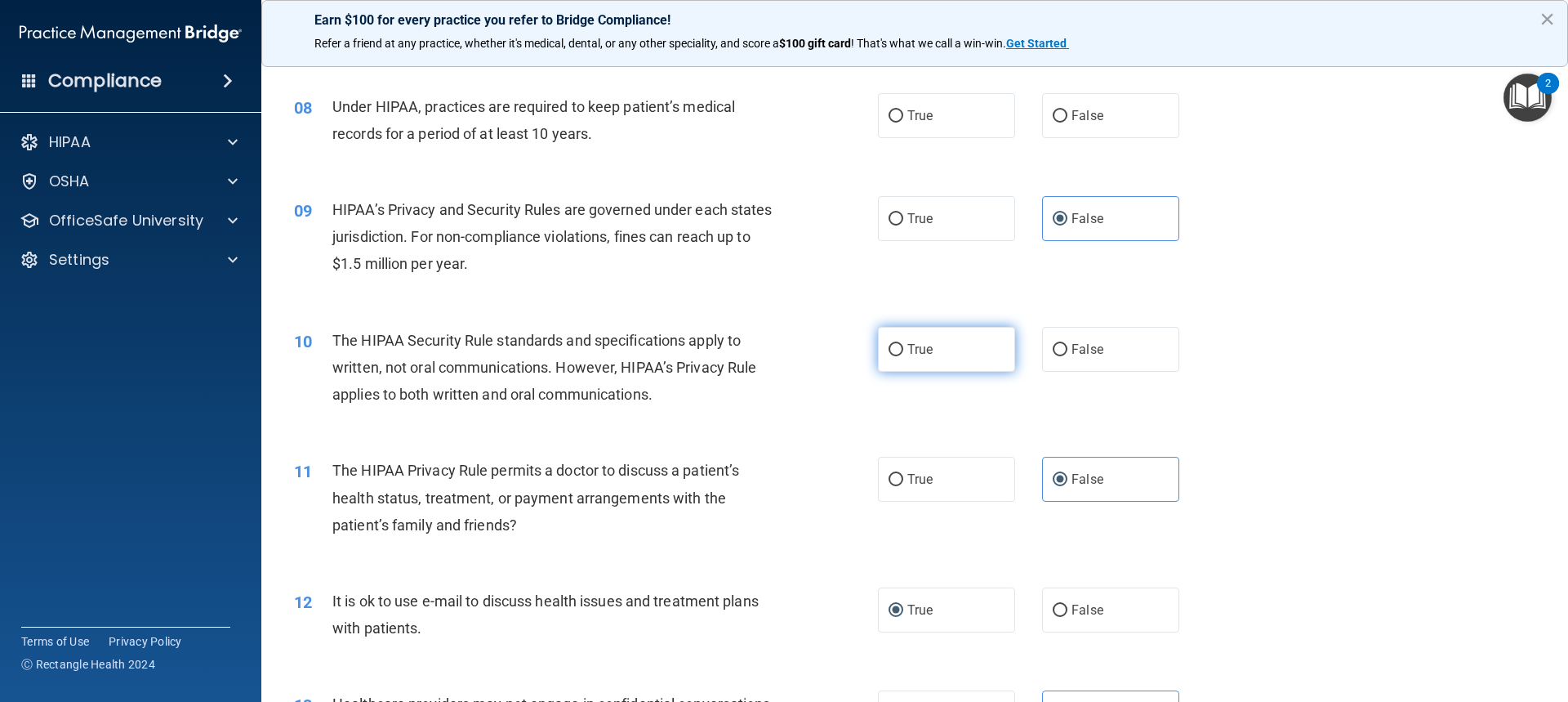
click at [913, 342] on span "True" at bounding box center [920, 349] width 25 height 15
click at [903, 344] on input "True" at bounding box center [896, 350] width 15 height 13
radio input "true"
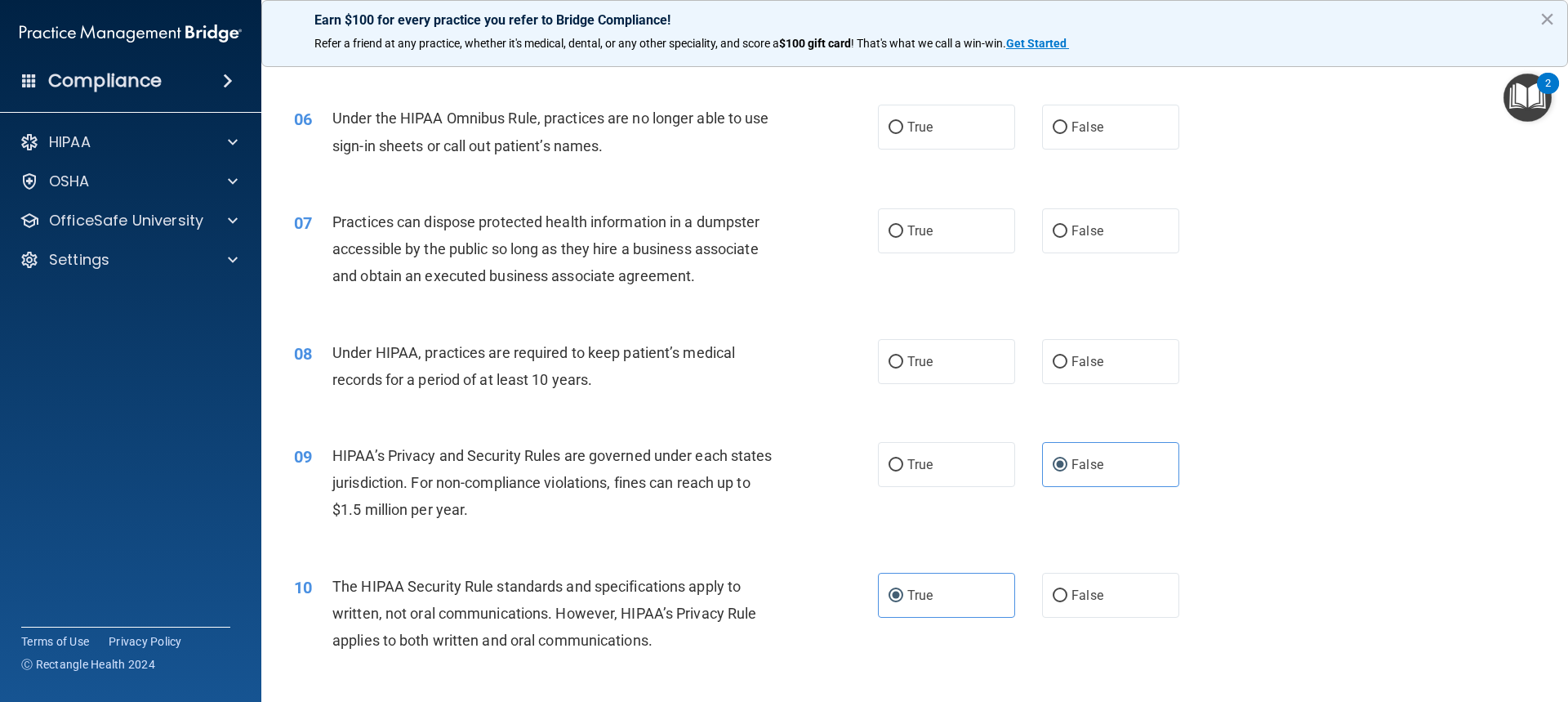
scroll to position [568, 0]
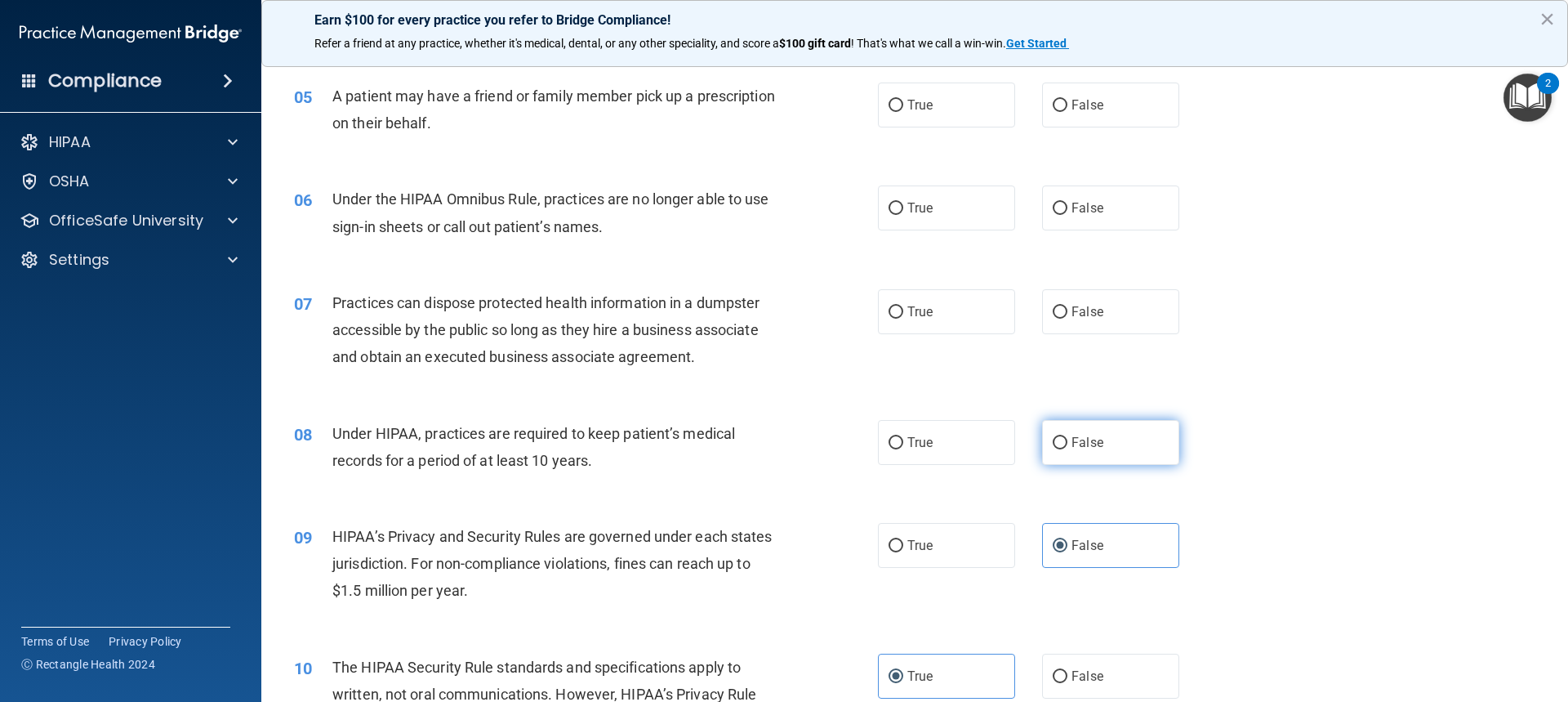
click at [1078, 438] on span "False" at bounding box center [1088, 443] width 32 height 15
click at [1068, 438] on input "False" at bounding box center [1060, 443] width 15 height 13
radio input "true"
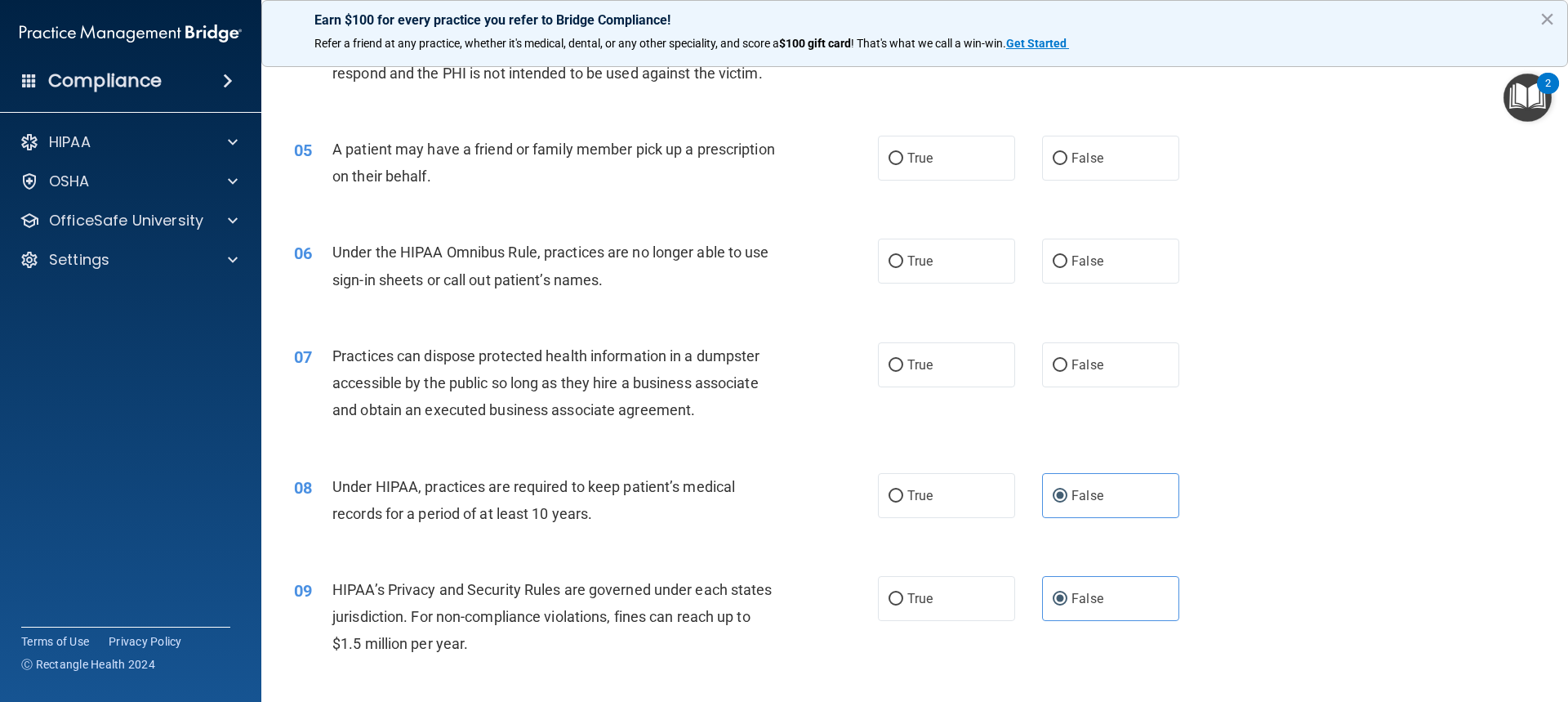
scroll to position [487, 0]
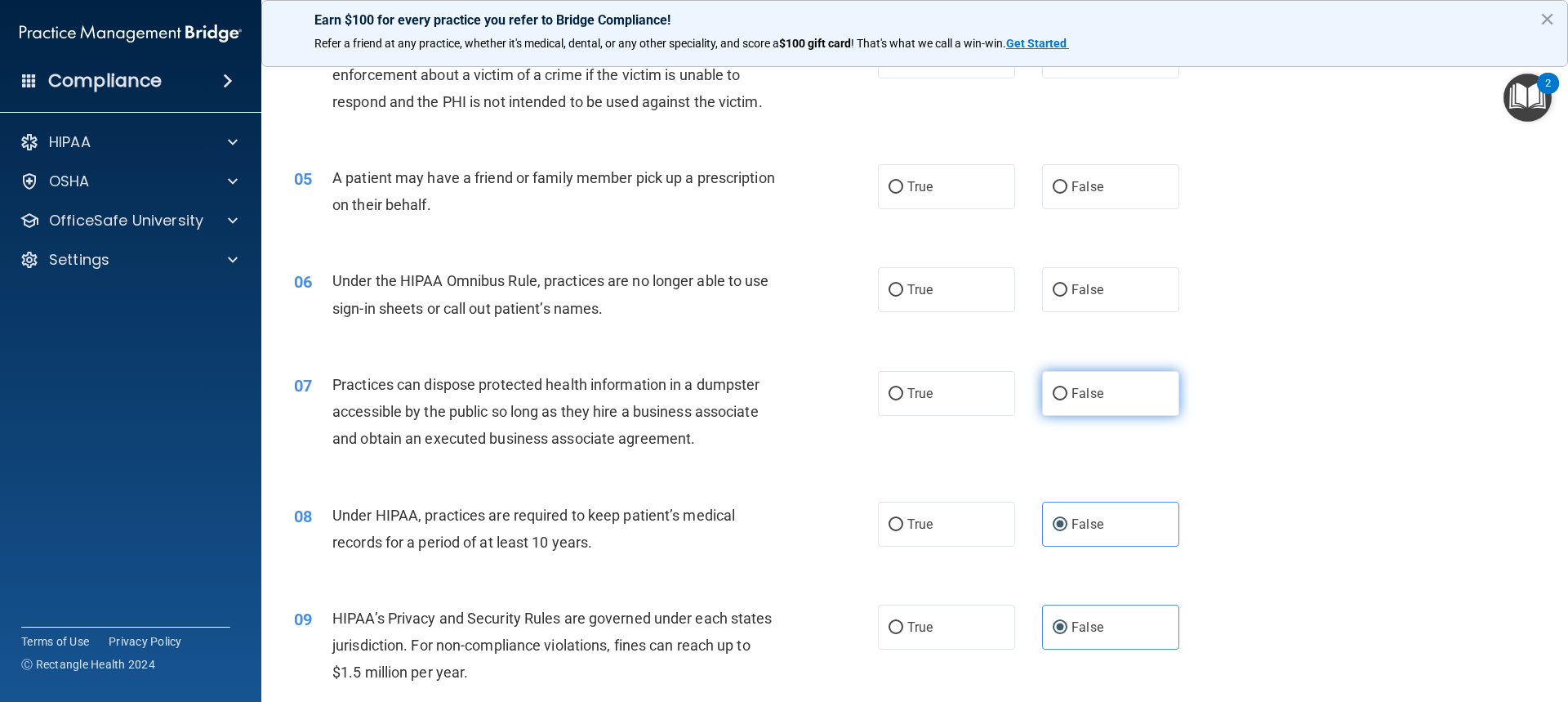
click at [1072, 395] on span "False" at bounding box center [1088, 393] width 32 height 15
click at [1067, 395] on input "False" at bounding box center [1060, 394] width 15 height 13
radio input "true"
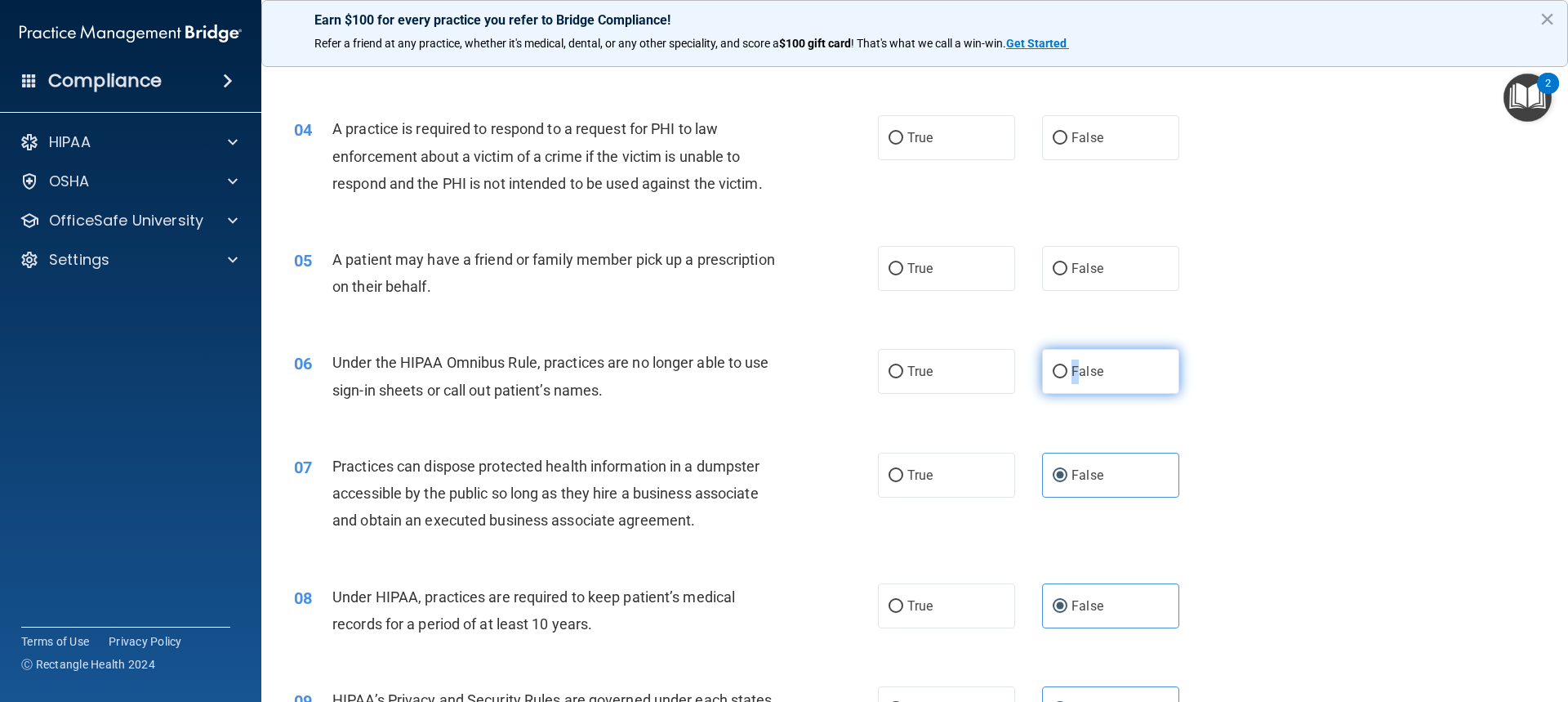
click at [1069, 360] on label "False" at bounding box center [1111, 371] width 137 height 45
click at [1100, 358] on label "False" at bounding box center [1111, 371] width 137 height 45
click at [1068, 366] on input "False" at bounding box center [1060, 372] width 15 height 13
radio input "true"
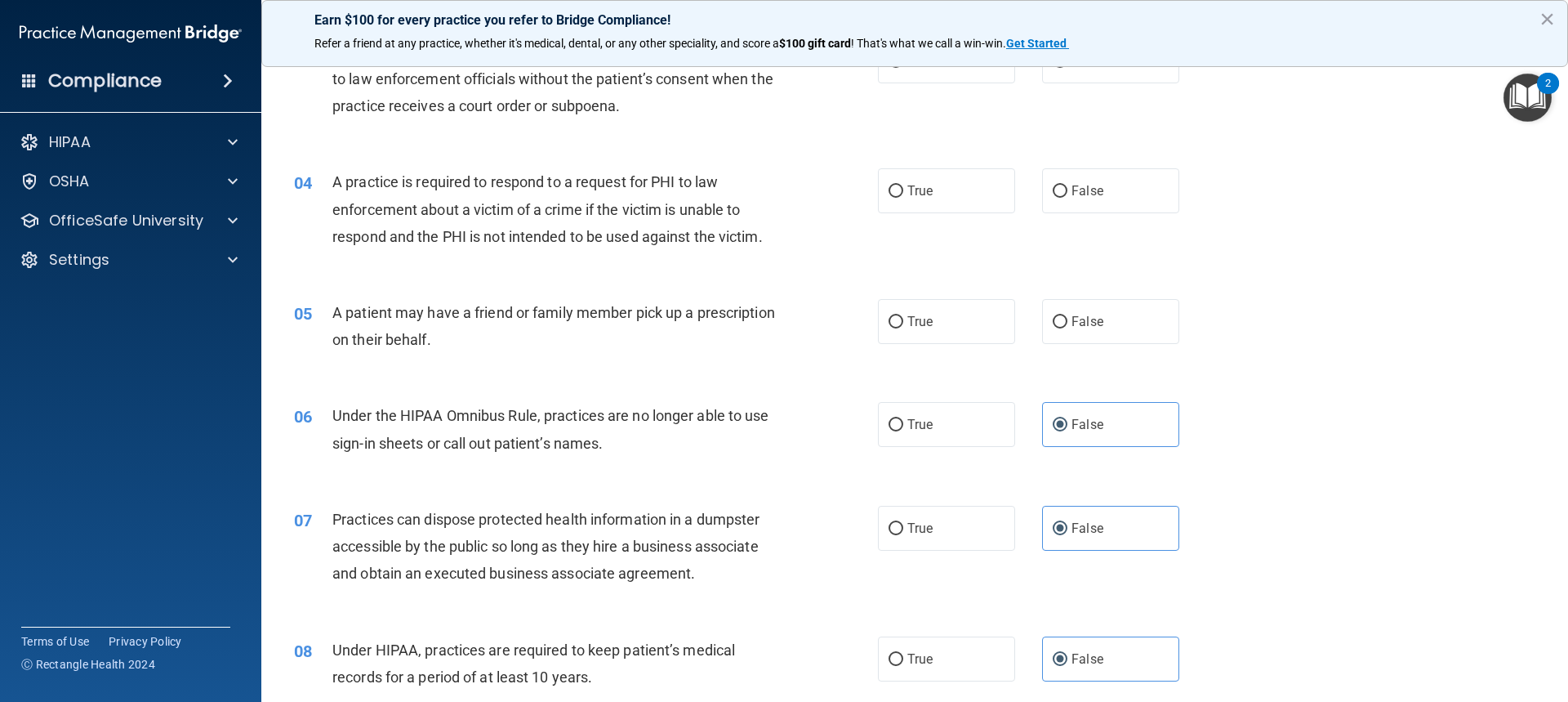
scroll to position [323, 0]
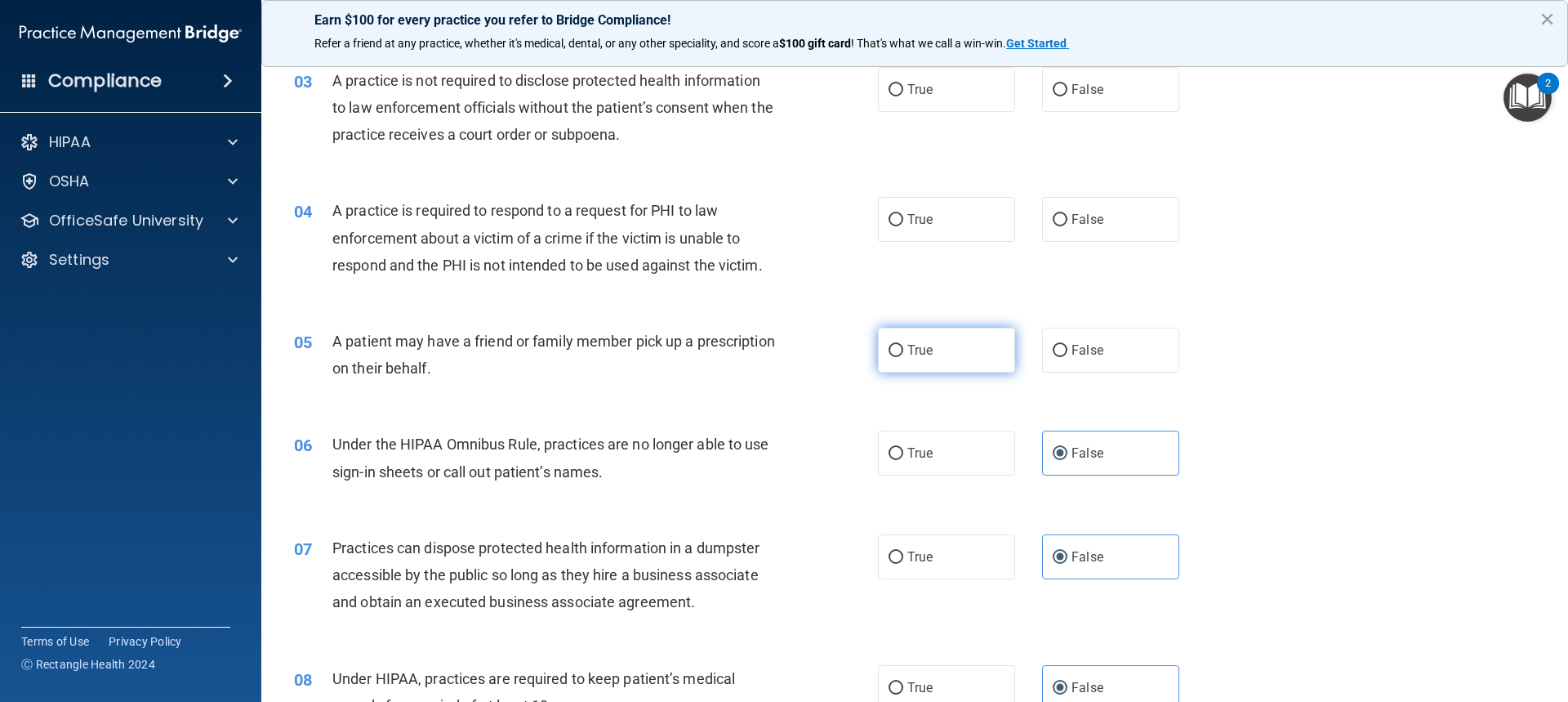
click at [914, 351] on span "True" at bounding box center [920, 350] width 25 height 15
click at [903, 351] on input "True" at bounding box center [896, 351] width 15 height 13
radio input "true"
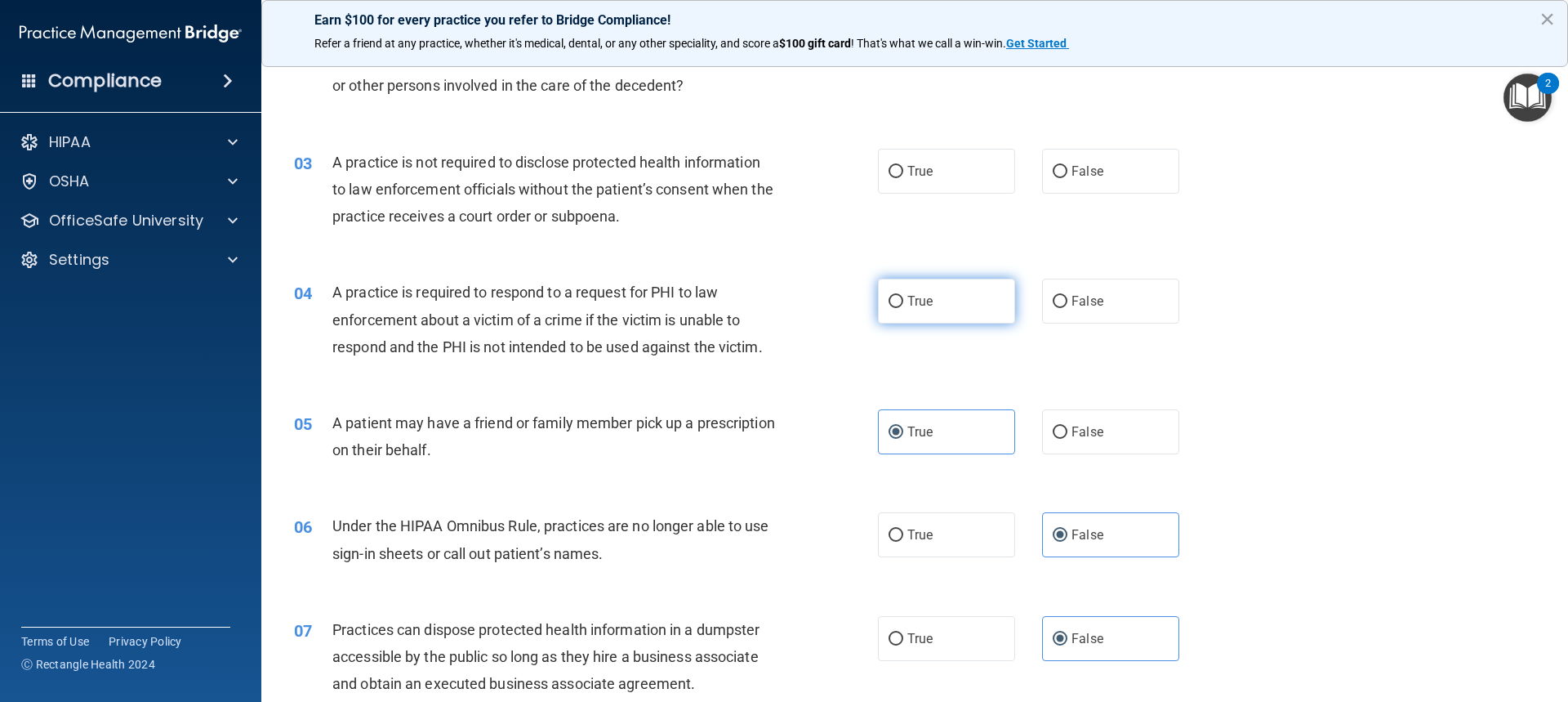
click at [893, 310] on label "True" at bounding box center [946, 301] width 137 height 45
click at [893, 308] on input "True" at bounding box center [896, 301] width 15 height 13
radio input "true"
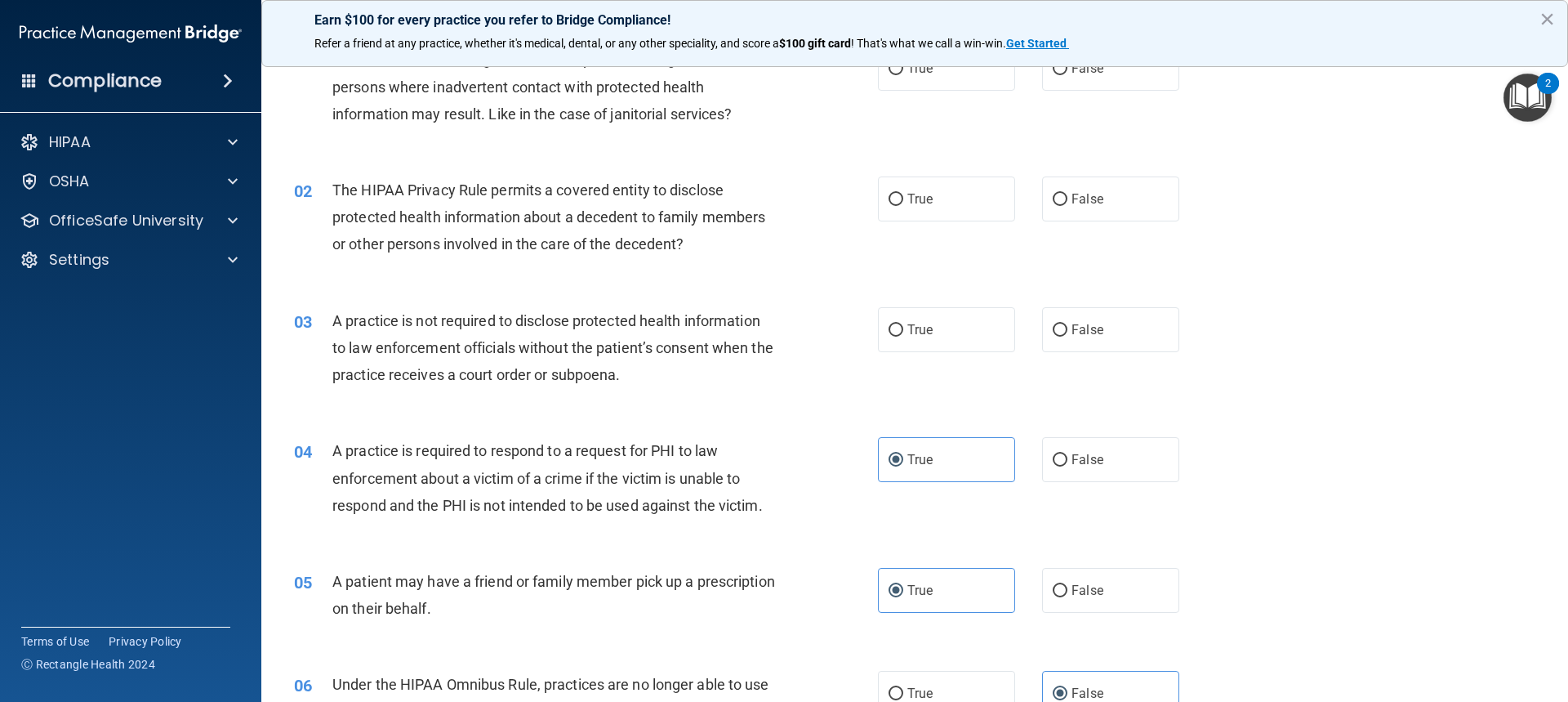
scroll to position [78, 0]
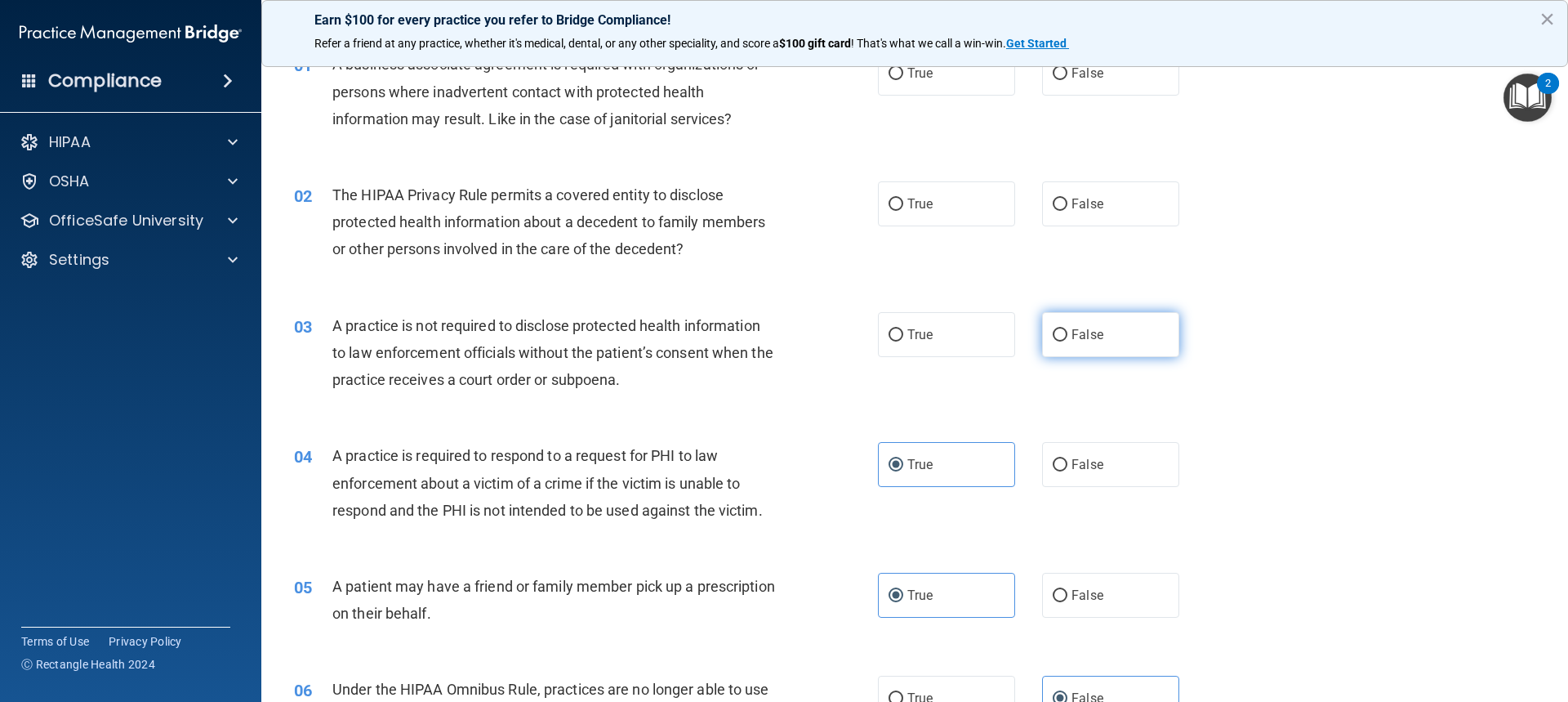
click at [1117, 333] on label "False" at bounding box center [1111, 335] width 137 height 45
click at [1068, 333] on input "False" at bounding box center [1060, 335] width 15 height 13
radio input "true"
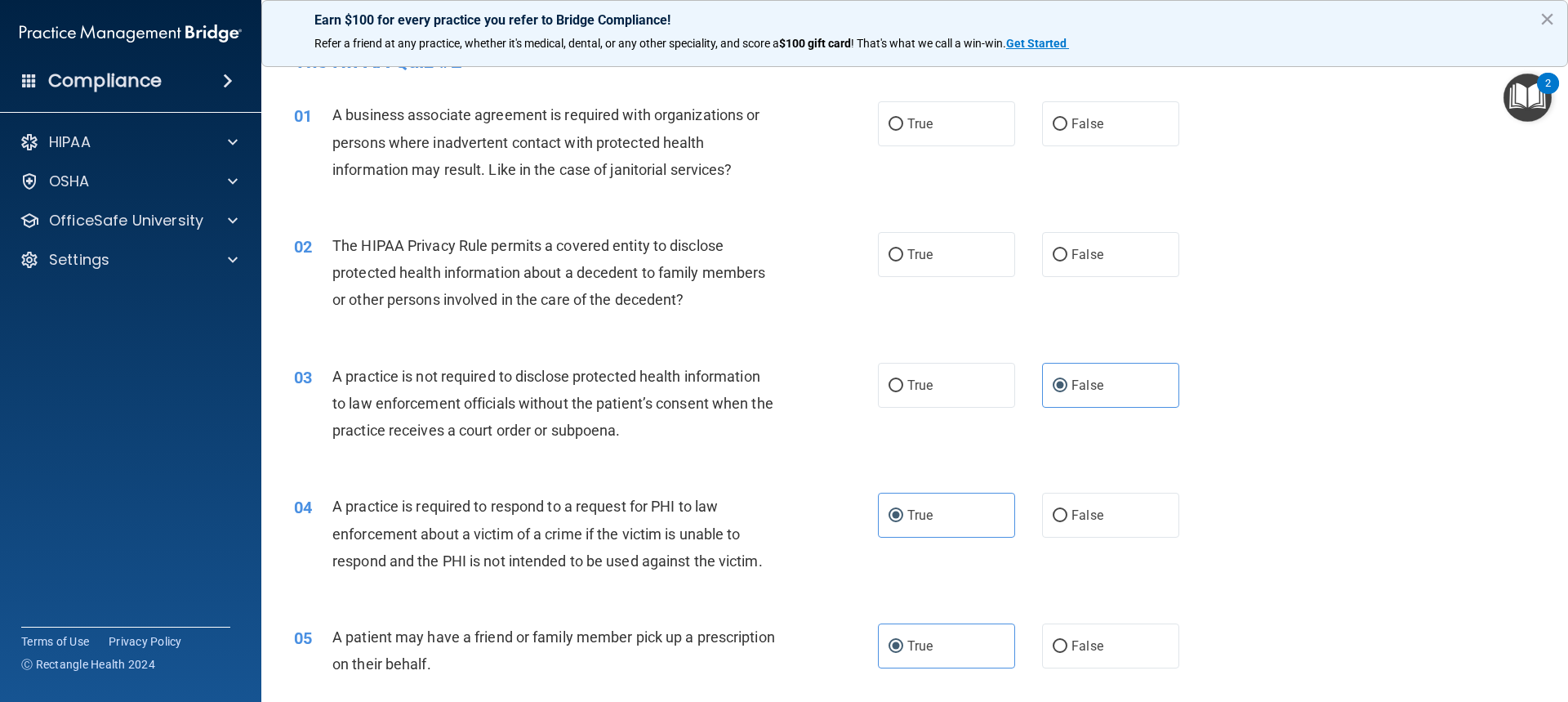
scroll to position [0, 0]
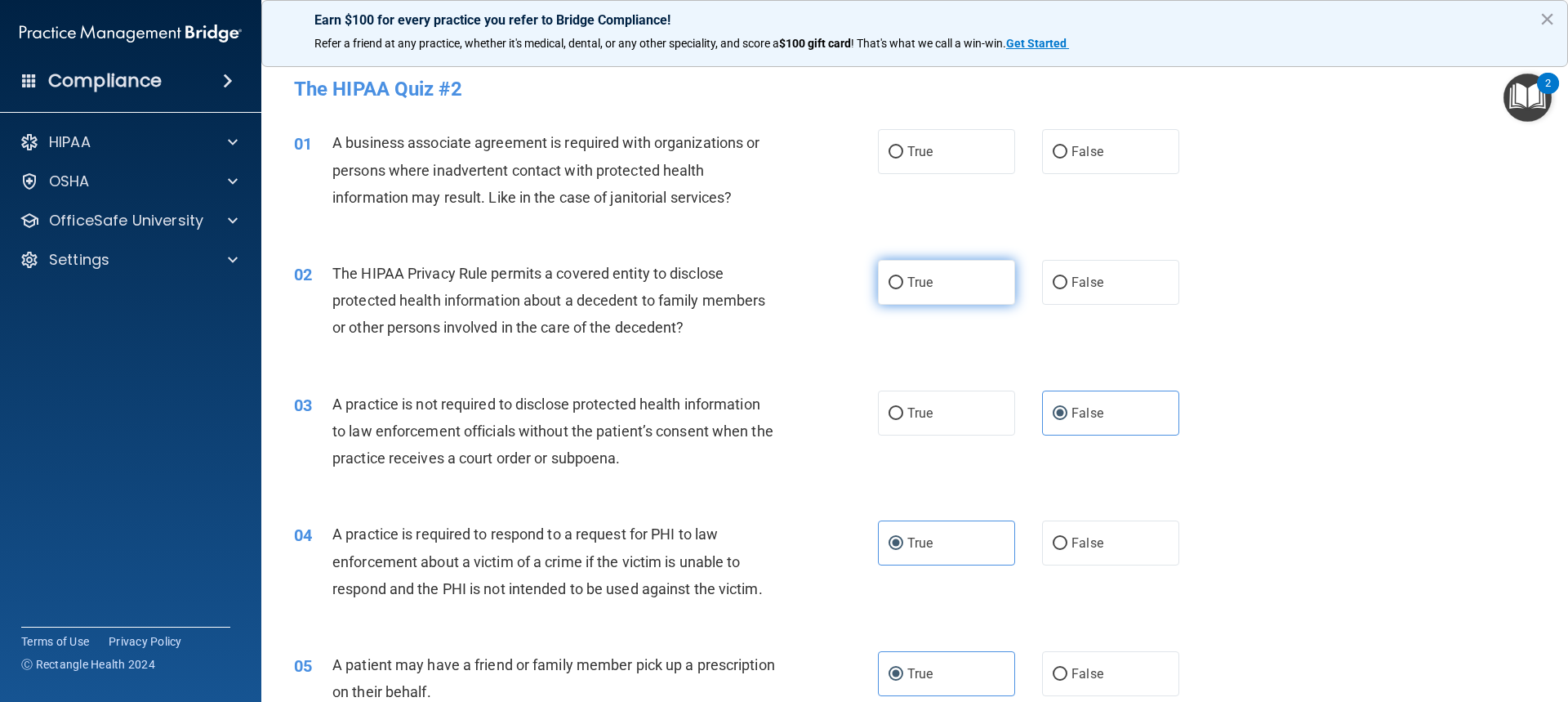
click at [907, 288] on span "True" at bounding box center [920, 282] width 25 height 15
click at [902, 288] on input "True" at bounding box center [896, 283] width 15 height 13
radio input "true"
drag, startPoint x: 1128, startPoint y: 151, endPoint x: 1107, endPoint y: 156, distance: 21.6
click at [1119, 154] on label "False" at bounding box center [1111, 152] width 137 height 45
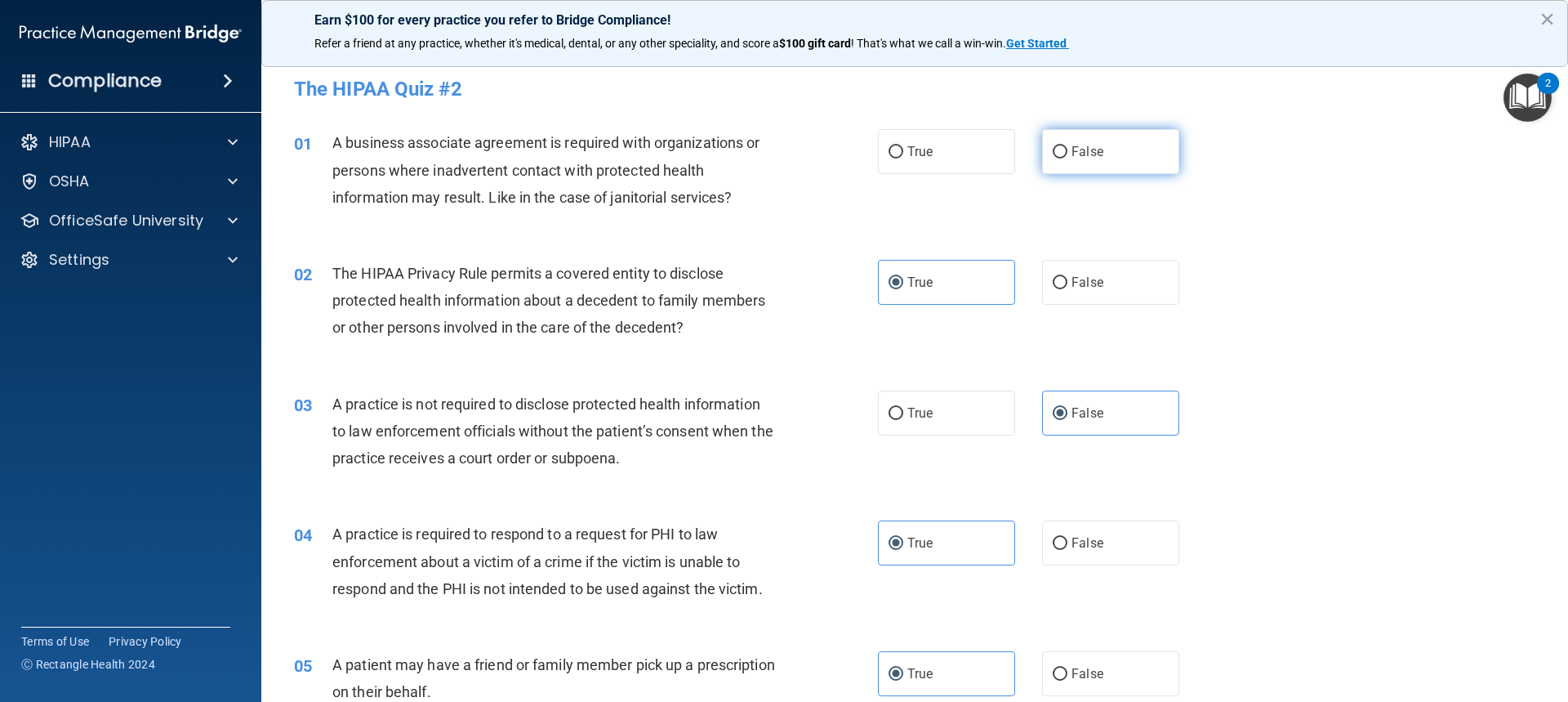
click at [1068, 154] on input "False" at bounding box center [1060, 152] width 15 height 13
radio input "true"
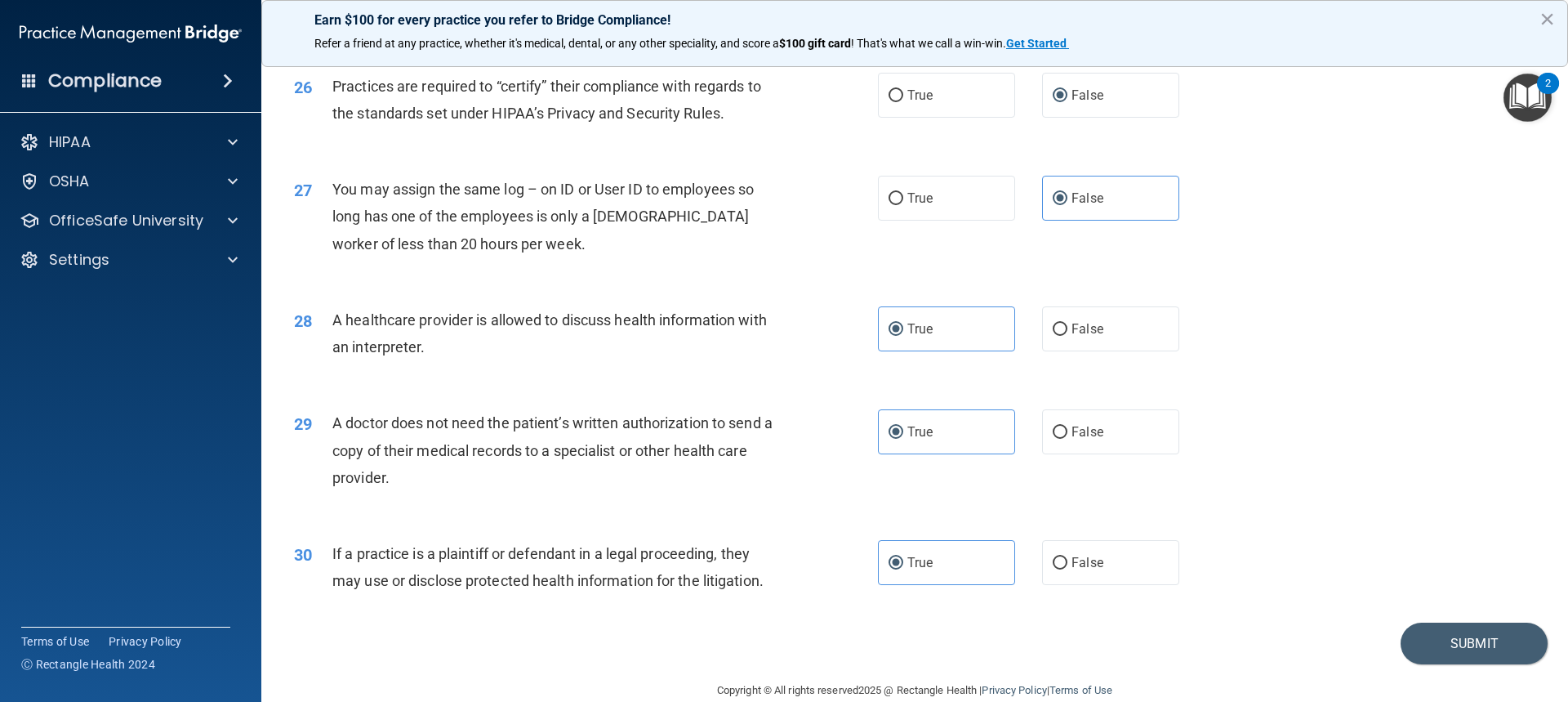
scroll to position [3102, 0]
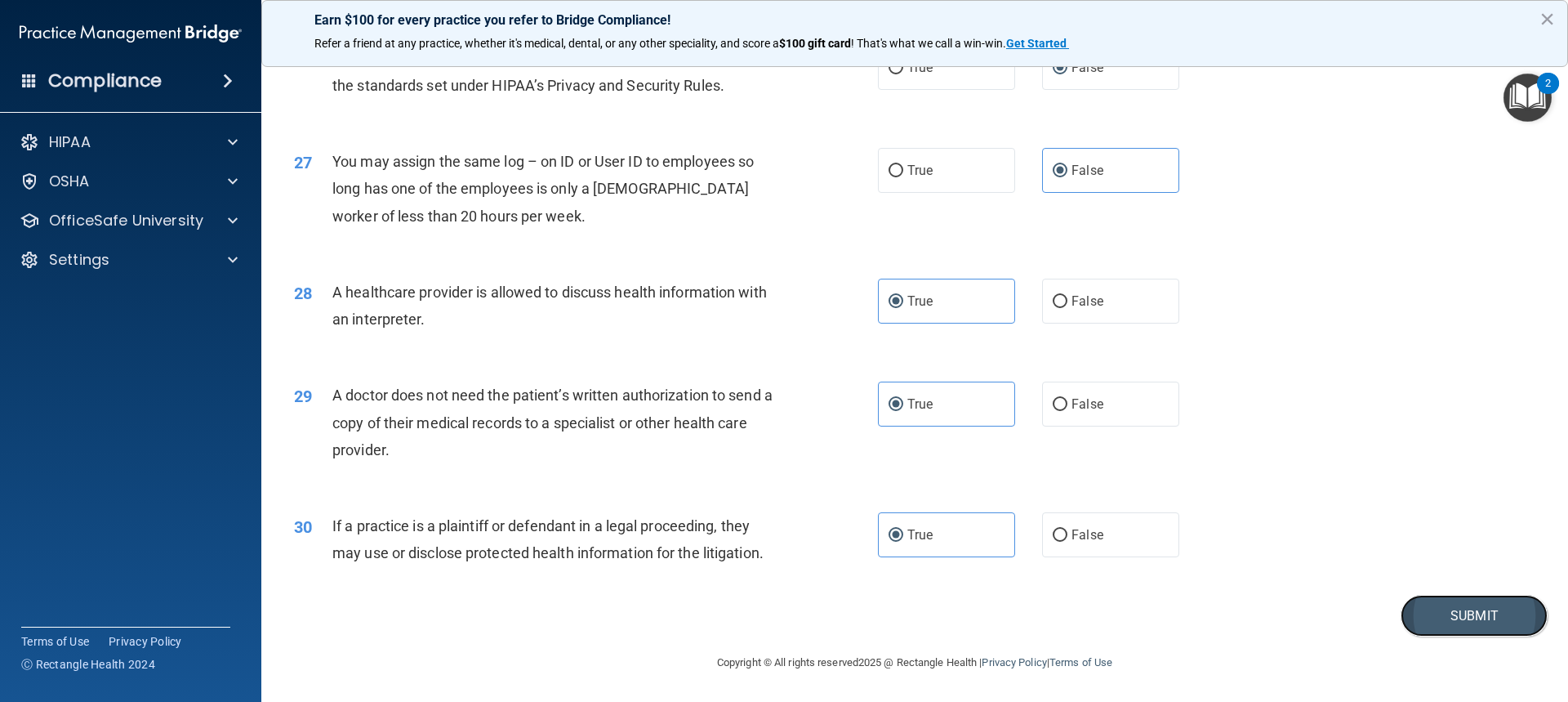
click at [1443, 621] on button "Submit" at bounding box center [1474, 616] width 147 height 42
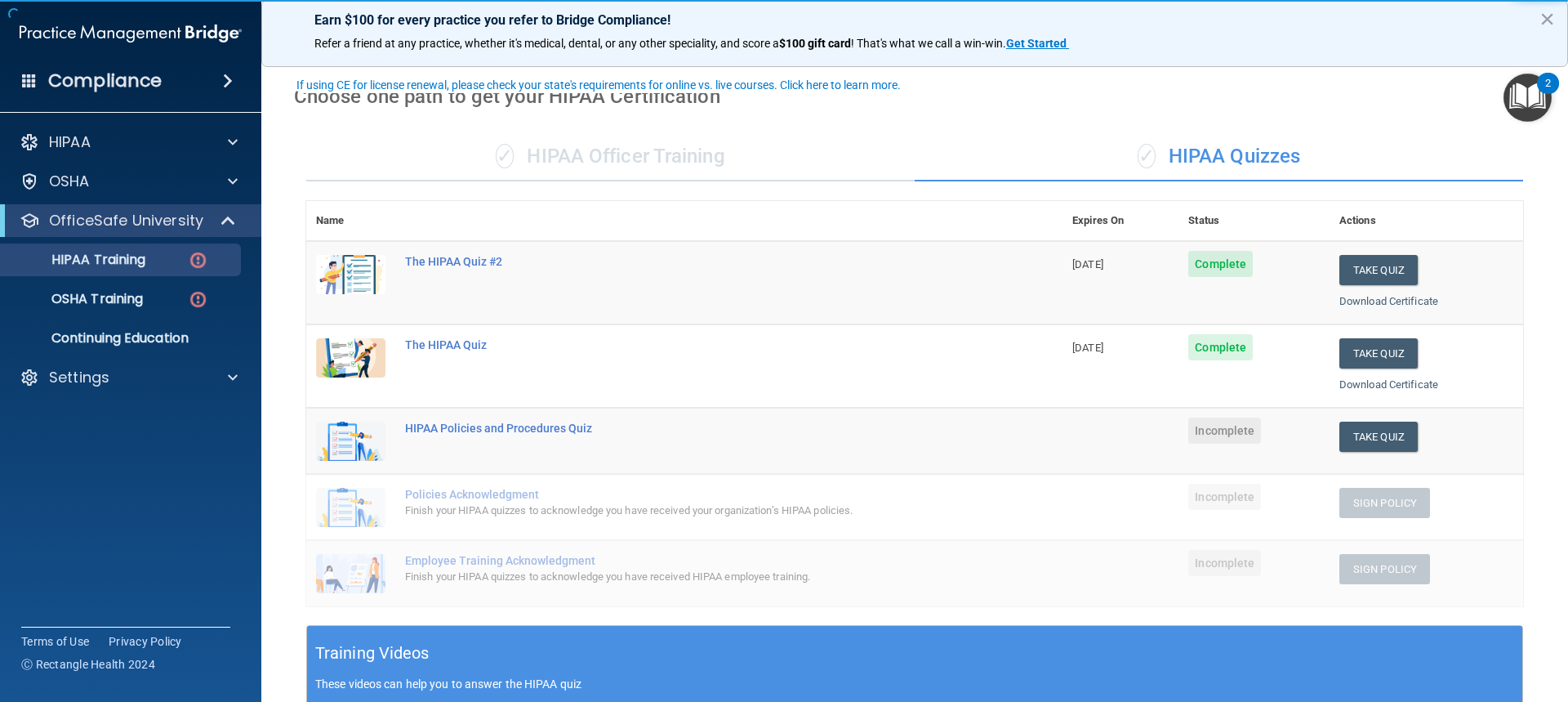
scroll to position [81, 0]
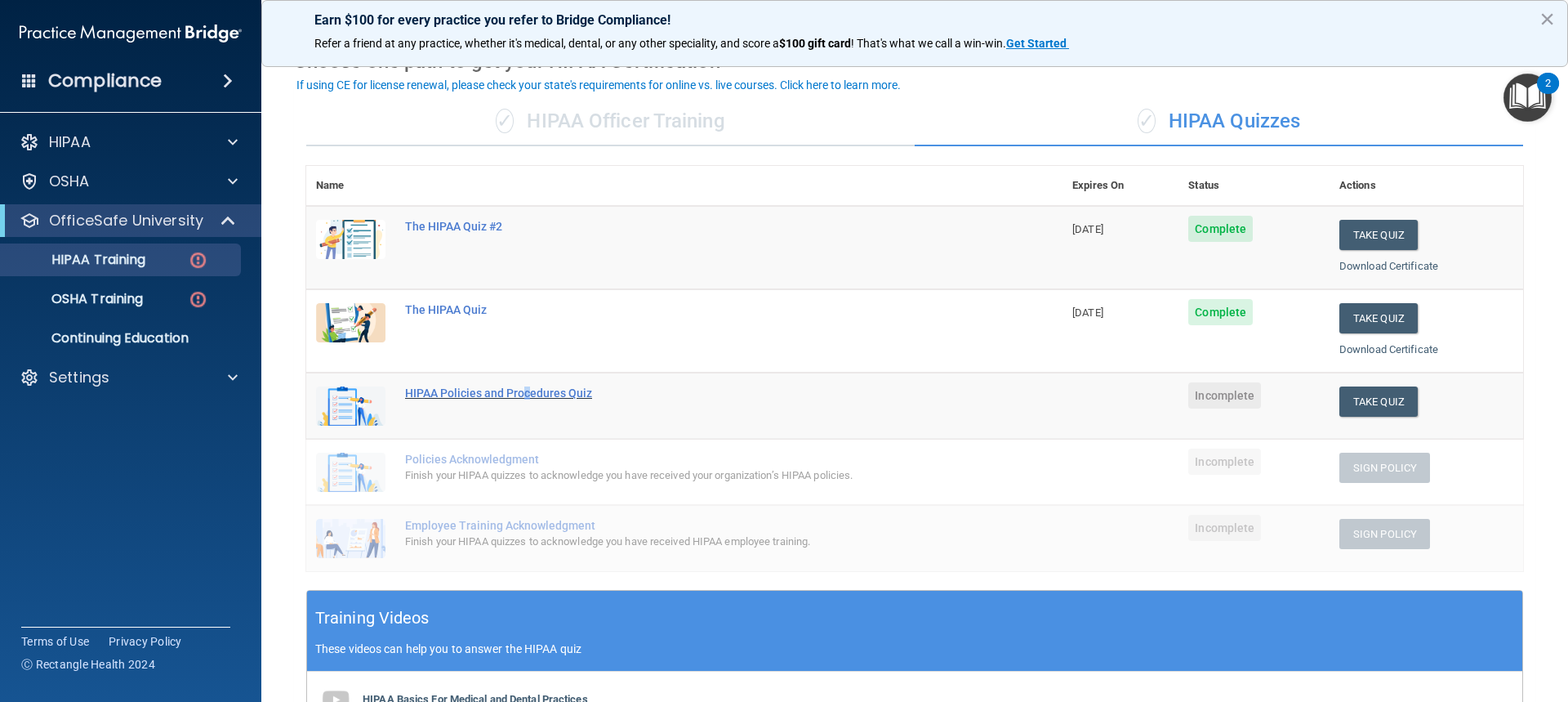
click at [528, 392] on div "HIPAA Policies and Procedures Quiz" at bounding box center [693, 393] width 576 height 13
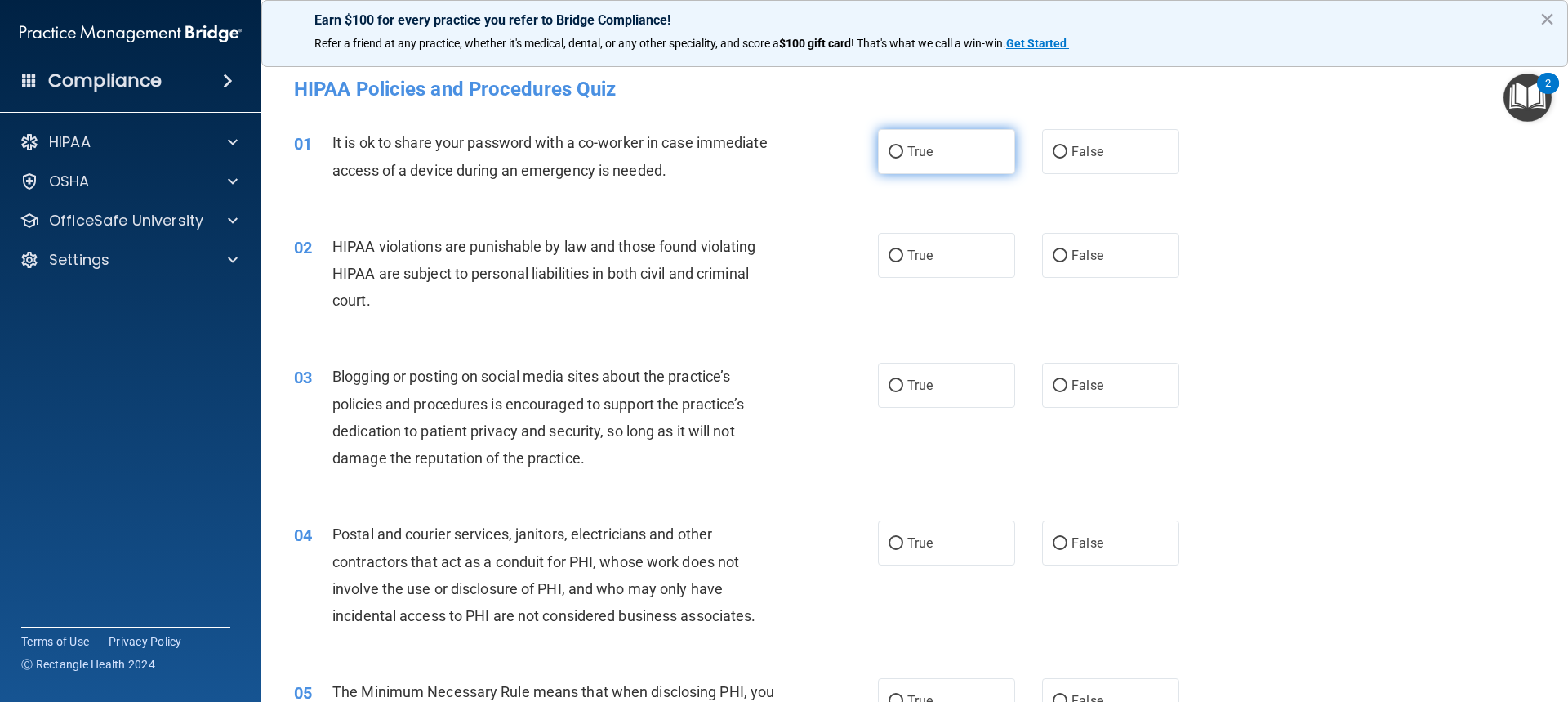
click at [985, 151] on label "True" at bounding box center [946, 152] width 137 height 45
click at [903, 151] on input "True" at bounding box center [896, 152] width 15 height 13
radio input "true"
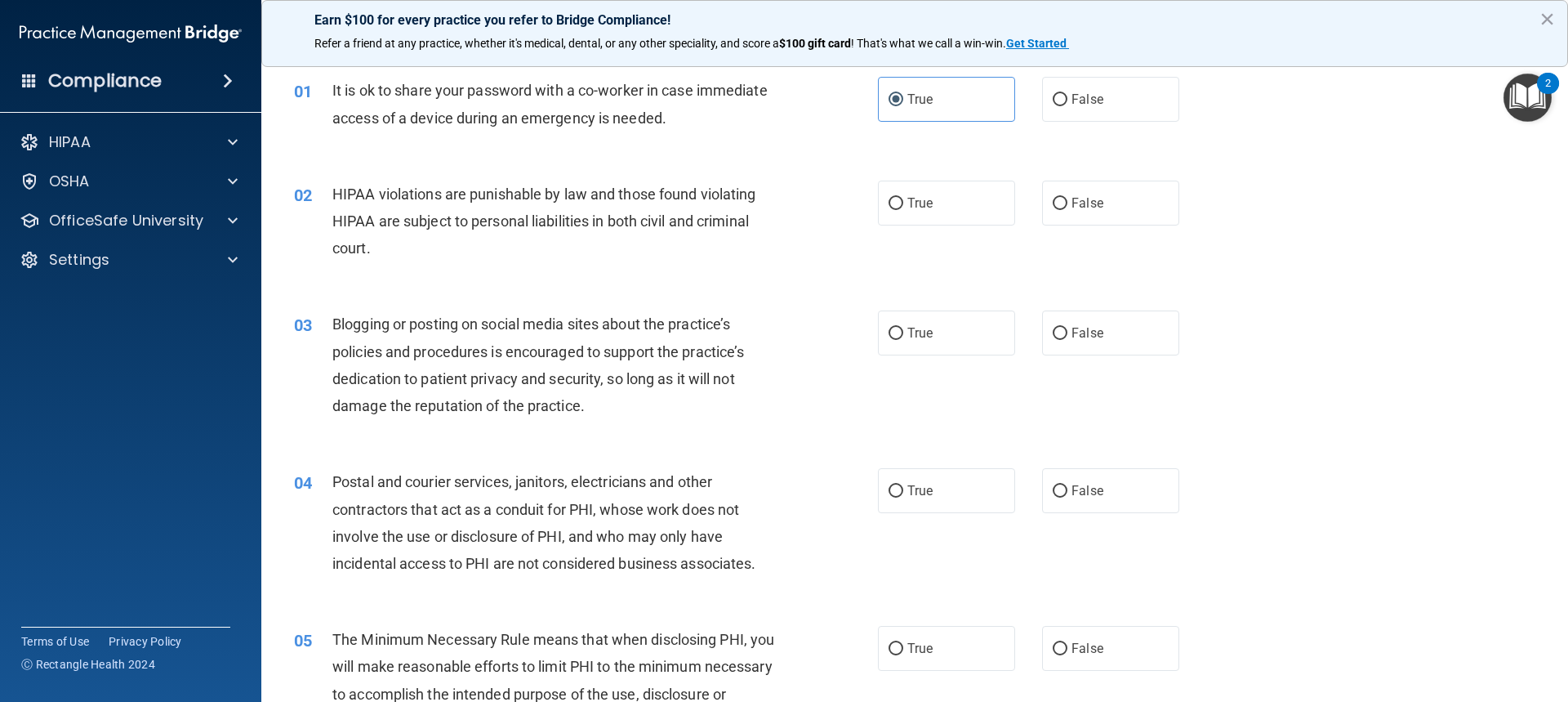
scroll to position [81, 0]
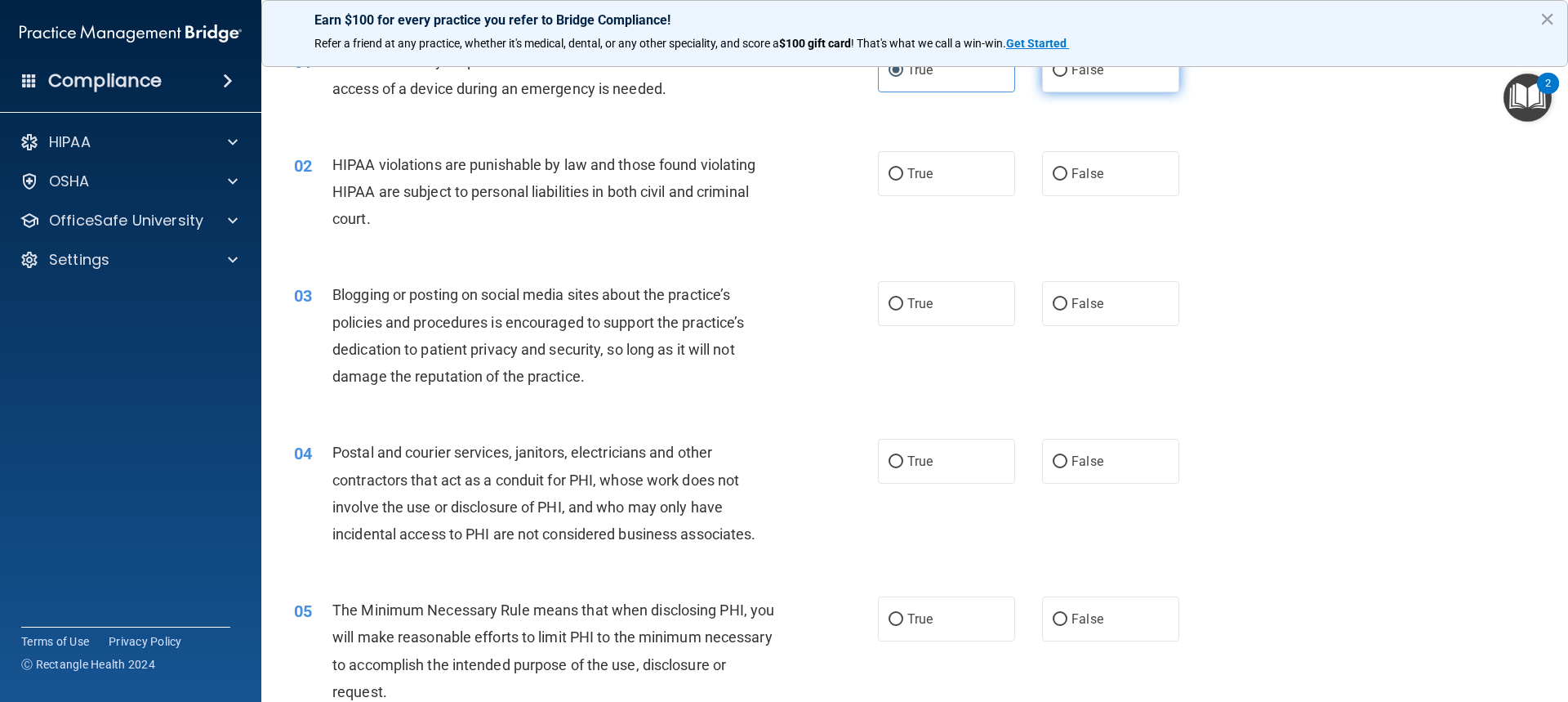
click at [1123, 85] on label "False" at bounding box center [1111, 70] width 137 height 45
click at [1068, 76] on input "False" at bounding box center [1060, 71] width 15 height 13
radio input "true"
radio input "false"
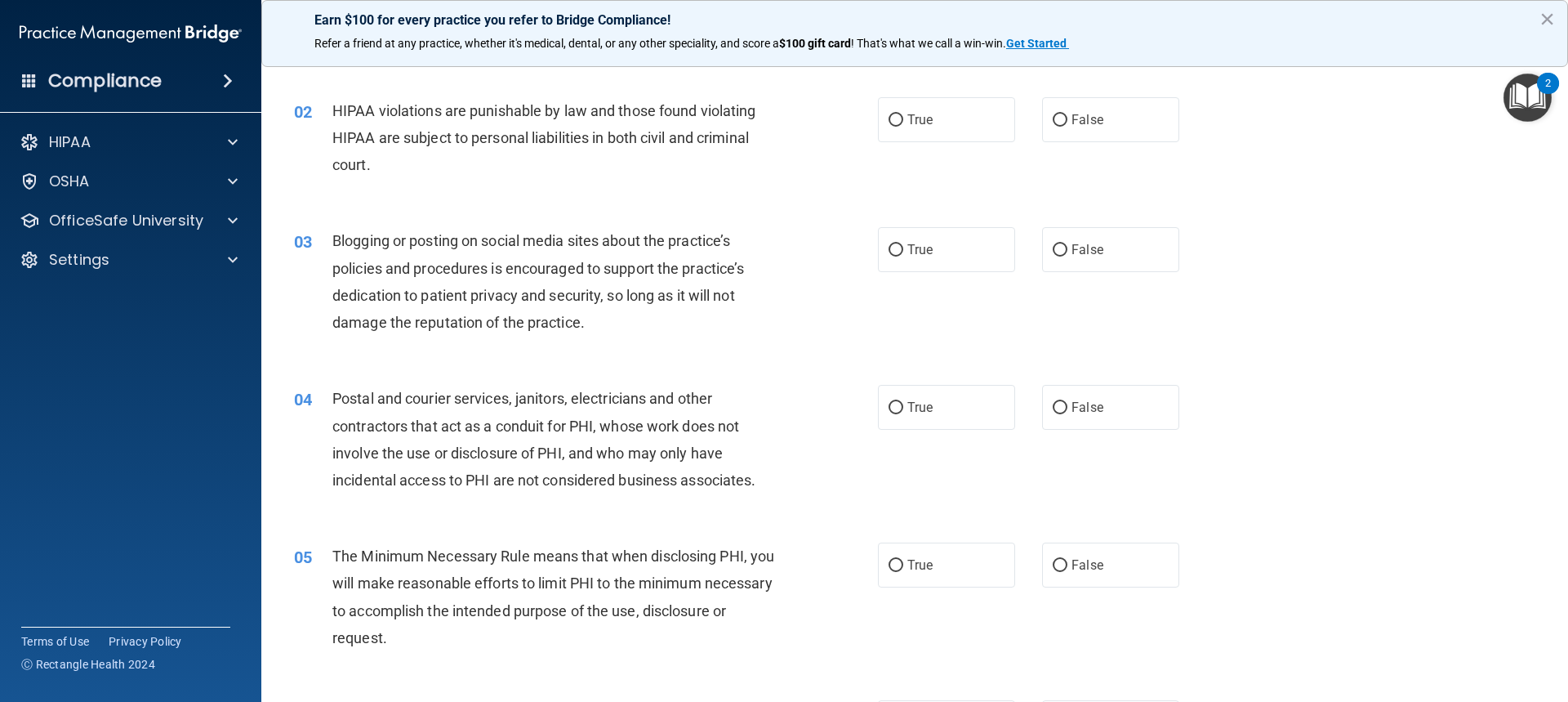
scroll to position [164, 0]
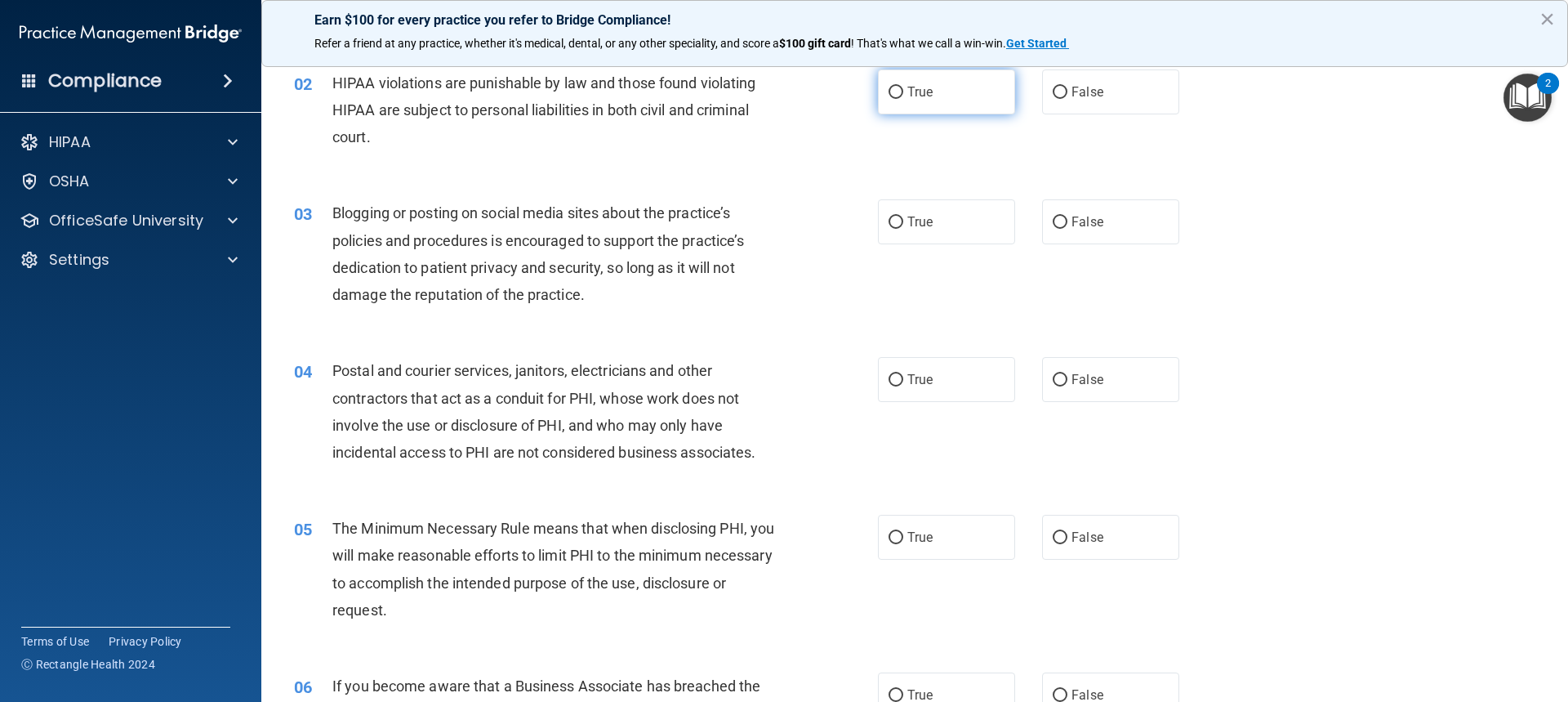
click at [912, 107] on label "True" at bounding box center [946, 92] width 137 height 45
click at [903, 99] on input "True" at bounding box center [896, 92] width 15 height 13
radio input "true"
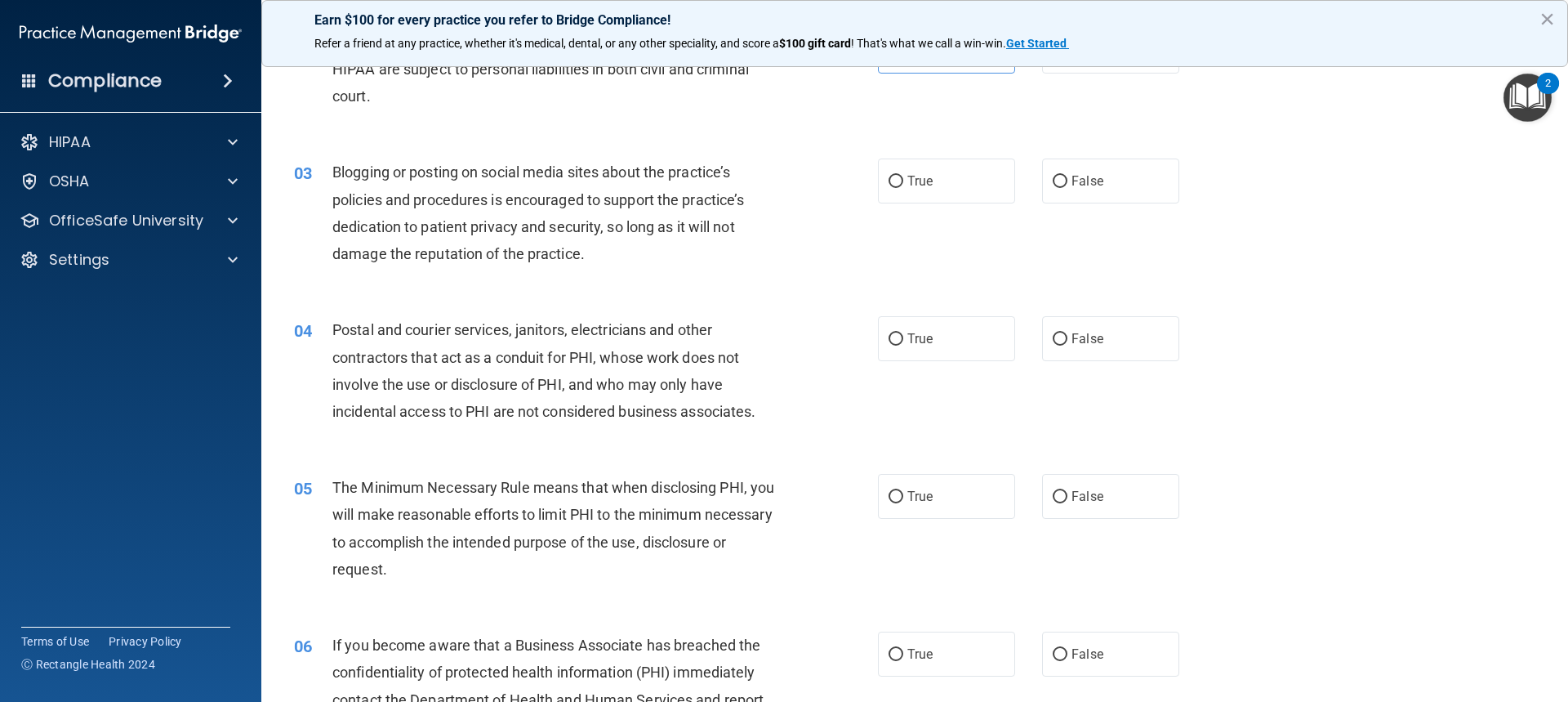
scroll to position [245, 0]
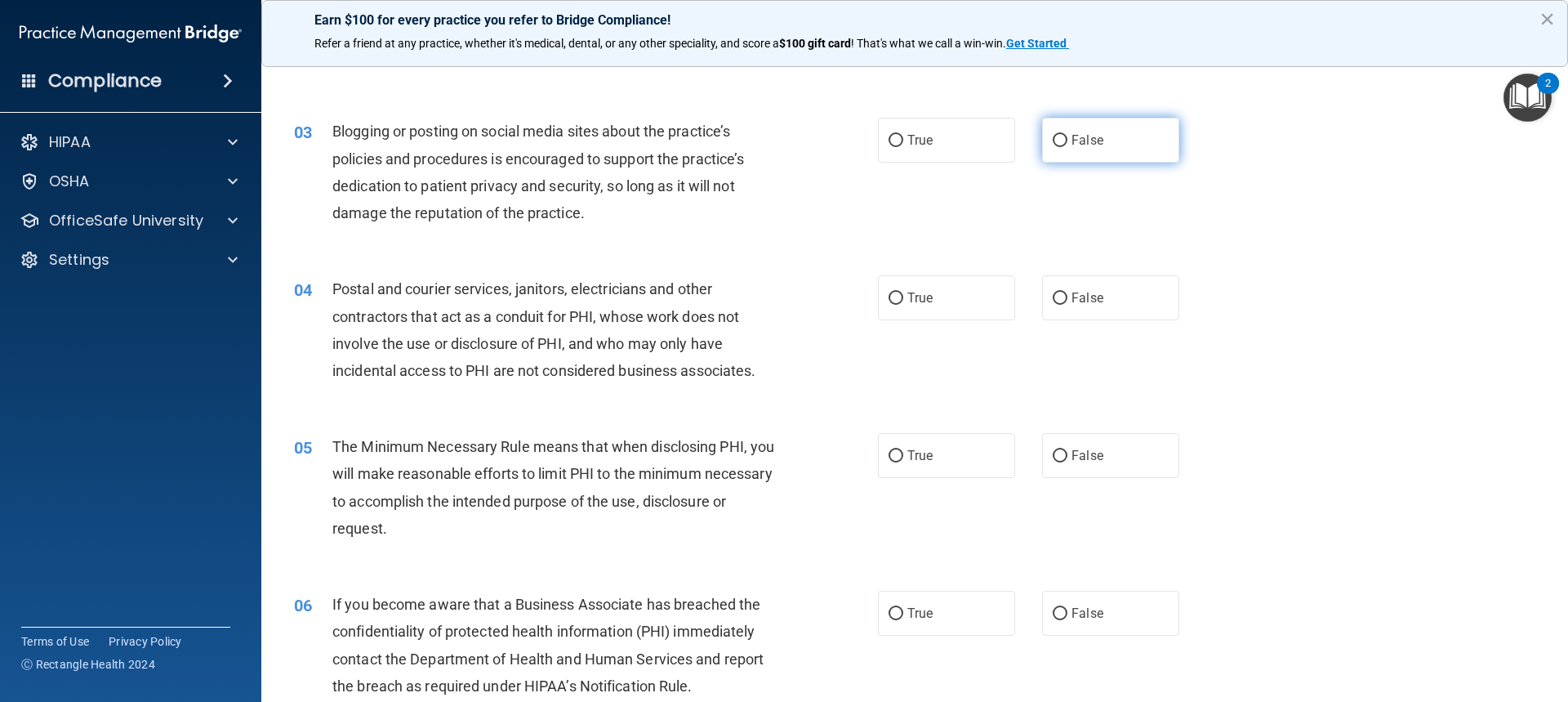
click at [1093, 131] on label "False" at bounding box center [1111, 140] width 137 height 45
click at [1068, 135] on input "False" at bounding box center [1060, 141] width 15 height 13
radio input "true"
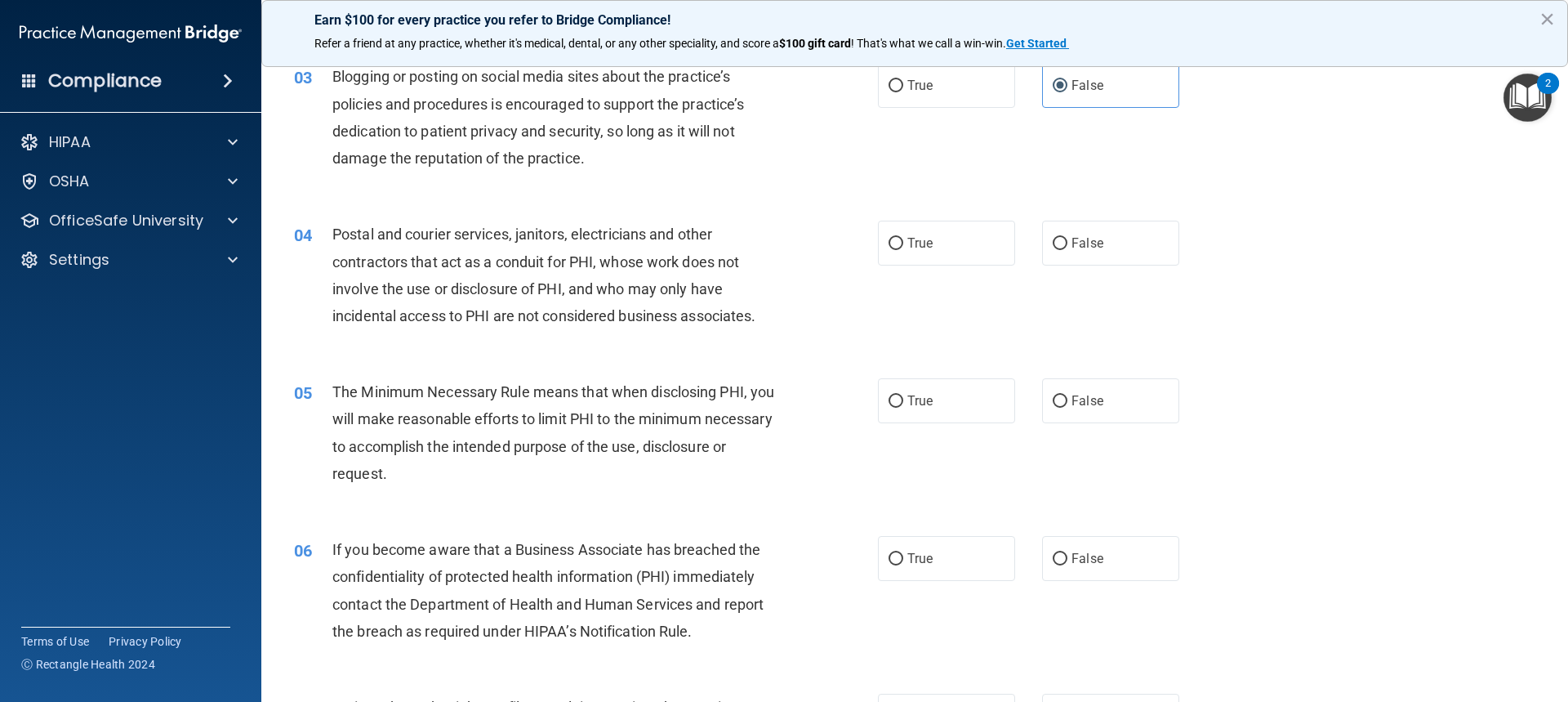
scroll to position [409, 0]
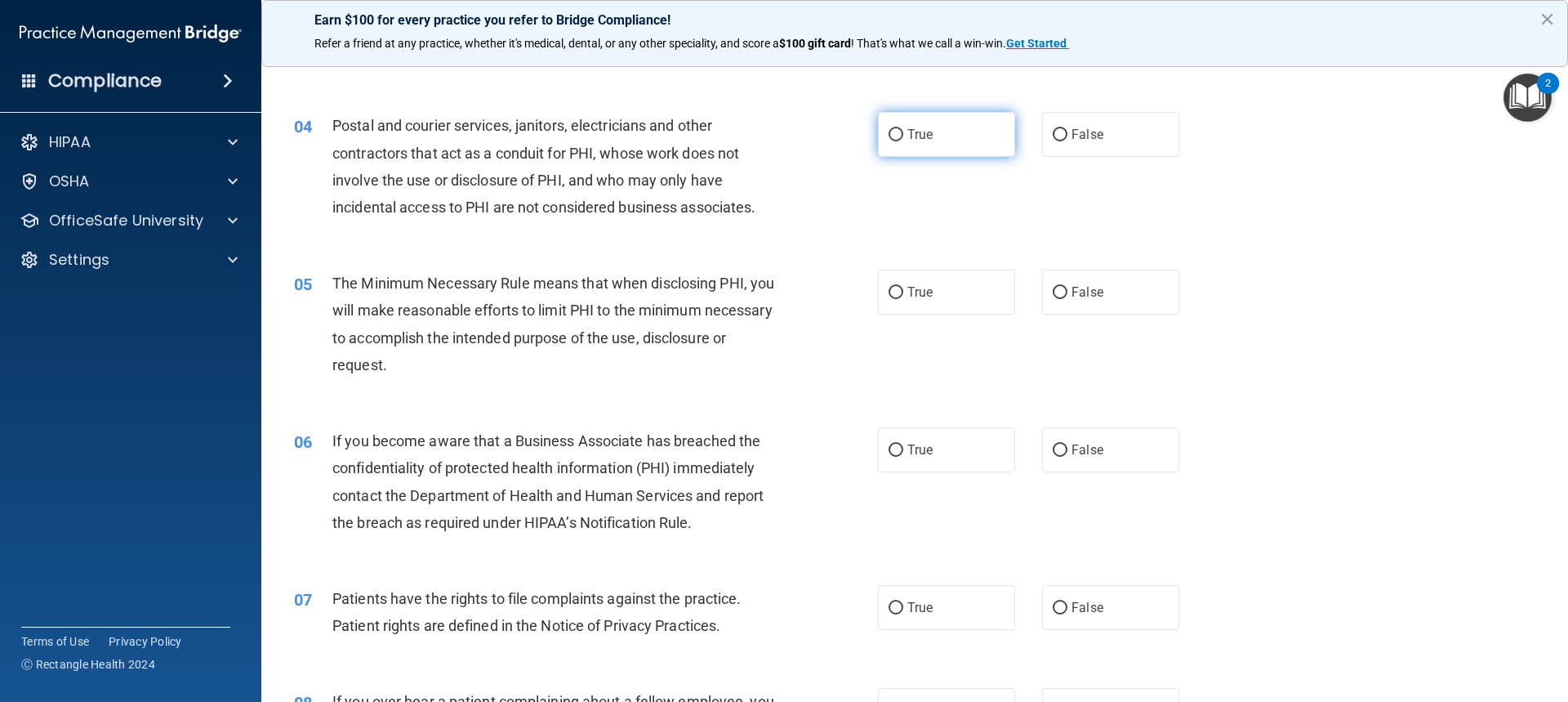
click at [922, 147] on label "True" at bounding box center [946, 134] width 137 height 45
click at [903, 141] on input "True" at bounding box center [896, 135] width 15 height 13
radio input "true"
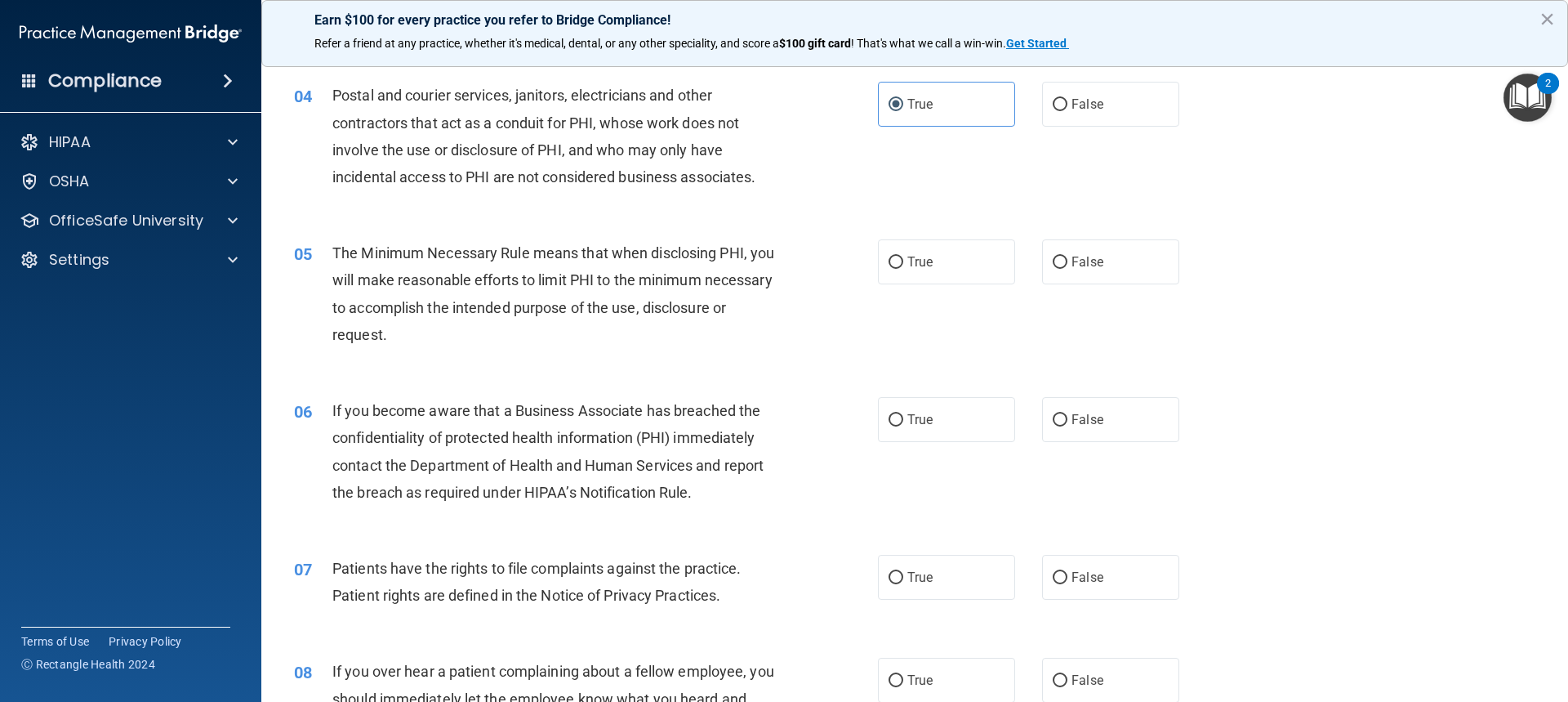
scroll to position [490, 0]
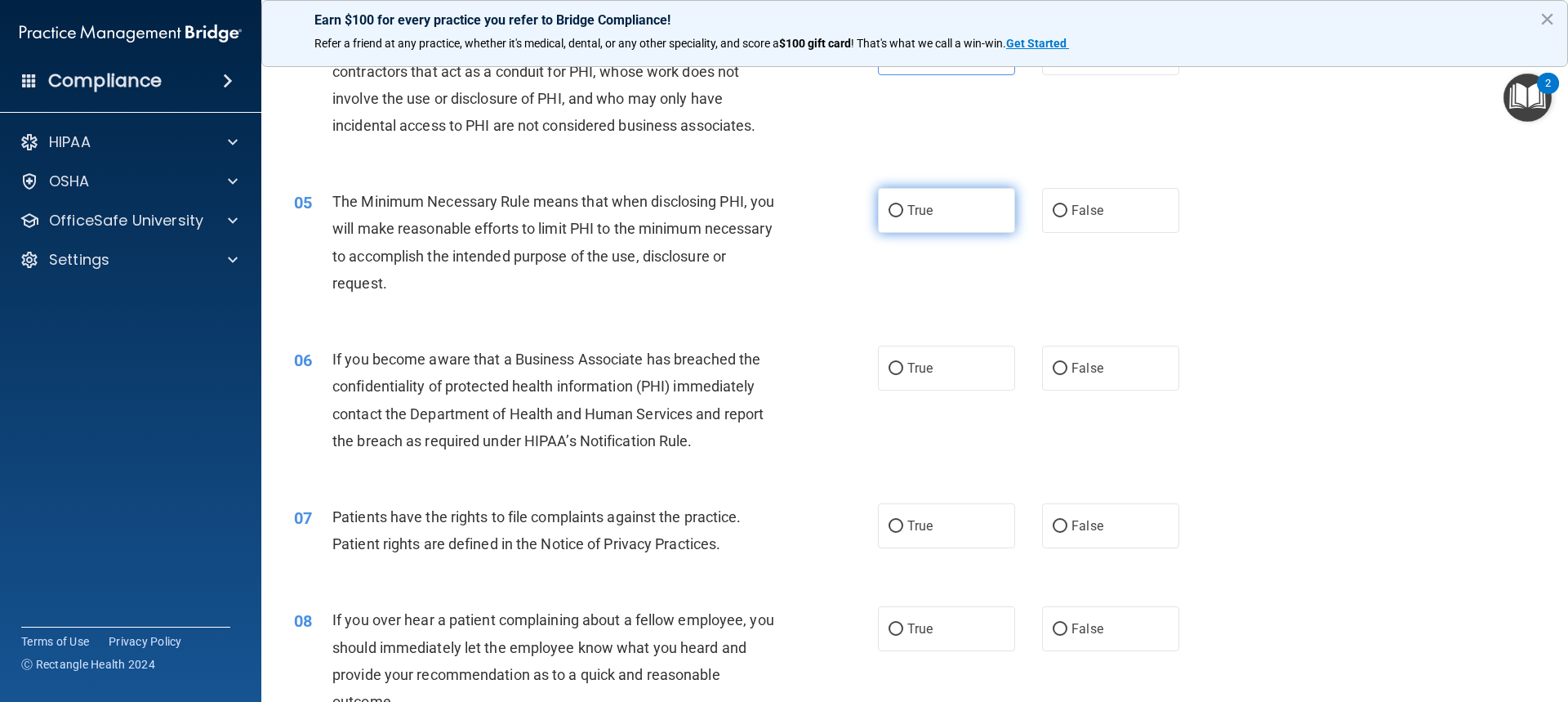
click at [959, 223] on label "True" at bounding box center [946, 211] width 137 height 45
click at [903, 217] on input "True" at bounding box center [896, 211] width 15 height 13
radio input "true"
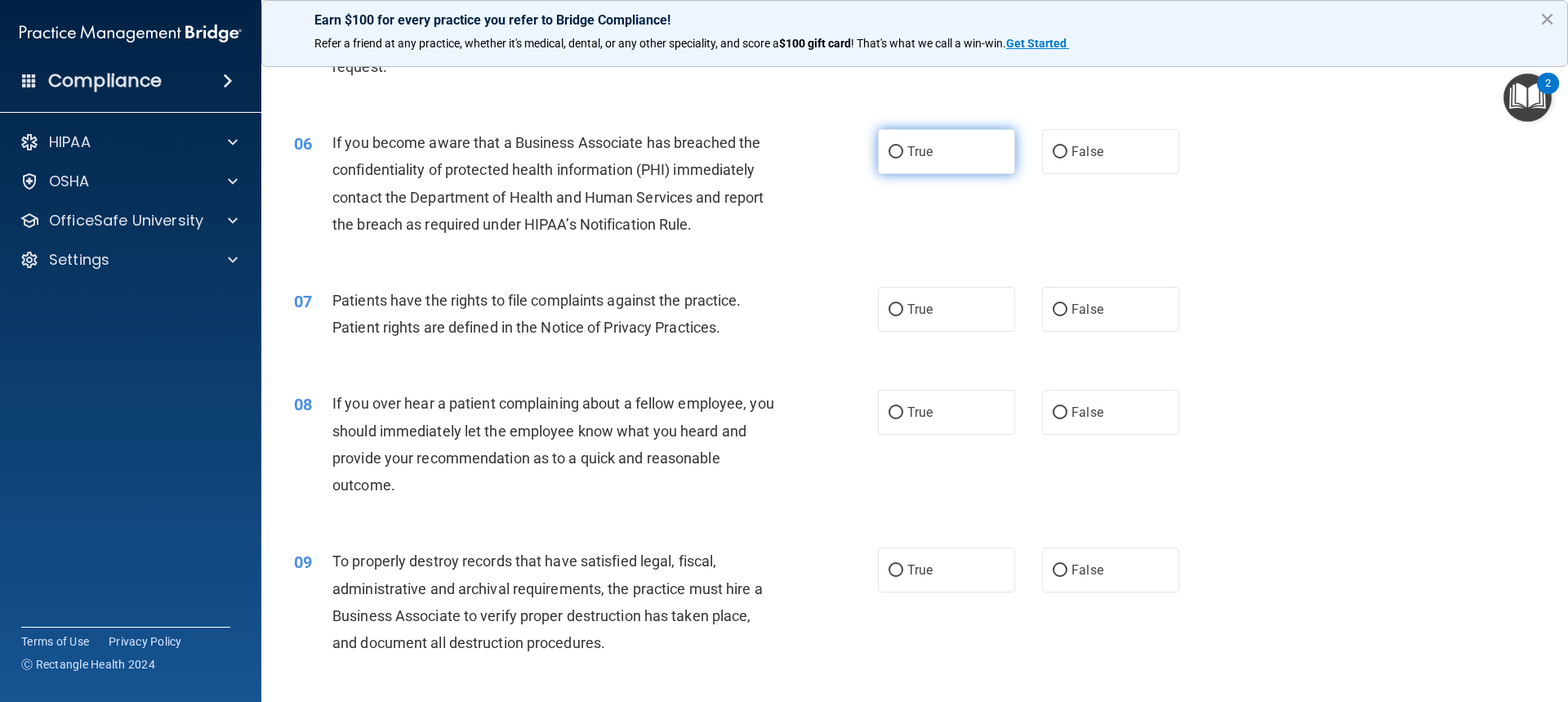
scroll to position [736, 0]
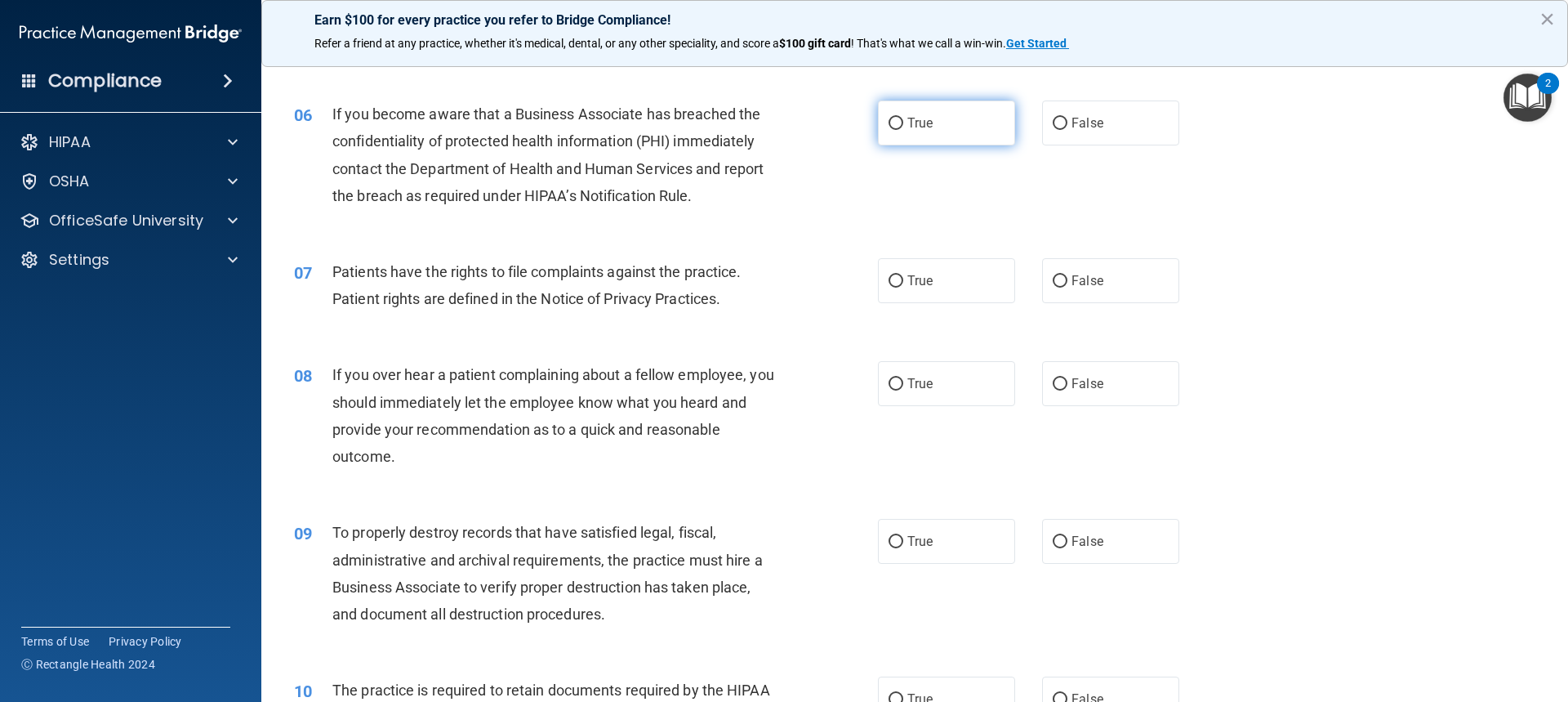
click at [932, 133] on label "True" at bounding box center [946, 123] width 137 height 45
click at [903, 130] on input "True" at bounding box center [896, 123] width 15 height 13
radio input "true"
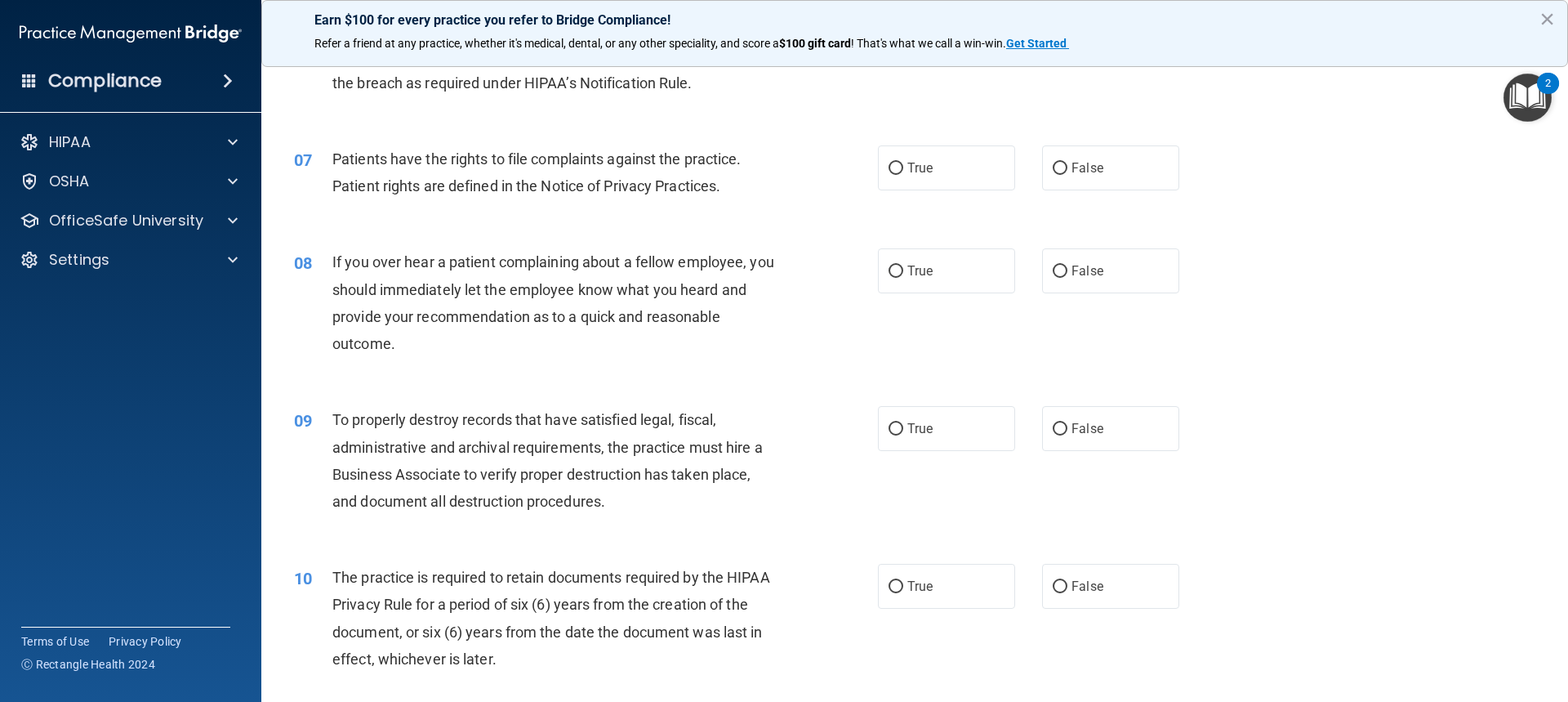
scroll to position [898, 0]
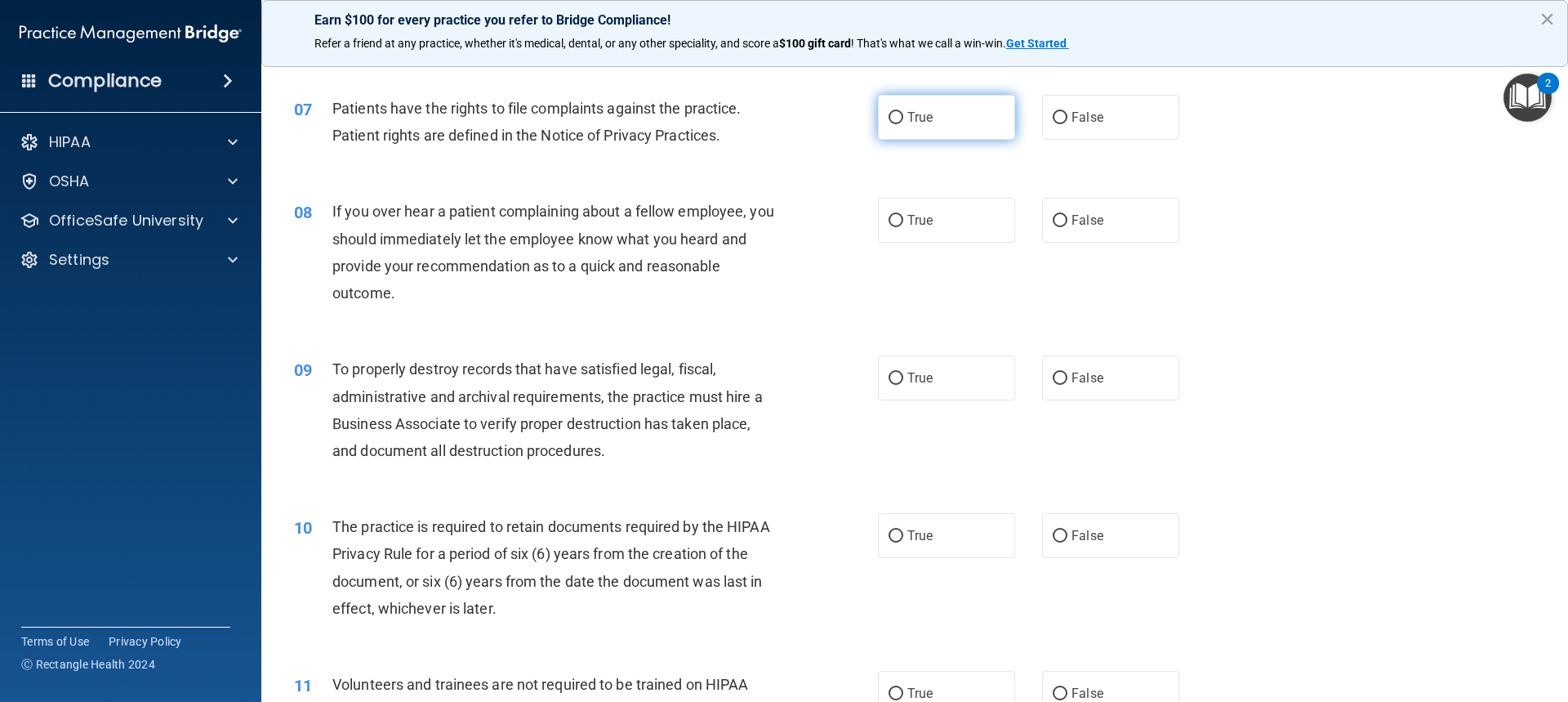
click at [902, 106] on label "True" at bounding box center [946, 118] width 137 height 45
click at [902, 112] on input "True" at bounding box center [896, 118] width 15 height 13
radio input "true"
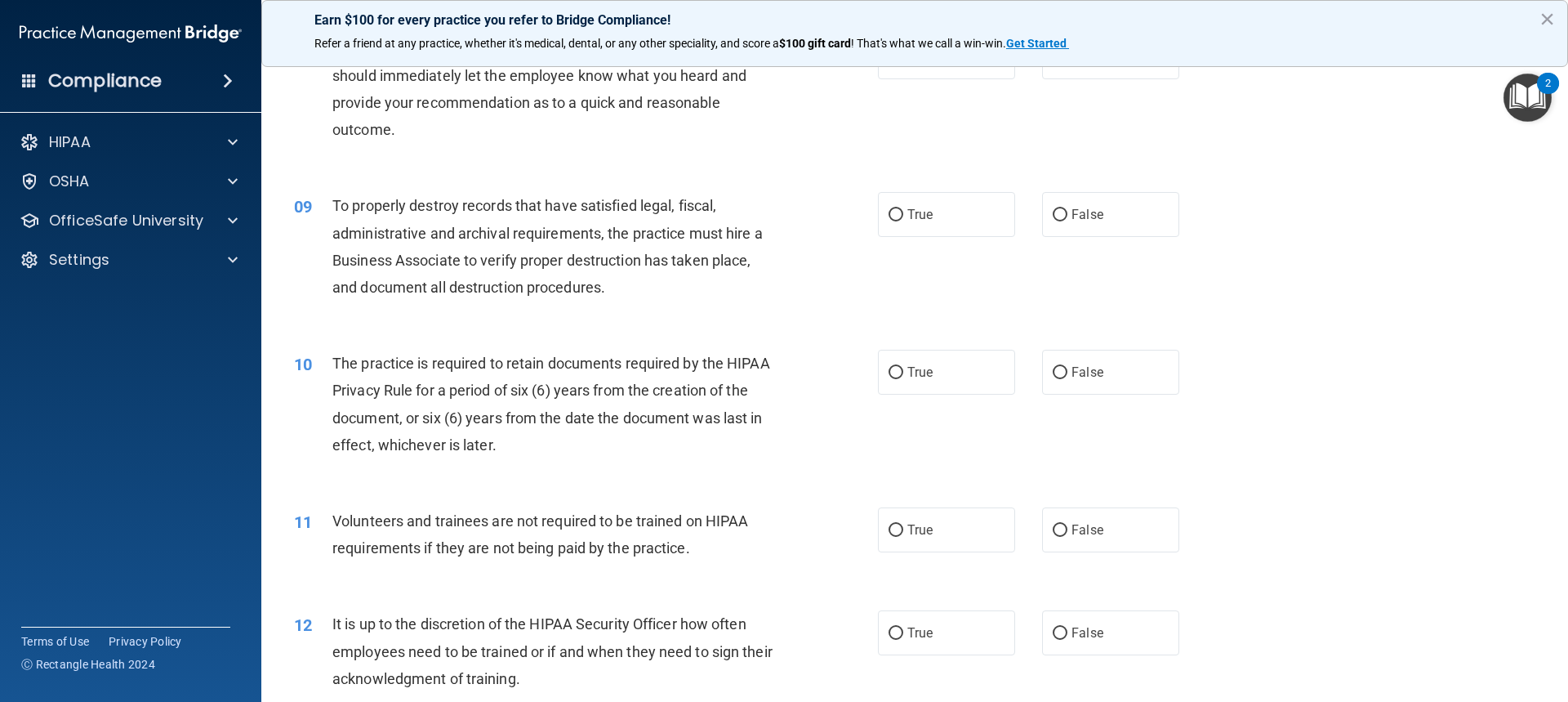
scroll to position [981, 0]
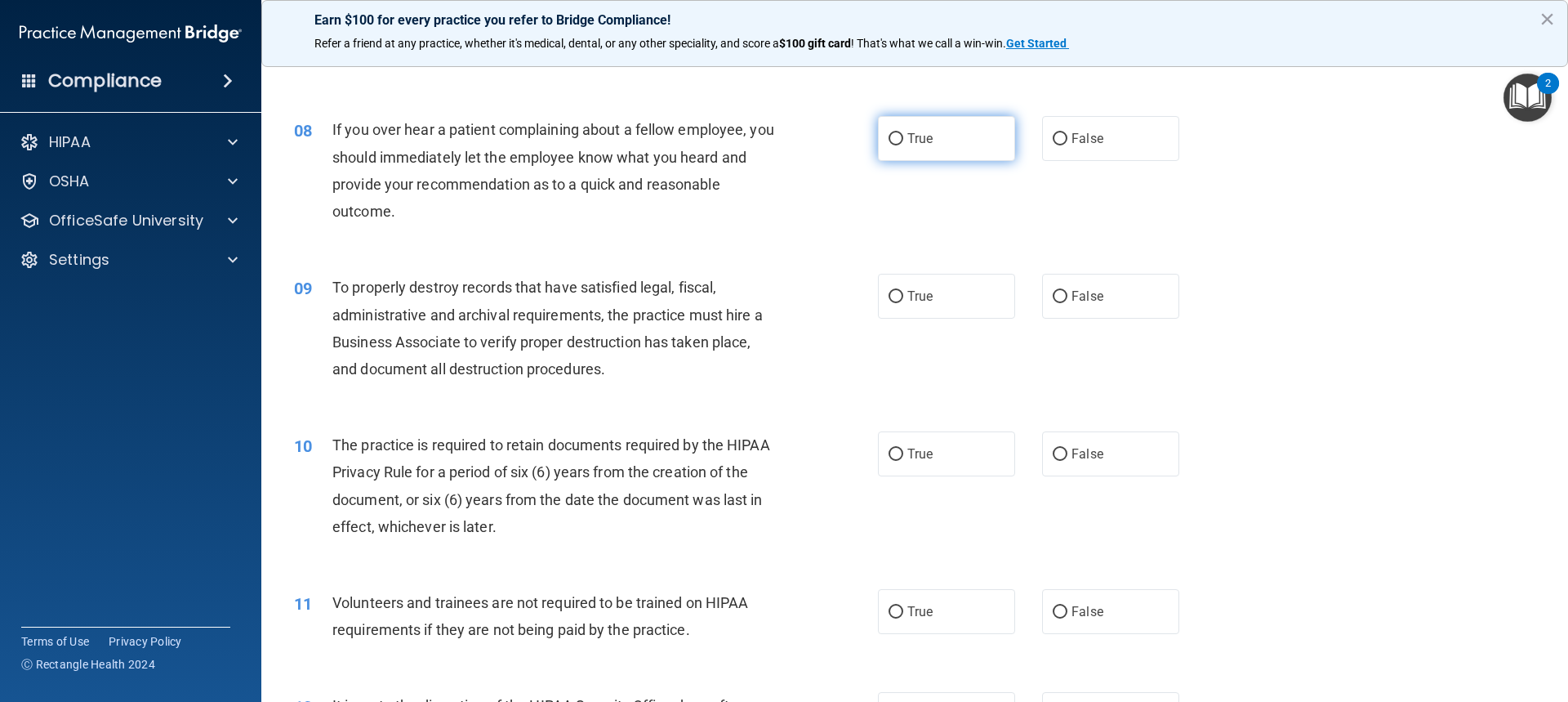
click at [957, 123] on label "True" at bounding box center [946, 139] width 137 height 45
click at [903, 134] on input "True" at bounding box center [896, 139] width 15 height 13
radio input "true"
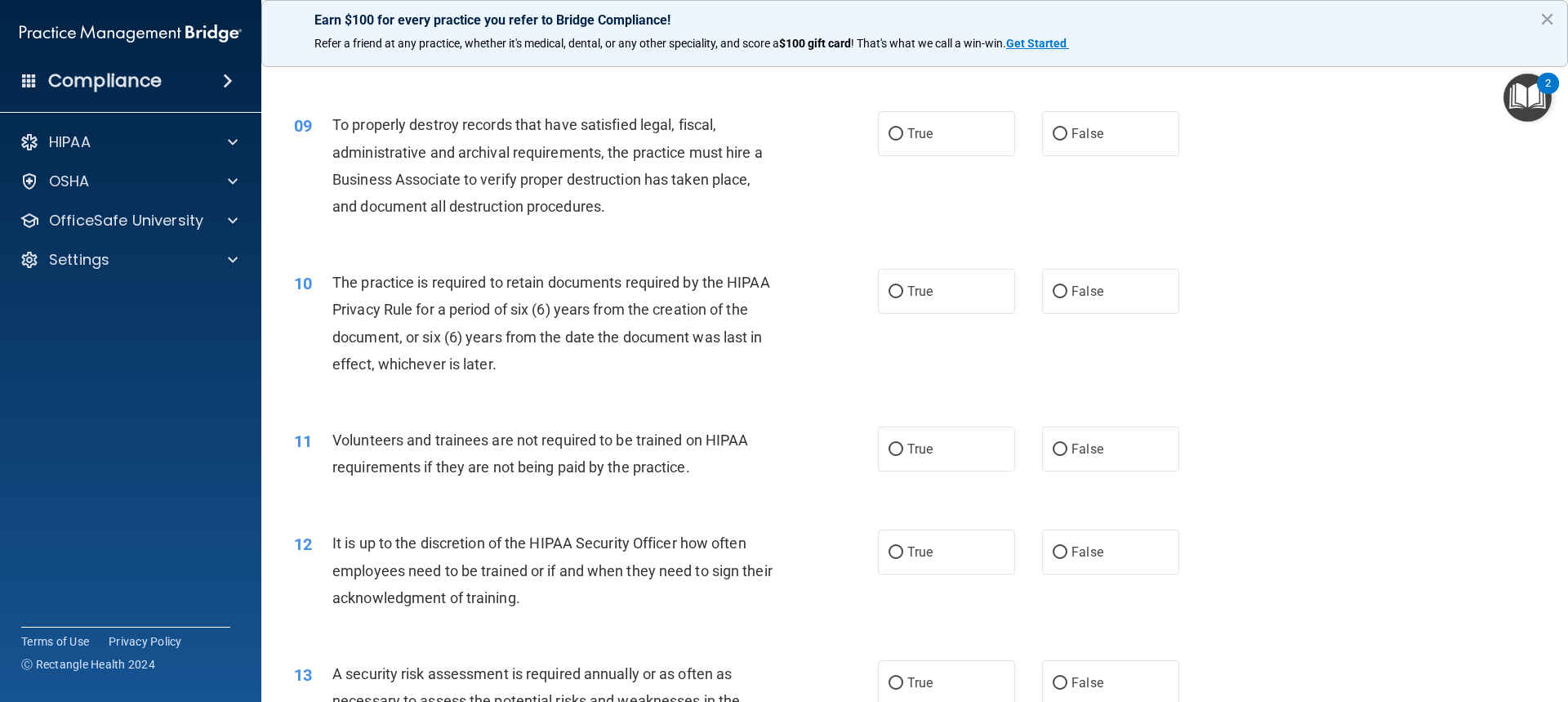
scroll to position [1144, 0]
click at [918, 132] on span "True" at bounding box center [920, 133] width 25 height 15
click at [903, 132] on input "True" at bounding box center [896, 134] width 15 height 13
radio input "true"
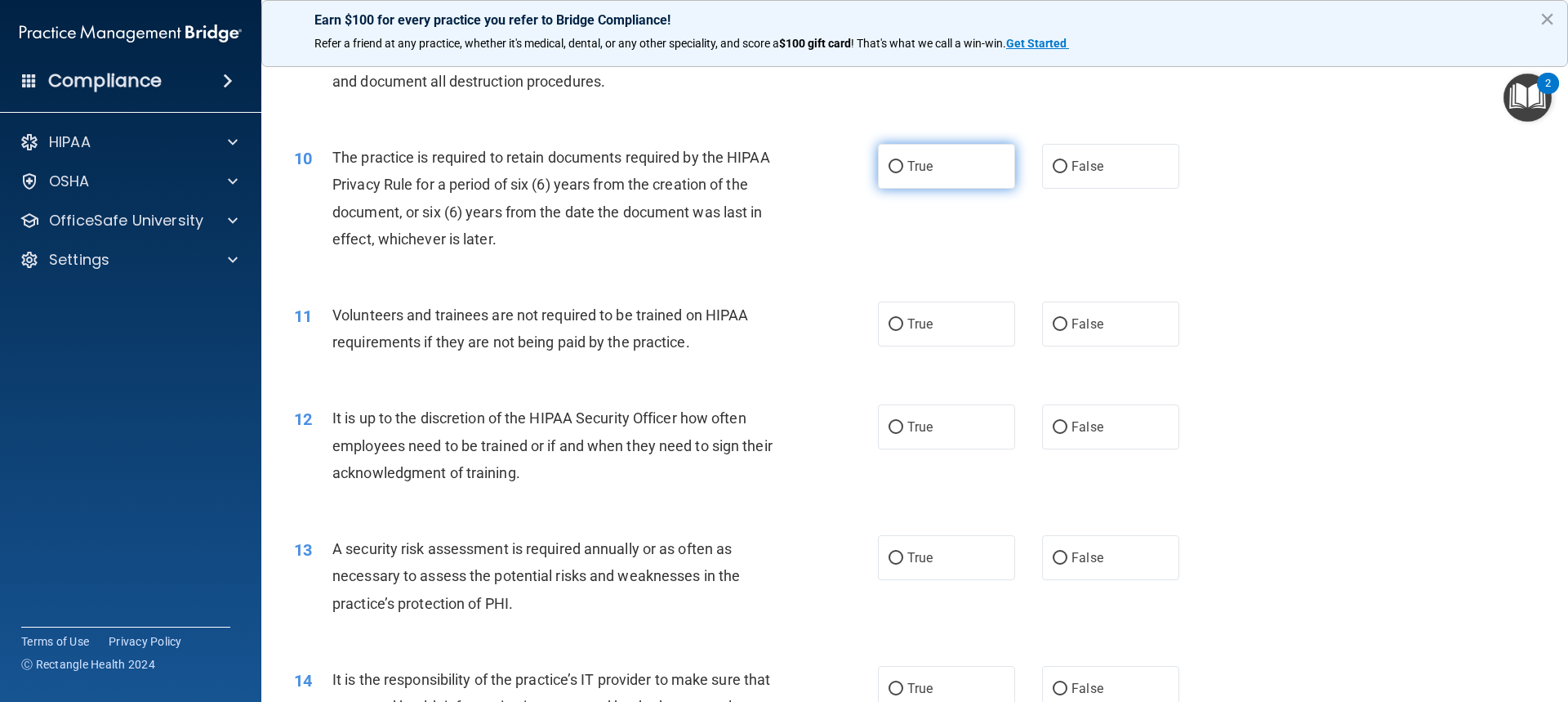
scroll to position [1307, 0]
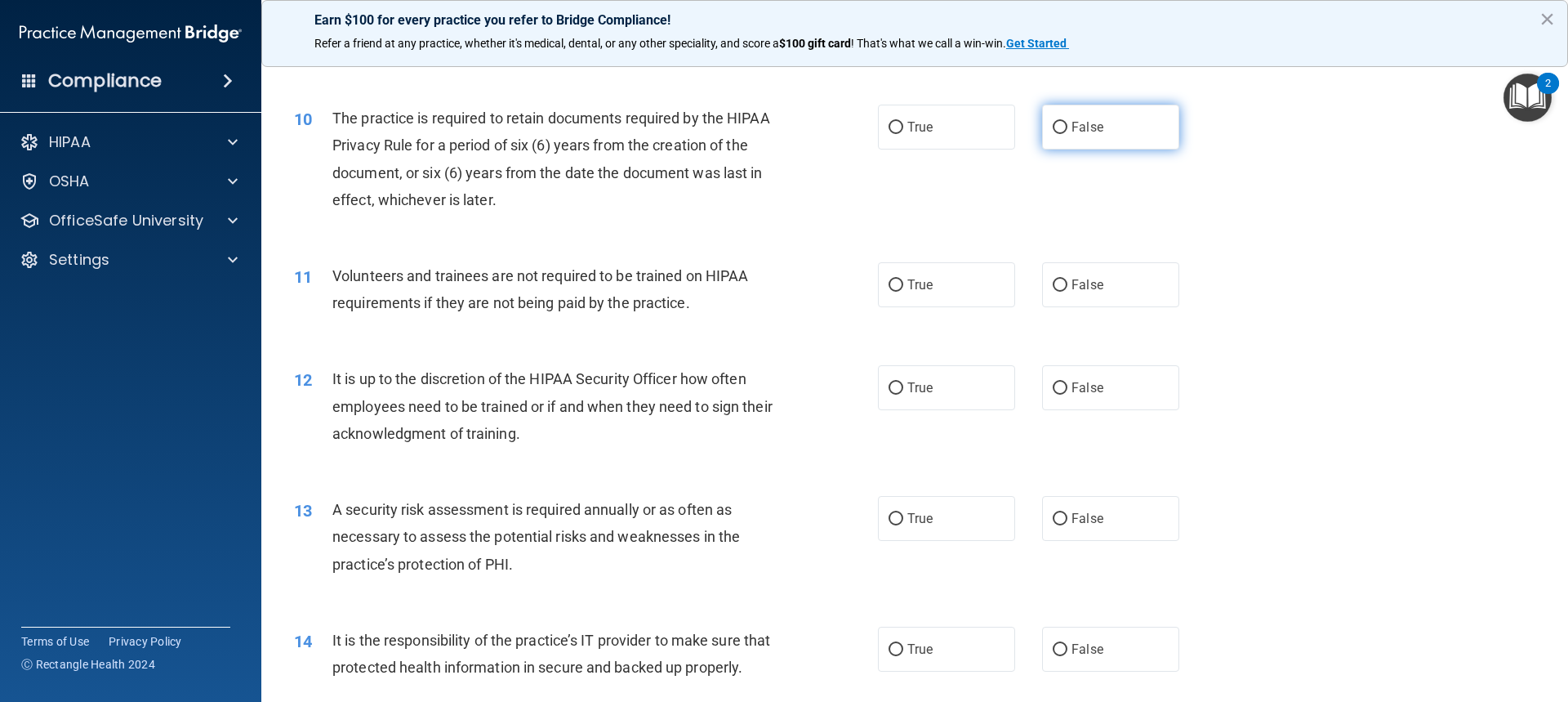
click at [1072, 123] on span "False" at bounding box center [1088, 127] width 32 height 15
click at [1068, 123] on input "False" at bounding box center [1060, 128] width 15 height 13
radio input "true"
click at [917, 123] on span "True" at bounding box center [920, 127] width 25 height 15
click at [903, 123] on input "True" at bounding box center [896, 128] width 15 height 13
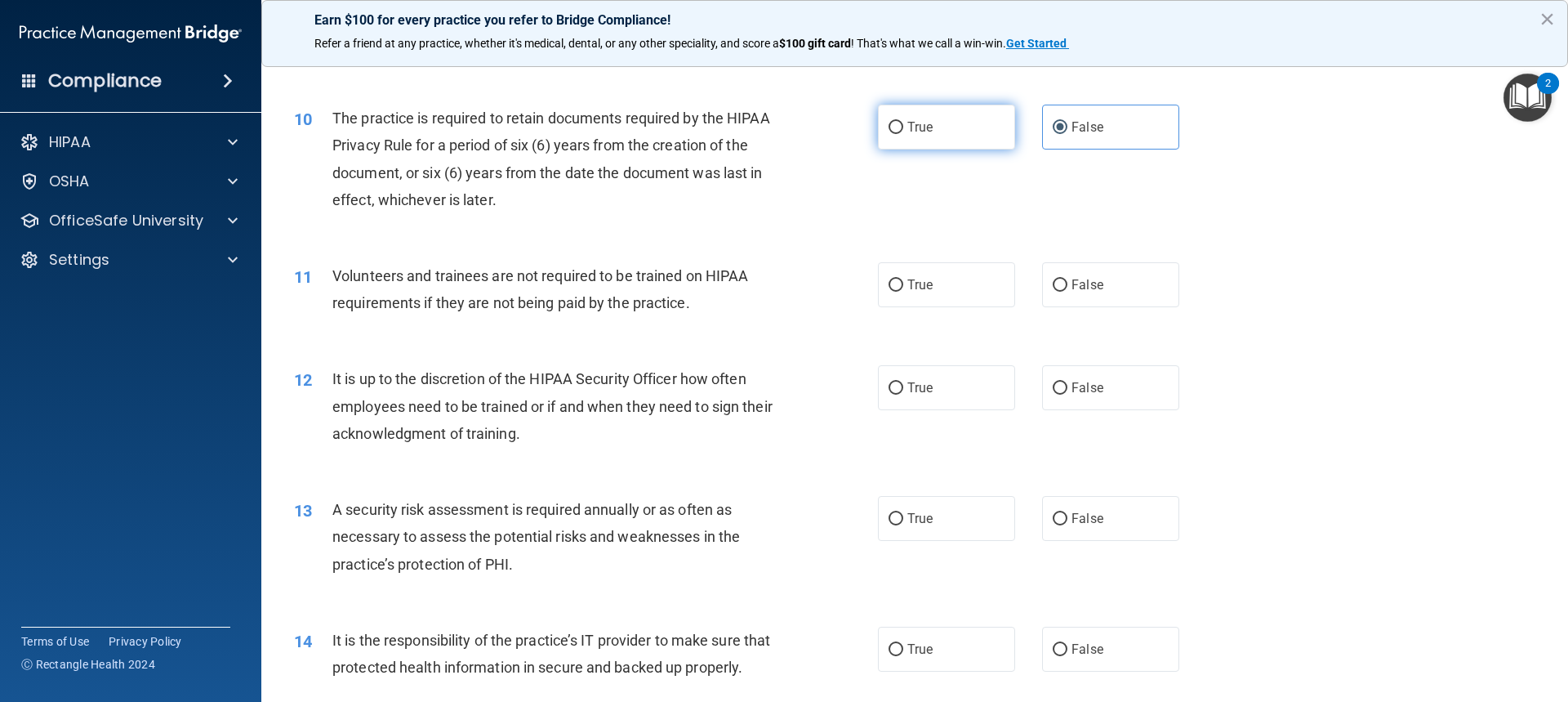
radio input "true"
radio input "false"
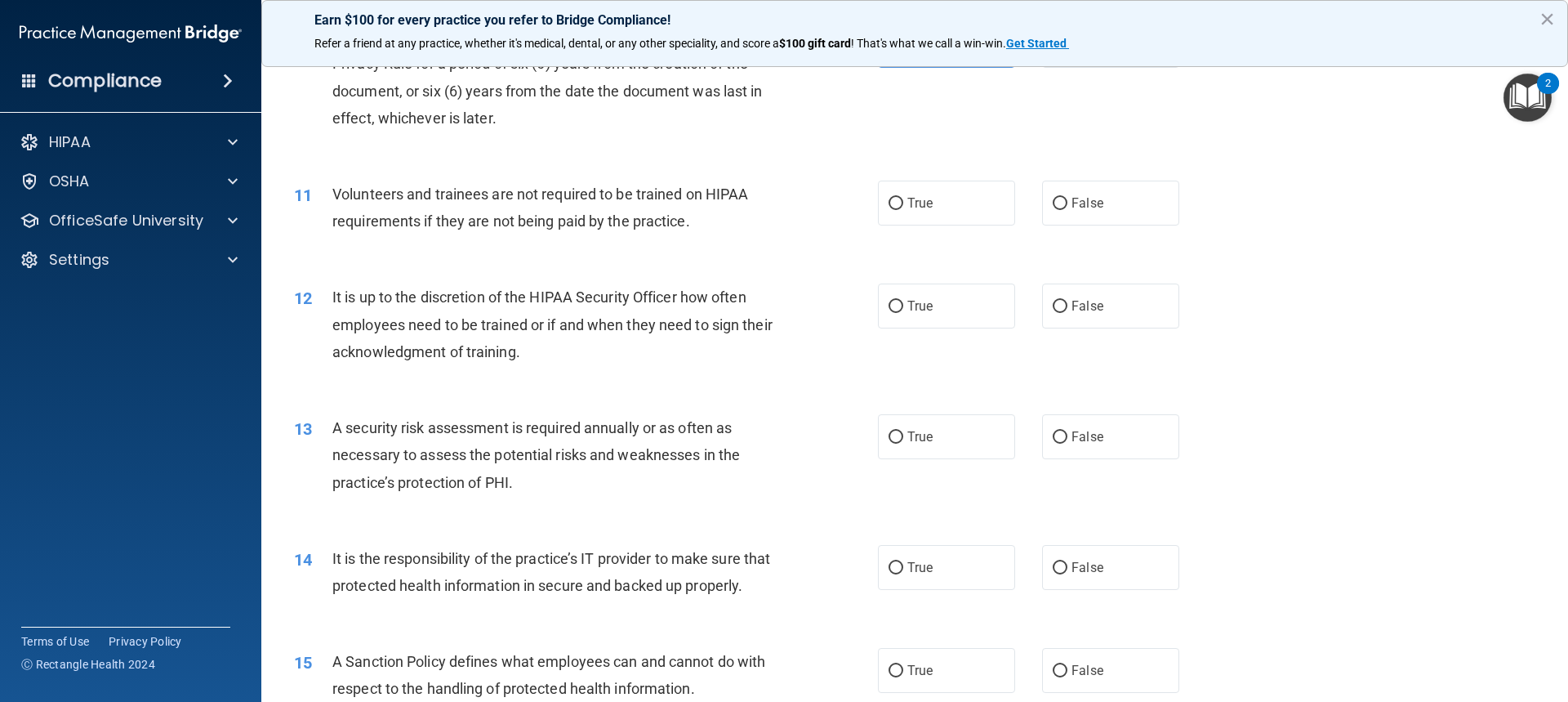
scroll to position [1470, 0]
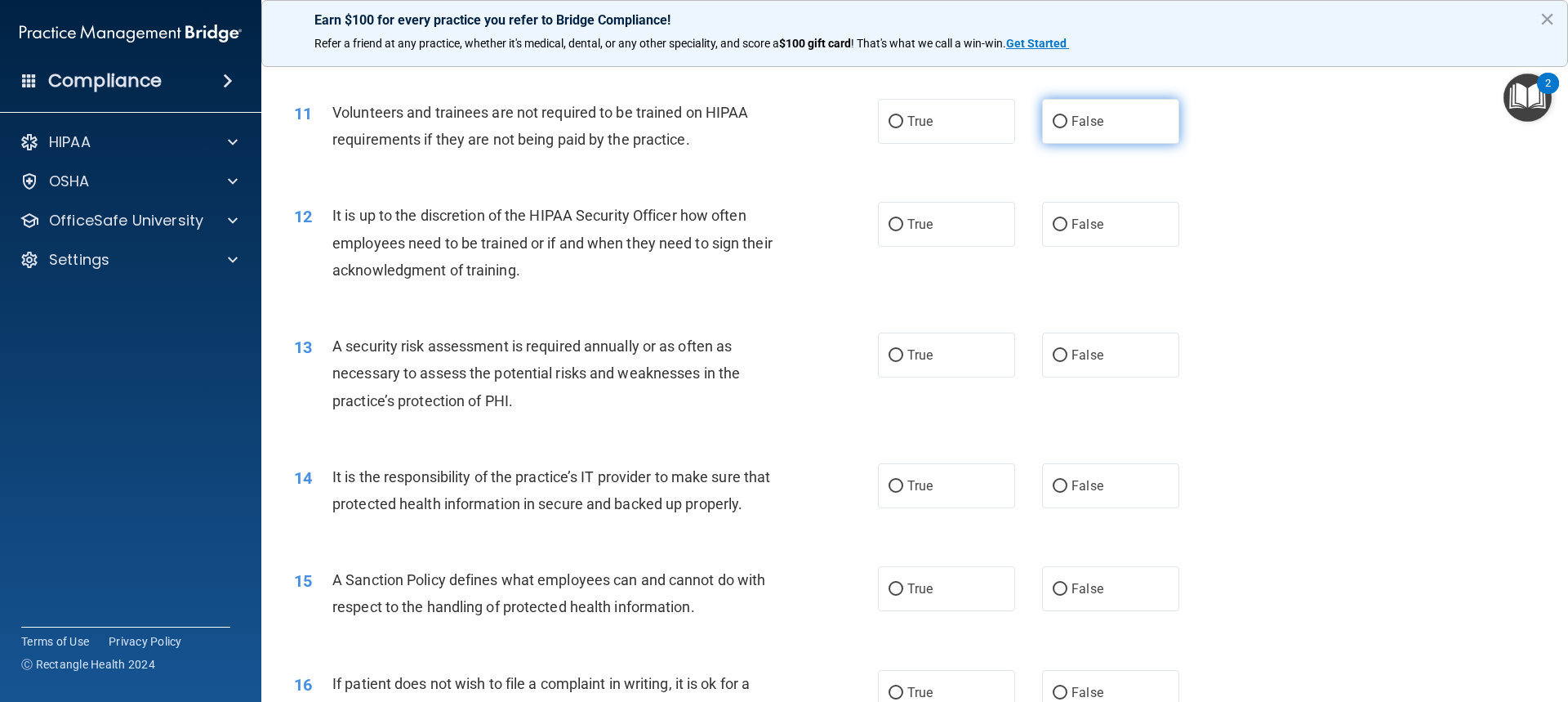
click at [1075, 132] on label "False" at bounding box center [1111, 122] width 137 height 45
click at [1068, 128] on input "False" at bounding box center [1060, 122] width 15 height 13
radio input "true"
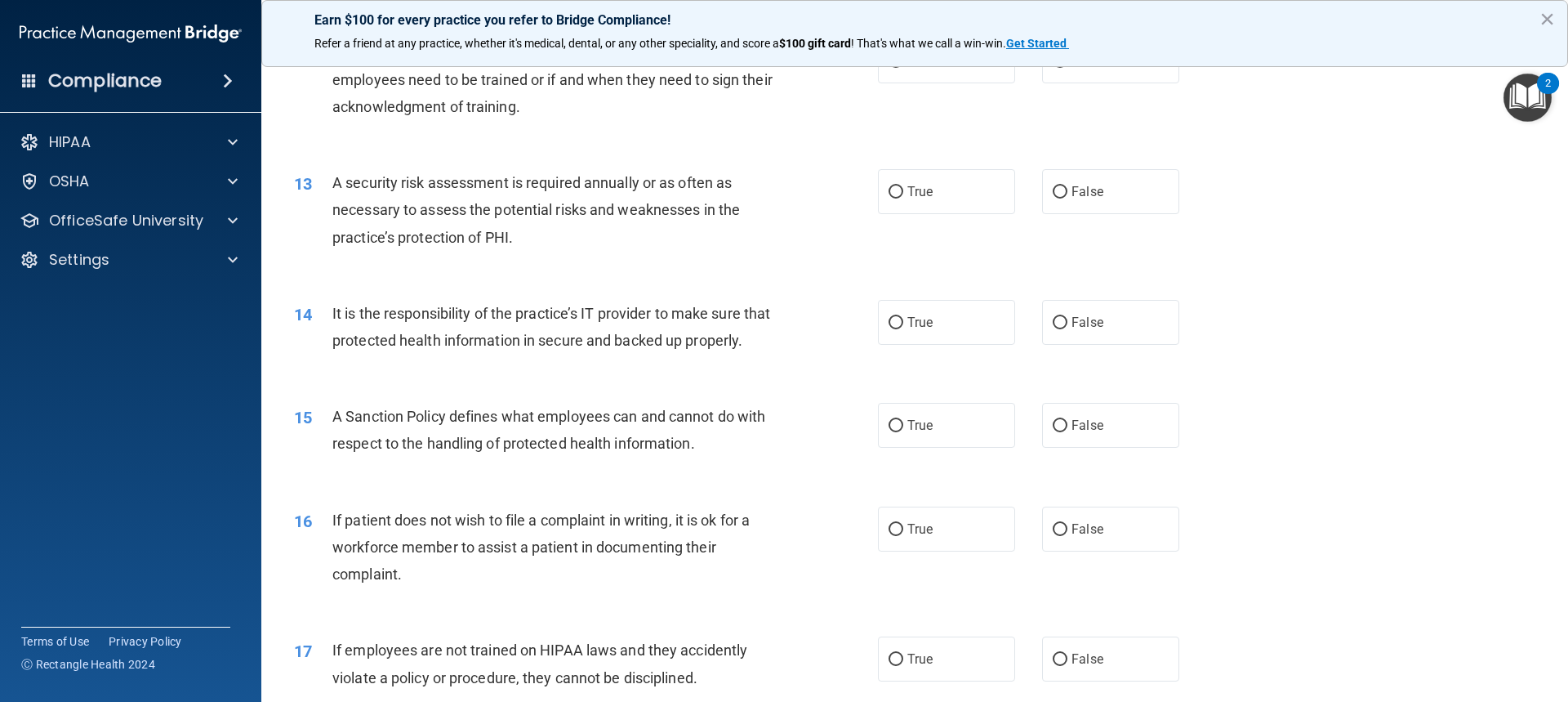
scroll to position [1553, 0]
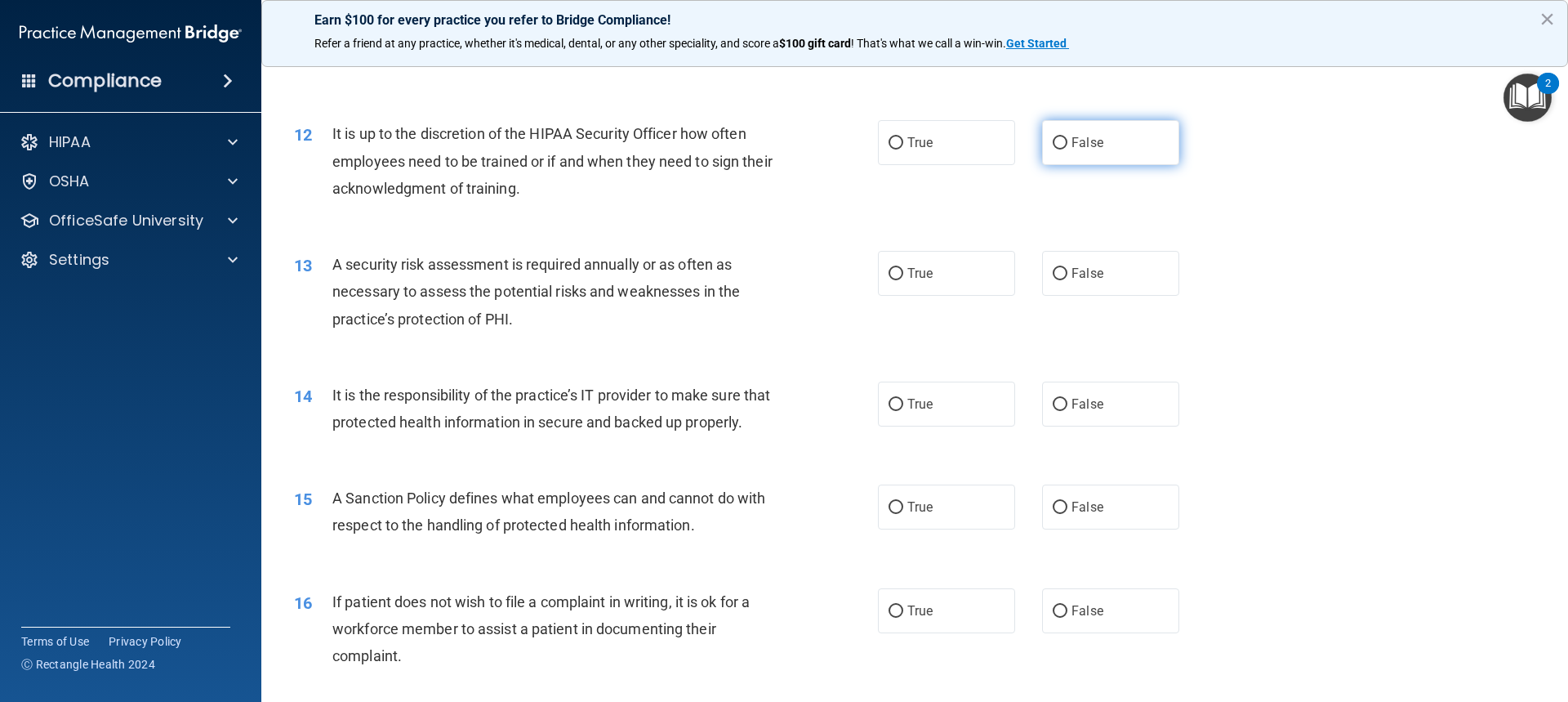
click at [1056, 137] on input "False" at bounding box center [1060, 143] width 15 height 13
radio input "true"
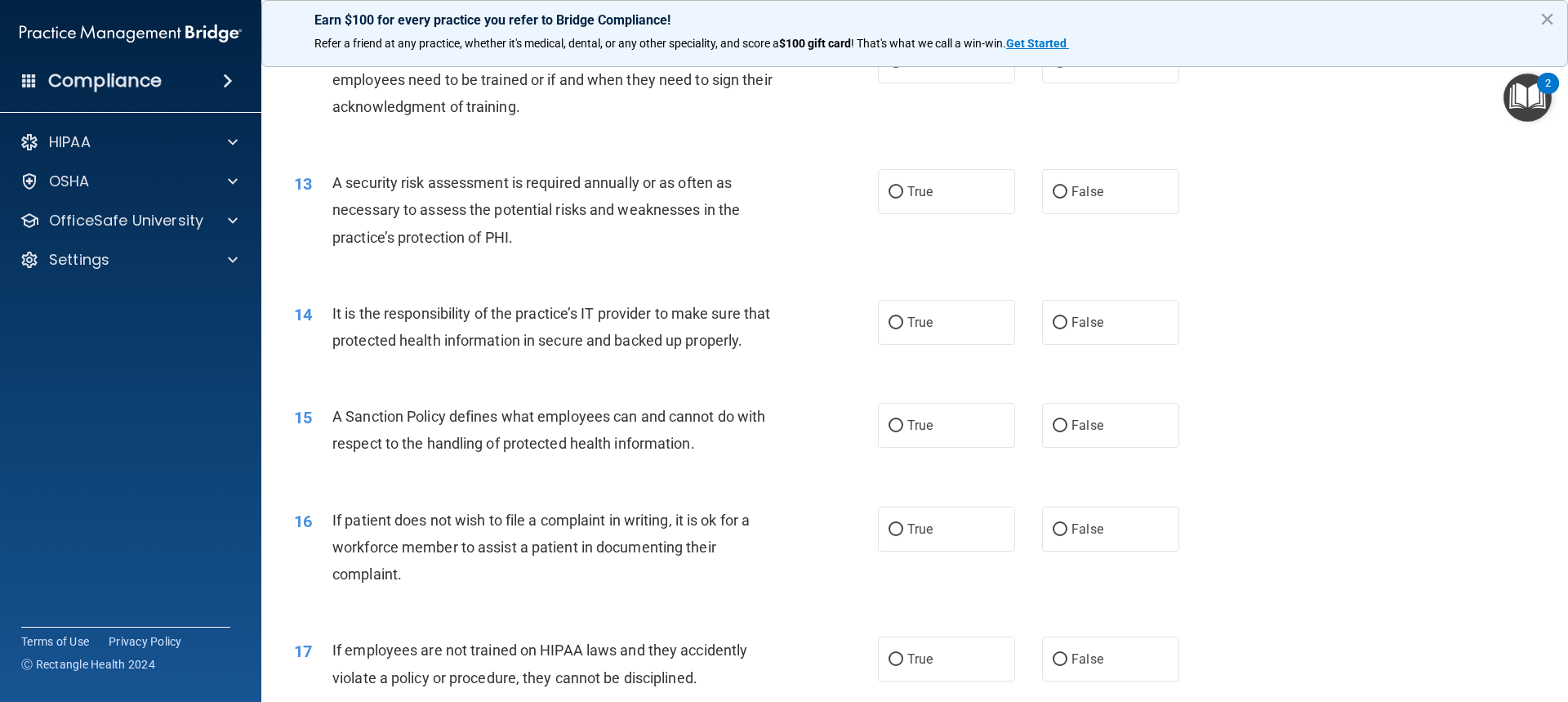
scroll to position [1716, 0]
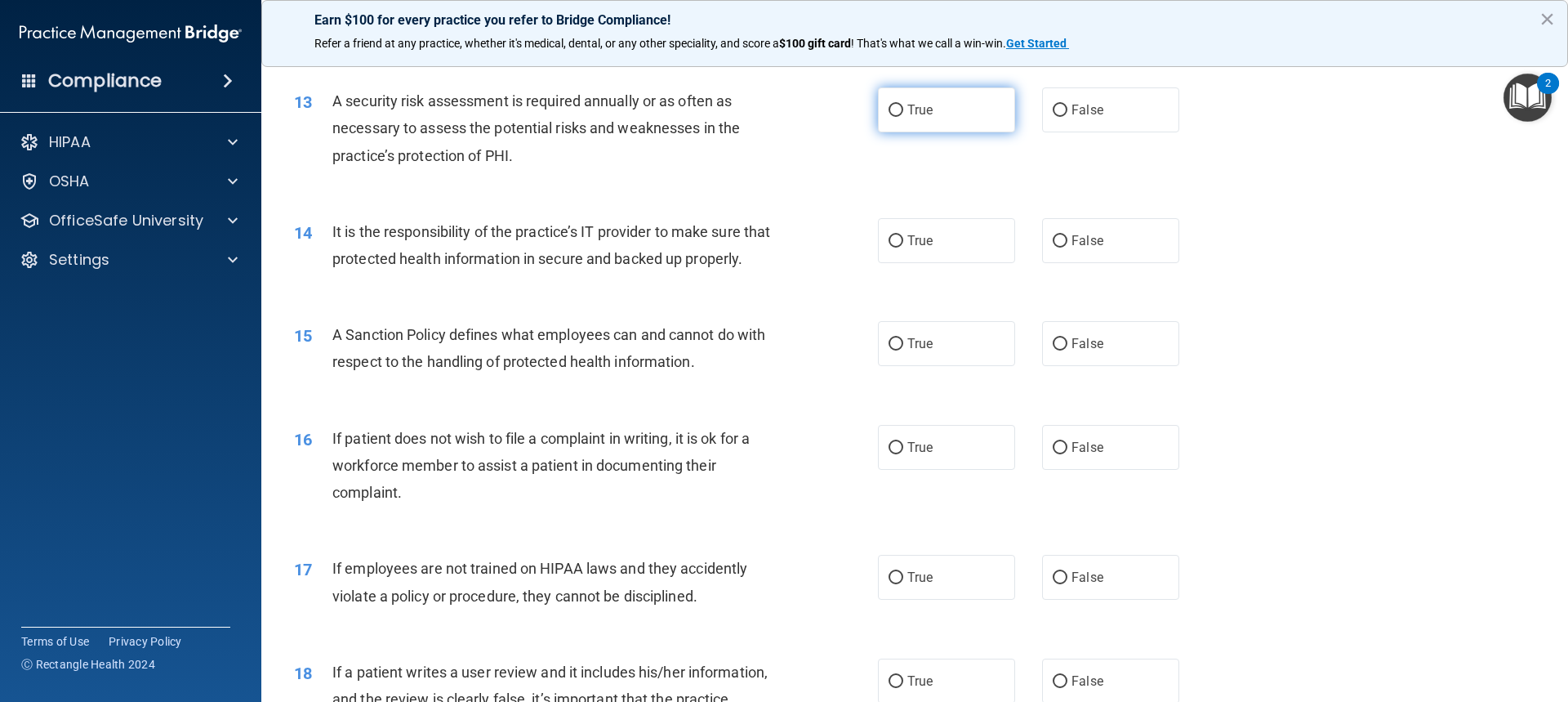
click at [959, 88] on label "True" at bounding box center [946, 110] width 137 height 45
click at [903, 105] on input "True" at bounding box center [896, 111] width 15 height 13
radio input "true"
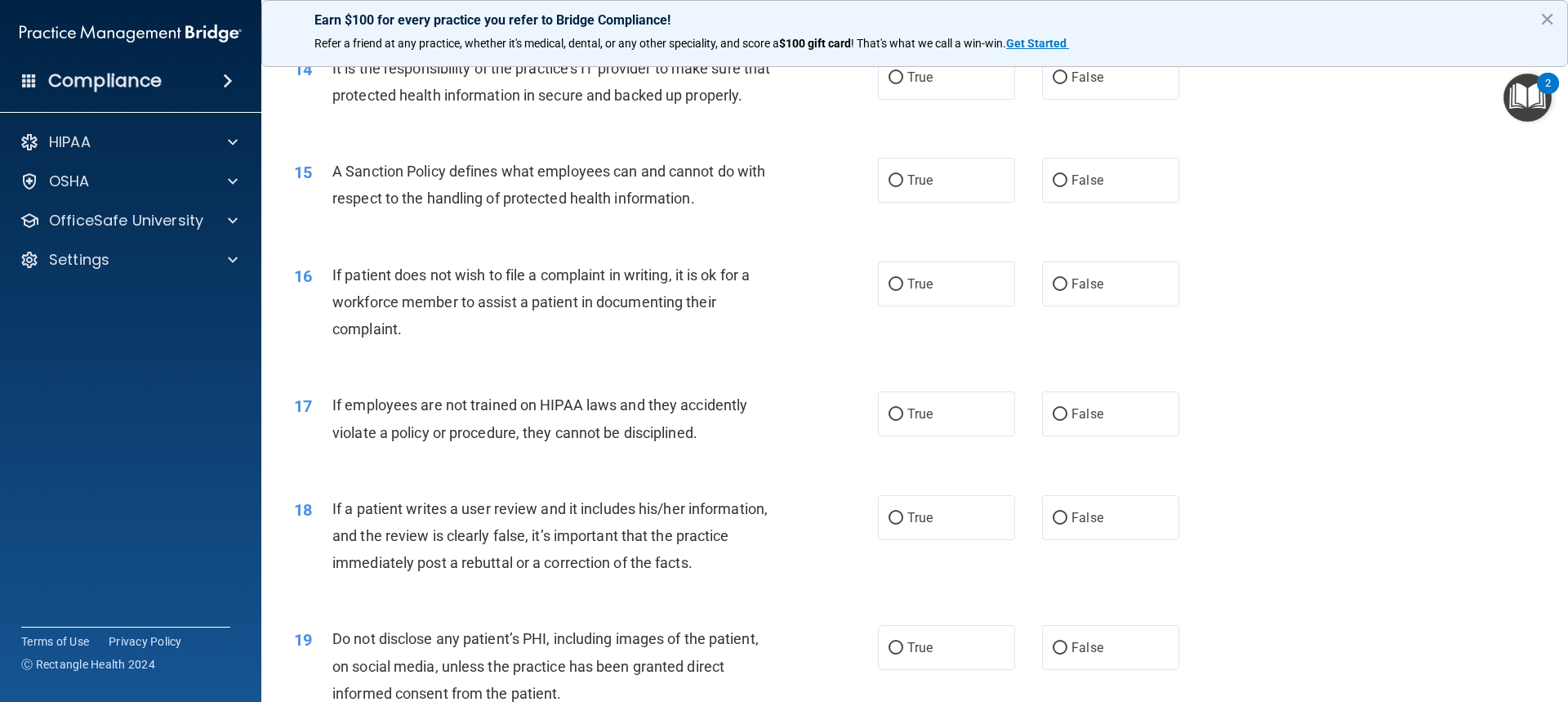
scroll to position [1798, 0]
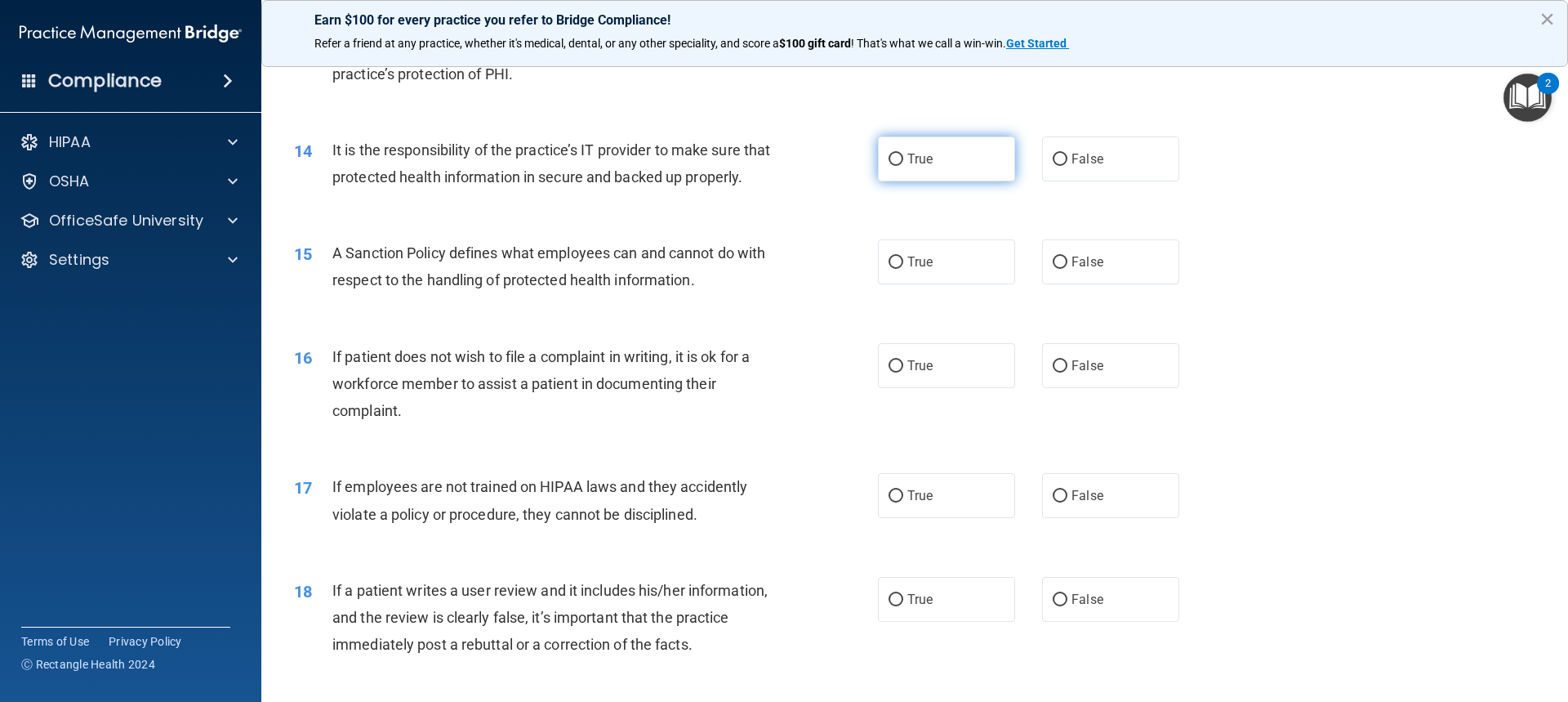
click at [985, 167] on label "True" at bounding box center [946, 159] width 137 height 45
click at [903, 166] on input "True" at bounding box center [896, 160] width 15 height 13
radio input "true"
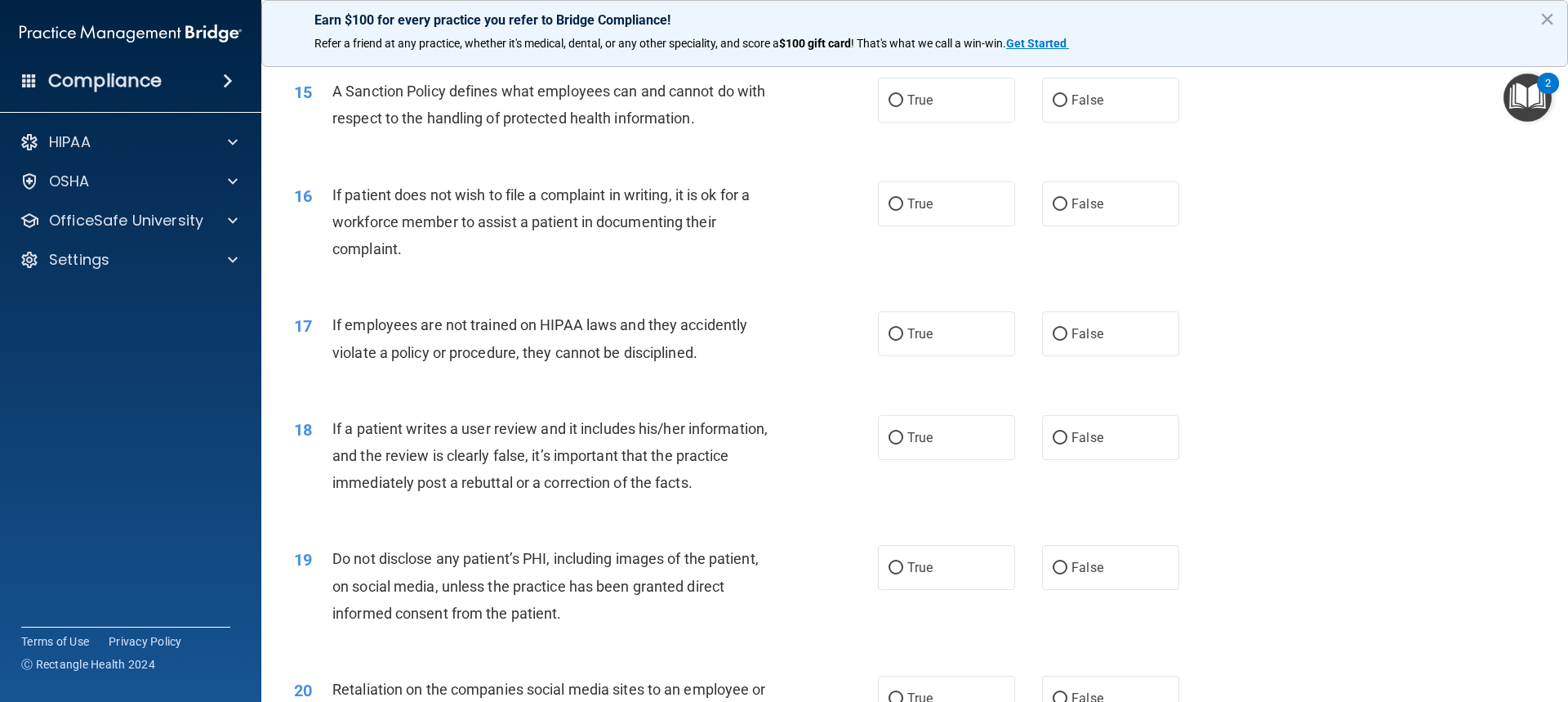
scroll to position [1961, 0]
click at [950, 121] on label "True" at bounding box center [946, 98] width 137 height 45
click at [903, 106] on input "True" at bounding box center [896, 99] width 15 height 13
radio input "true"
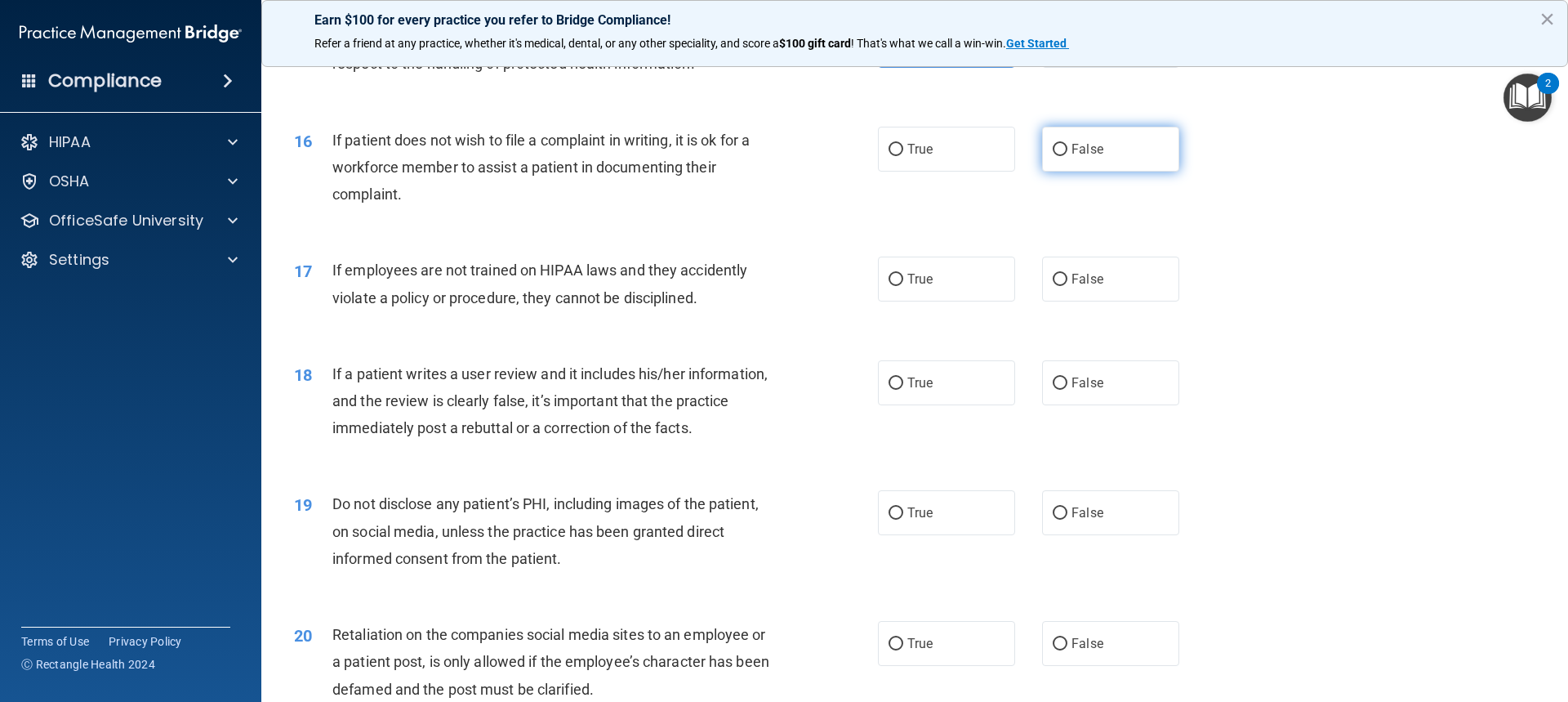
scroll to position [2043, 0]
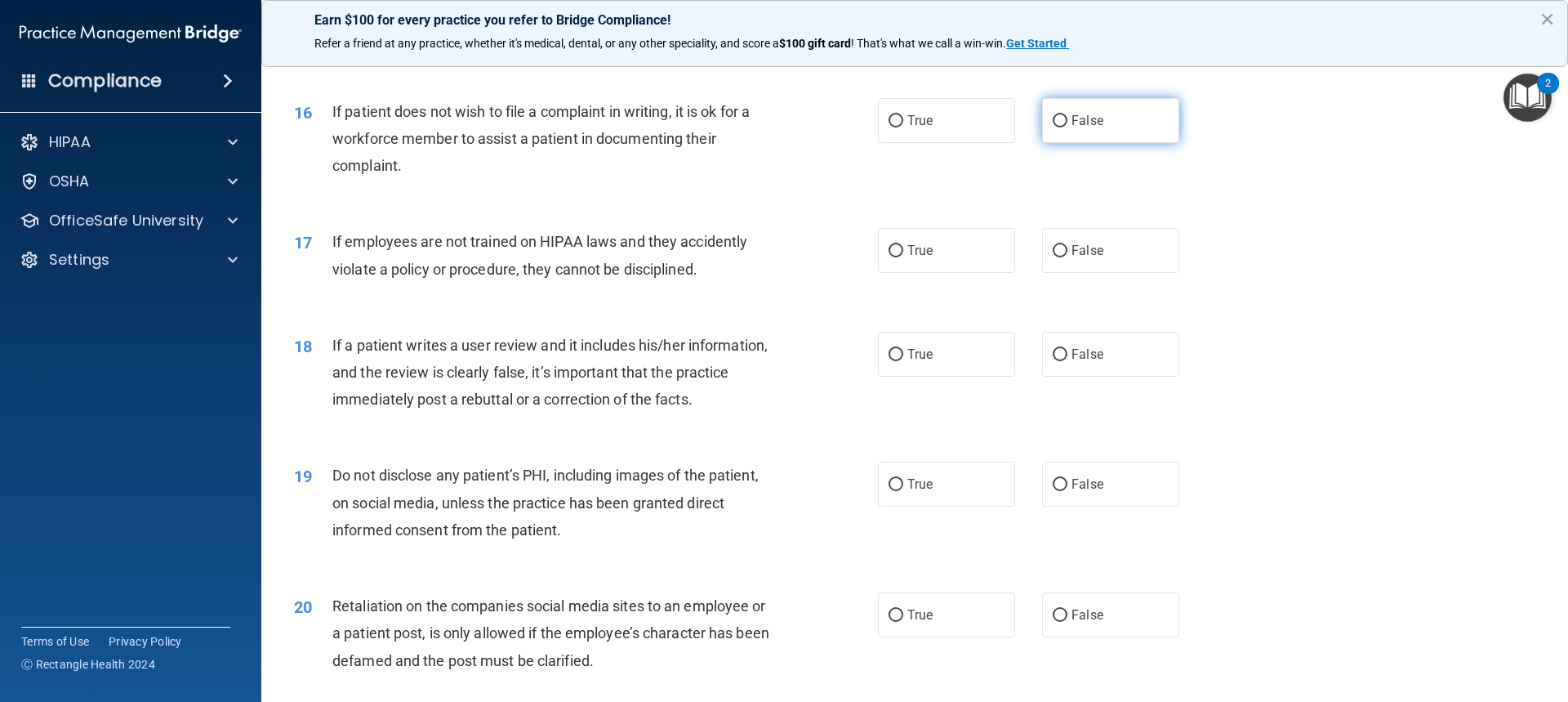
click at [1075, 128] on span "False" at bounding box center [1088, 120] width 32 height 15
click at [1068, 128] on input "False" at bounding box center [1060, 121] width 15 height 13
radio input "true"
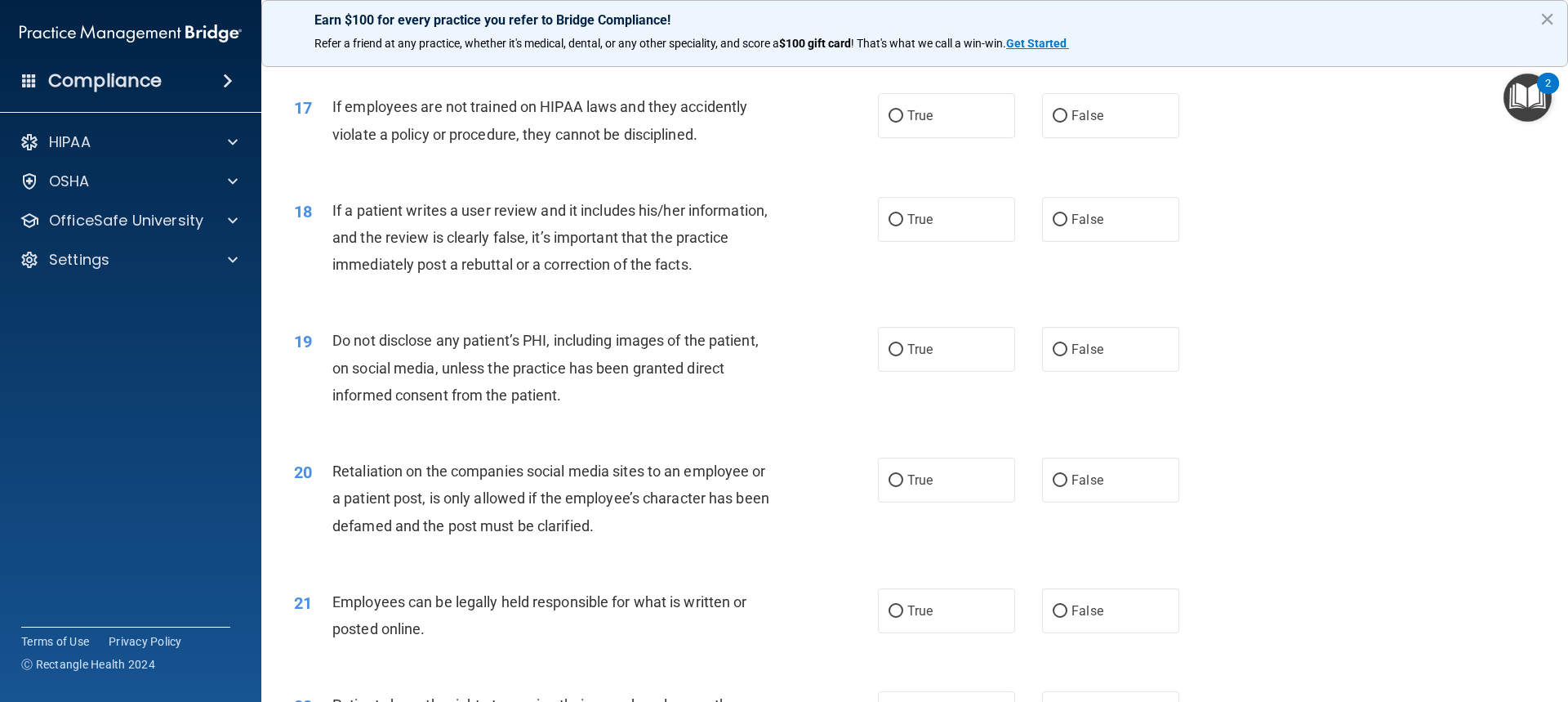
scroll to position [2206, 0]
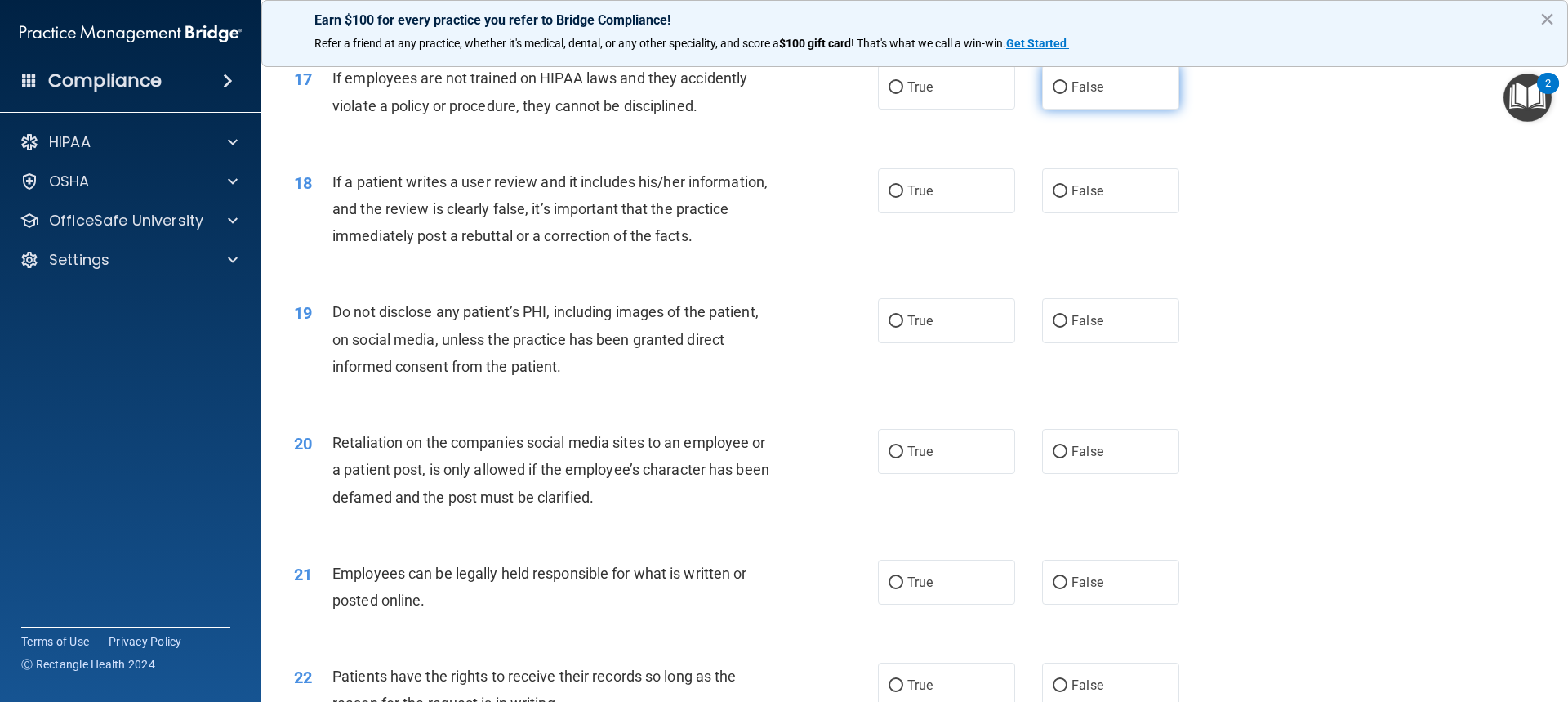
click at [1116, 100] on label "False" at bounding box center [1111, 87] width 137 height 45
click at [1068, 94] on input "False" at bounding box center [1060, 87] width 15 height 13
radio input "true"
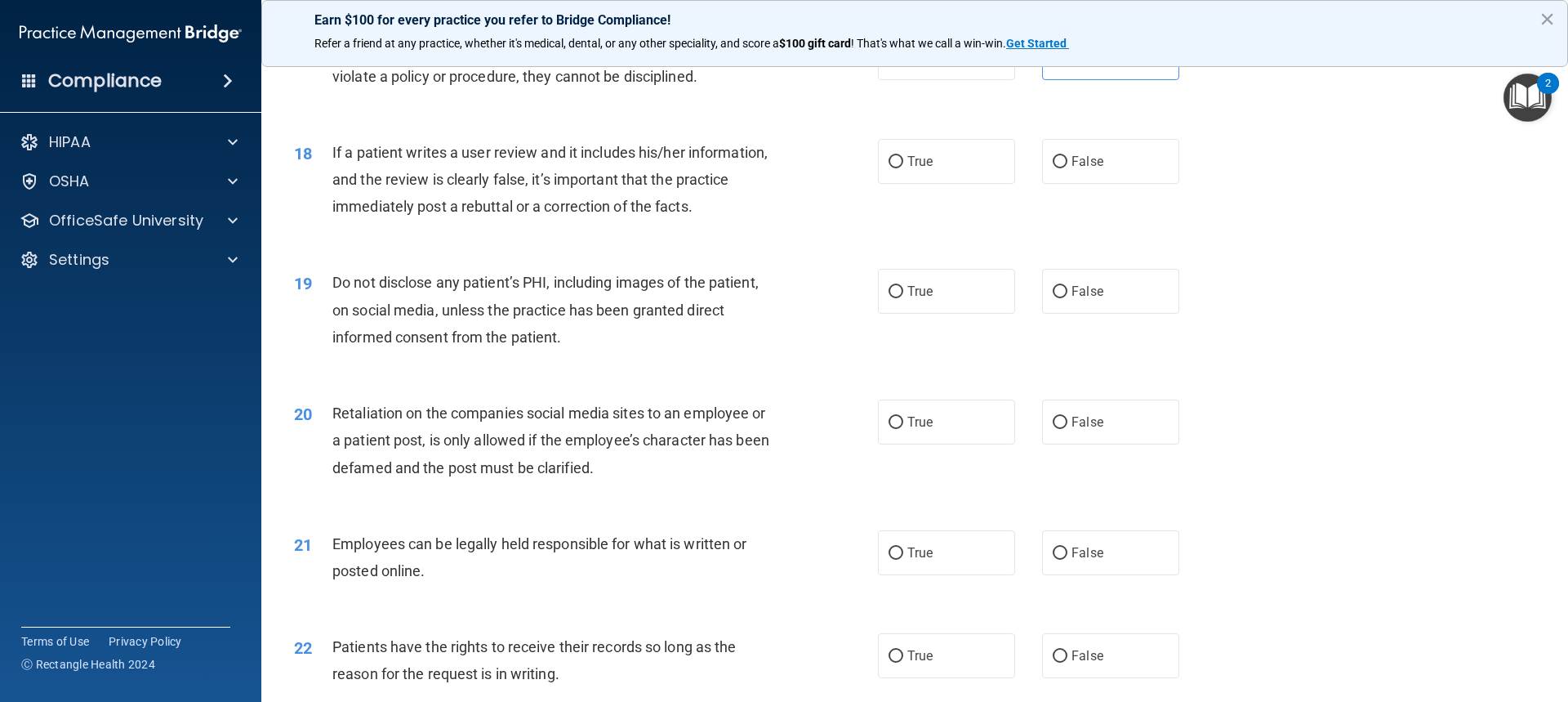
scroll to position [2288, 0]
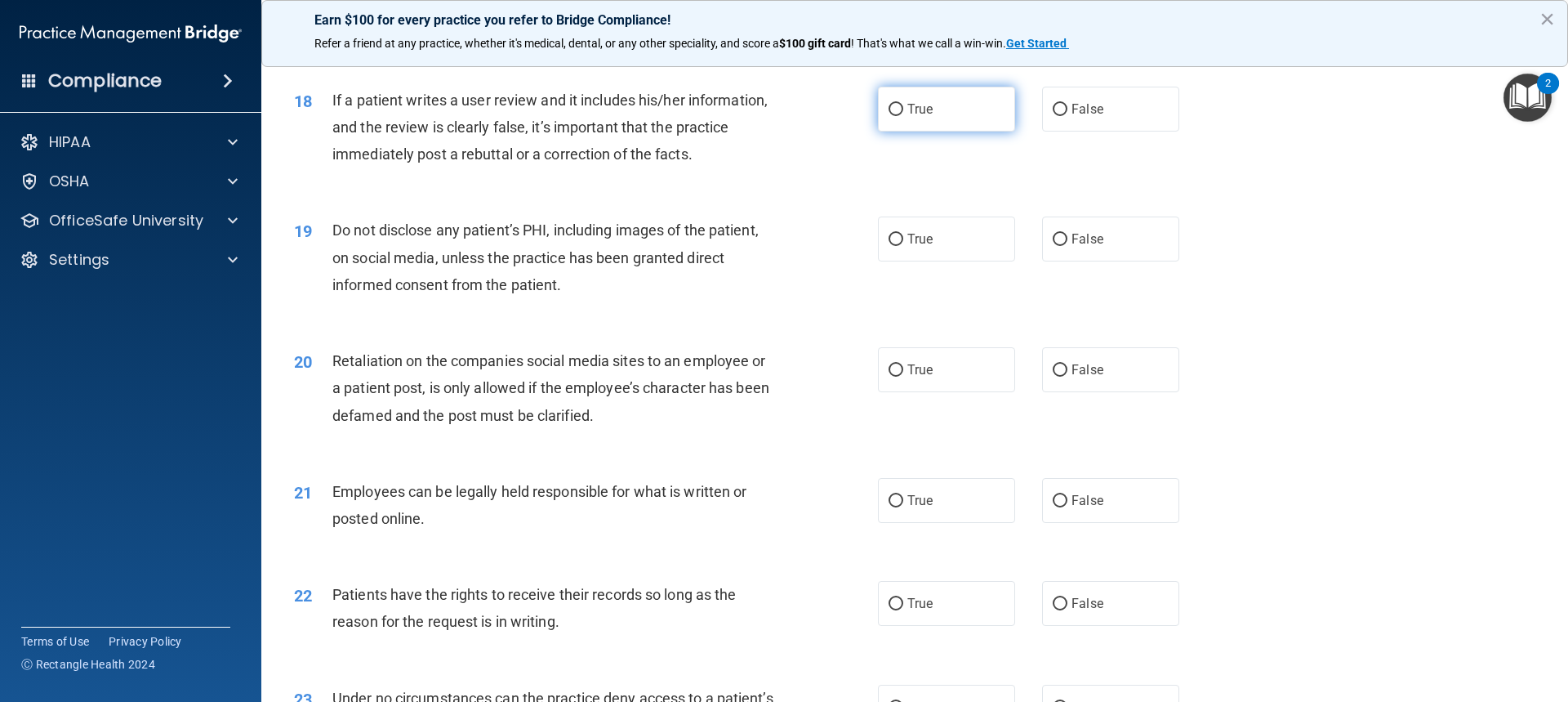
click at [907, 117] on span "True" at bounding box center [920, 109] width 25 height 15
click at [903, 116] on input "True" at bounding box center [896, 110] width 15 height 13
radio input "true"
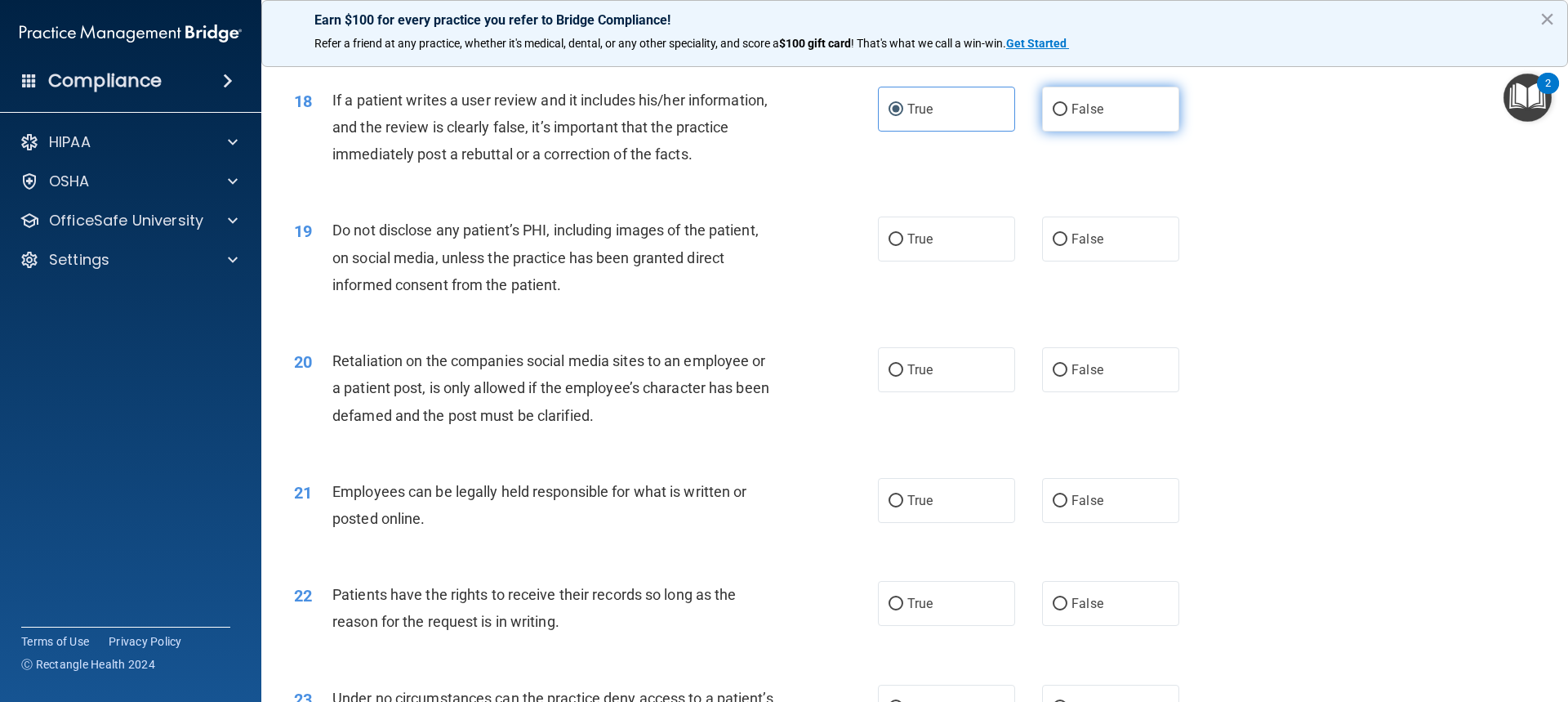
click at [1095, 117] on span "False" at bounding box center [1088, 109] width 32 height 15
click at [1068, 116] on input "False" at bounding box center [1060, 110] width 15 height 13
radio input "true"
radio input "false"
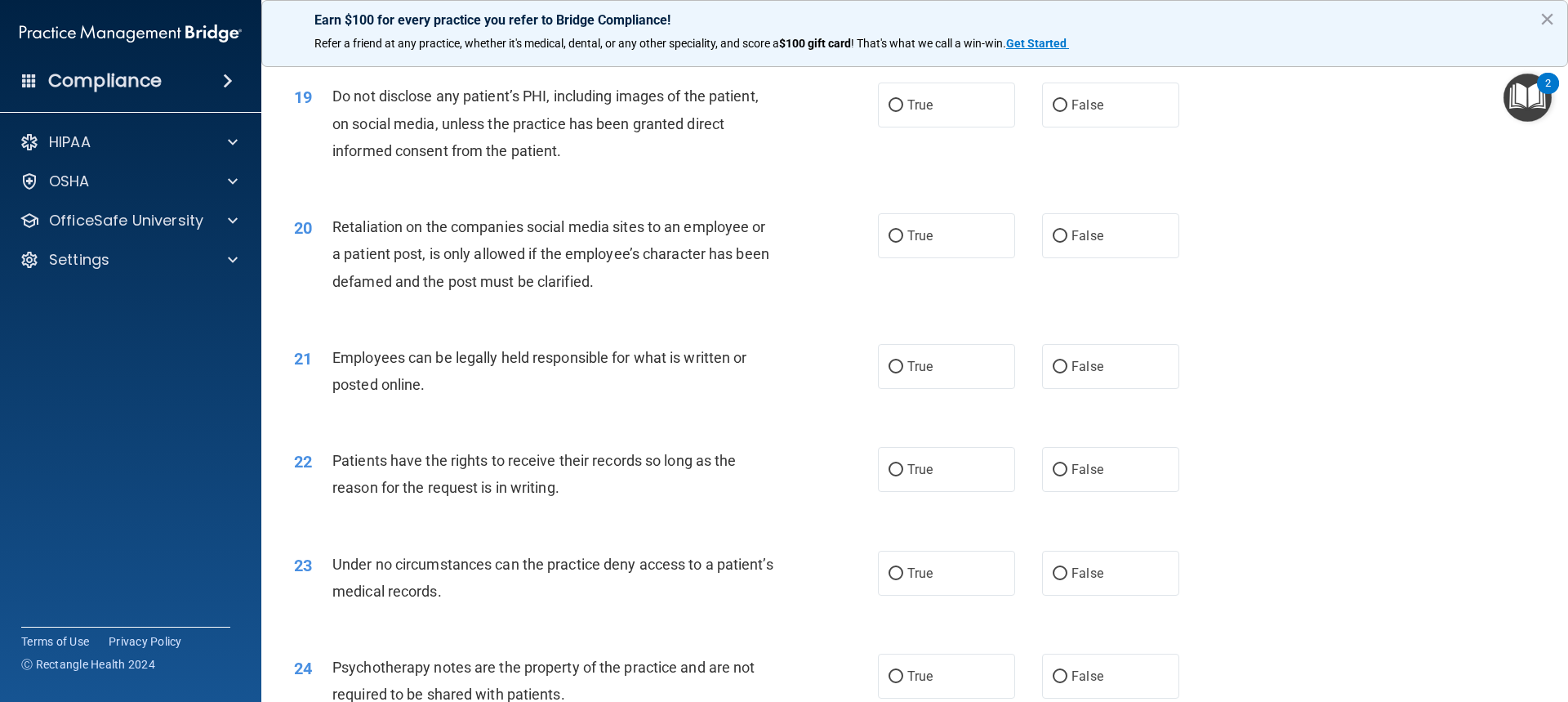
scroll to position [2451, 0]
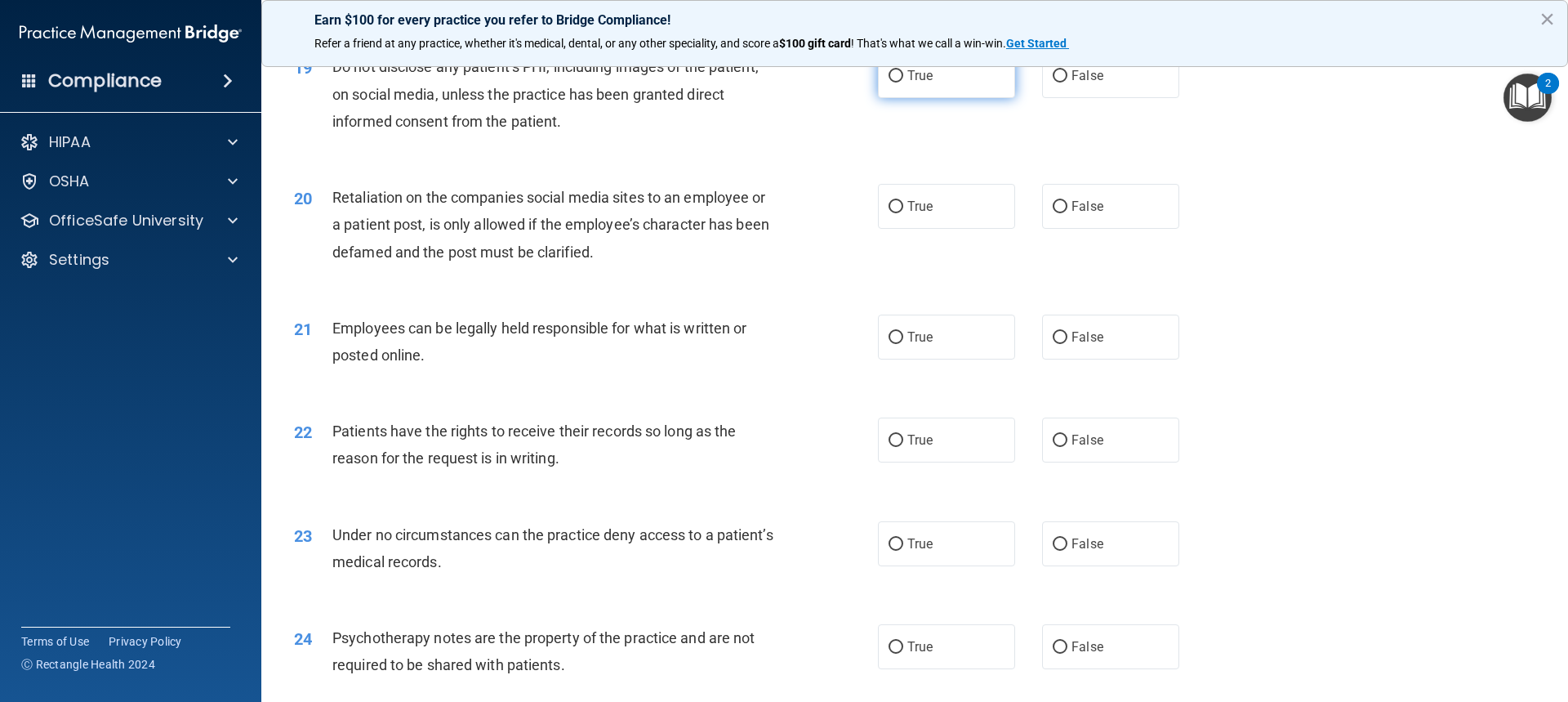
click at [923, 83] on span "True" at bounding box center [920, 76] width 25 height 15
click at [903, 82] on input "True" at bounding box center [896, 76] width 15 height 13
radio input "true"
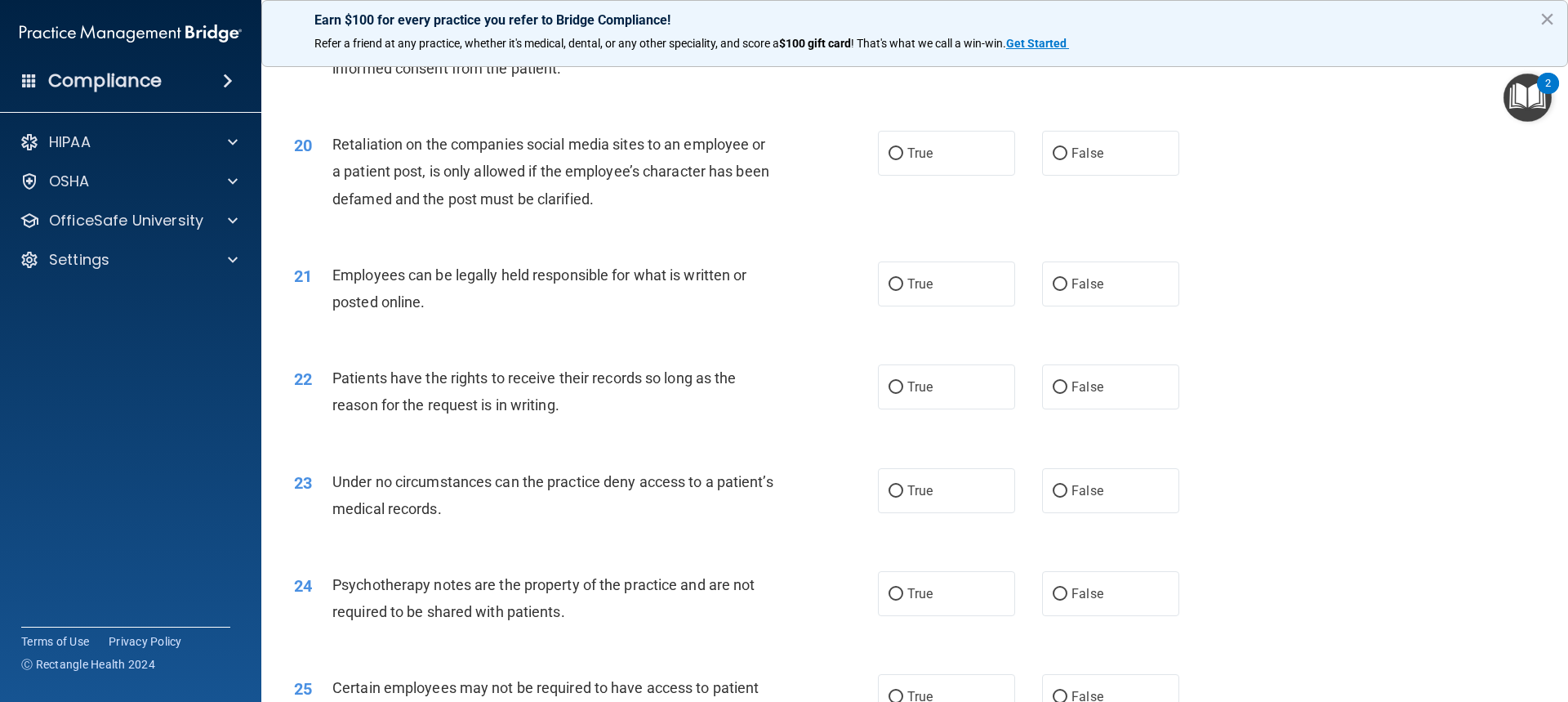
scroll to position [2533, 0]
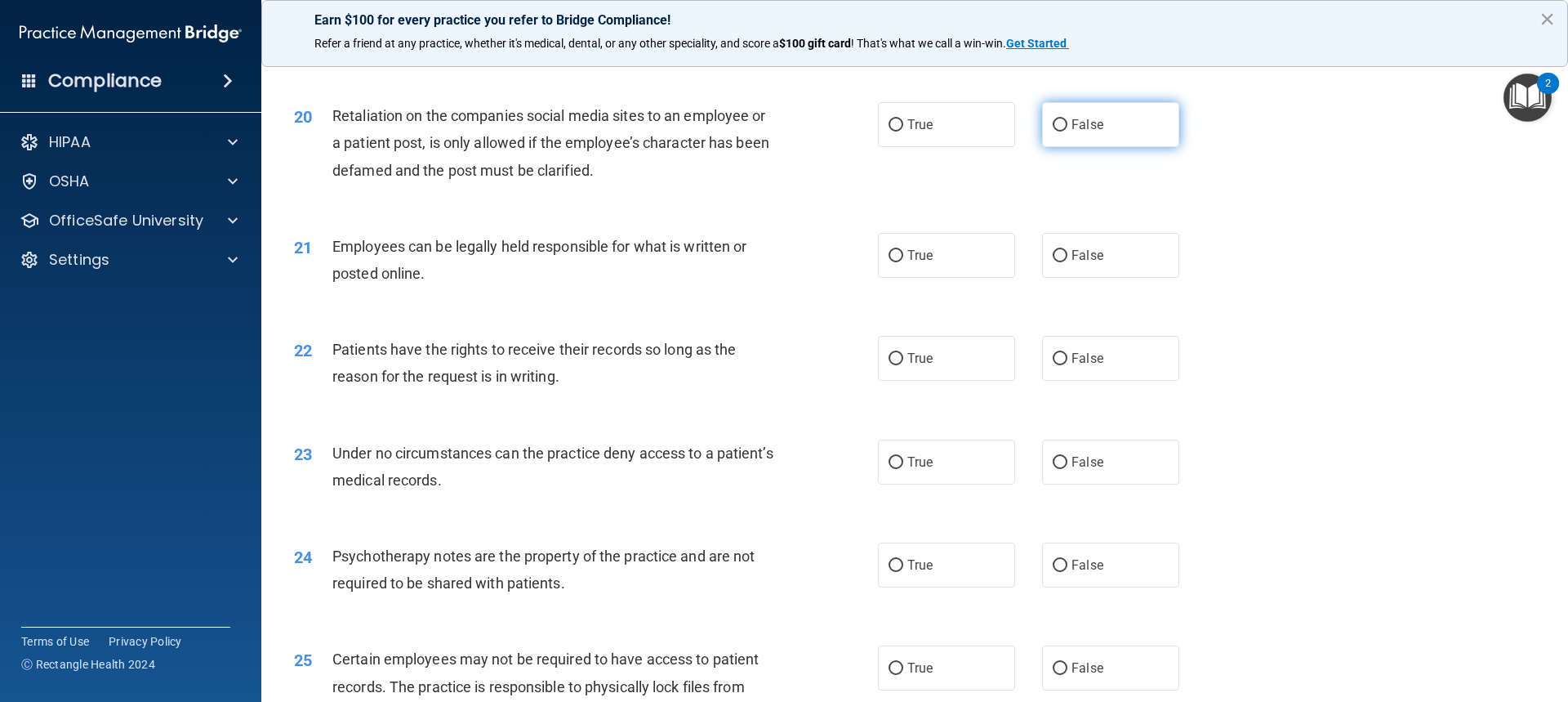
click at [1093, 147] on label "False" at bounding box center [1111, 125] width 137 height 45
click at [1068, 132] on input "False" at bounding box center [1060, 125] width 15 height 13
radio input "true"
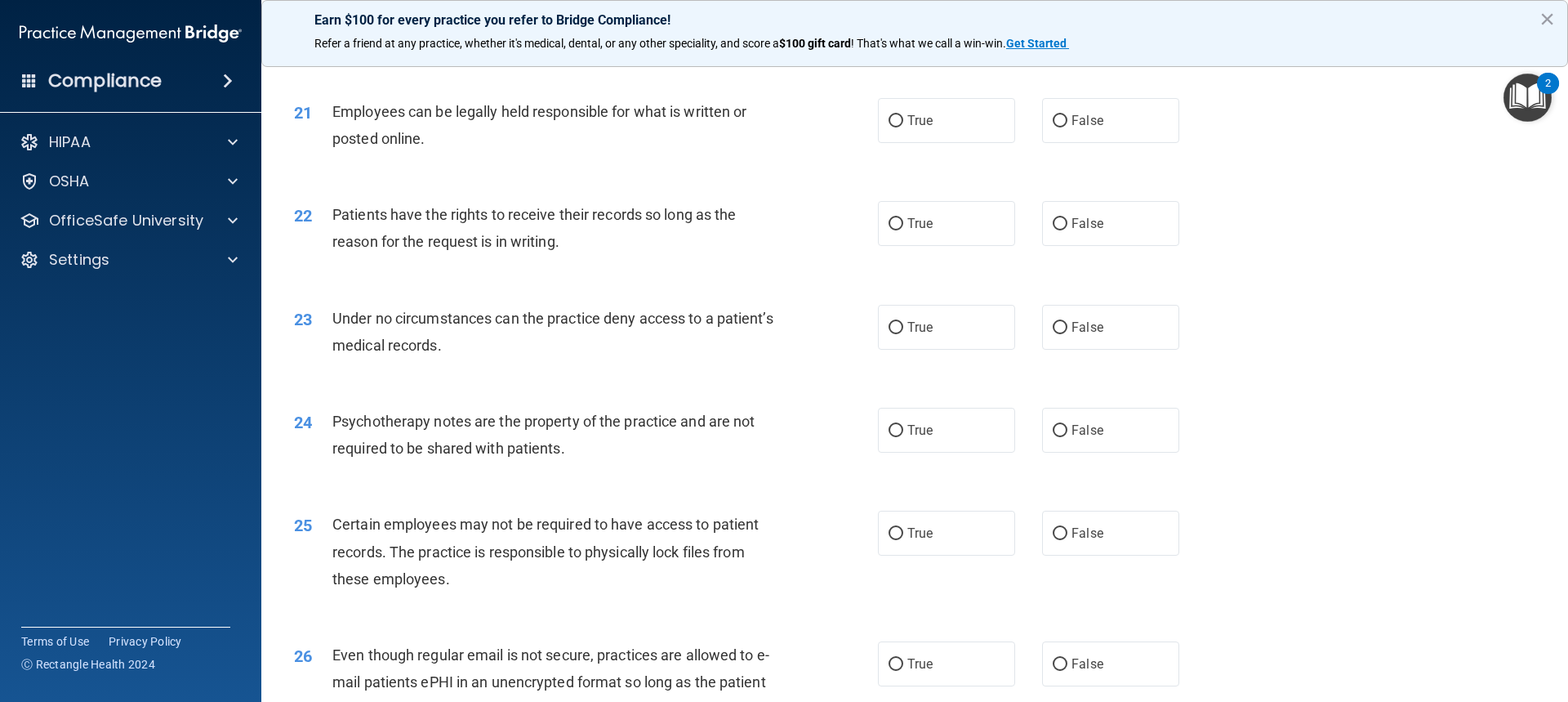
scroll to position [2696, 0]
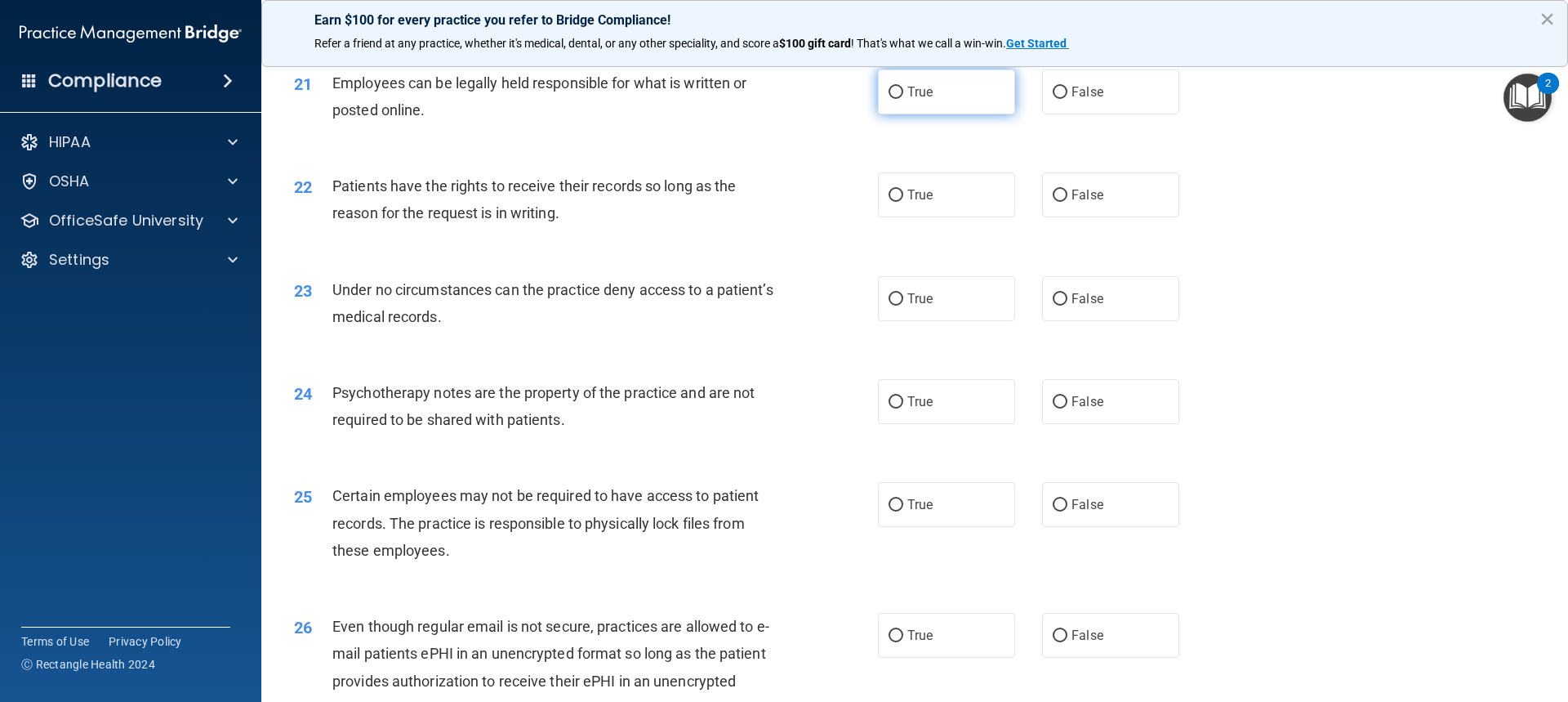
click at [930, 113] on label "True" at bounding box center [946, 92] width 137 height 45
click at [903, 99] on input "True" at bounding box center [896, 92] width 15 height 13
radio input "true"
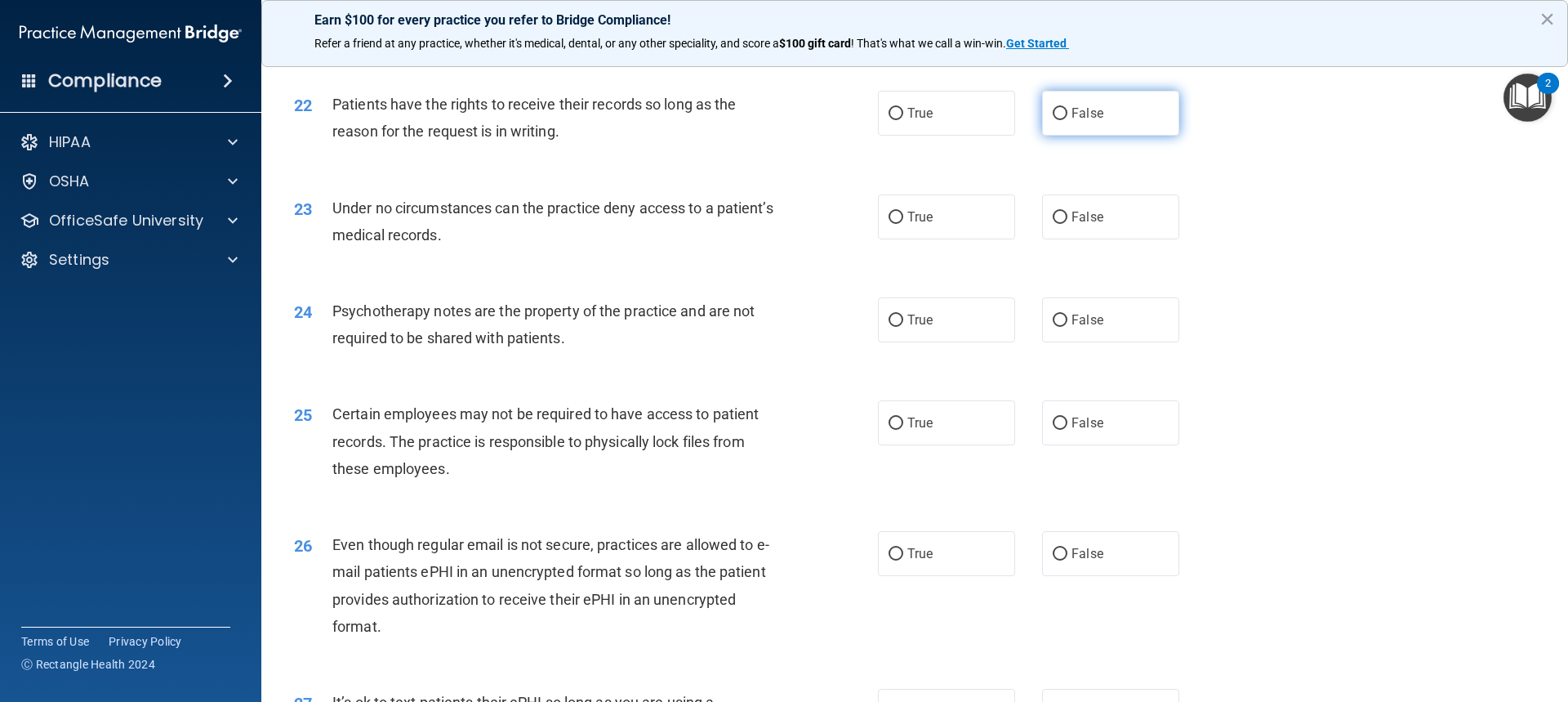
click at [1045, 136] on label "False" at bounding box center [1111, 113] width 137 height 45
click at [1117, 131] on label "False" at bounding box center [1111, 113] width 137 height 45
click at [1068, 120] on input "False" at bounding box center [1060, 113] width 15 height 13
radio input "true"
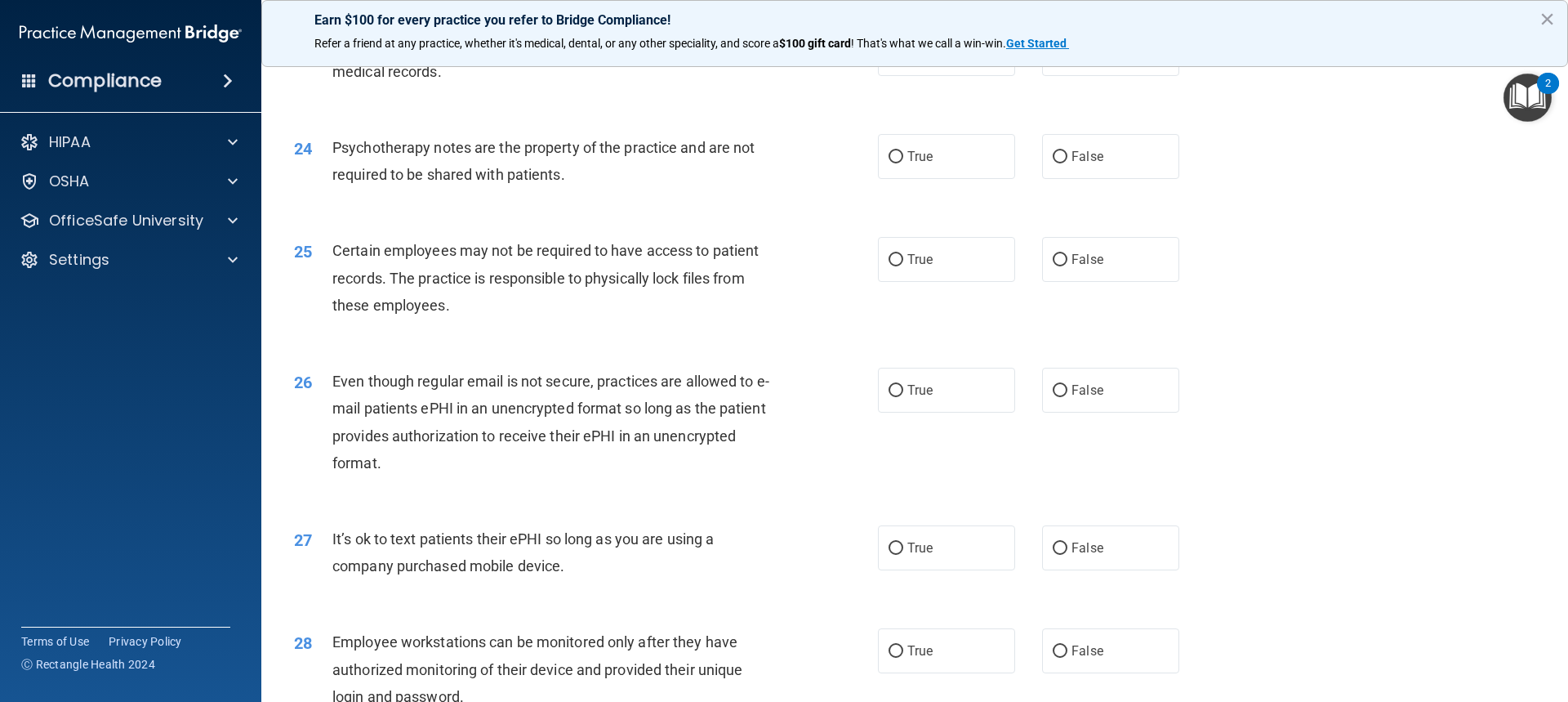
scroll to position [2860, 0]
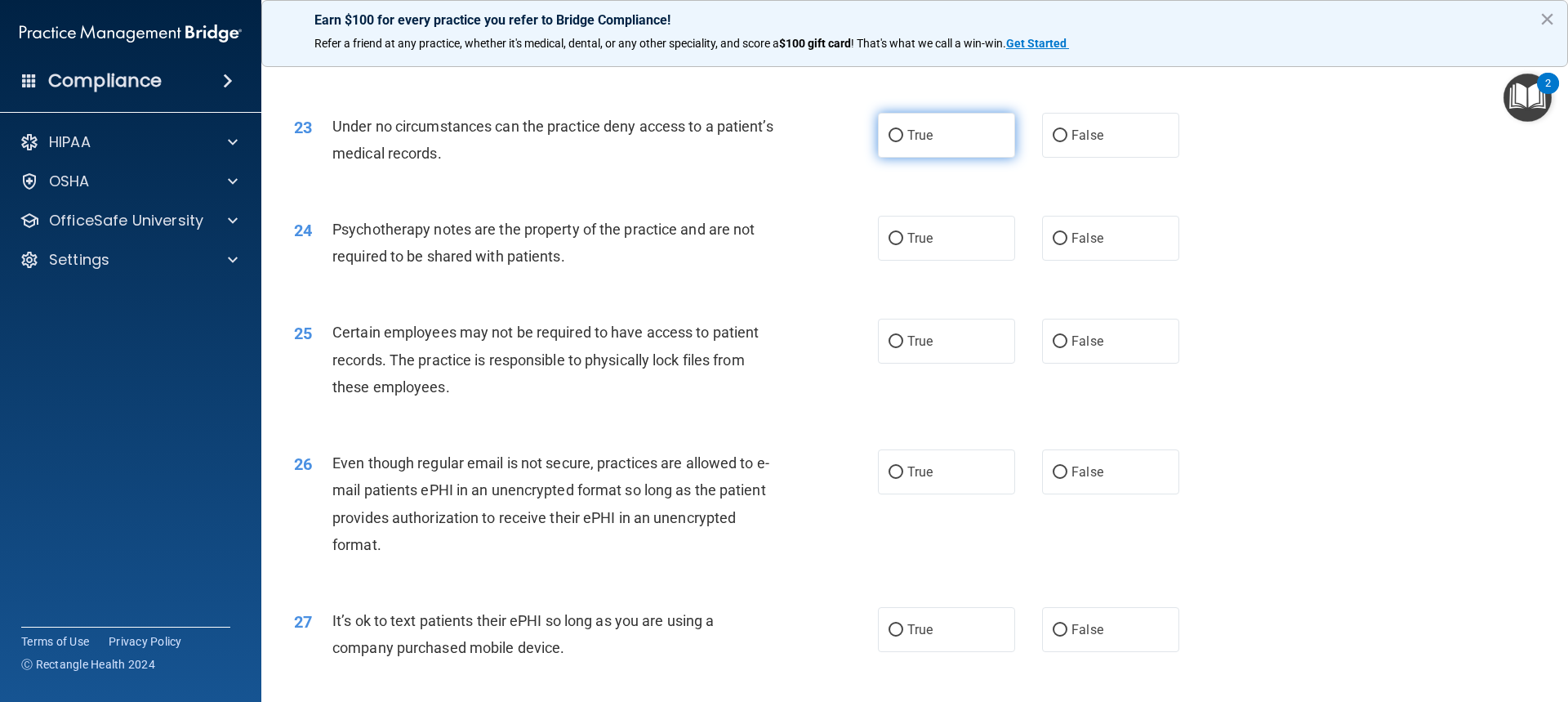
click at [942, 155] on label "True" at bounding box center [946, 135] width 137 height 45
click at [903, 142] on input "True" at bounding box center [896, 136] width 15 height 13
radio input "true"
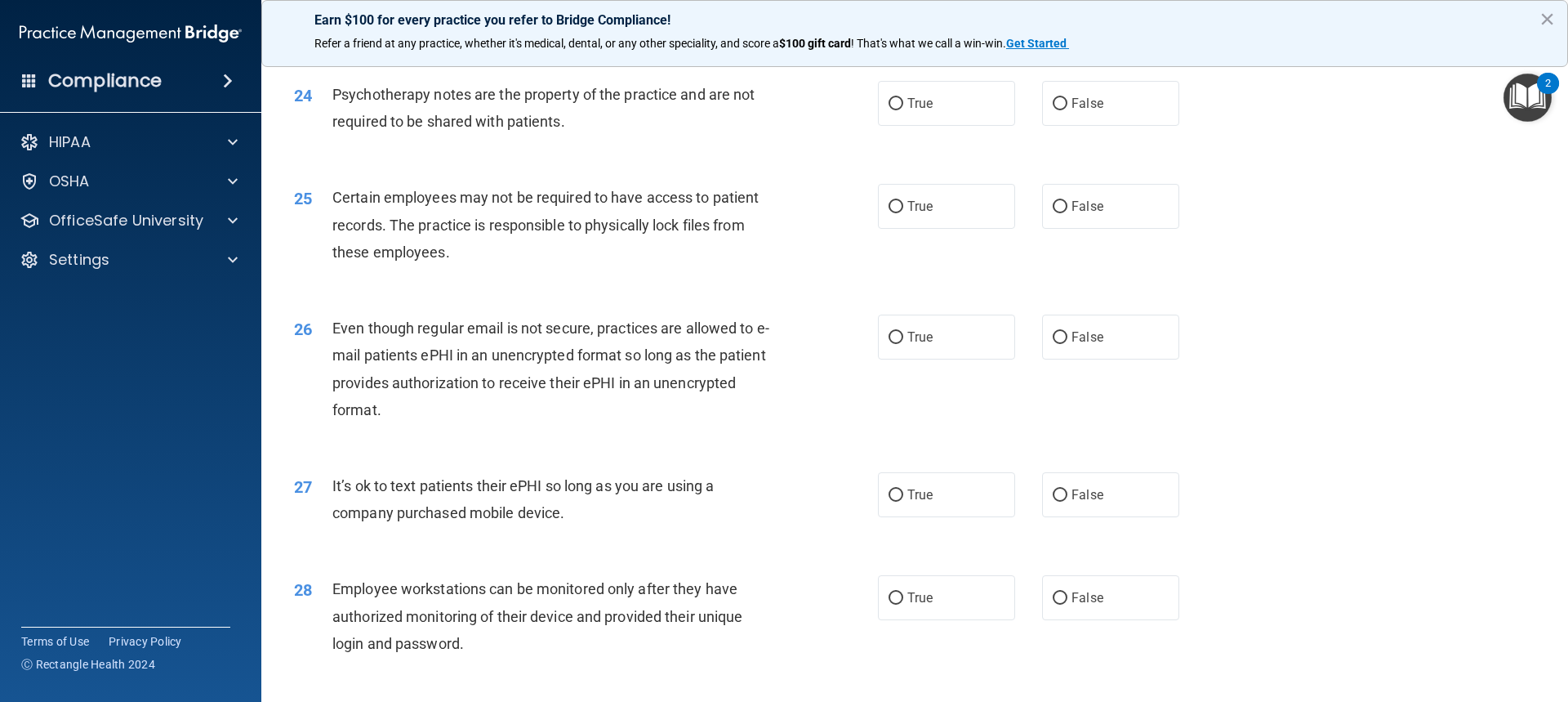
scroll to position [3023, 0]
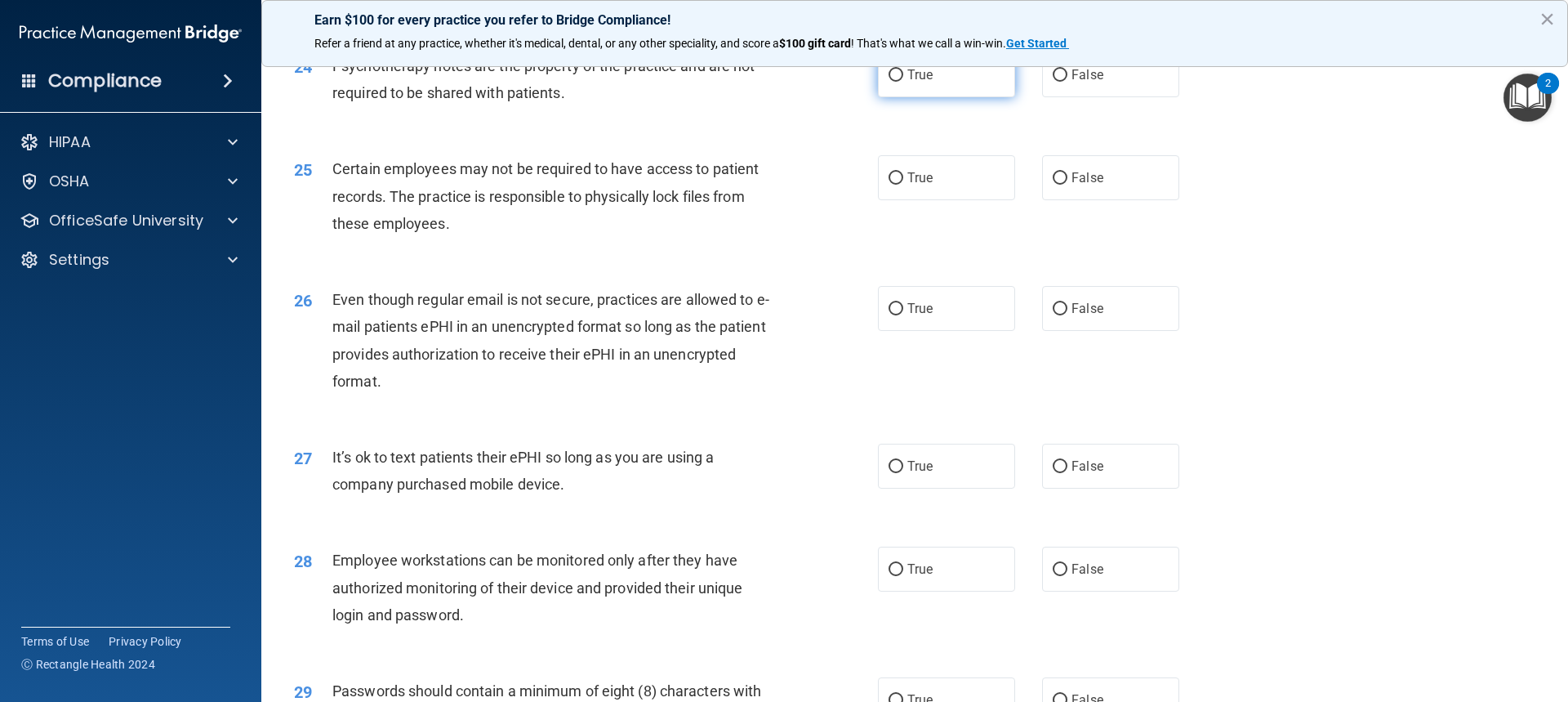
click at [917, 82] on span "True" at bounding box center [920, 75] width 25 height 15
click at [903, 81] on input "True" at bounding box center [896, 76] width 15 height 13
radio input "true"
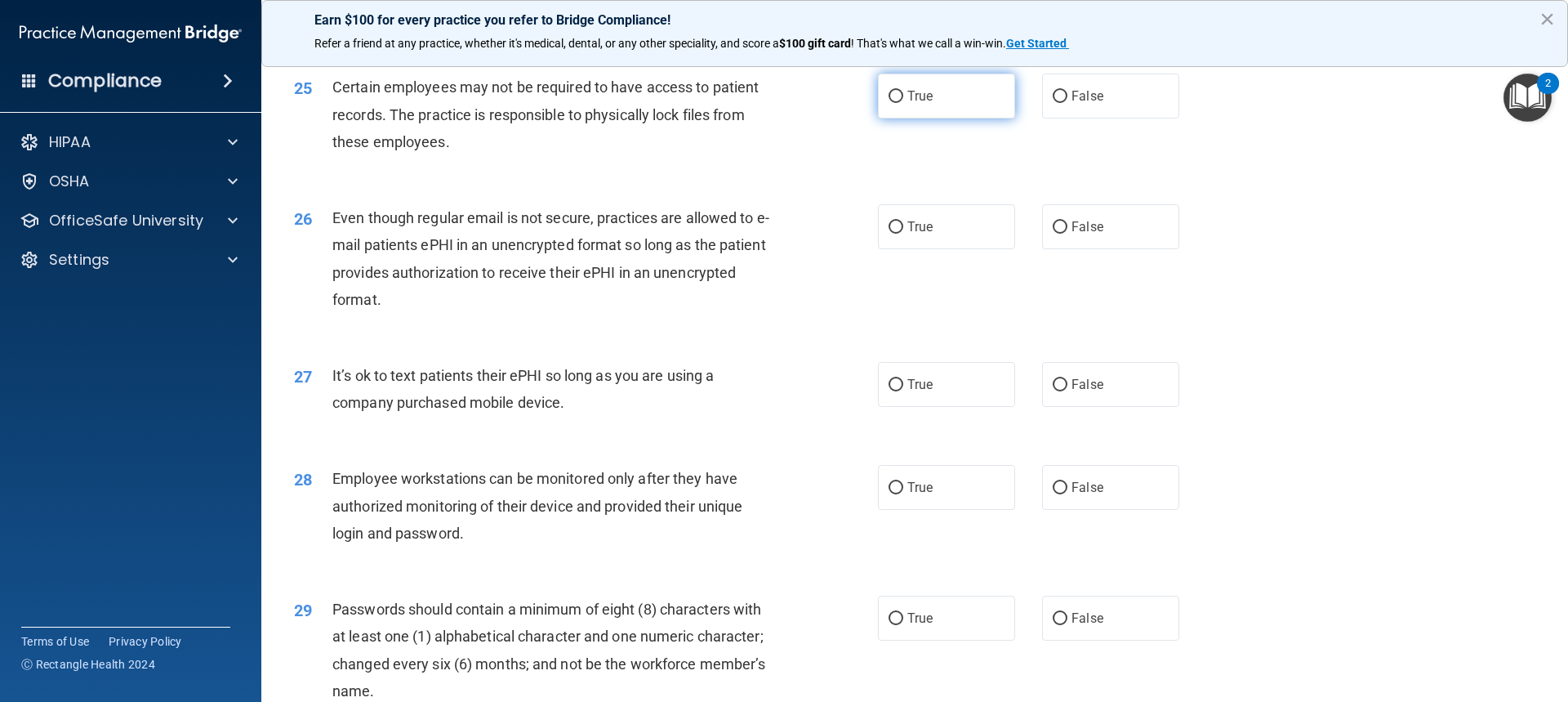
click at [995, 118] on label "True" at bounding box center [946, 97] width 137 height 45
click at [903, 103] on input "True" at bounding box center [896, 97] width 15 height 13
radio input "true"
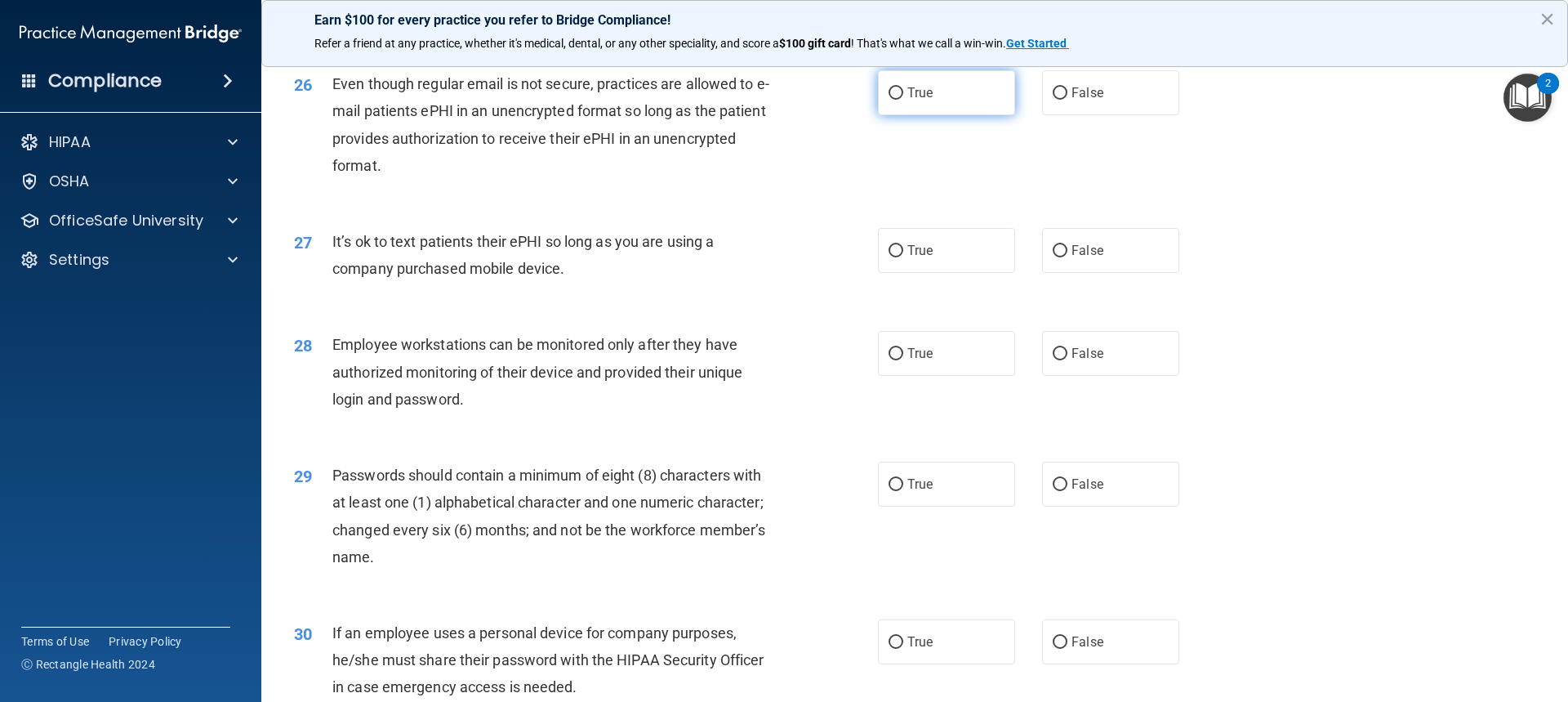
scroll to position [3268, 0]
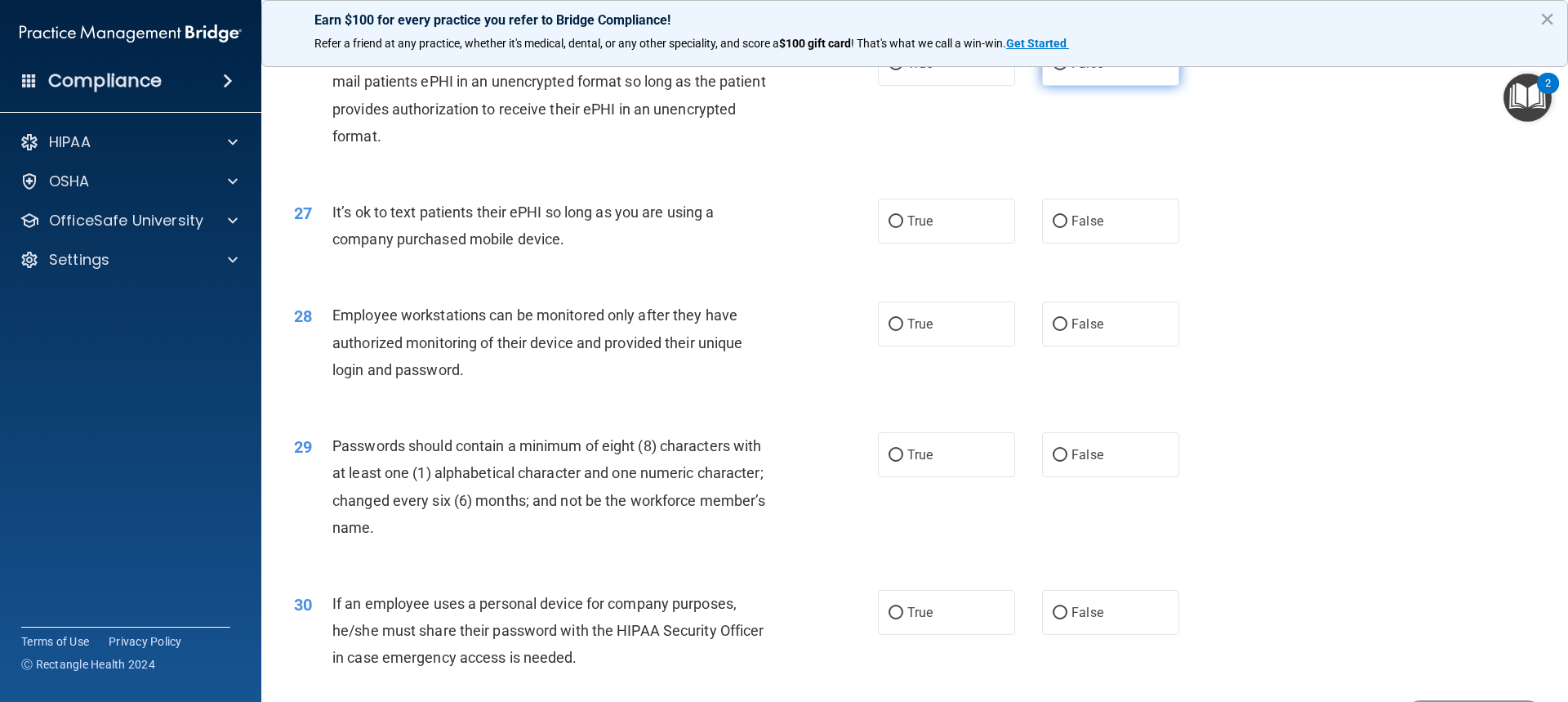
click at [1060, 86] on label "False" at bounding box center [1111, 64] width 137 height 45
click at [1060, 71] on input "False" at bounding box center [1060, 64] width 15 height 13
radio input "true"
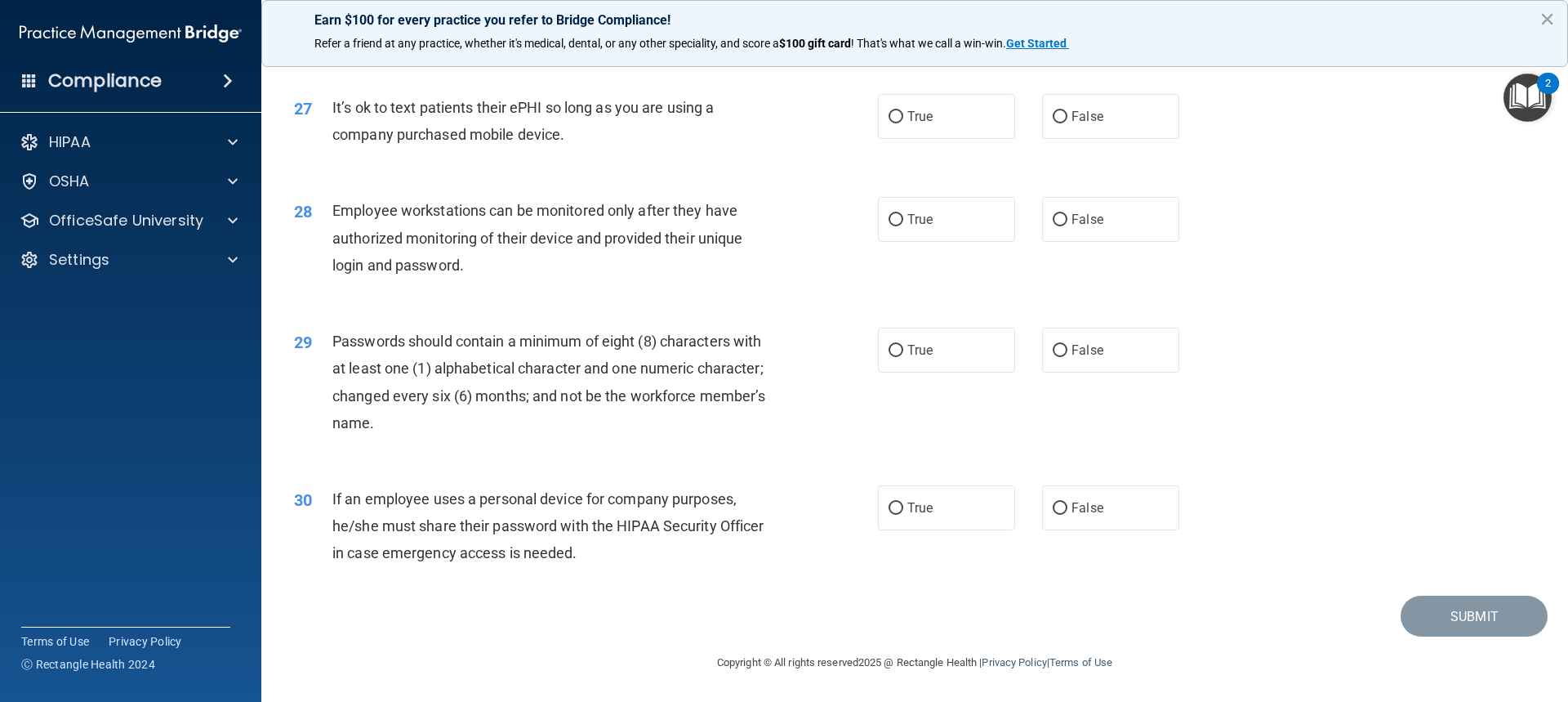
scroll to position [3400, 0]
click at [1085, 104] on label "False" at bounding box center [1111, 117] width 137 height 45
click at [1068, 111] on input "False" at bounding box center [1060, 117] width 15 height 13
radio input "true"
click at [1080, 213] on span "False" at bounding box center [1088, 219] width 32 height 15
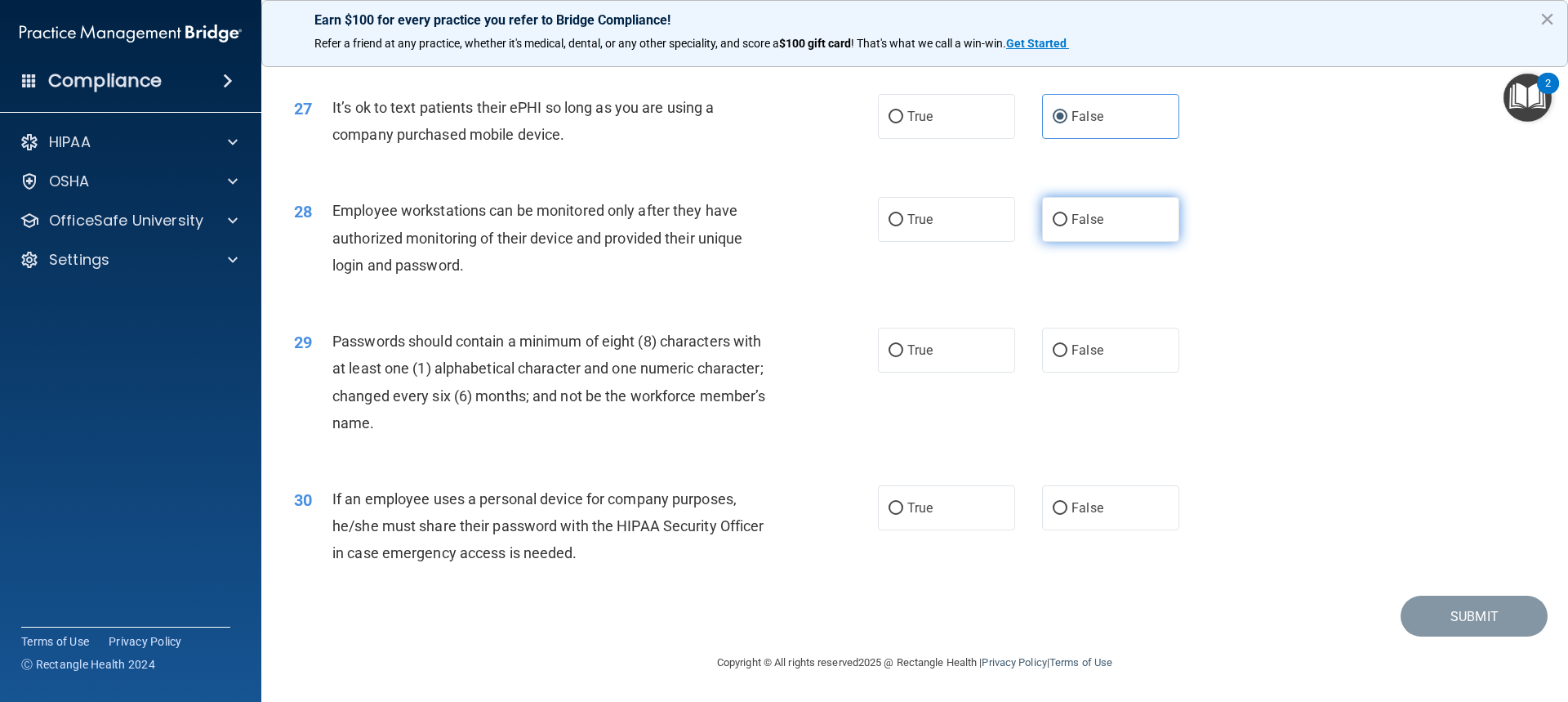
click at [1068, 214] on input "False" at bounding box center [1060, 220] width 15 height 13
radio input "true"
click at [896, 340] on label "True" at bounding box center [946, 350] width 137 height 45
click at [896, 345] on input "True" at bounding box center [896, 351] width 15 height 13
radio input "true"
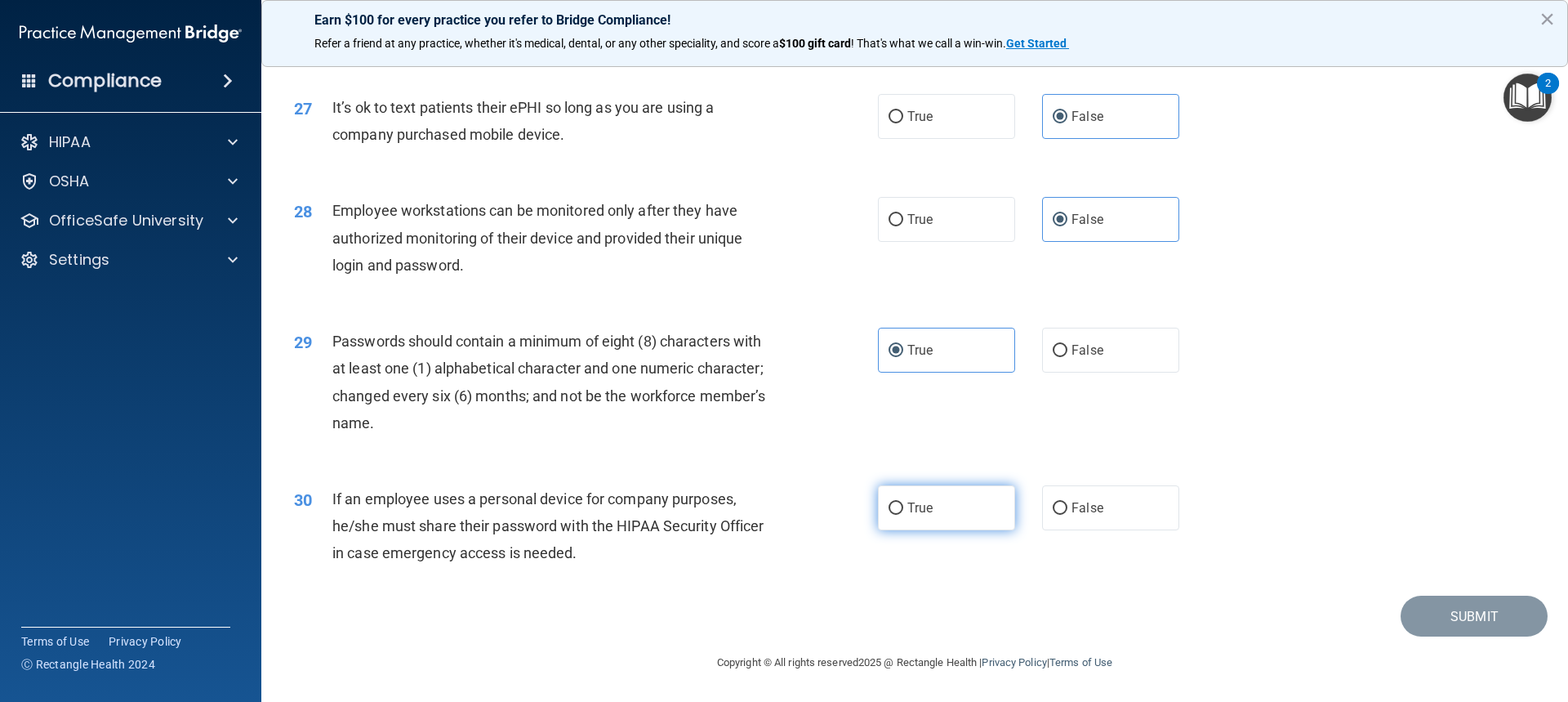
click at [916, 497] on label "True" at bounding box center [946, 508] width 137 height 45
click at [903, 502] on input "True" at bounding box center [896, 508] width 15 height 13
radio input "true"
click at [1468, 619] on button "Submit" at bounding box center [1474, 616] width 147 height 42
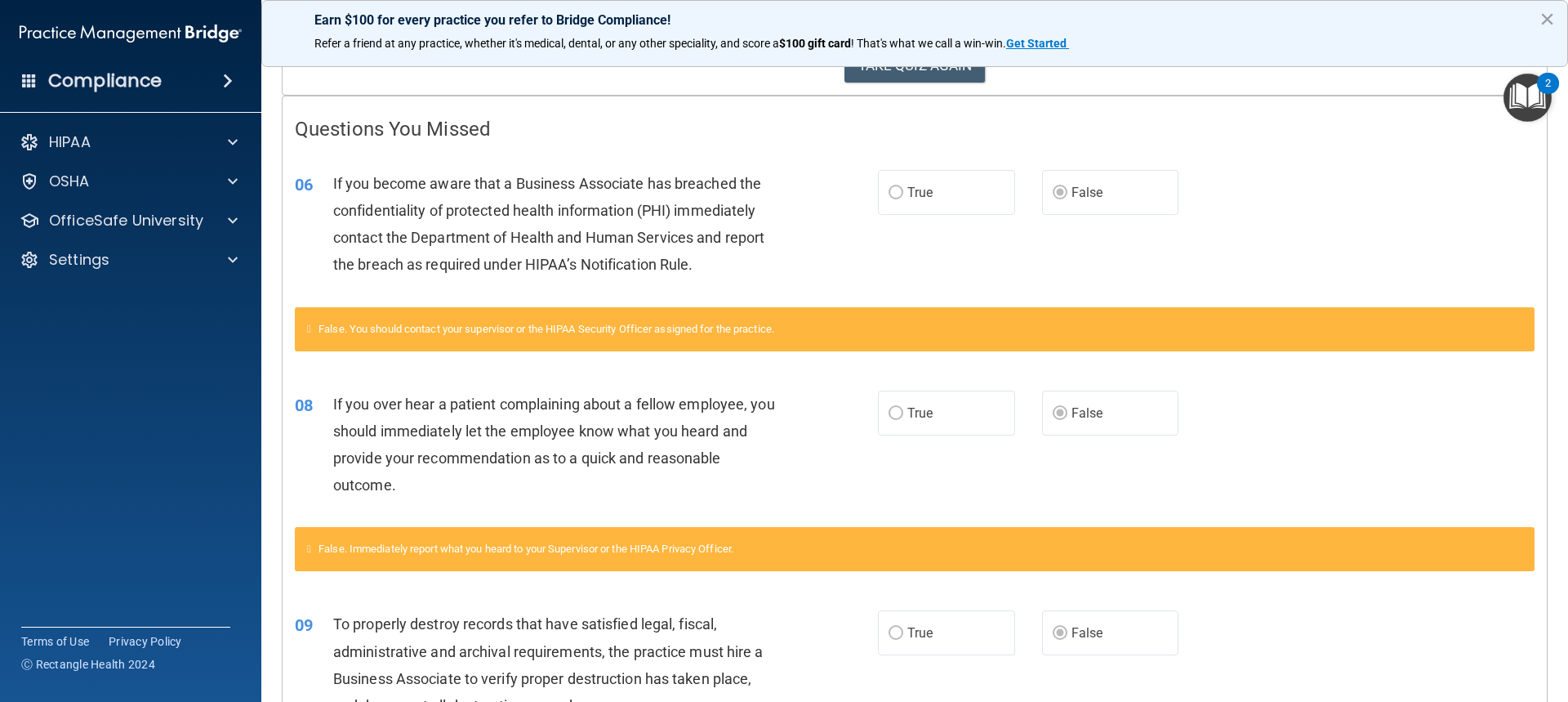
scroll to position [139, 0]
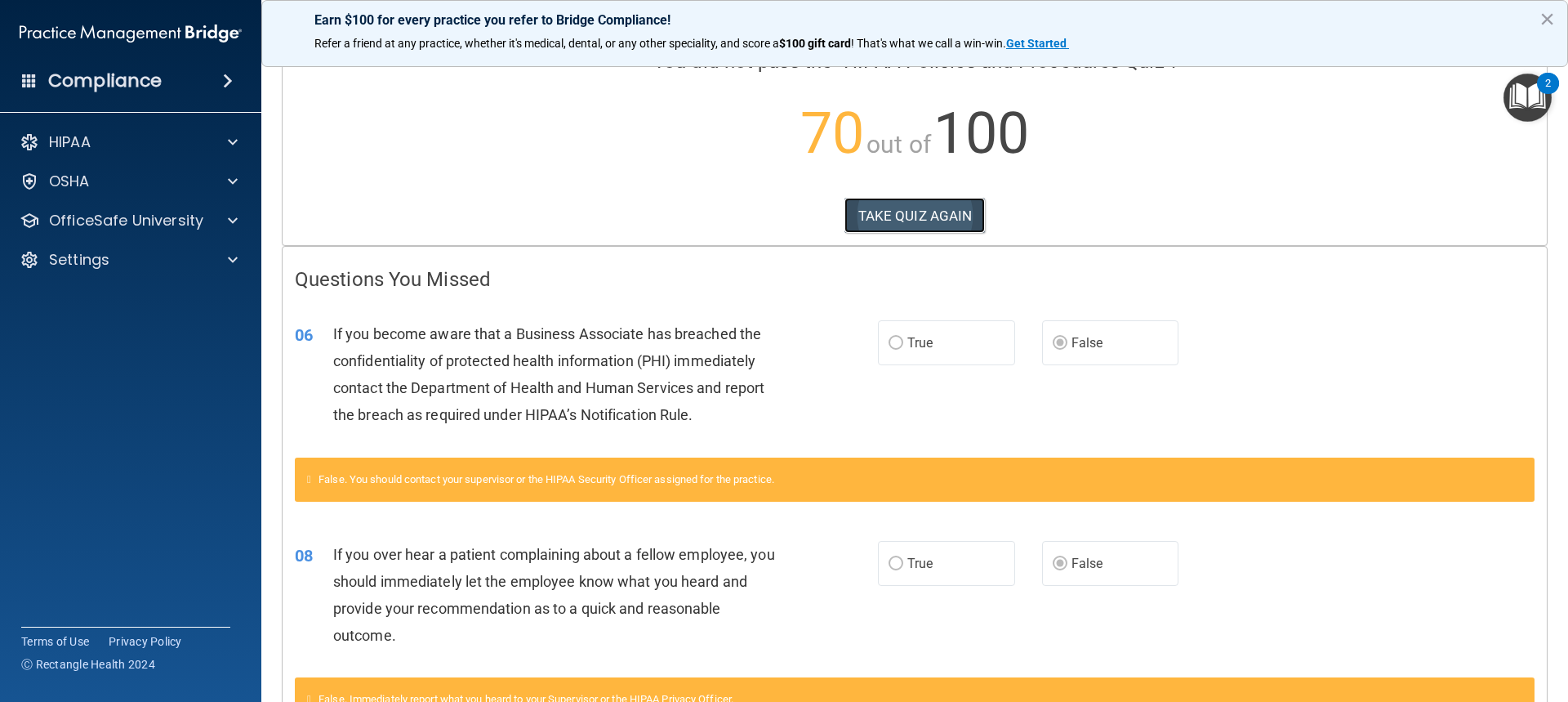
click at [912, 220] on button "TAKE QUIZ AGAIN" at bounding box center [915, 215] width 141 height 36
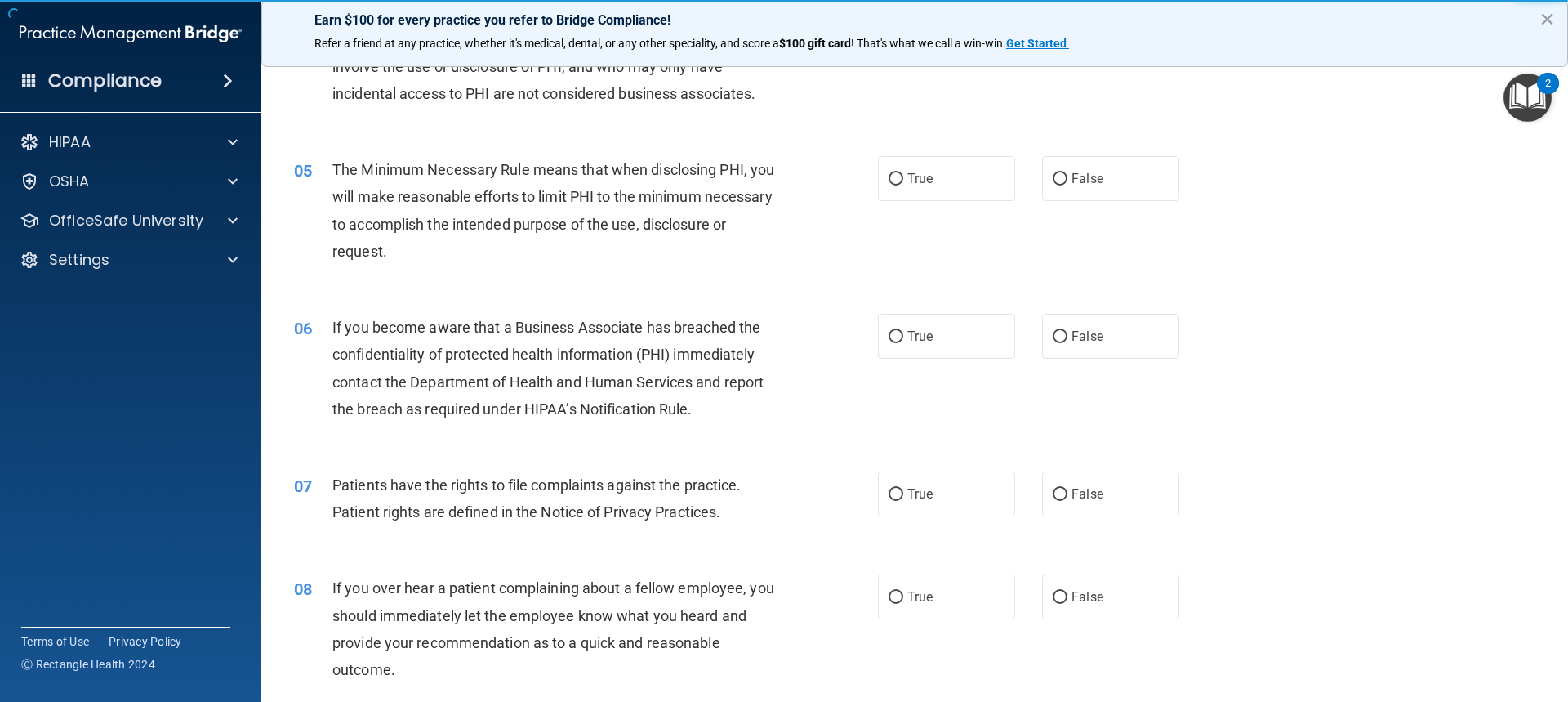
scroll to position [547, 0]
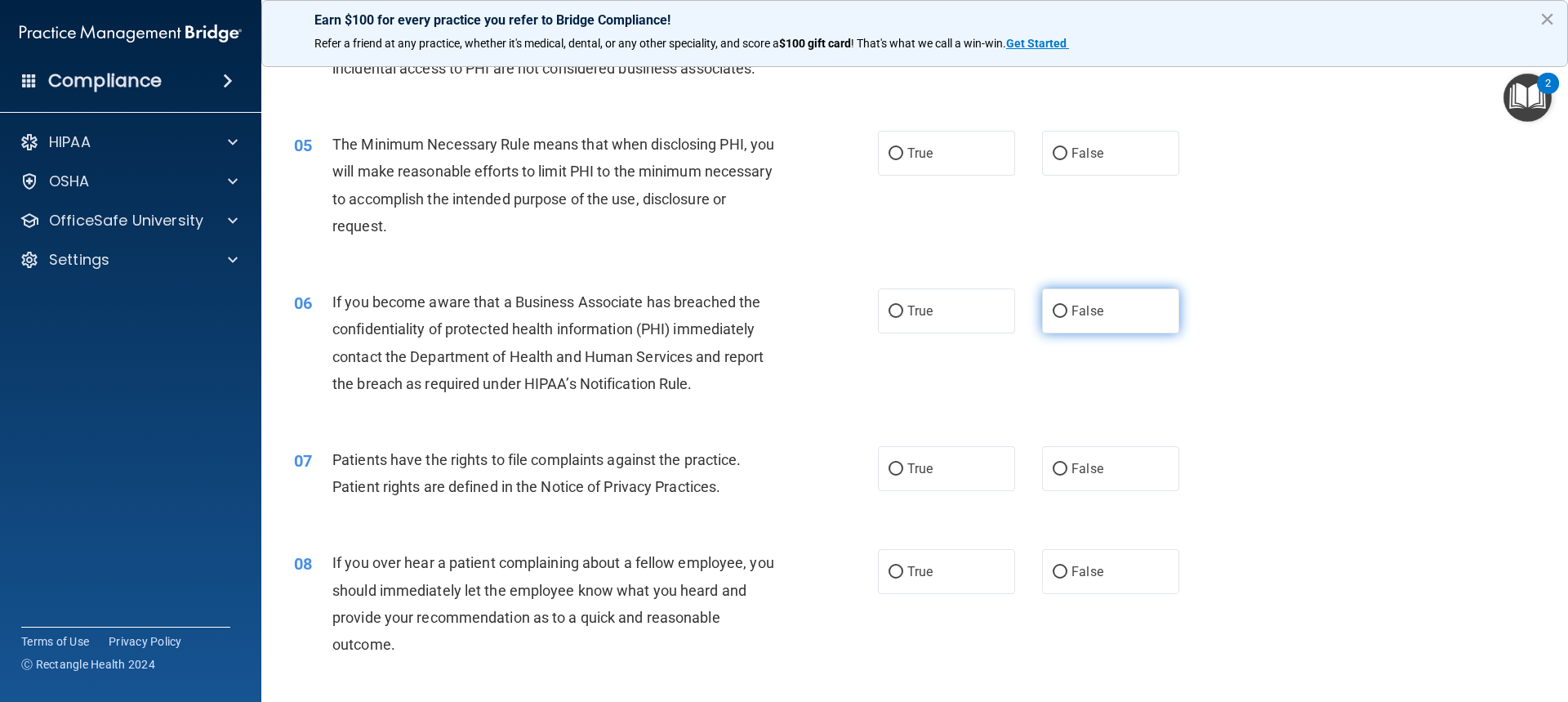
click at [1078, 306] on span "False" at bounding box center [1088, 311] width 32 height 15
click at [1068, 306] on input "False" at bounding box center [1060, 312] width 15 height 13
radio input "true"
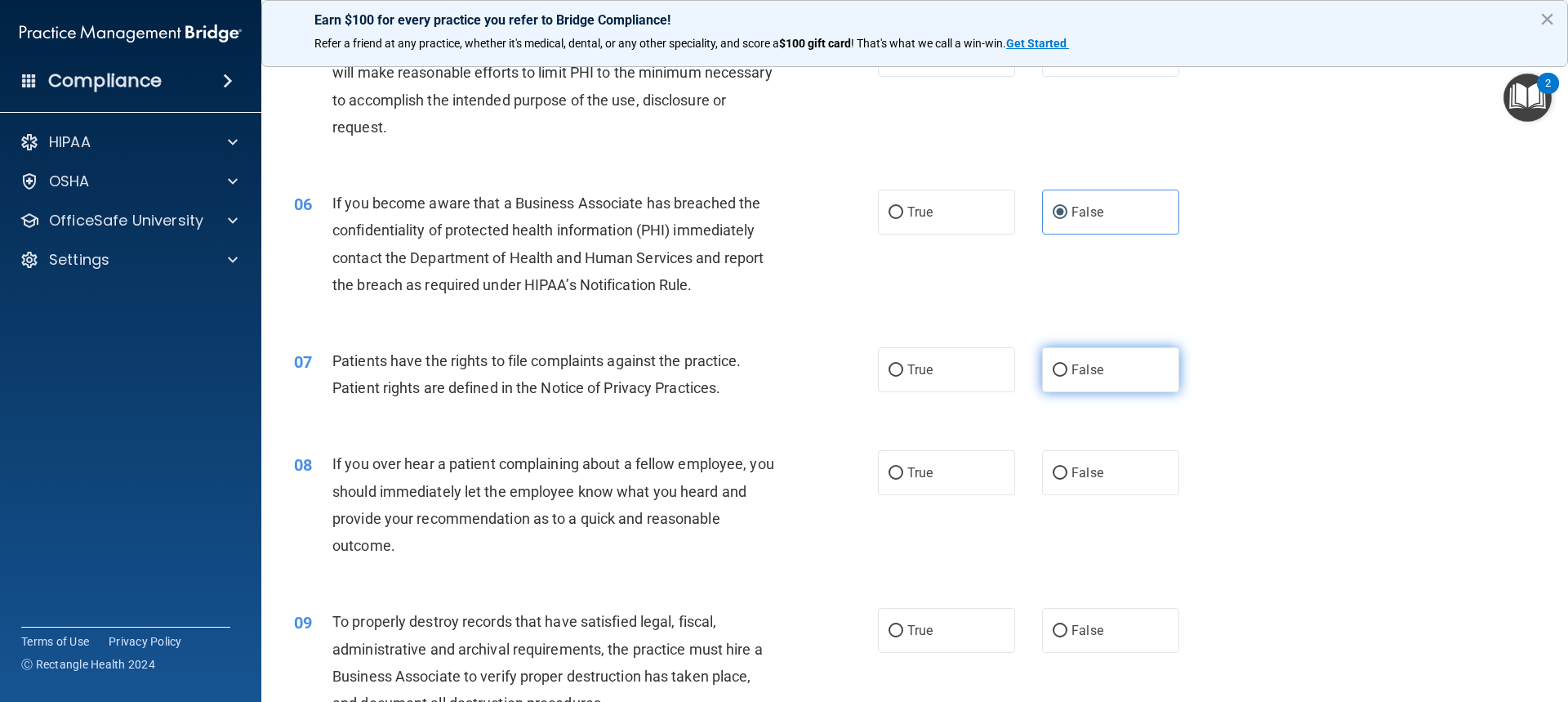
scroll to position [711, 0]
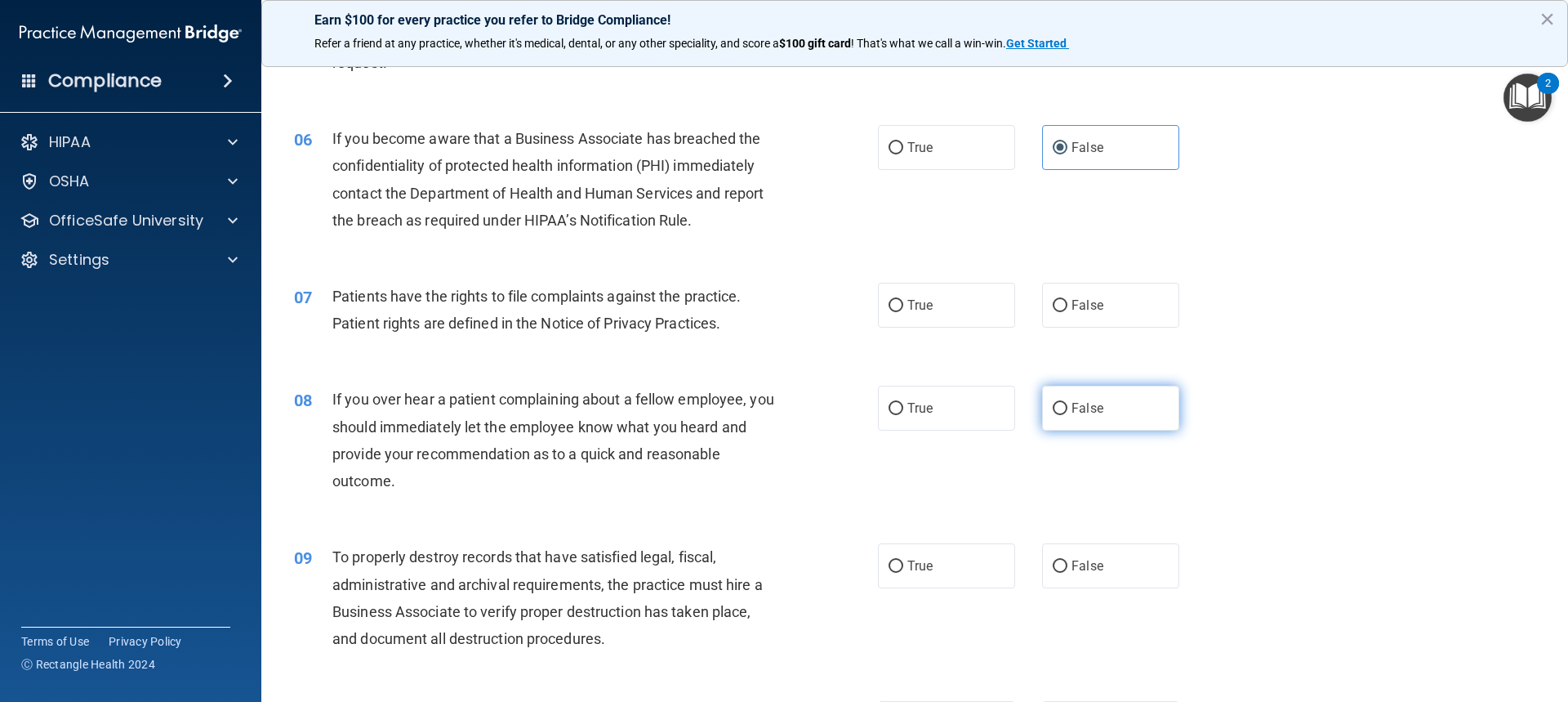
click at [1065, 399] on label "False" at bounding box center [1111, 408] width 137 height 45
click at [1065, 403] on input "False" at bounding box center [1060, 409] width 15 height 13
radio input "true"
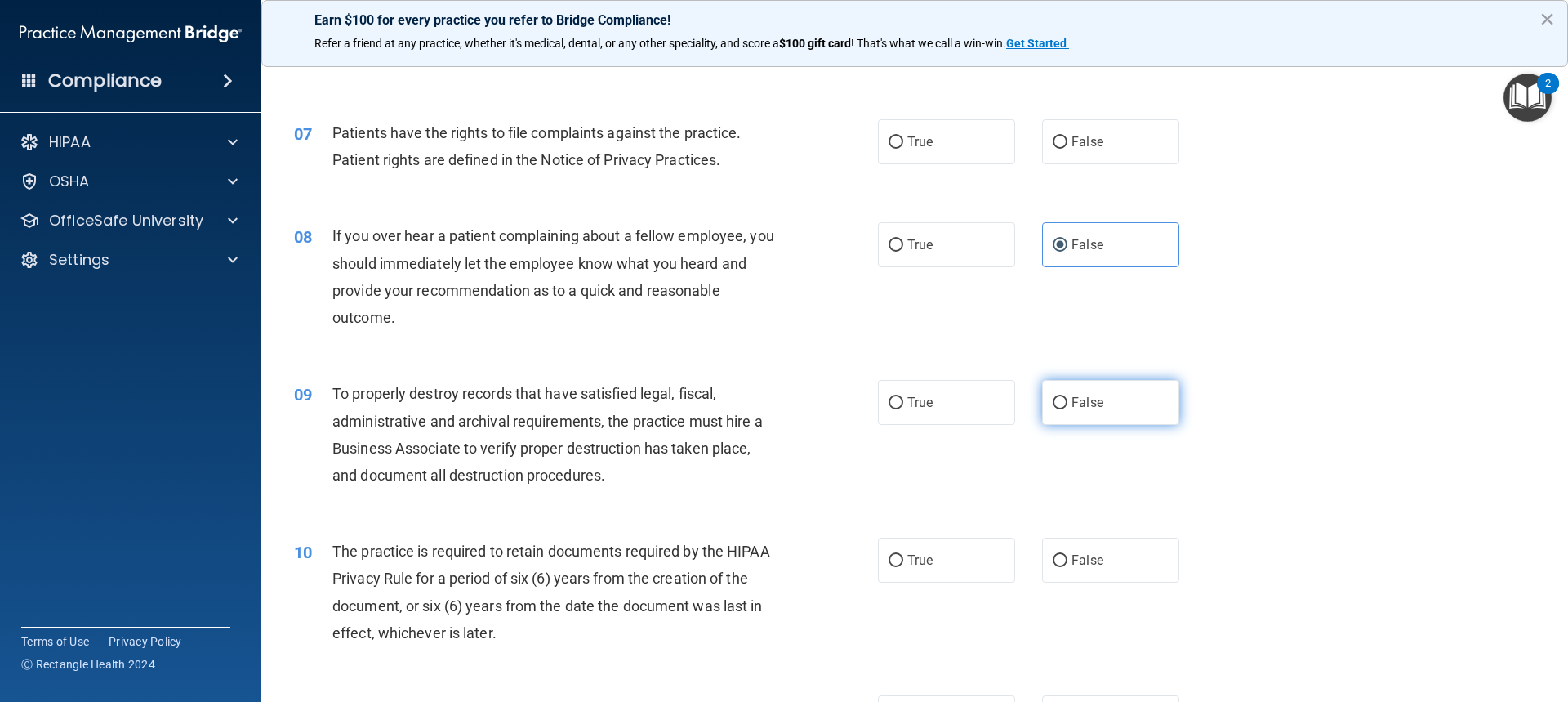
click at [1072, 396] on span "False" at bounding box center [1088, 402] width 32 height 15
click at [1065, 397] on input "False" at bounding box center [1060, 403] width 15 height 13
radio input "true"
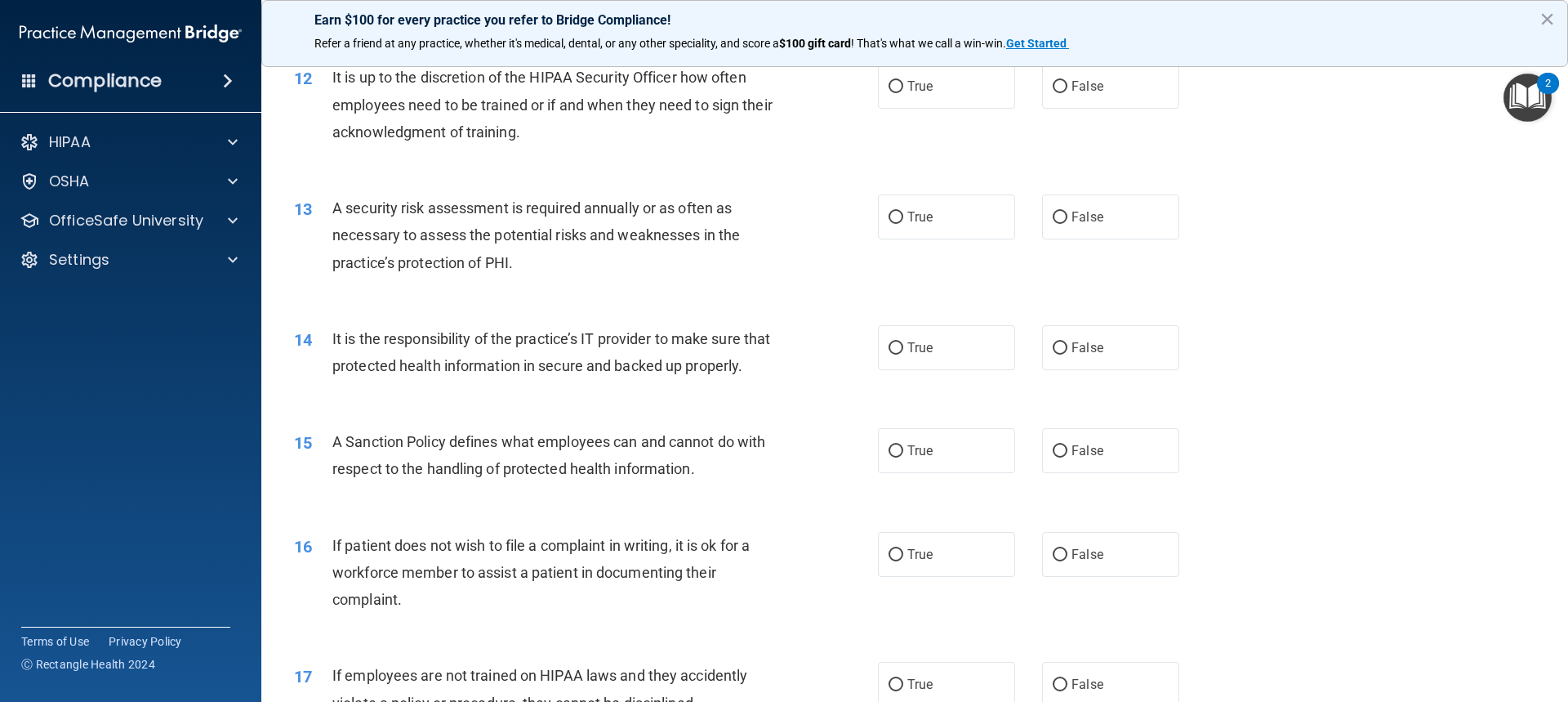
scroll to position [1610, 0]
click at [1059, 348] on input "False" at bounding box center [1060, 348] width 15 height 13
radio input "true"
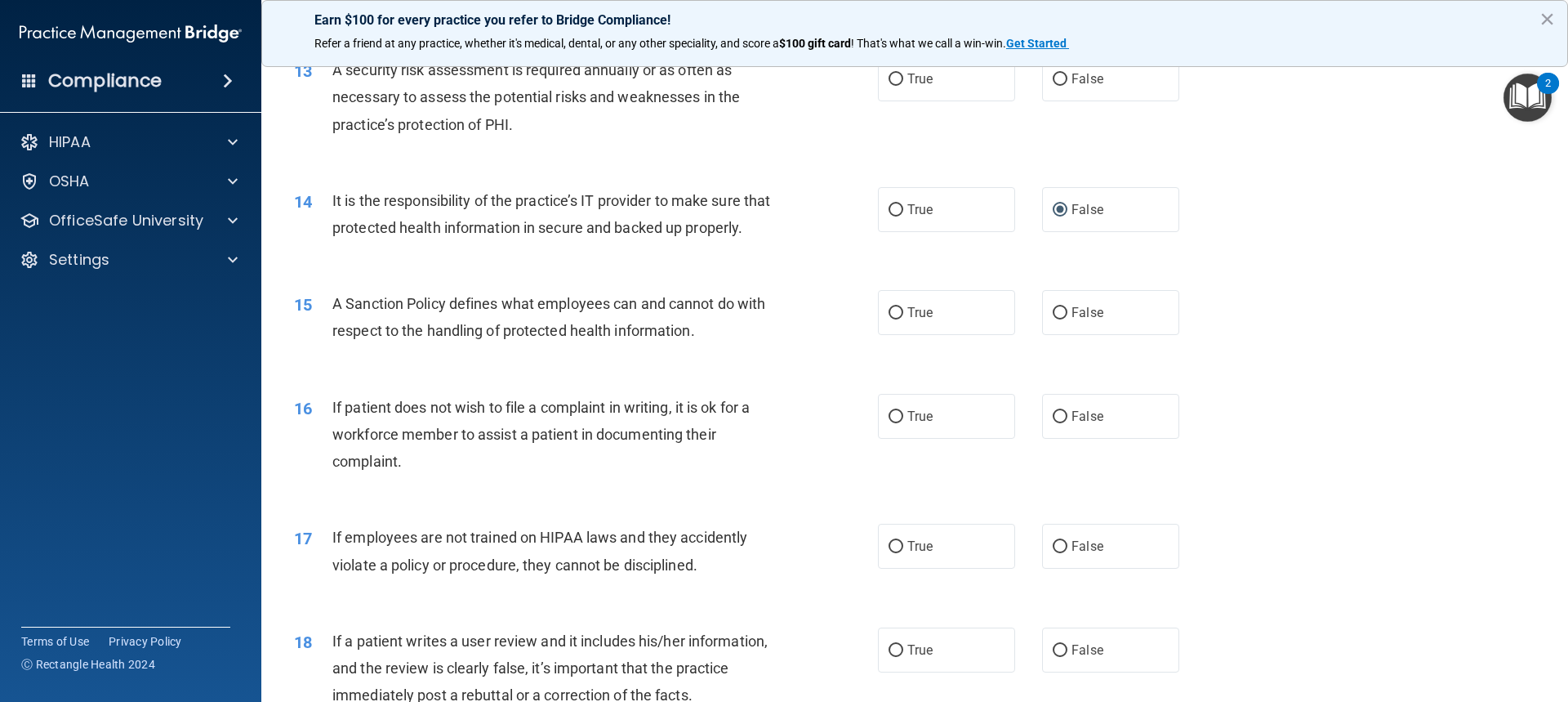
scroll to position [1773, 0]
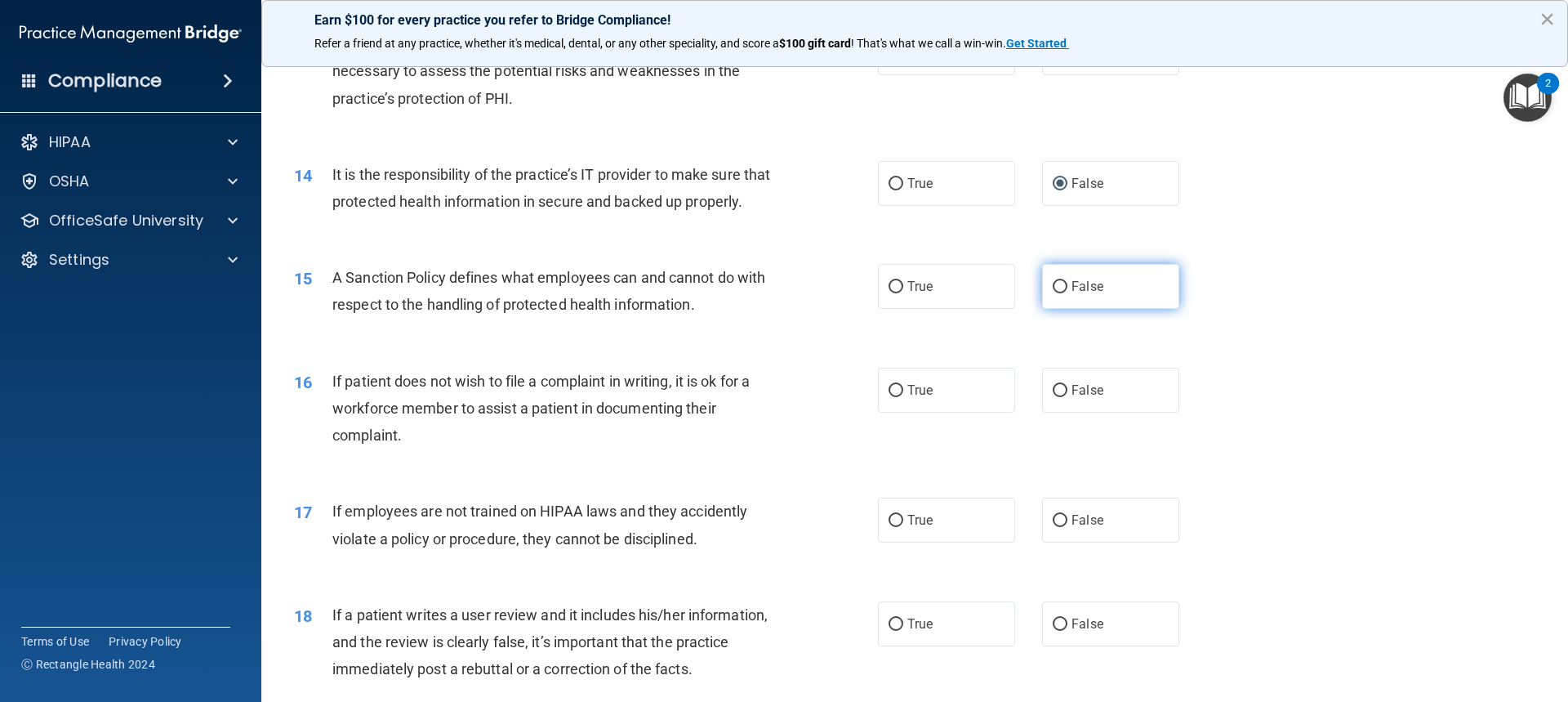
click at [1053, 293] on input "False" at bounding box center [1060, 287] width 15 height 13
radio input "true"
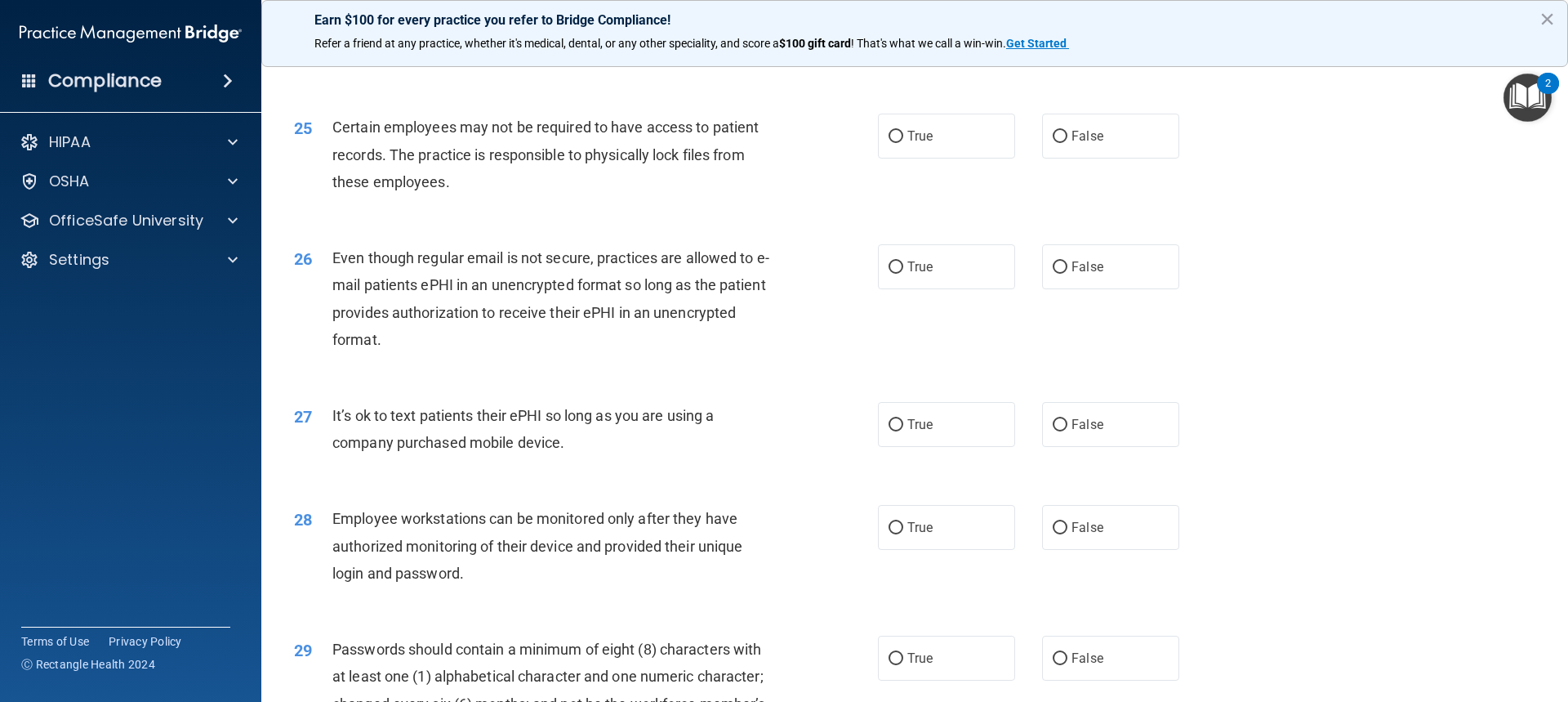
scroll to position [3400, 0]
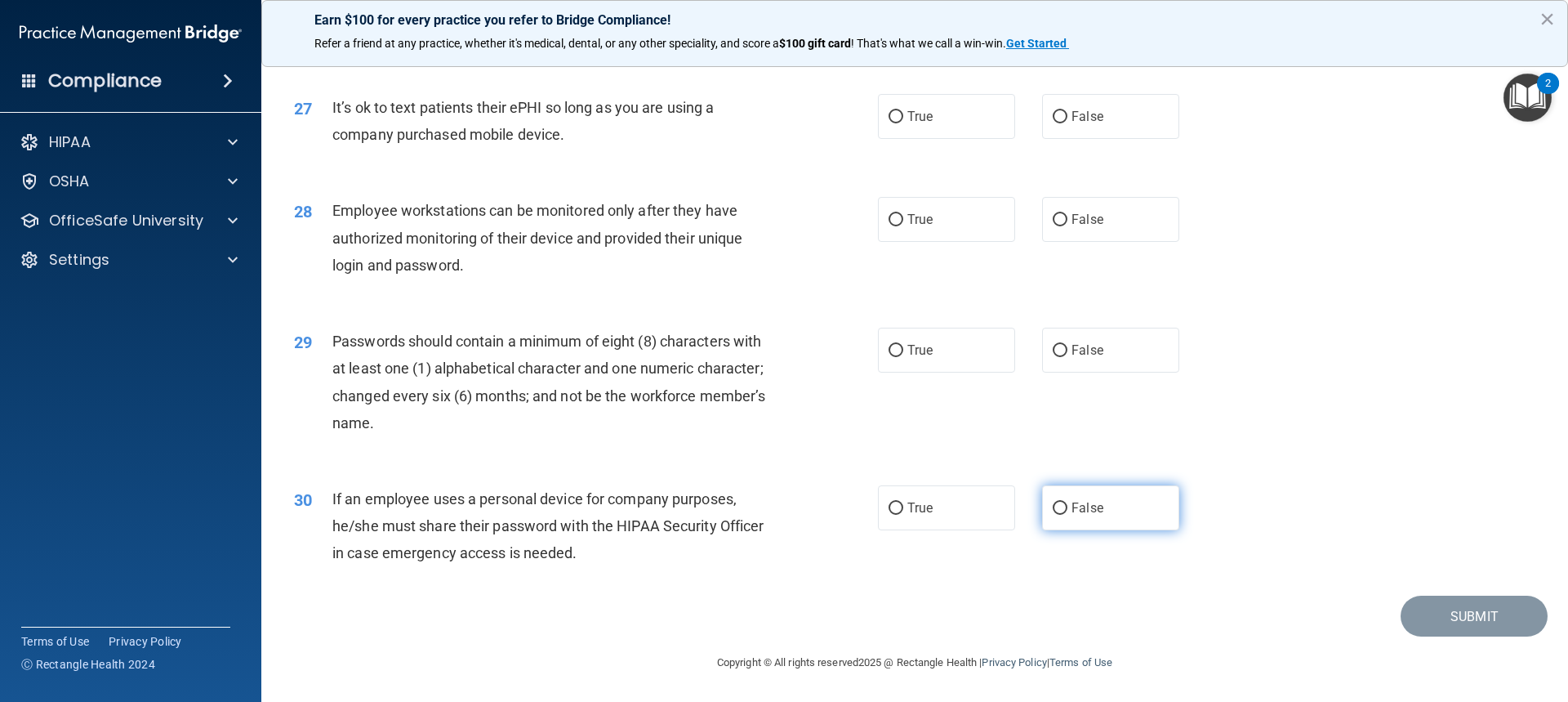
click at [1060, 505] on label "False" at bounding box center [1111, 508] width 137 height 45
click at [1060, 505] on input "False" at bounding box center [1060, 508] width 15 height 13
radio input "true"
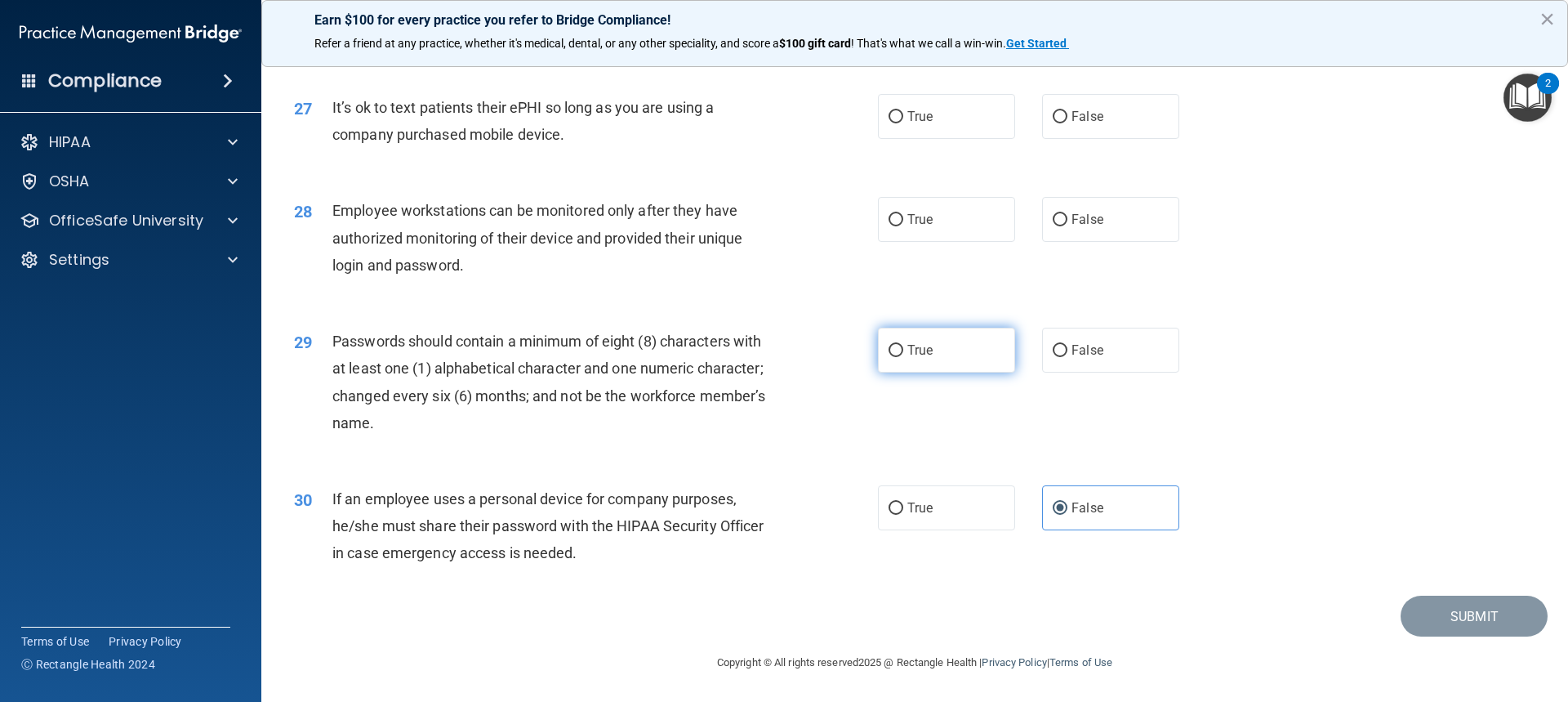
click at [917, 335] on label "True" at bounding box center [946, 350] width 137 height 45
click at [903, 345] on input "True" at bounding box center [896, 351] width 15 height 13
radio input "true"
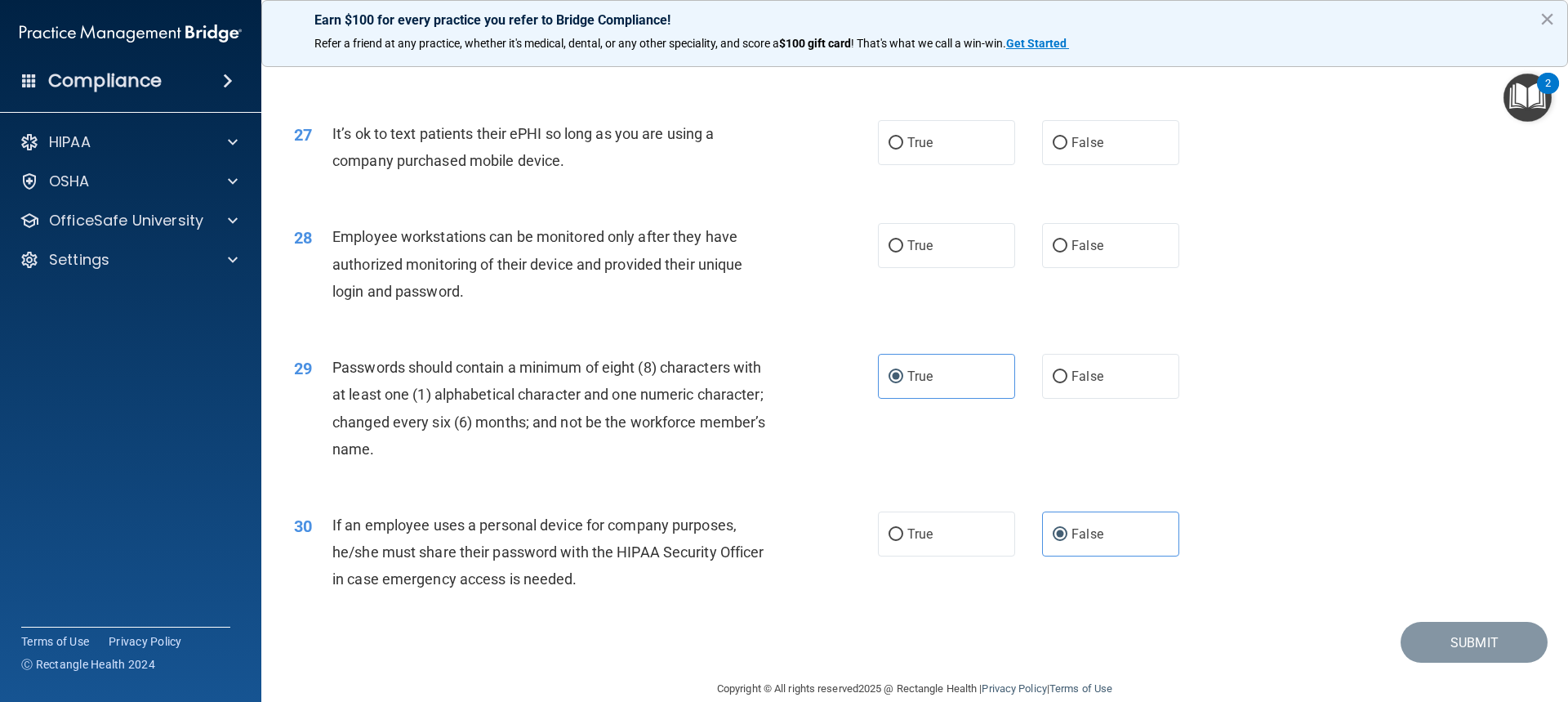
scroll to position [3319, 0]
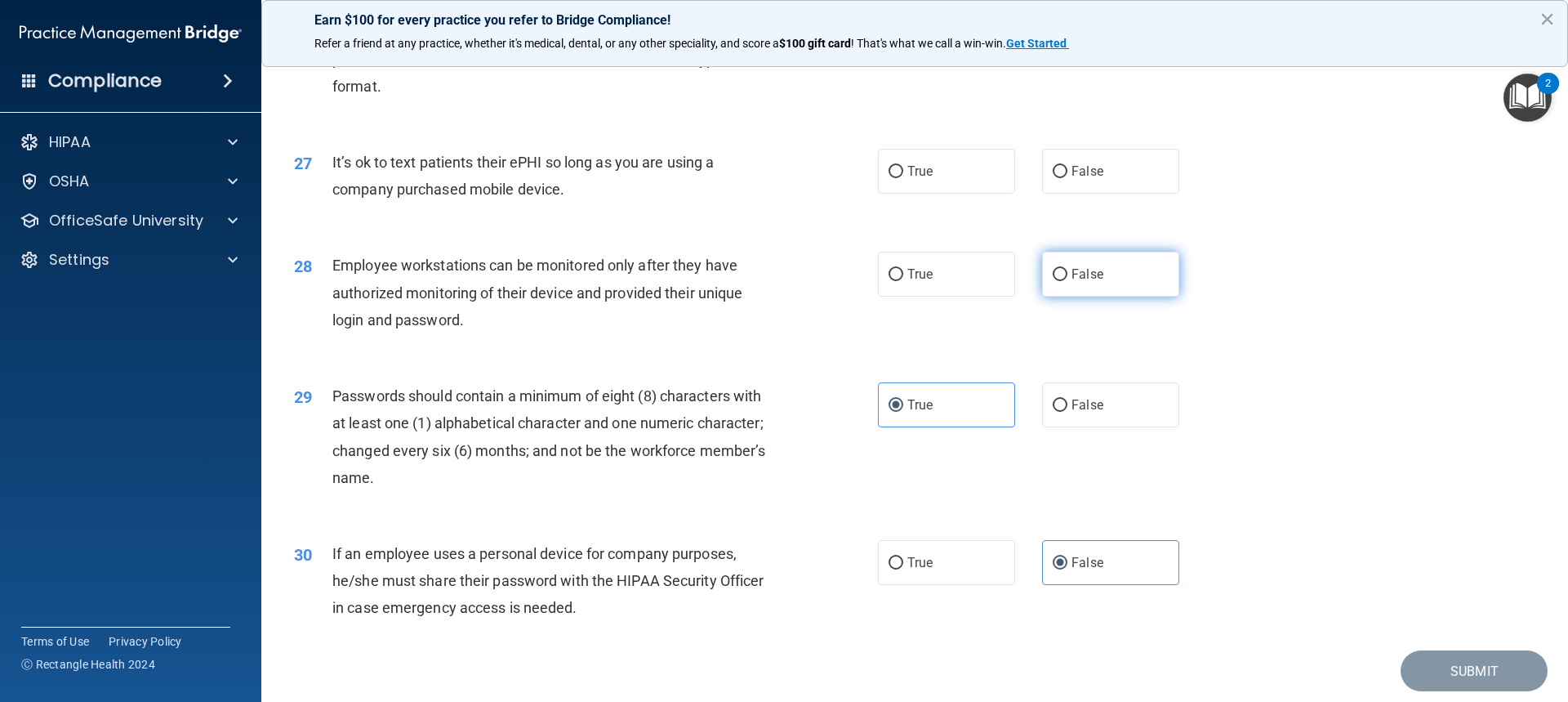
click at [1079, 282] on span "False" at bounding box center [1088, 274] width 32 height 15
click at [1068, 281] on input "False" at bounding box center [1060, 275] width 15 height 13
radio input "true"
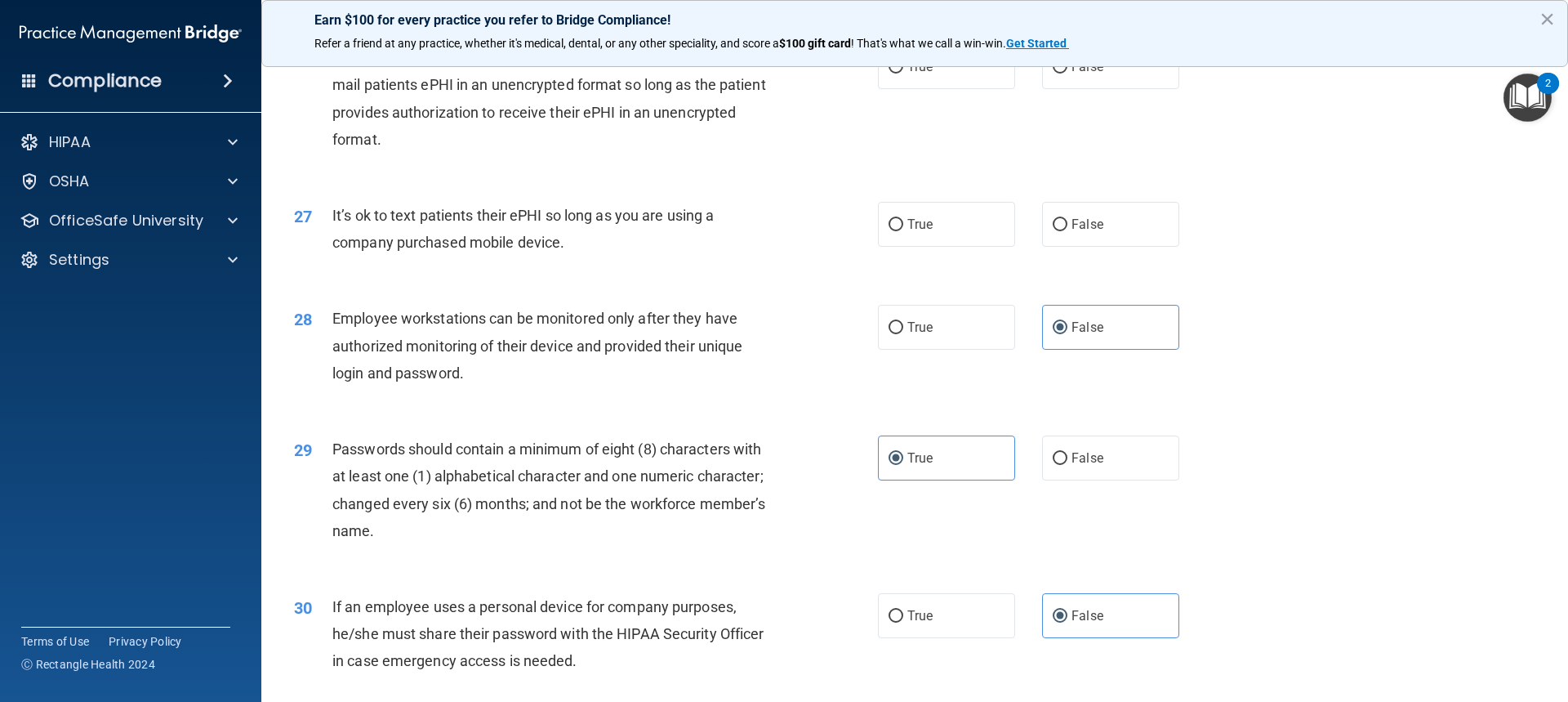
scroll to position [3236, 0]
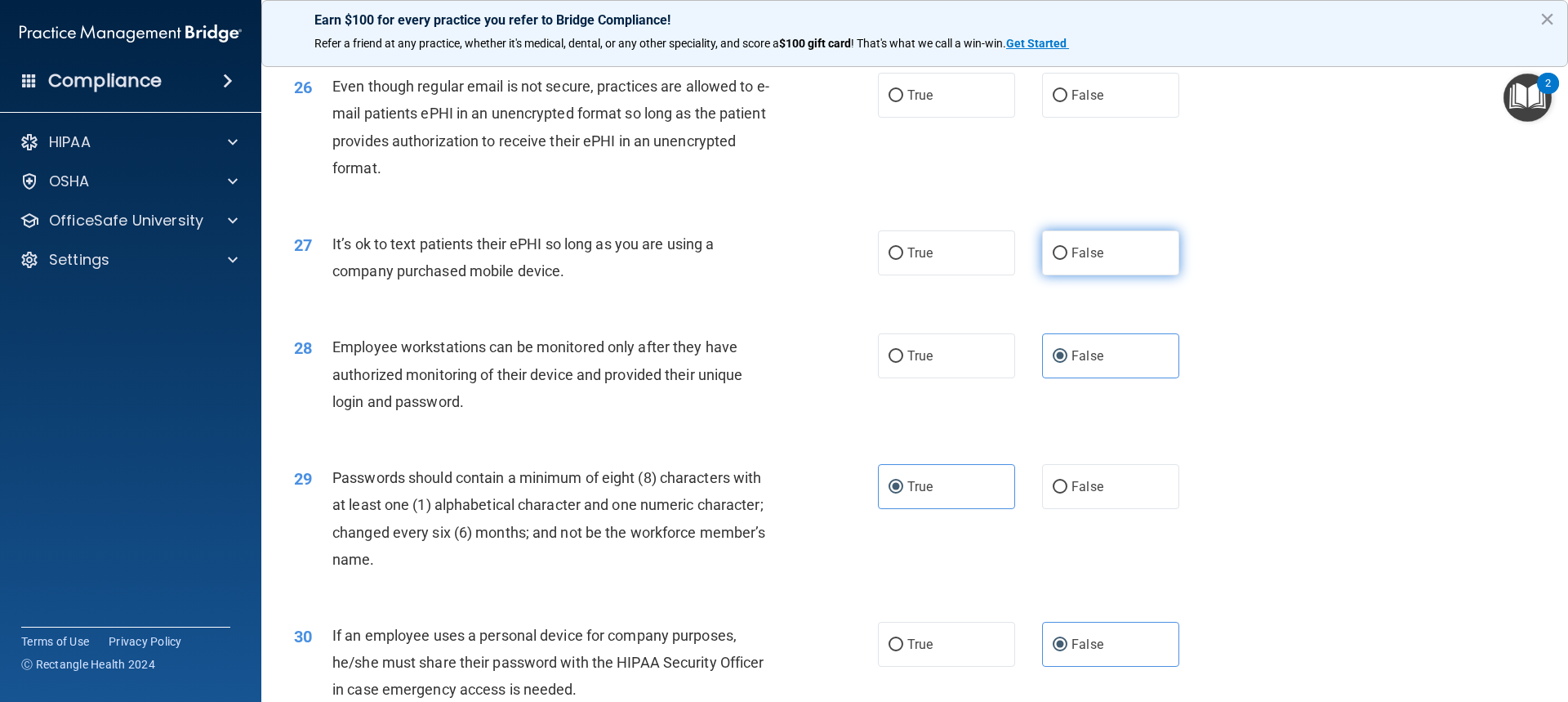
click at [1053, 259] on input "False" at bounding box center [1060, 254] width 15 height 13
radio input "true"
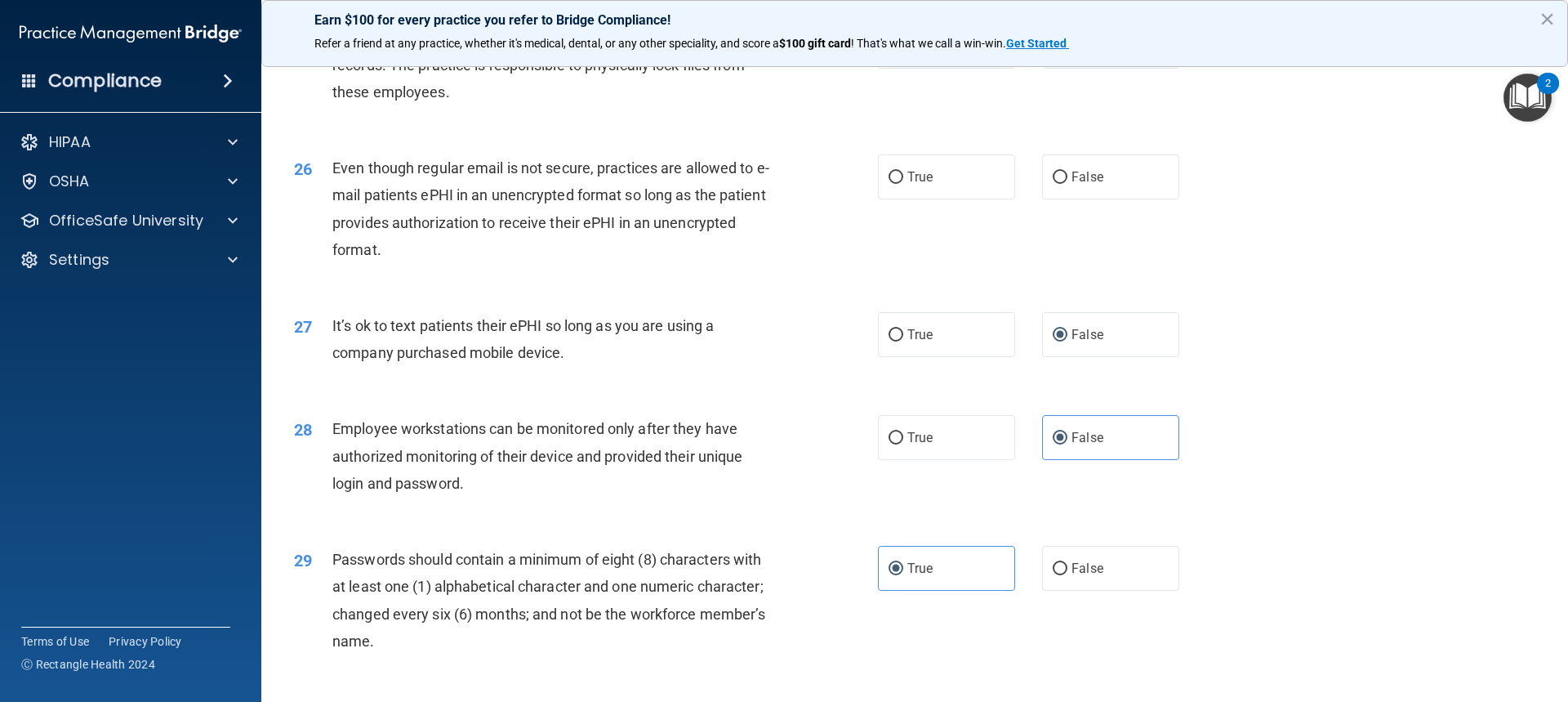
scroll to position [3073, 0]
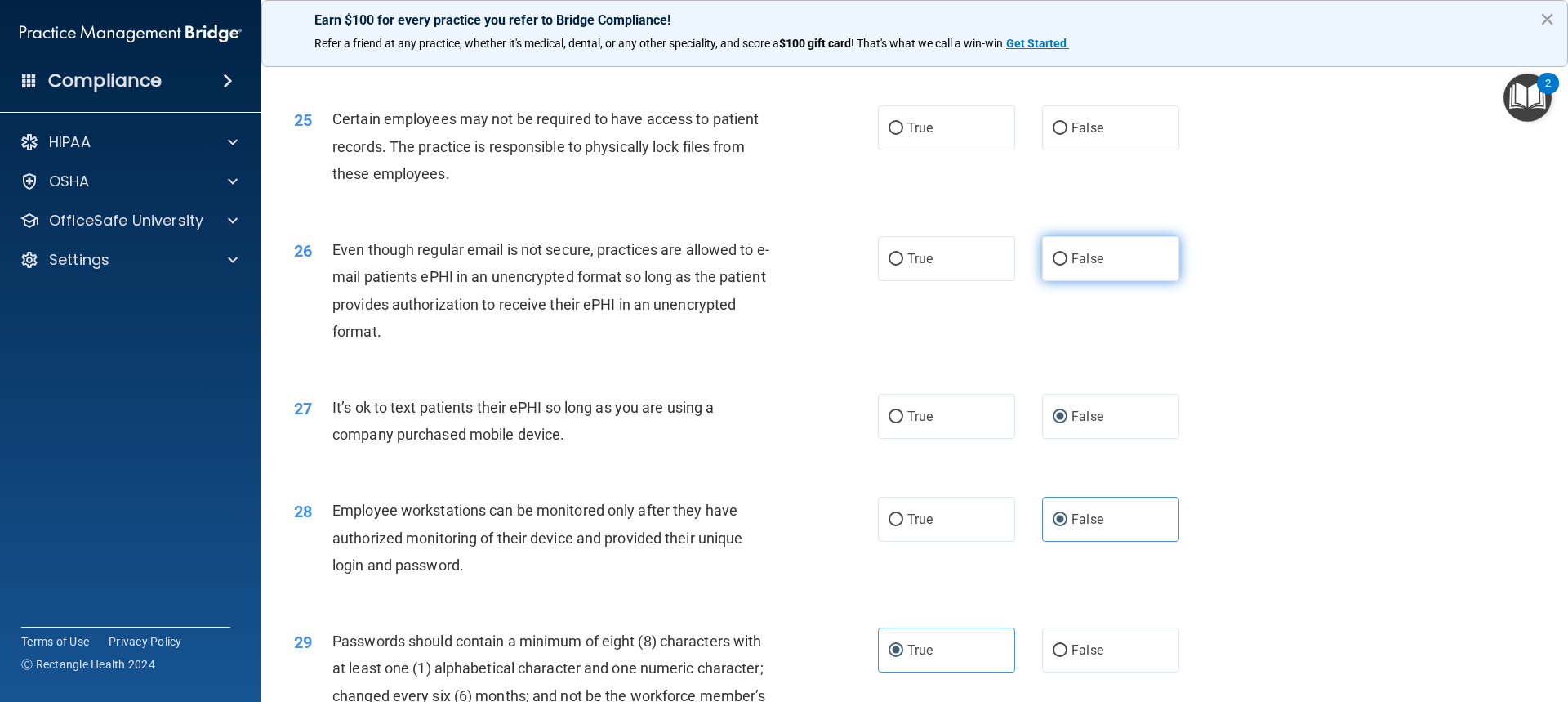
click at [1103, 277] on label "False" at bounding box center [1111, 259] width 137 height 45
click at [1068, 265] on input "False" at bounding box center [1060, 259] width 15 height 13
radio input "true"
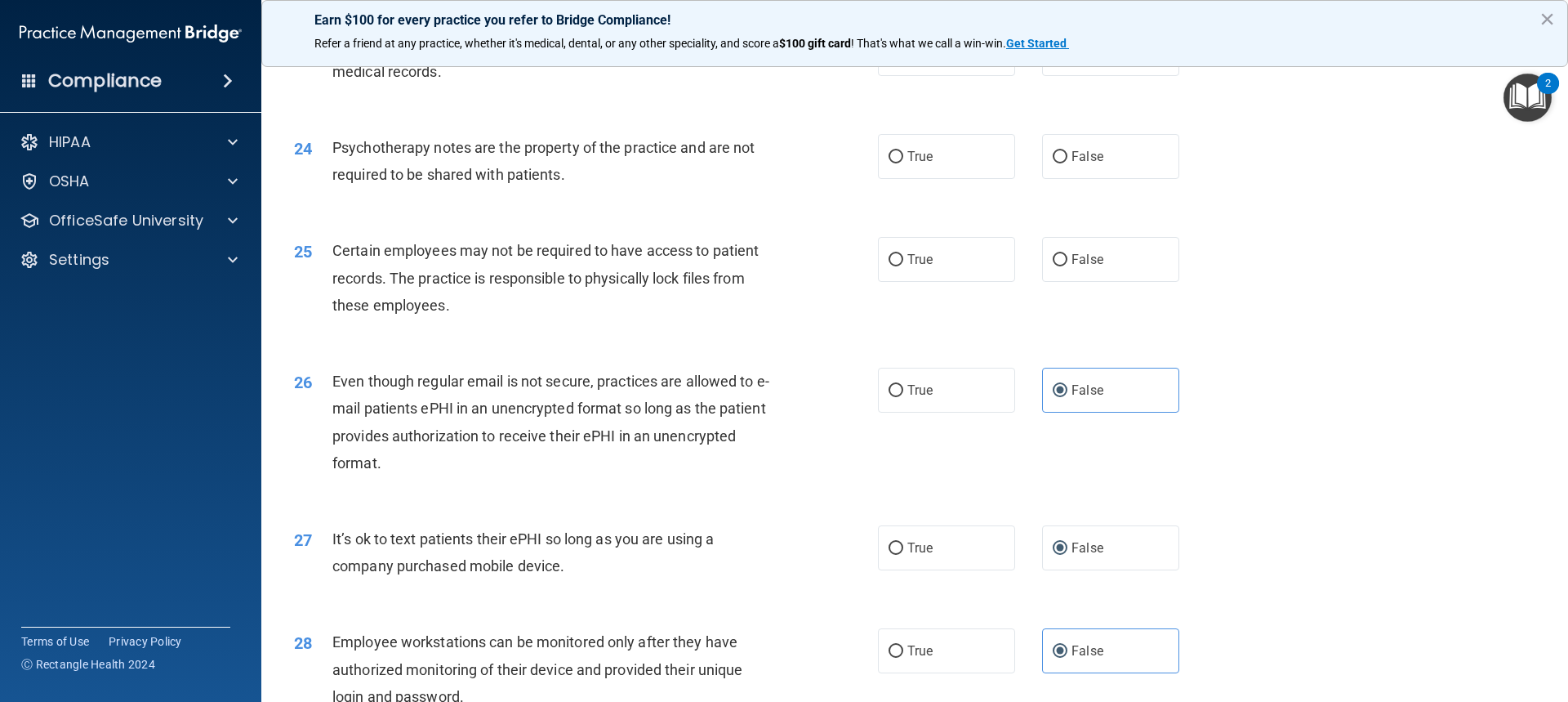
scroll to position [2910, 0]
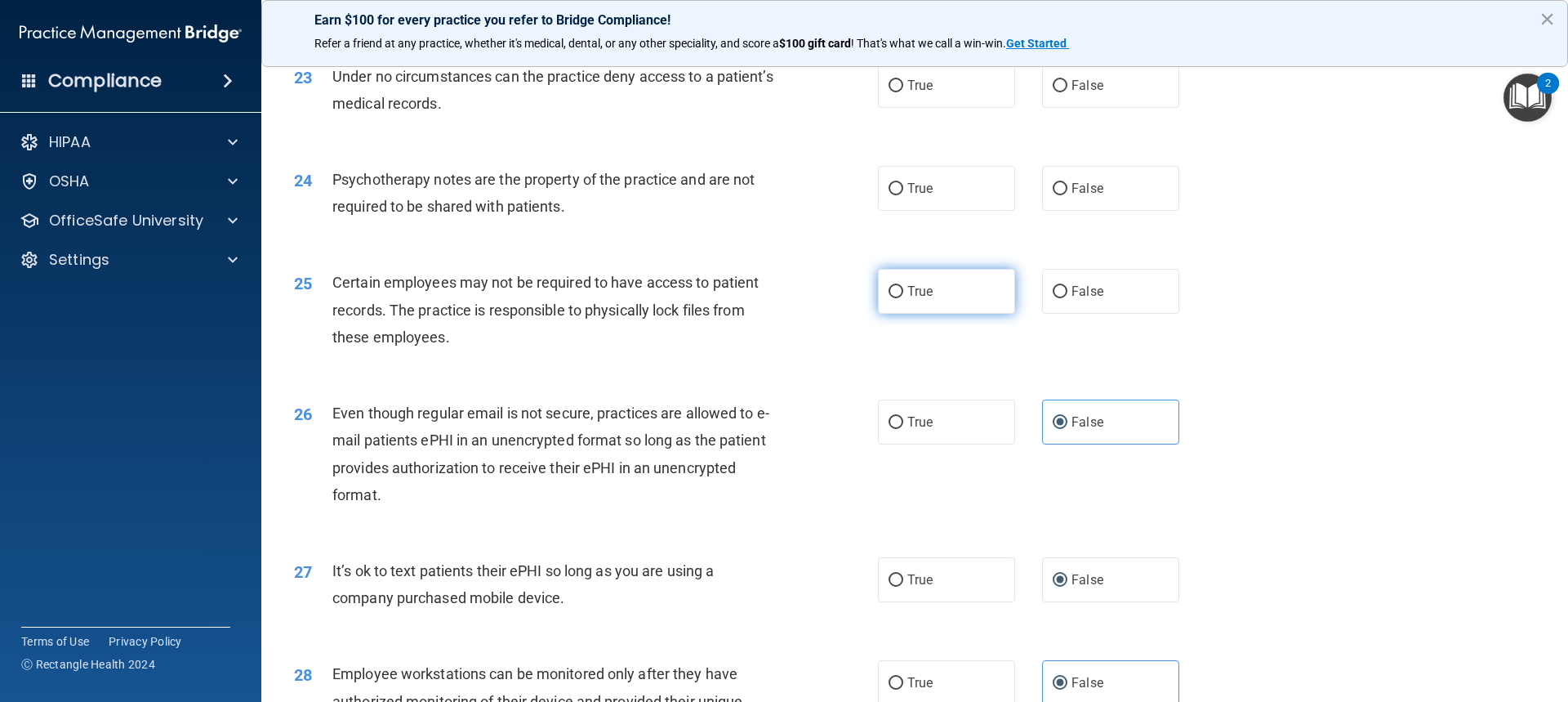
click at [881, 314] on label "True" at bounding box center [946, 291] width 137 height 45
click at [889, 298] on input "True" at bounding box center [896, 292] width 15 height 13
radio input "true"
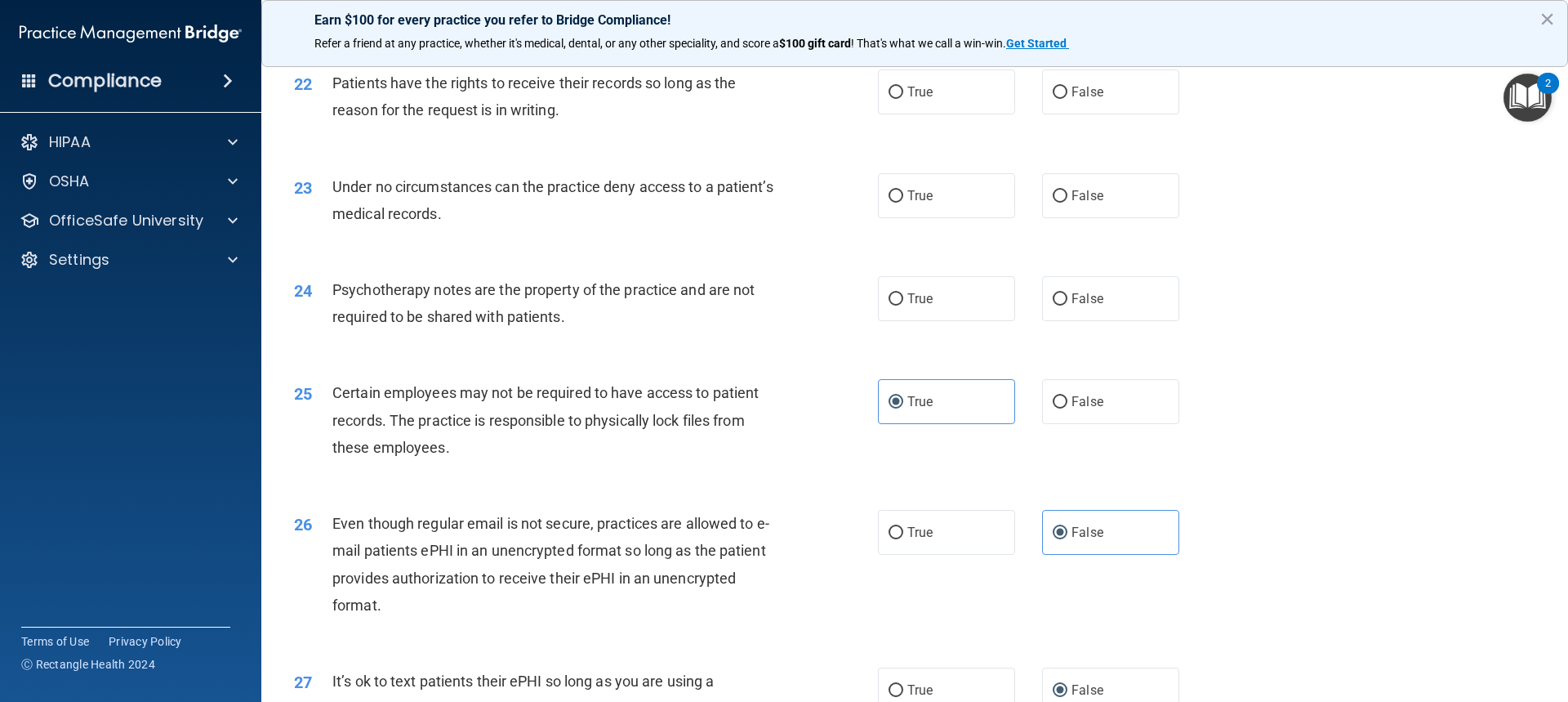
scroll to position [2746, 0]
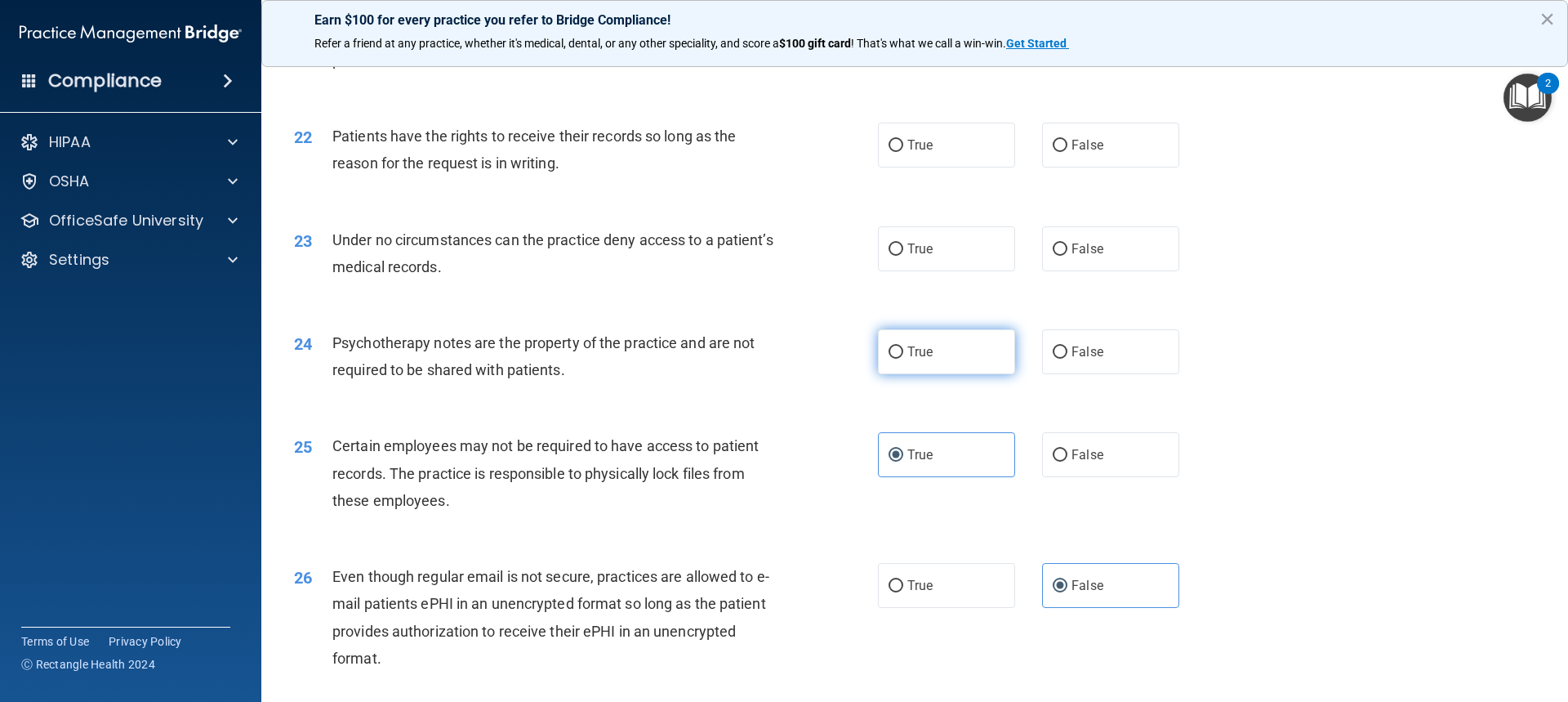
click at [985, 375] on label "True" at bounding box center [946, 352] width 137 height 45
click at [903, 359] on input "True" at bounding box center [896, 353] width 15 height 13
radio input "true"
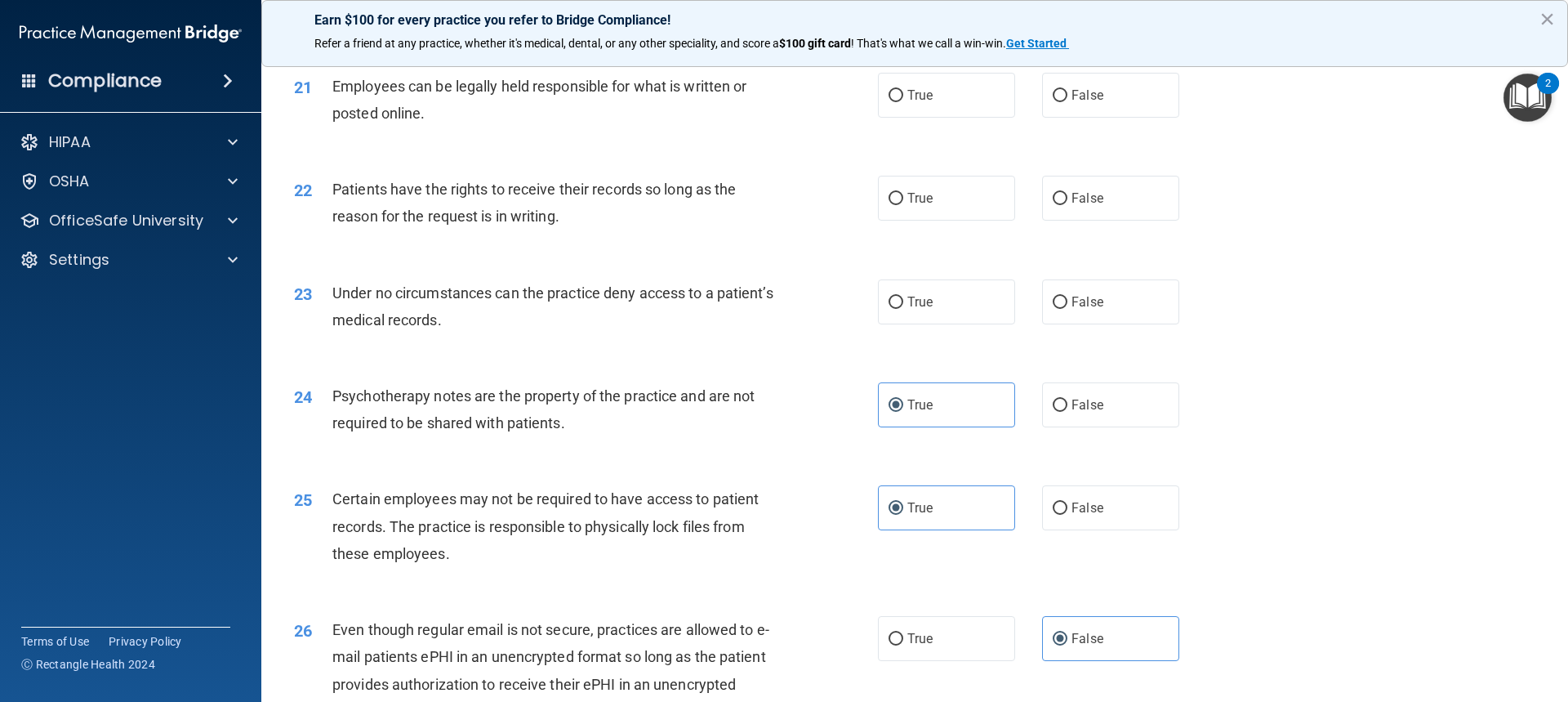
scroll to position [2664, 0]
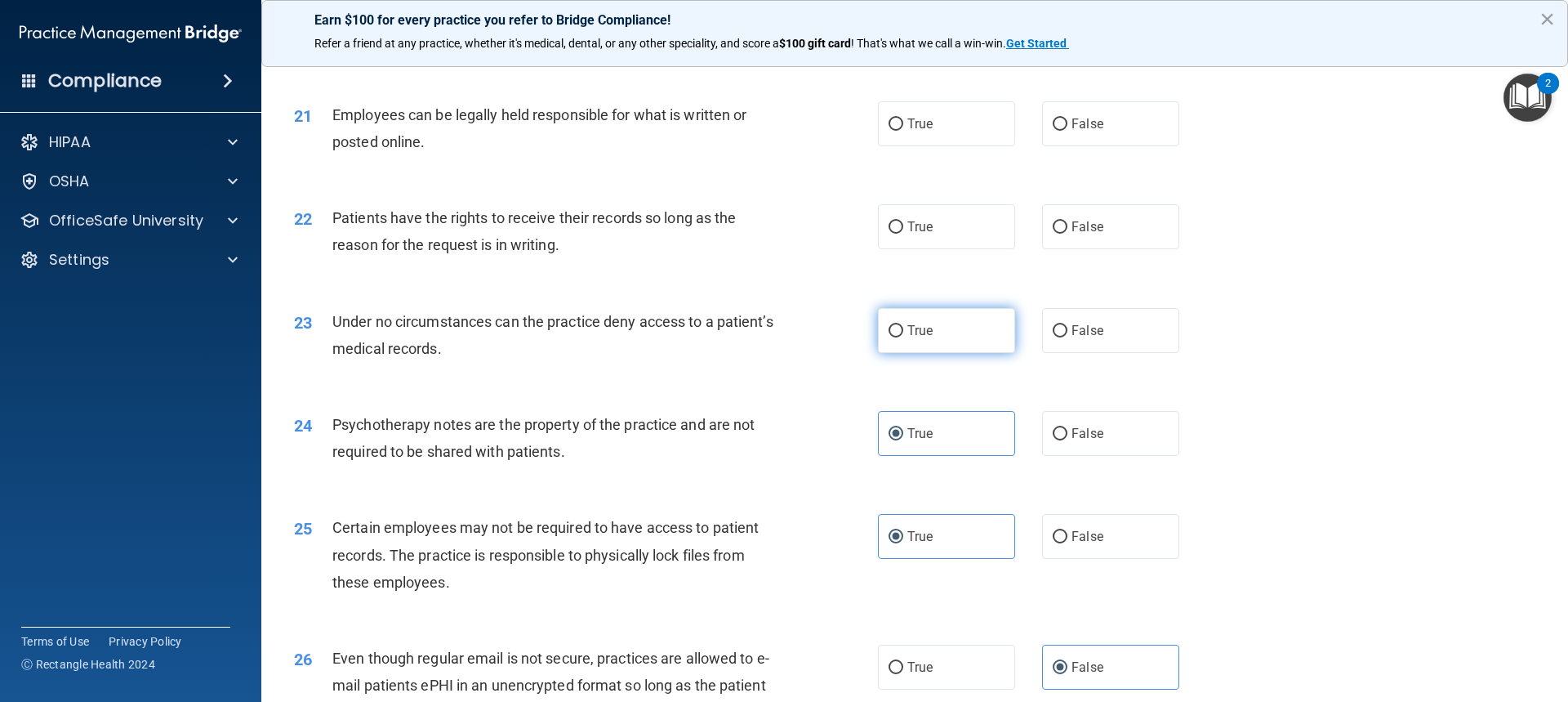
click at [930, 346] on label "True" at bounding box center [946, 331] width 137 height 45
click at [903, 338] on input "True" at bounding box center [896, 331] width 15 height 13
radio input "true"
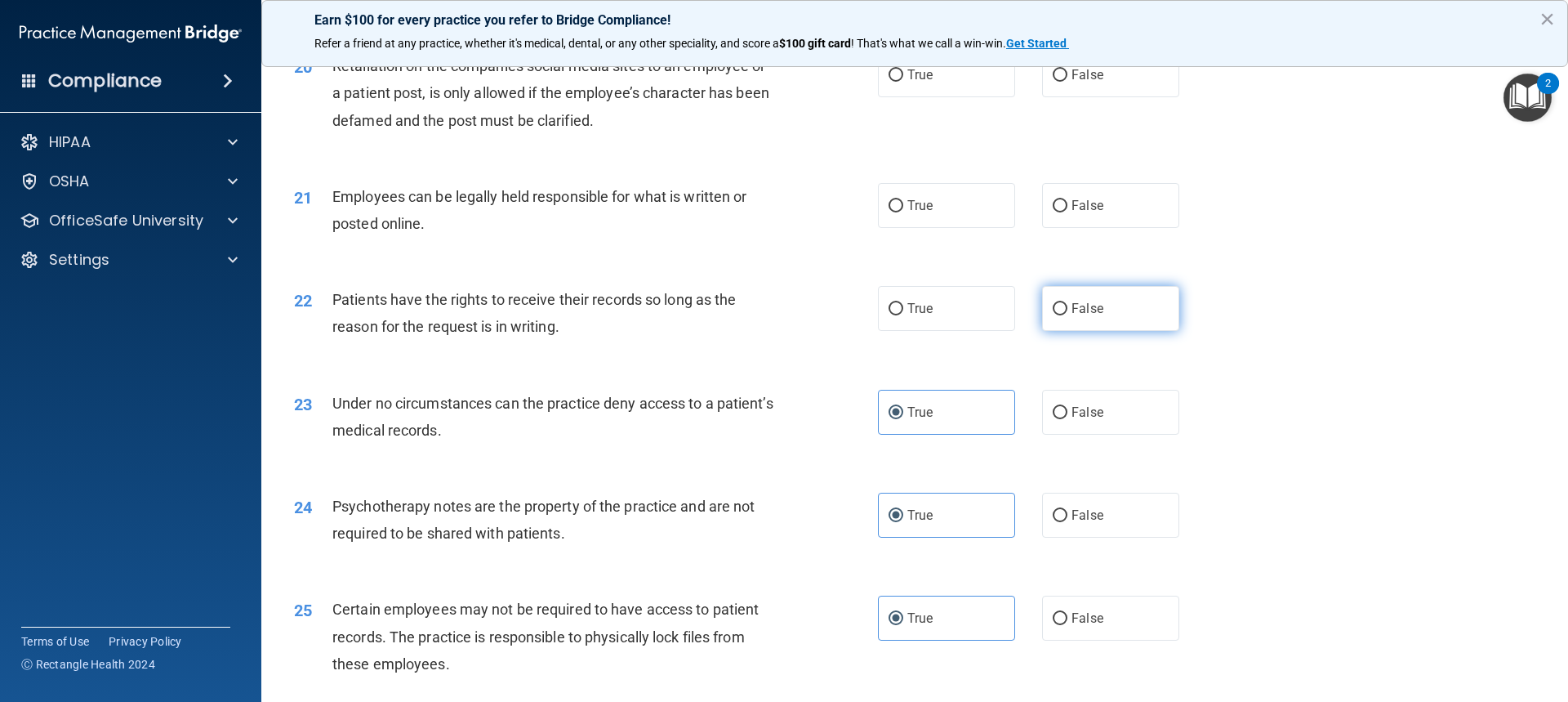
click at [1145, 331] on label "False" at bounding box center [1111, 309] width 137 height 45
click at [1068, 316] on input "False" at bounding box center [1060, 309] width 15 height 13
radio input "true"
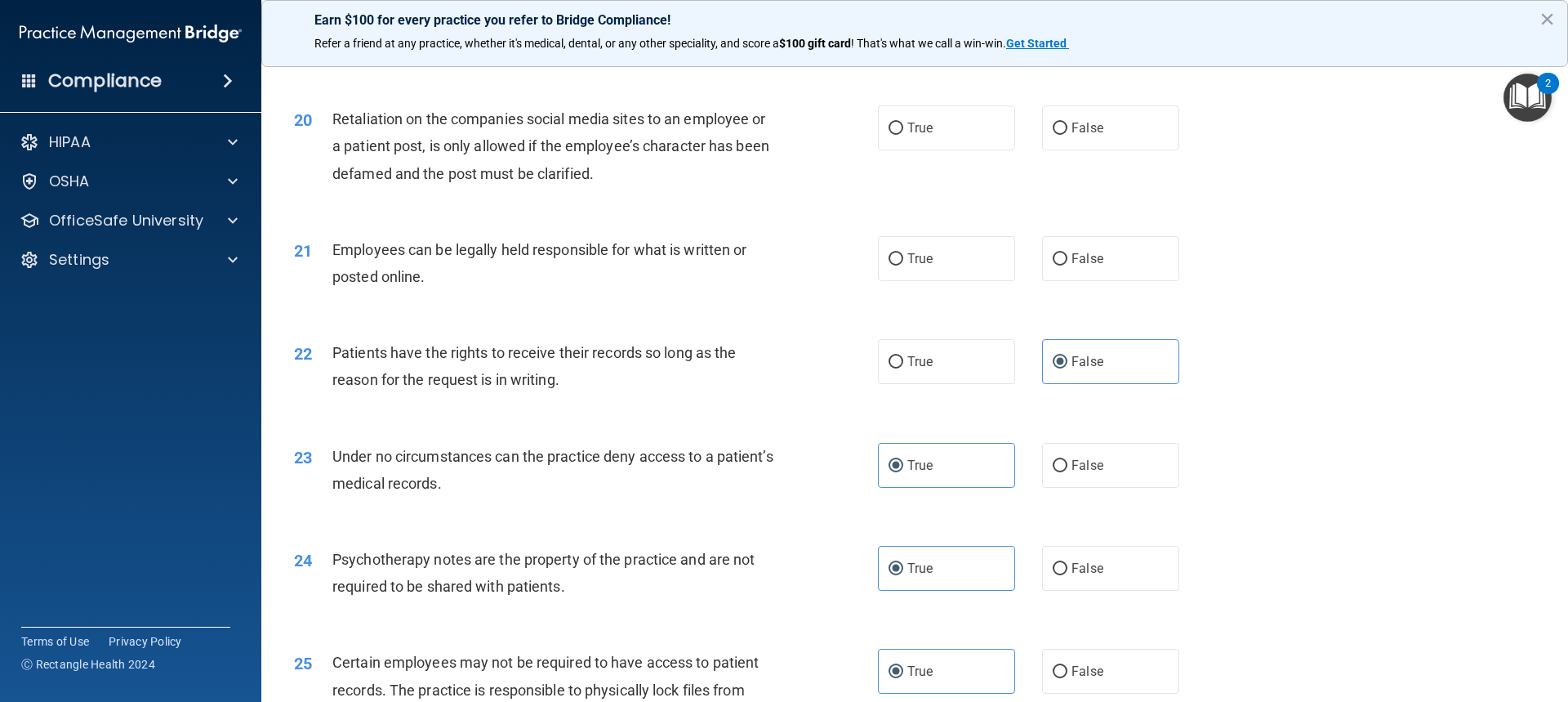
scroll to position [2501, 0]
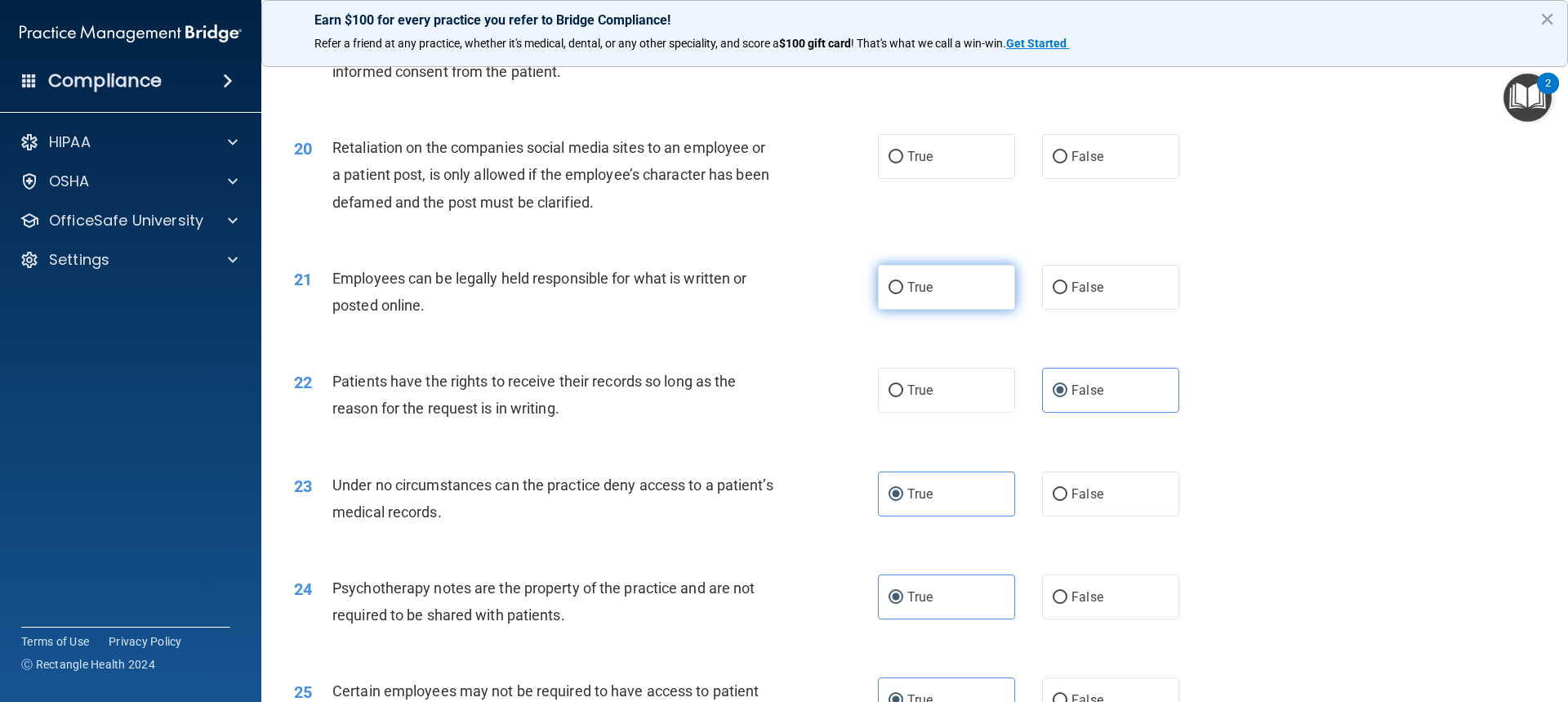
click at [894, 294] on input "True" at bounding box center [896, 288] width 15 height 13
radio input "true"
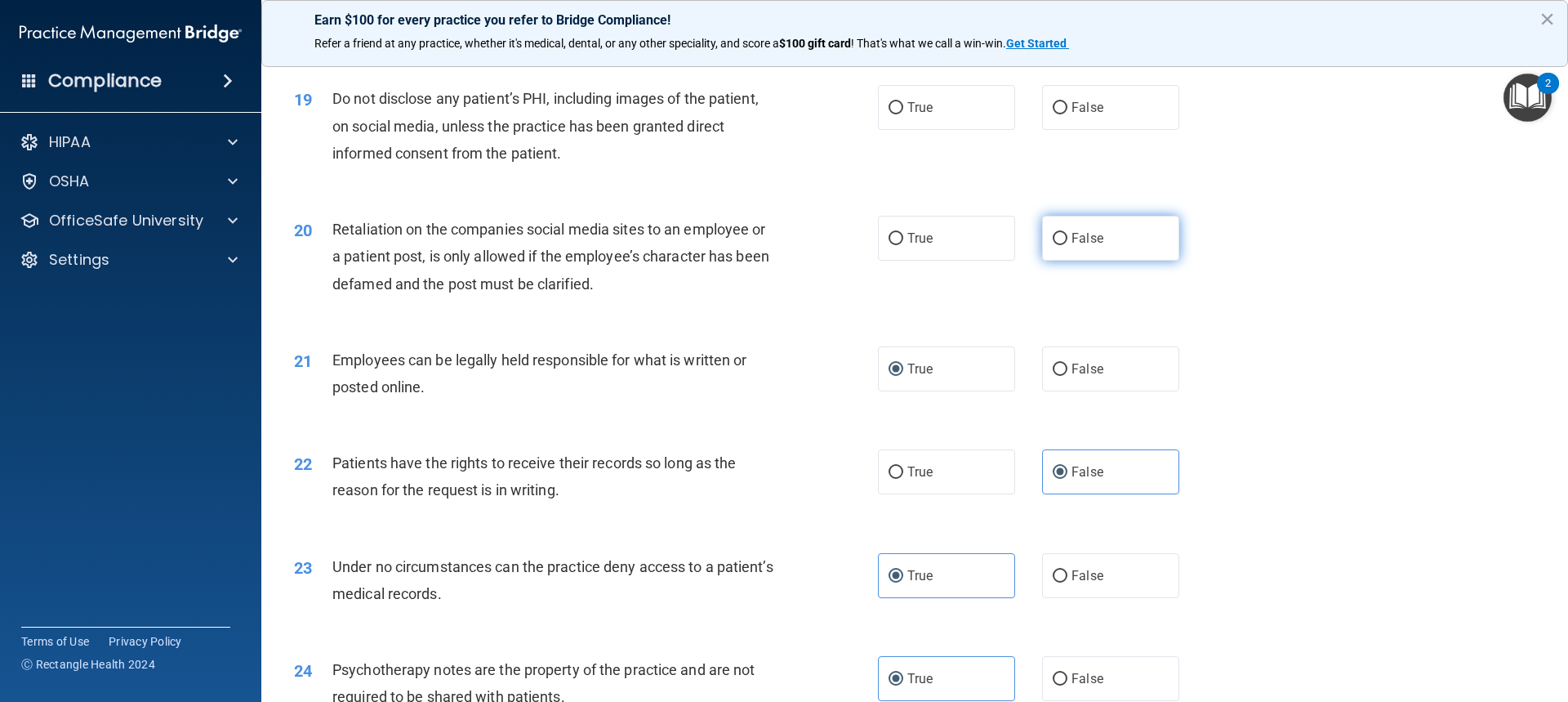
click at [1116, 254] on label "False" at bounding box center [1111, 238] width 137 height 45
click at [1068, 245] on input "False" at bounding box center [1060, 238] width 15 height 13
radio input "true"
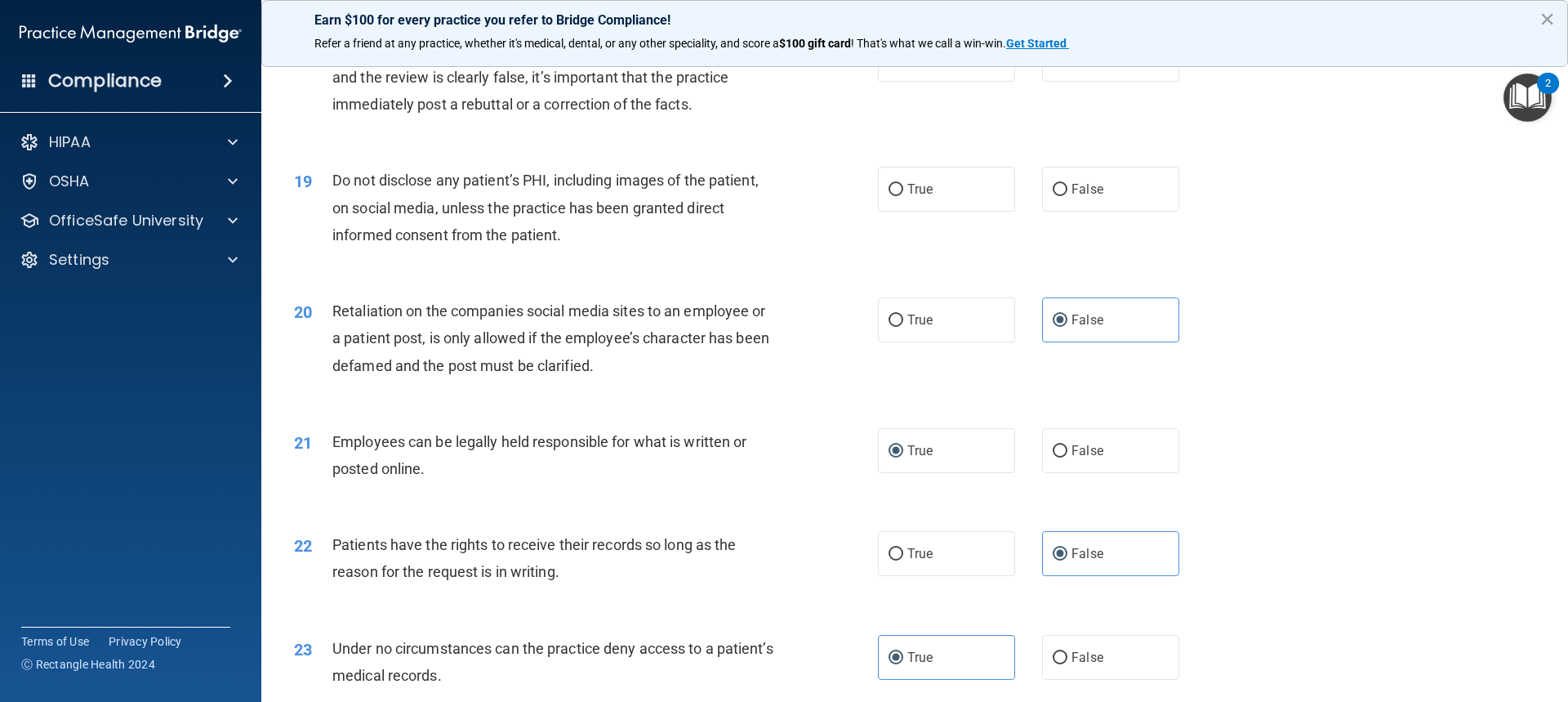
scroll to position [2256, 0]
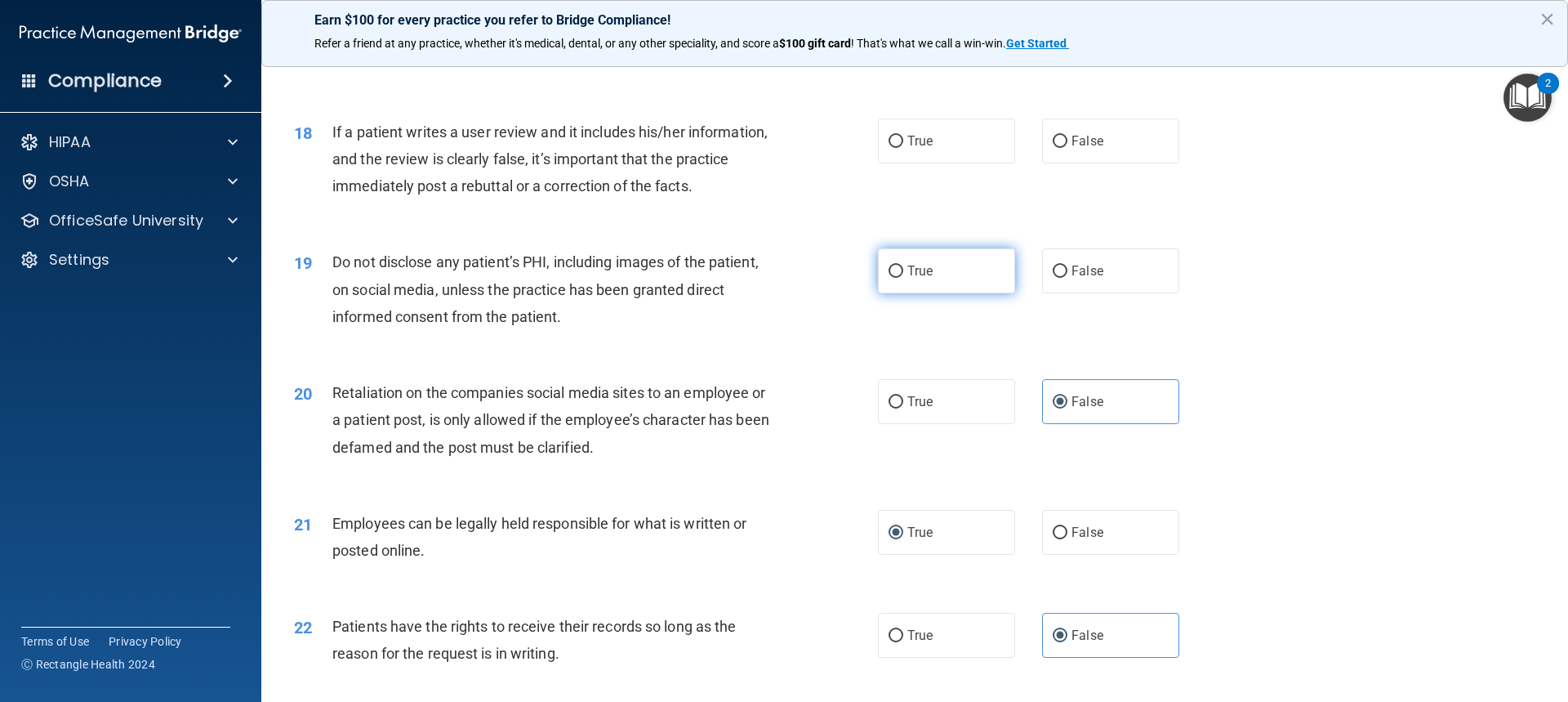
click at [938, 293] on label "True" at bounding box center [946, 271] width 137 height 45
click at [903, 278] on input "True" at bounding box center [896, 271] width 15 height 13
radio input "true"
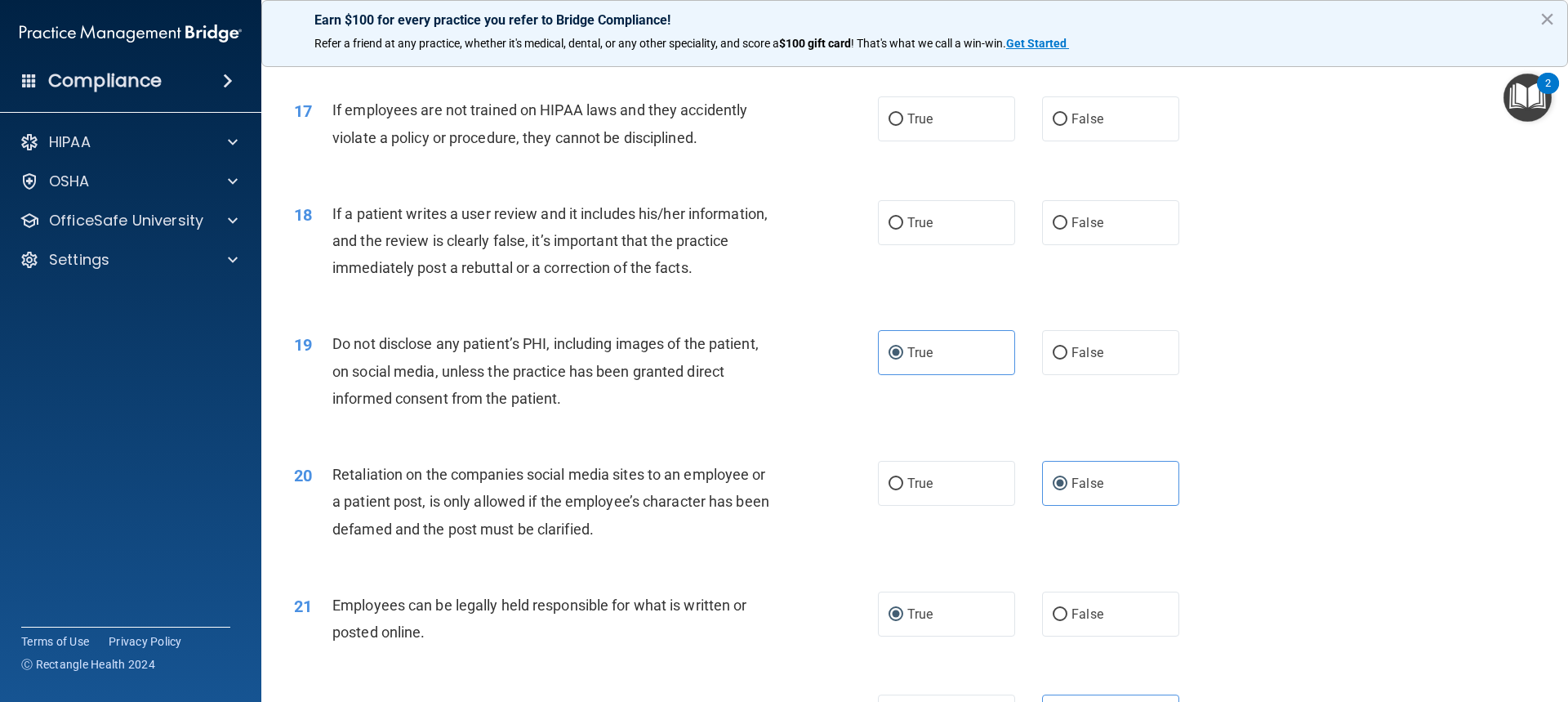
scroll to position [2093, 0]
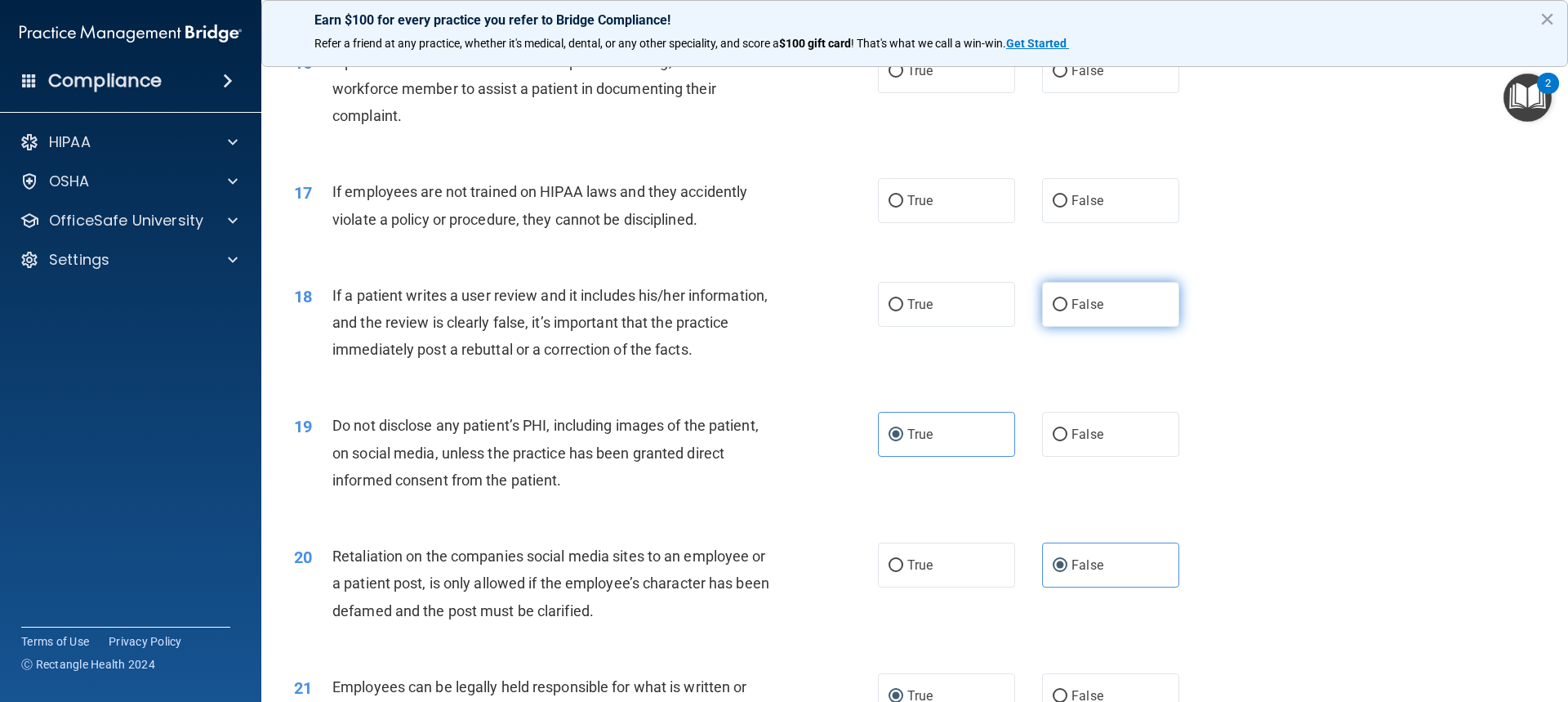
click at [1115, 324] on label "False" at bounding box center [1111, 305] width 137 height 45
click at [1068, 312] on input "False" at bounding box center [1060, 305] width 15 height 13
radio input "true"
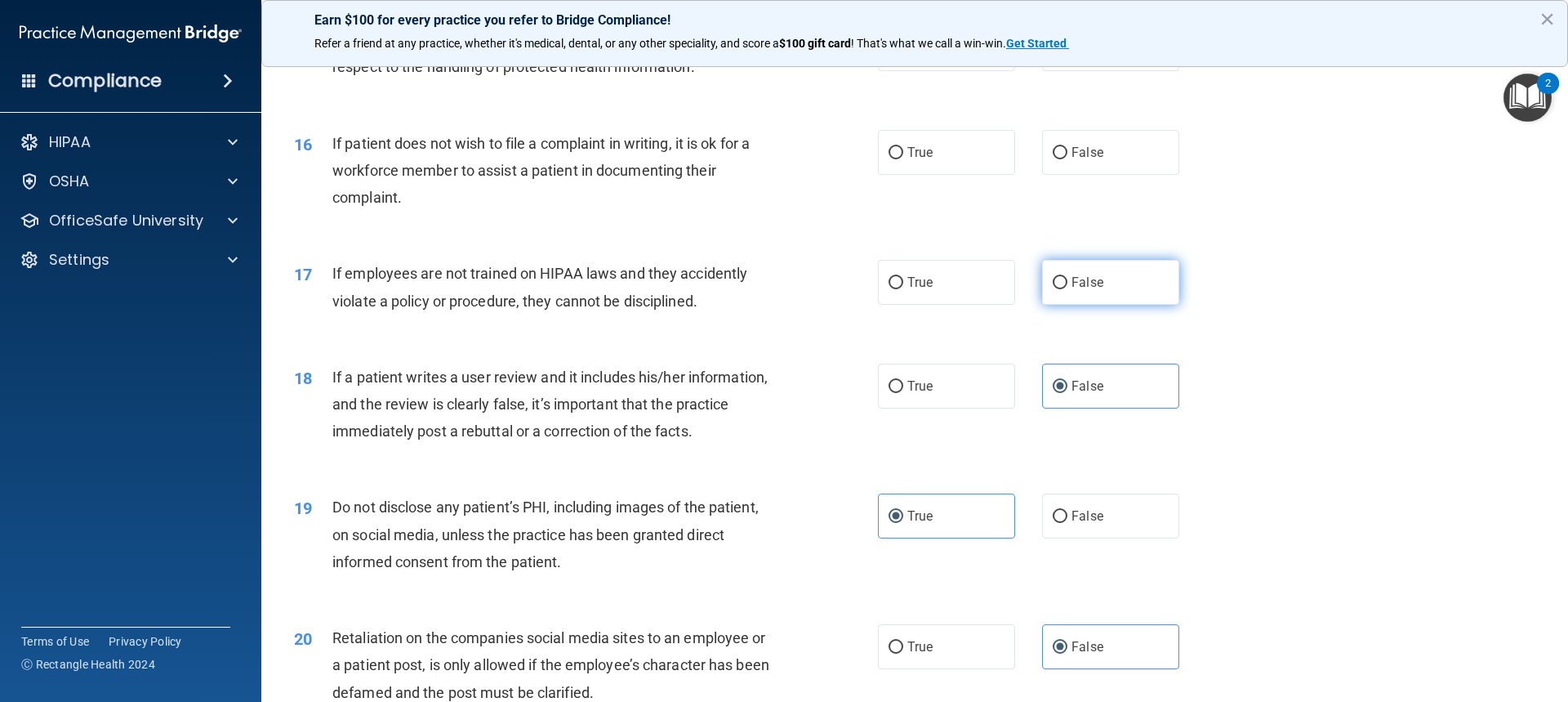
click at [1090, 290] on span "False" at bounding box center [1088, 282] width 32 height 15
click at [1068, 289] on input "False" at bounding box center [1060, 283] width 15 height 13
radio input "true"
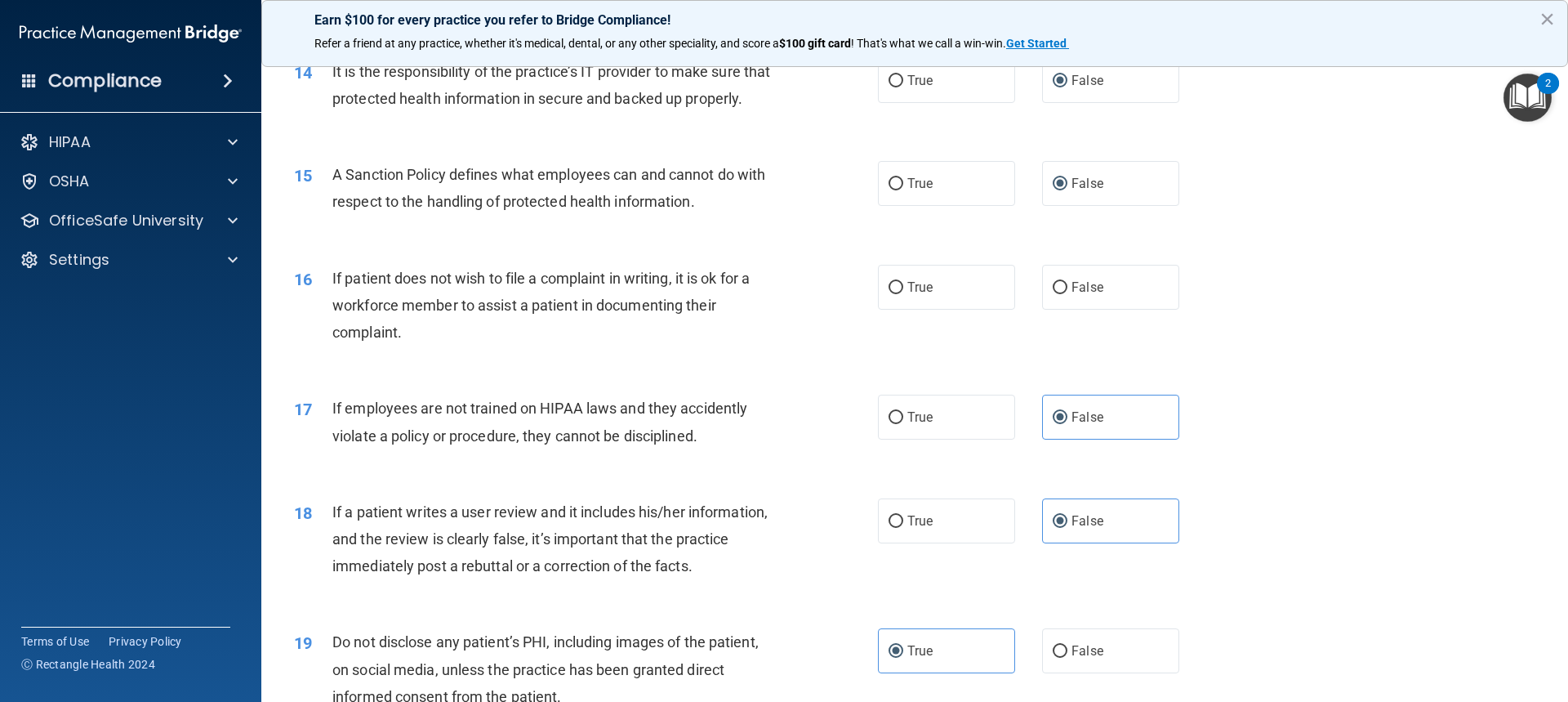
scroll to position [1847, 0]
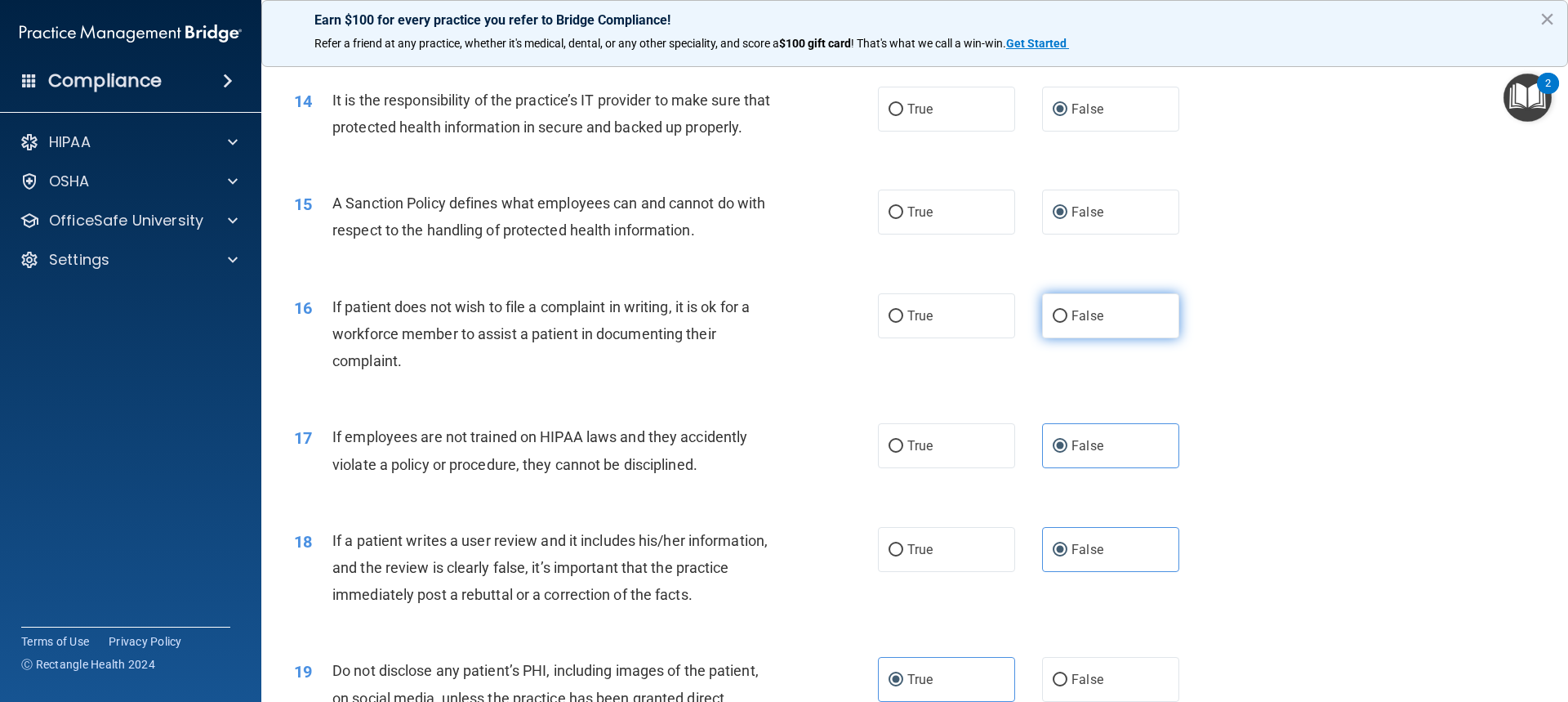
click at [1074, 333] on label "False" at bounding box center [1111, 316] width 137 height 45
click at [1068, 322] on input "False" at bounding box center [1060, 317] width 15 height 13
radio input "true"
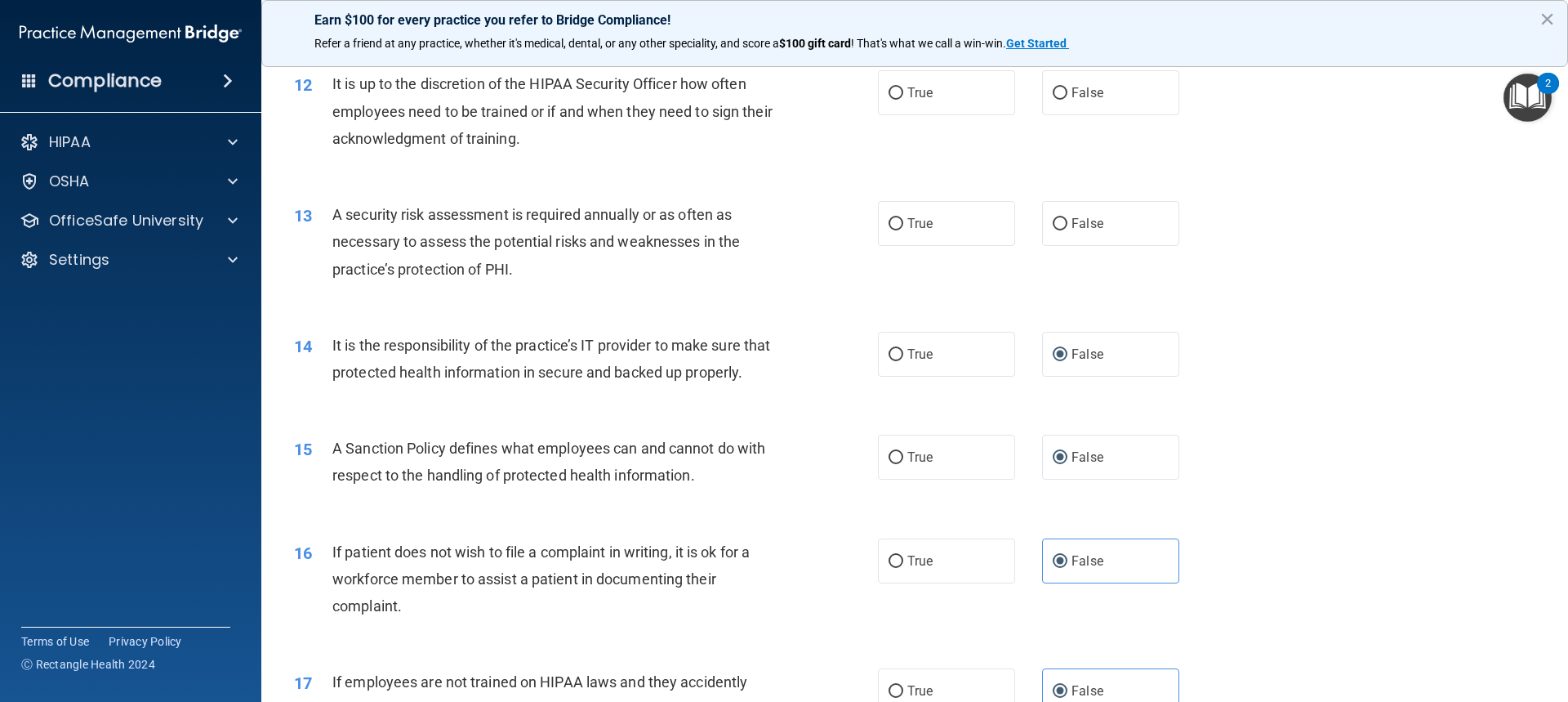
scroll to position [1439, 0]
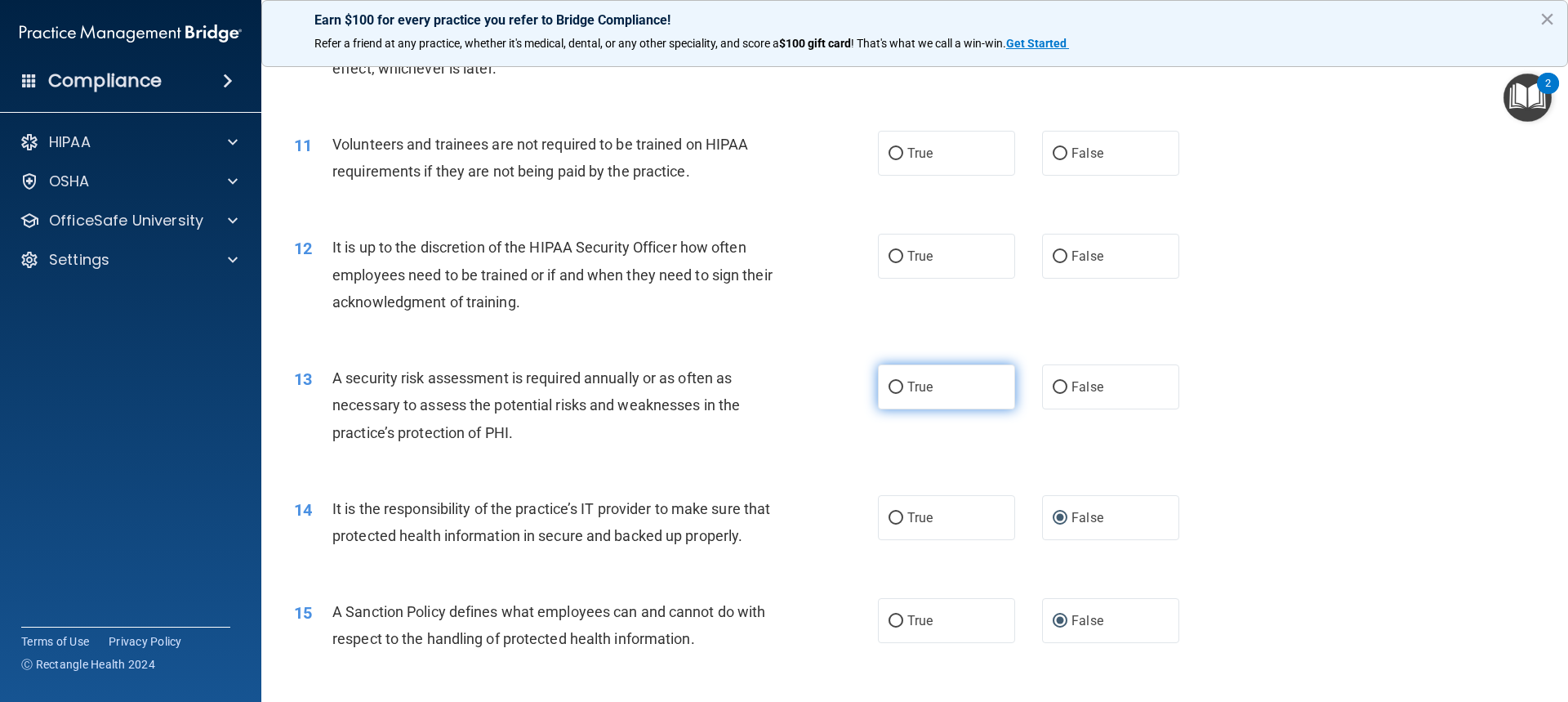
click at [927, 380] on span "True" at bounding box center [920, 386] width 25 height 15
click at [903, 381] on input "True" at bounding box center [896, 387] width 15 height 13
radio input "true"
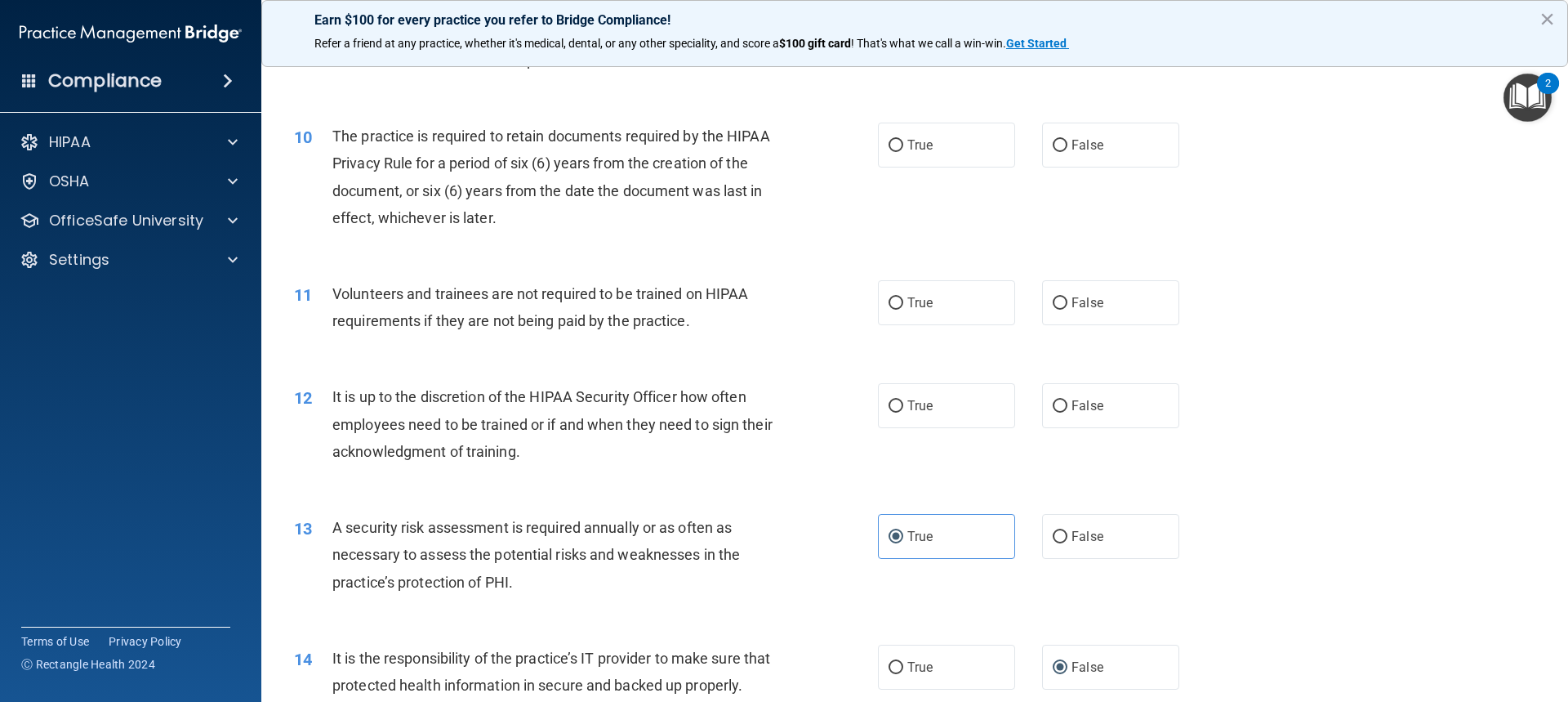
scroll to position [1276, 0]
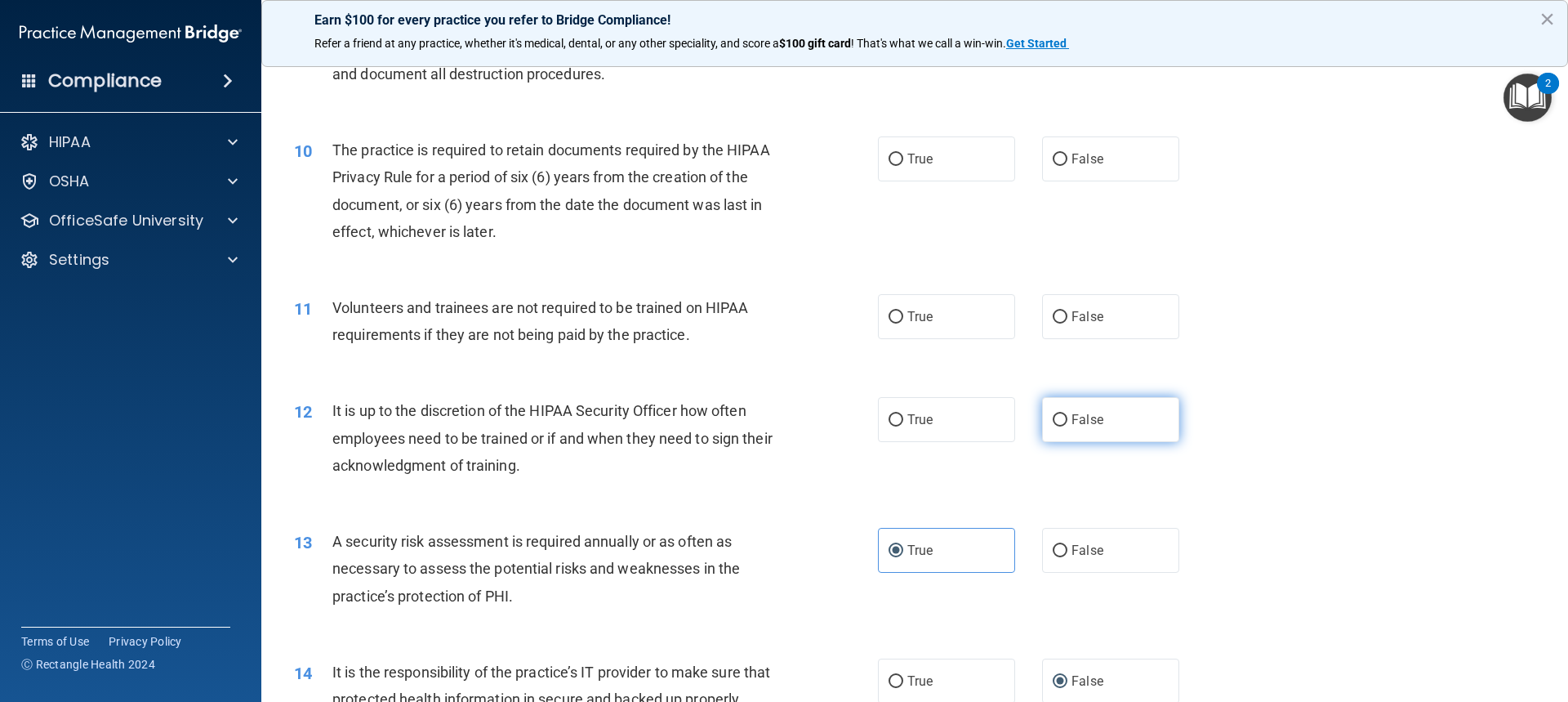
click at [1079, 415] on span "False" at bounding box center [1088, 419] width 32 height 15
click at [1068, 415] on input "False" at bounding box center [1060, 420] width 15 height 13
radio input "true"
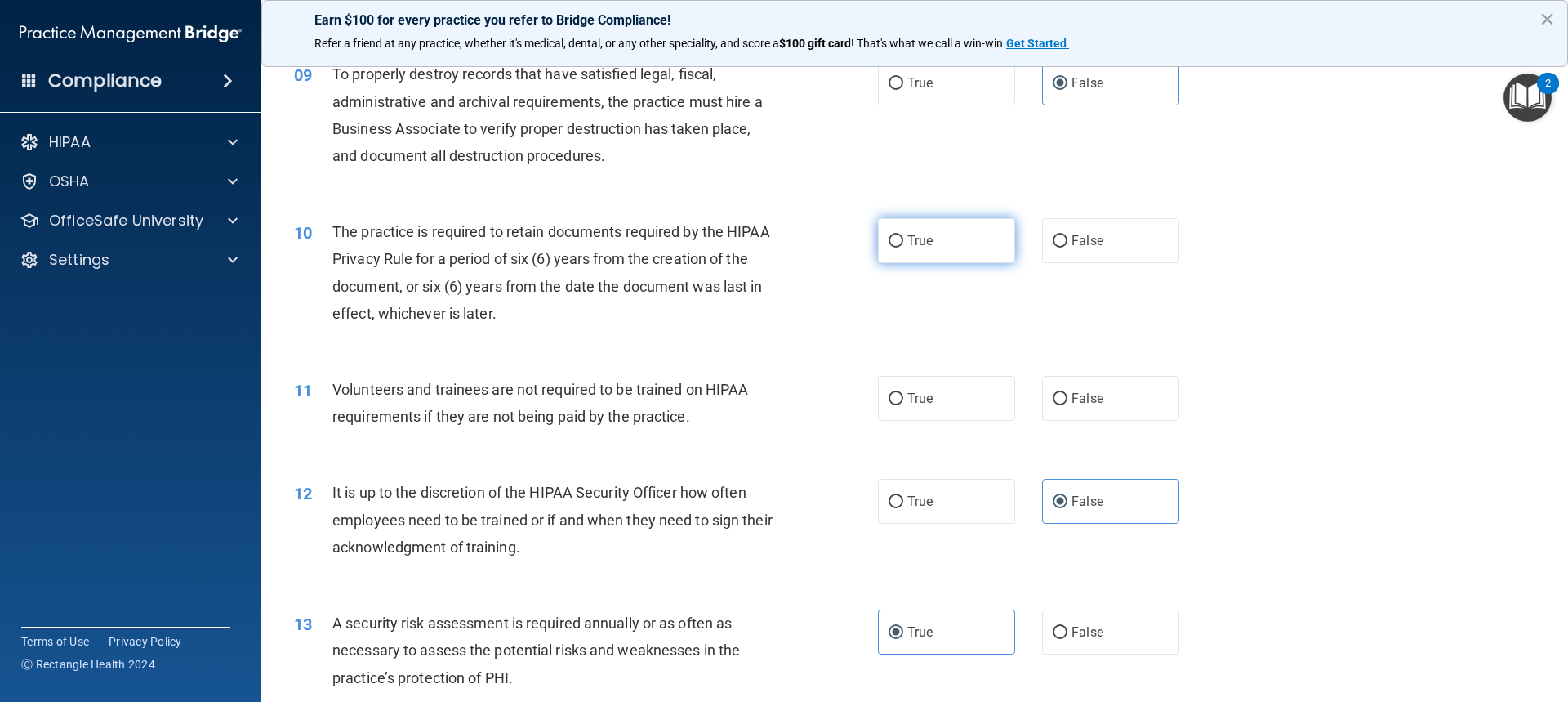
click at [980, 233] on label "True" at bounding box center [946, 241] width 137 height 45
click at [903, 235] on input "True" at bounding box center [896, 241] width 15 height 13
radio input "true"
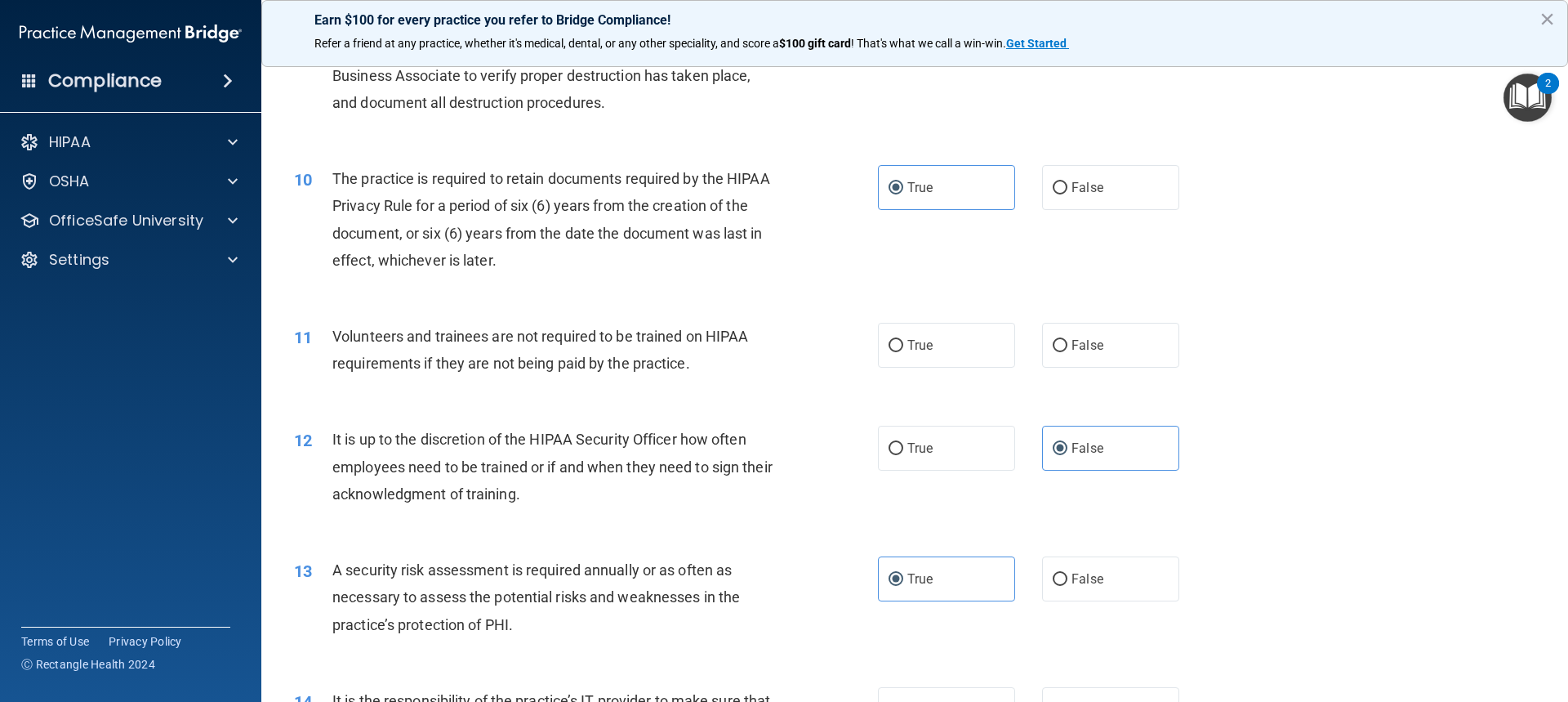
scroll to position [1276, 0]
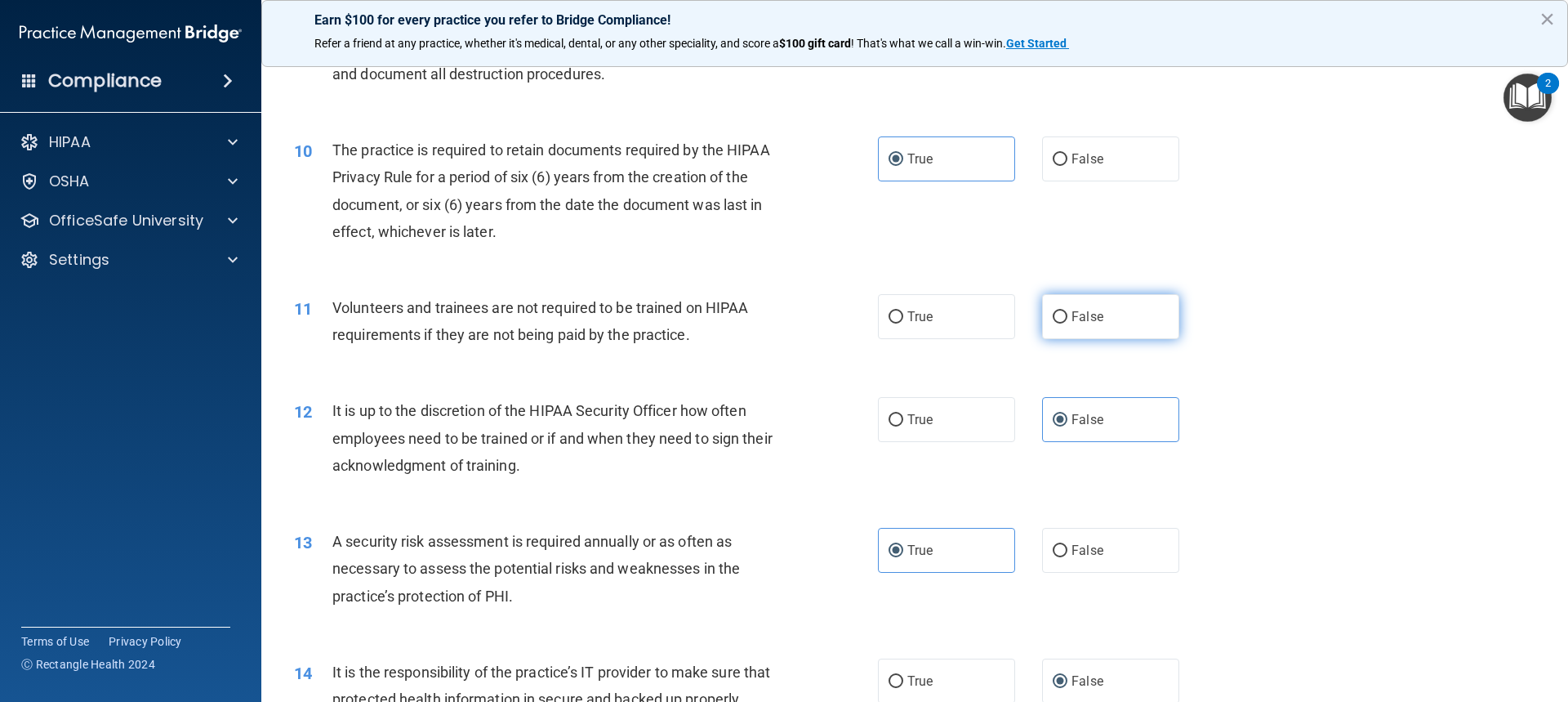
click at [1100, 309] on label "False" at bounding box center [1111, 317] width 137 height 45
click at [1068, 312] on input "False" at bounding box center [1060, 317] width 15 height 13
radio input "true"
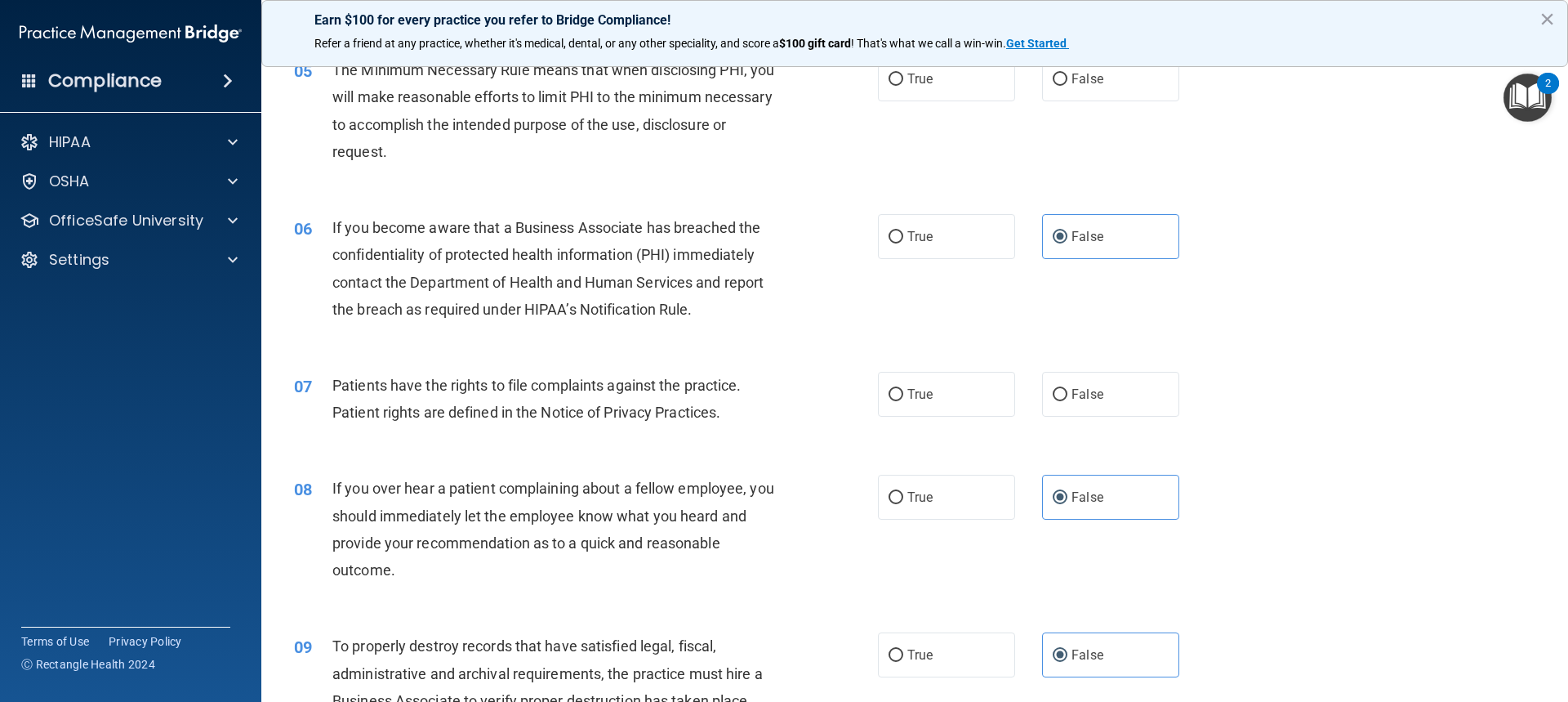
scroll to position [540, 0]
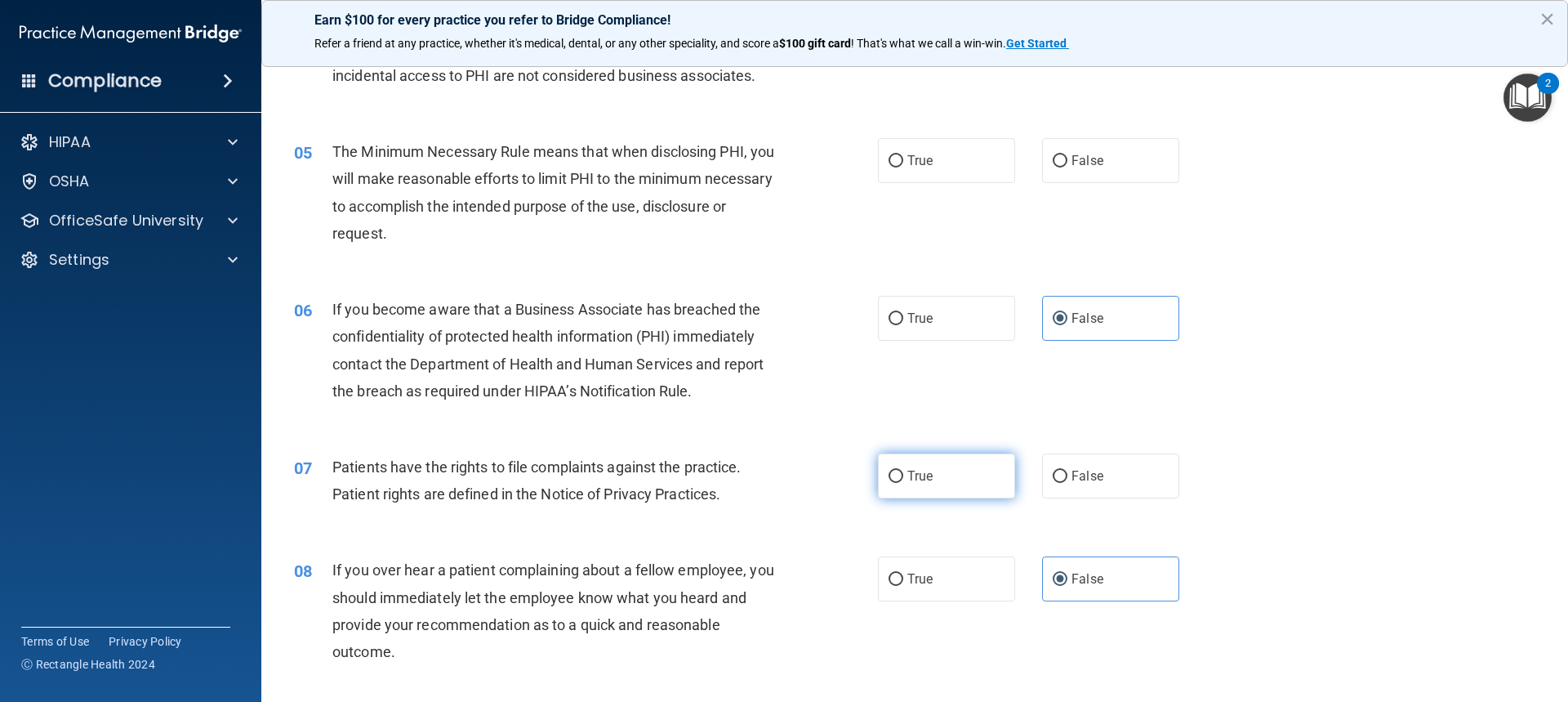
click at [893, 470] on input "True" at bounding box center [896, 476] width 15 height 13
radio input "true"
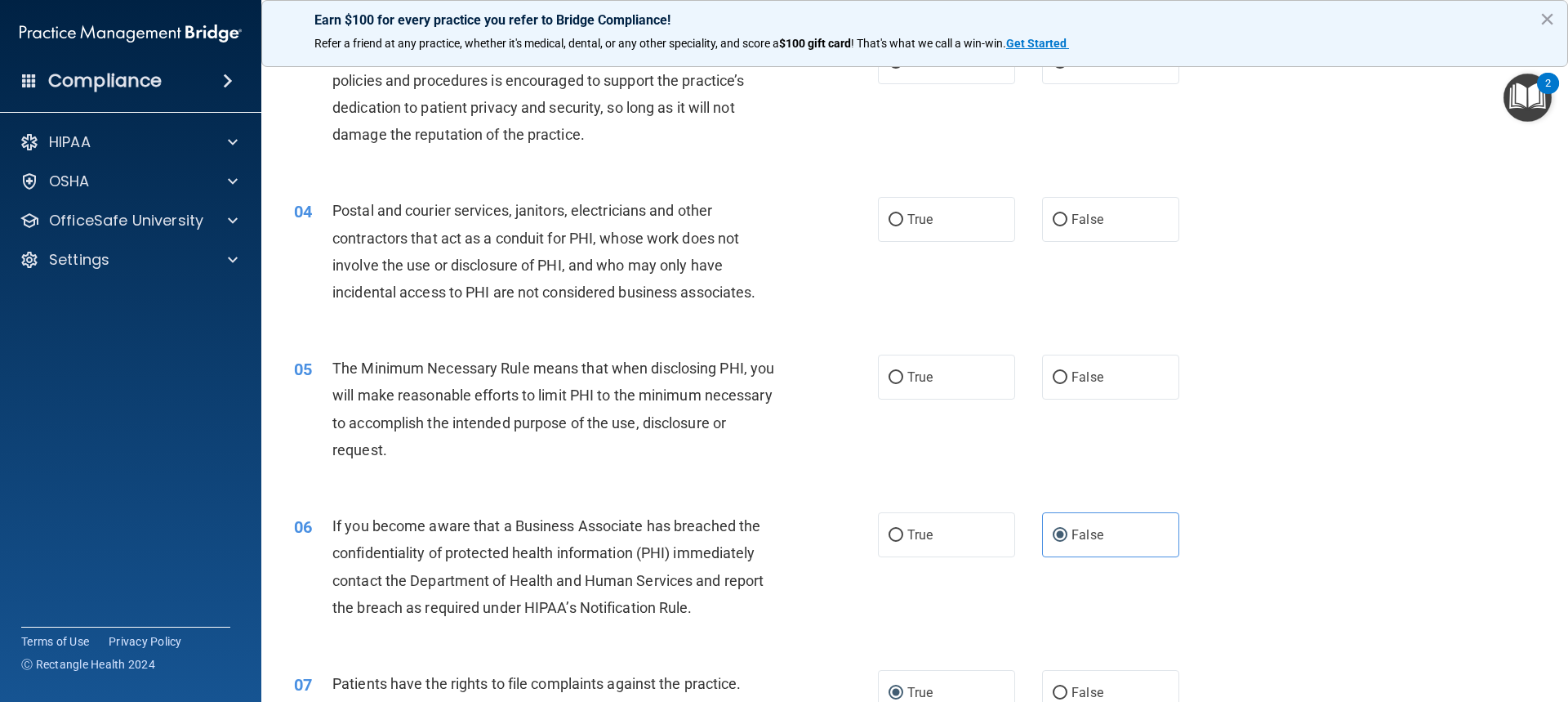
scroll to position [295, 0]
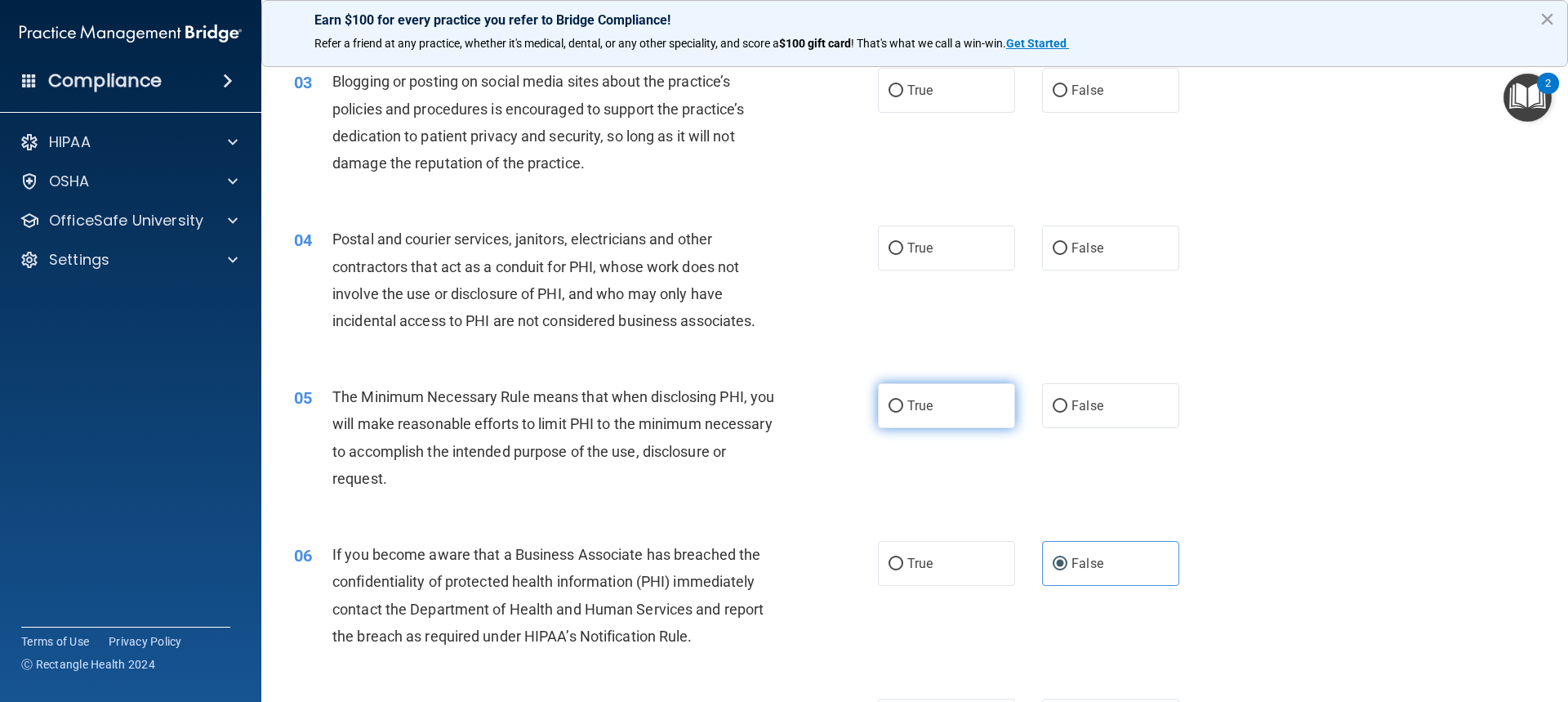
click at [959, 387] on label "True" at bounding box center [946, 406] width 137 height 45
click at [903, 401] on input "True" at bounding box center [896, 406] width 15 height 13
radio input "true"
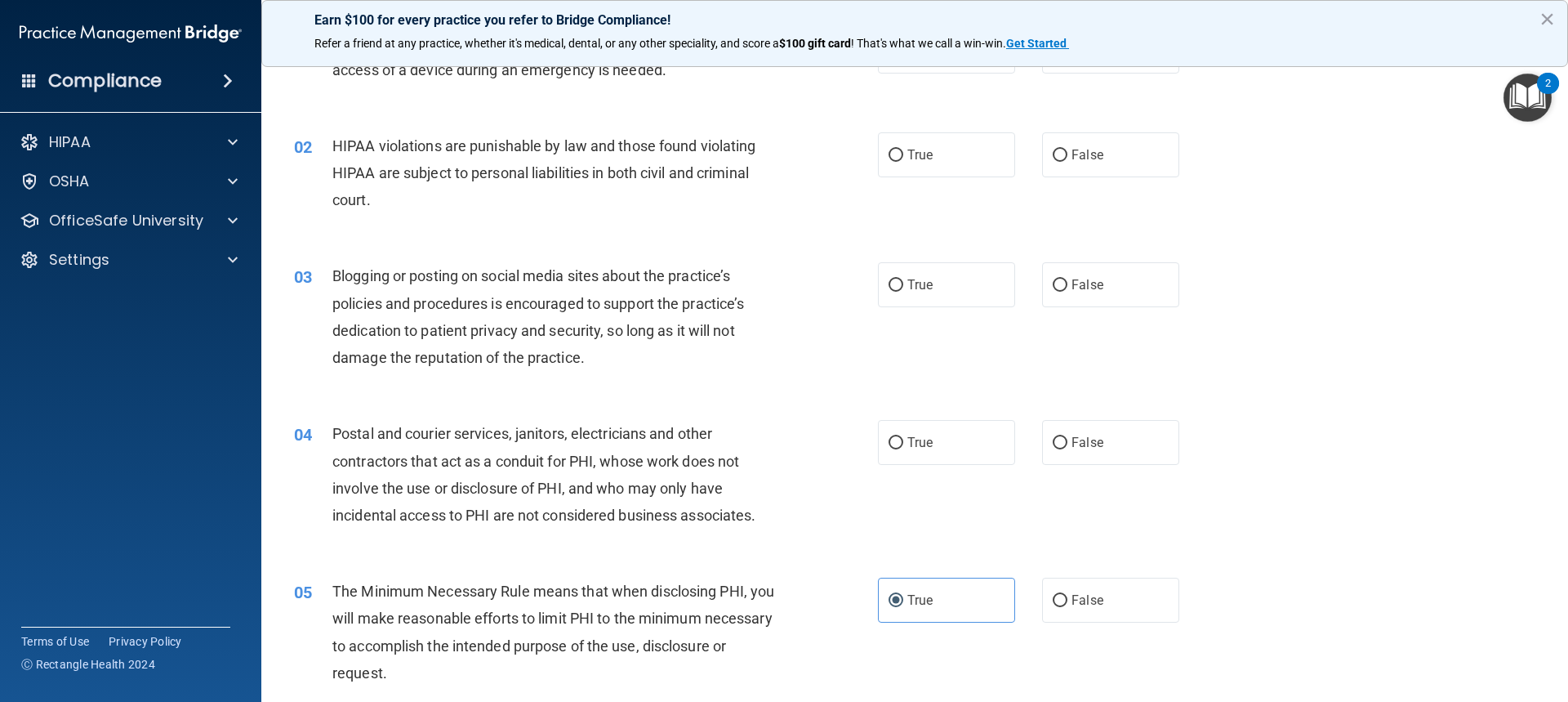
scroll to position [50, 0]
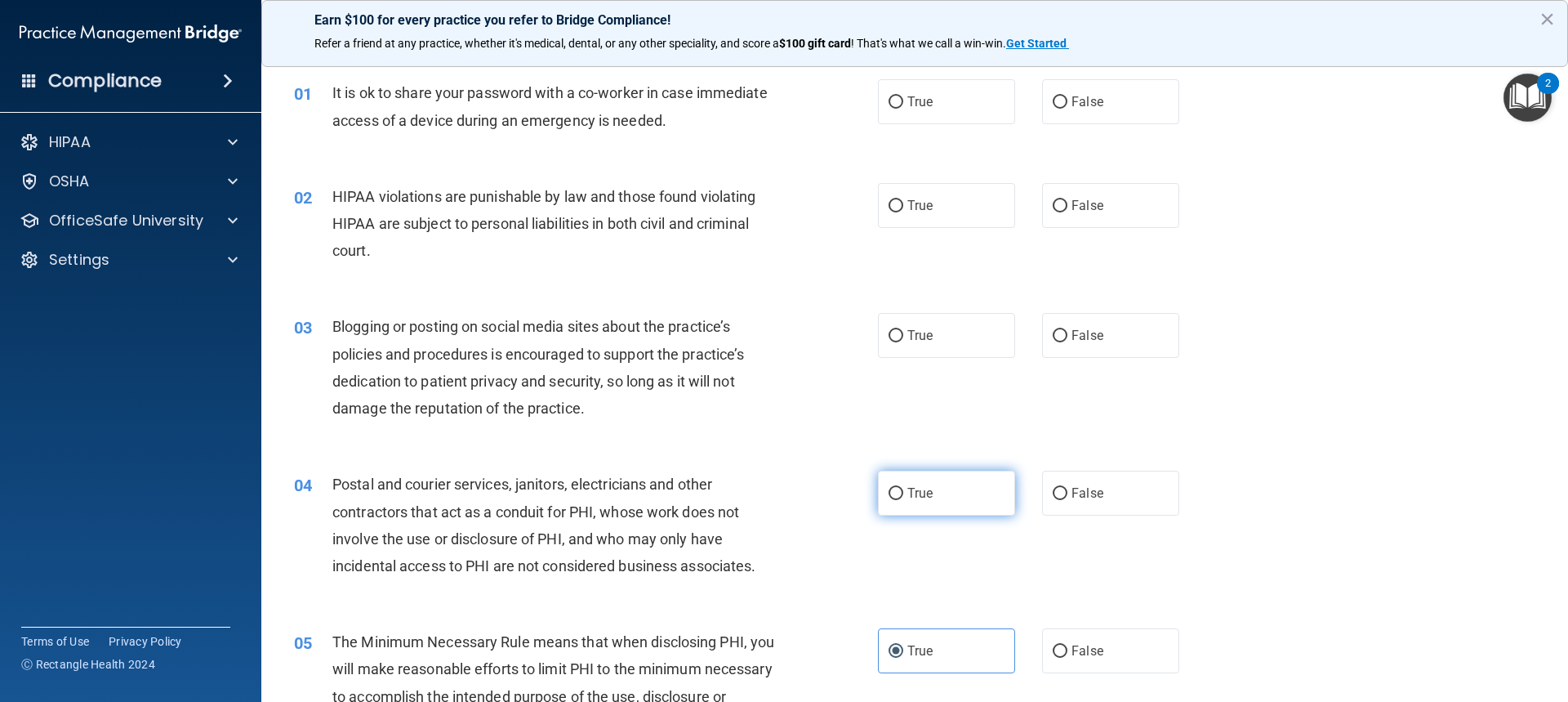
click at [907, 489] on span "True" at bounding box center [920, 493] width 25 height 15
click at [903, 489] on input "True" at bounding box center [896, 494] width 15 height 13
radio input "true"
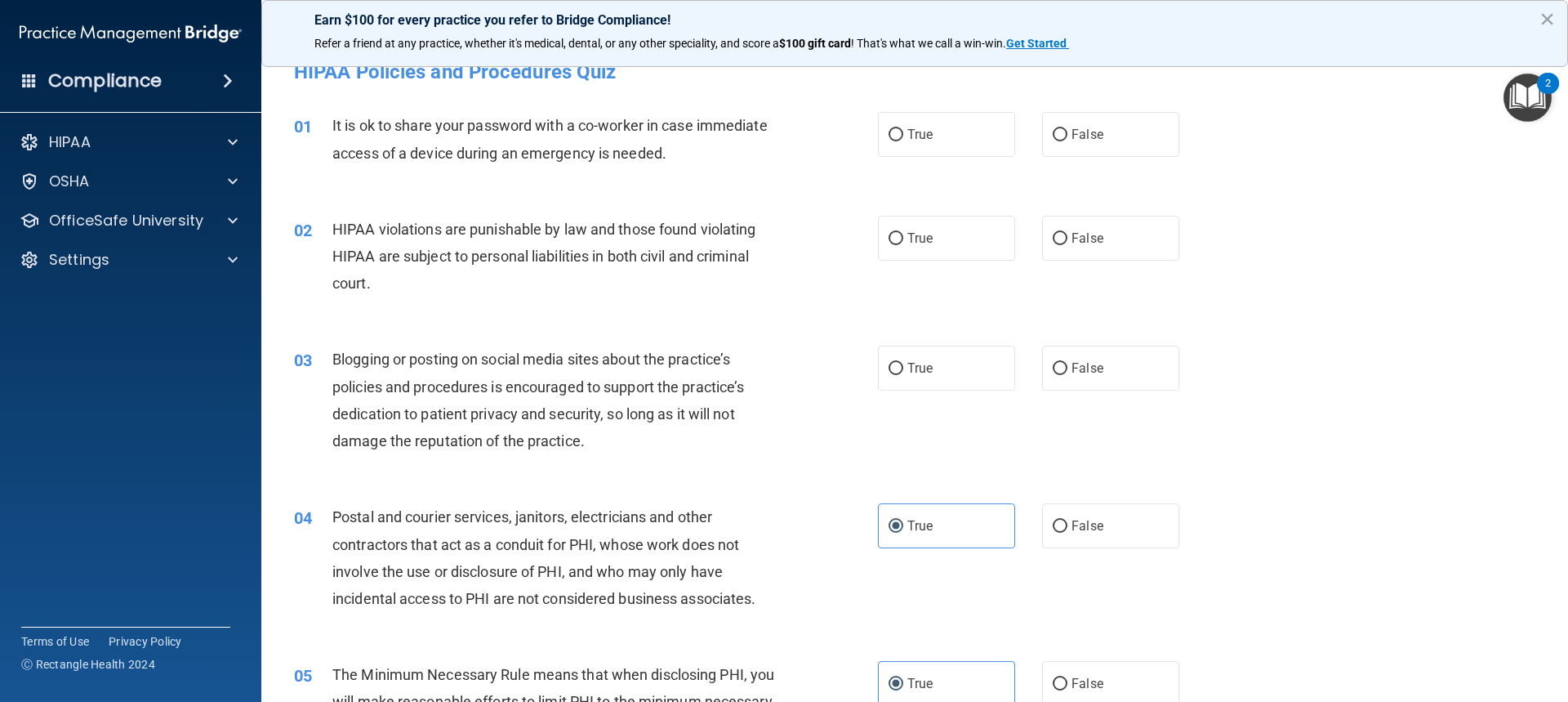
scroll to position [0, 0]
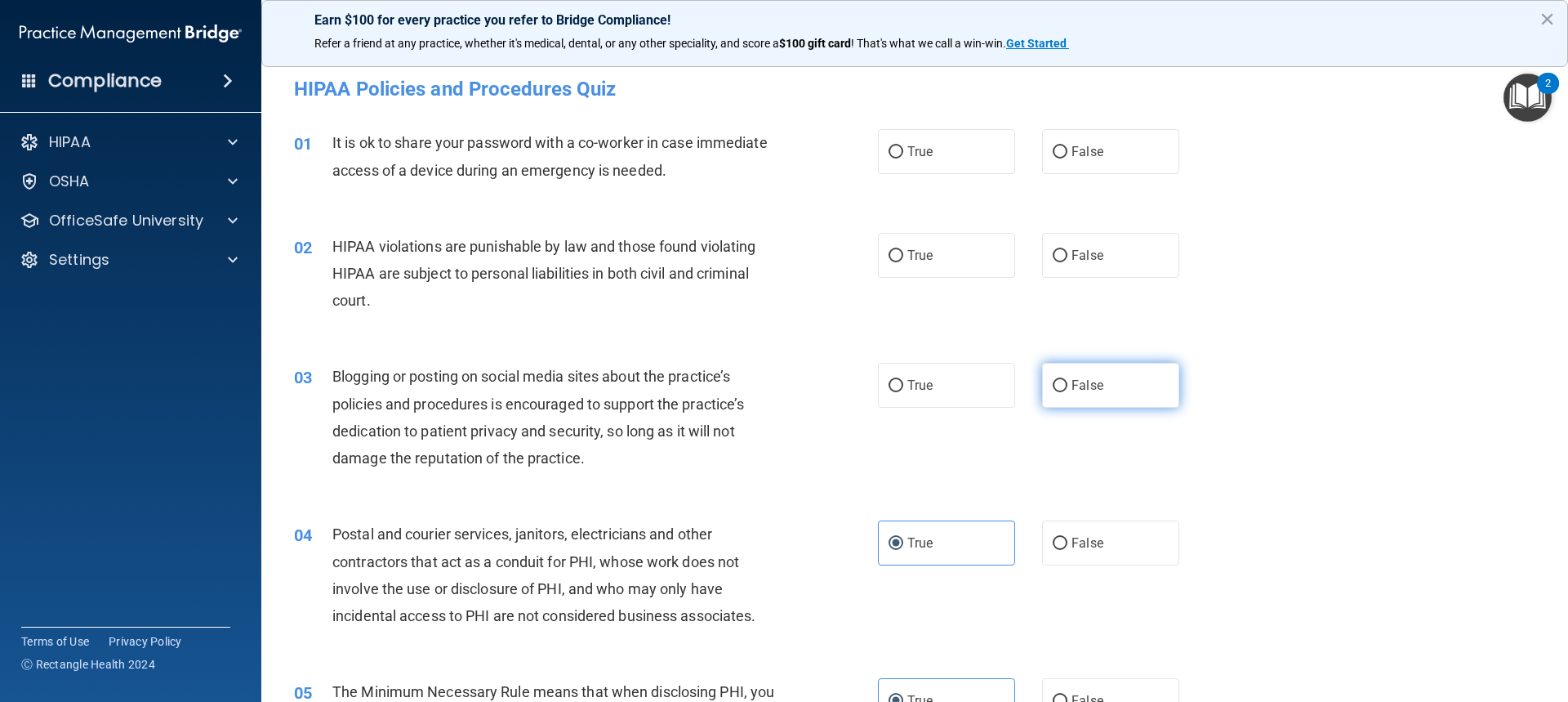
click at [1081, 385] on span "False" at bounding box center [1088, 385] width 32 height 15
click at [1068, 385] on input "False" at bounding box center [1060, 385] width 15 height 13
radio input "true"
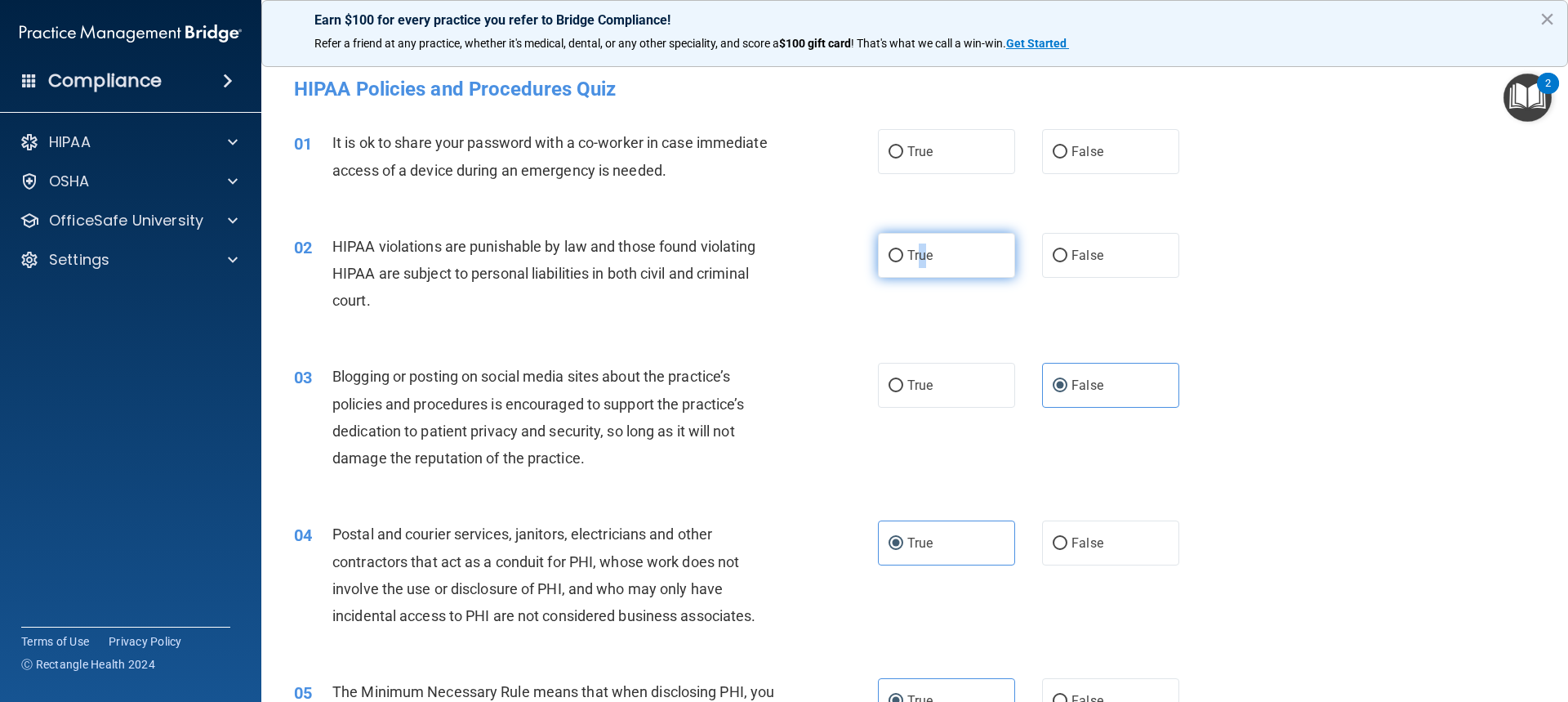
click at [919, 257] on span "True" at bounding box center [920, 255] width 25 height 15
click at [931, 239] on label "True" at bounding box center [946, 255] width 137 height 45
click at [903, 250] on input "True" at bounding box center [896, 256] width 15 height 13
radio input "true"
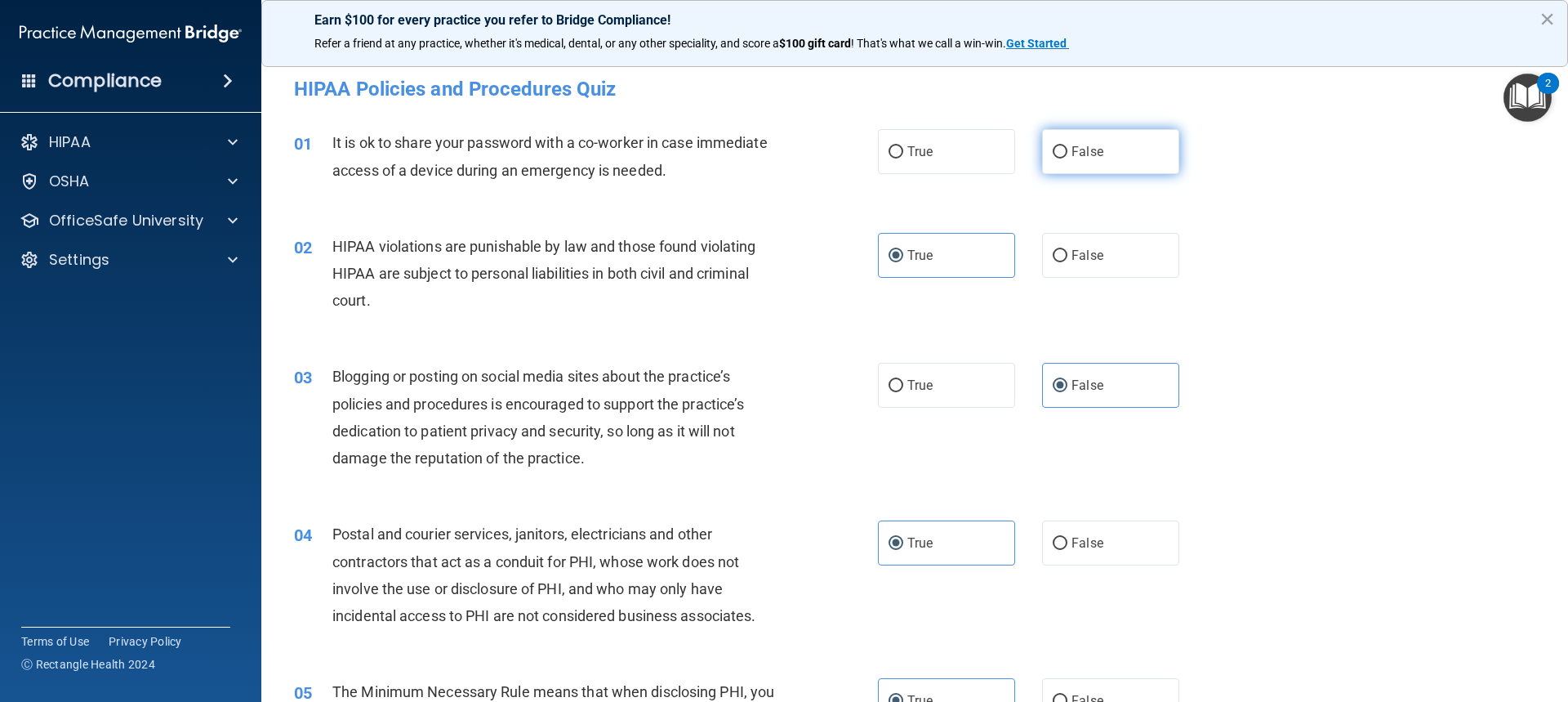
click at [1120, 158] on label "False" at bounding box center [1111, 152] width 137 height 45
click at [1068, 158] on input "False" at bounding box center [1060, 152] width 15 height 13
radio input "true"
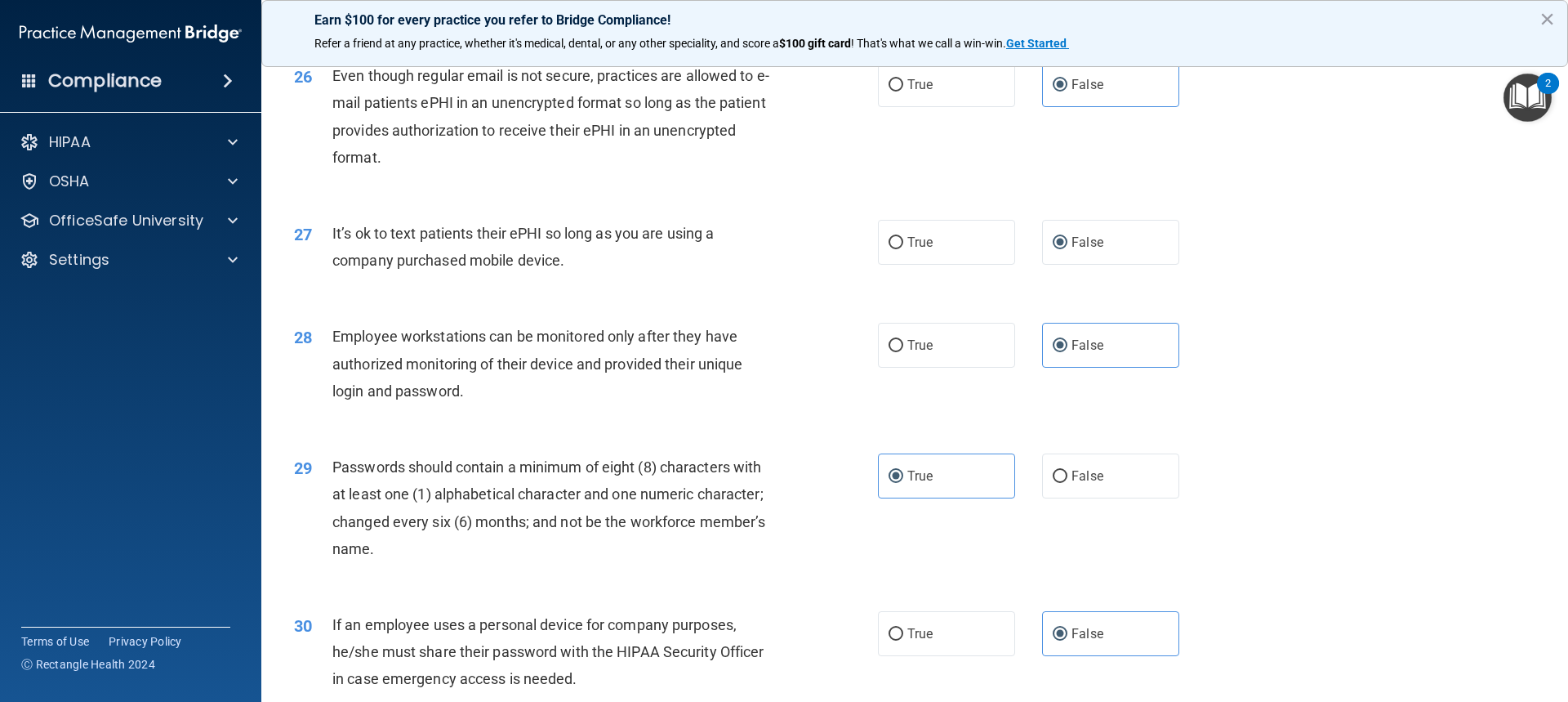
scroll to position [3400, 0]
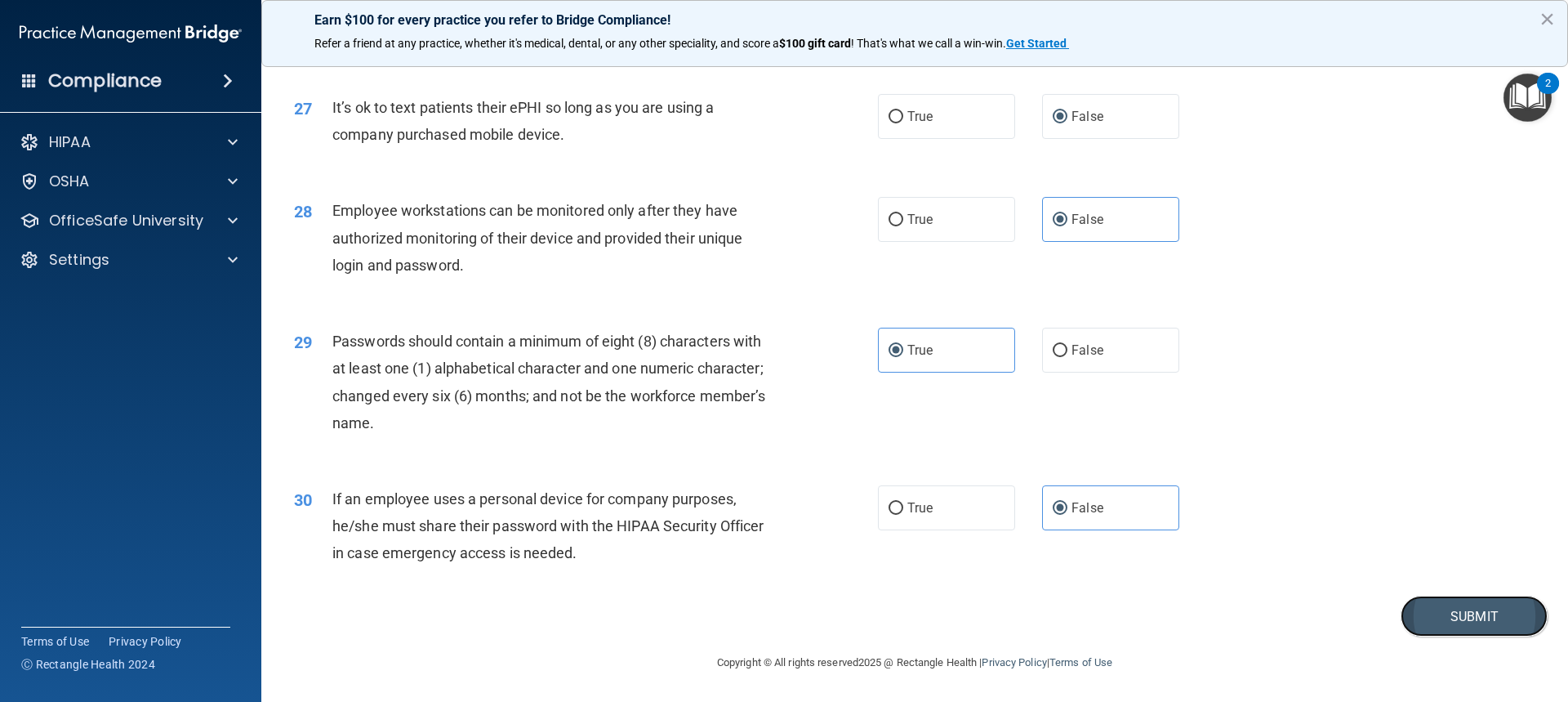
click at [1467, 613] on button "Submit" at bounding box center [1474, 616] width 147 height 42
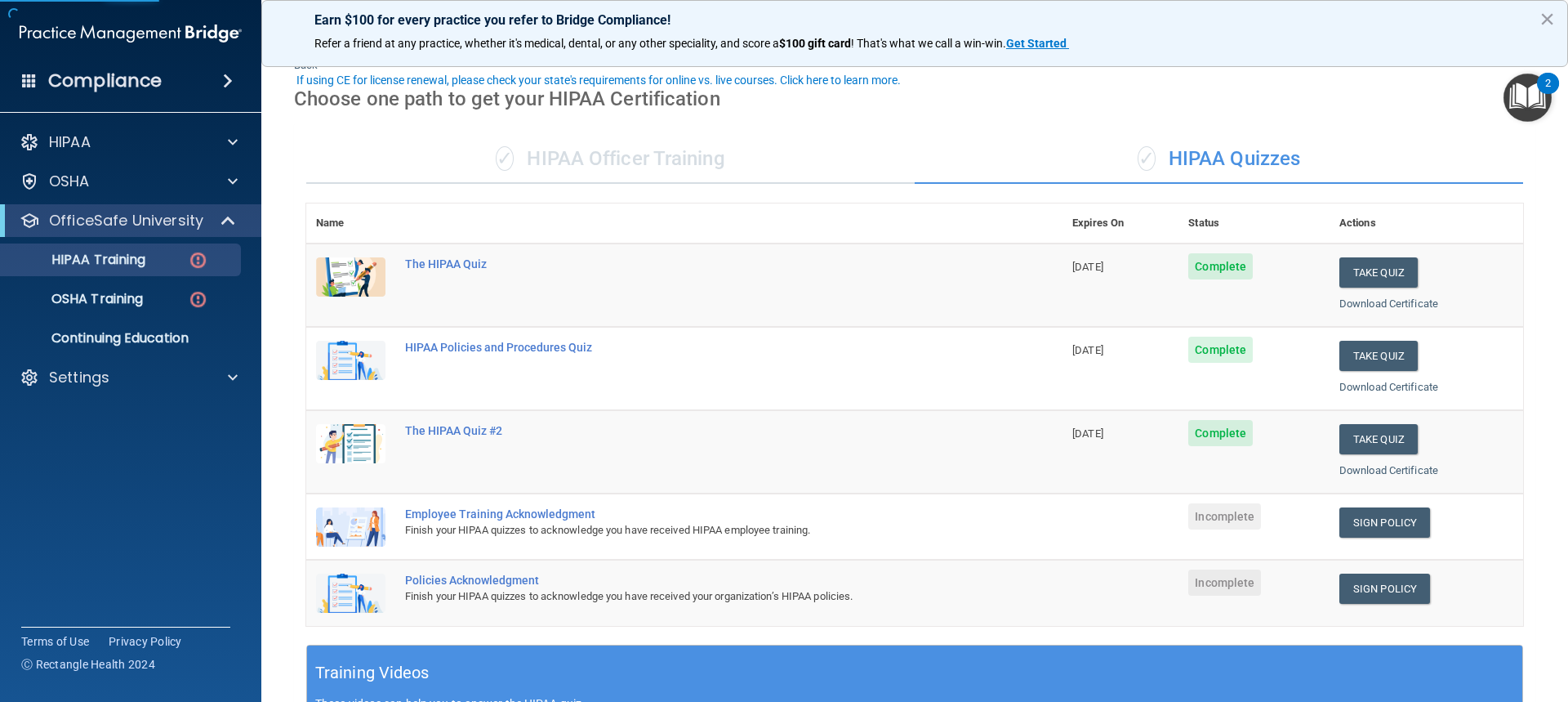
scroll to position [164, 0]
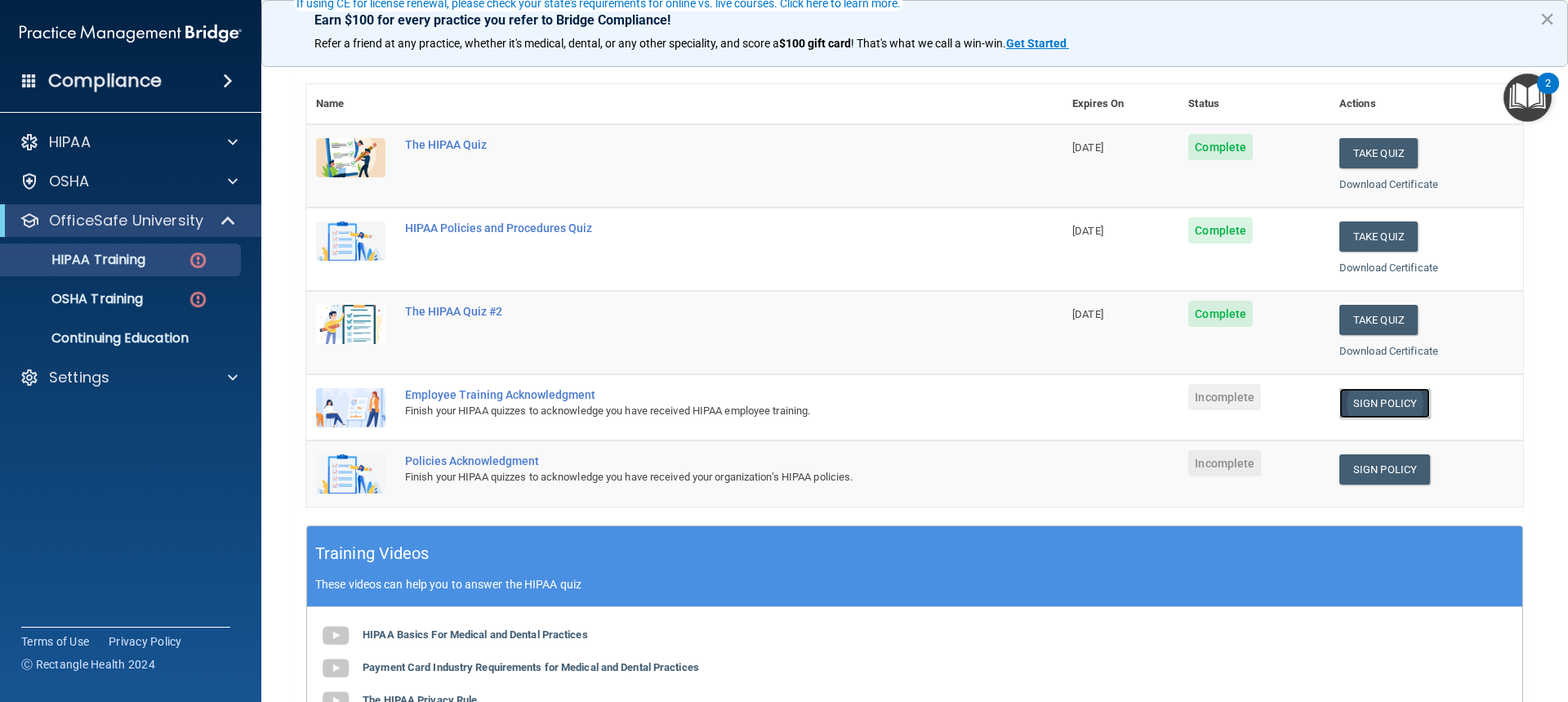
click at [1362, 401] on link "Sign Policy" at bounding box center [1385, 403] width 91 height 30
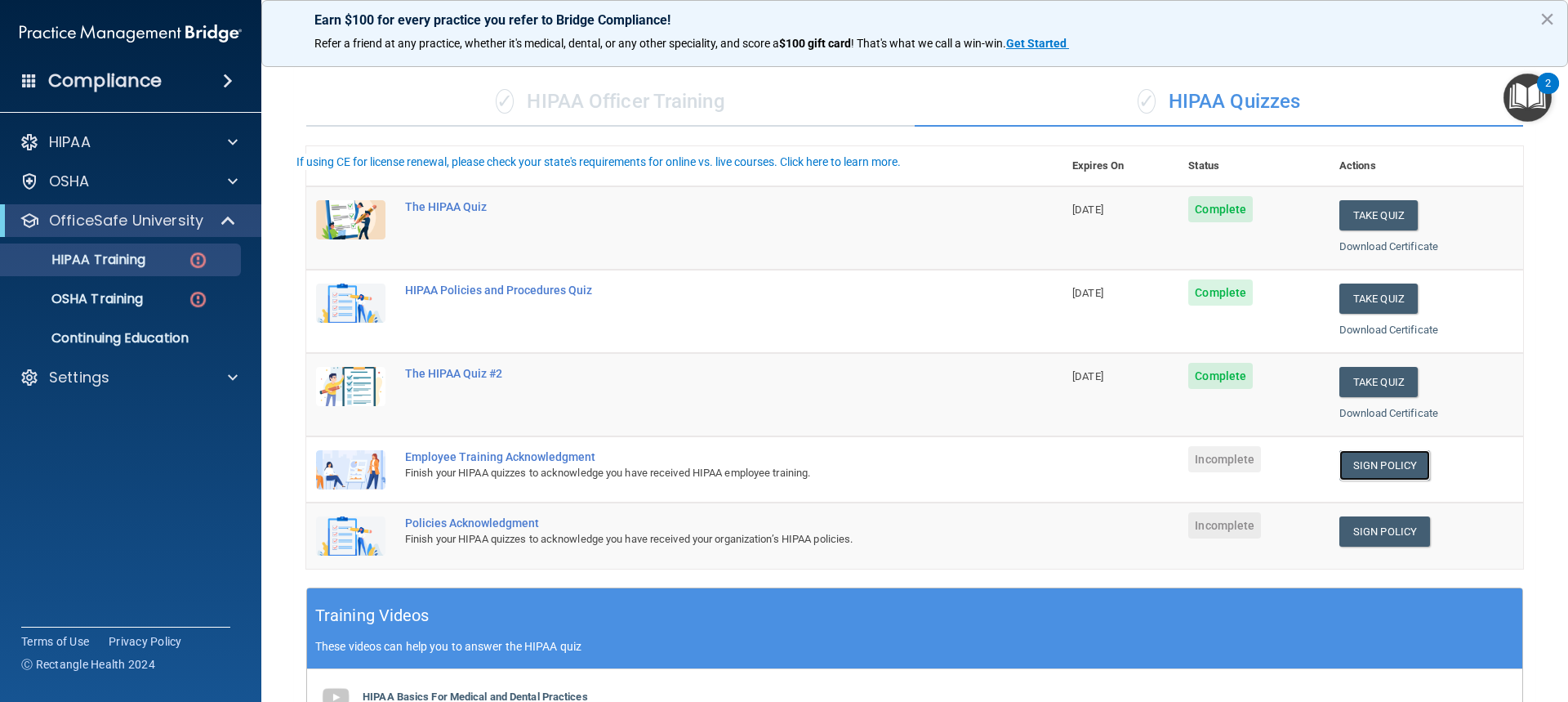
scroll to position [0, 0]
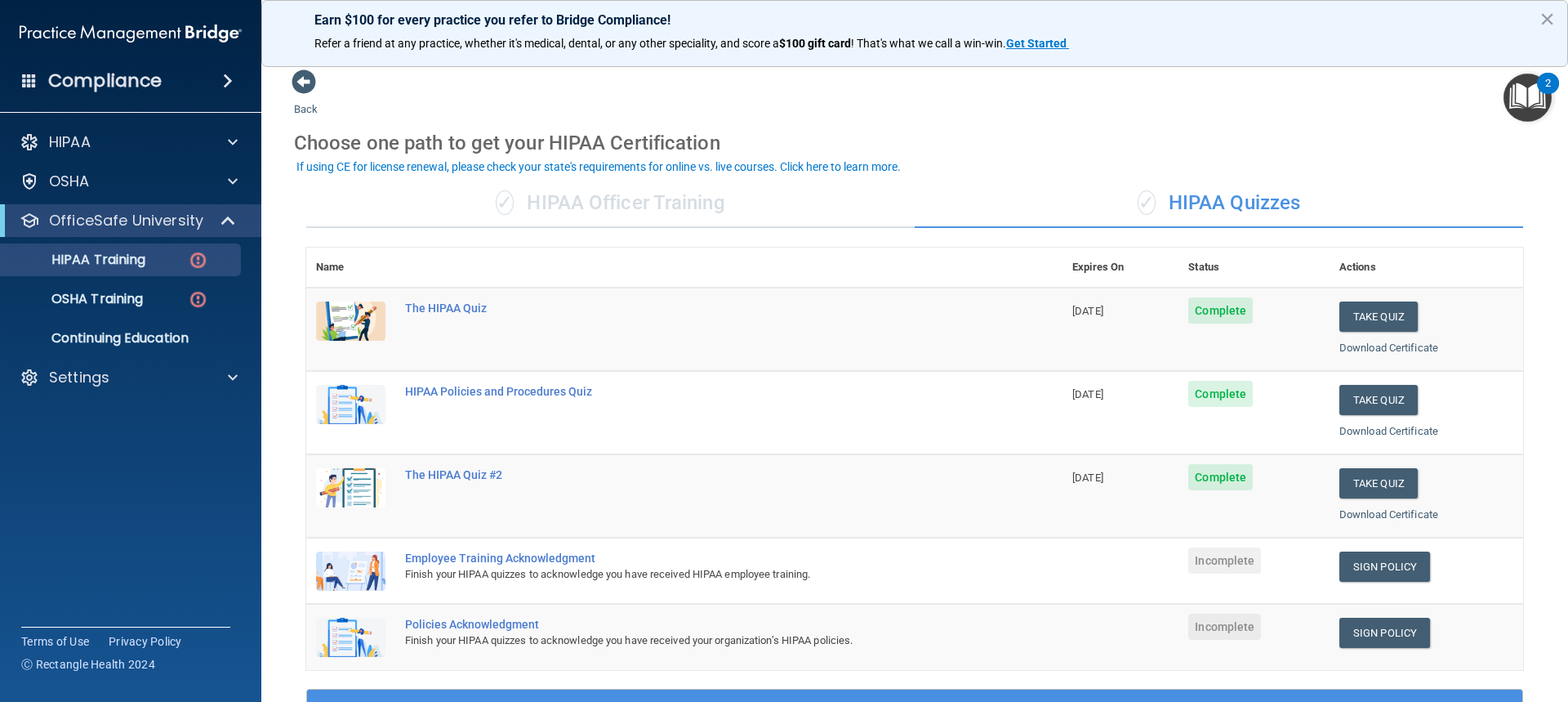
click at [473, 621] on div "Policies Acknowledgment" at bounding box center [693, 625] width 576 height 13
click at [1375, 625] on link "Sign Policy" at bounding box center [1385, 633] width 91 height 30
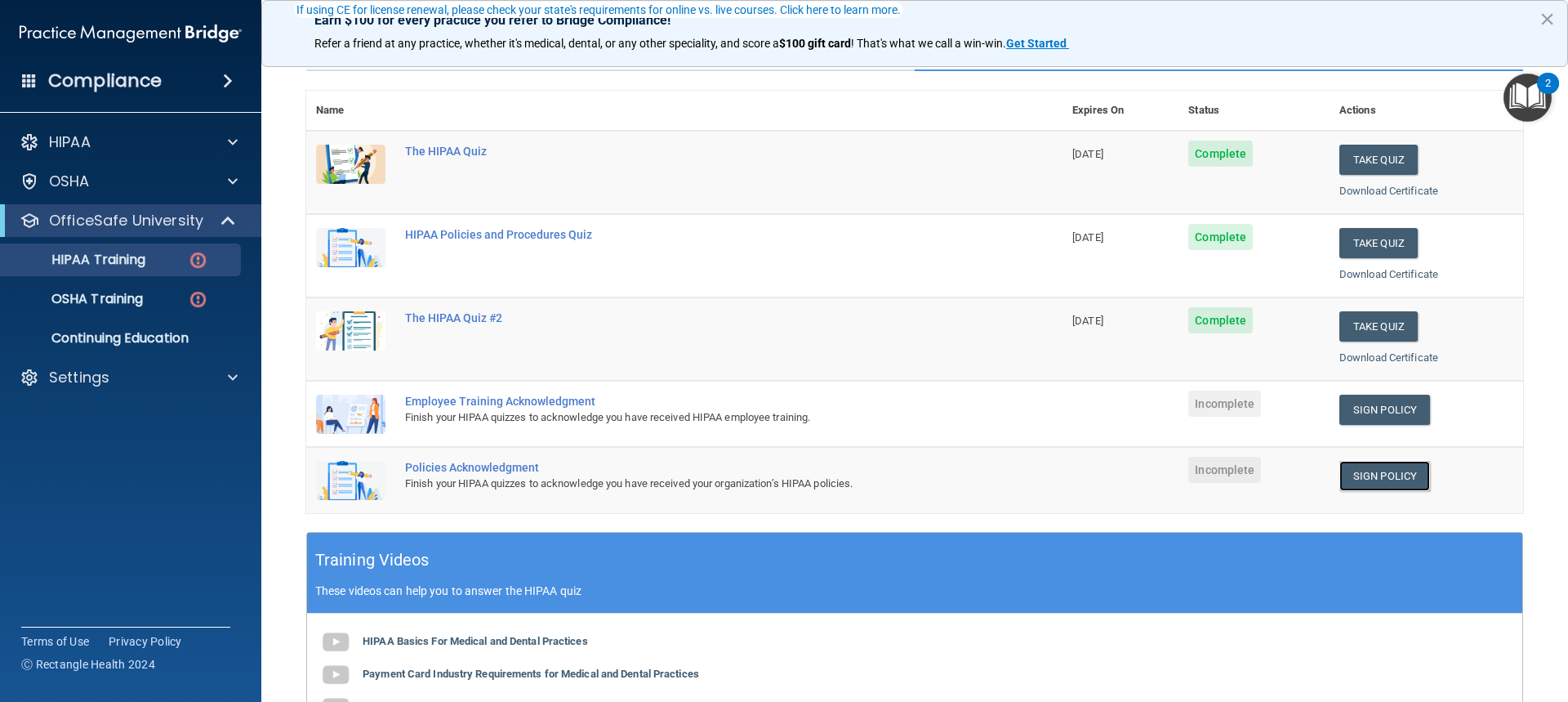
scroll to position [164, 0]
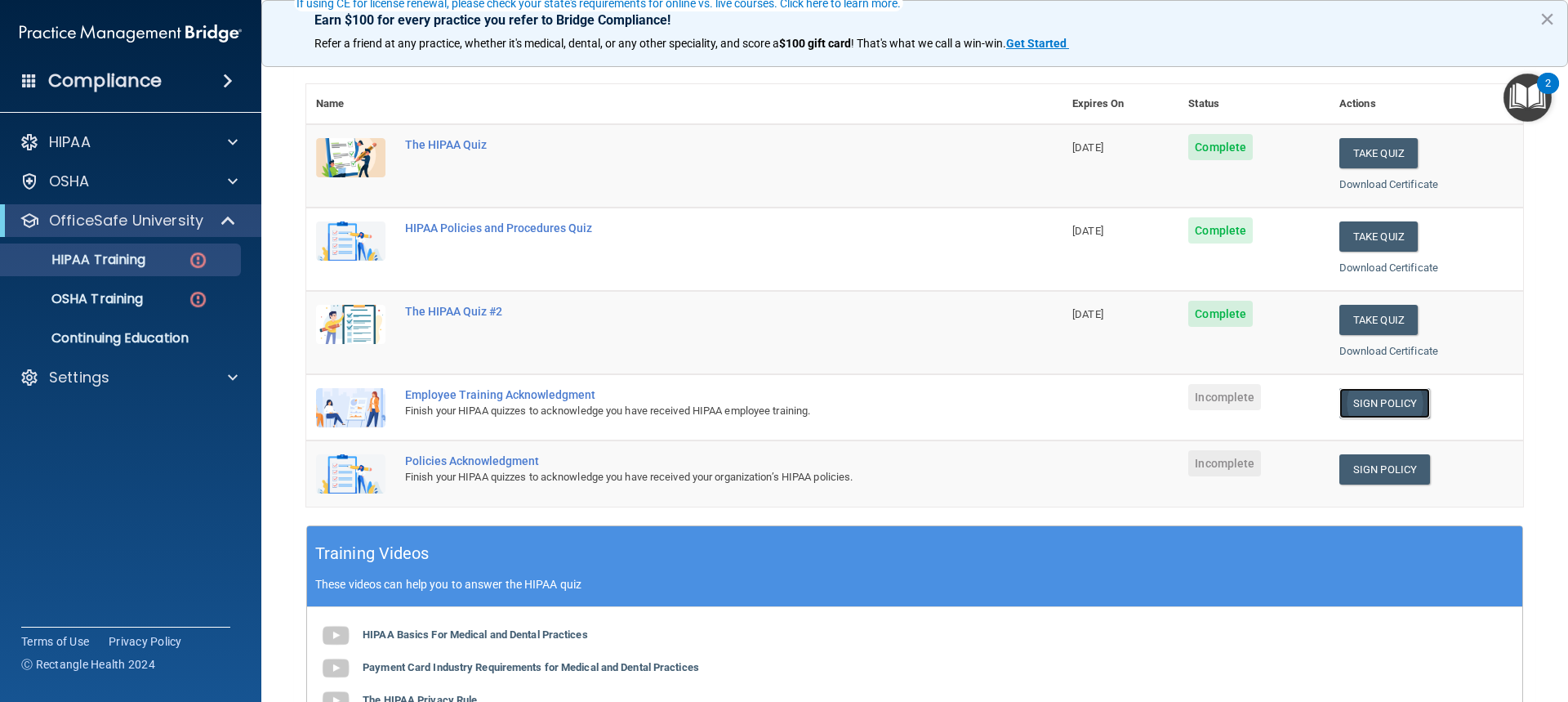
click at [1391, 401] on link "Sign Policy" at bounding box center [1385, 403] width 91 height 30
click at [136, 294] on p "OSHA Training" at bounding box center [77, 298] width 133 height 16
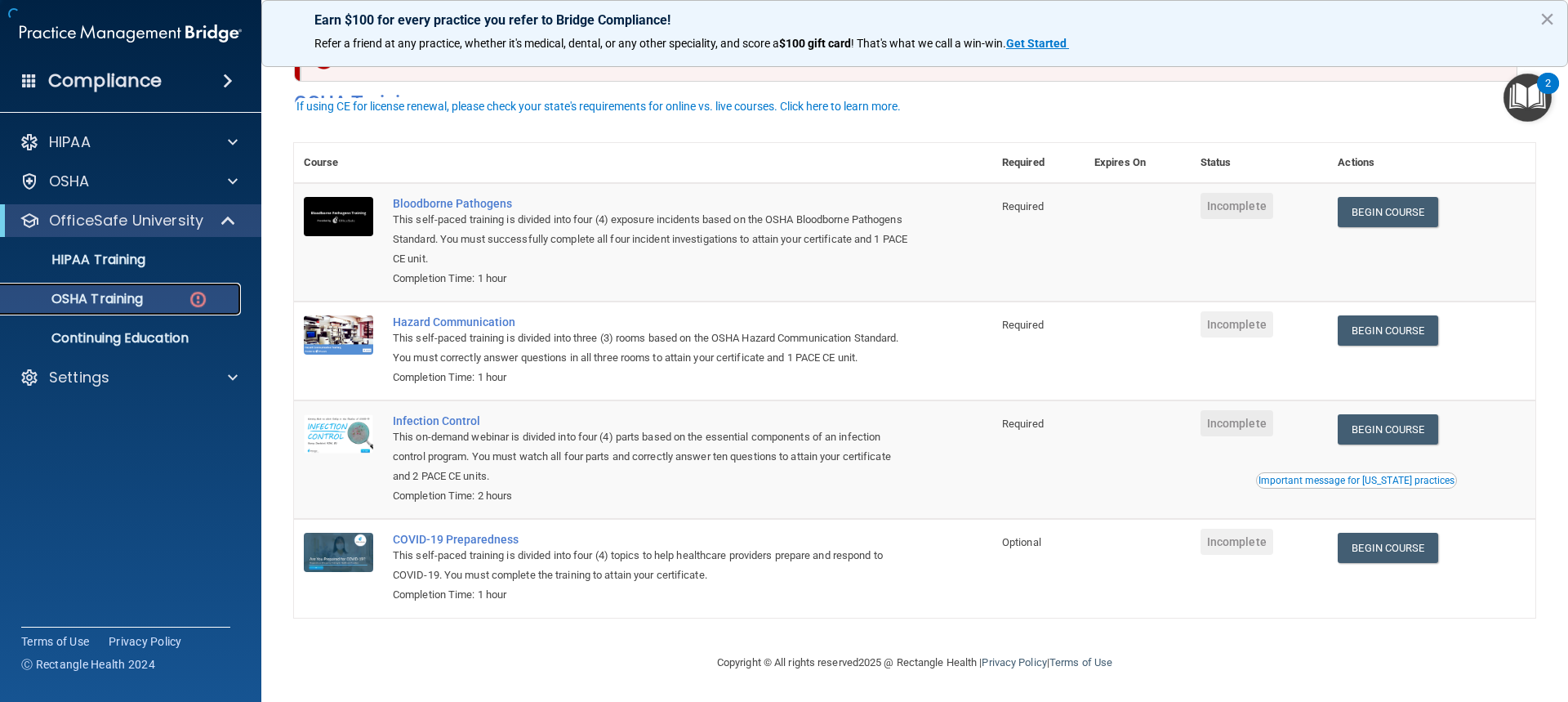
scroll to position [70, 0]
click at [447, 197] on div "Bloodborne Pathogens" at bounding box center [651, 204] width 518 height 13
click at [1382, 197] on link "Begin Course" at bounding box center [1388, 212] width 100 height 30
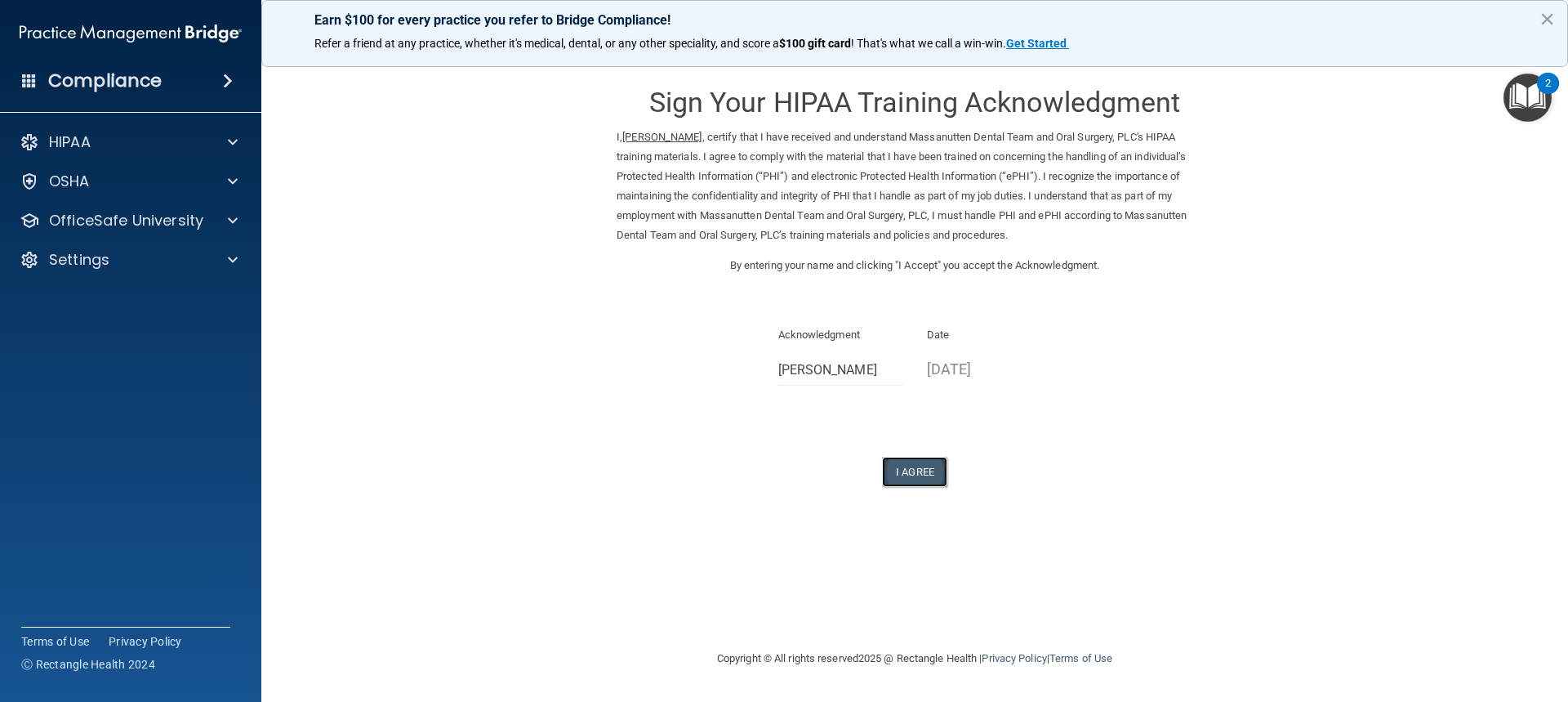
click at [917, 472] on button "I Agree" at bounding box center [915, 472] width 65 height 30
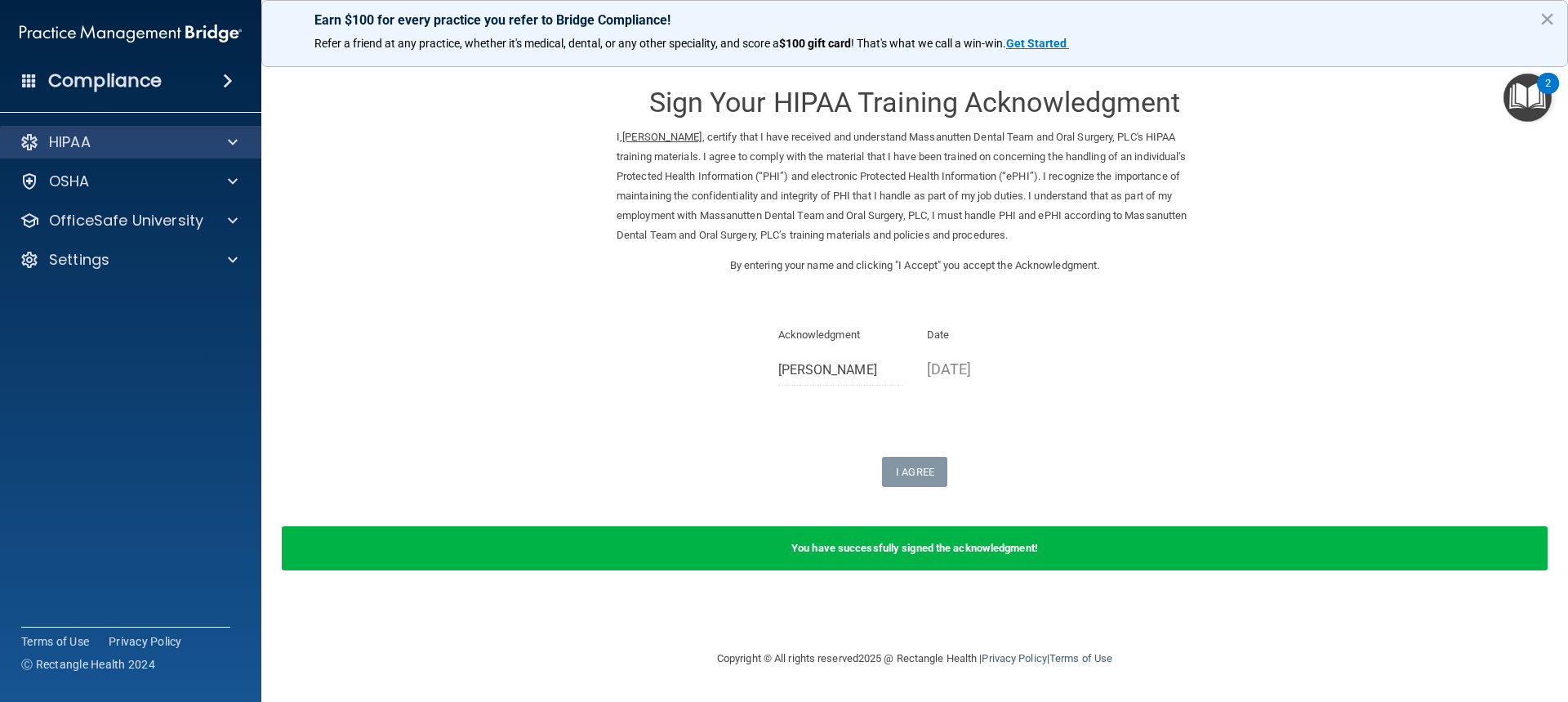
click at [219, 128] on div "HIPAA" at bounding box center [131, 142] width 262 height 33
click at [165, 135] on div "HIPAA" at bounding box center [108, 142] width 202 height 19
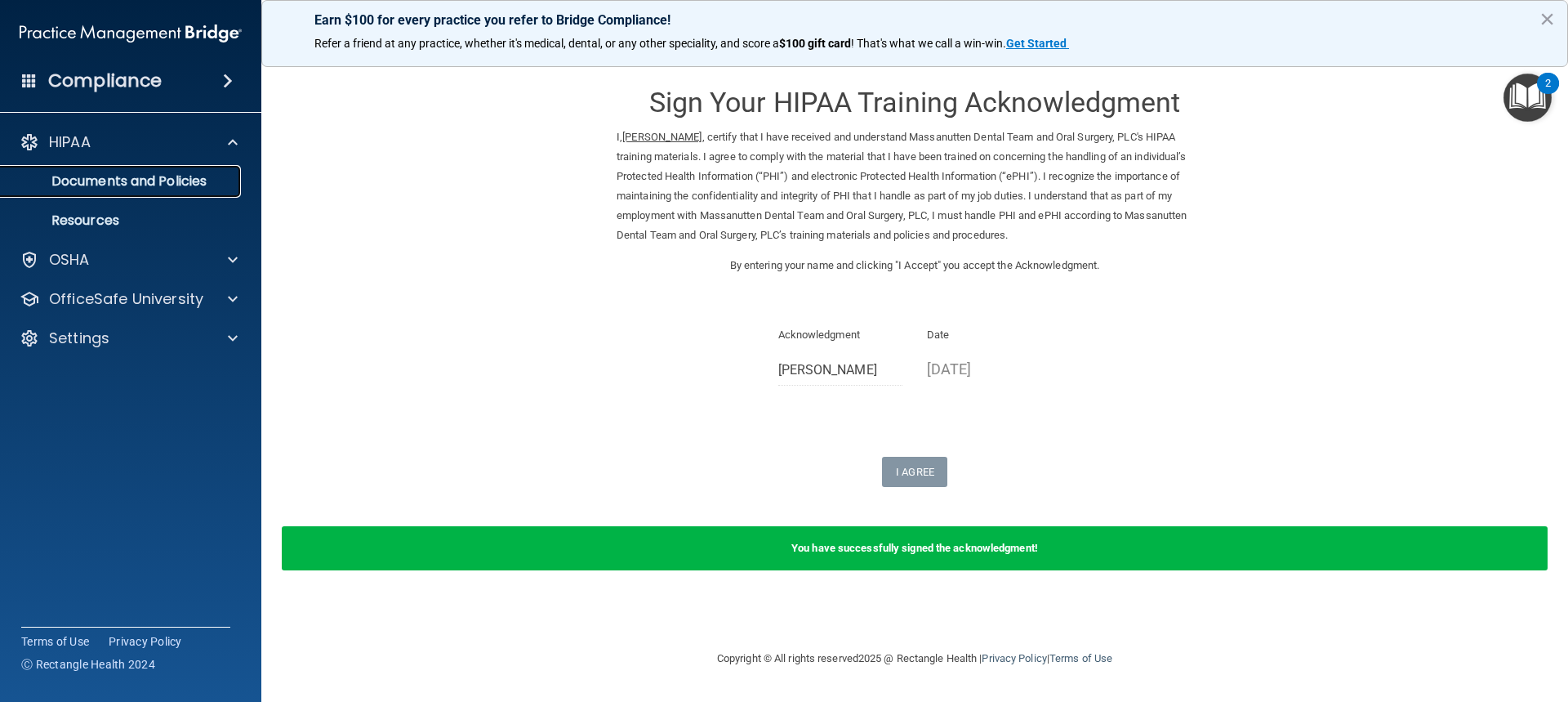
click at [163, 178] on p "Documents and Policies" at bounding box center [123, 181] width 223 height 16
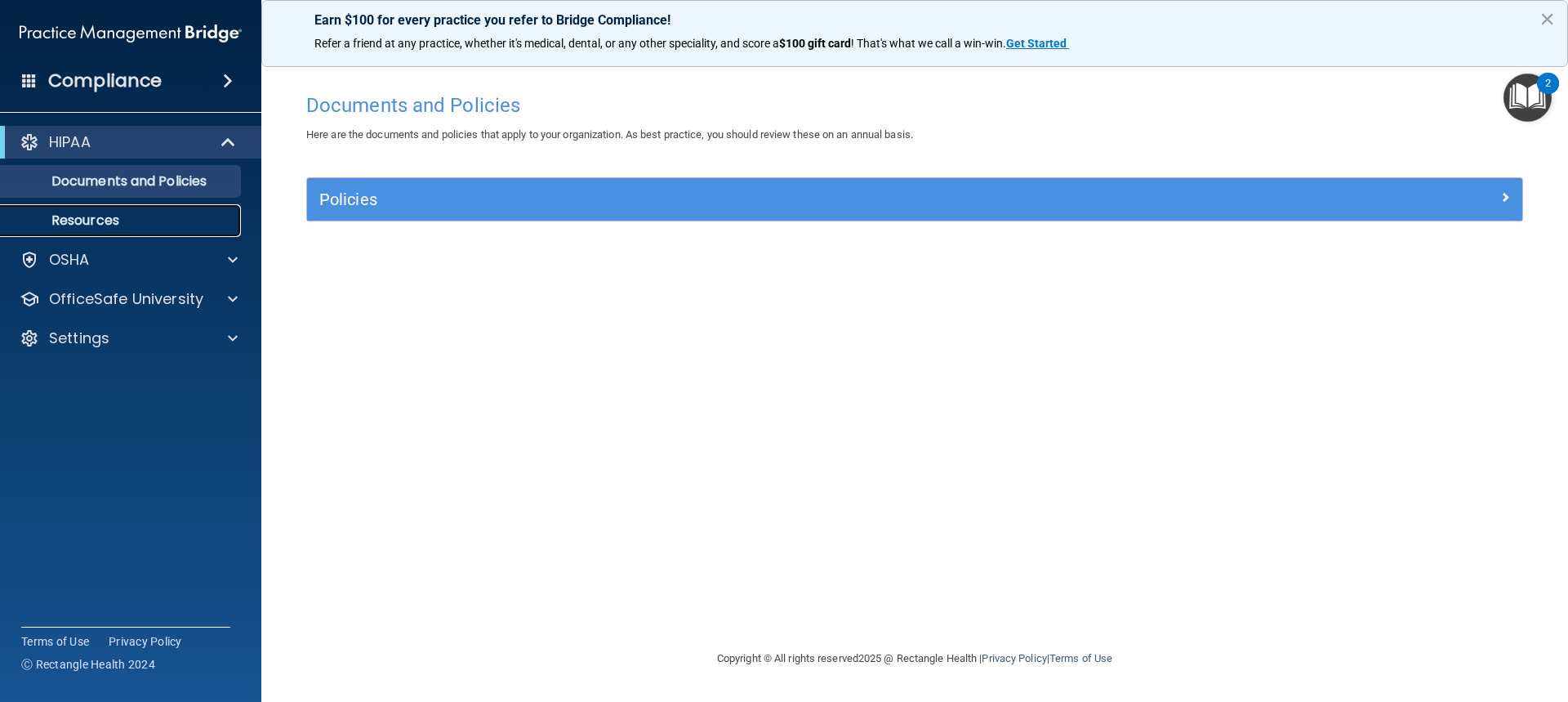
click at [92, 214] on p "Resources" at bounding box center [123, 220] width 223 height 16
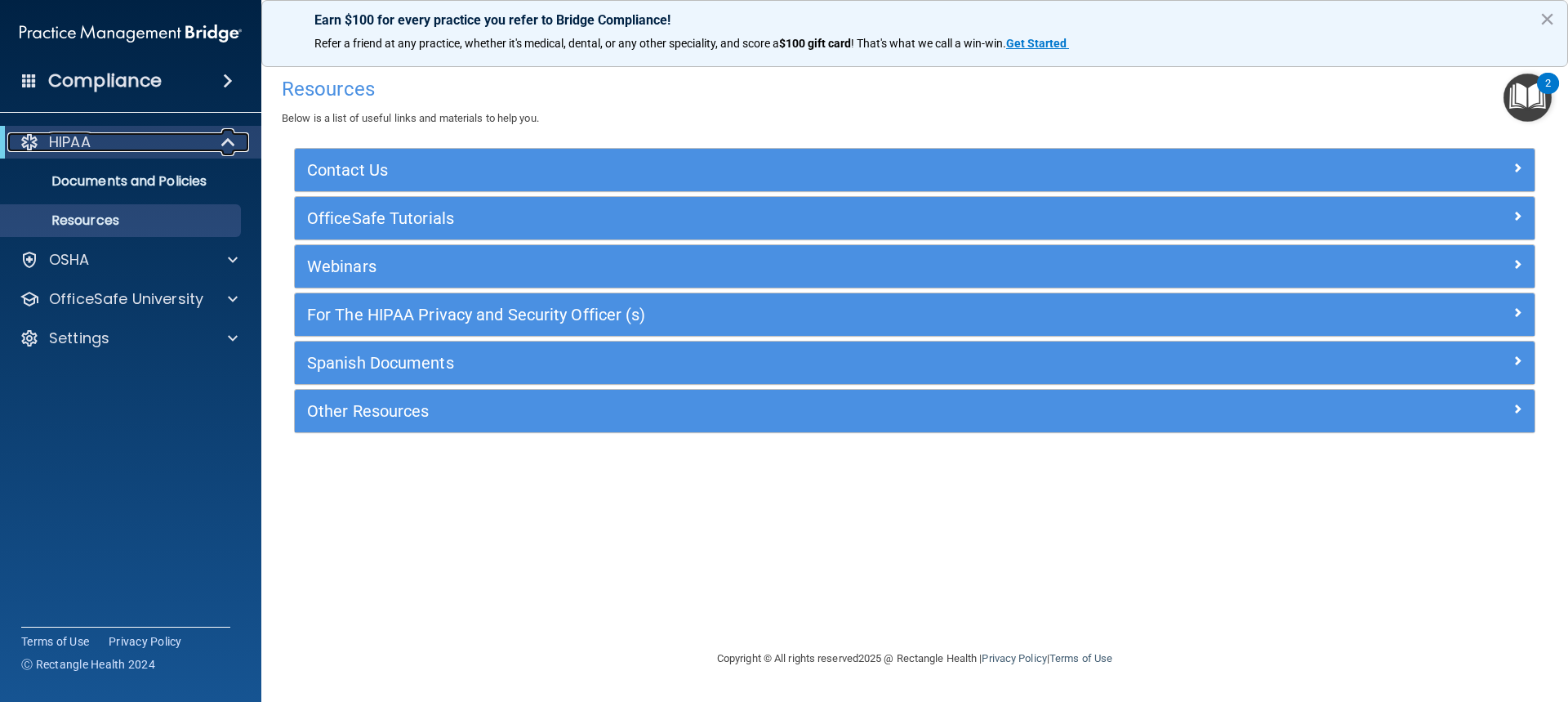
click at [134, 133] on div "HIPAA" at bounding box center [108, 142] width 201 height 19
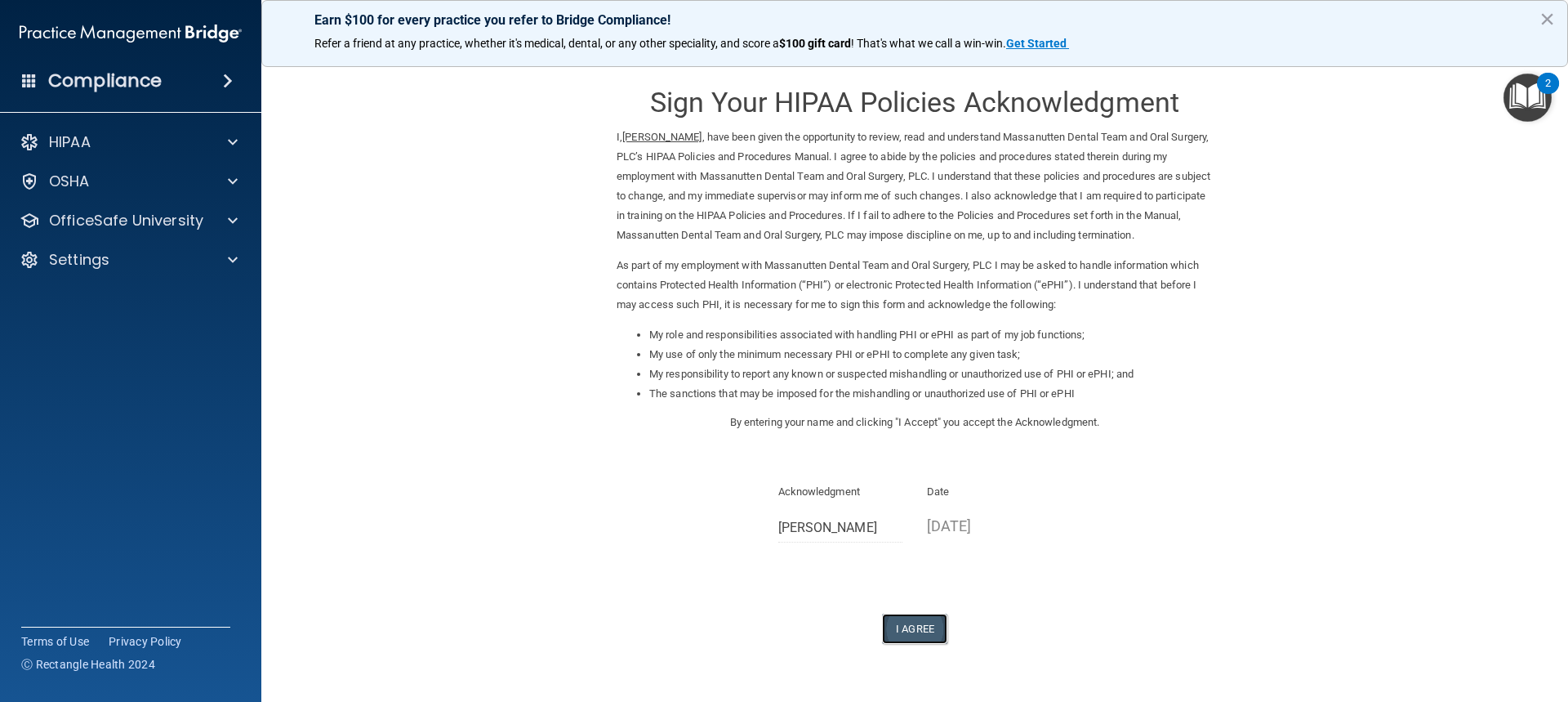
click at [901, 621] on button "I Agree" at bounding box center [915, 629] width 65 height 30
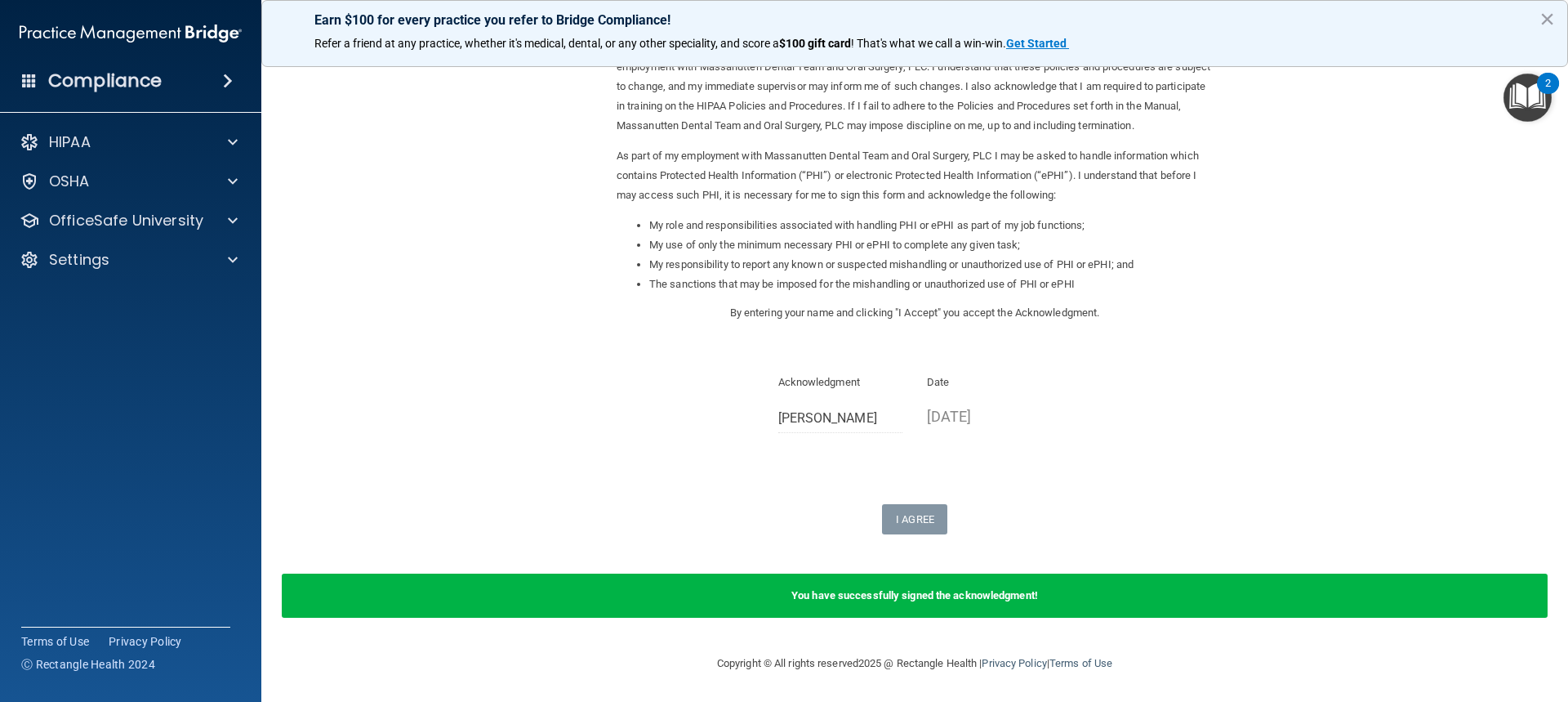
scroll to position [110, 0]
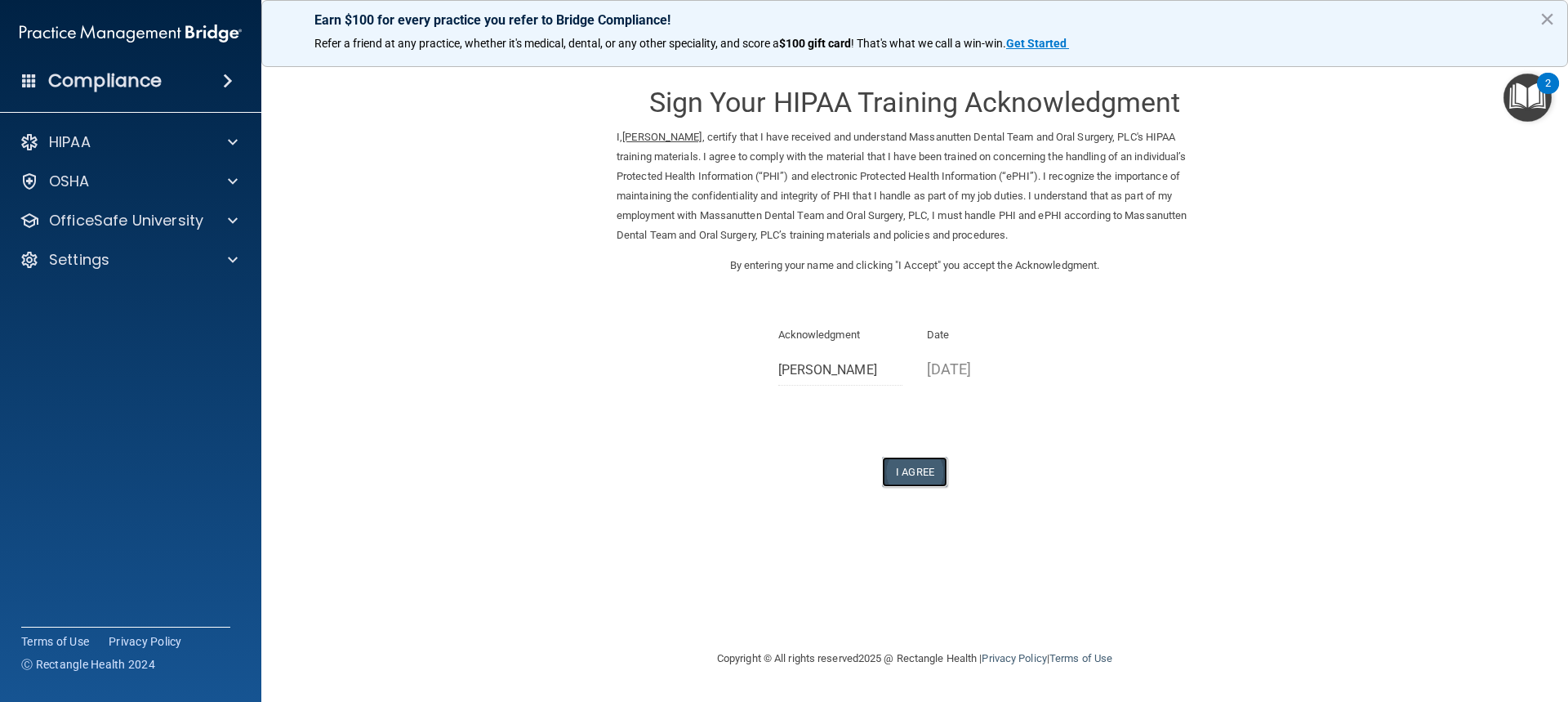
click at [917, 471] on button "I Agree" at bounding box center [915, 472] width 65 height 30
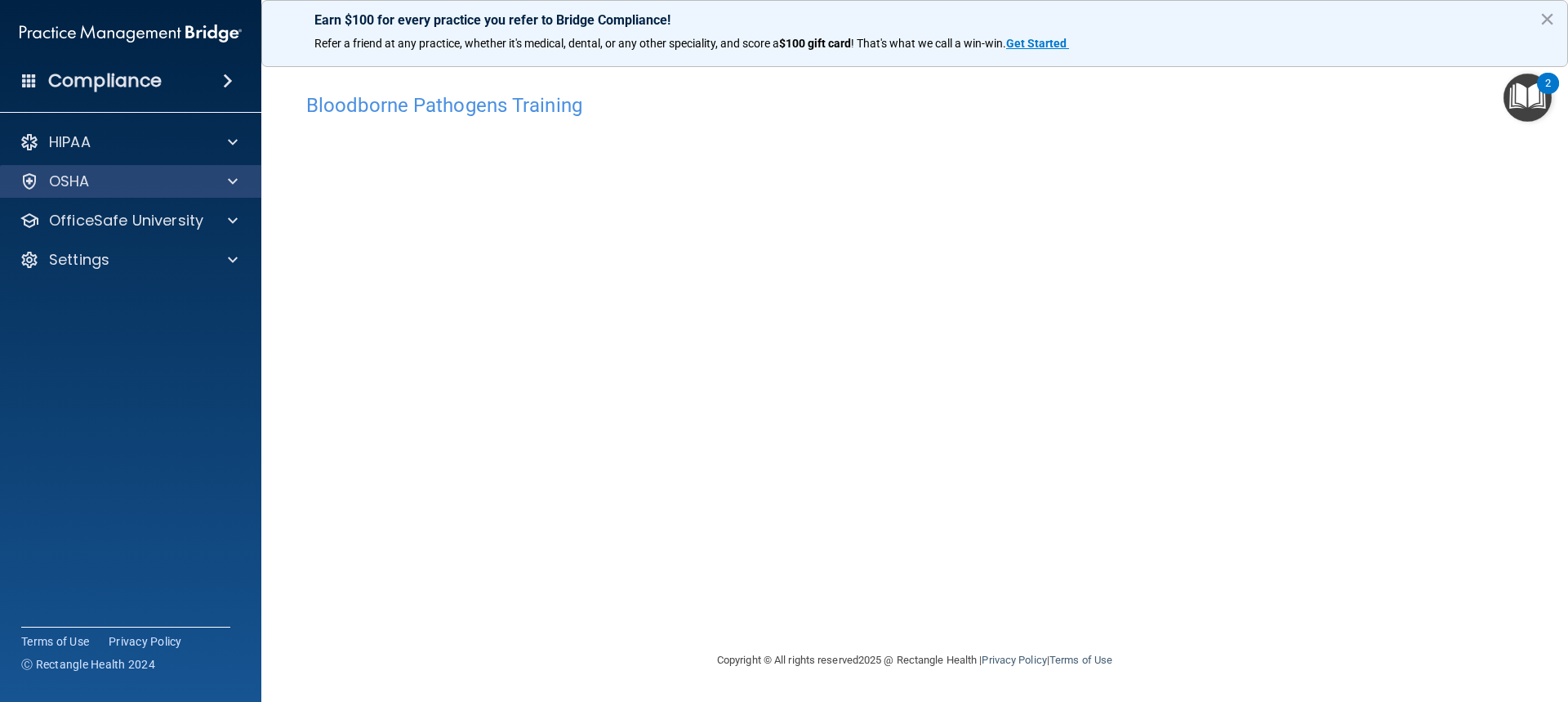
click at [49, 191] on div "OSHA" at bounding box center [131, 181] width 262 height 33
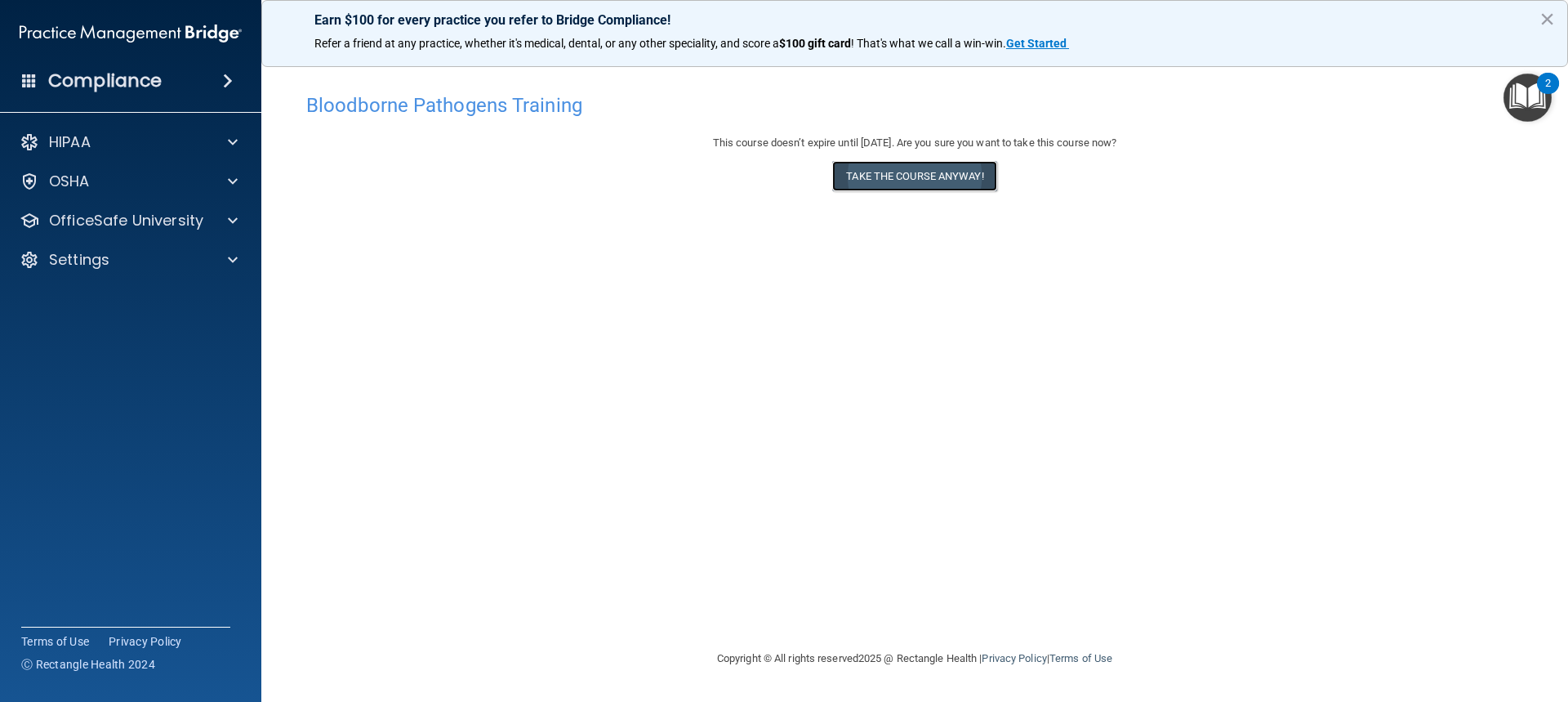
click at [964, 175] on button "Take the course anyway!" at bounding box center [915, 176] width 165 height 30
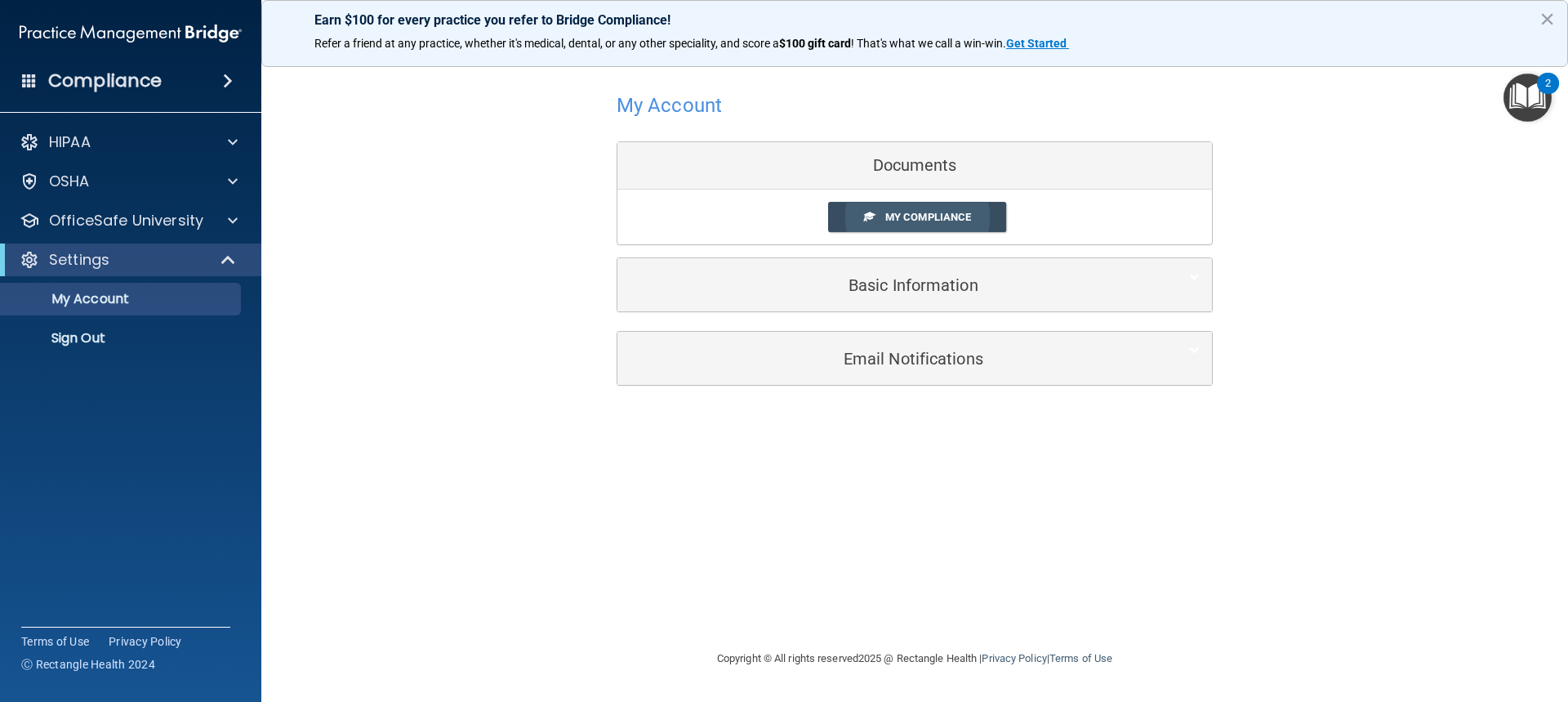
click at [888, 210] on link "My Compliance" at bounding box center [917, 217] width 179 height 30
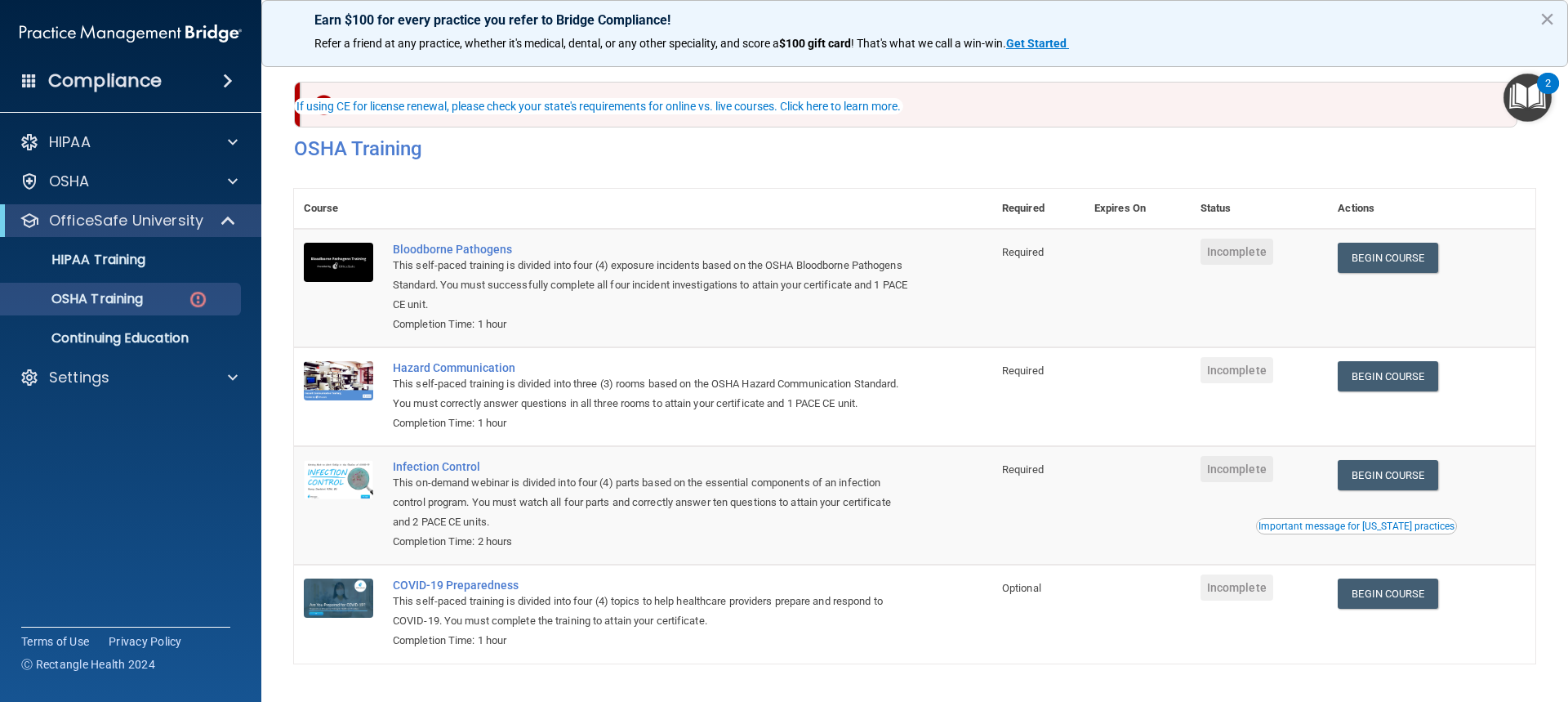
scroll to position [70, 0]
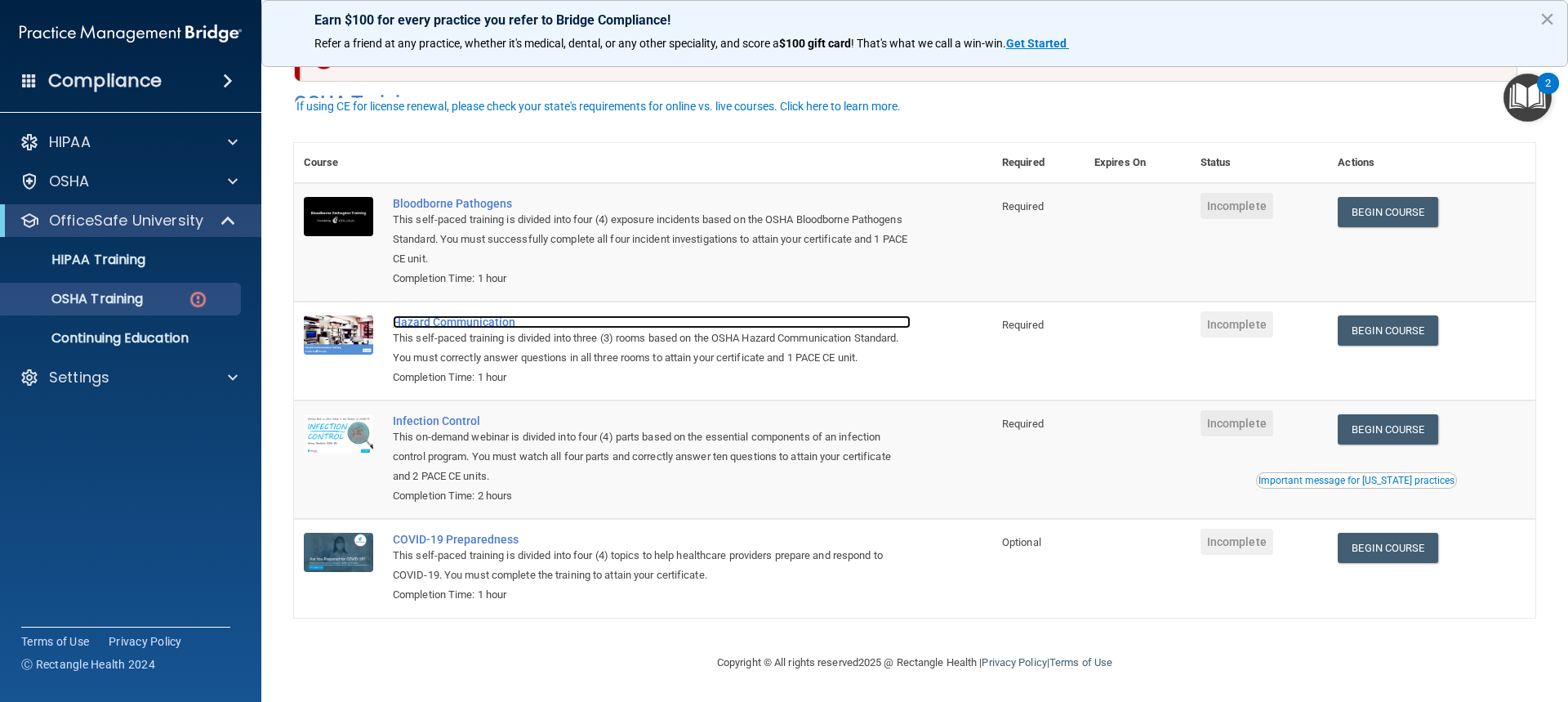
click at [489, 316] on div "Hazard Communication" at bounding box center [651, 322] width 518 height 13
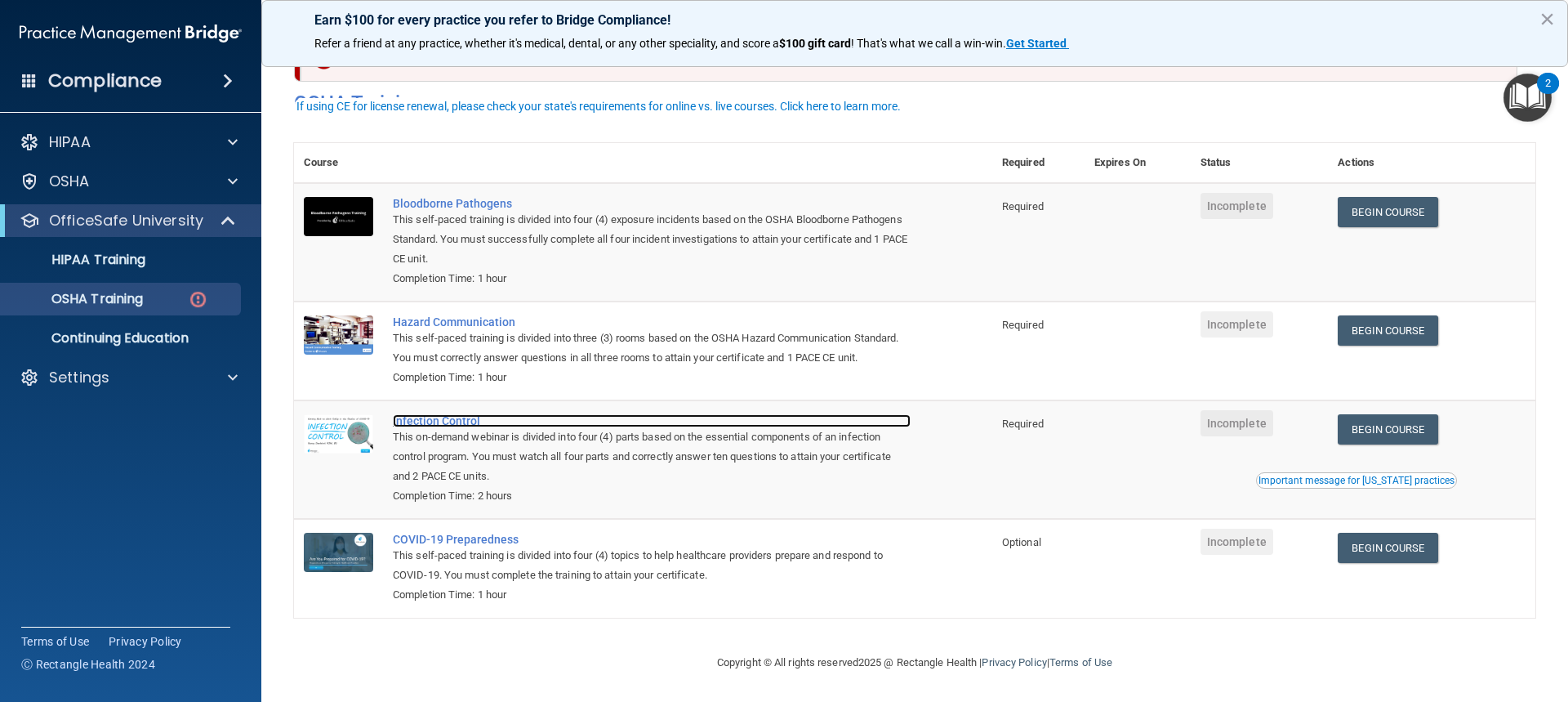
click at [449, 414] on div "Infection Control" at bounding box center [651, 421] width 518 height 13
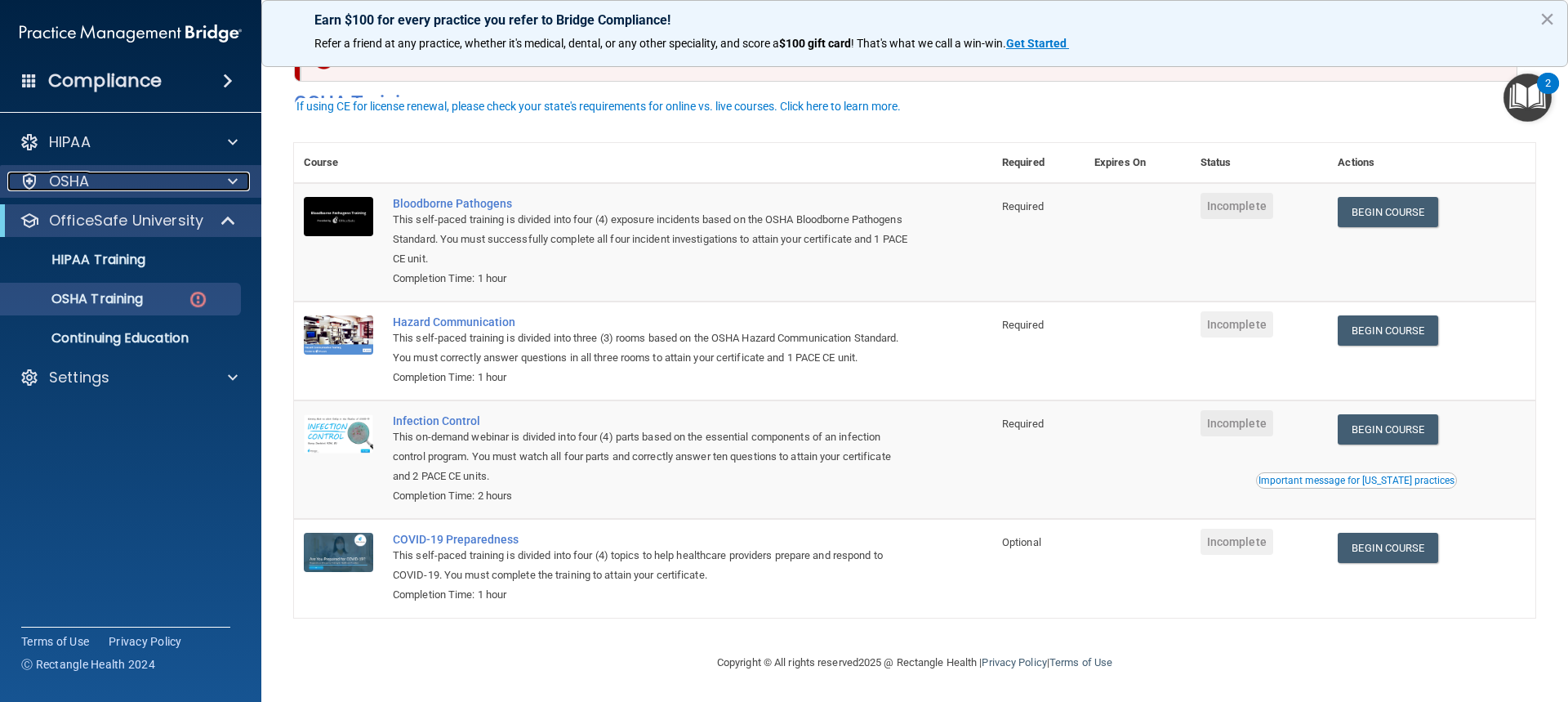
click at [91, 173] on div "OSHA" at bounding box center [108, 181] width 202 height 19
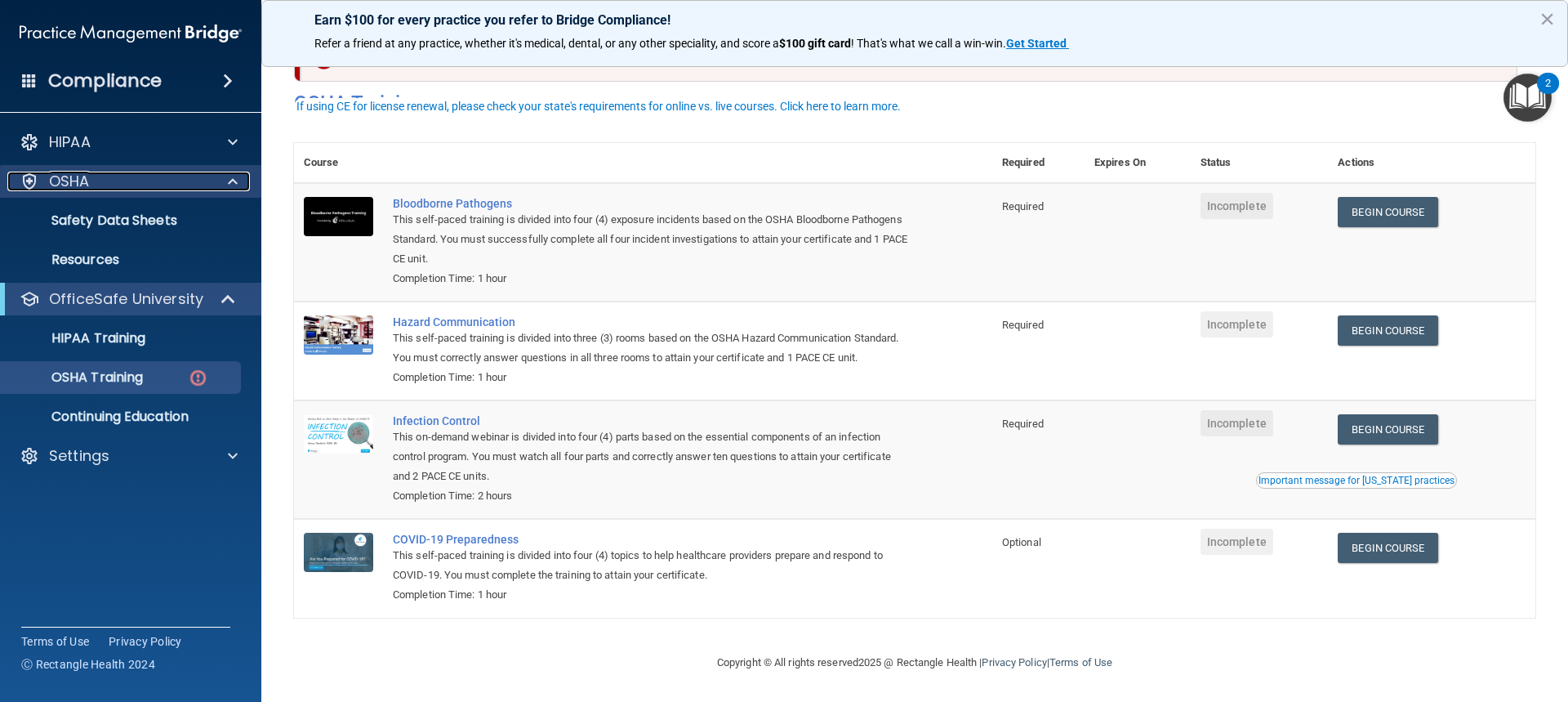
click at [118, 190] on div "OSHA" at bounding box center [108, 181] width 202 height 19
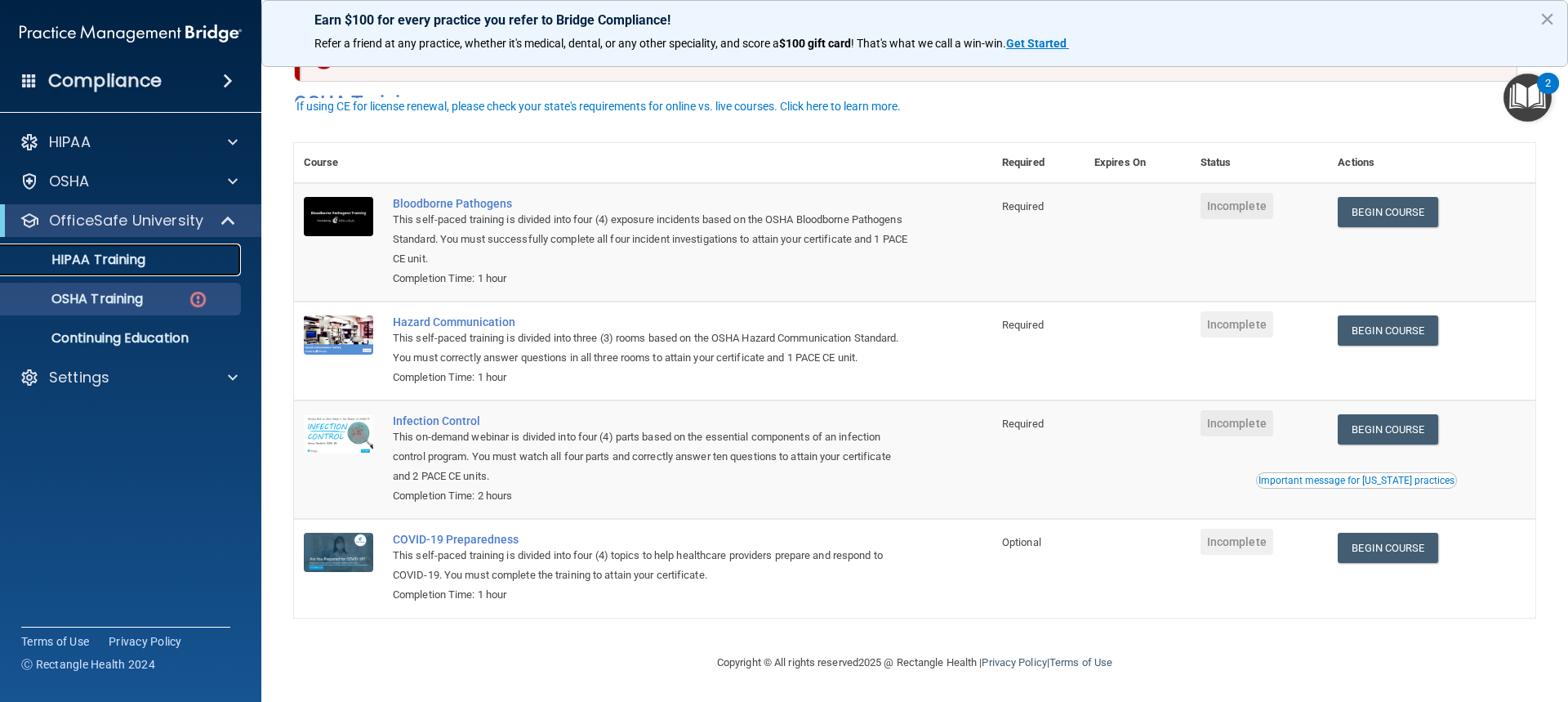
click at [105, 257] on p "HIPAA Training" at bounding box center [78, 259] width 135 height 16
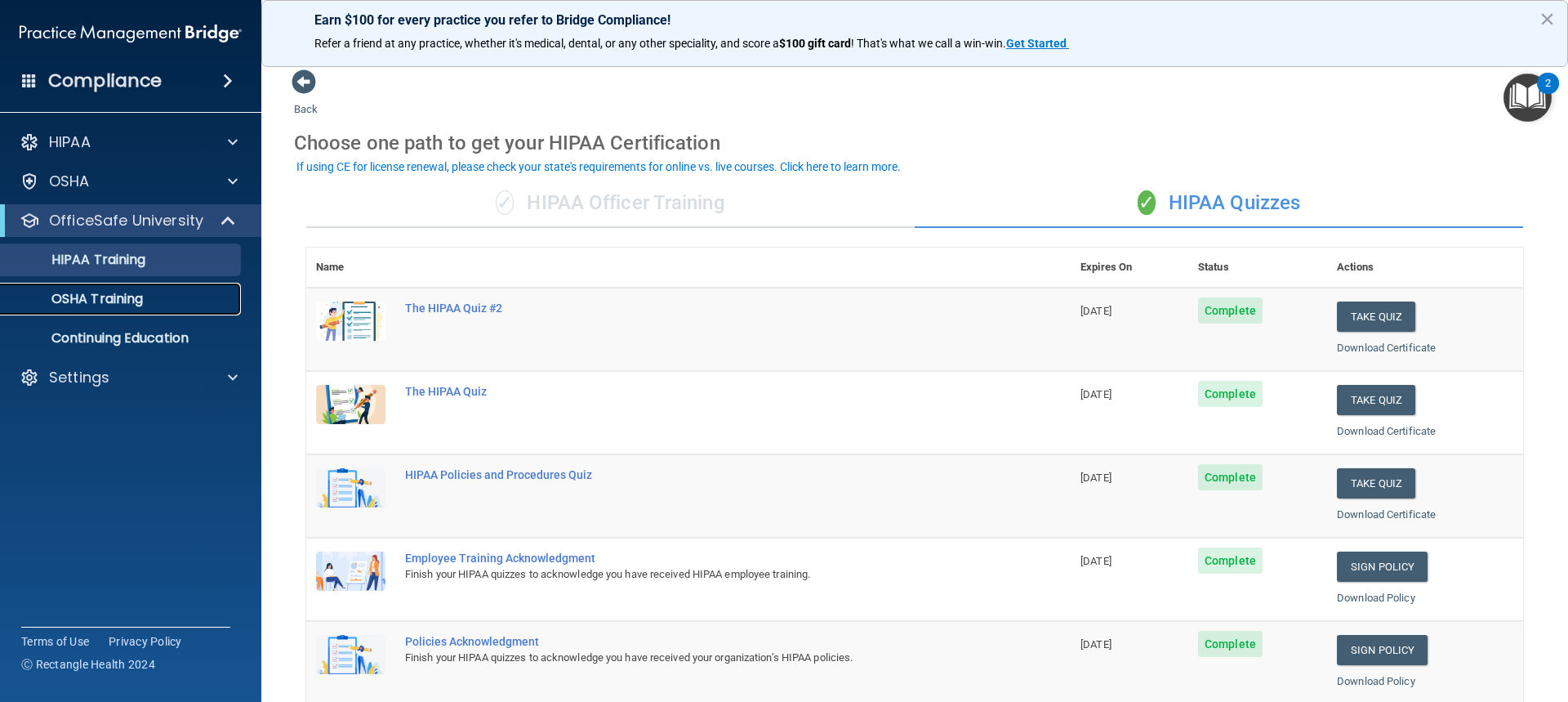
click at [86, 301] on p "OSHA Training" at bounding box center [77, 298] width 133 height 16
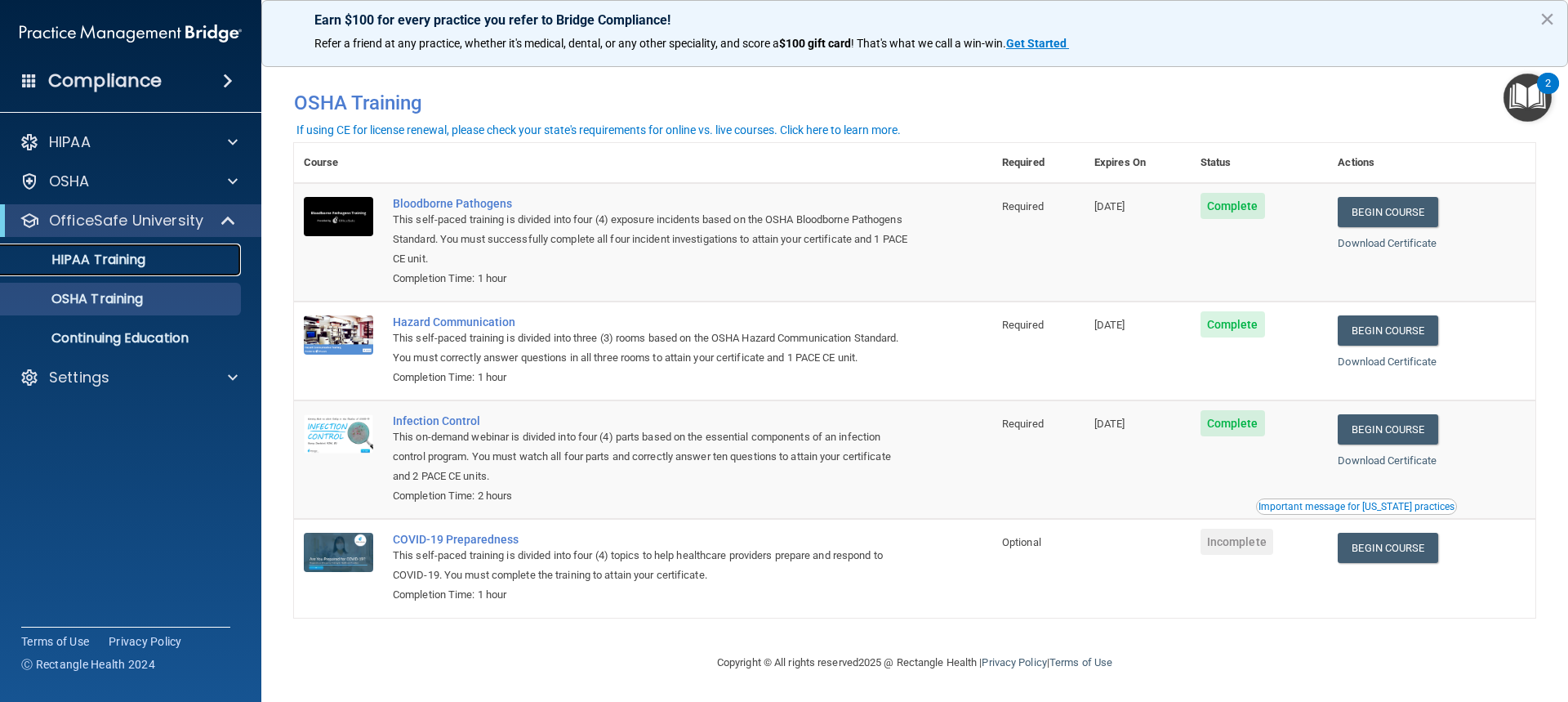
click at [87, 258] on p "HIPAA Training" at bounding box center [78, 259] width 135 height 16
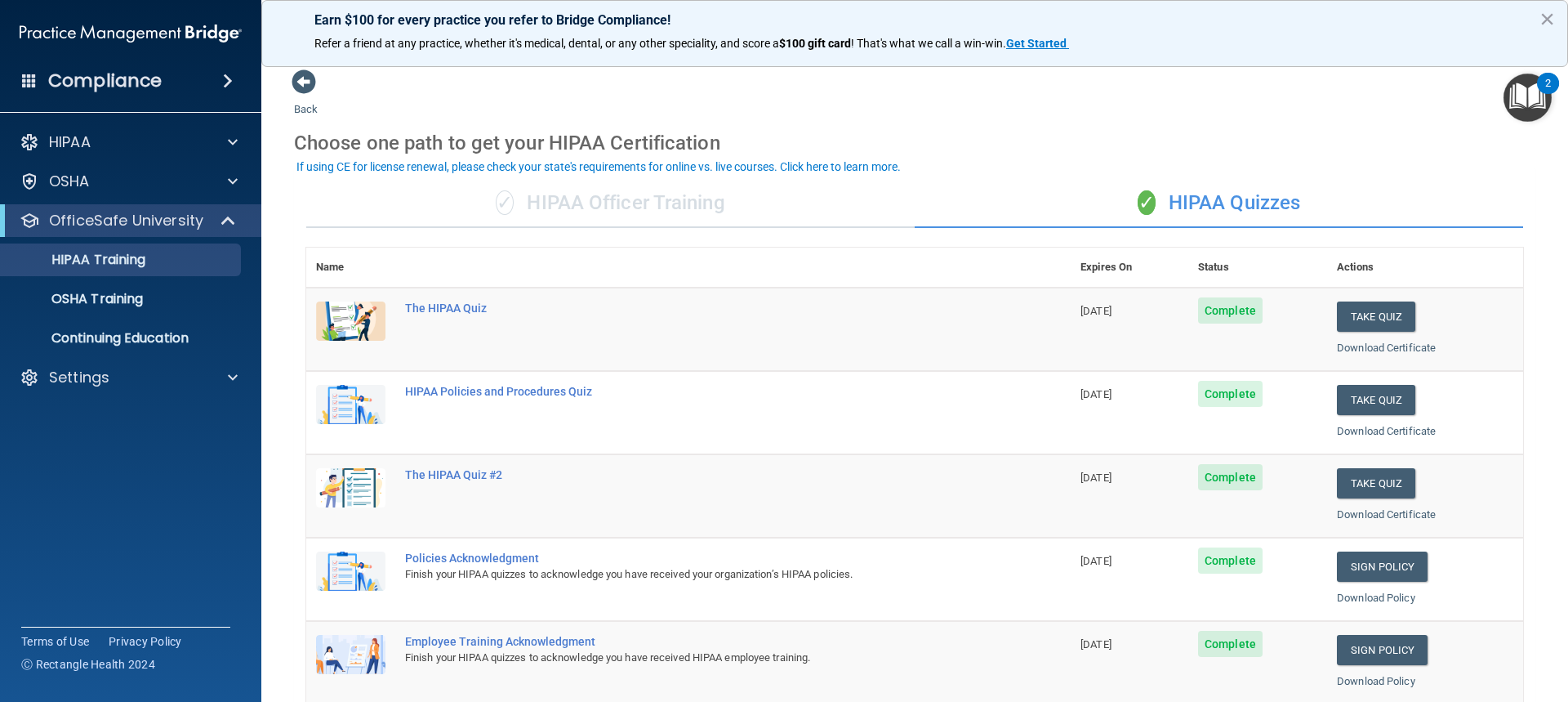
click at [558, 216] on div "✓ HIPAA Officer Training" at bounding box center [610, 203] width 609 height 49
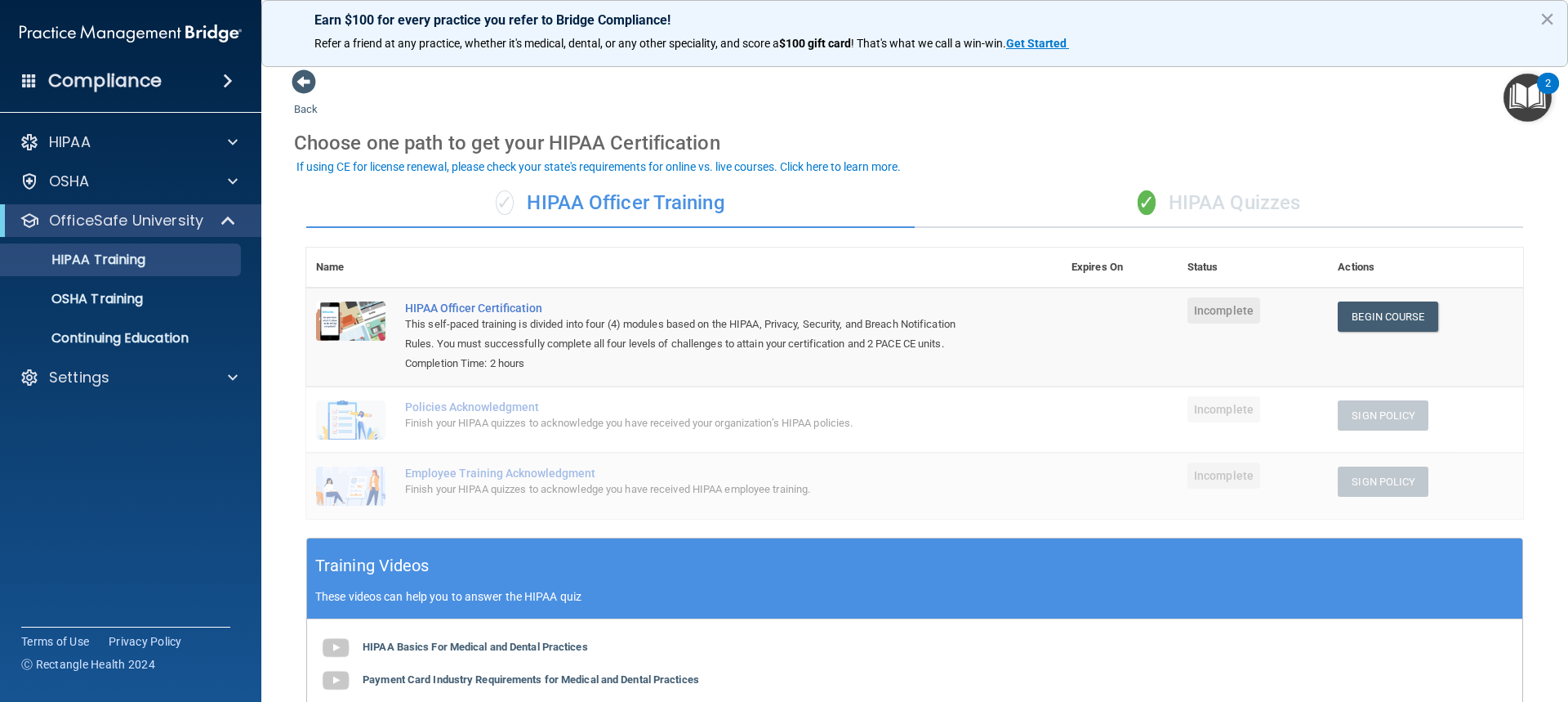
click at [1186, 197] on div "✓ HIPAA Quizzes" at bounding box center [1219, 203] width 609 height 49
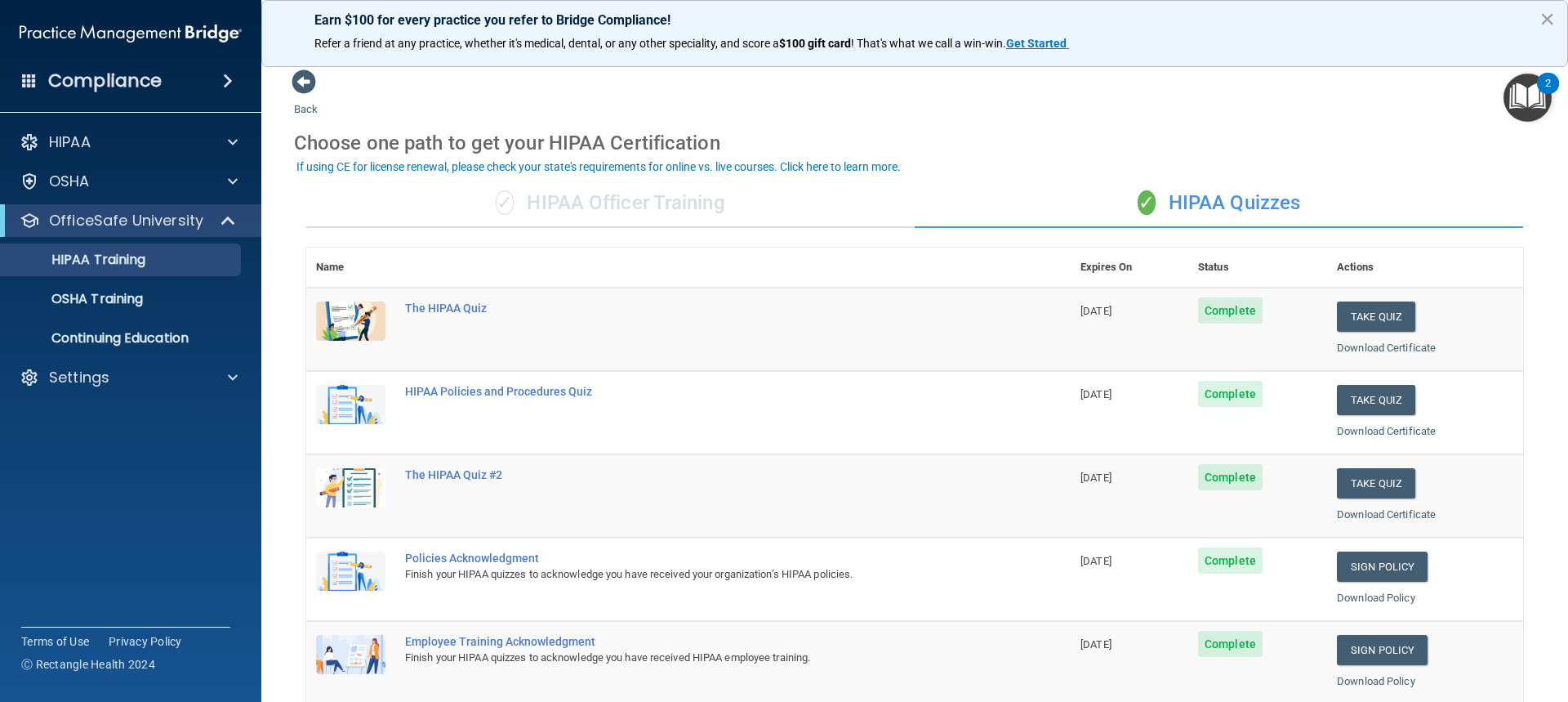
click at [615, 215] on div "✓ HIPAA Officer Training" at bounding box center [610, 203] width 609 height 49
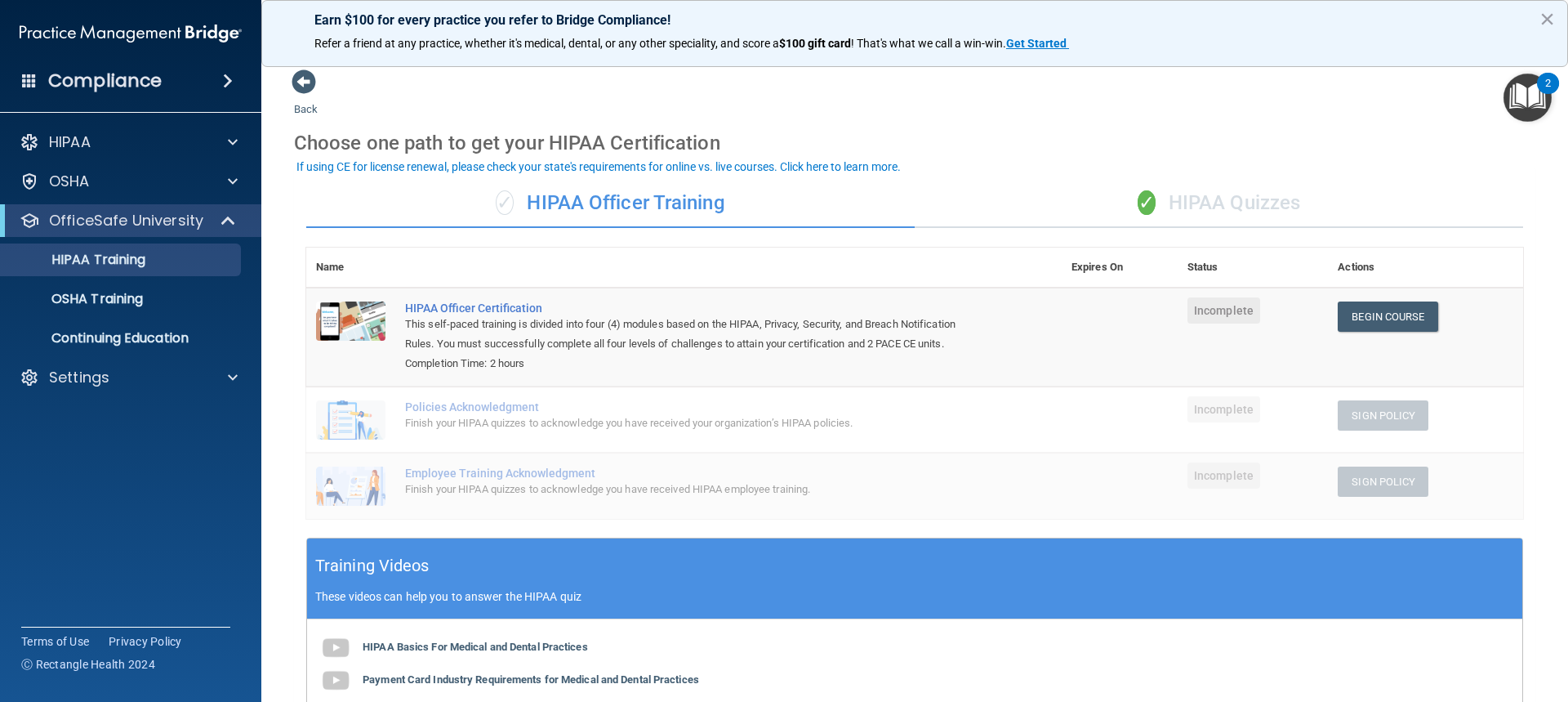
click at [1179, 194] on div "✓ HIPAA Quizzes" at bounding box center [1219, 203] width 609 height 49
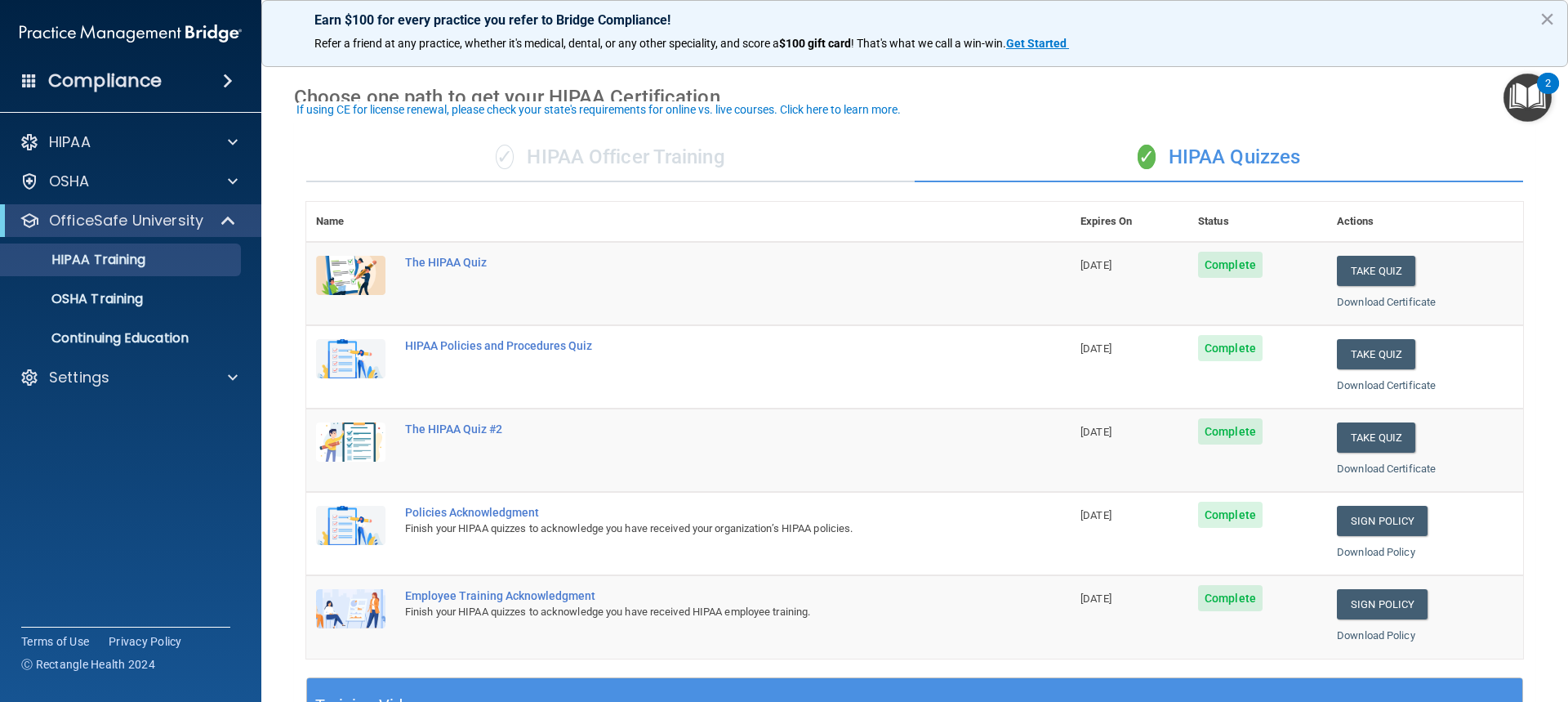
scroll to position [81, 0]
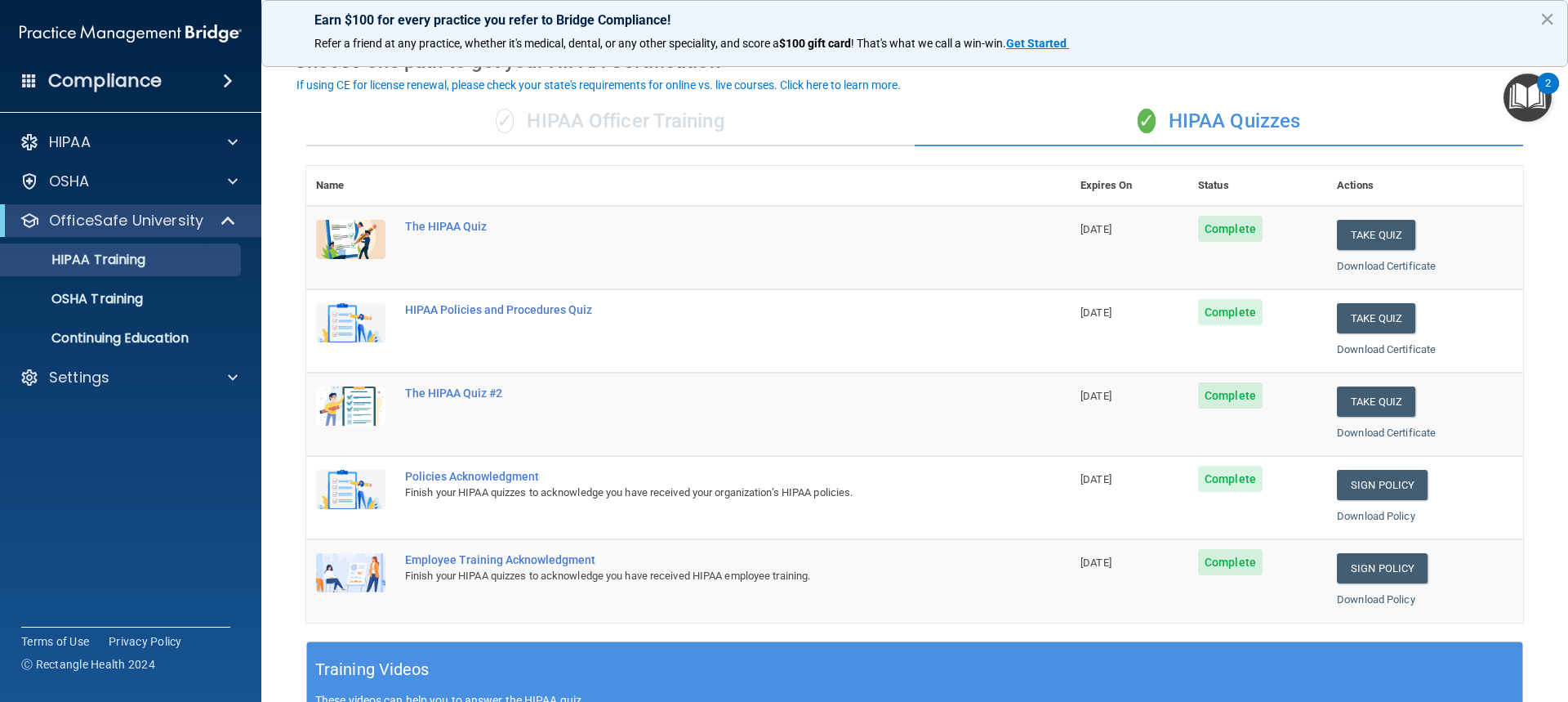
click at [641, 128] on div "✓ HIPAA Officer Training" at bounding box center [610, 122] width 609 height 49
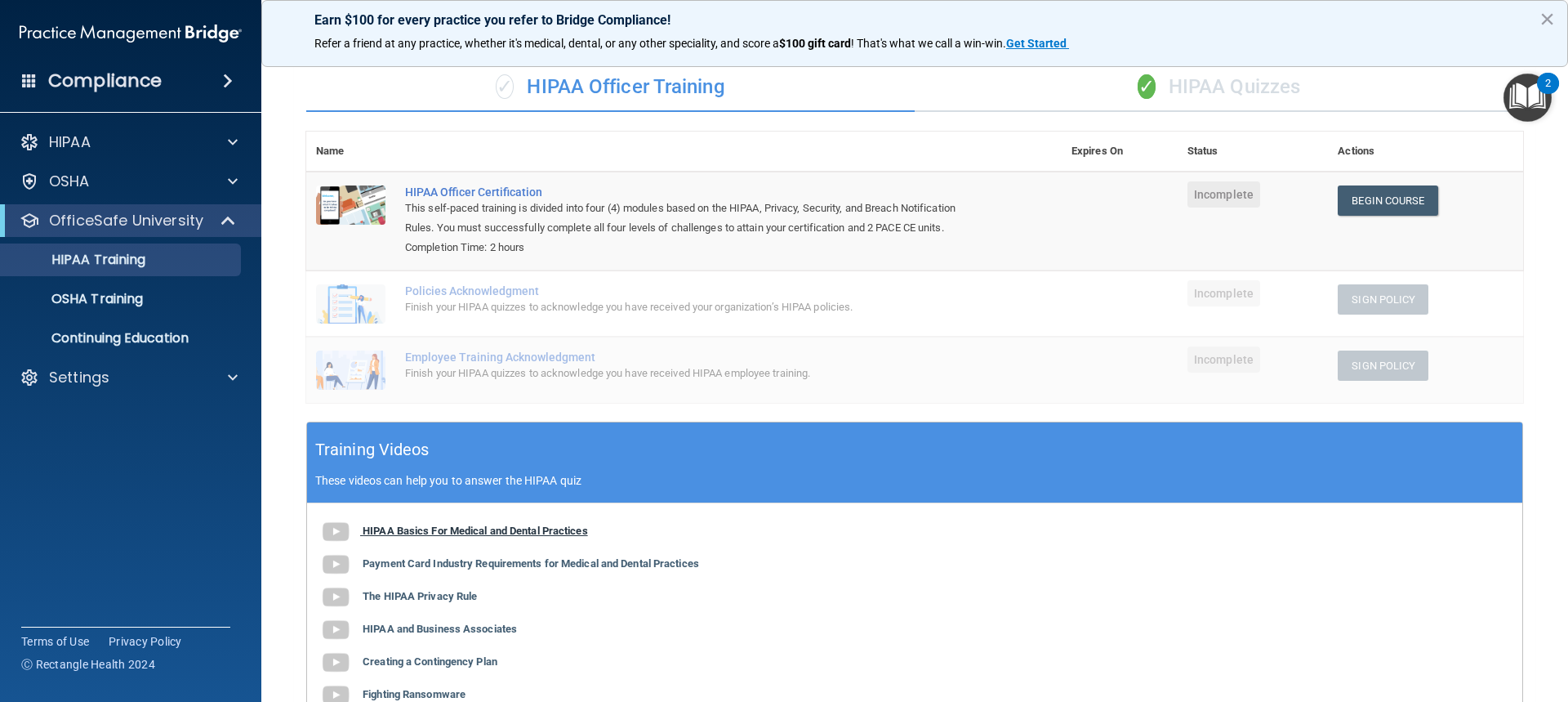
scroll to position [99, 0]
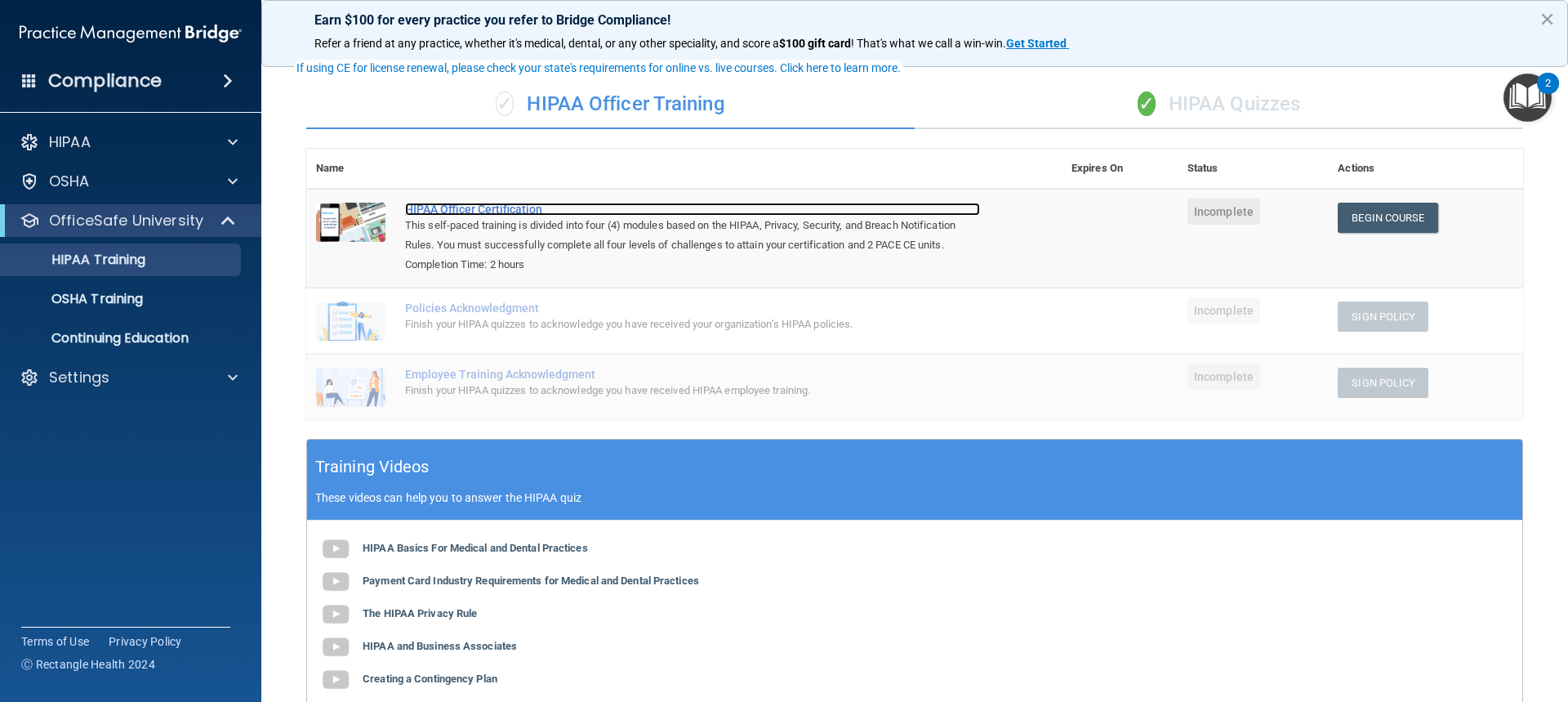
click at [478, 207] on div "HIPAA Officer Certification" at bounding box center [693, 209] width 575 height 13
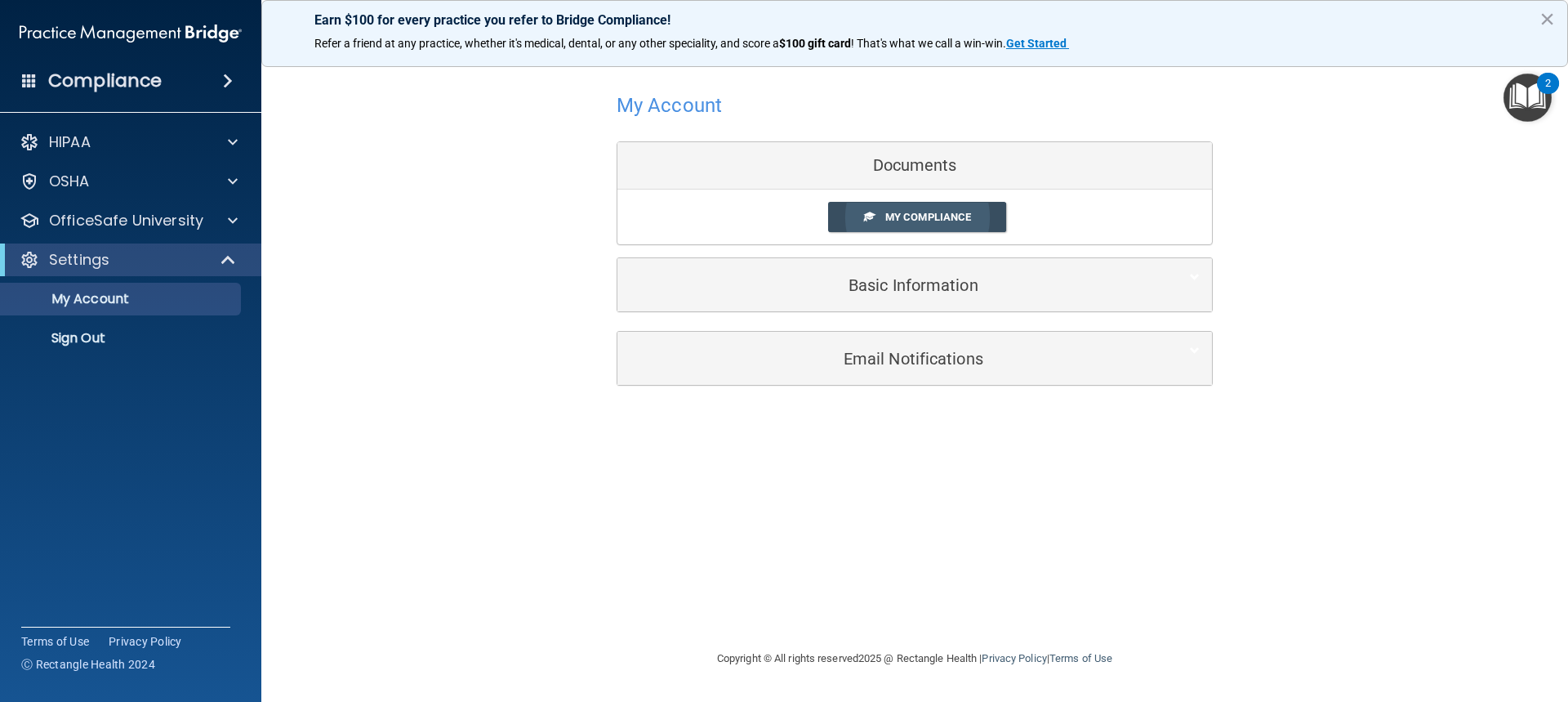
click at [896, 213] on span "My Compliance" at bounding box center [928, 217] width 86 height 13
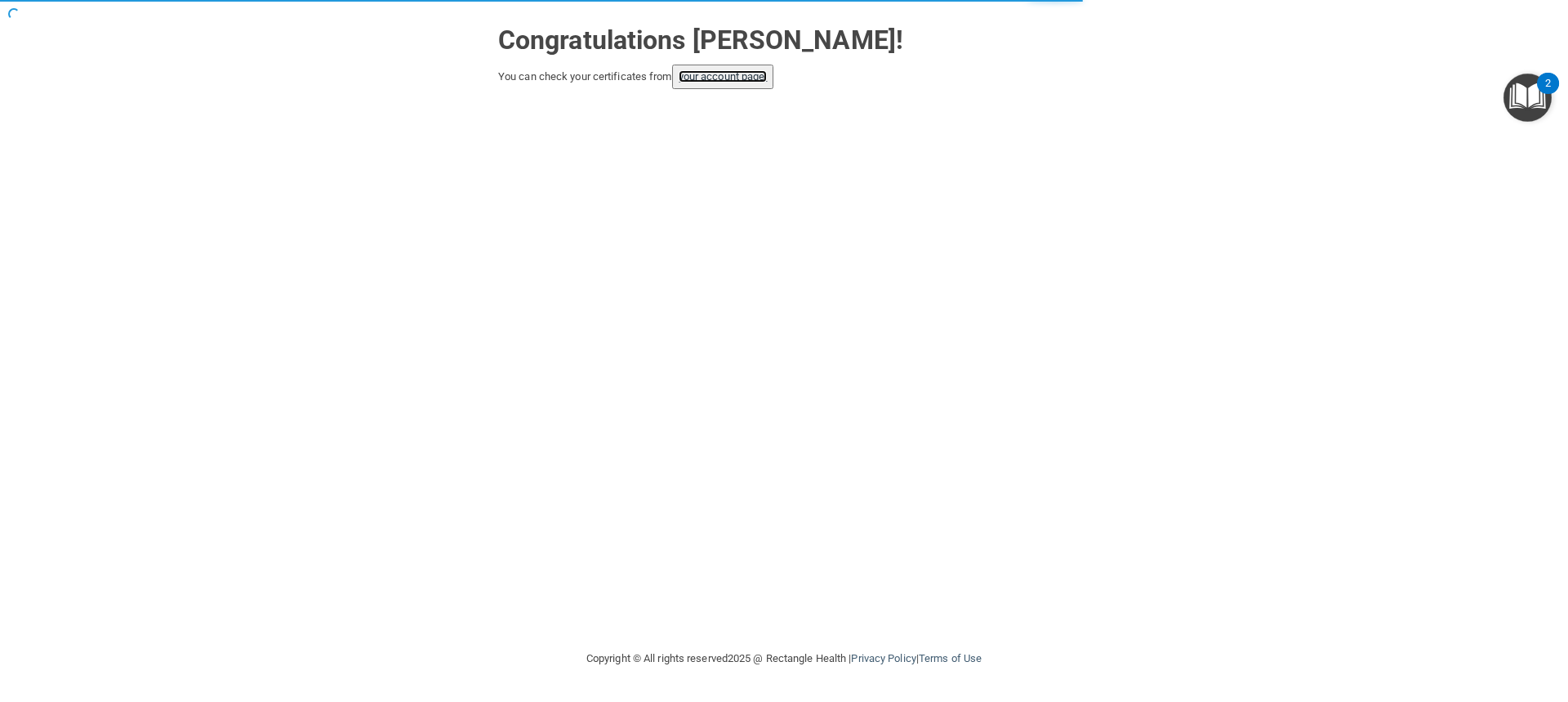
click at [725, 76] on link "your account page!" at bounding box center [724, 76] width 89 height 13
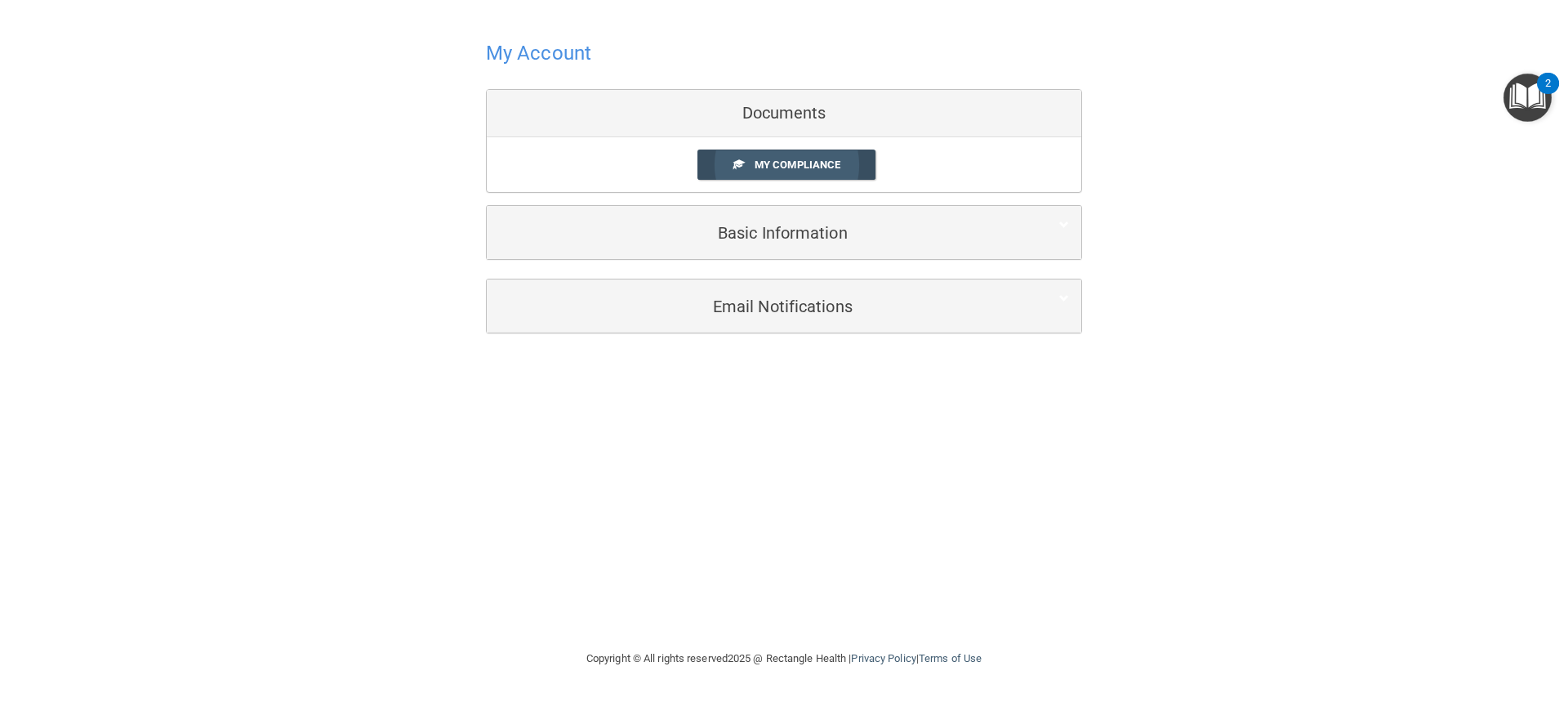
click at [765, 150] on link "My Compliance" at bounding box center [787, 165] width 179 height 30
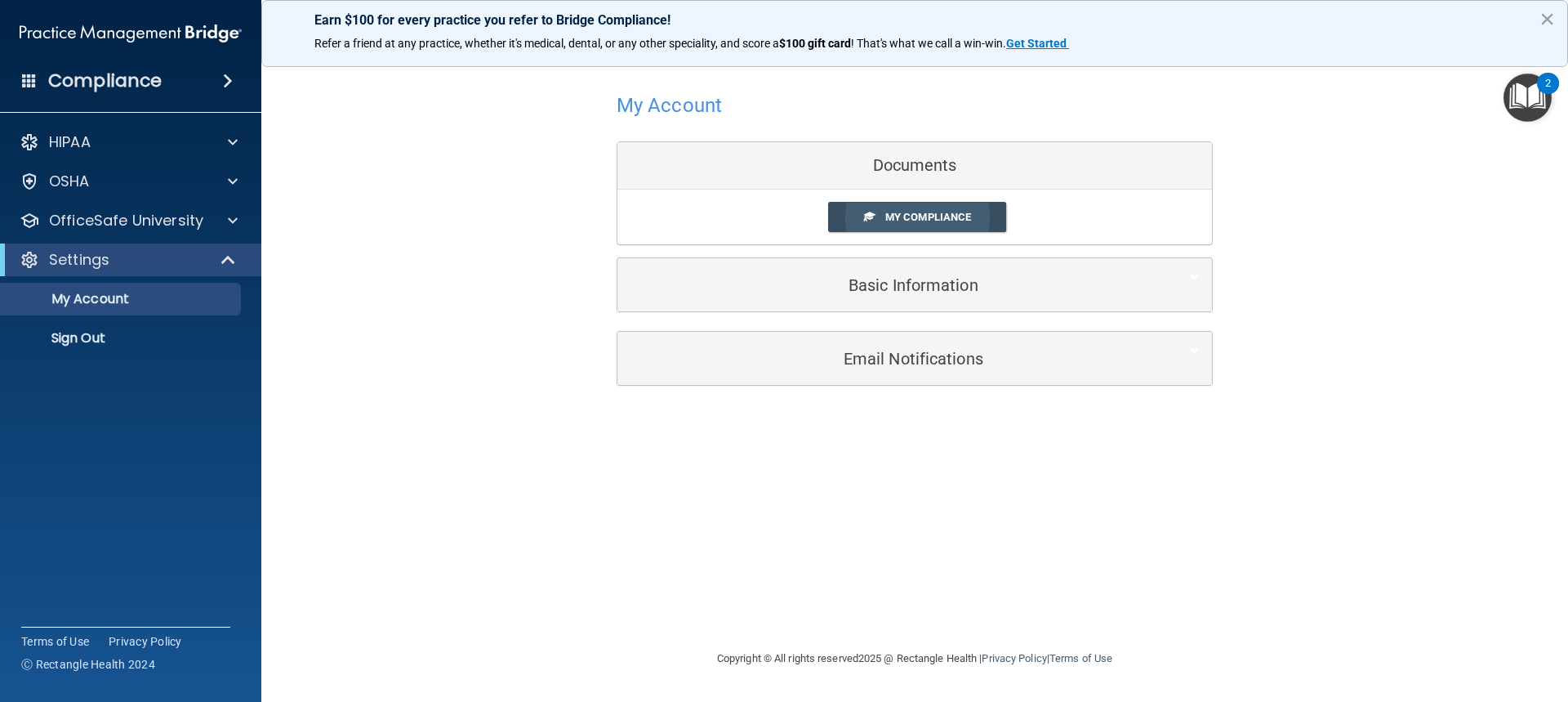
click at [836, 215] on link "My Compliance" at bounding box center [917, 217] width 179 height 30
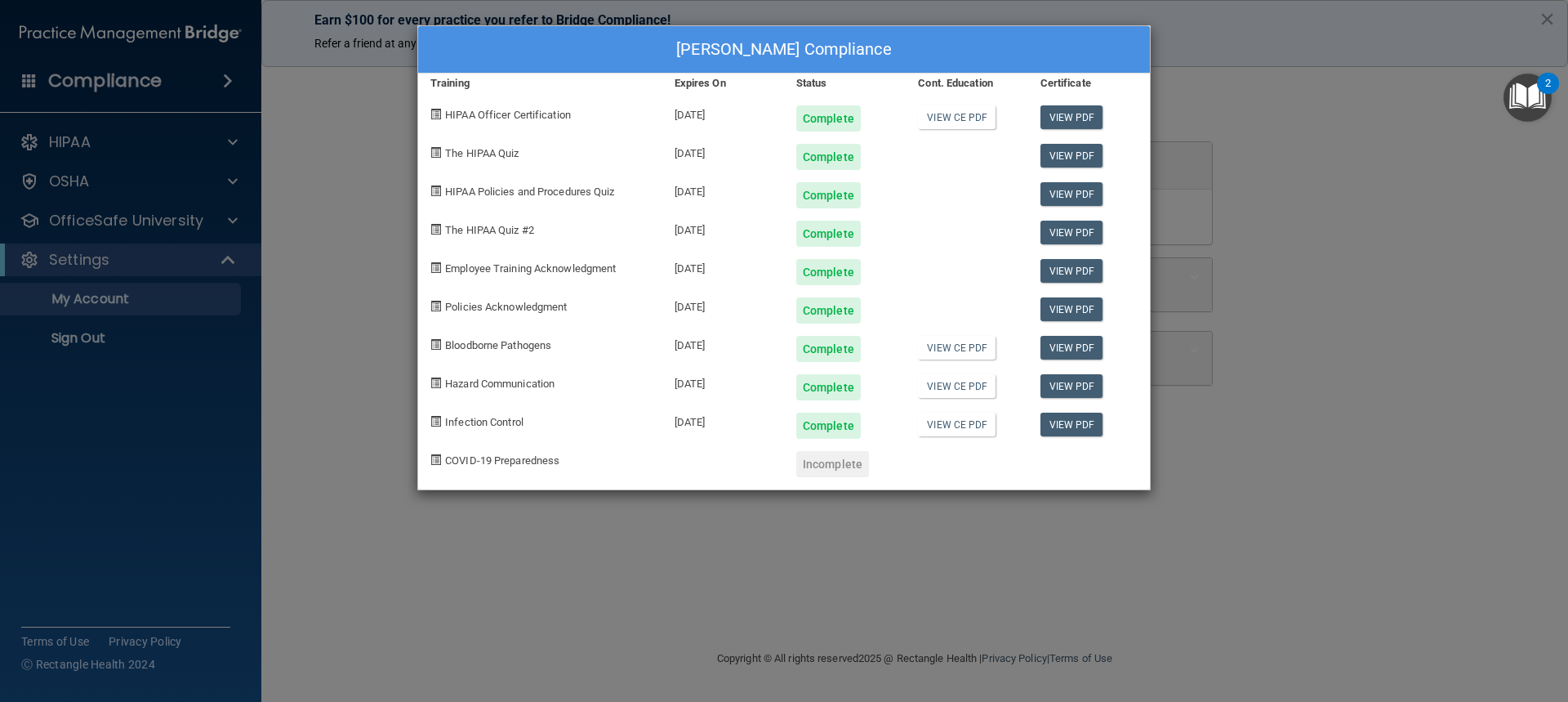
click at [1390, 143] on div "[PERSON_NAME] Compliance Training Expires On Status Cont. Education Certificate…" at bounding box center [784, 351] width 1568 height 702
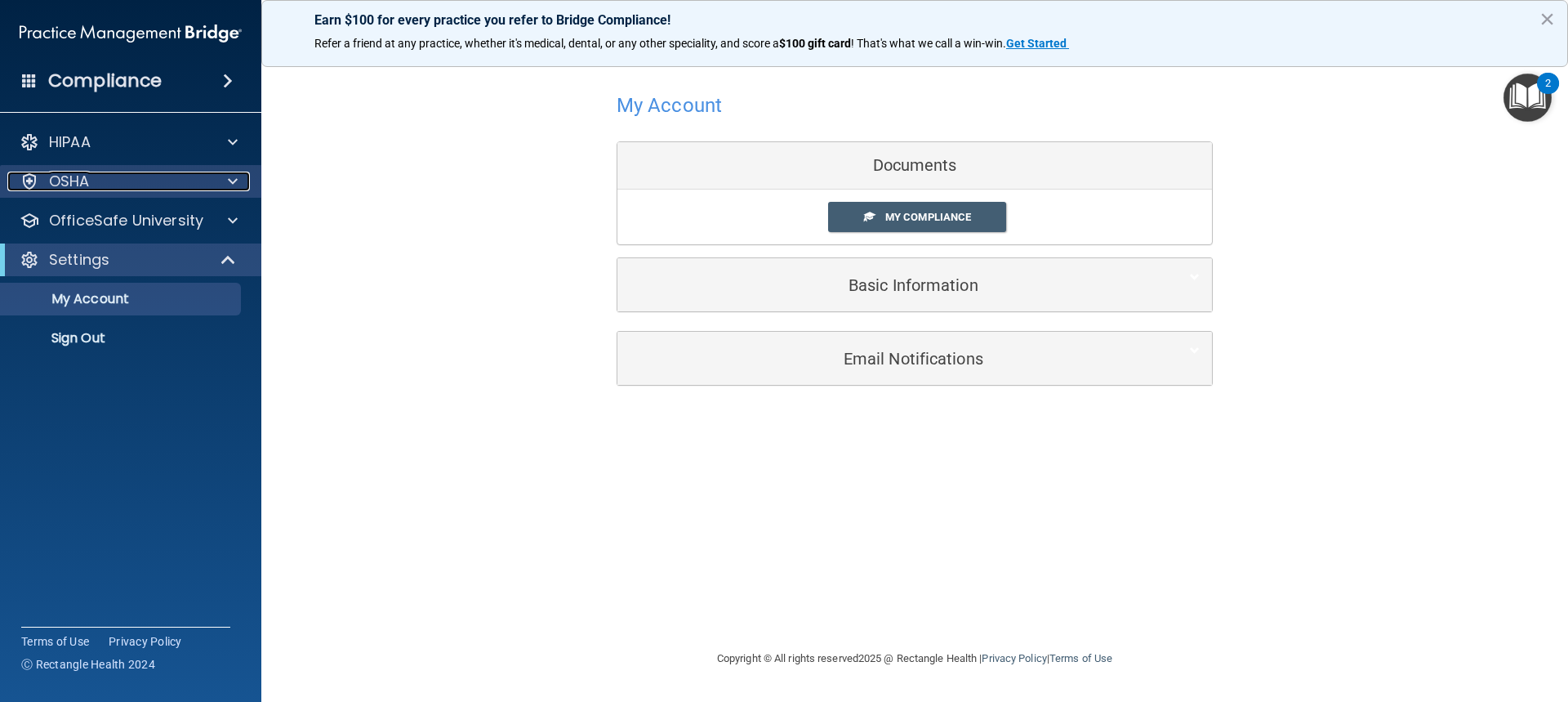
click at [95, 172] on div "OSHA" at bounding box center [108, 181] width 202 height 19
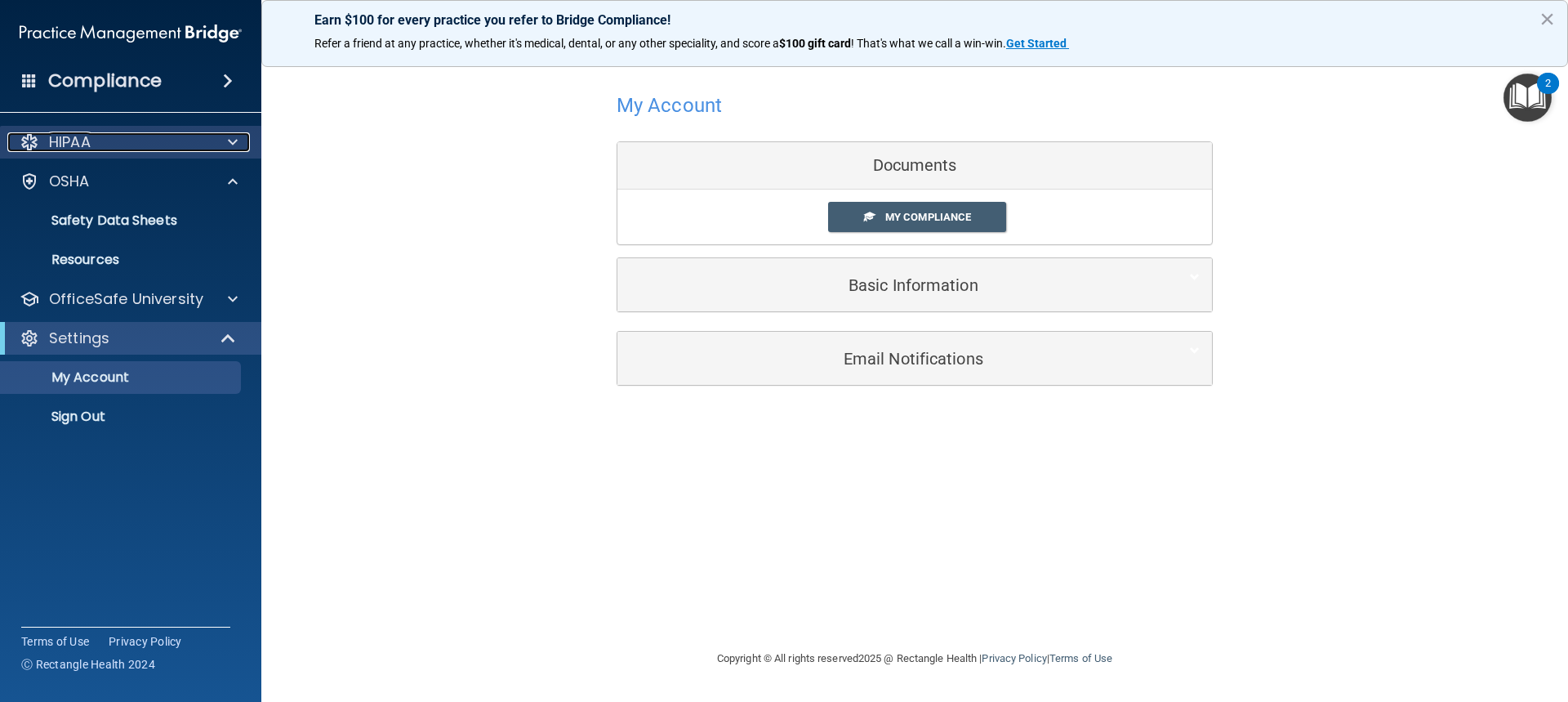
click at [113, 135] on div "HIPAA" at bounding box center [108, 142] width 202 height 19
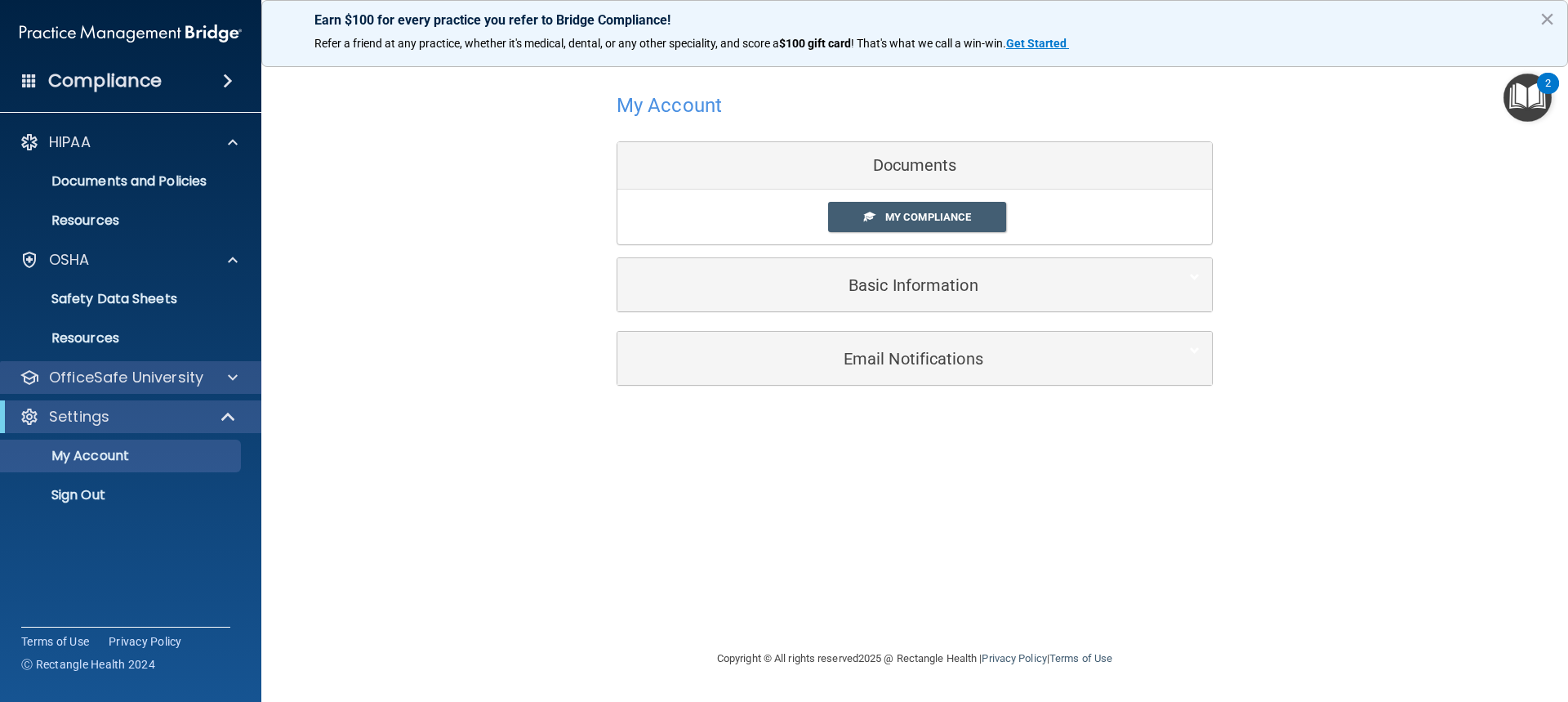
click at [97, 365] on div "OfficeSafe University" at bounding box center [131, 377] width 262 height 33
click at [142, 381] on p "OfficeSafe University" at bounding box center [126, 377] width 154 height 19
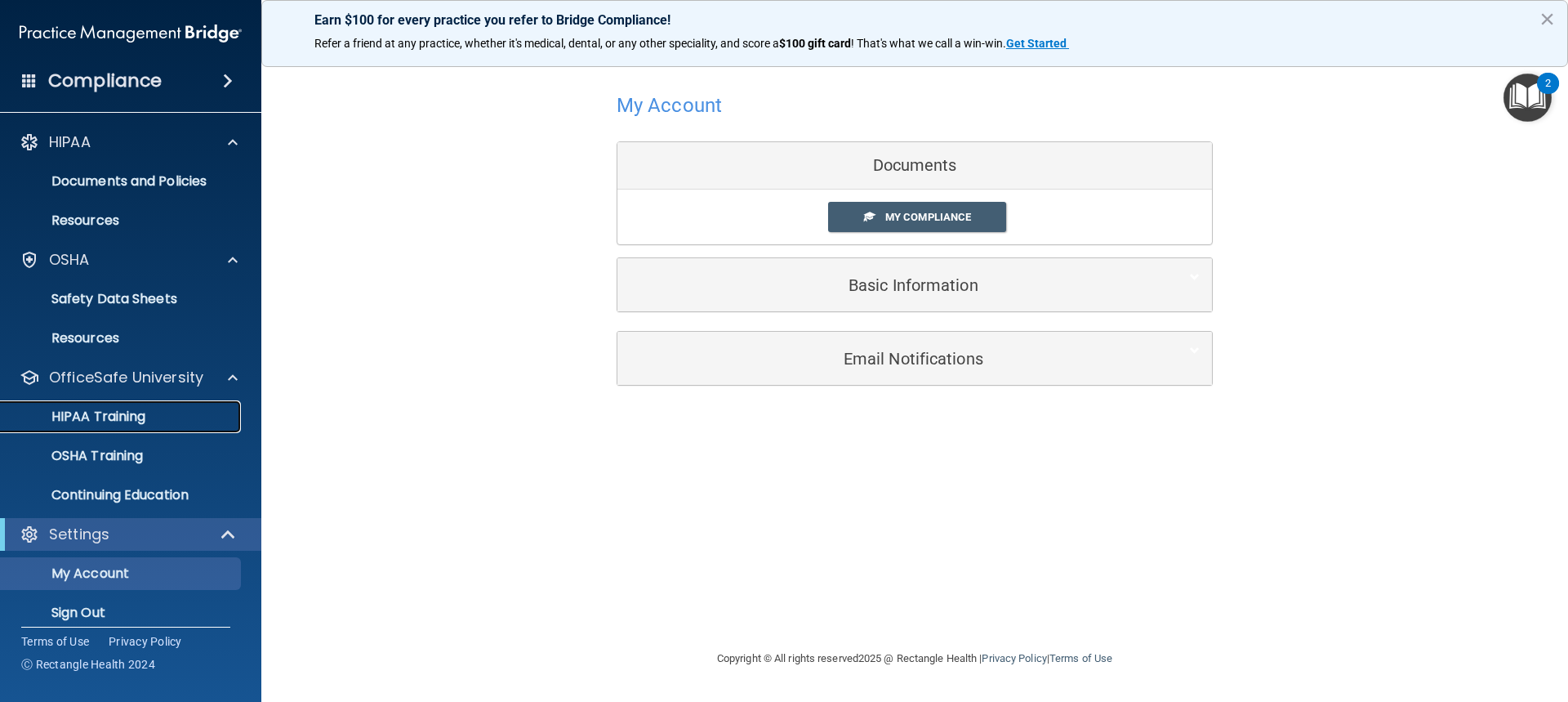
click at [137, 418] on p "HIPAA Training" at bounding box center [78, 416] width 135 height 16
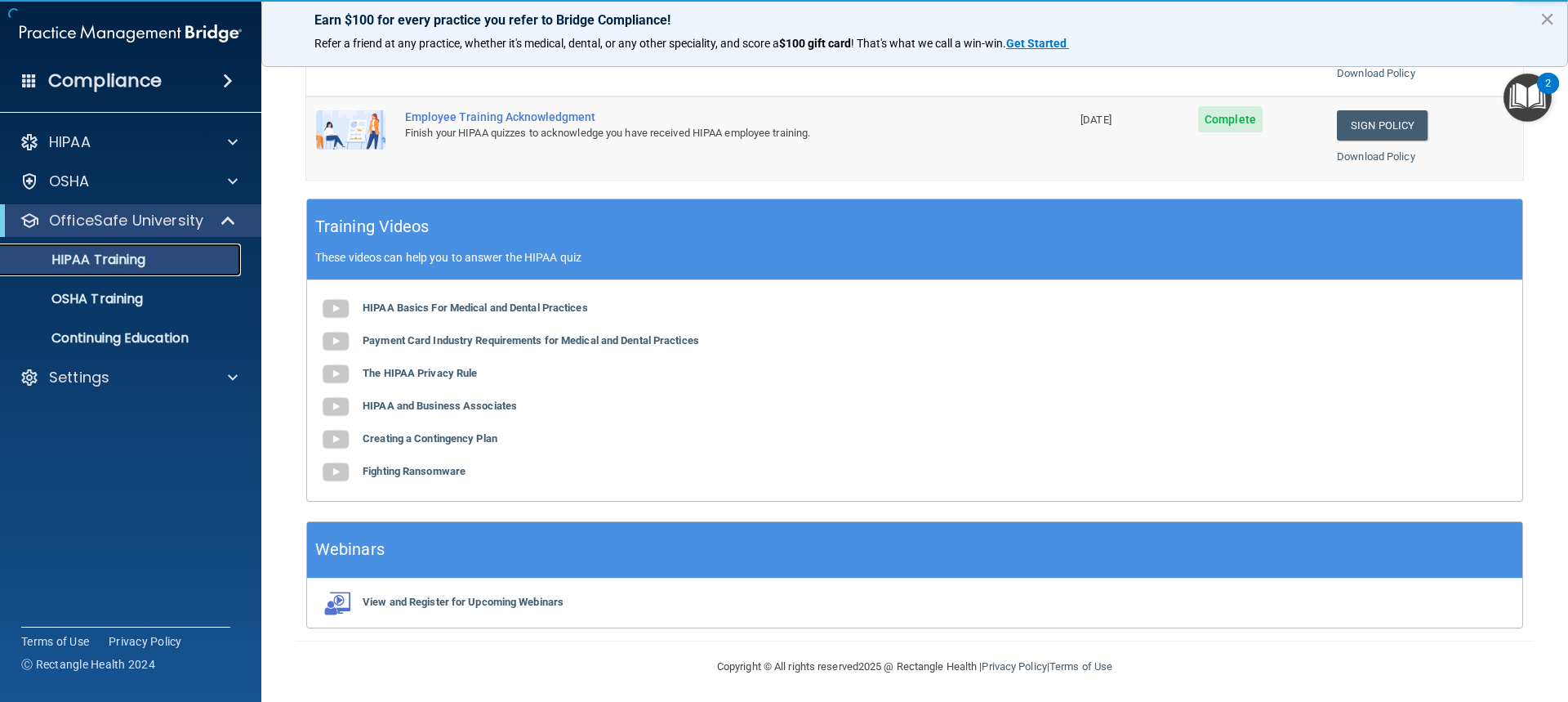
scroll to position [529, 0]
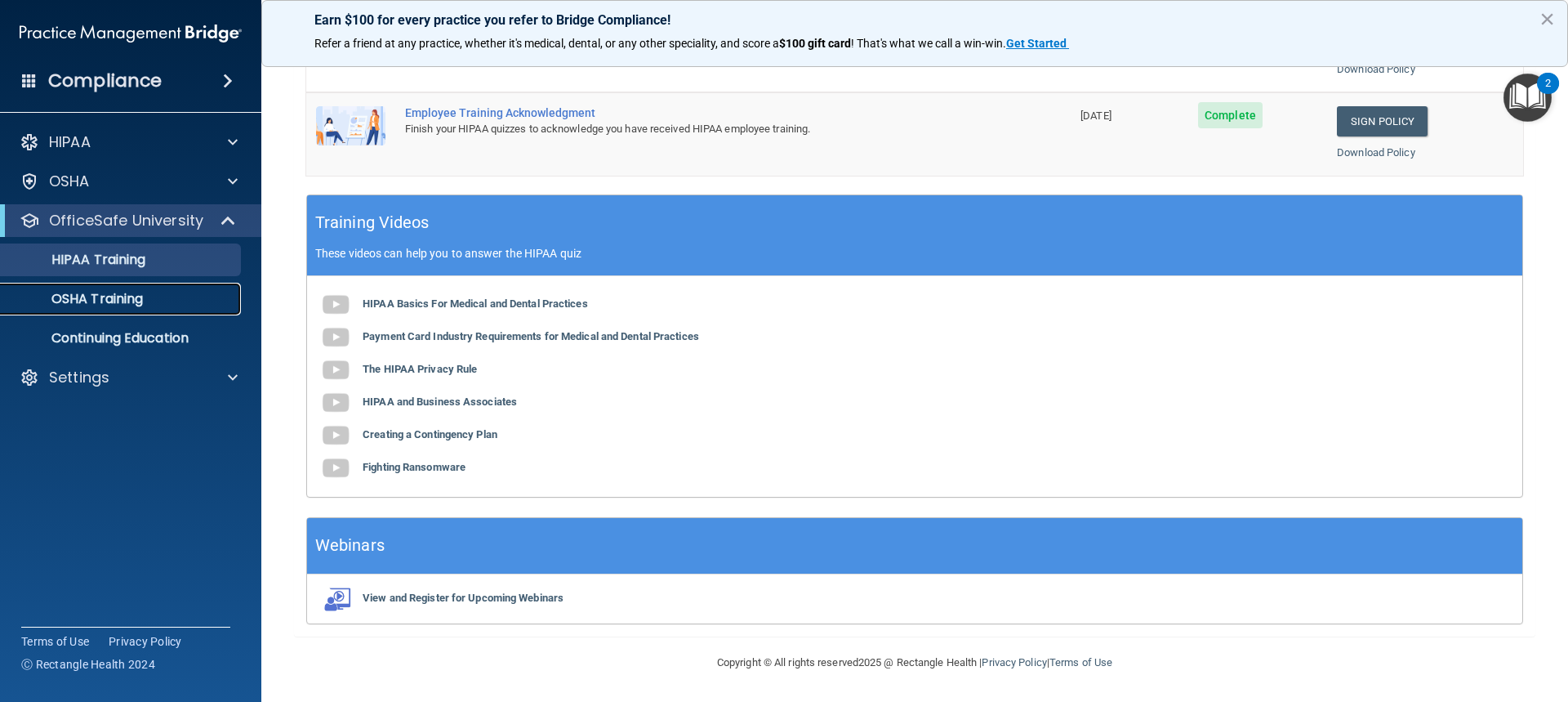
click at [157, 306] on div "OSHA Training" at bounding box center [123, 298] width 223 height 16
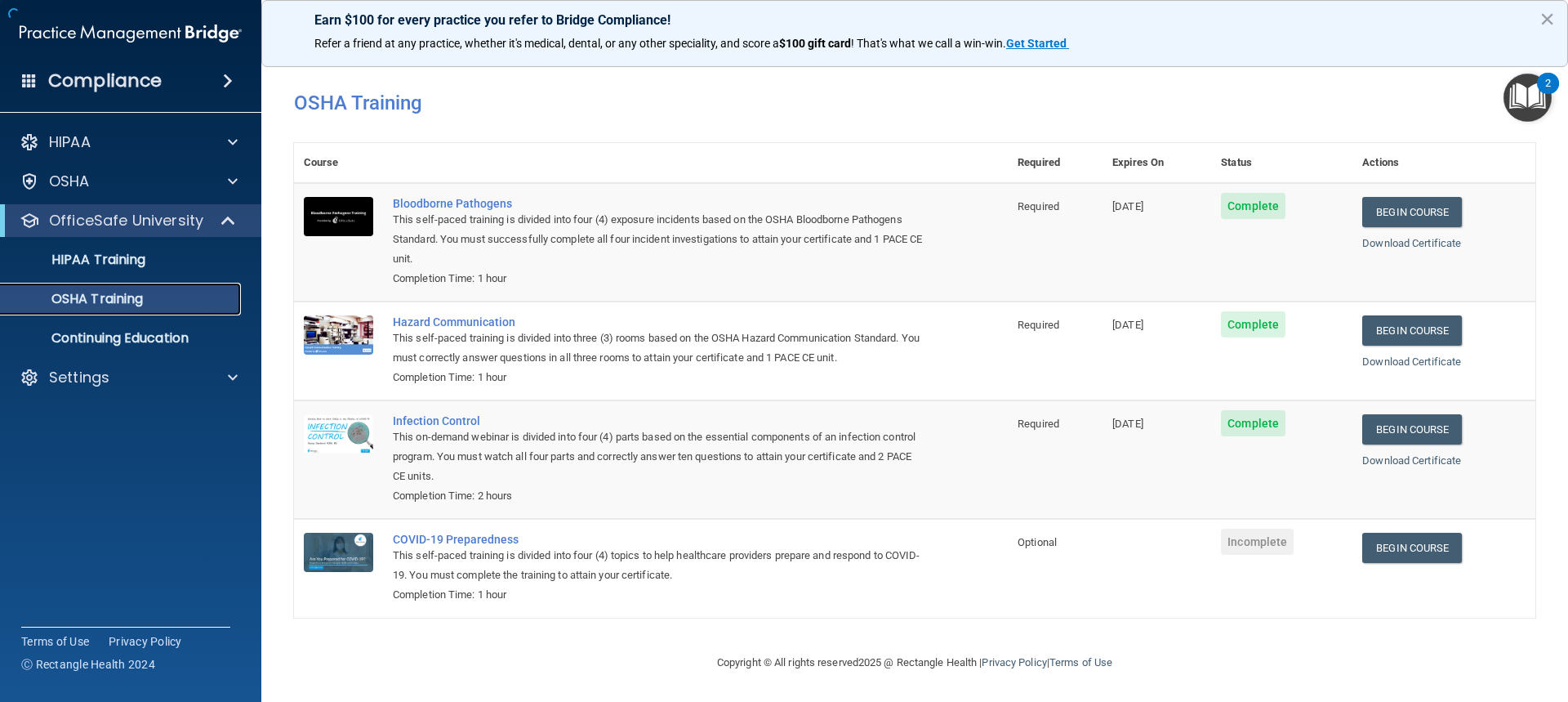
scroll to position [24, 0]
